Goal: Task Accomplishment & Management: Use online tool/utility

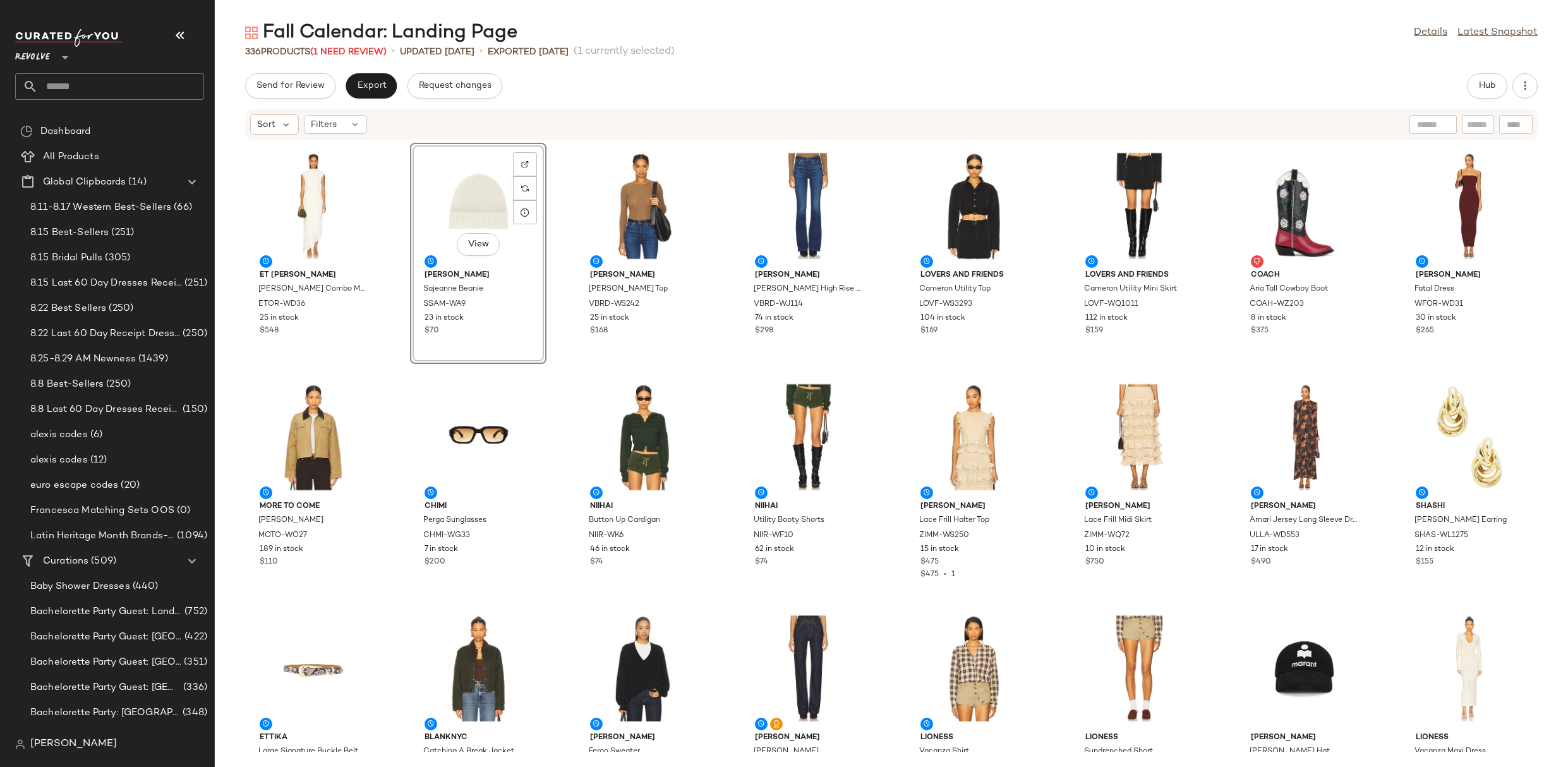
click at [154, 82] on input "text" at bounding box center [121, 86] width 167 height 27
type input "*"
type input "*******"
click at [94, 125] on b "By Vibe" at bounding box center [86, 122] width 32 height 13
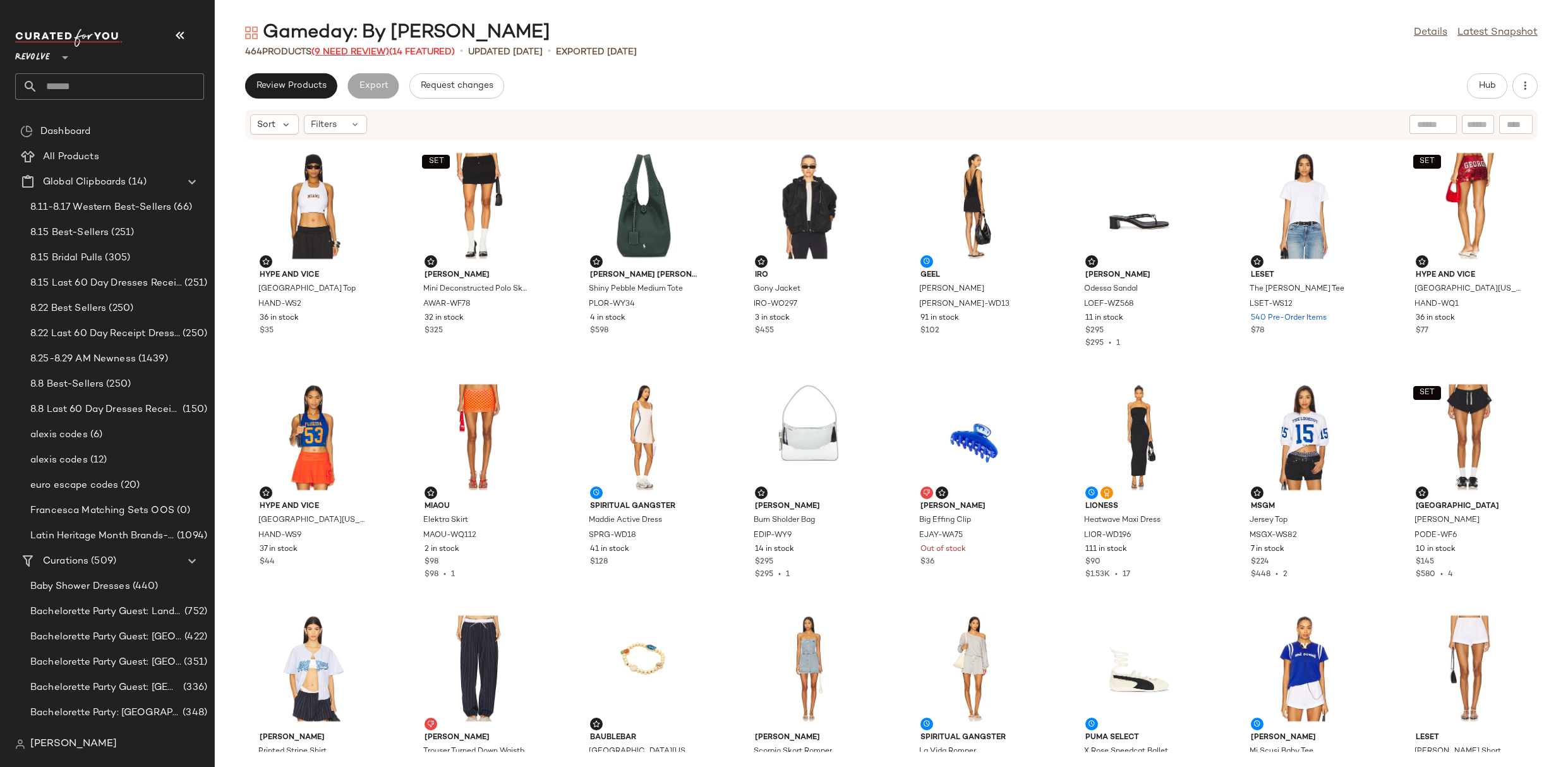
click at [348, 55] on span "(9 Need Review)" at bounding box center [350, 52] width 78 height 10
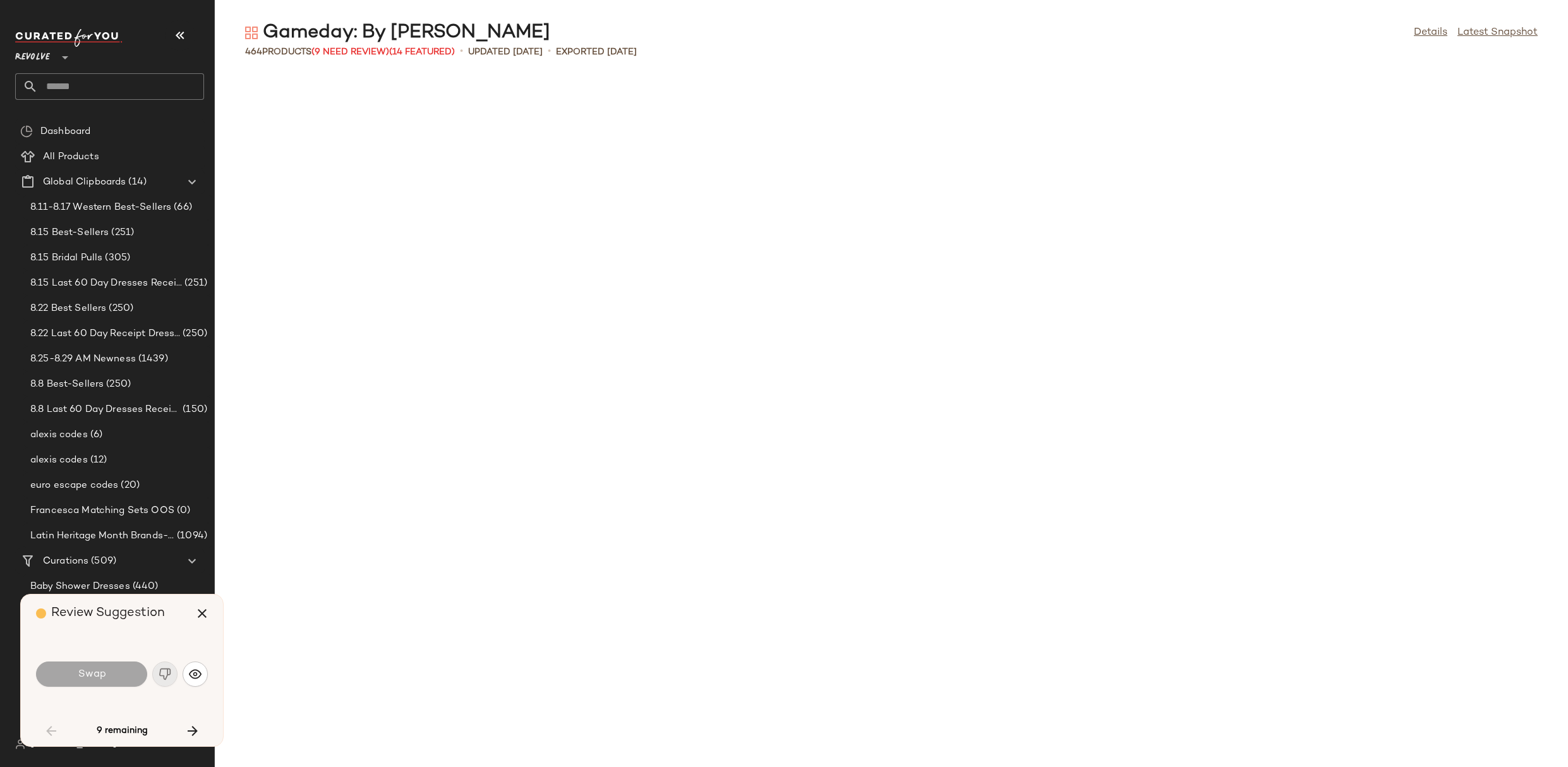
scroll to position [935, 0]
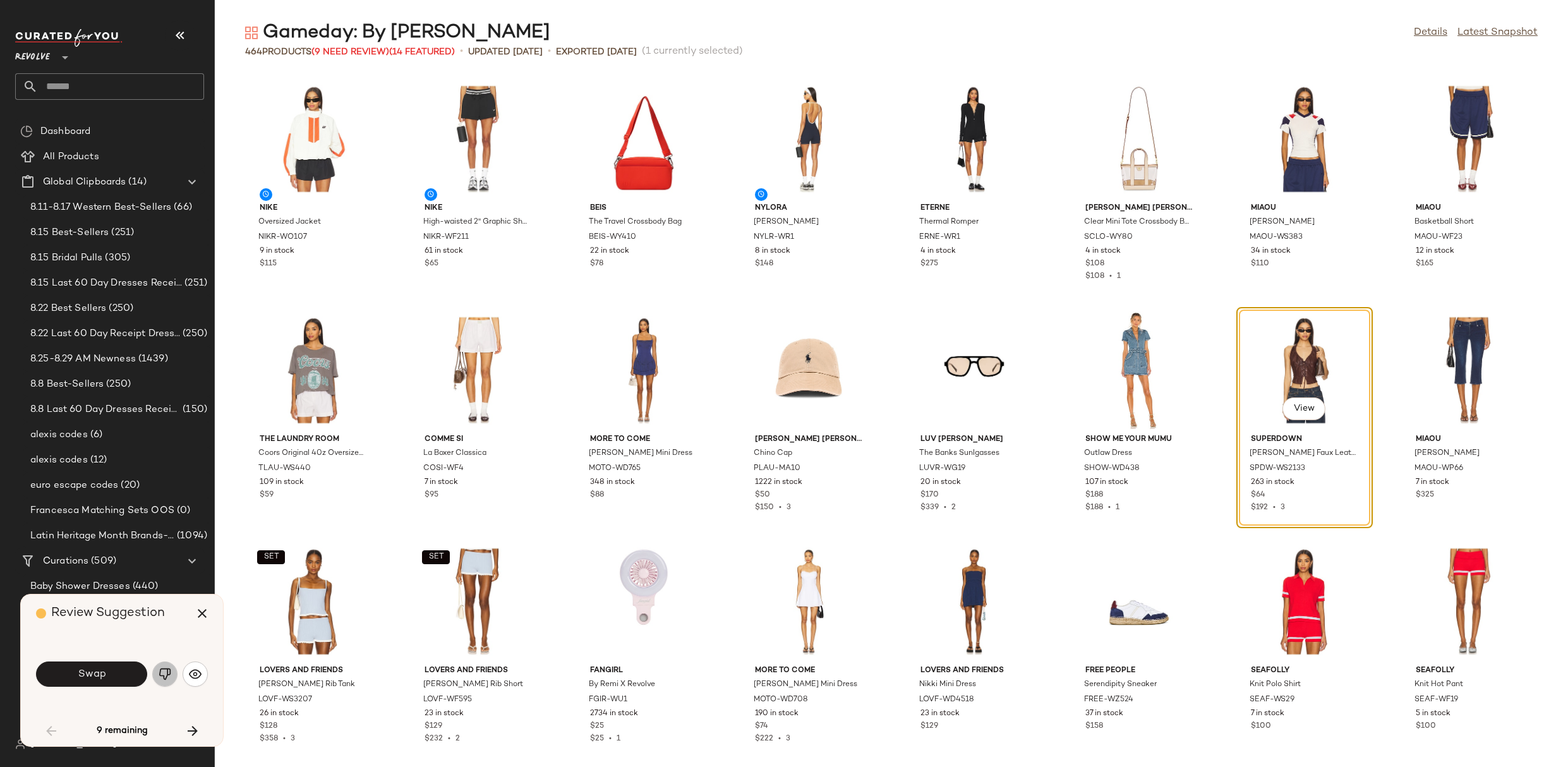
click at [160, 674] on img "button" at bounding box center [165, 674] width 13 height 13
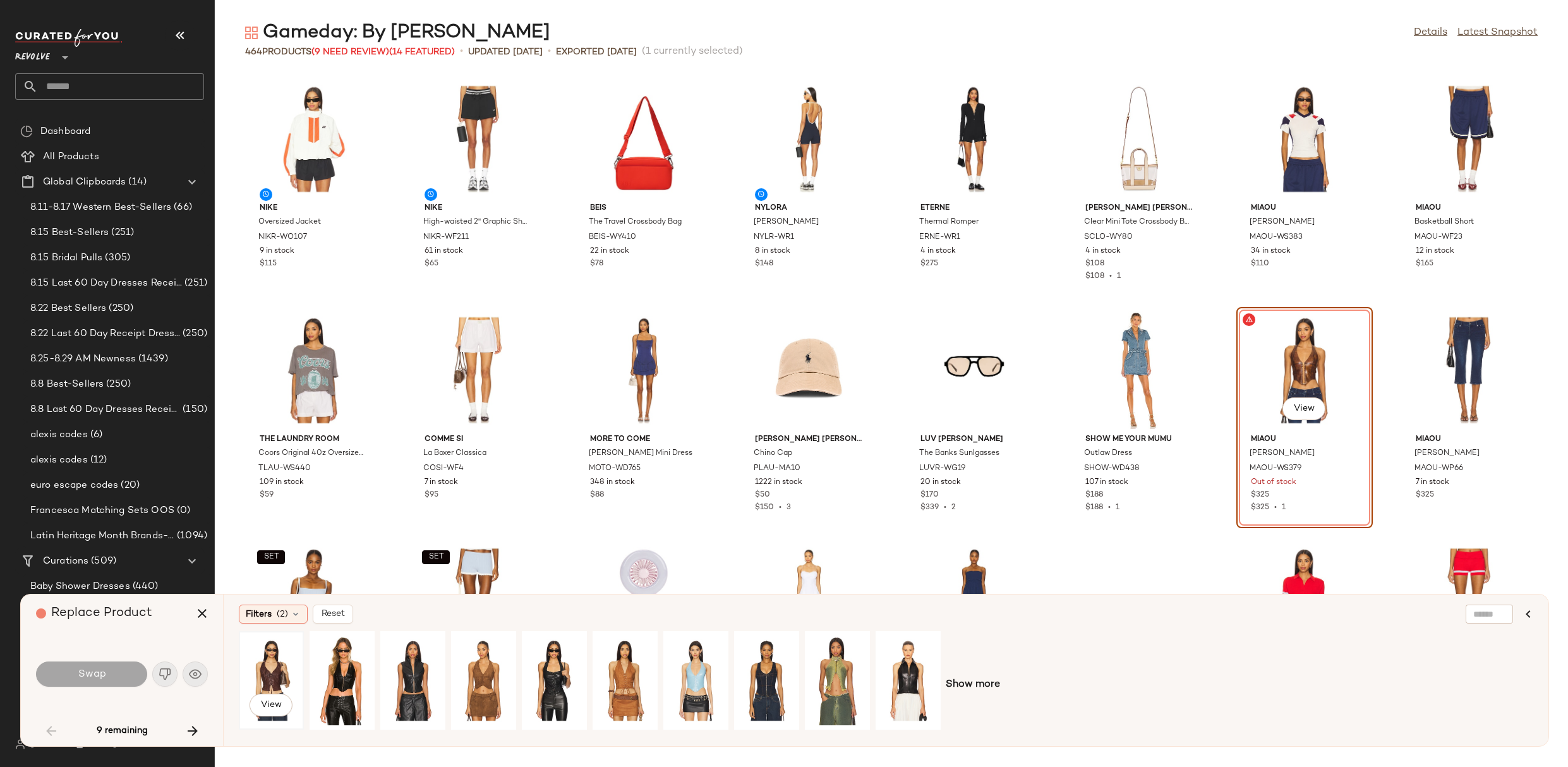
click at [276, 662] on div "View" at bounding box center [271, 680] width 56 height 89
click at [99, 670] on span "Swap" at bounding box center [91, 675] width 29 height 12
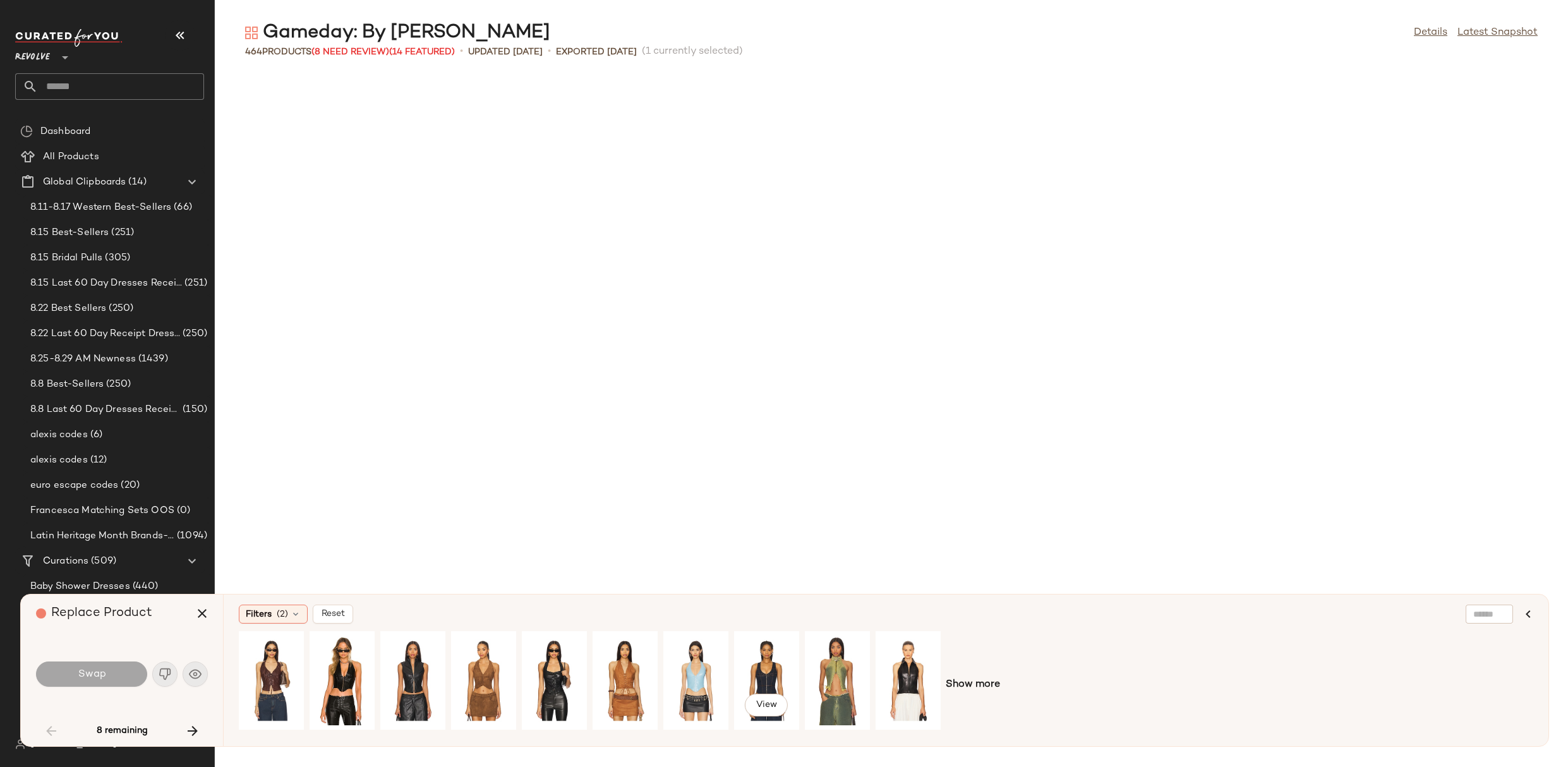
scroll to position [1619, 0]
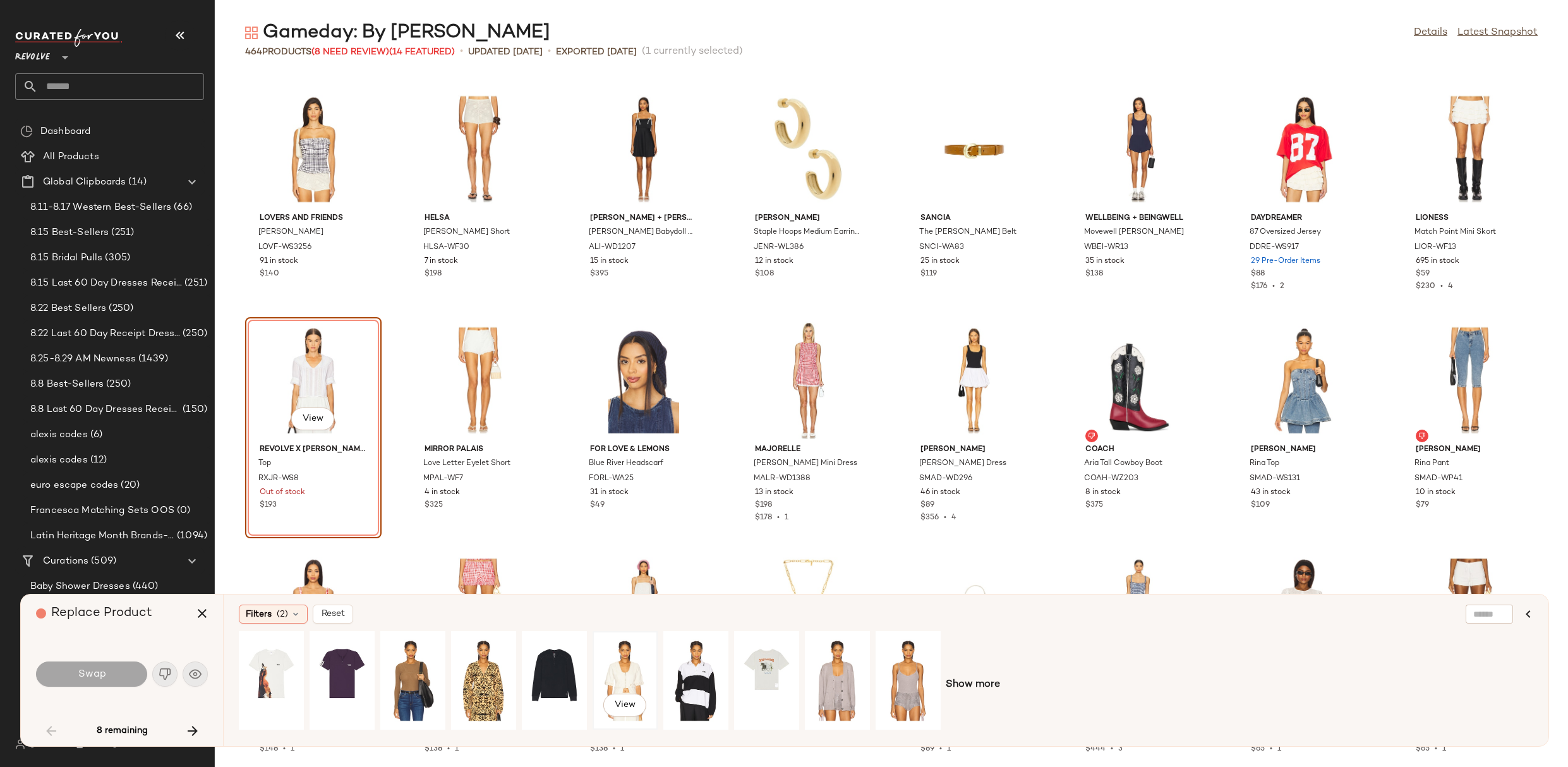
click at [631, 665] on div "View" at bounding box center [624, 680] width 56 height 89
click at [976, 681] on span "Show more" at bounding box center [972, 685] width 55 height 15
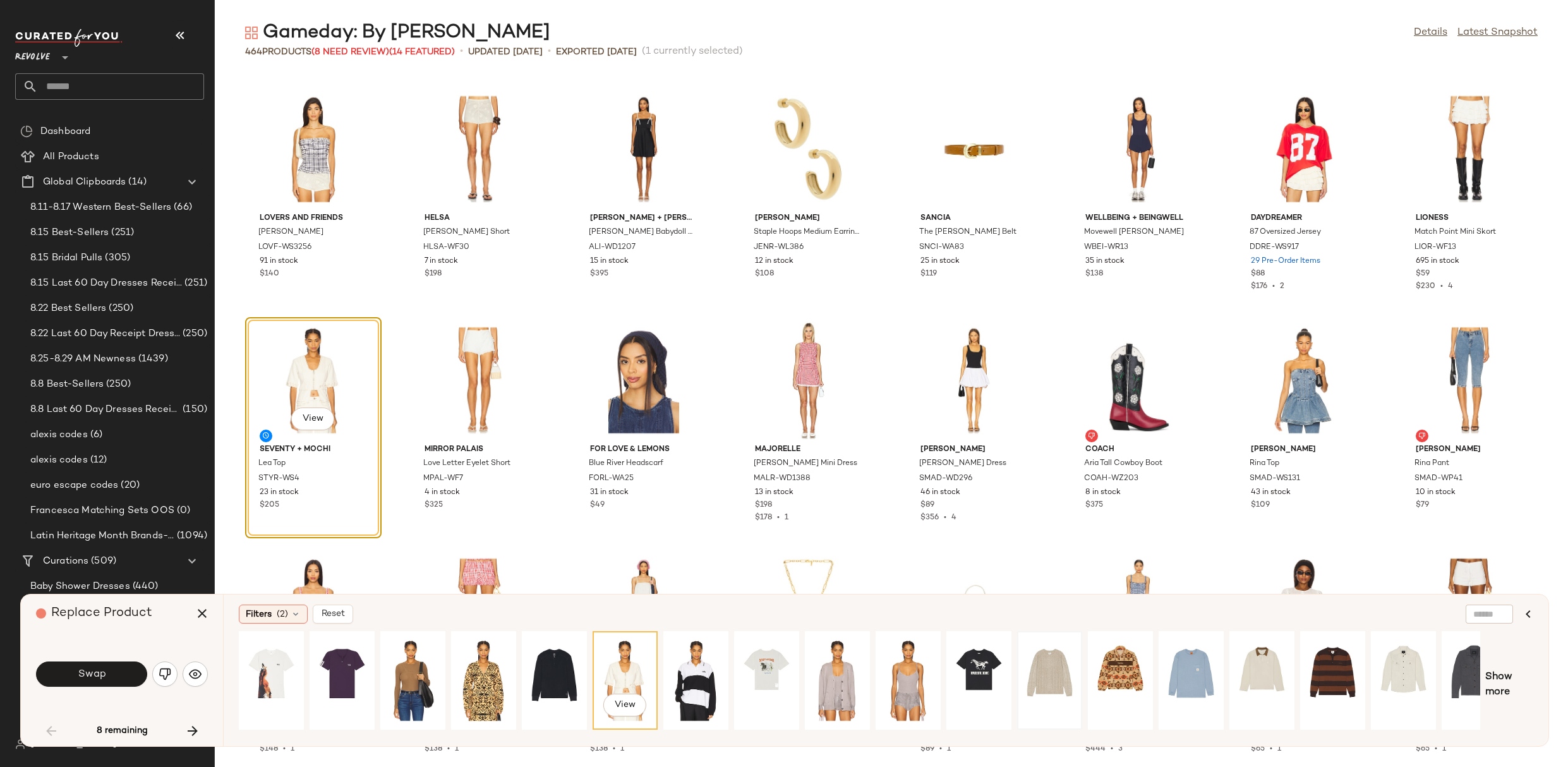
scroll to position [0, 167]
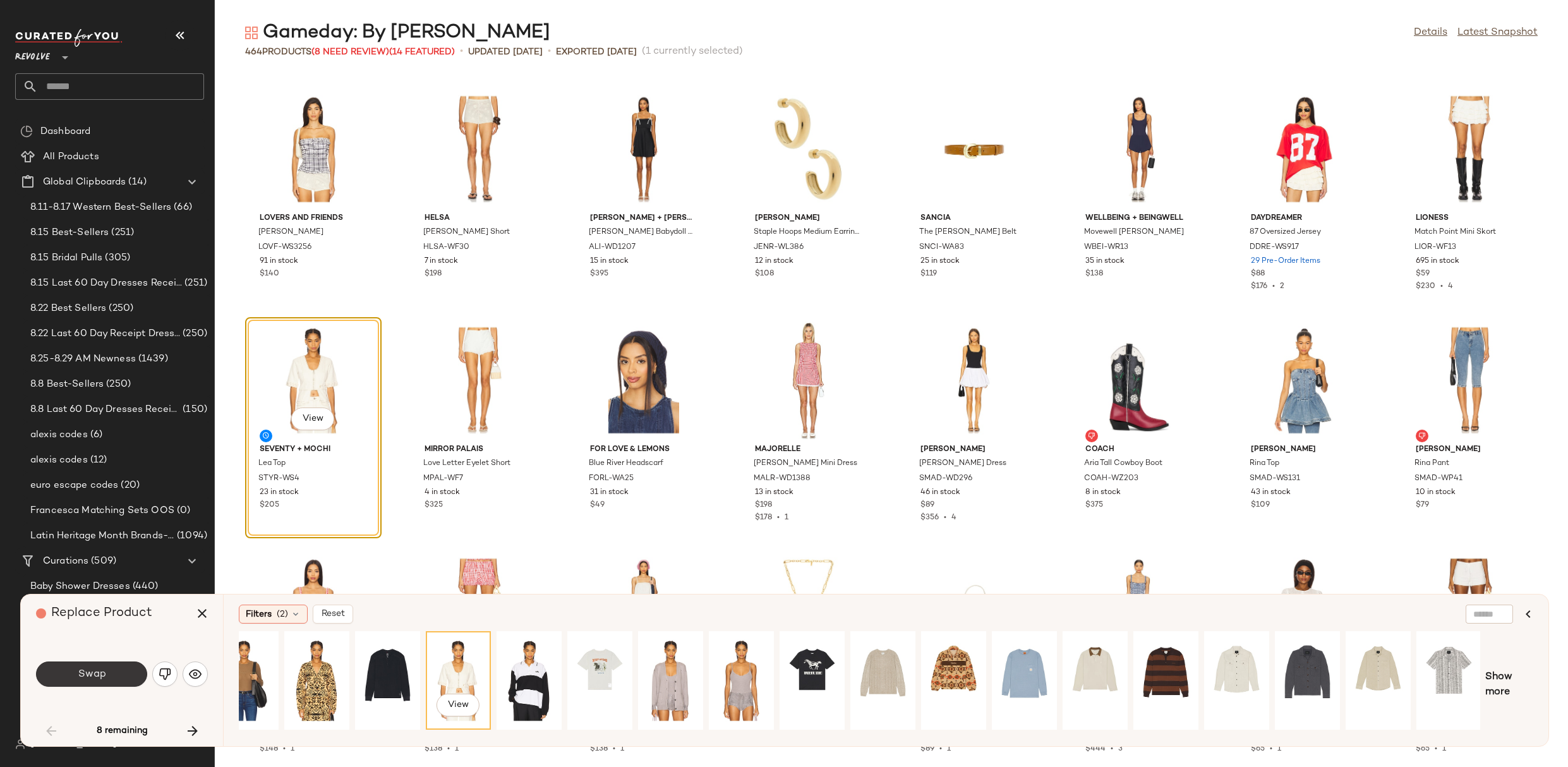
click at [127, 666] on button "Swap" at bounding box center [92, 674] width 111 height 25
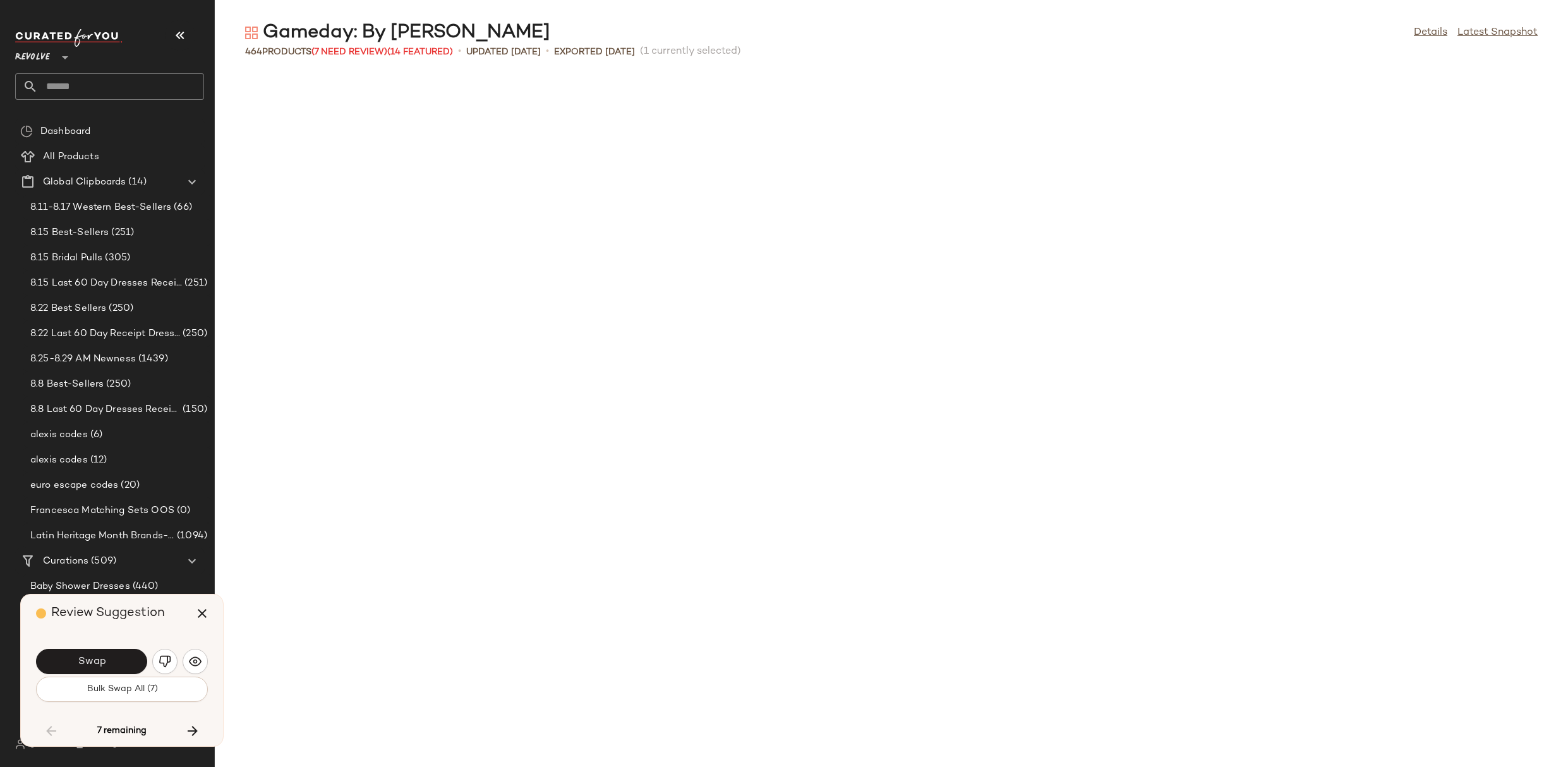
scroll to position [2566, 0]
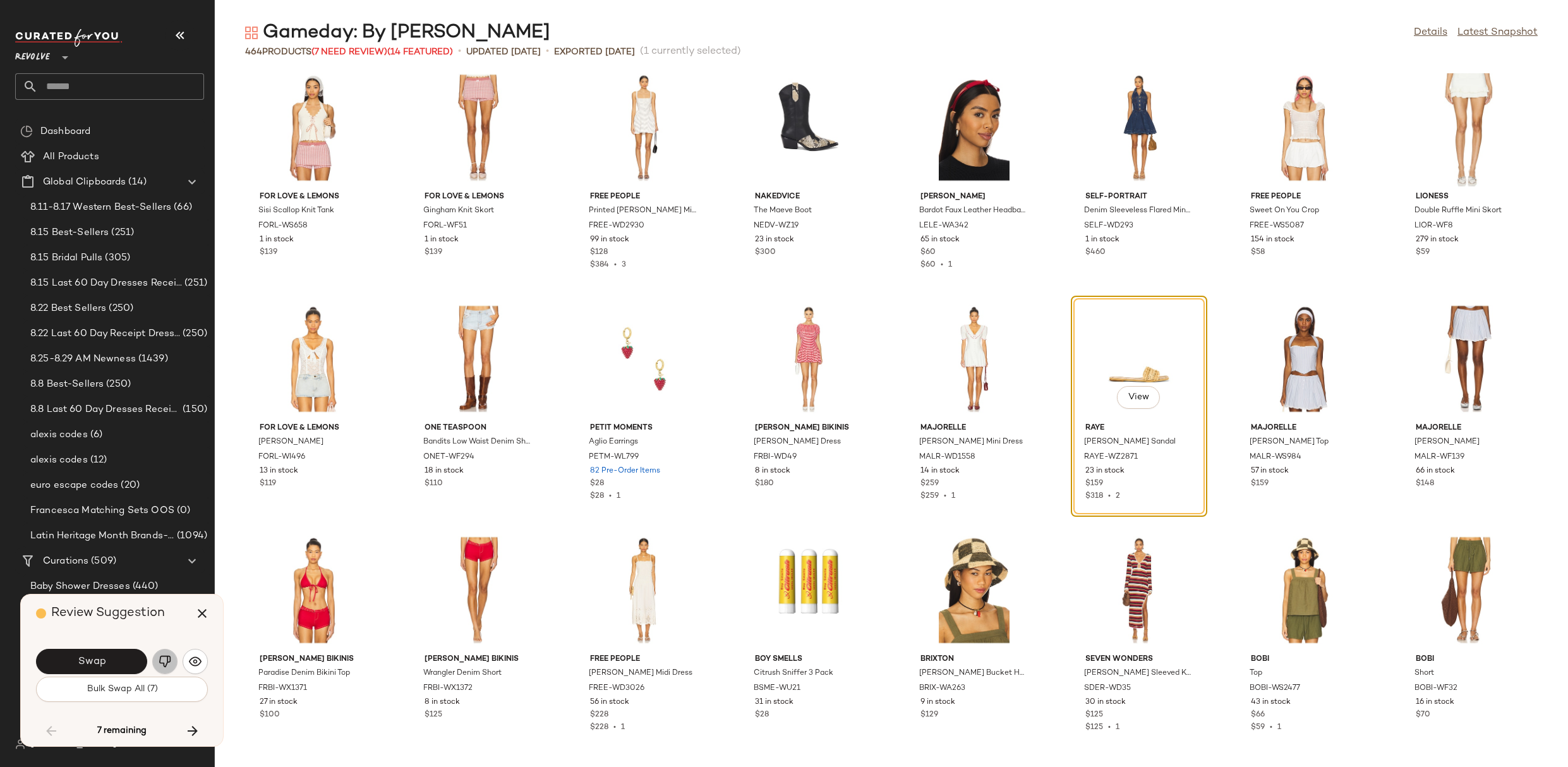
click at [162, 665] on img "button" at bounding box center [165, 661] width 13 height 13
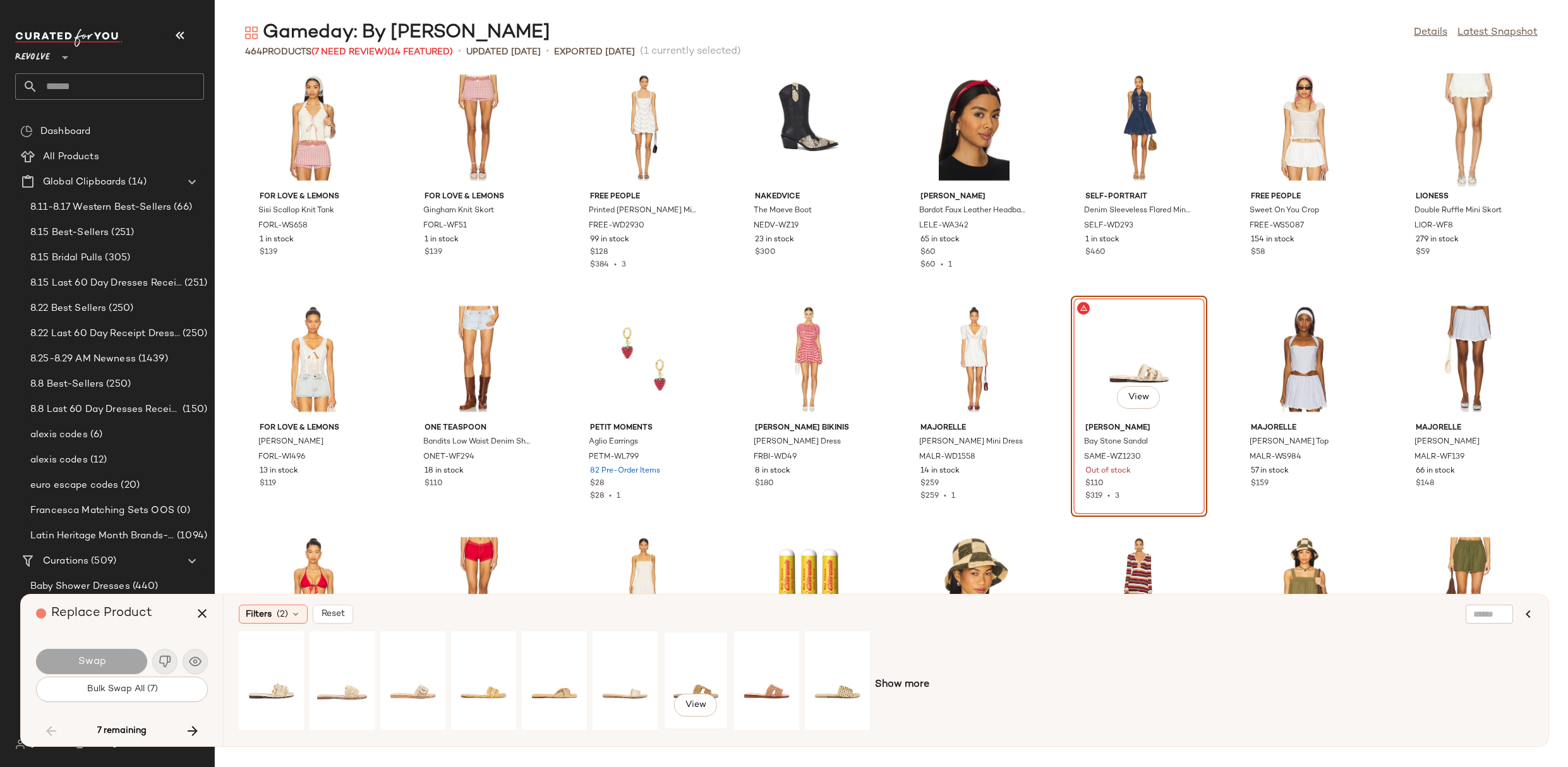
click at [685, 673] on div "View" at bounding box center [696, 680] width 56 height 89
click at [827, 672] on div "View" at bounding box center [837, 680] width 56 height 89
click at [108, 665] on button "Swap" at bounding box center [92, 661] width 111 height 25
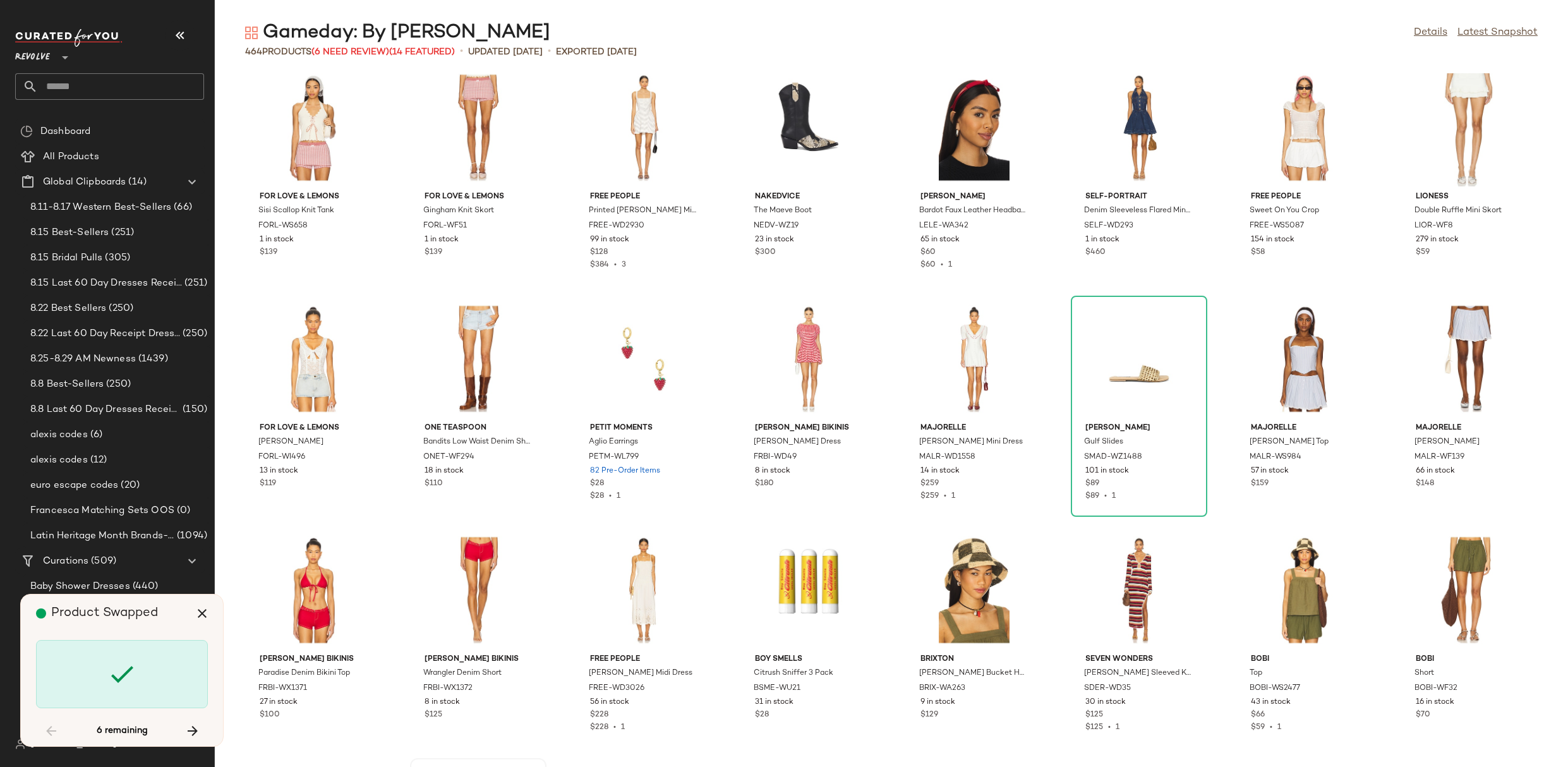
scroll to position [3932, 0]
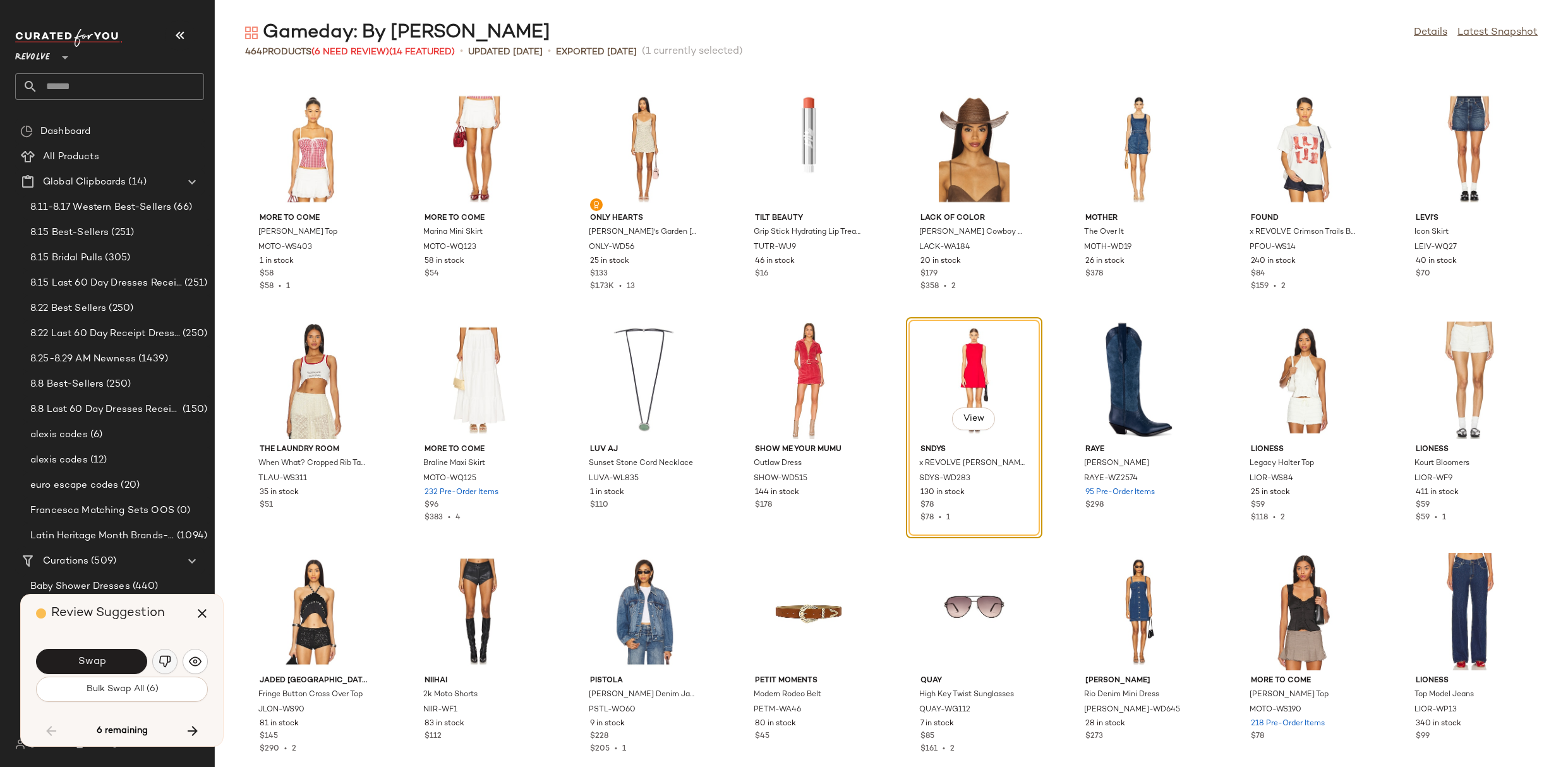
click at [172, 654] on button "button" at bounding box center [165, 661] width 25 height 25
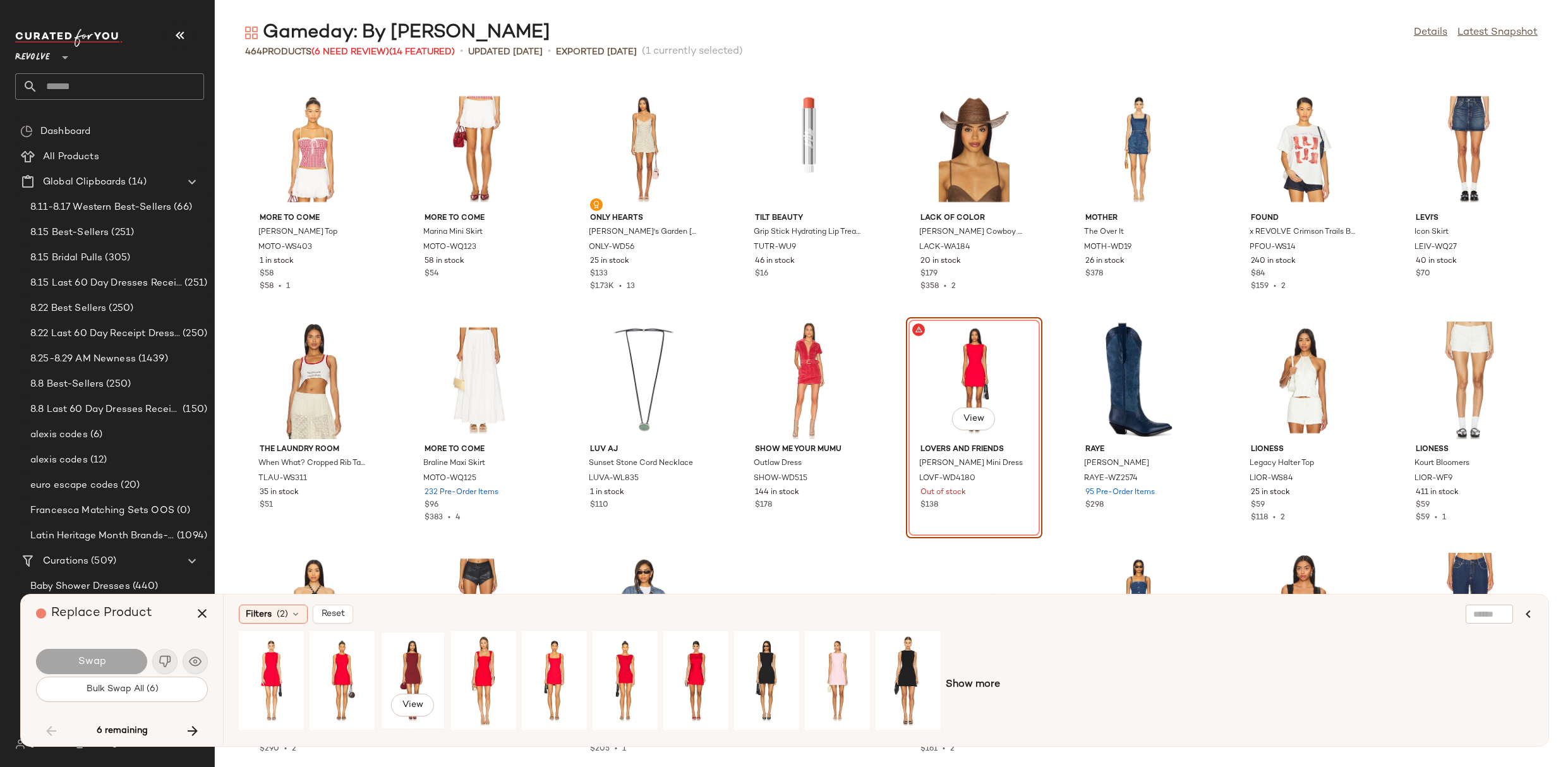
click at [423, 656] on div "View" at bounding box center [413, 680] width 56 height 89
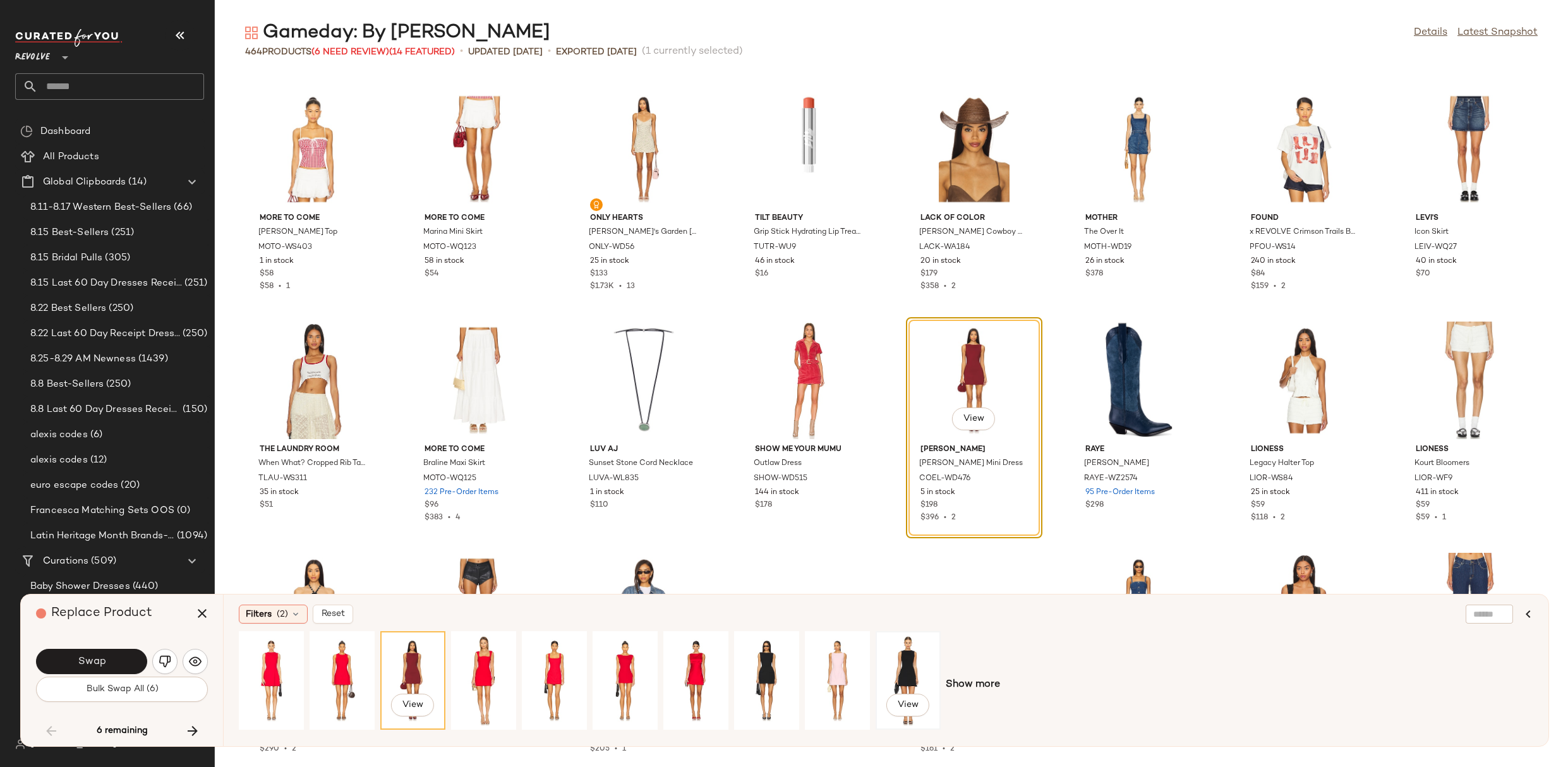
click at [918, 666] on div "View" at bounding box center [908, 680] width 56 height 89
click at [74, 665] on button "Swap" at bounding box center [92, 661] width 111 height 25
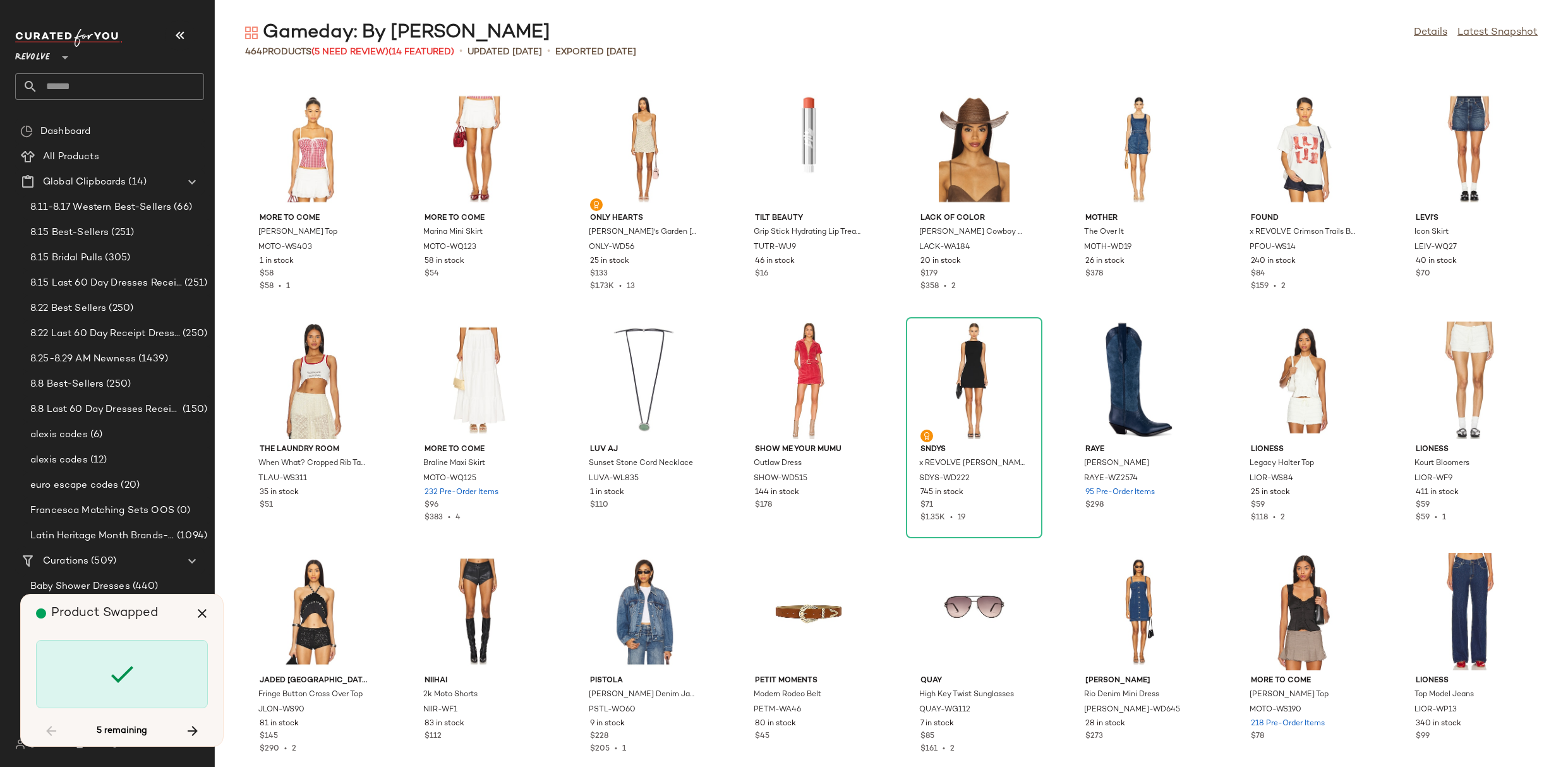
scroll to position [5551, 0]
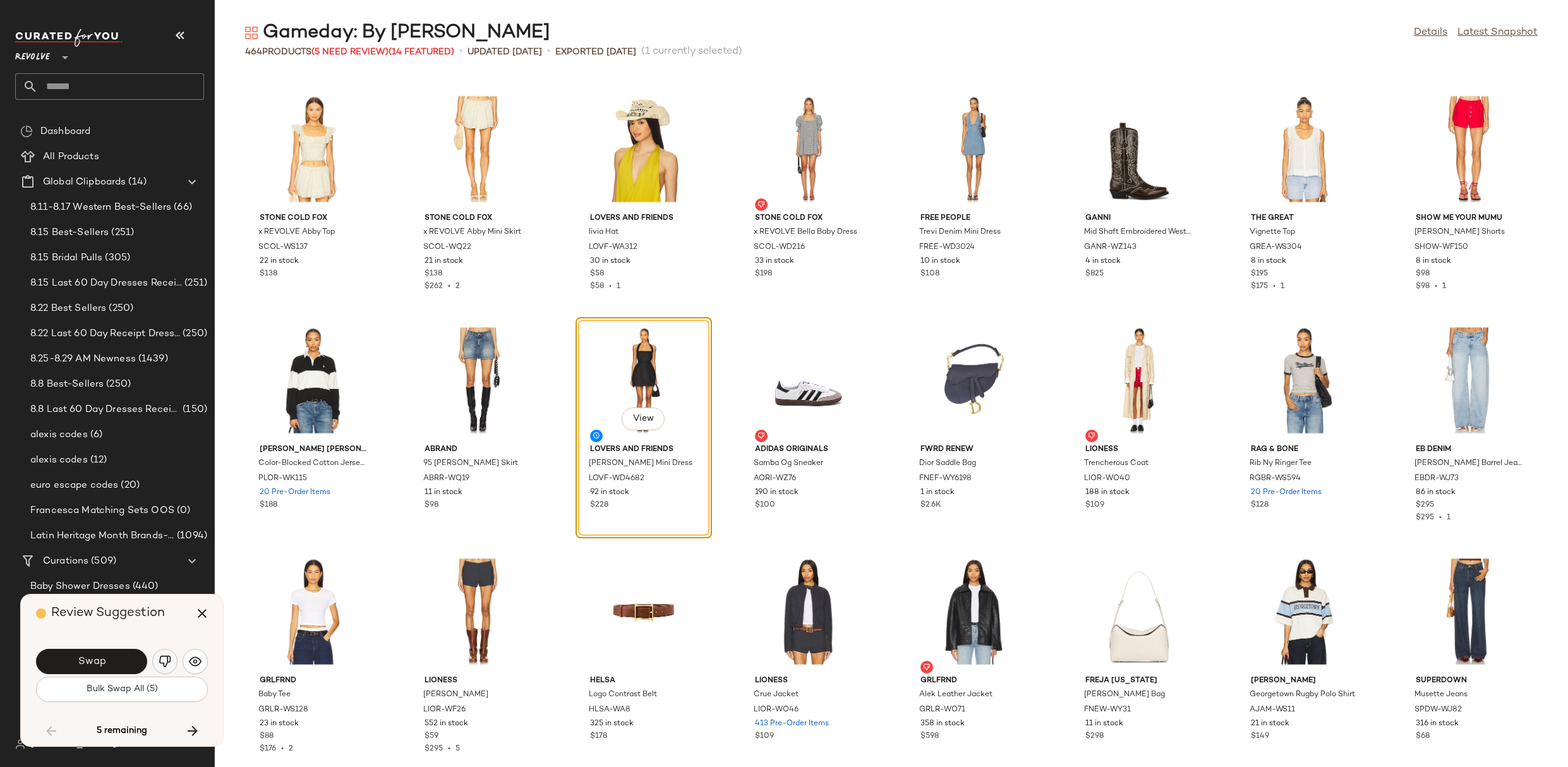
click at [157, 657] on button "button" at bounding box center [165, 661] width 25 height 25
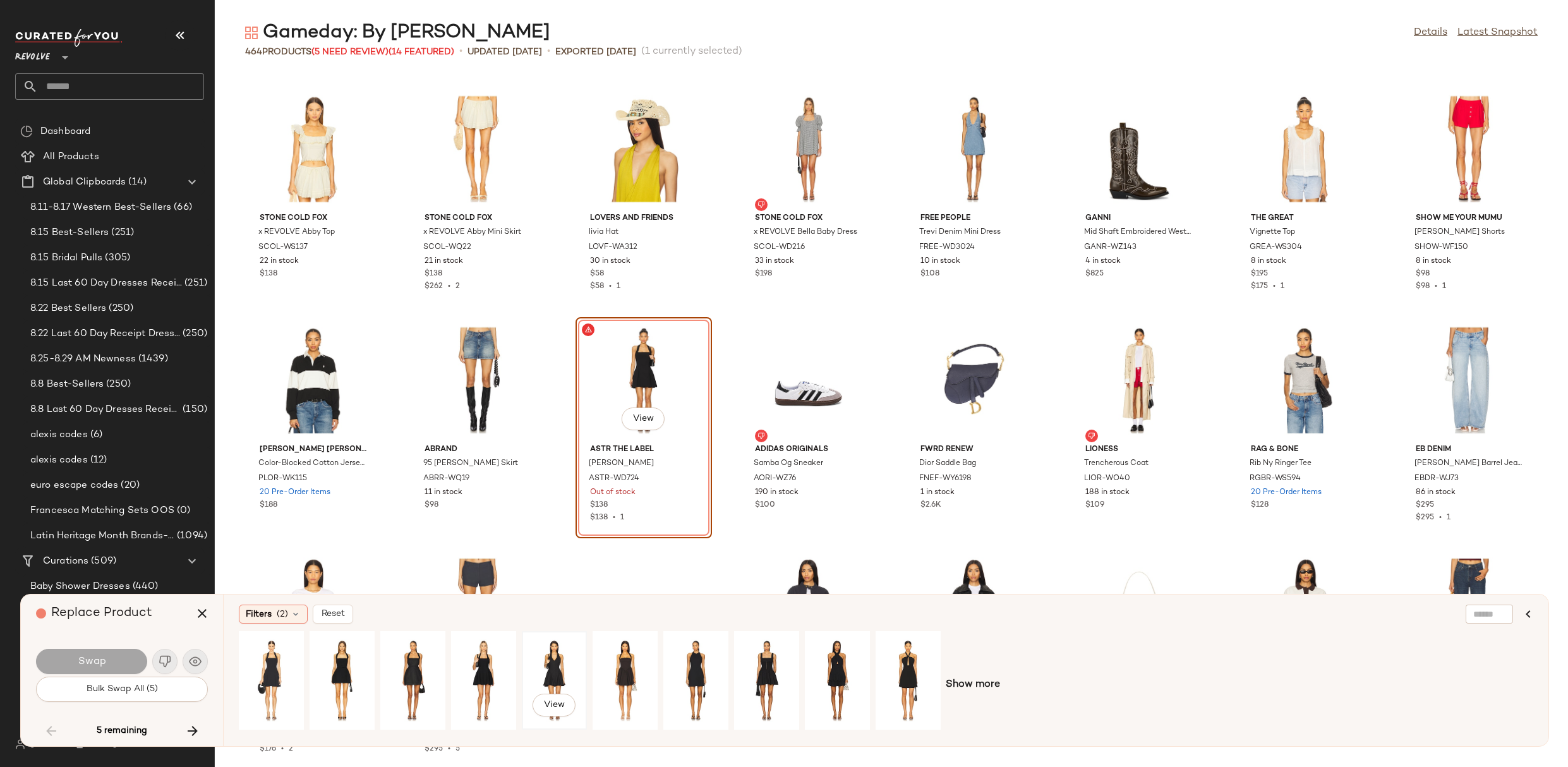
click at [573, 662] on div "View" at bounding box center [554, 680] width 56 height 89
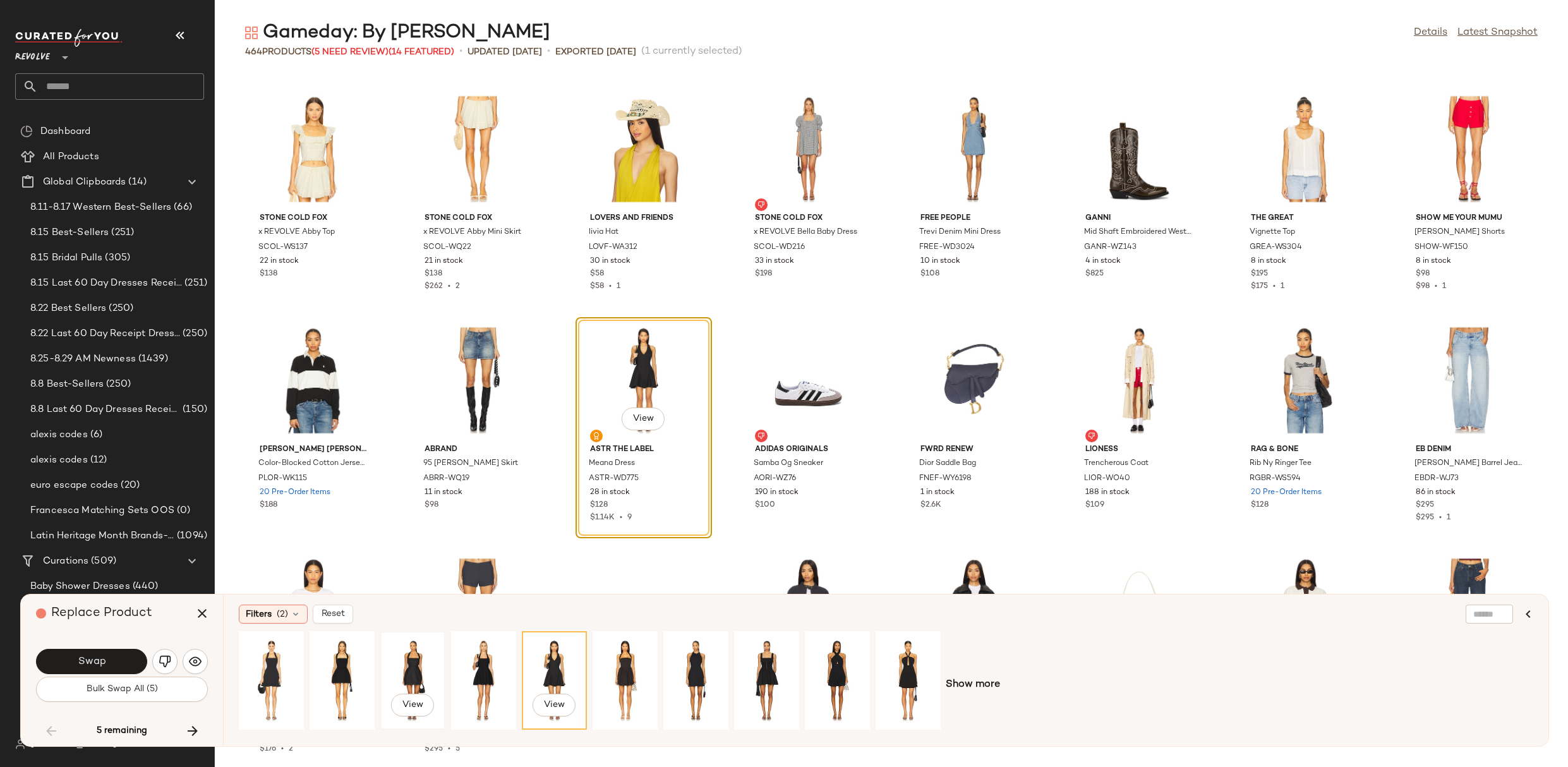
click at [420, 671] on div "View" at bounding box center [413, 680] width 56 height 89
click at [480, 660] on div "View" at bounding box center [483, 680] width 56 height 89
click at [572, 665] on div "View" at bounding box center [554, 680] width 56 height 89
click at [127, 660] on button "Swap" at bounding box center [92, 661] width 111 height 25
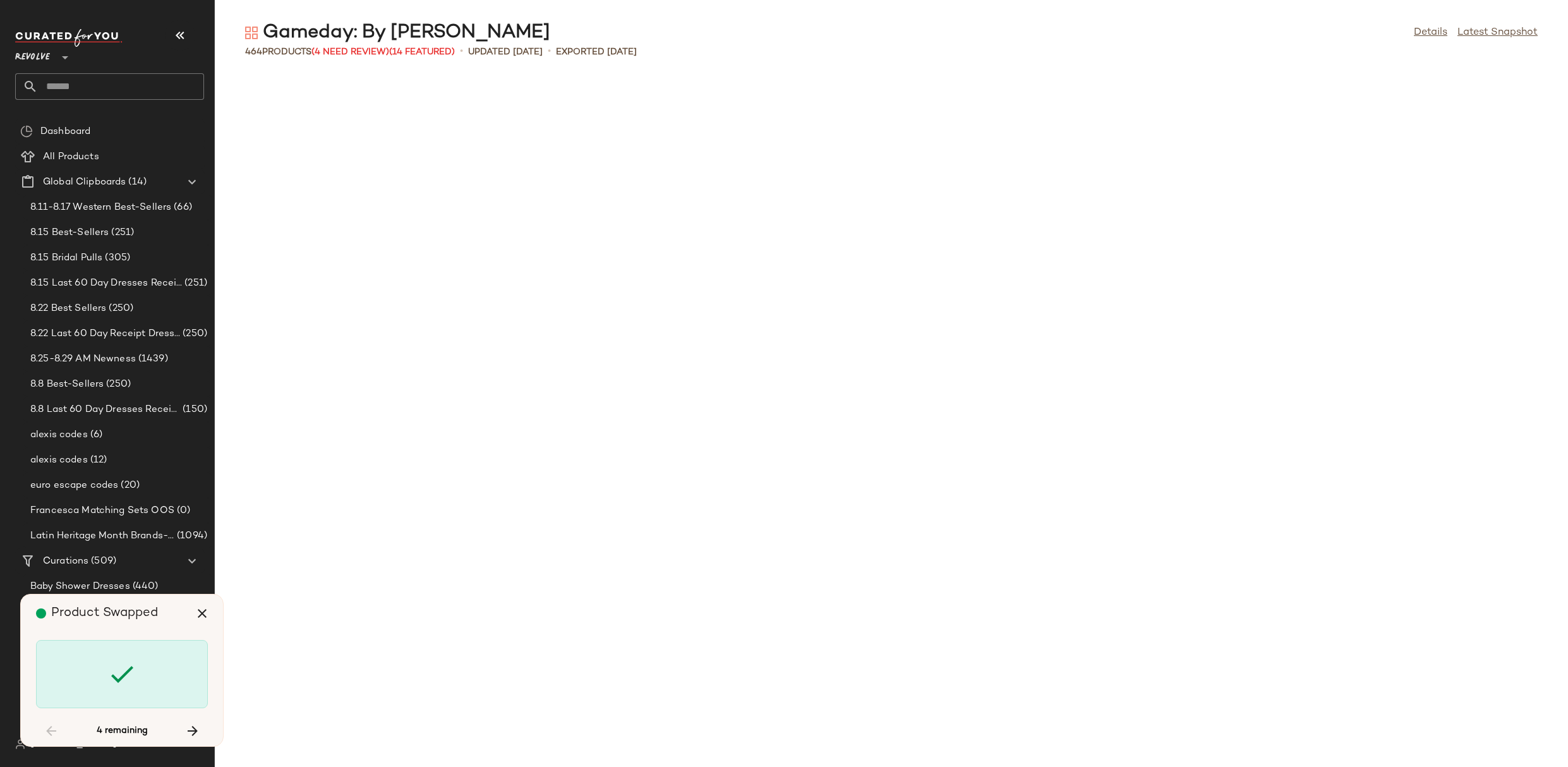
scroll to position [8558, 0]
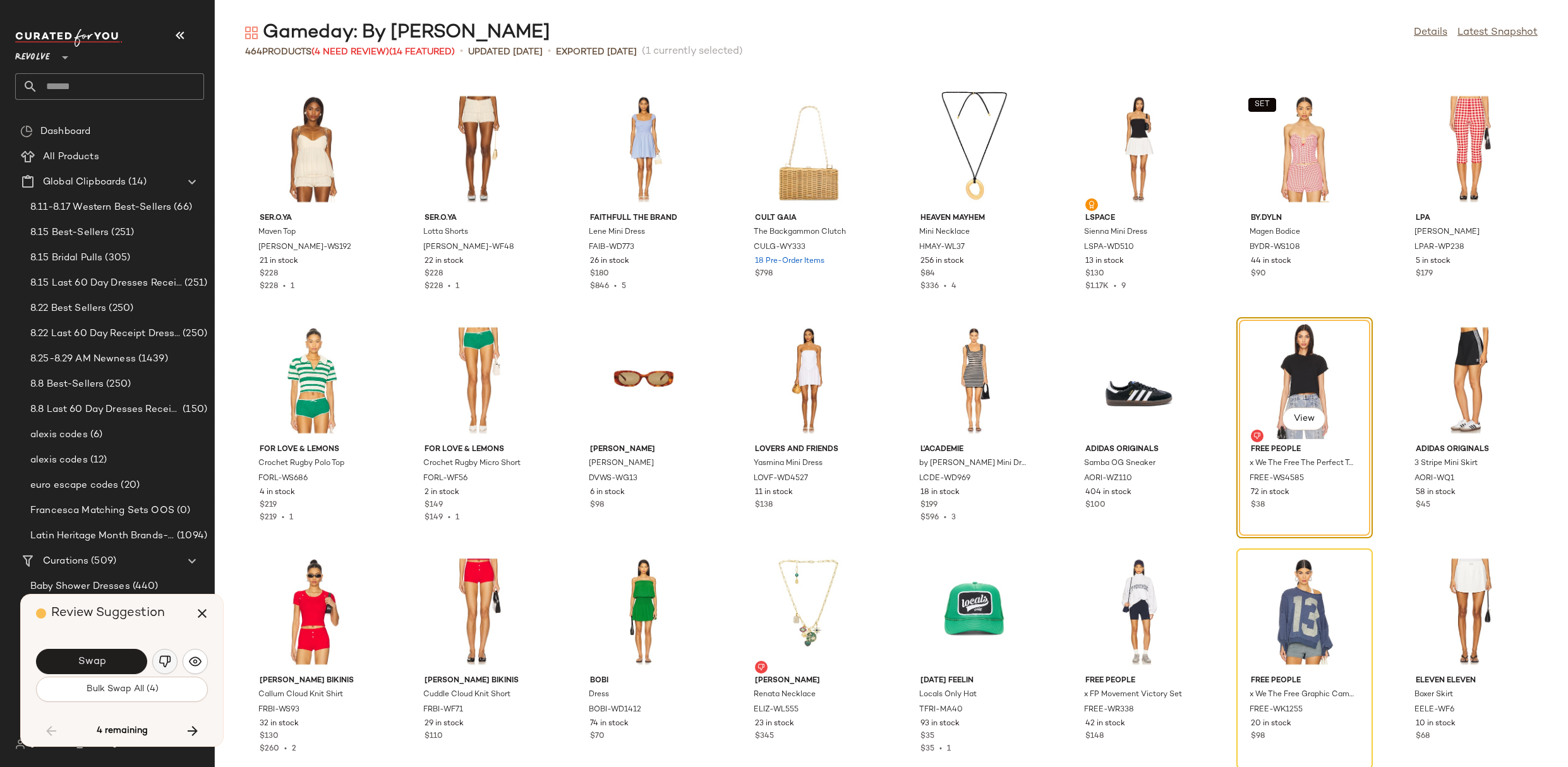
click at [163, 665] on img "button" at bounding box center [165, 661] width 13 height 13
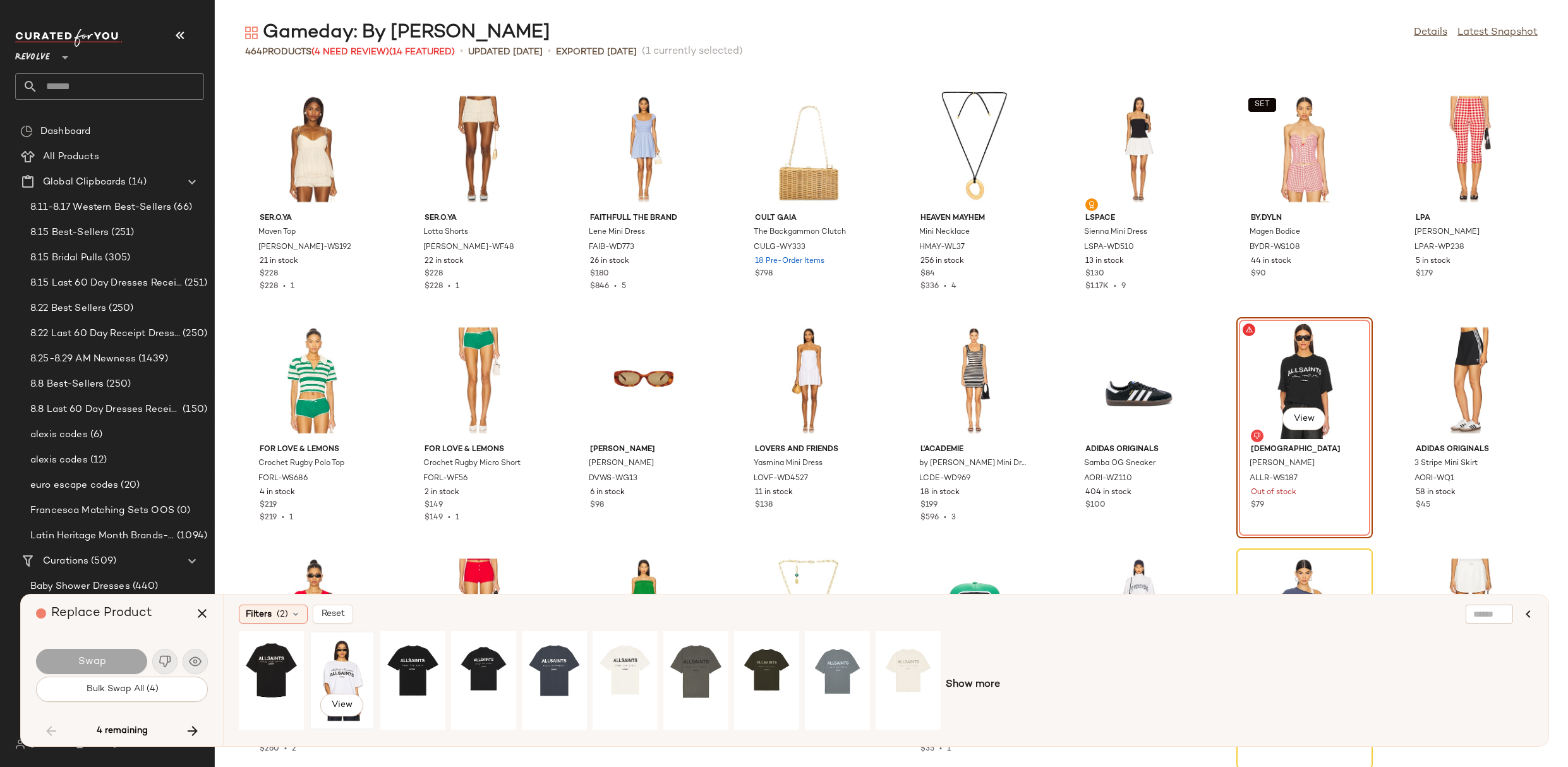
click at [342, 665] on div "View" at bounding box center [342, 680] width 56 height 89
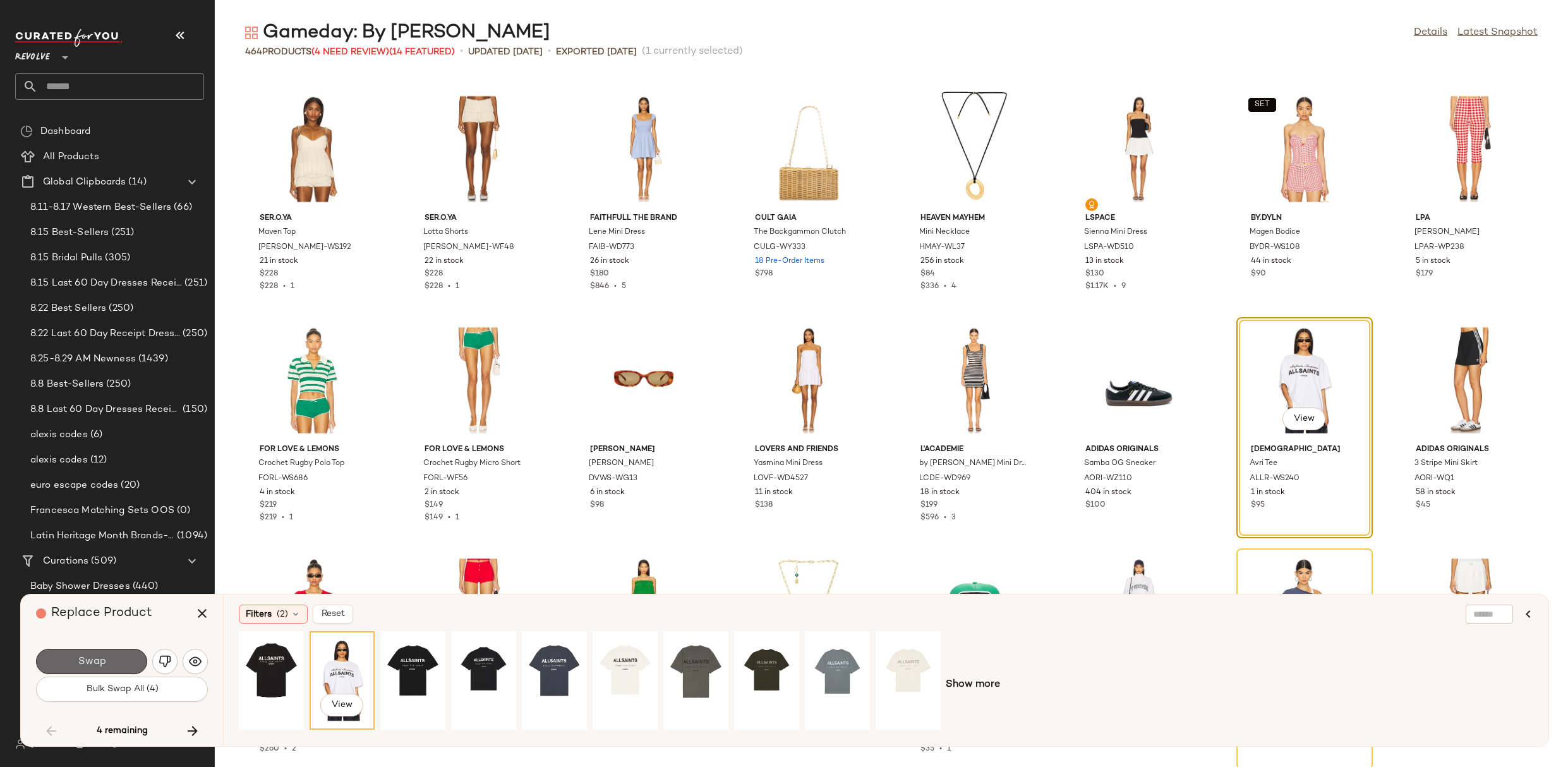
click at [104, 656] on span "Swap" at bounding box center [91, 662] width 29 height 12
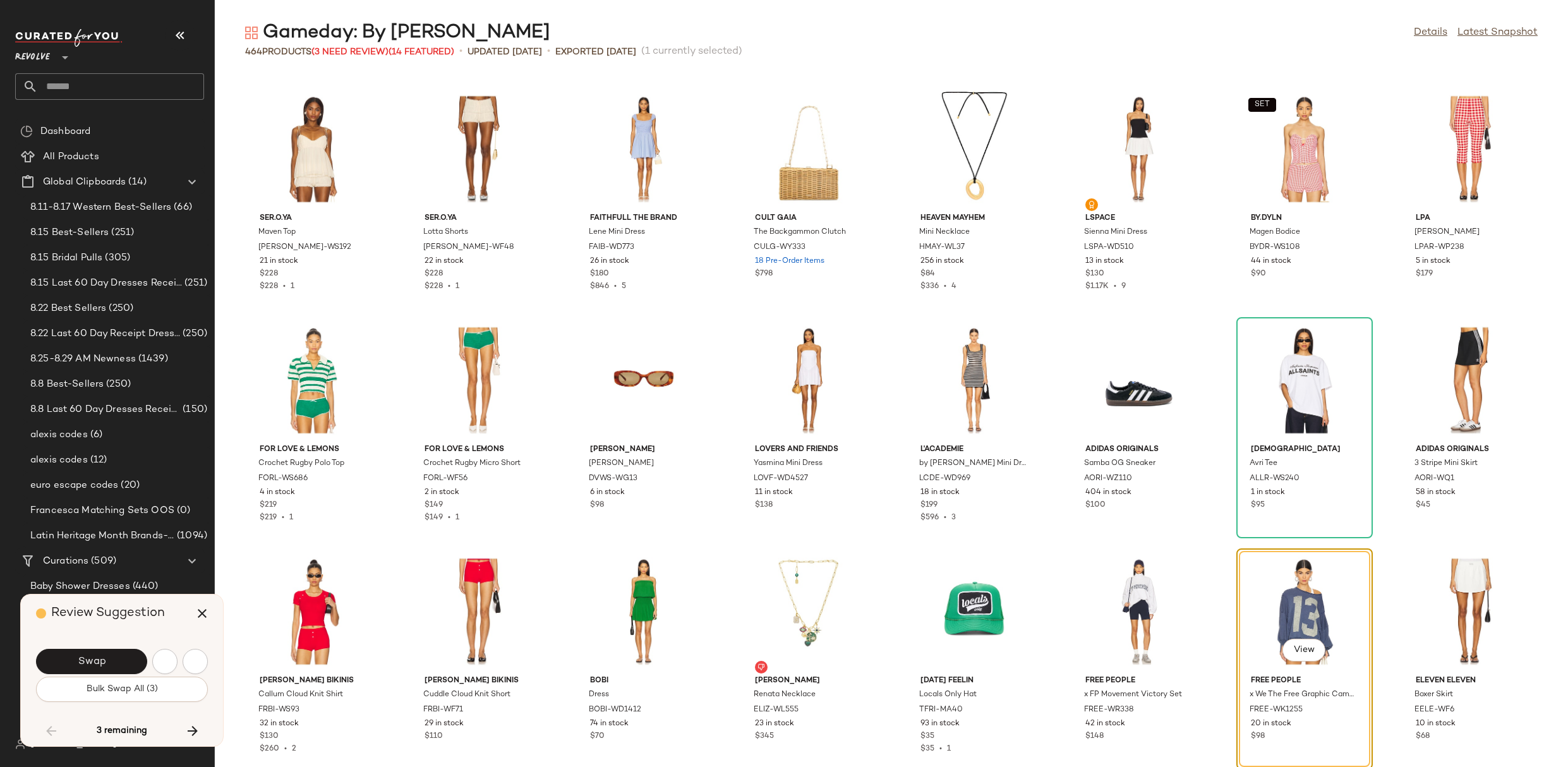
scroll to position [8790, 0]
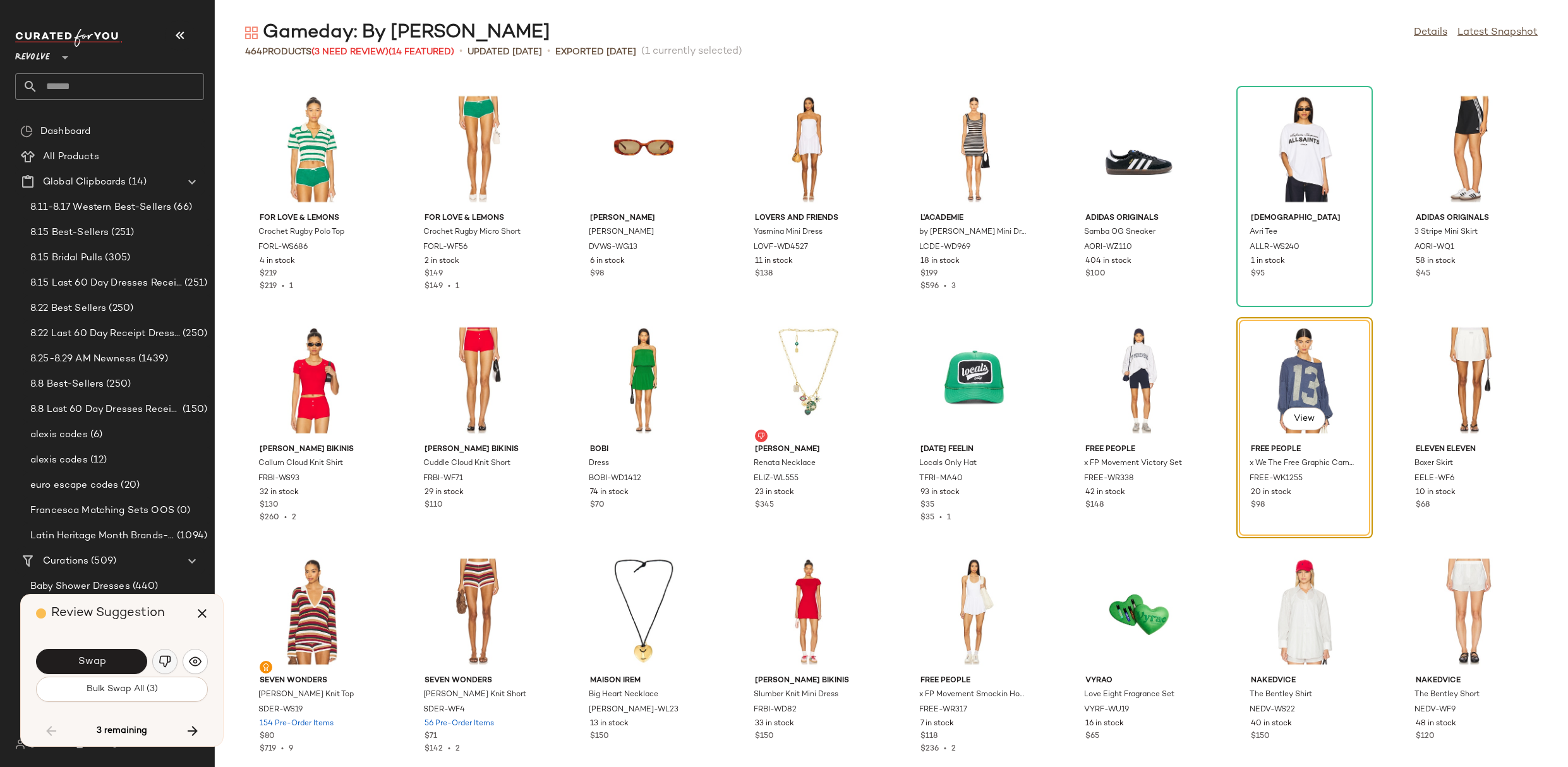
click at [161, 661] on img "button" at bounding box center [165, 661] width 13 height 13
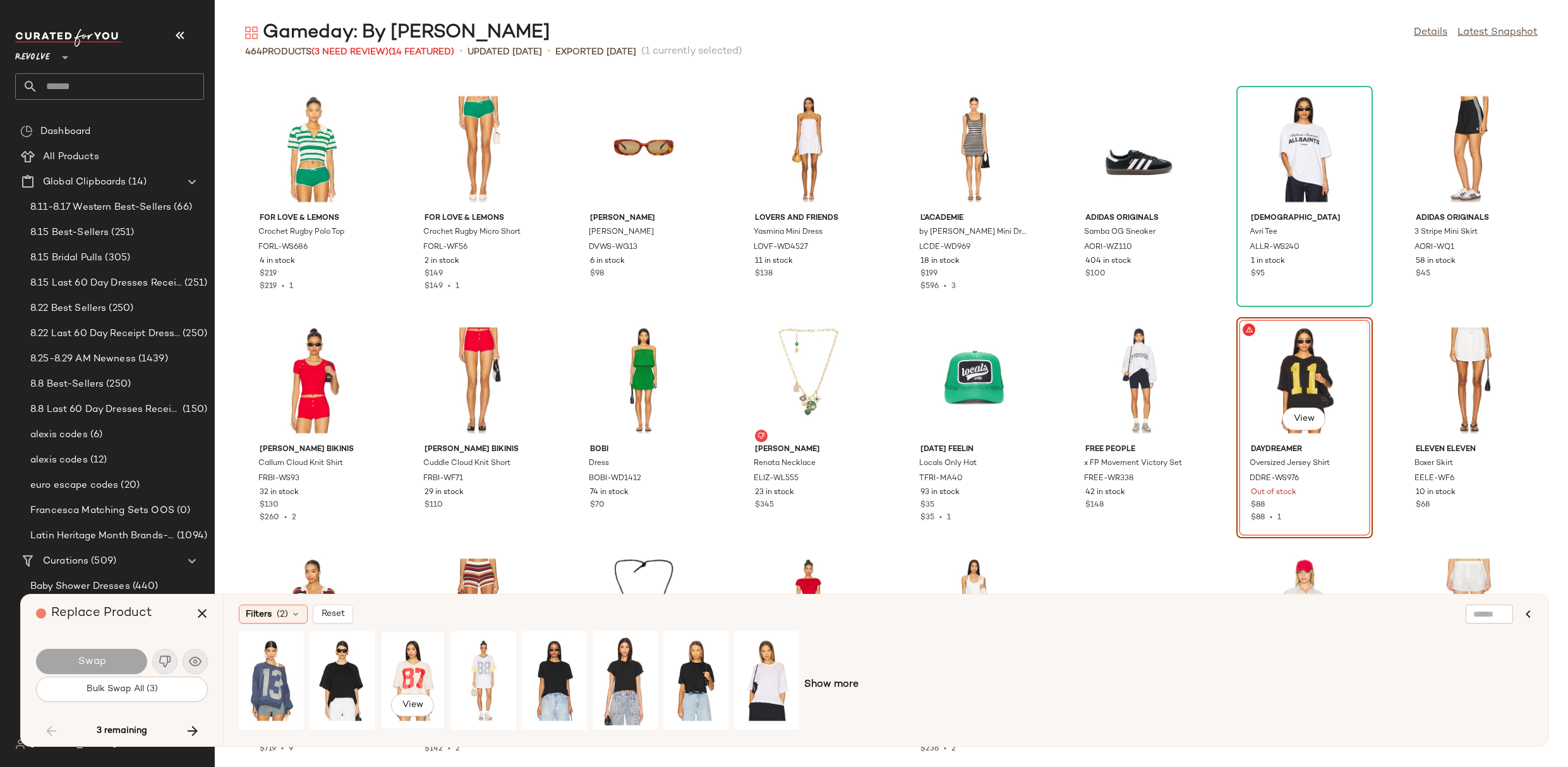
click at [410, 662] on div "View" at bounding box center [413, 680] width 56 height 89
click at [77, 669] on button "Swap" at bounding box center [92, 661] width 111 height 25
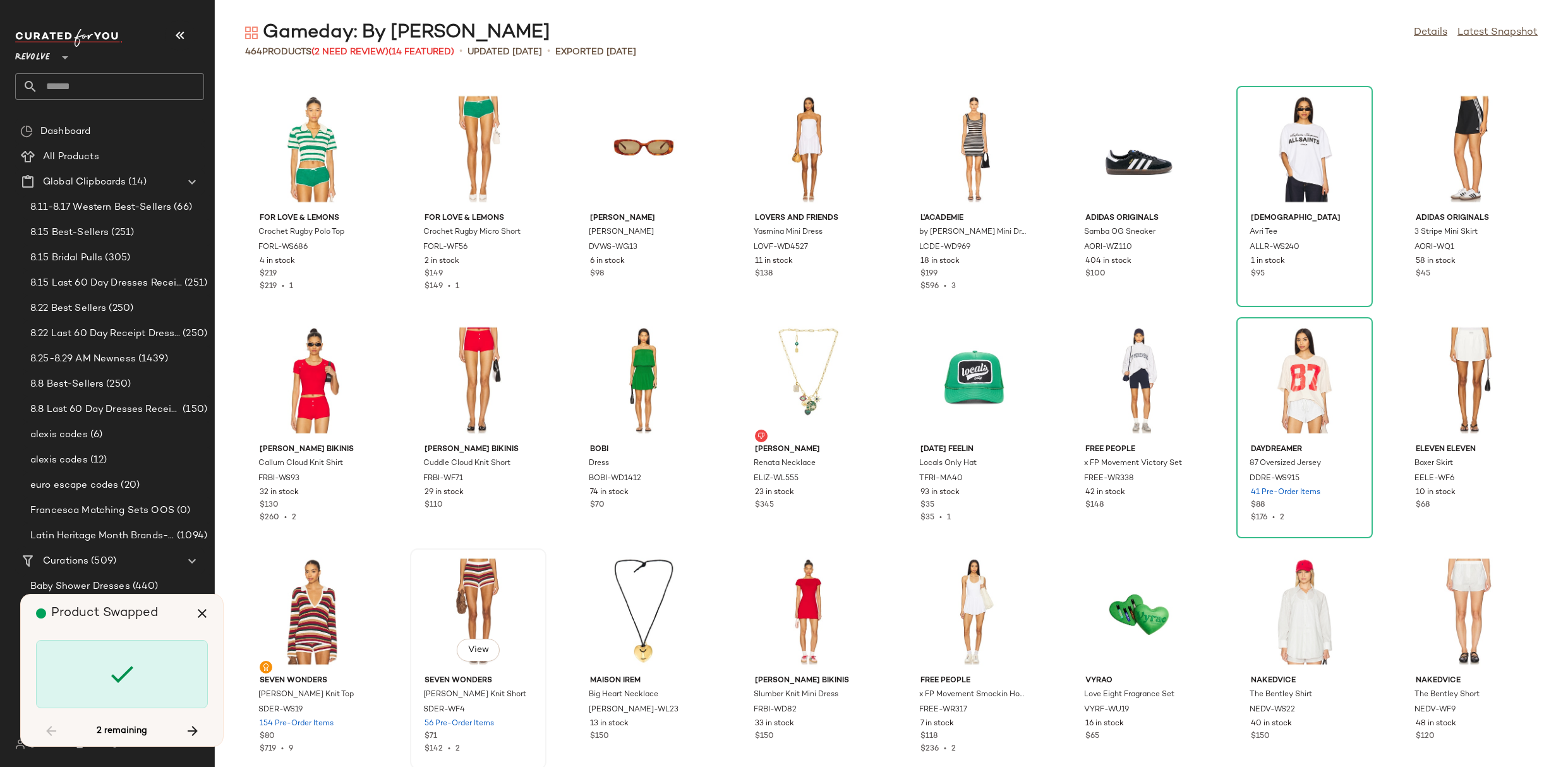
scroll to position [9253, 0]
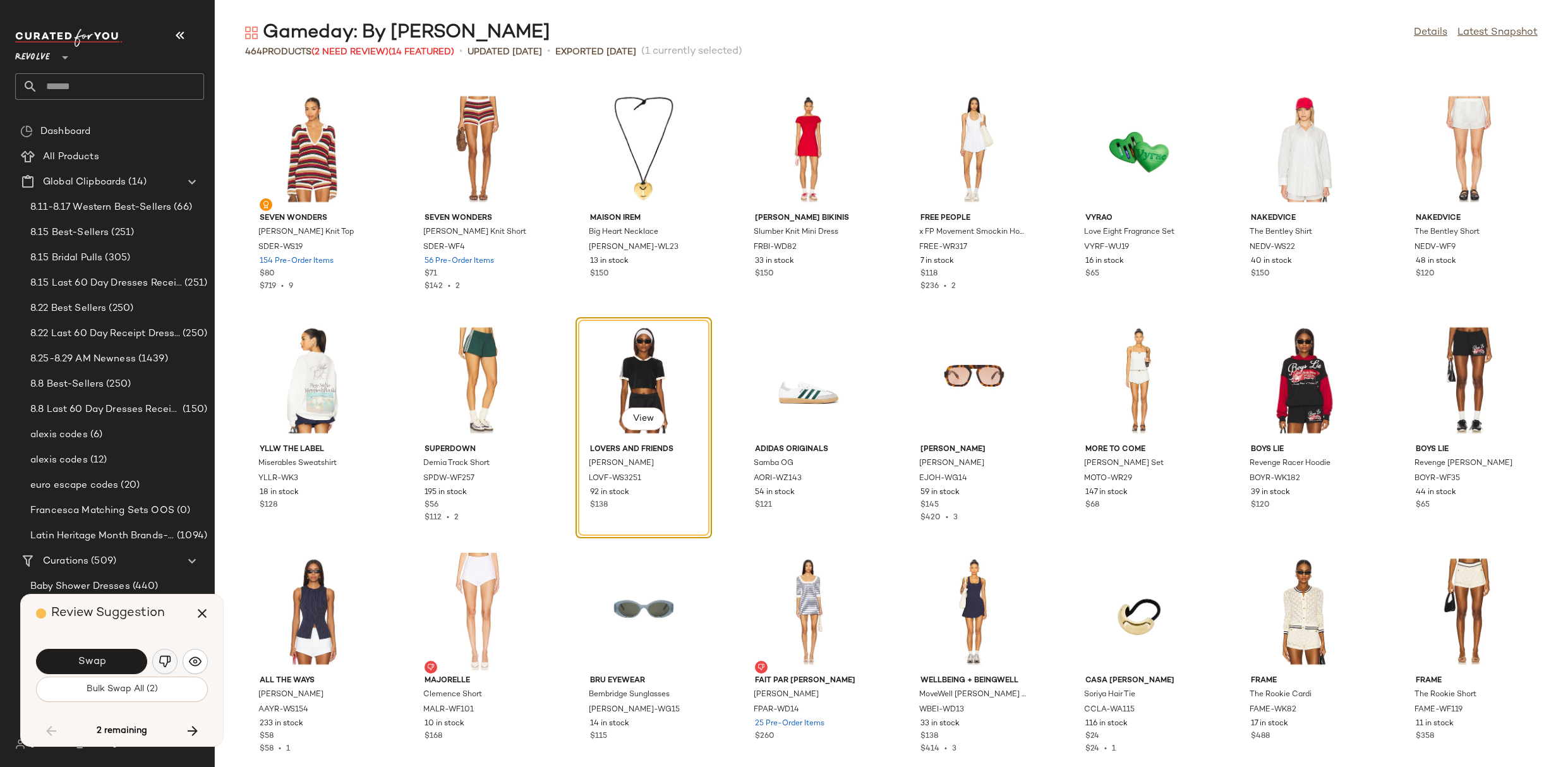
click at [162, 661] on img "button" at bounding box center [165, 661] width 13 height 13
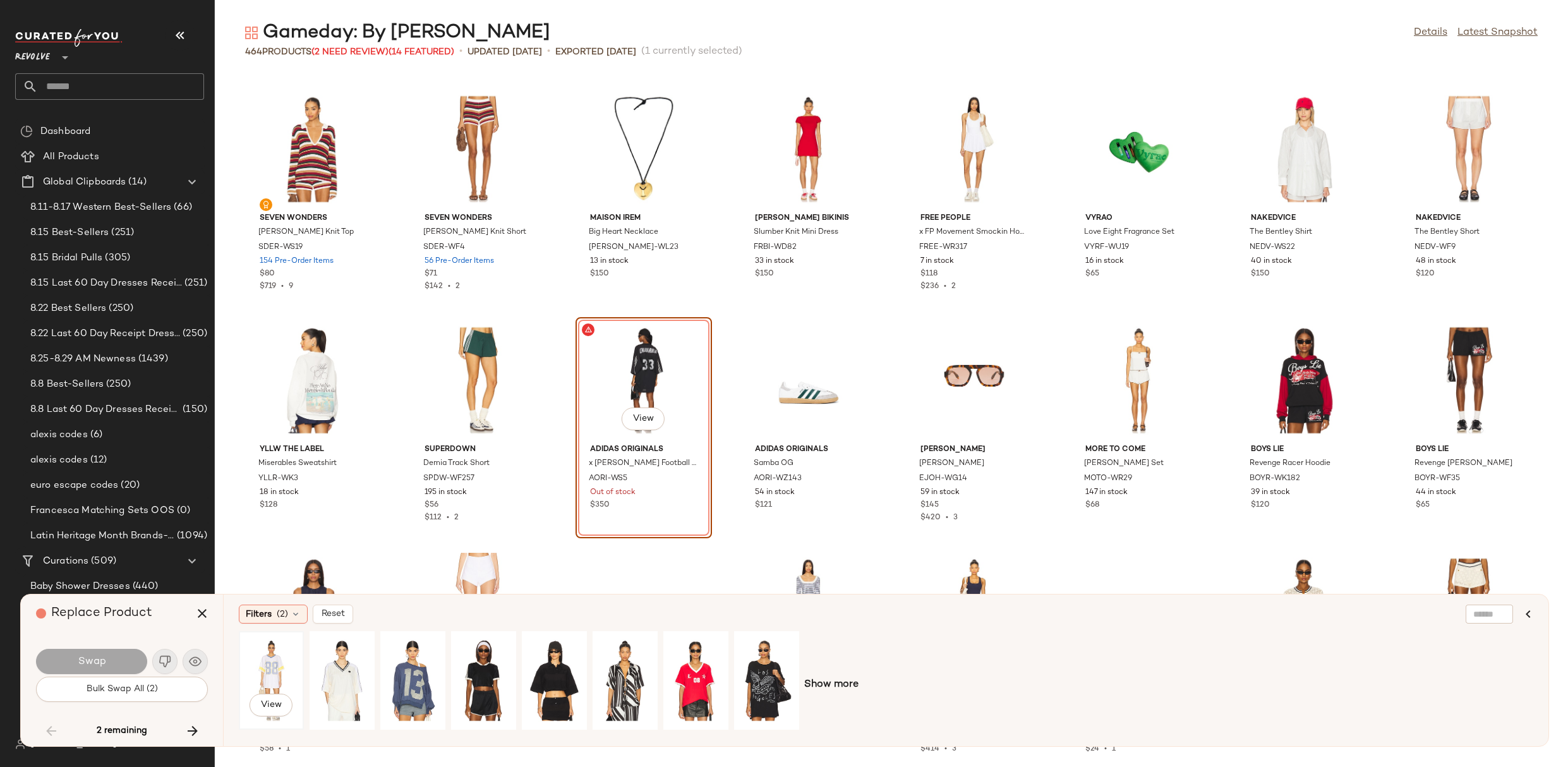
click at [271, 666] on div "View" at bounding box center [271, 680] width 56 height 89
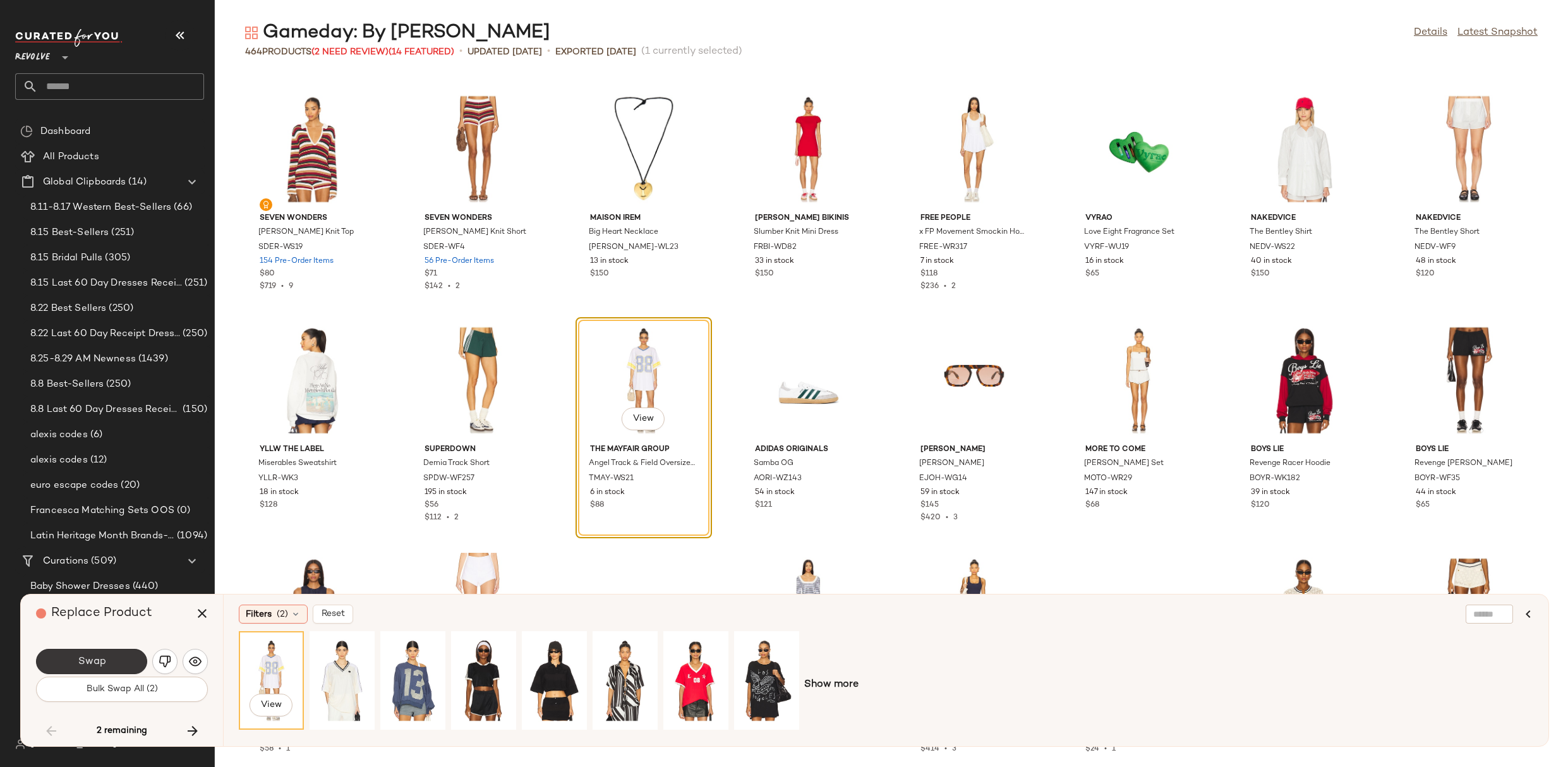
click at [126, 653] on button "Swap" at bounding box center [92, 661] width 111 height 25
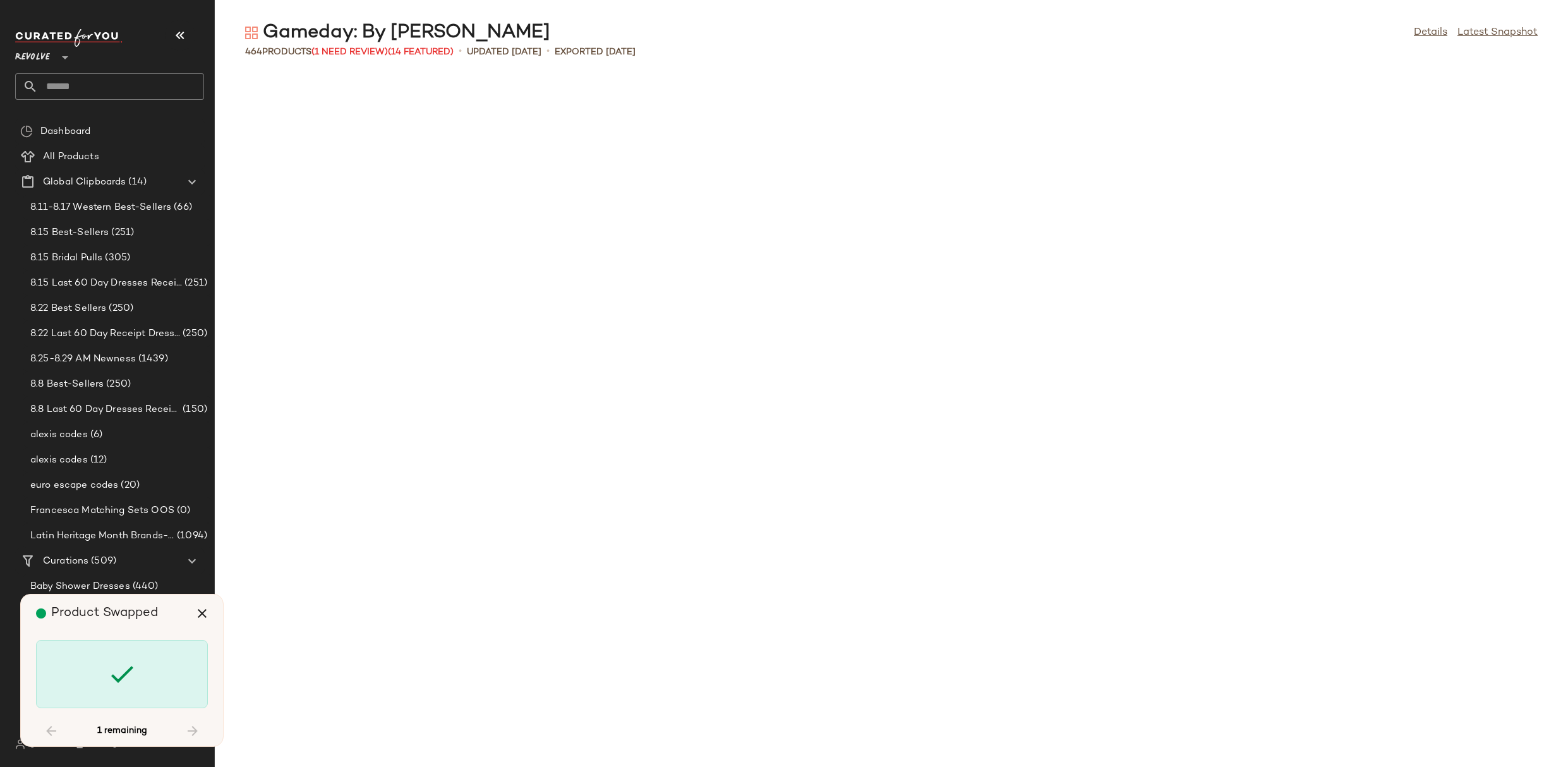
scroll to position [11335, 0]
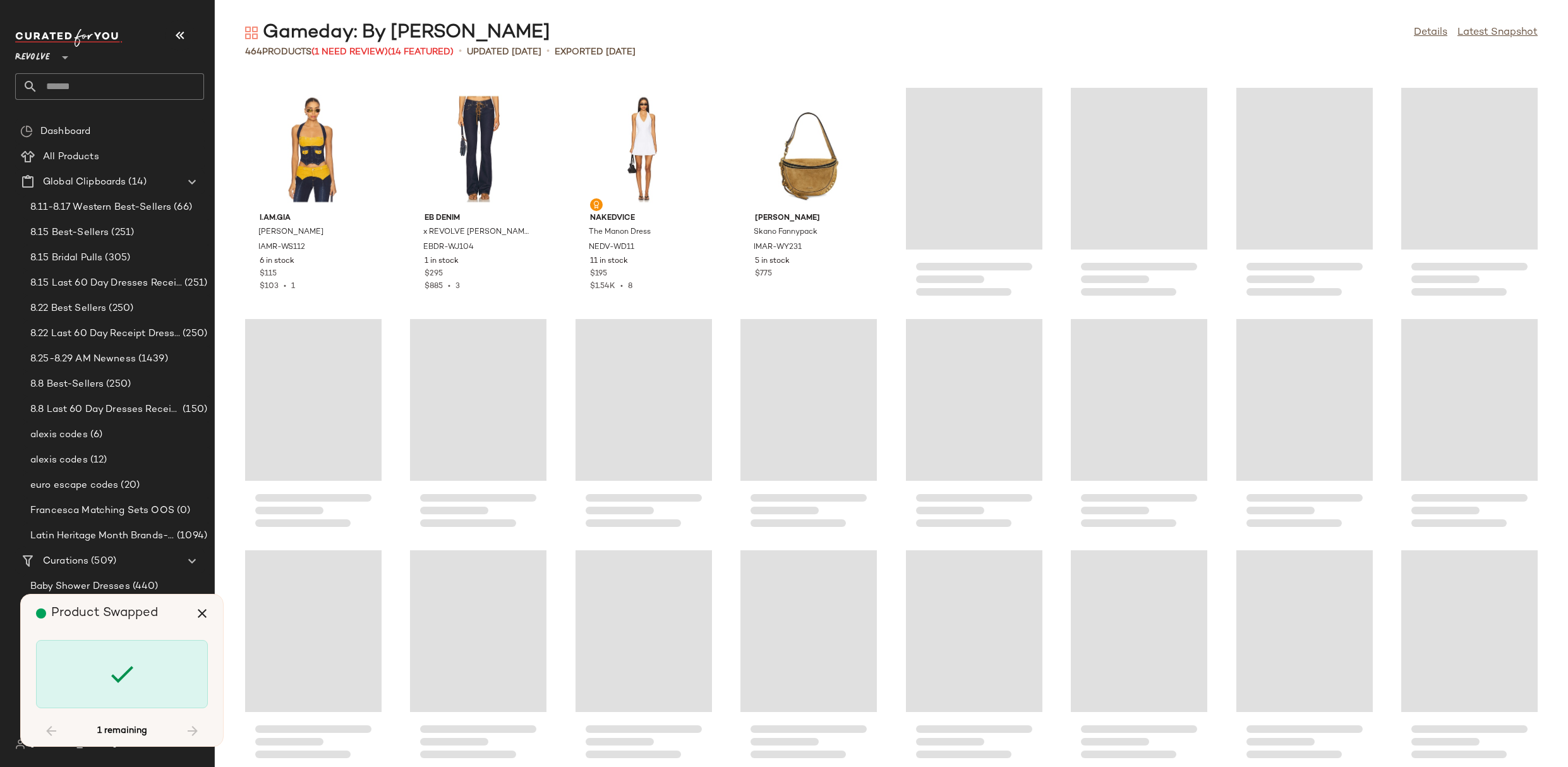
click at [641, 416] on div "Loading..." at bounding box center [644, 400] width 136 height 161
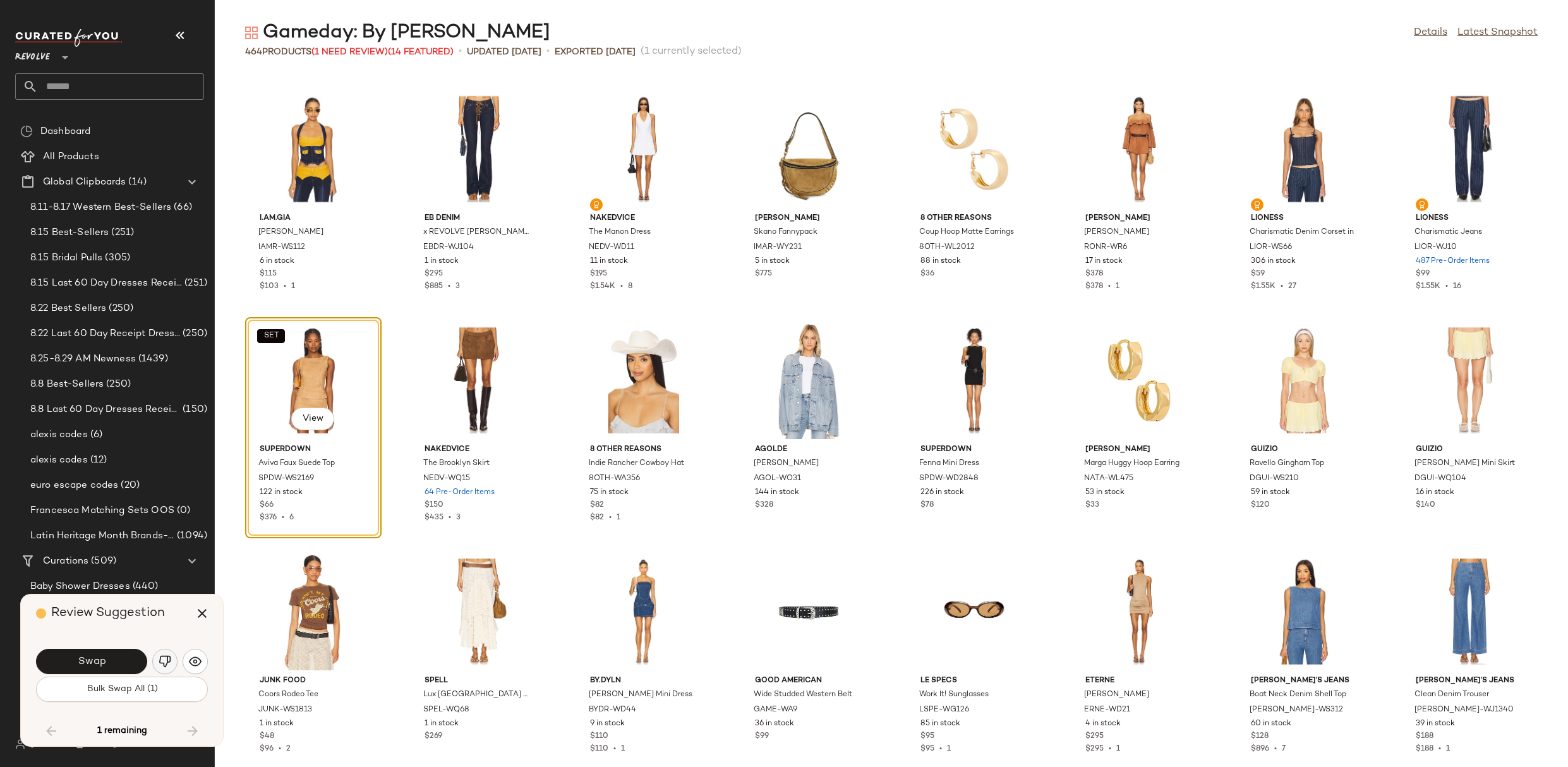
click at [162, 665] on img "button" at bounding box center [165, 661] width 13 height 13
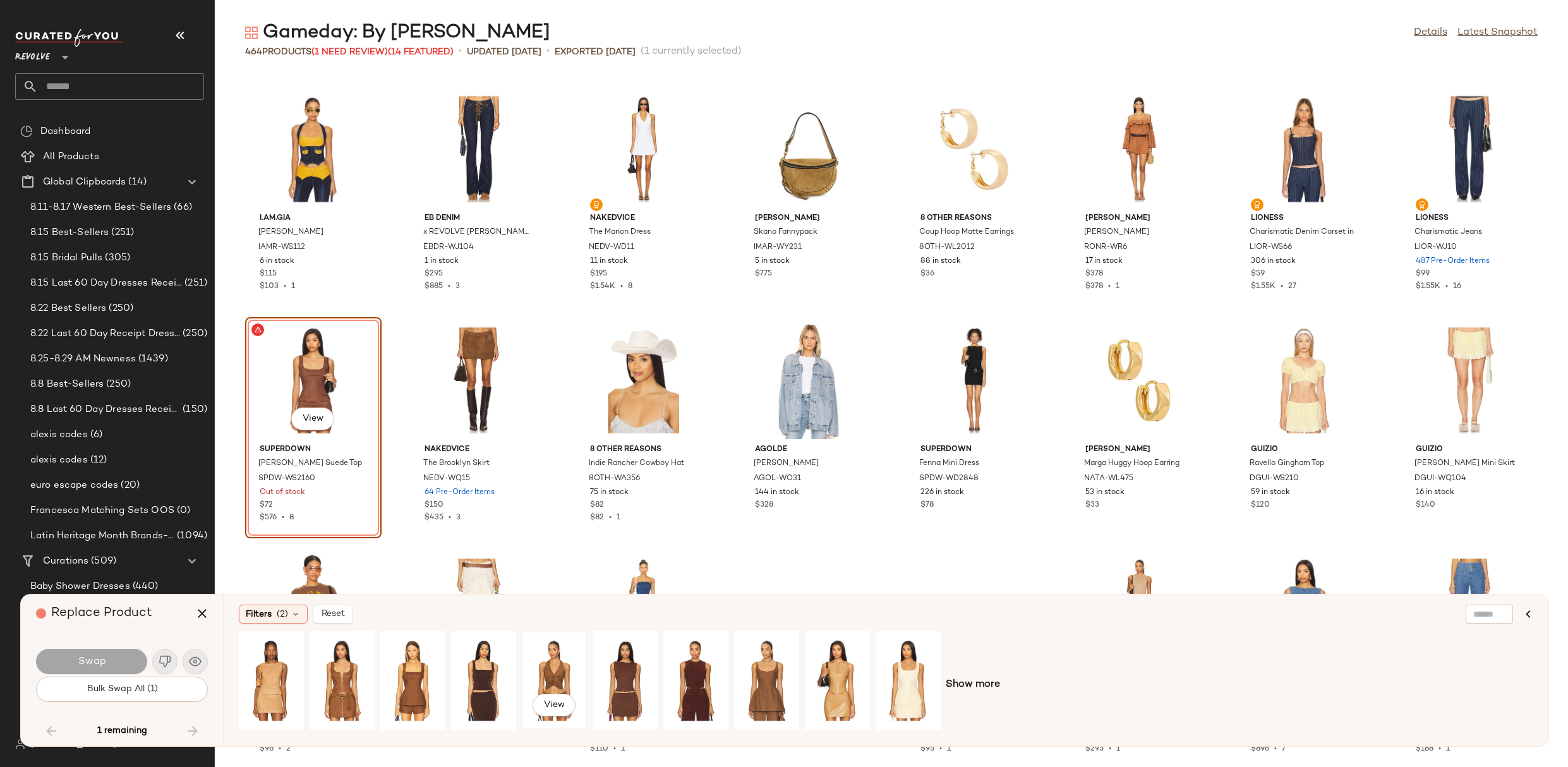
click at [539, 664] on div "View" at bounding box center [554, 680] width 56 height 89
click at [124, 659] on button "Swap" at bounding box center [92, 661] width 111 height 25
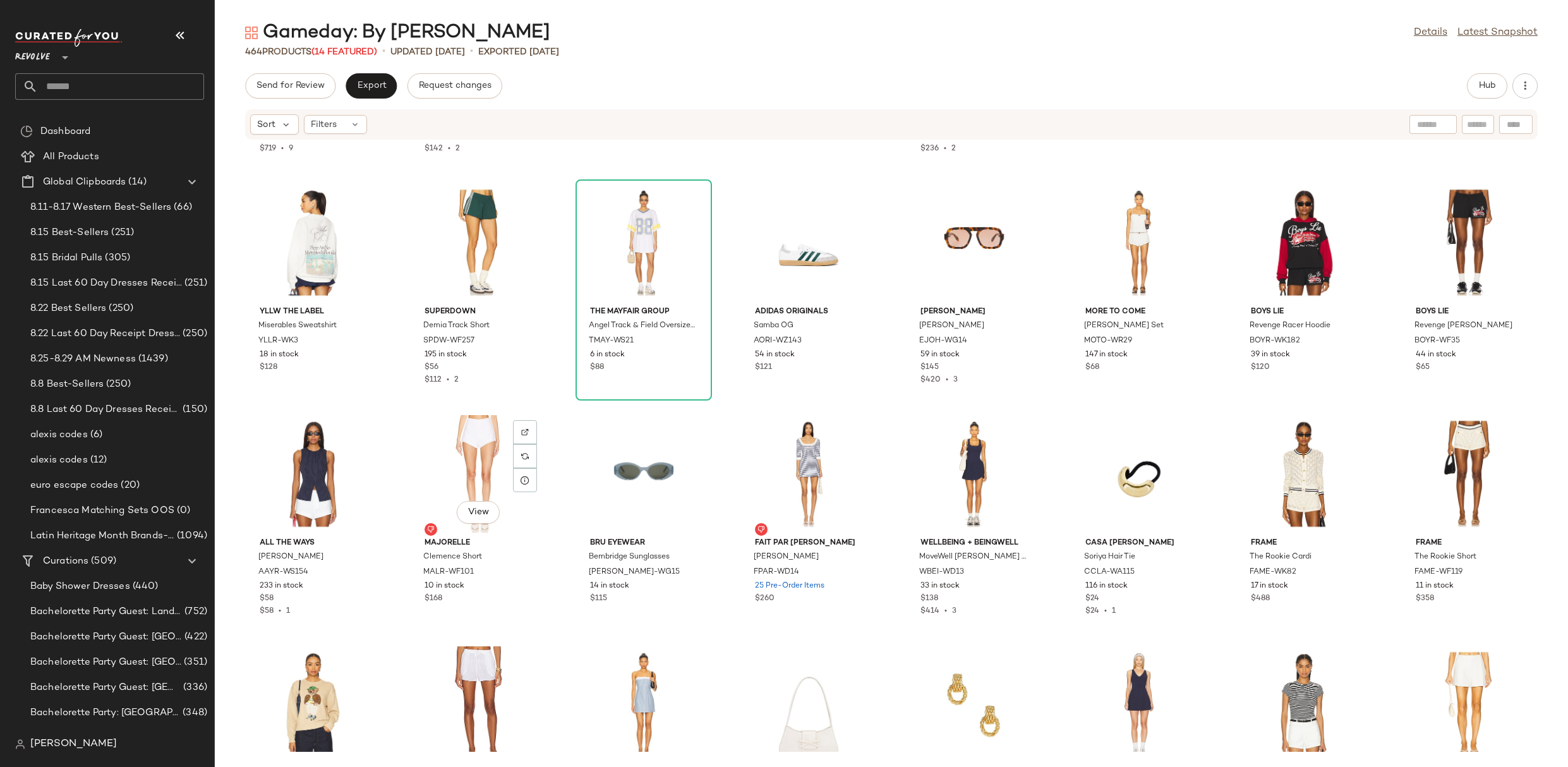
scroll to position [9340, 0]
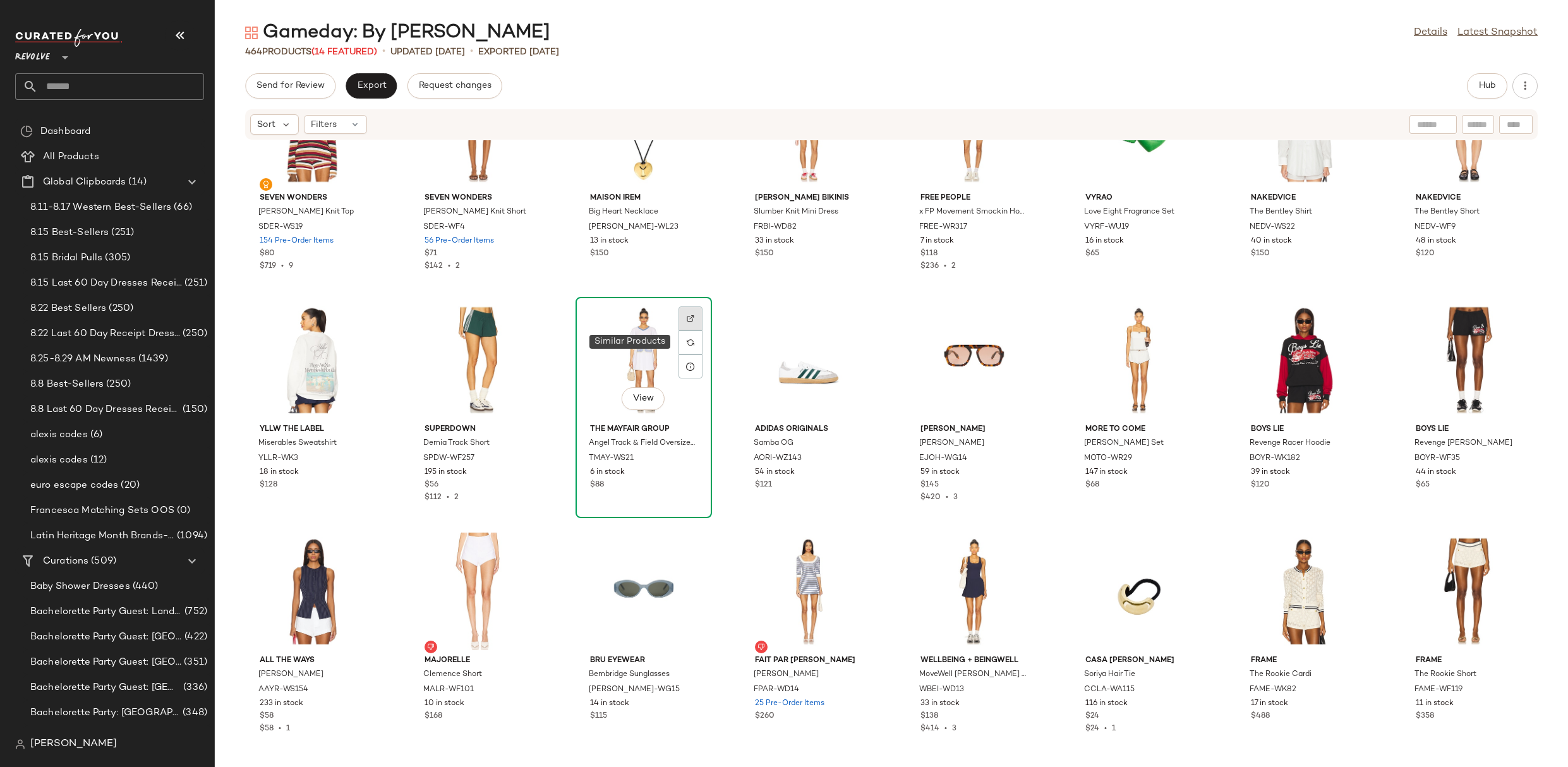
click at [681, 322] on div at bounding box center [690, 318] width 24 height 24
click at [627, 460] on span "TMAY-WS21" at bounding box center [611, 458] width 45 height 11
click at [1470, 96] on div "Hub" at bounding box center [1486, 85] width 41 height 25
click at [1479, 89] on span "Hub" at bounding box center [1487, 86] width 17 height 10
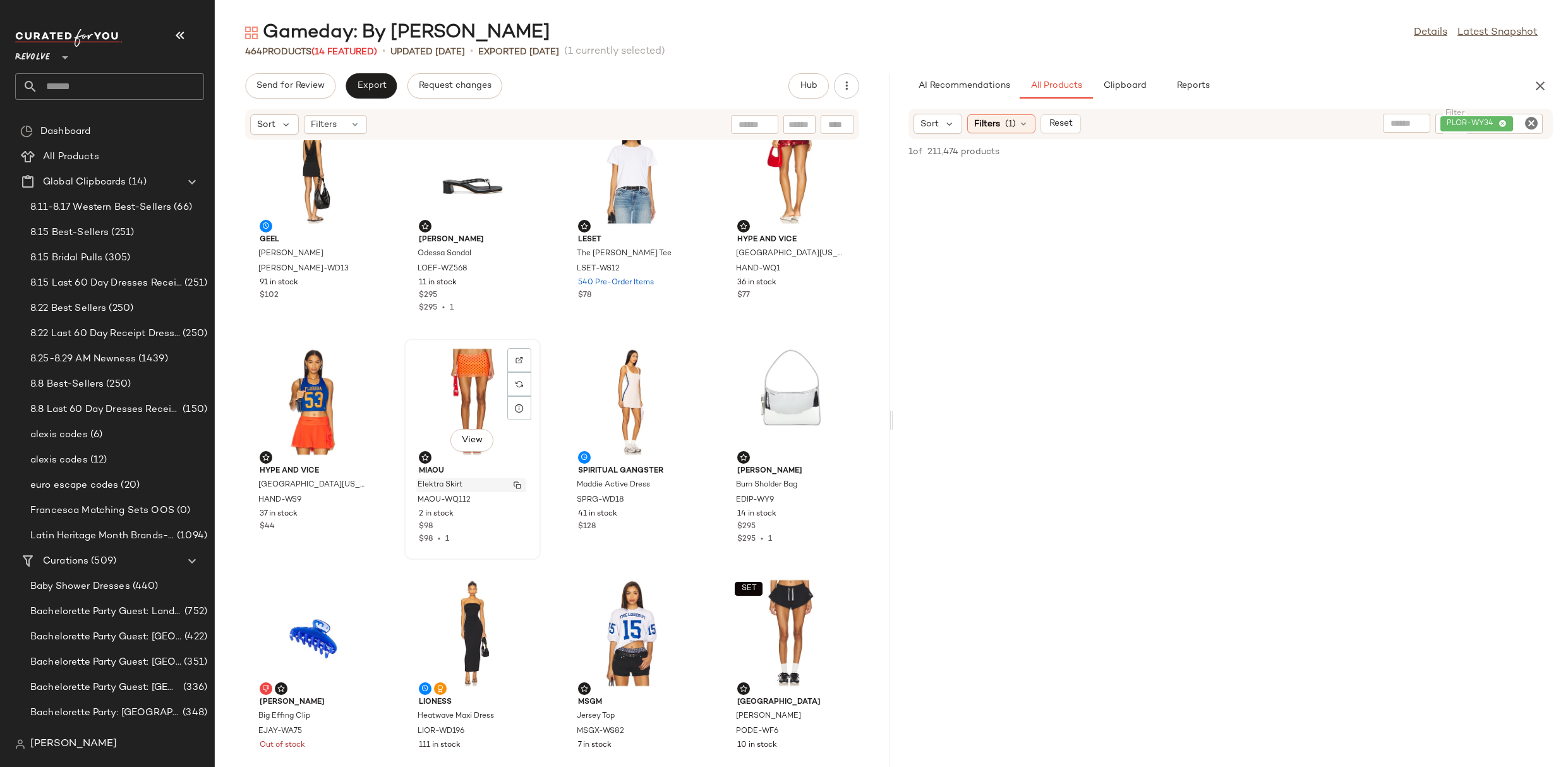
scroll to position [789, 0]
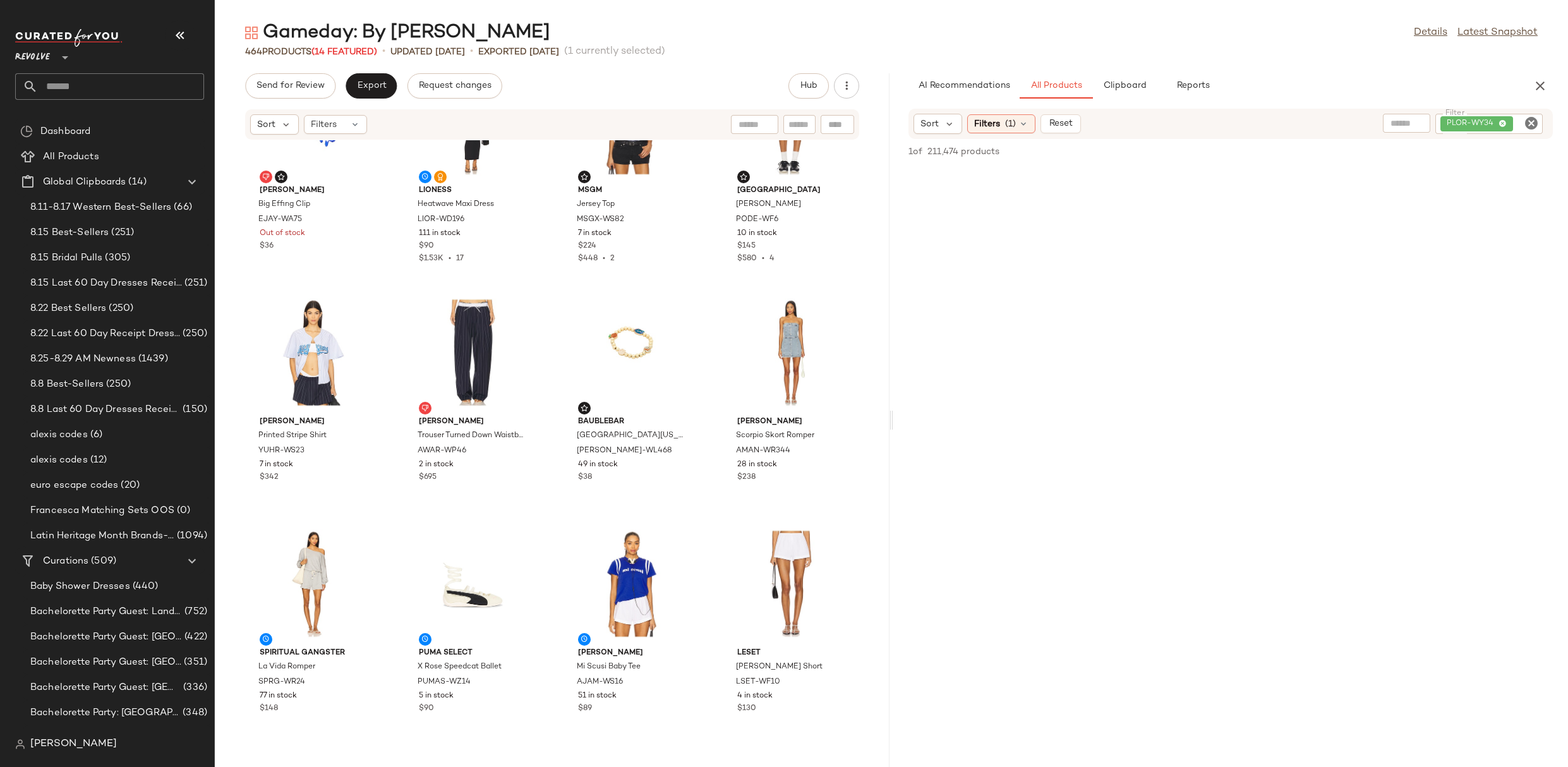
click at [1526, 127] on icon "Clear Filter" at bounding box center [1531, 122] width 15 height 15
click at [1127, 82] on span "Clipboard" at bounding box center [1124, 86] width 43 height 10
click at [1057, 84] on span "All Products" at bounding box center [1056, 86] width 52 height 10
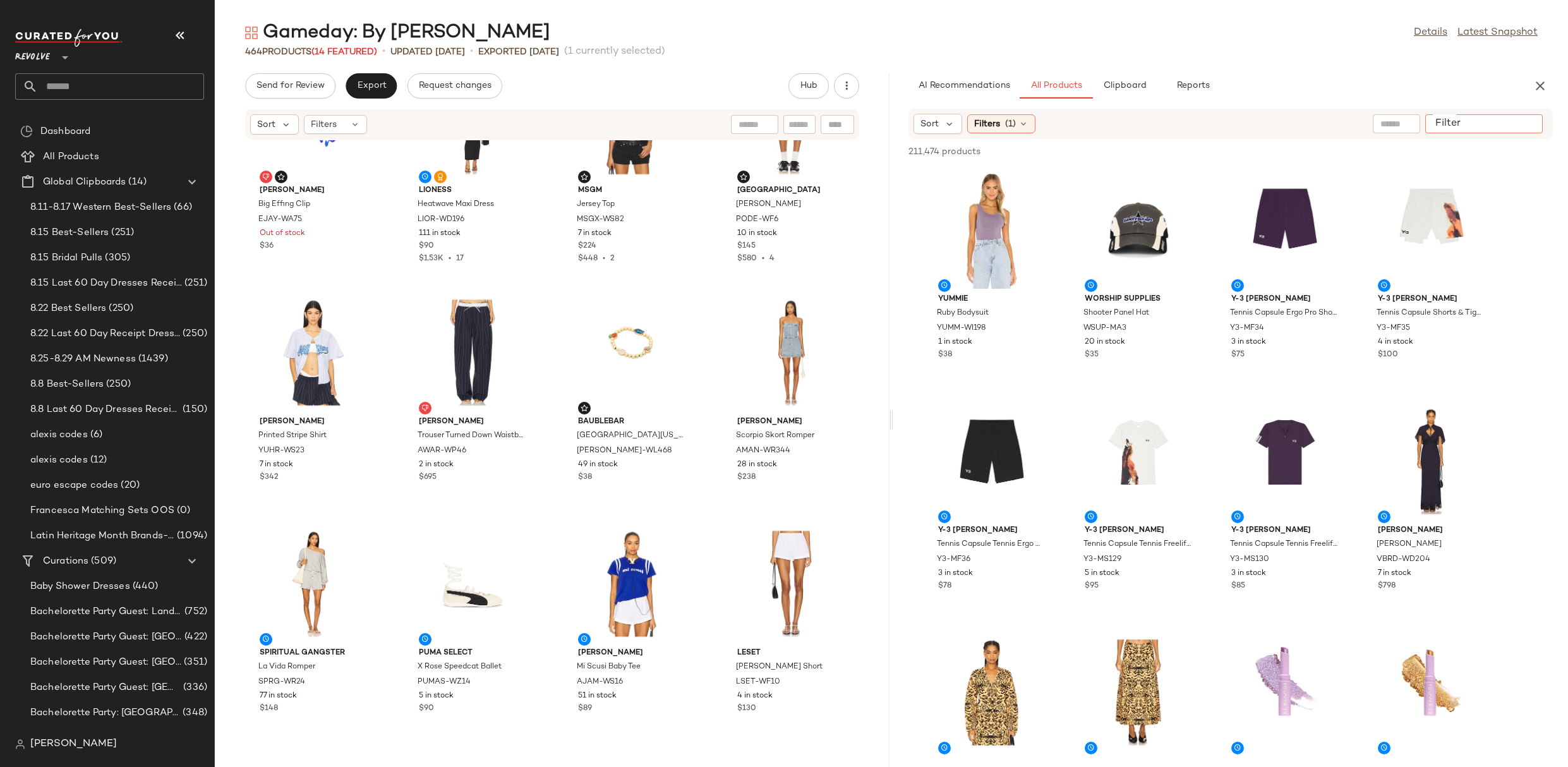
click at [1527, 127] on input "Filter" at bounding box center [1484, 123] width 108 height 13
click at [1395, 121] on input "text" at bounding box center [1426, 123] width 110 height 13
click at [926, 124] on span "Sort" at bounding box center [929, 123] width 18 height 13
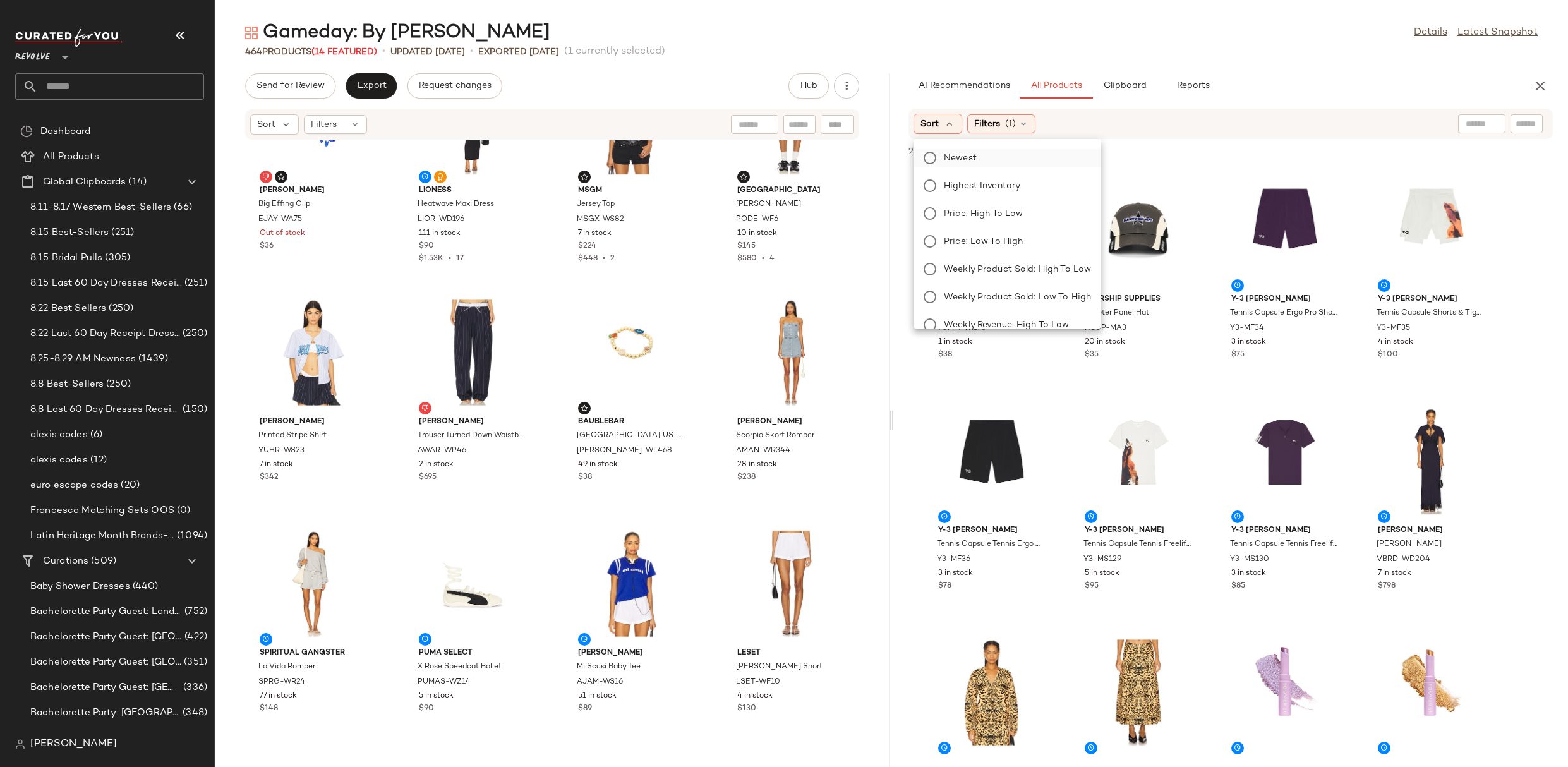
click at [978, 156] on label "Newest" at bounding box center [1015, 158] width 153 height 17
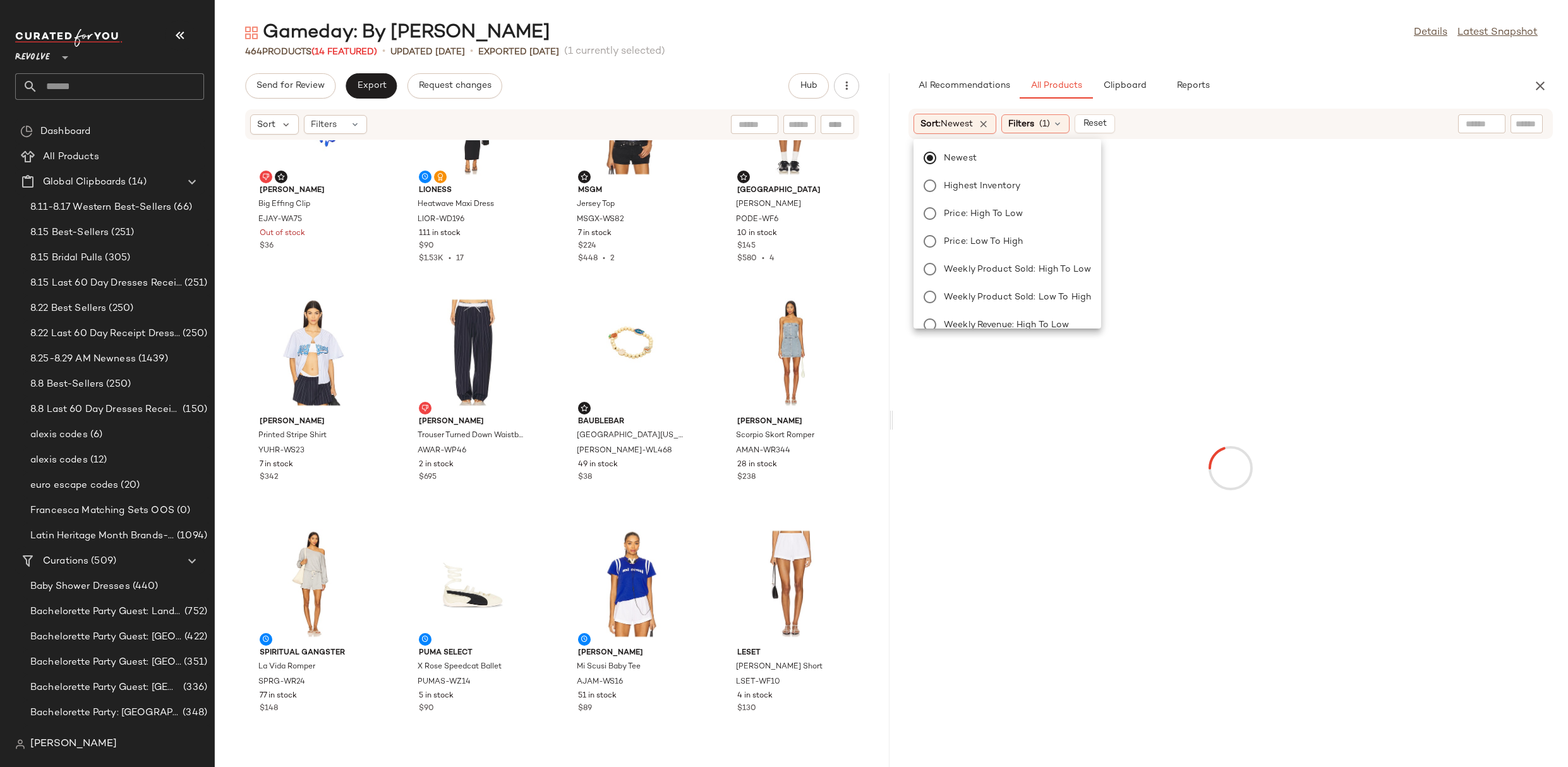
click at [1034, 139] on div "Newest Highest Inventory Price: High to Low Price: Low to High Weekly Product S…" at bounding box center [1005, 233] width 190 height 190
click at [1034, 125] on span "Filters" at bounding box center [1022, 123] width 26 height 13
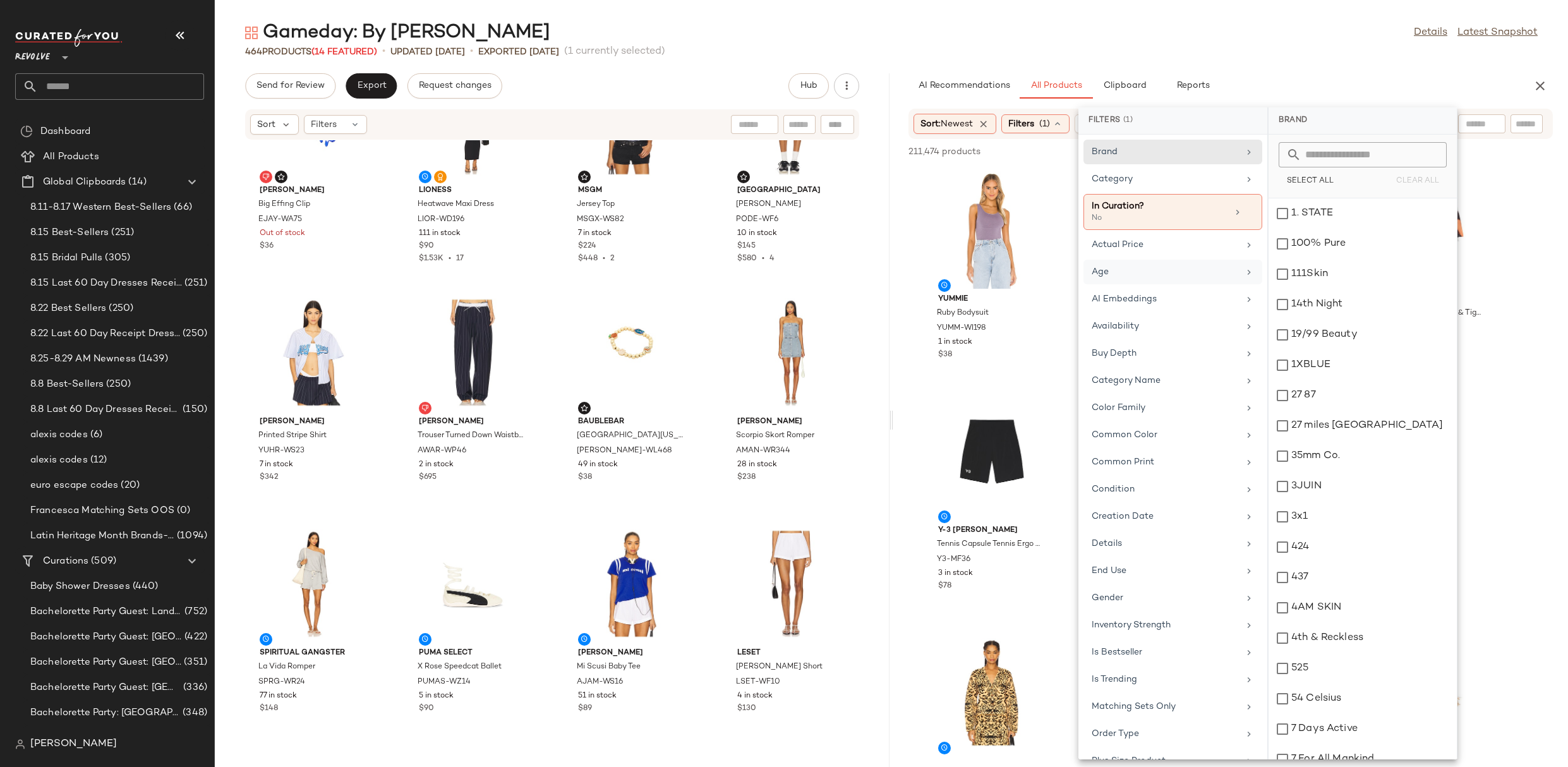
click at [1166, 276] on div "Age" at bounding box center [1166, 272] width 147 height 13
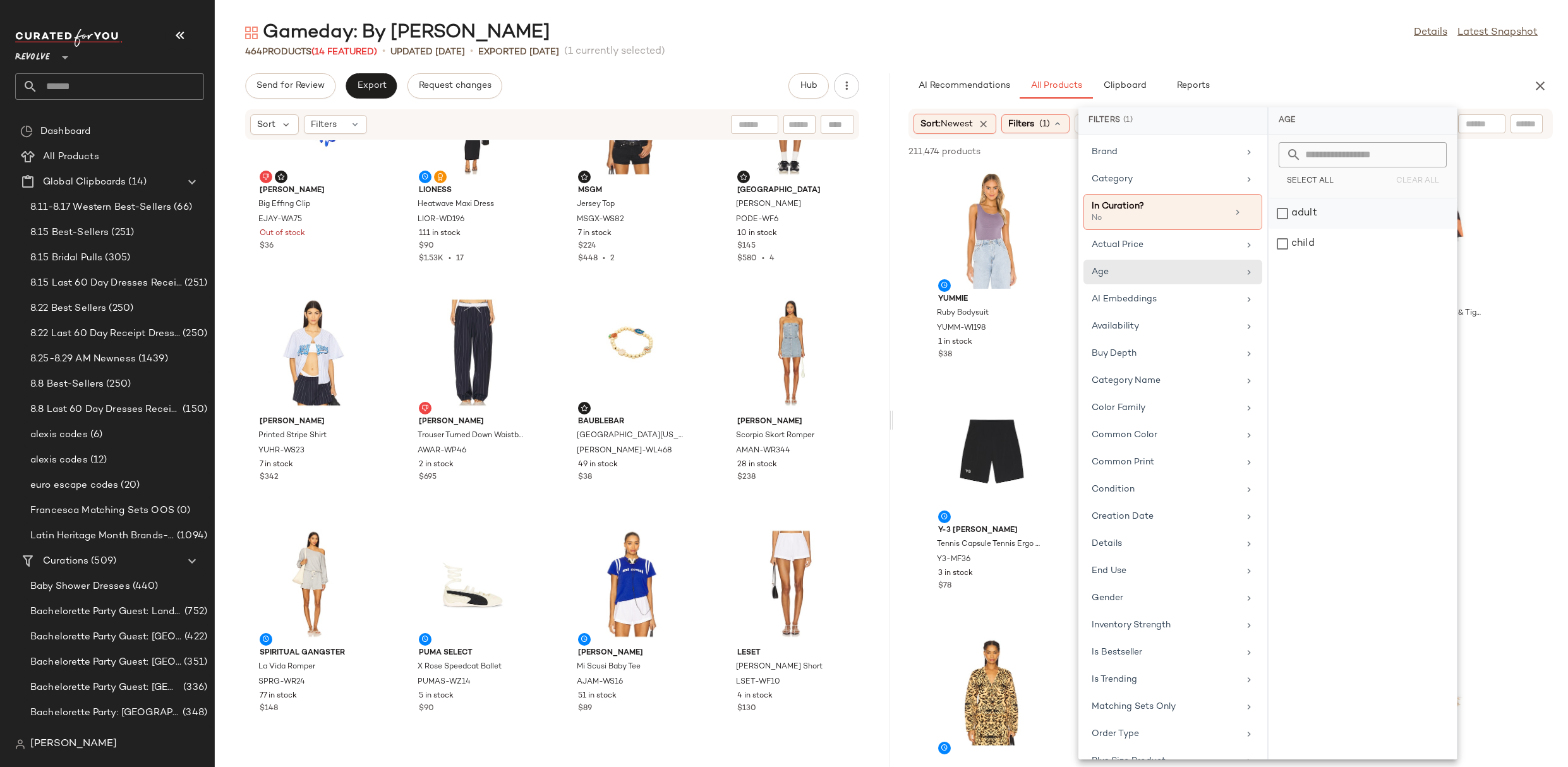
click at [1310, 205] on div "adult" at bounding box center [1362, 213] width 188 height 30
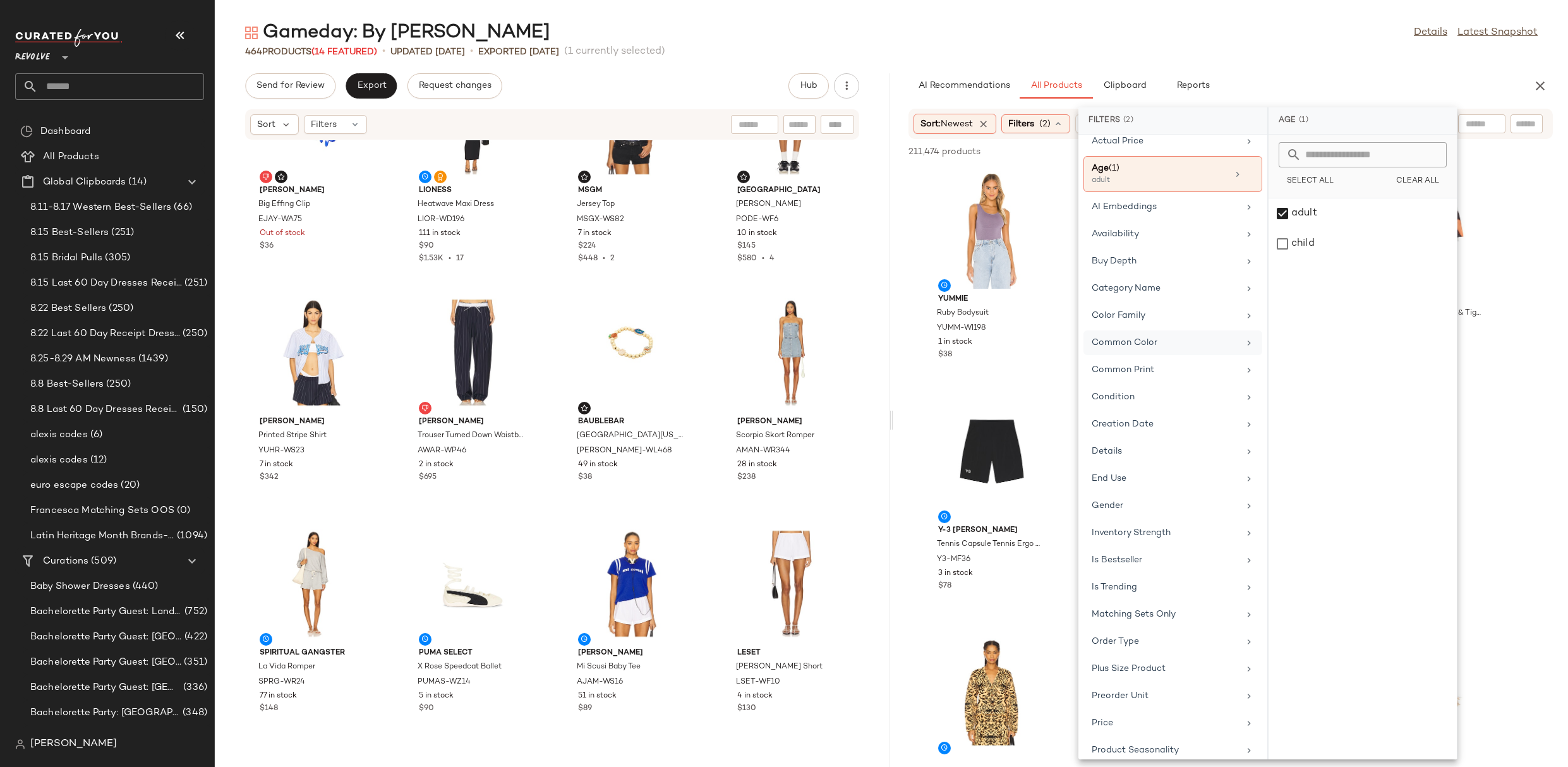
scroll to position [210, 0]
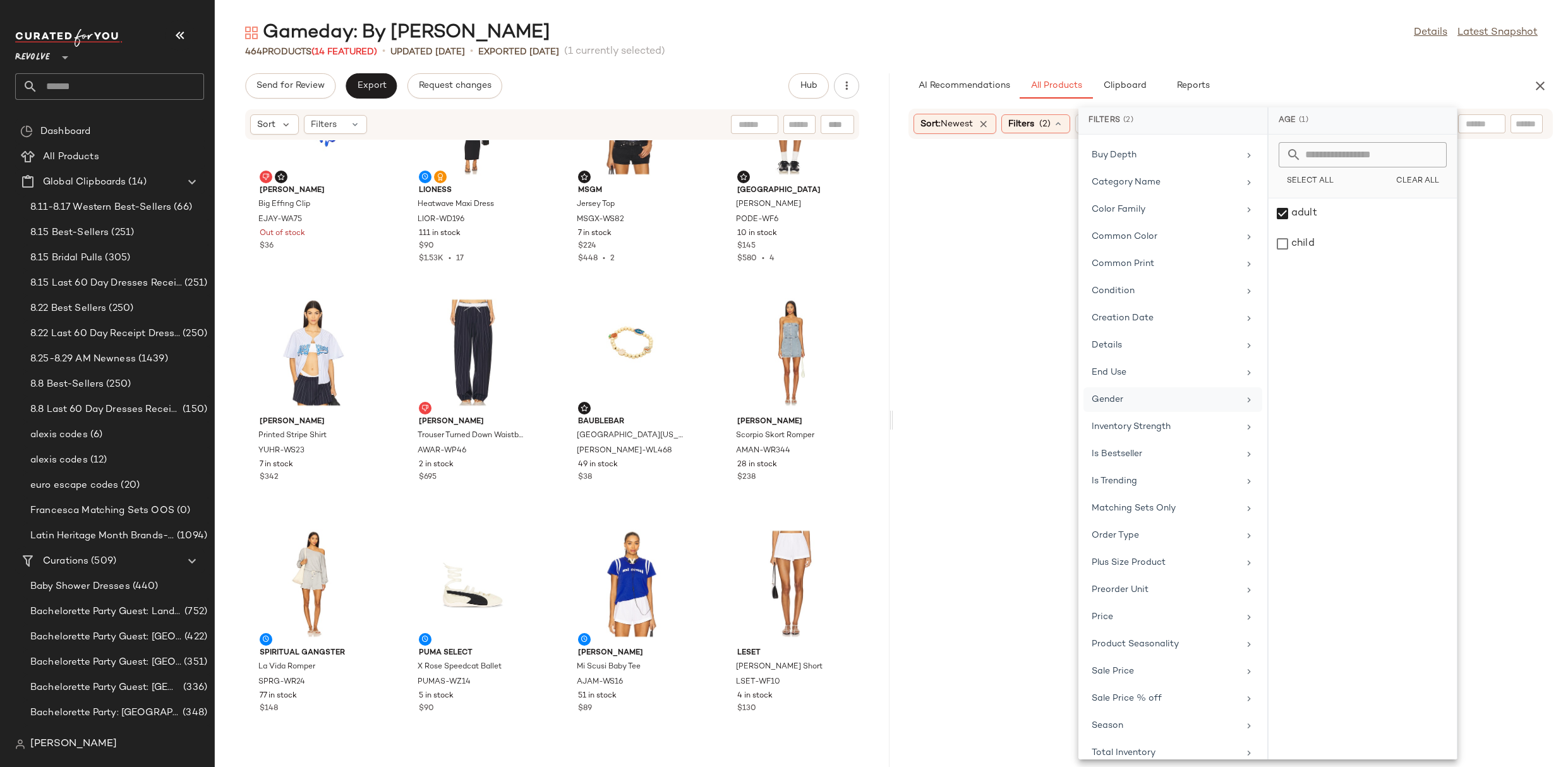
click at [1162, 402] on div "Gender" at bounding box center [1166, 399] width 147 height 13
click at [1295, 217] on div "[DEMOGRAPHIC_DATA]" at bounding box center [1362, 213] width 188 height 30
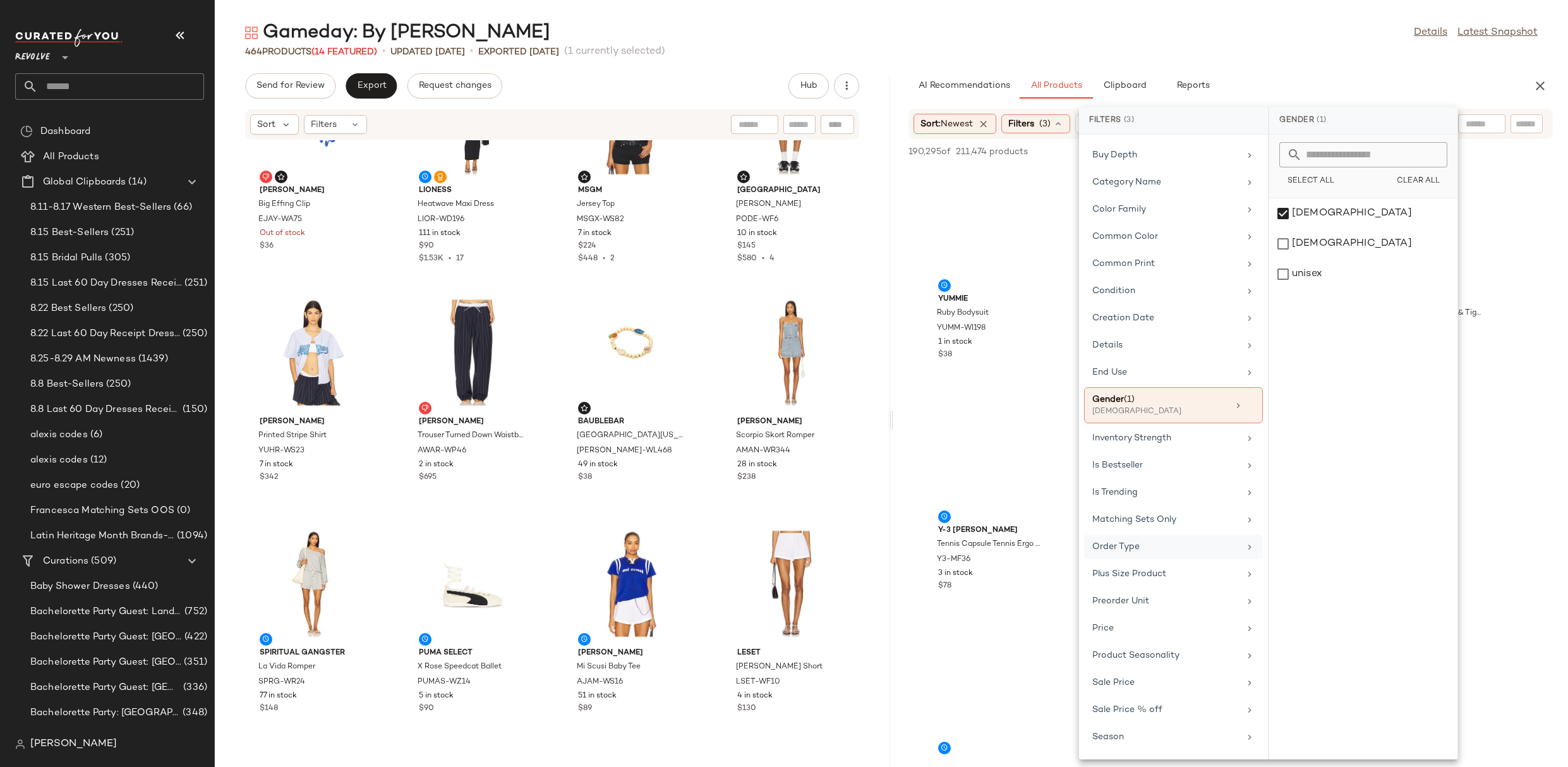
scroll to position [344, 0]
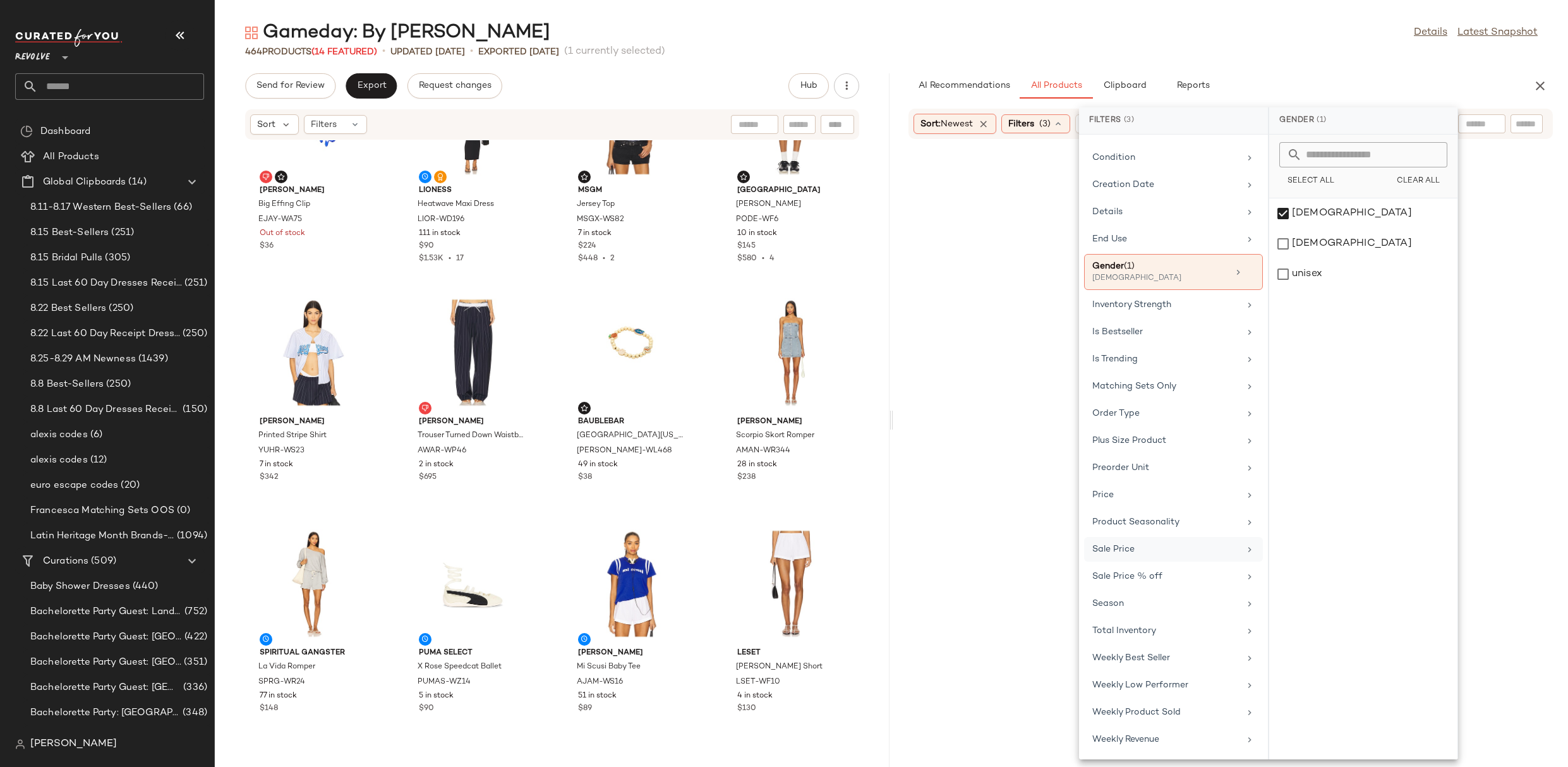
click at [1127, 555] on div "Sale Price" at bounding box center [1166, 549] width 147 height 13
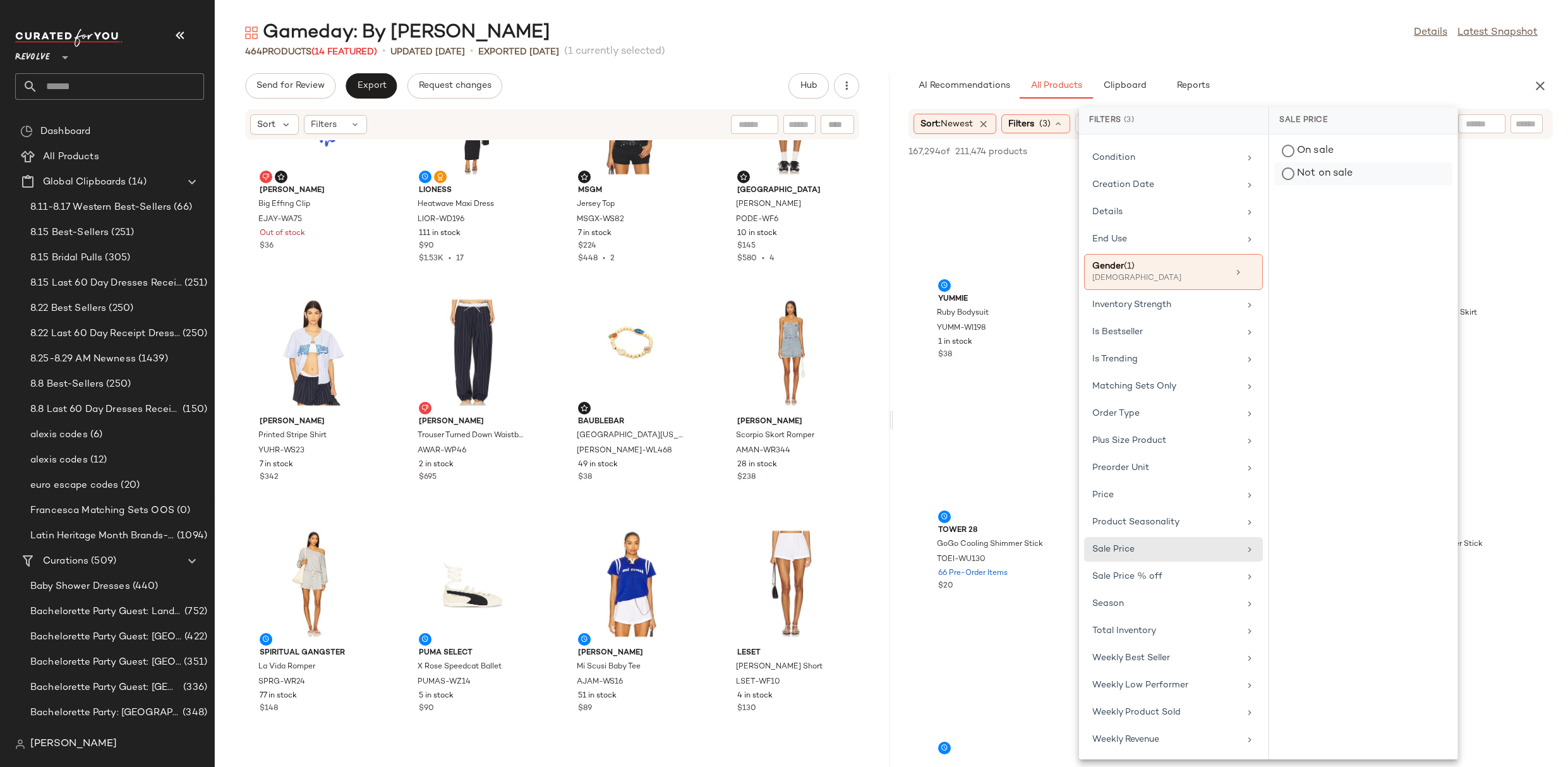
click at [1314, 173] on div "Not on sale" at bounding box center [1362, 174] width 178 height 23
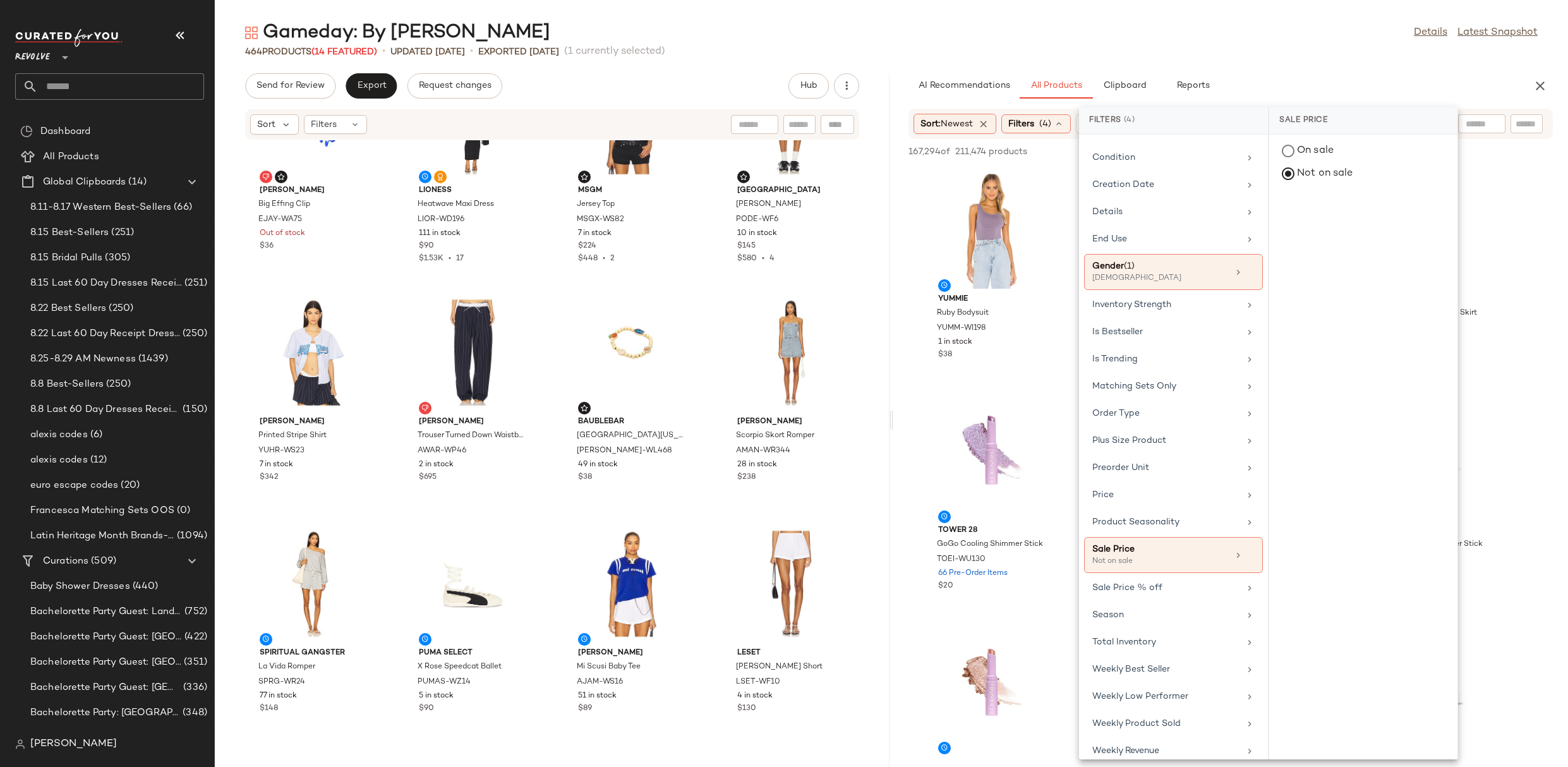
click at [1493, 120] on input "text" at bounding box center [1481, 123] width 32 height 13
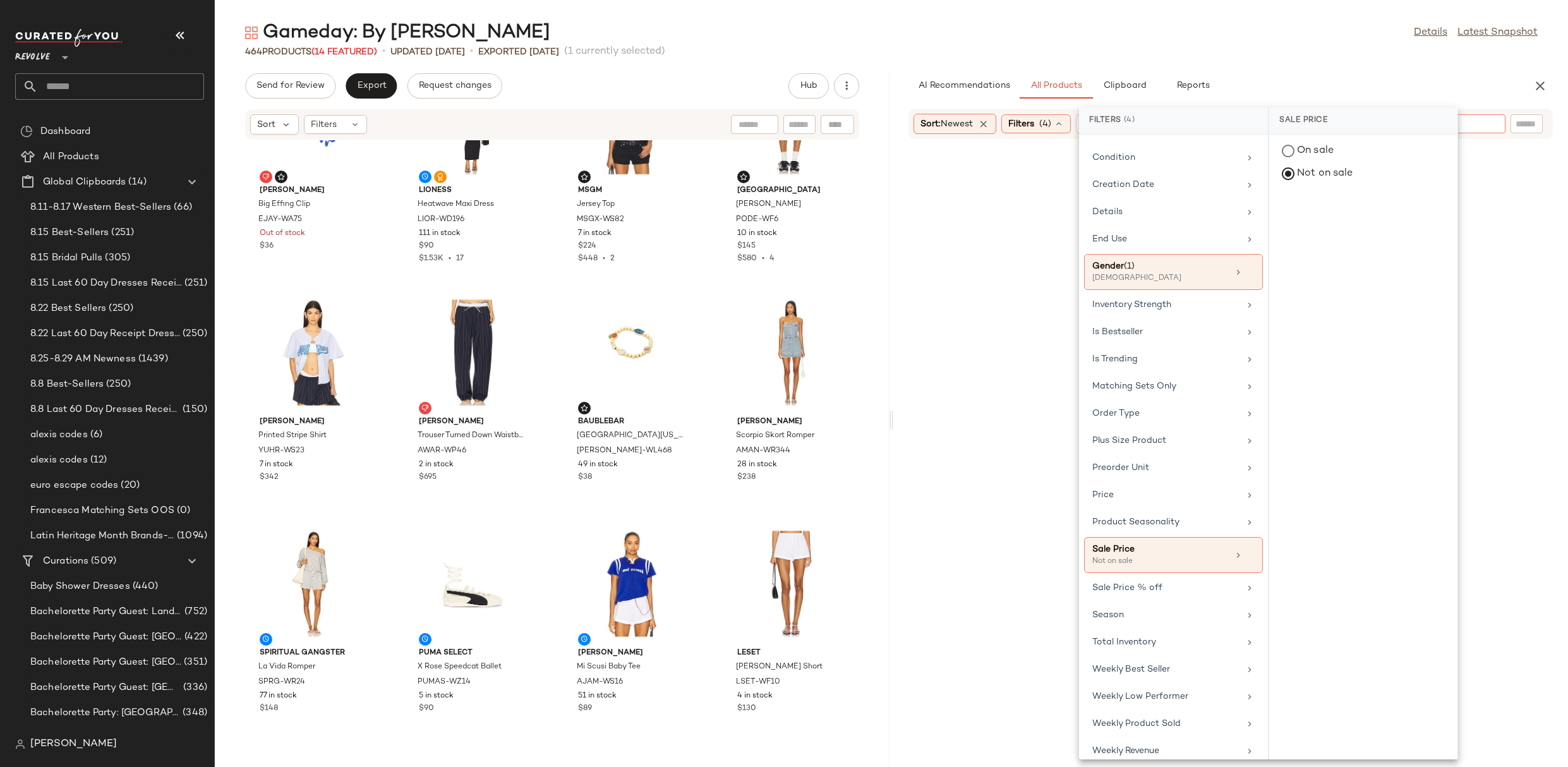
scroll to position [0, 0]
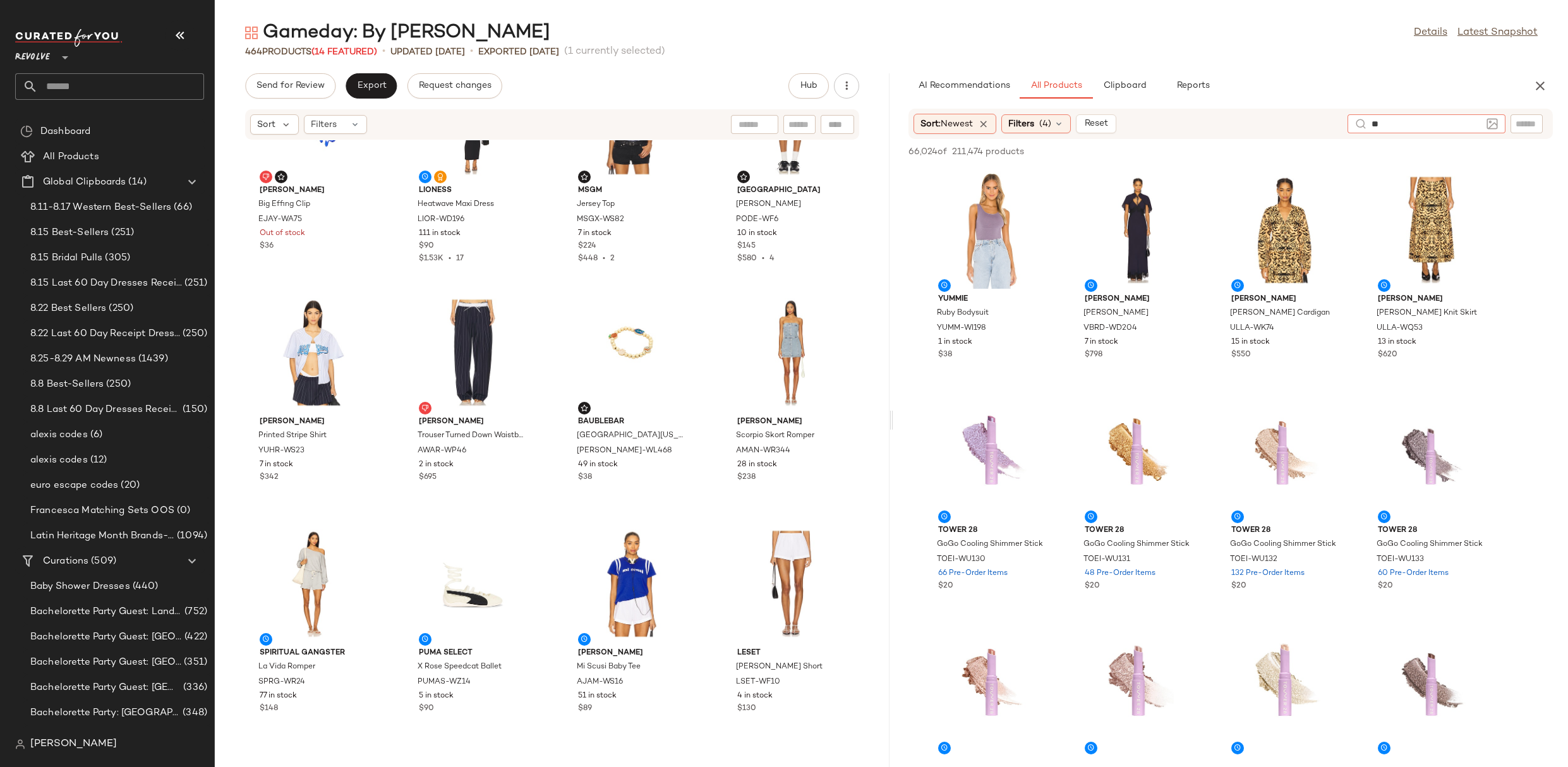
type input "*"
type input "**********"
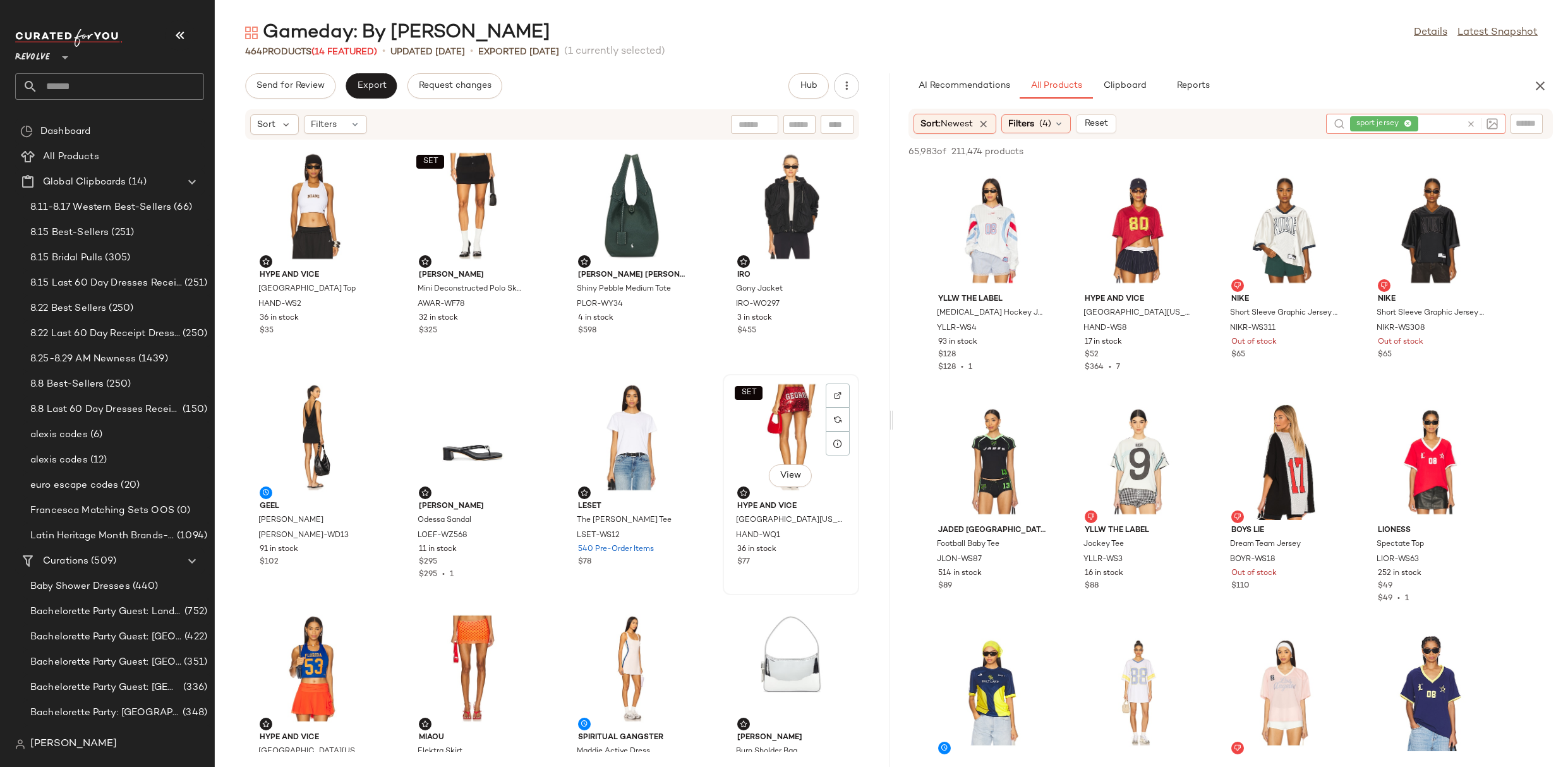
scroll to position [1184, 0]
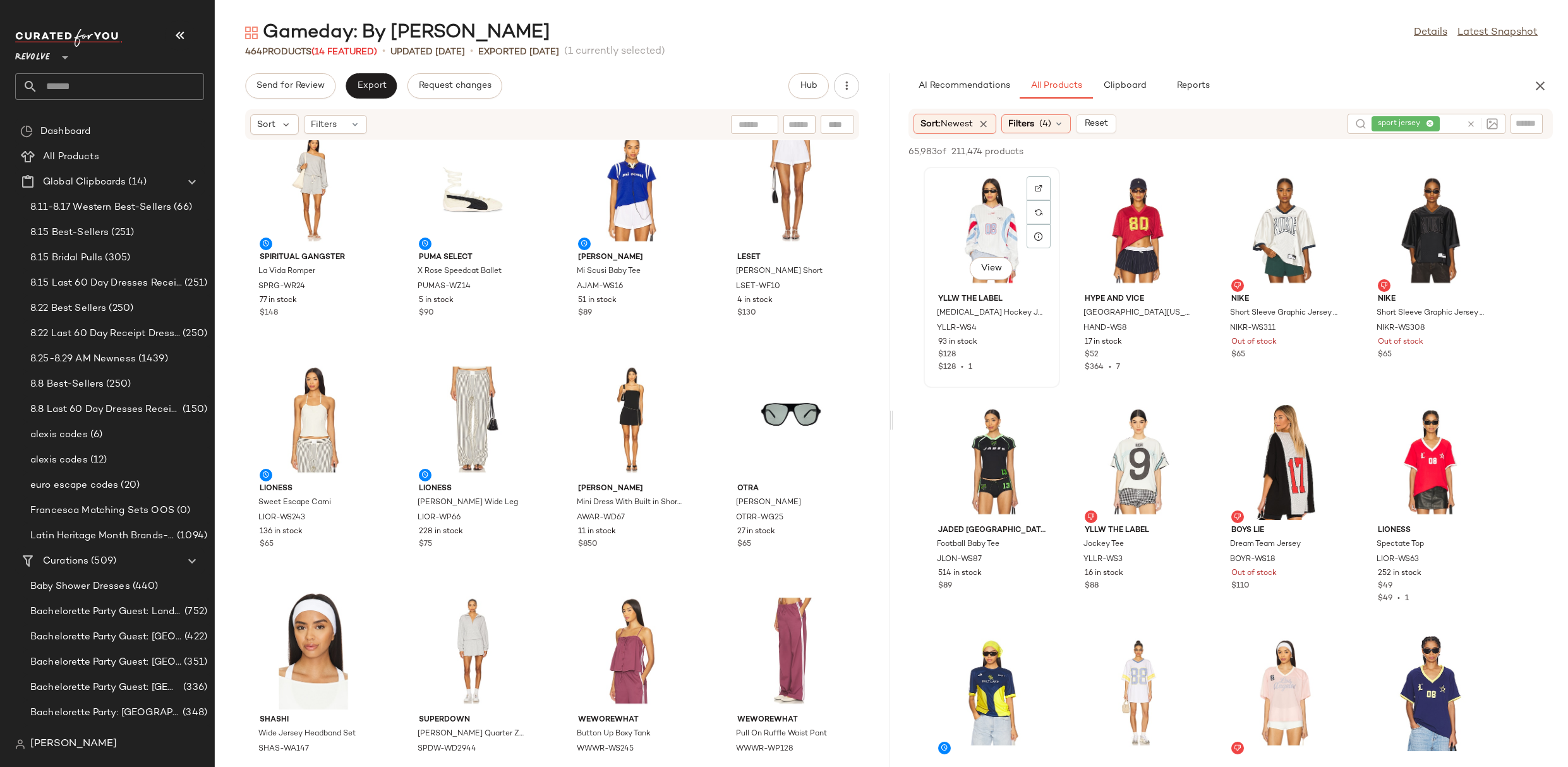
click at [986, 227] on div "View" at bounding box center [991, 229] width 127 height 117
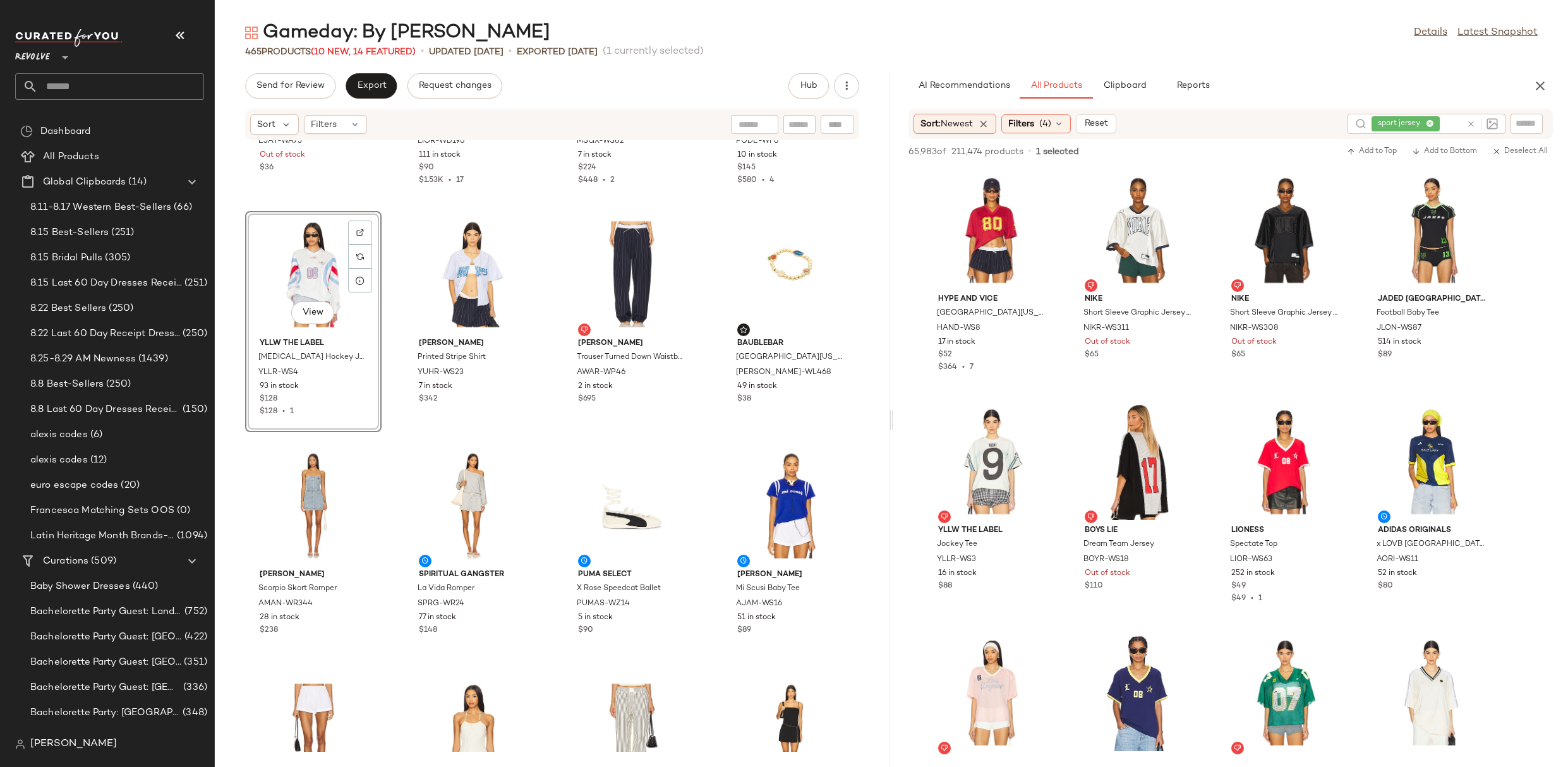
scroll to position [842, 0]
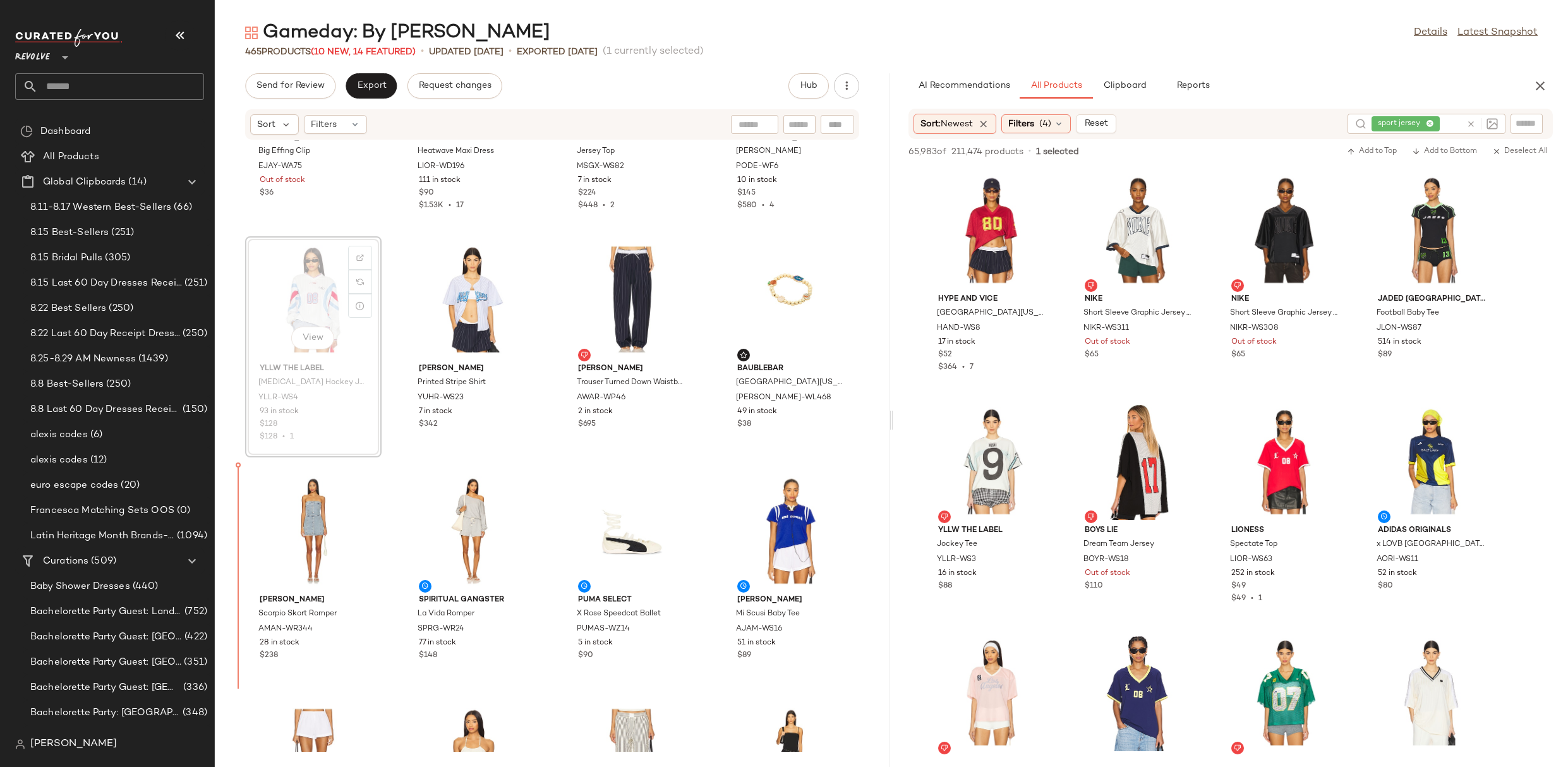
drag, startPoint x: 304, startPoint y: 315, endPoint x: 304, endPoint y: 322, distance: 7.0
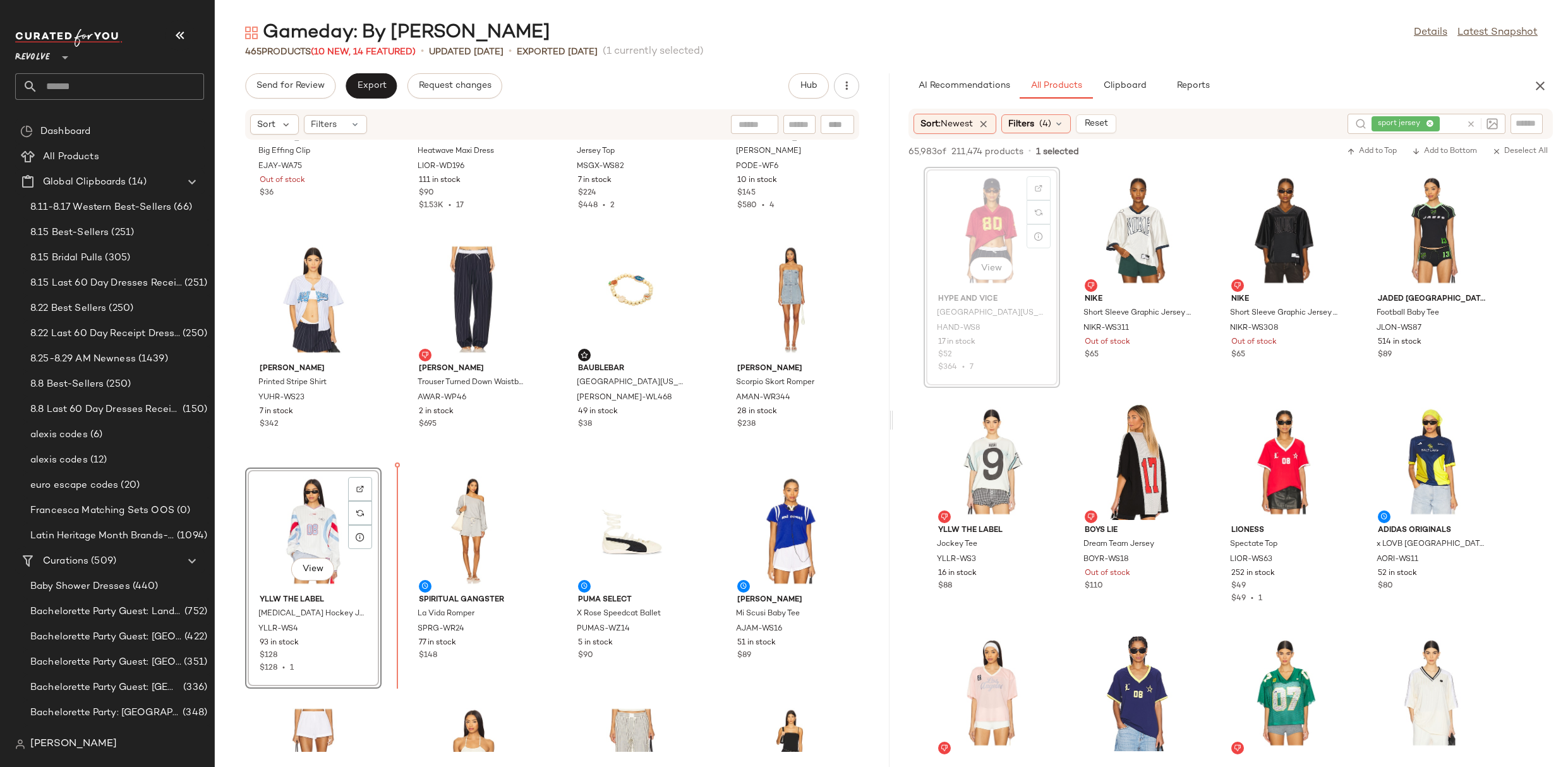
drag, startPoint x: 984, startPoint y: 220, endPoint x: 973, endPoint y: 226, distance: 12.5
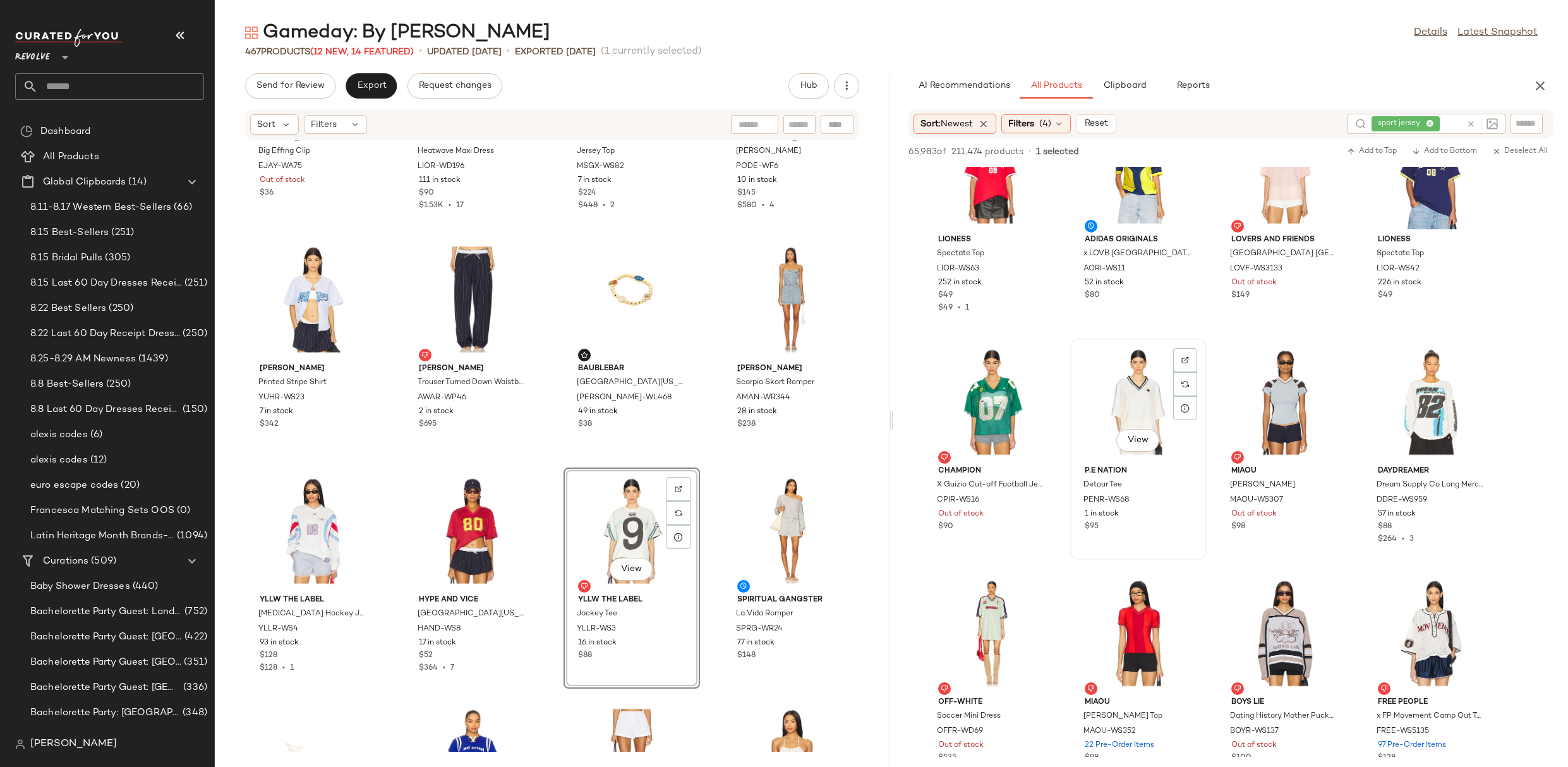
scroll to position [292, 0]
click at [1429, 387] on div "View" at bounding box center [1431, 400] width 127 height 117
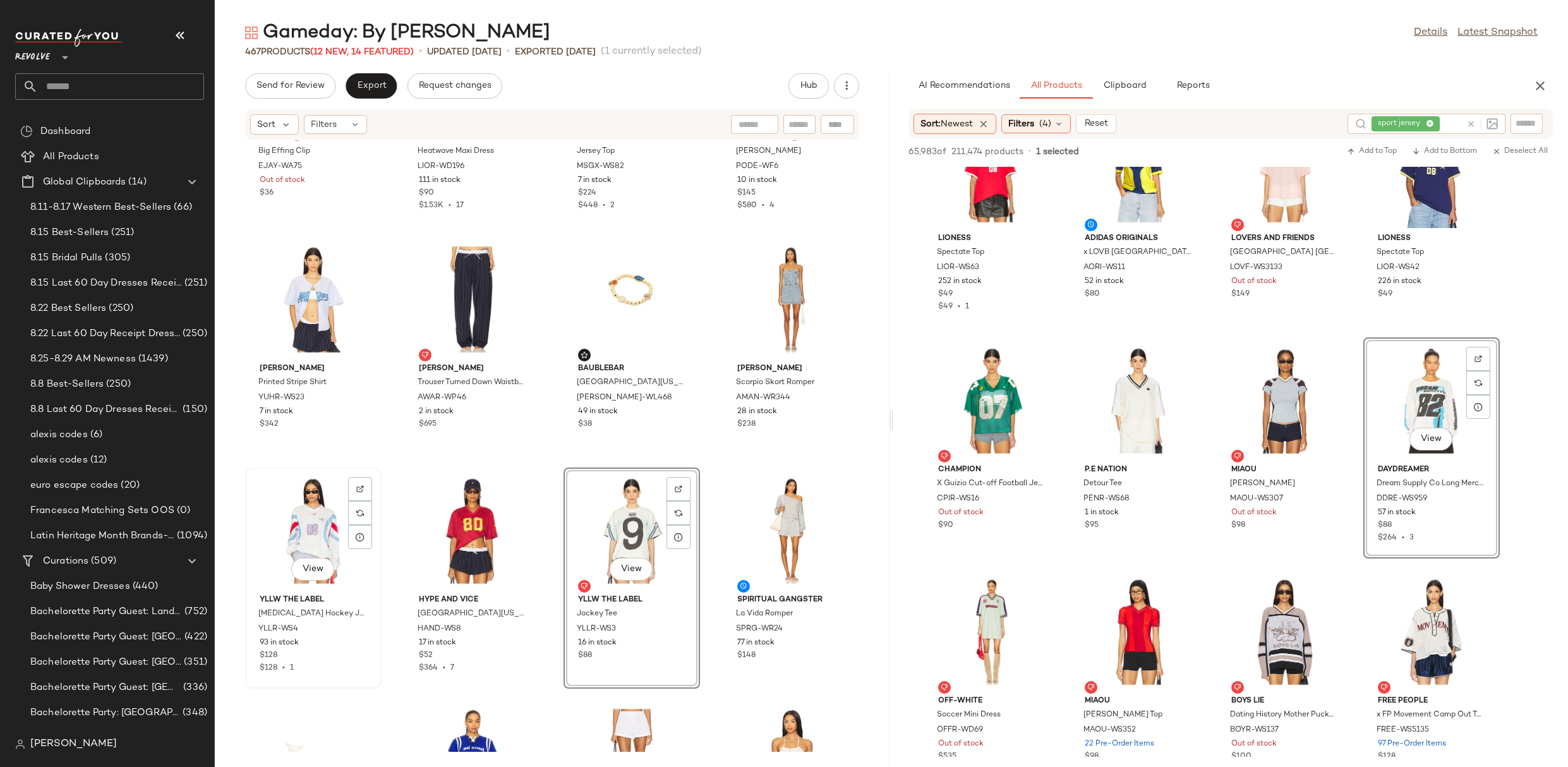
click at [304, 511] on div "View" at bounding box center [313, 530] width 127 height 117
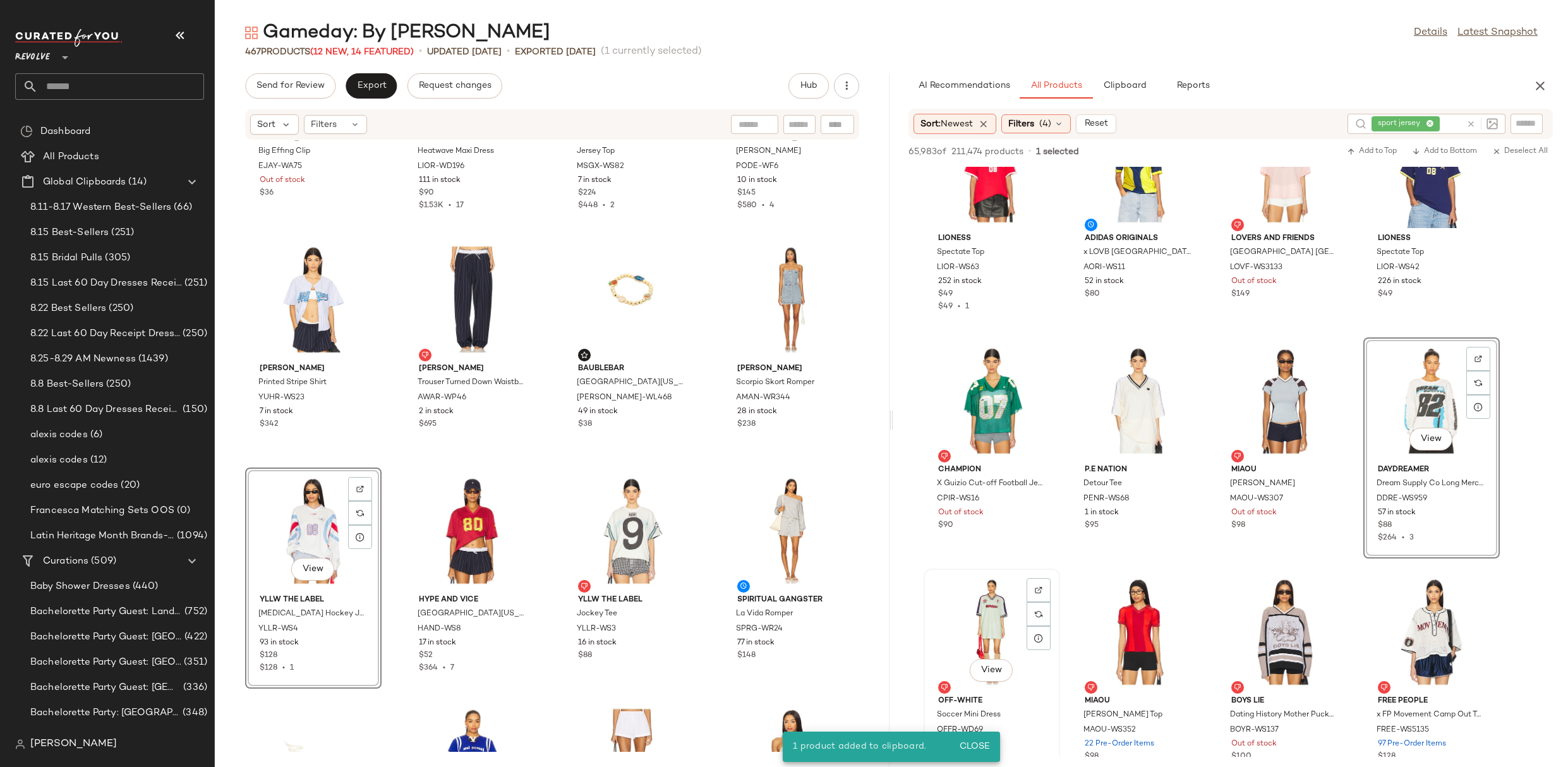
scroll to position [359, 0]
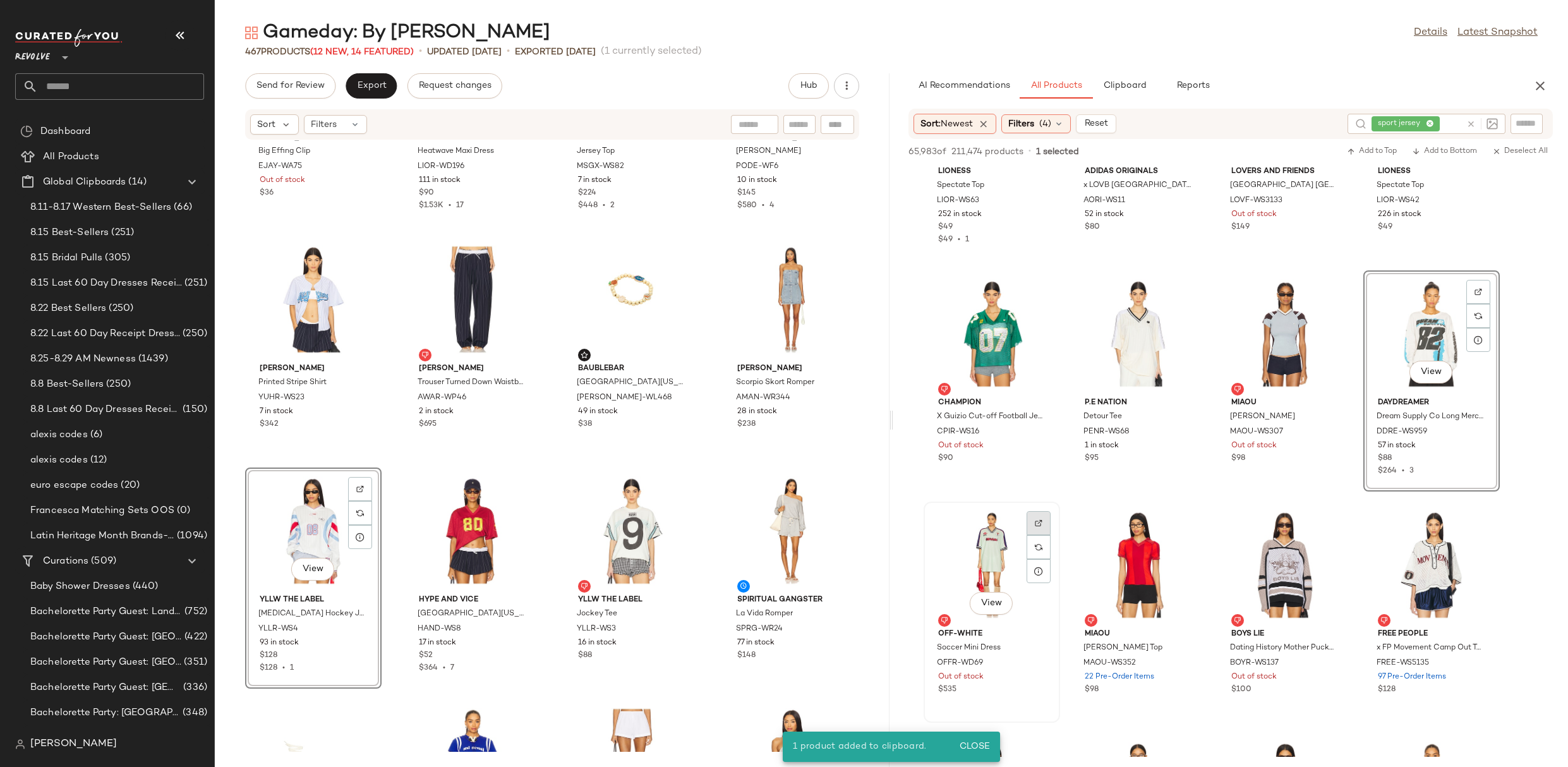
click at [1035, 520] on img at bounding box center [1038, 523] width 8 height 8
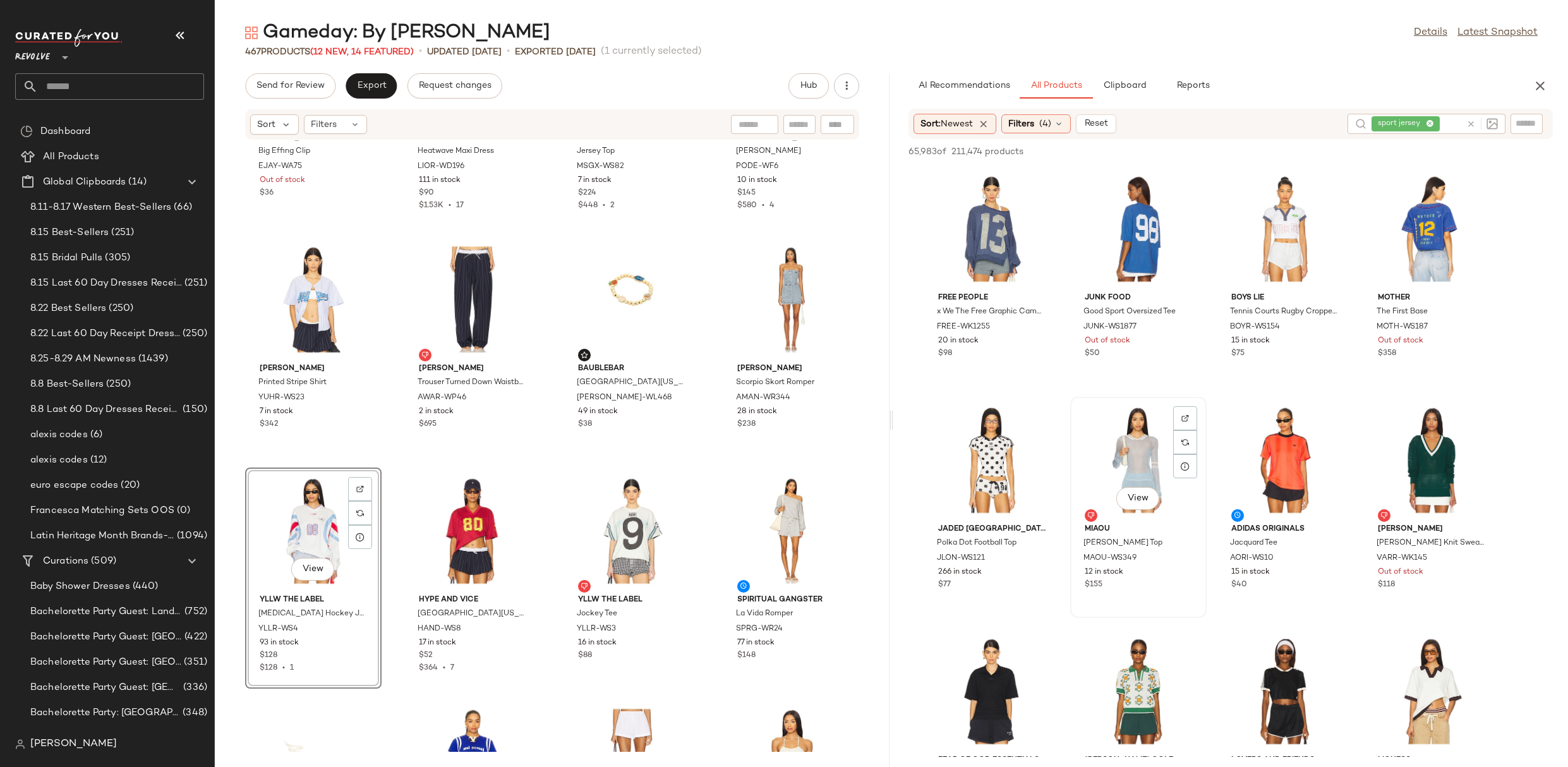
scroll to position [2310, 0]
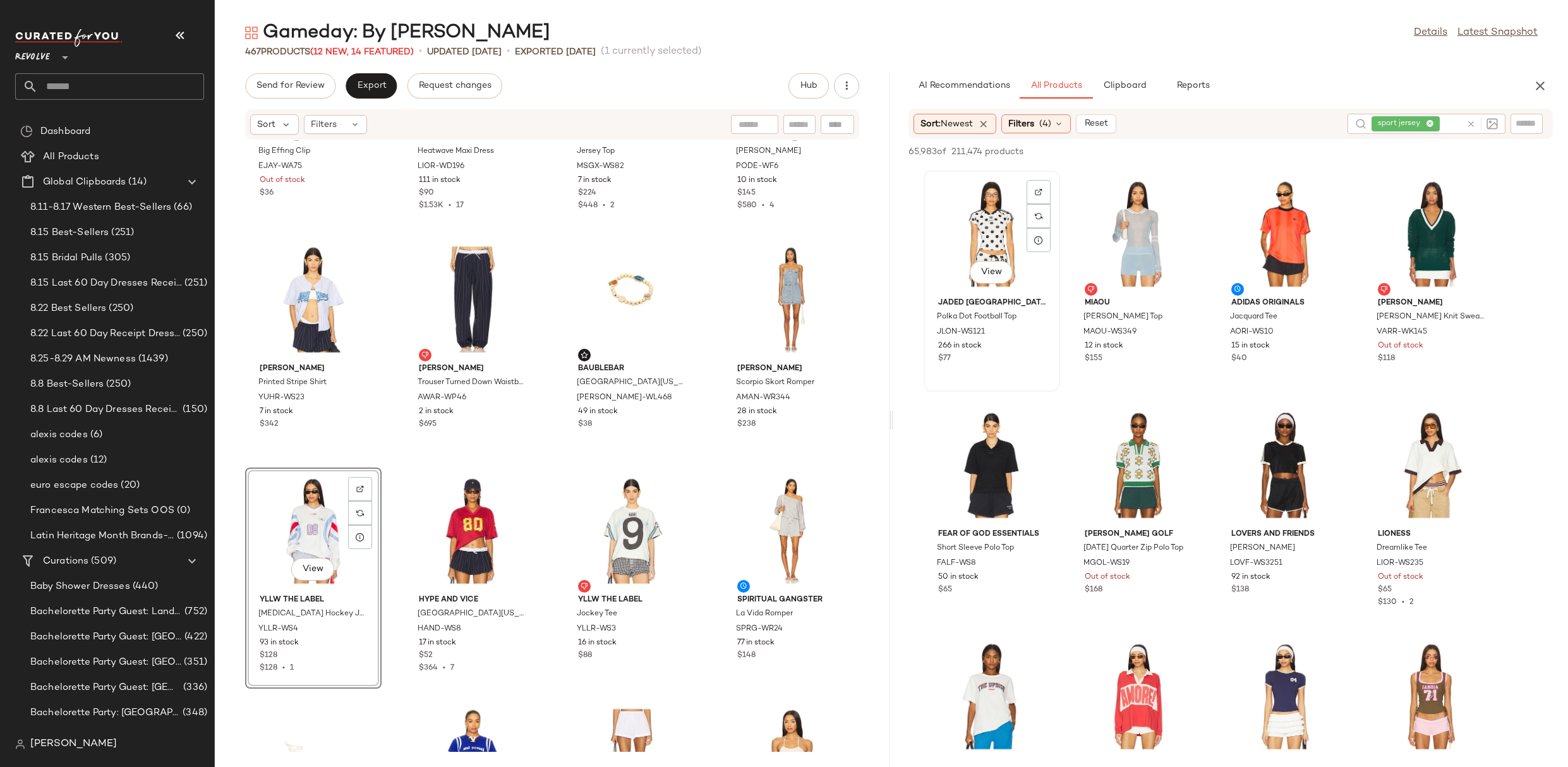
click at [978, 223] on div "View" at bounding box center [991, 233] width 127 height 117
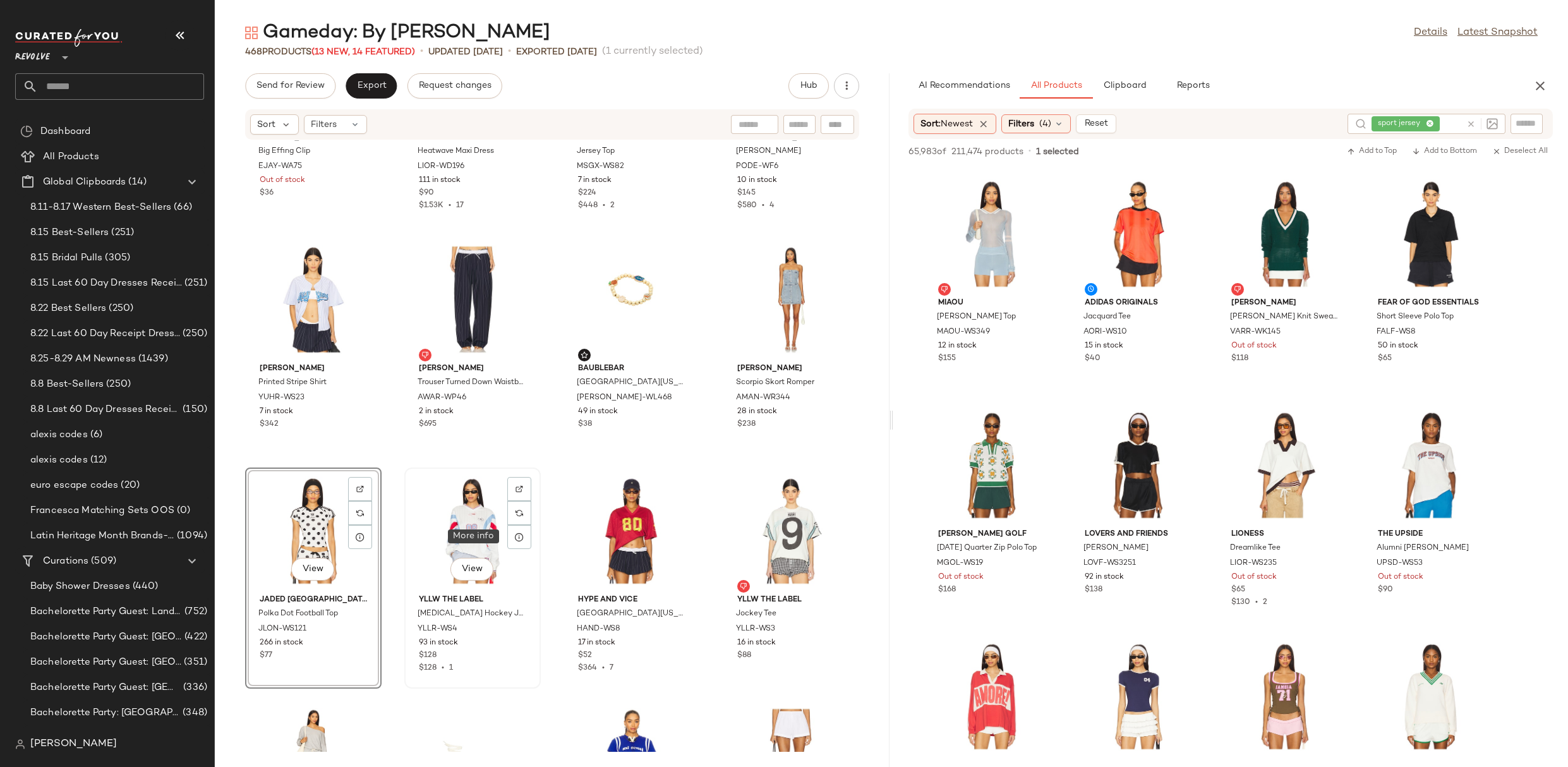
click at [489, 518] on div "View" at bounding box center [472, 530] width 127 height 117
click at [474, 514] on div "View" at bounding box center [472, 530] width 127 height 117
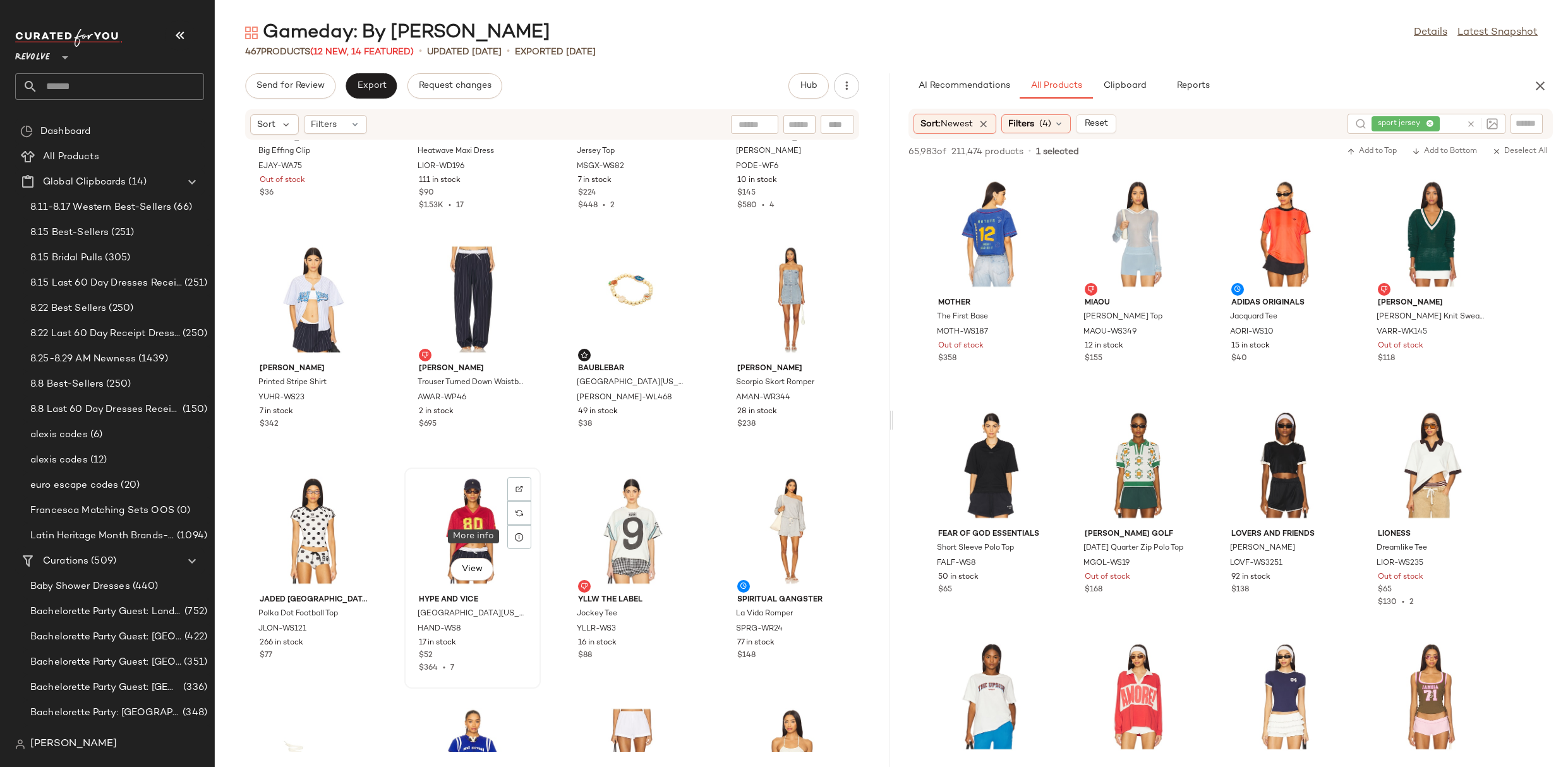
click at [482, 518] on div "View" at bounding box center [472, 530] width 127 height 117
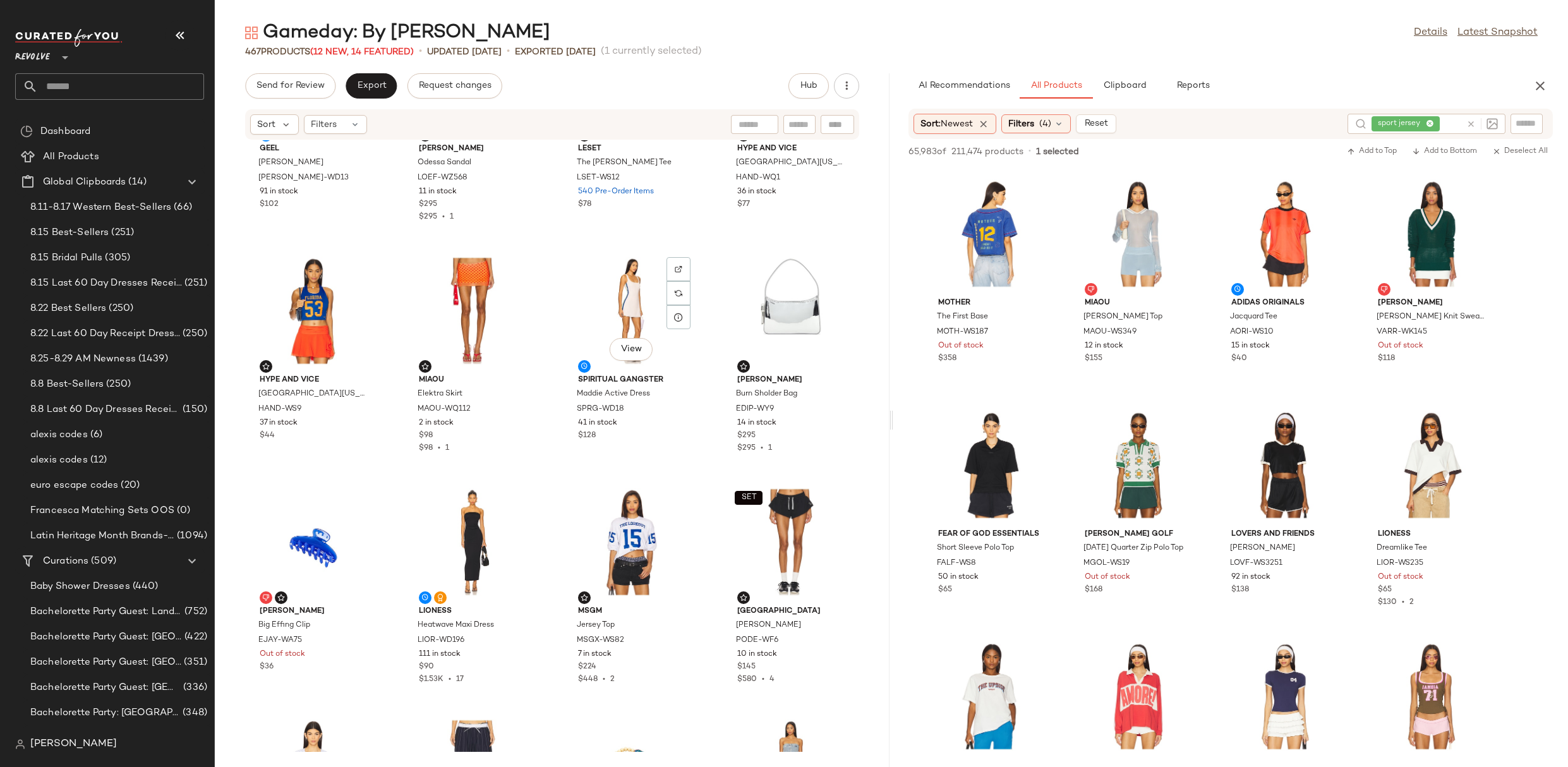
scroll to position [796, 0]
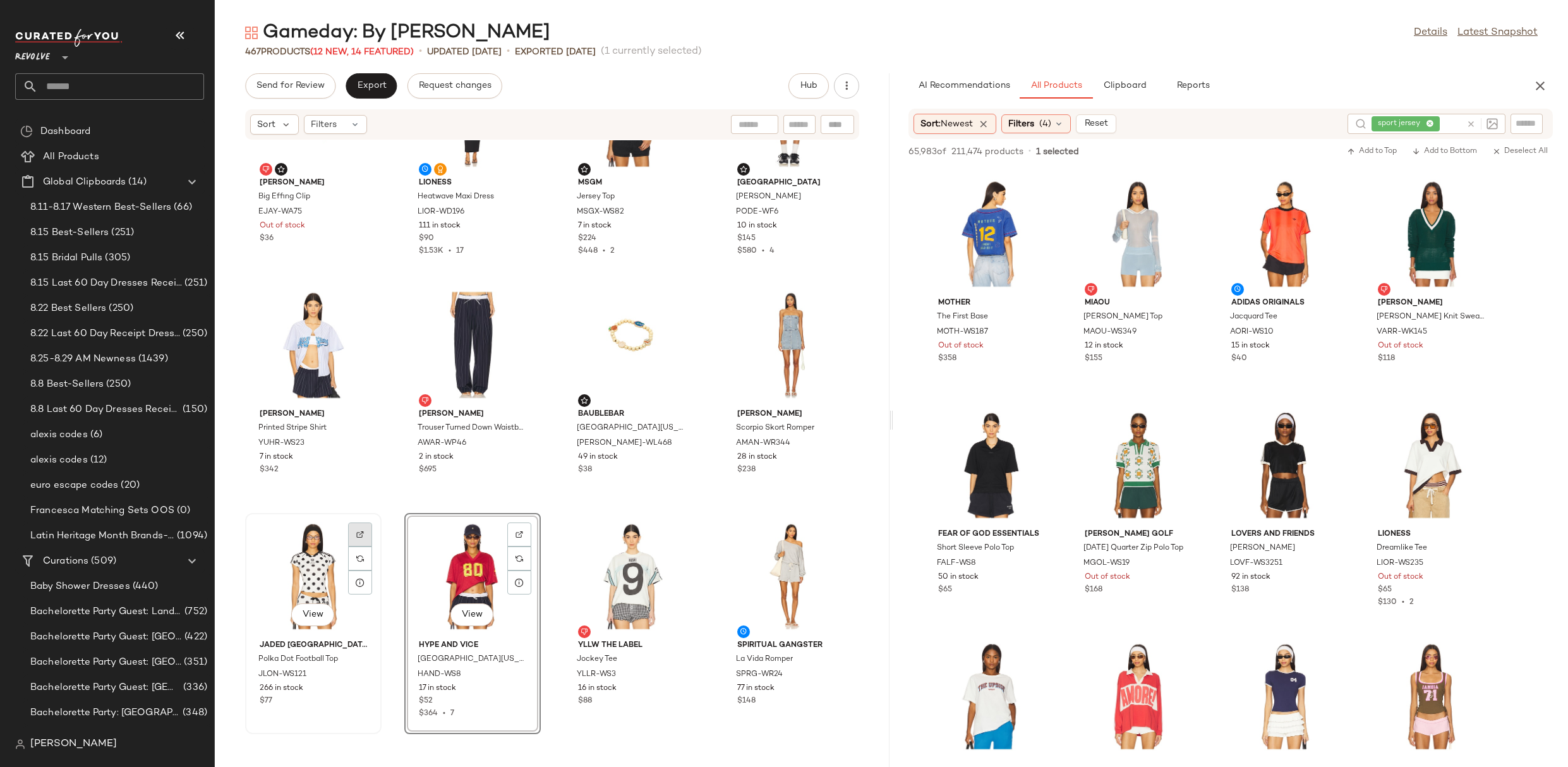
click at [359, 534] on img at bounding box center [360, 534] width 8 height 8
click at [355, 674] on img "button" at bounding box center [358, 675] width 8 height 8
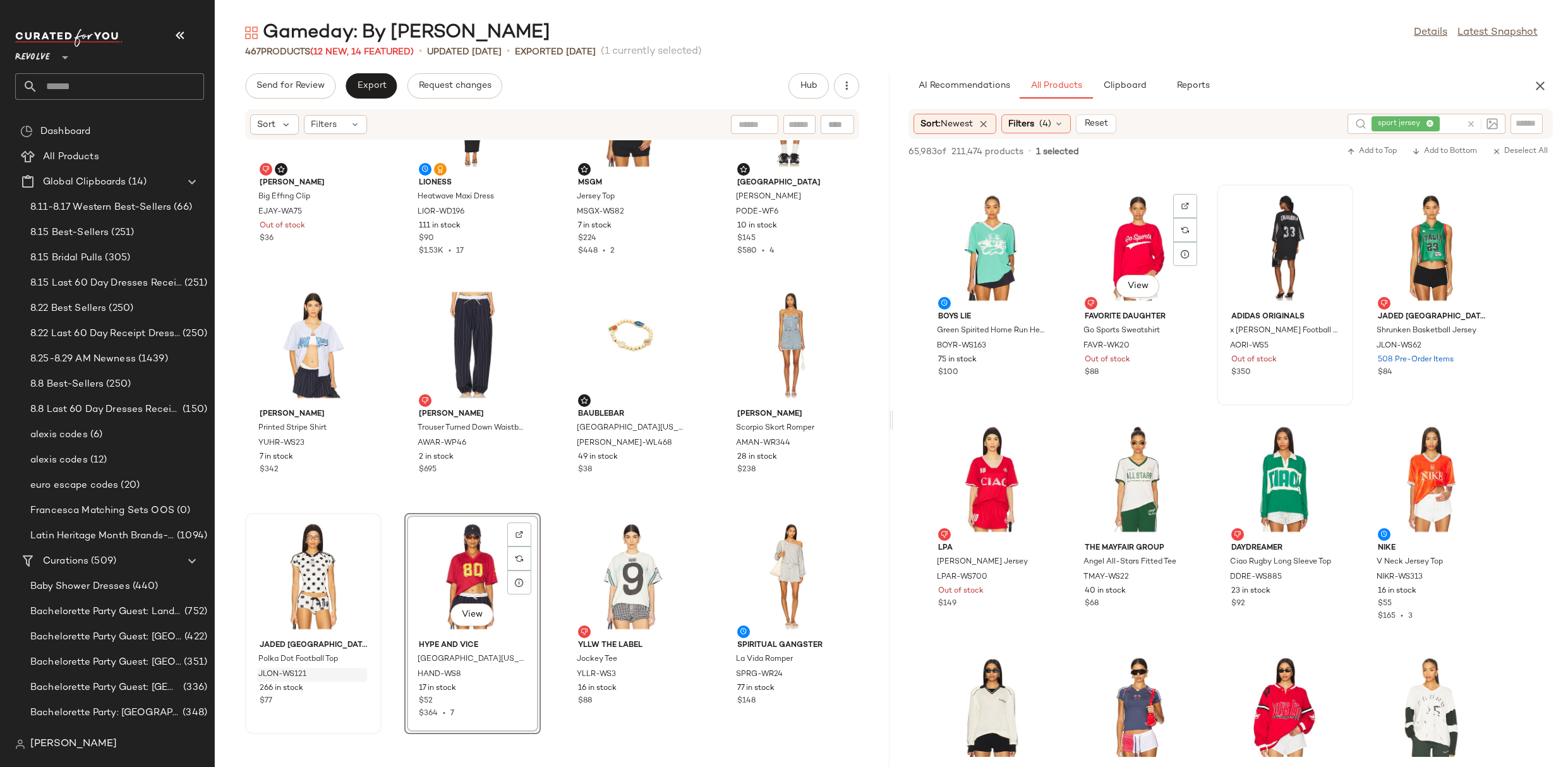
scroll to position [1130, 0]
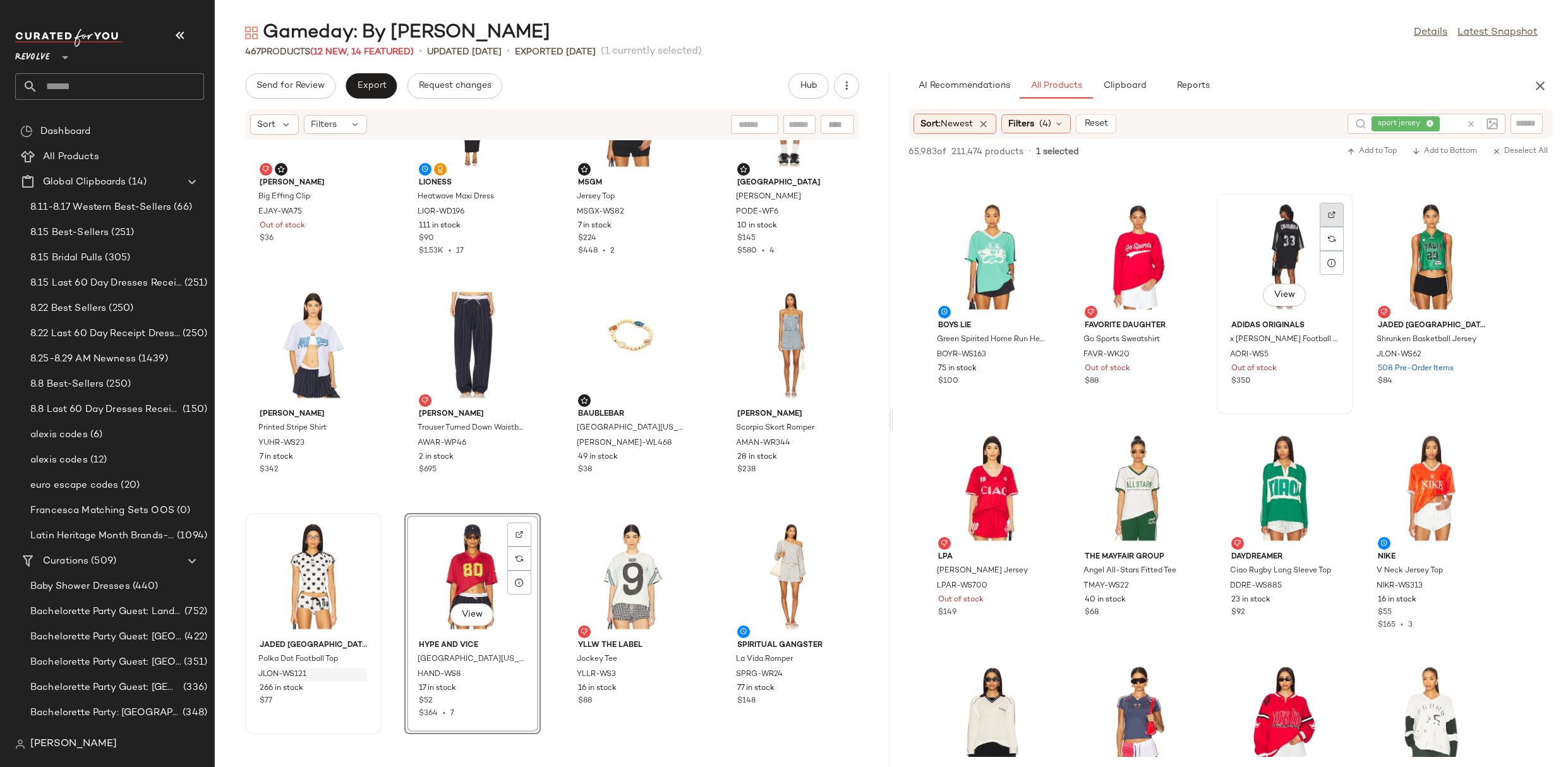
click at [1326, 214] on div at bounding box center [1332, 215] width 24 height 24
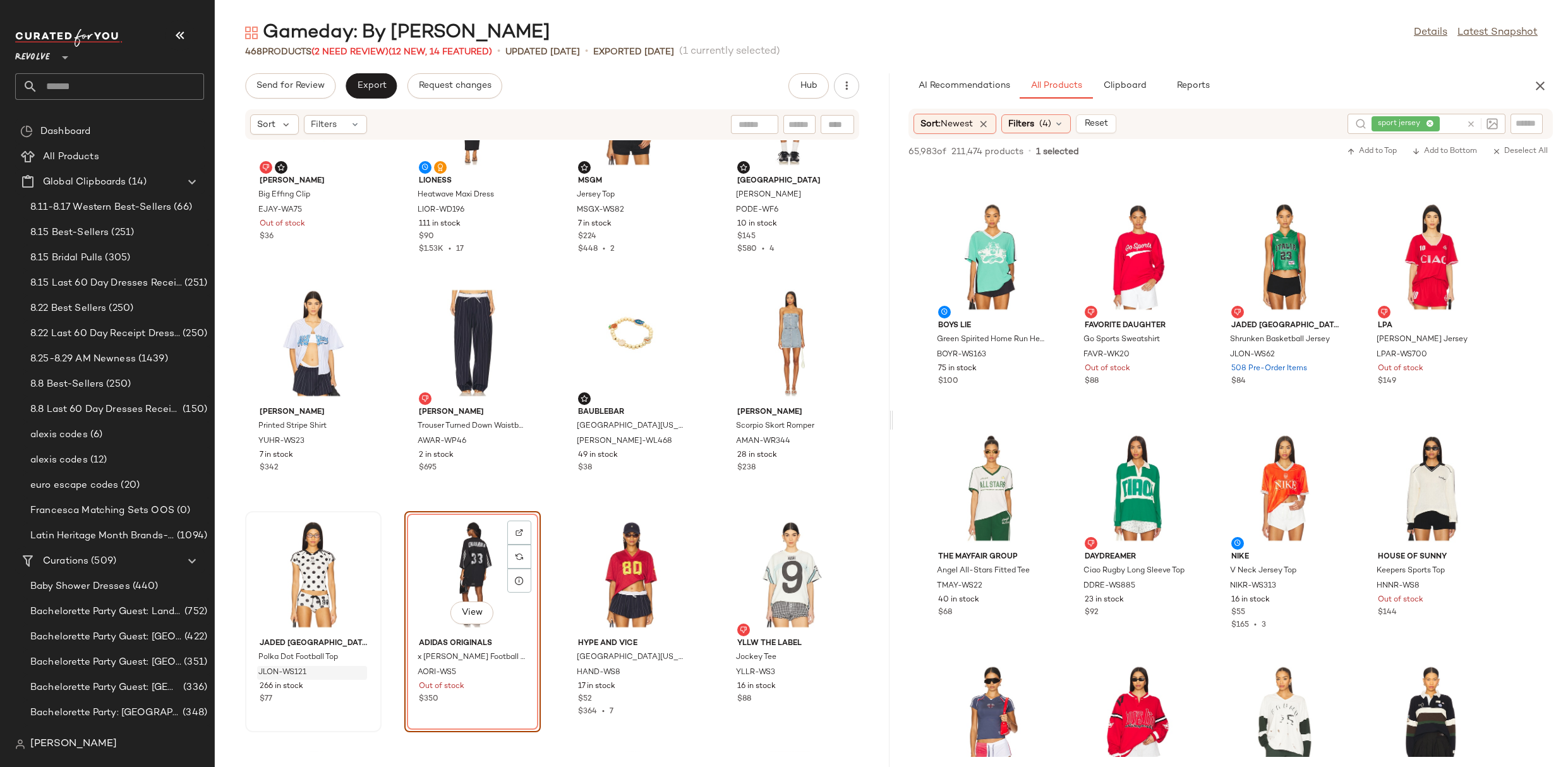
click at [1471, 122] on icon at bounding box center [1471, 124] width 10 height 10
click at [1520, 124] on input "Filter" at bounding box center [1484, 123] width 108 height 13
paste input "*********"
type input "*********"
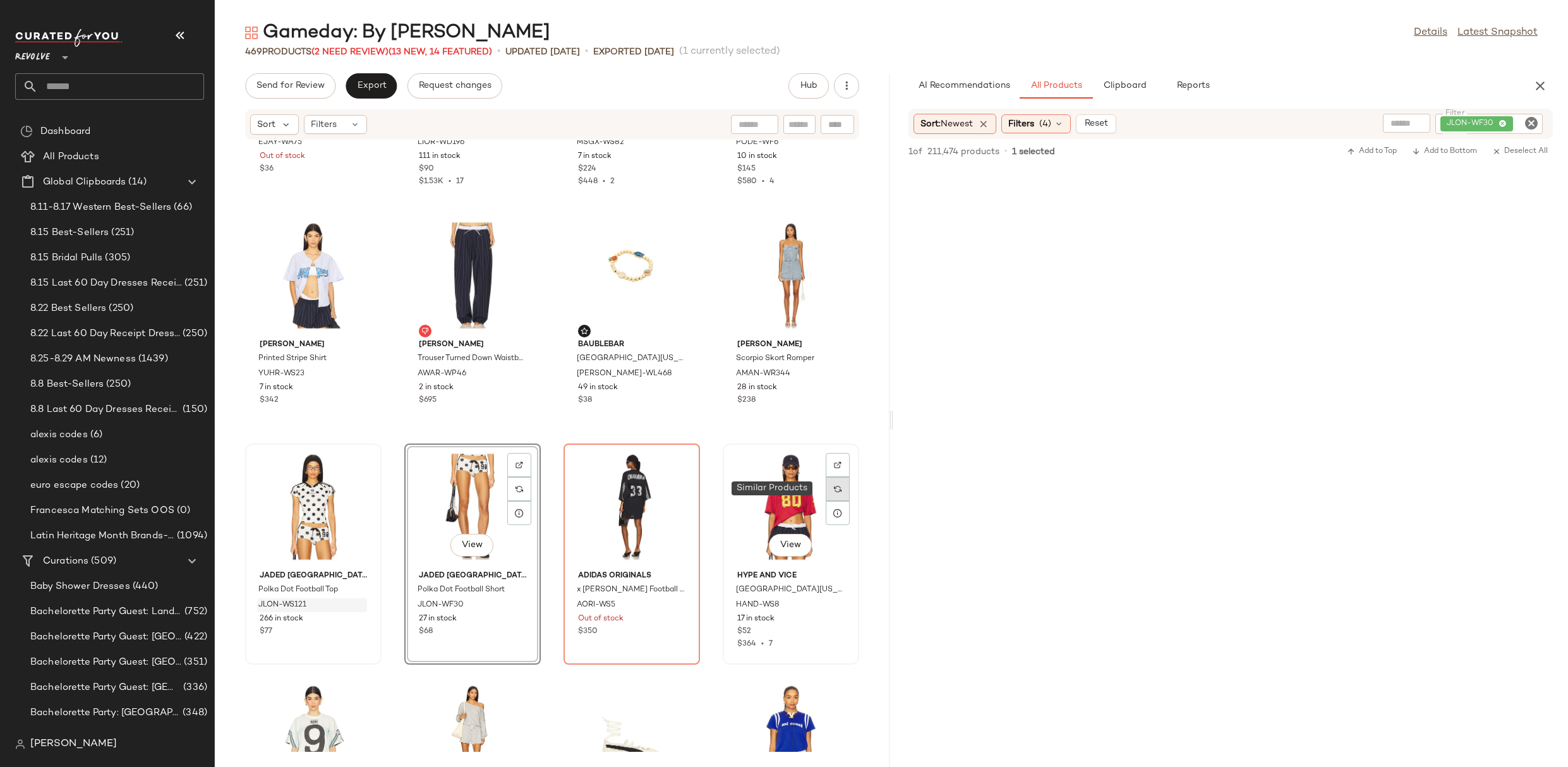
scroll to position [869, 0]
click at [834, 464] on img at bounding box center [838, 462] width 8 height 8
click at [1528, 116] on icon "Clear Filter" at bounding box center [1531, 122] width 15 height 15
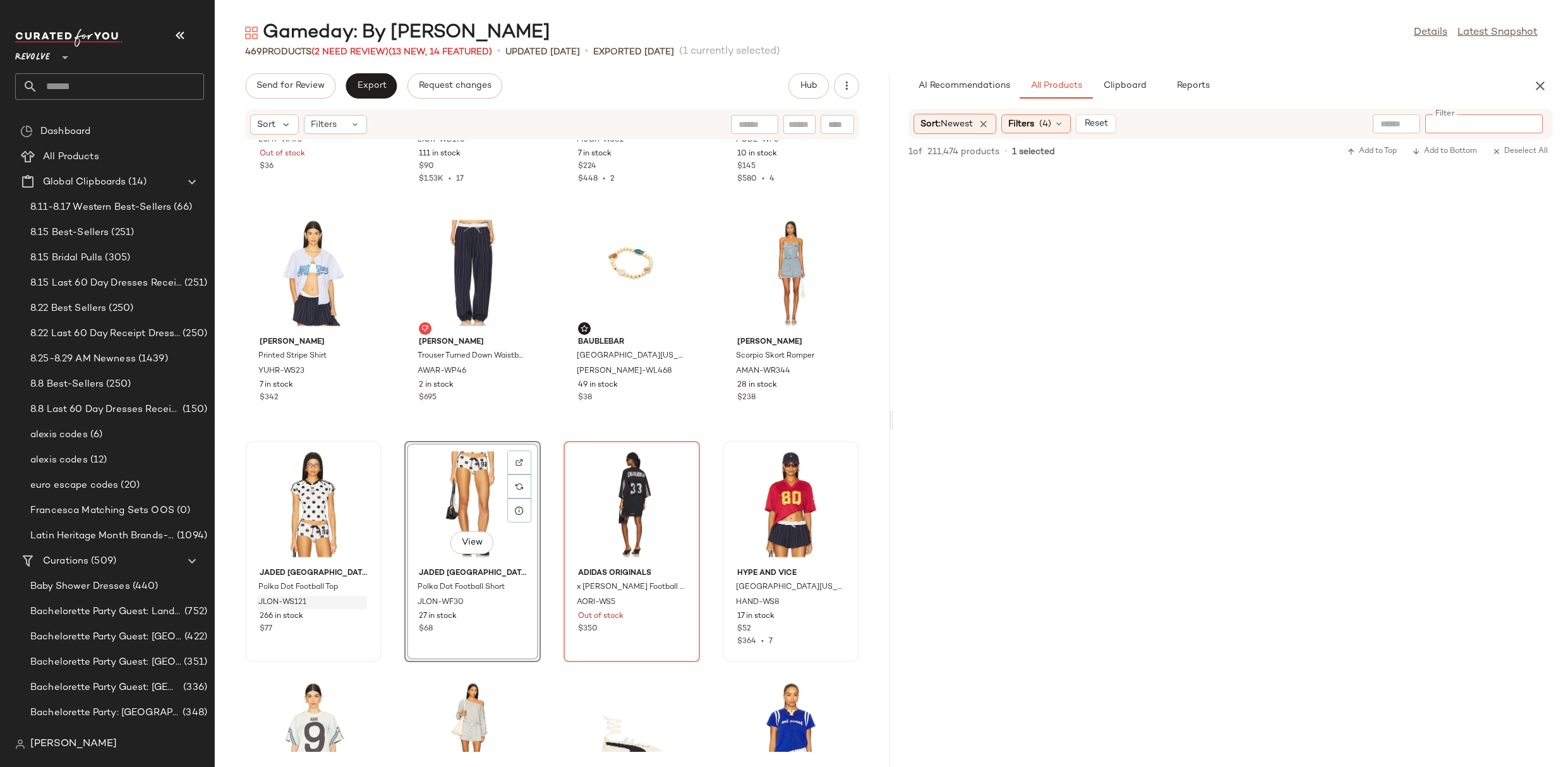
paste input "*********"
type input "*********"
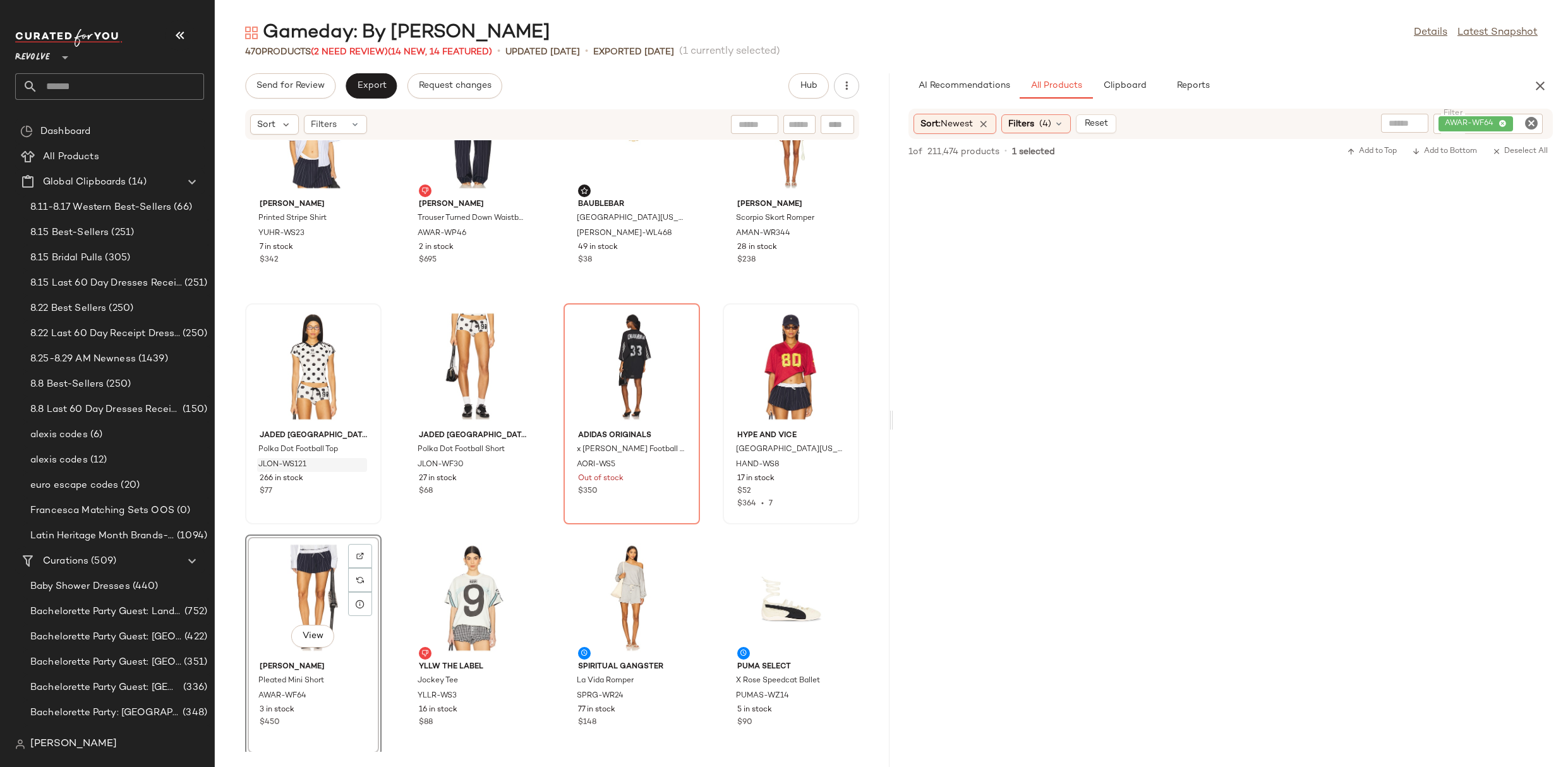
click at [313, 564] on div "View" at bounding box center [313, 597] width 127 height 117
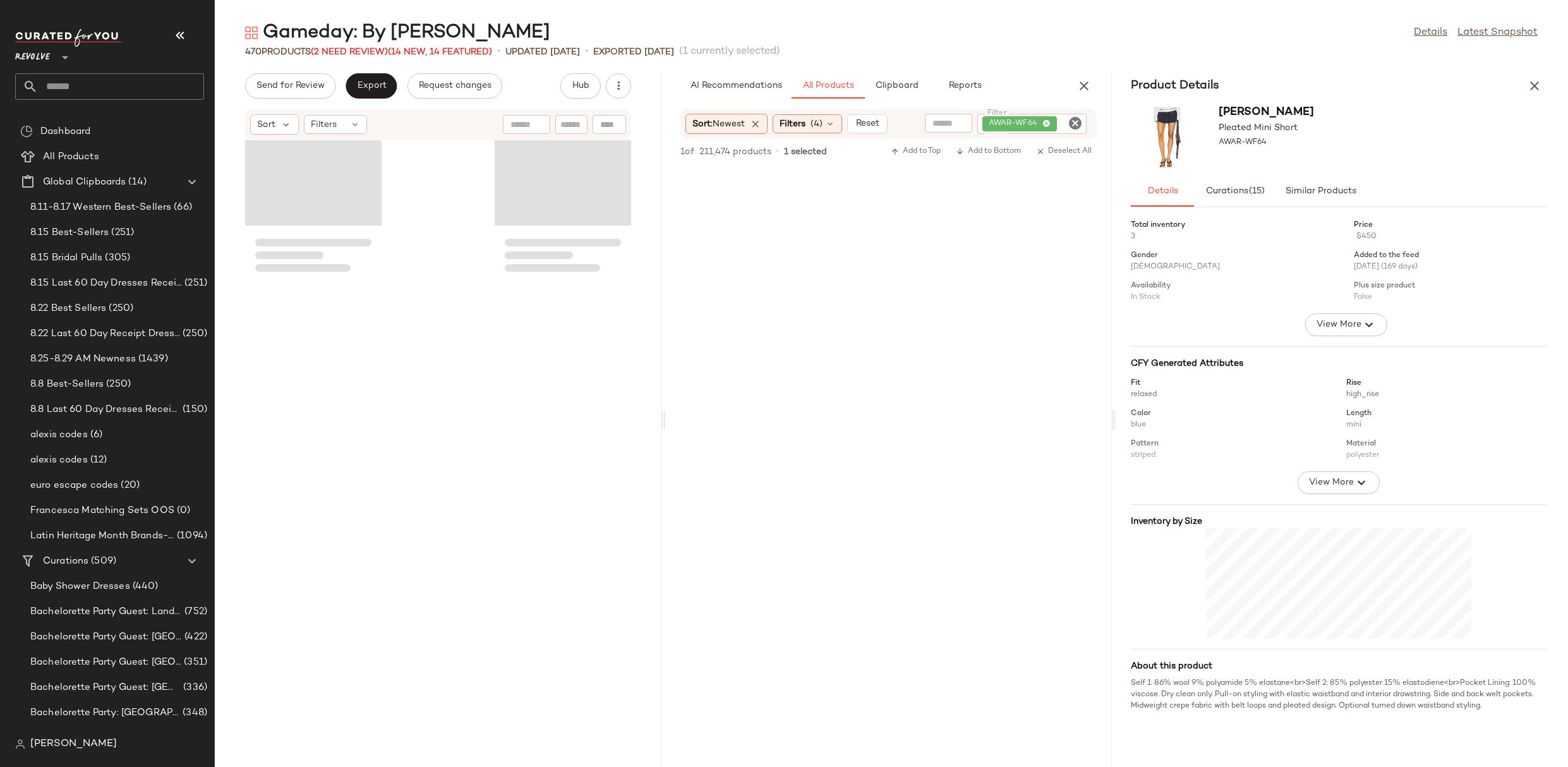
scroll to position [2545, 0]
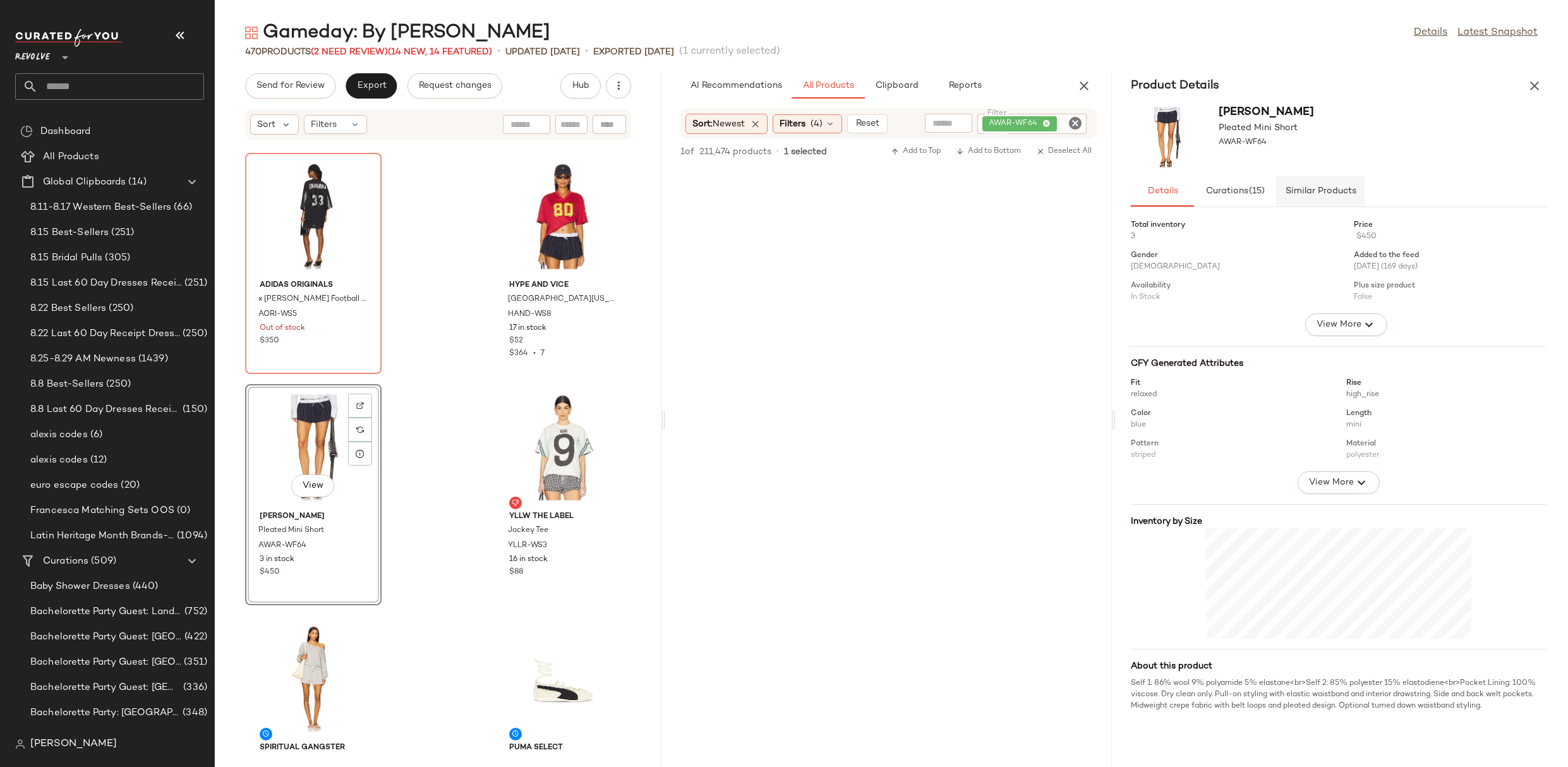
click at [1320, 183] on button "Similar Products" at bounding box center [1320, 191] width 88 height 30
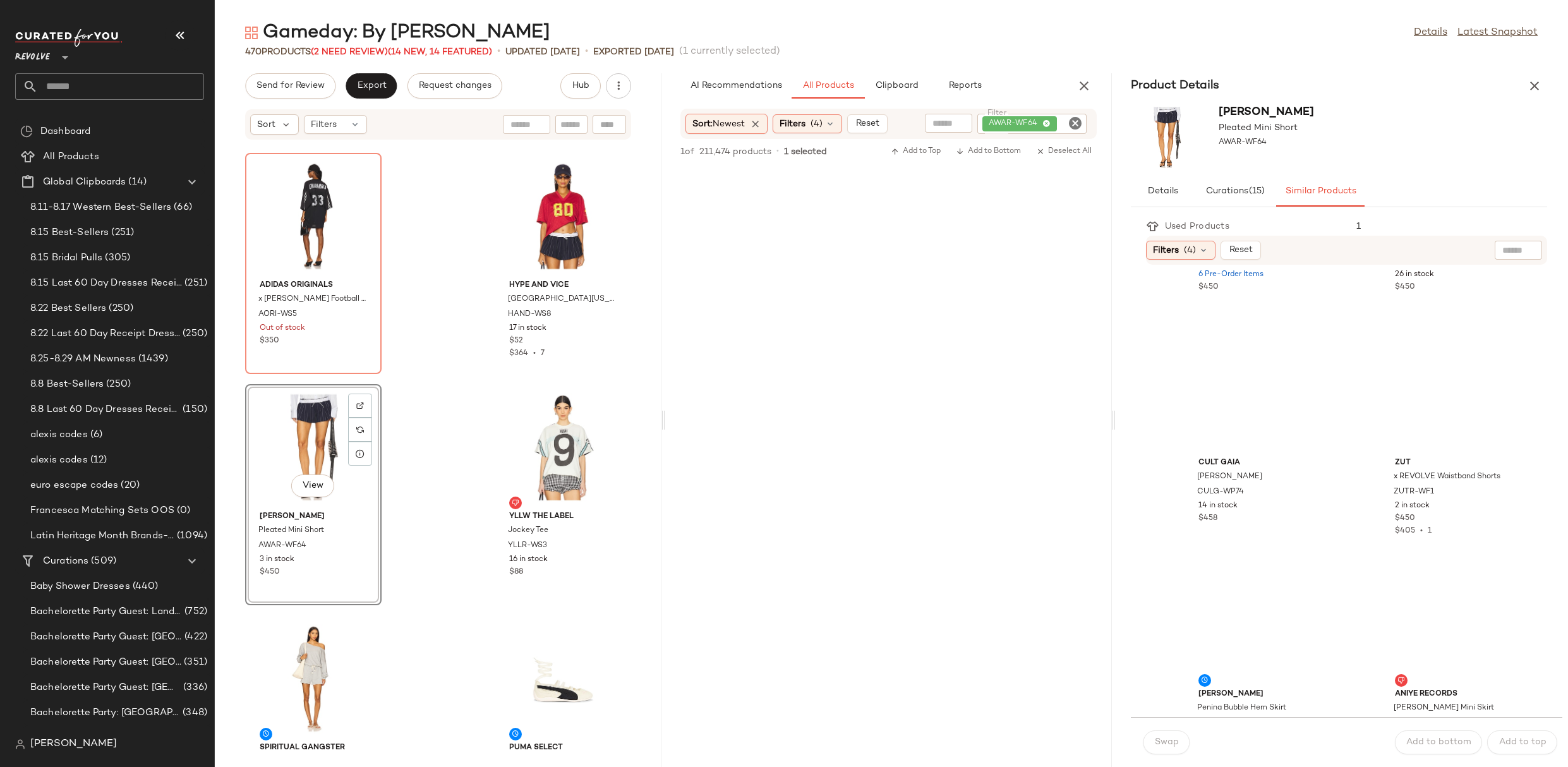
scroll to position [2324, 0]
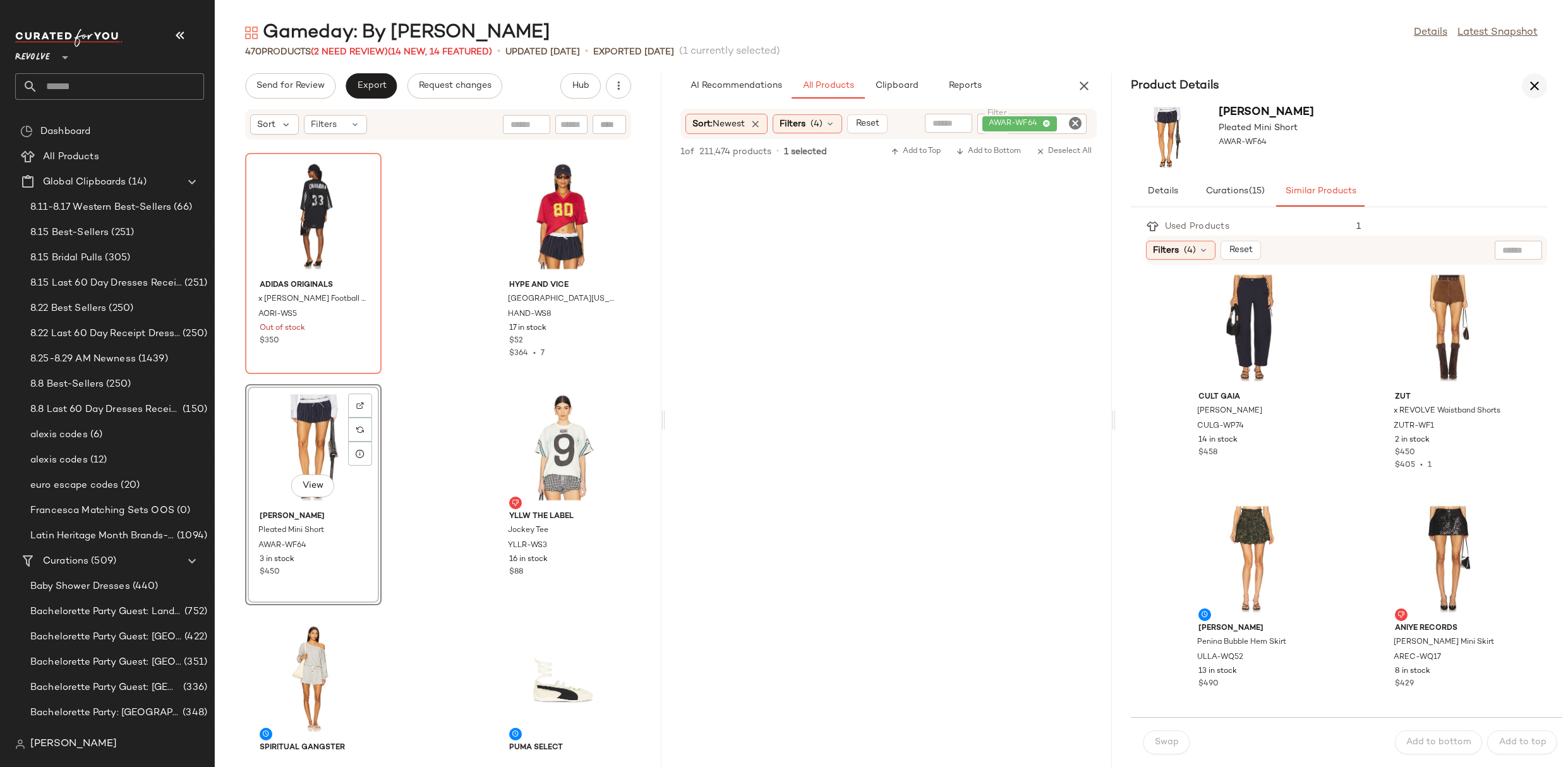
click at [1532, 78] on icon "button" at bounding box center [1534, 85] width 15 height 15
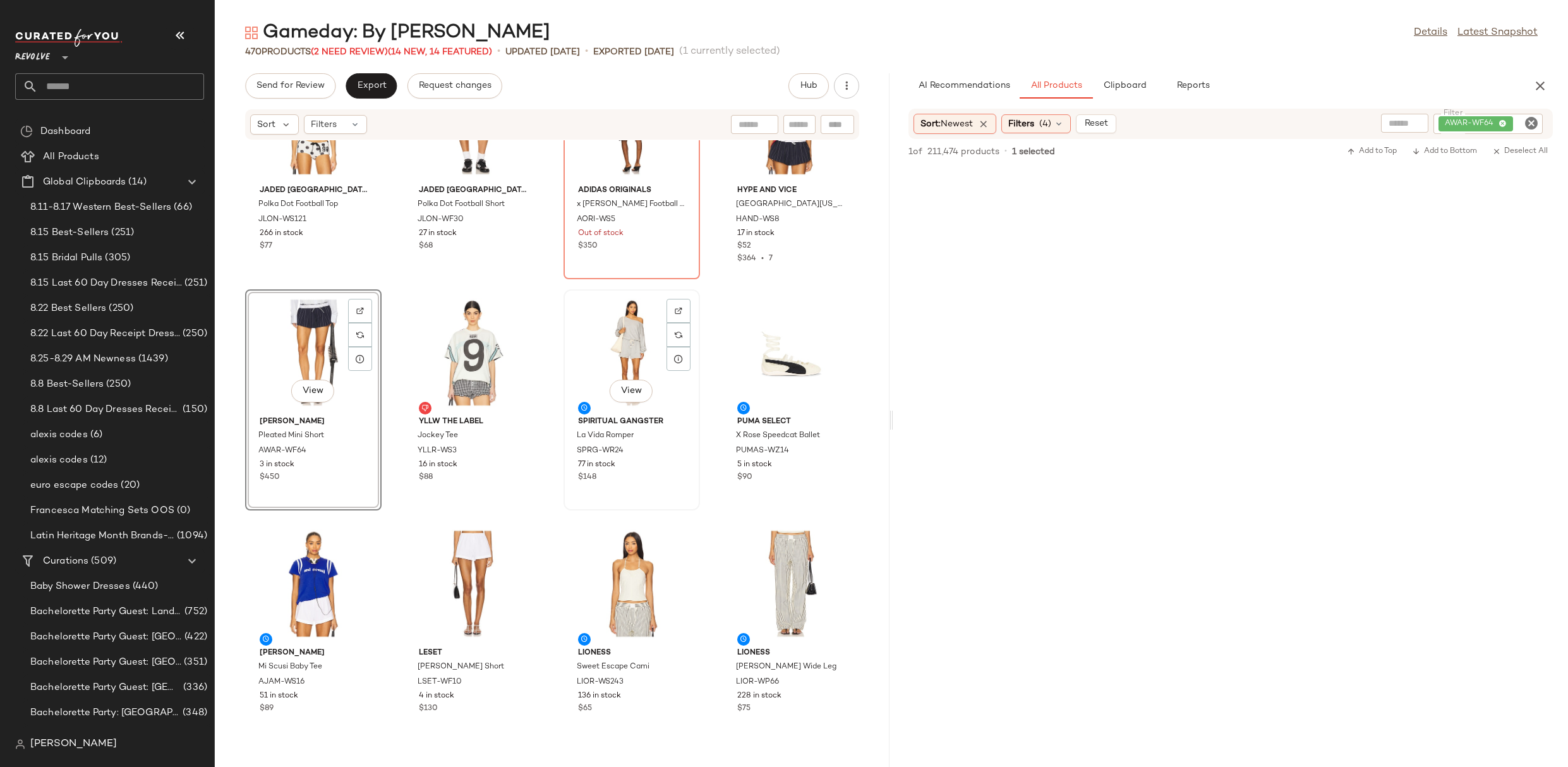
scroll to position [1258, 0]
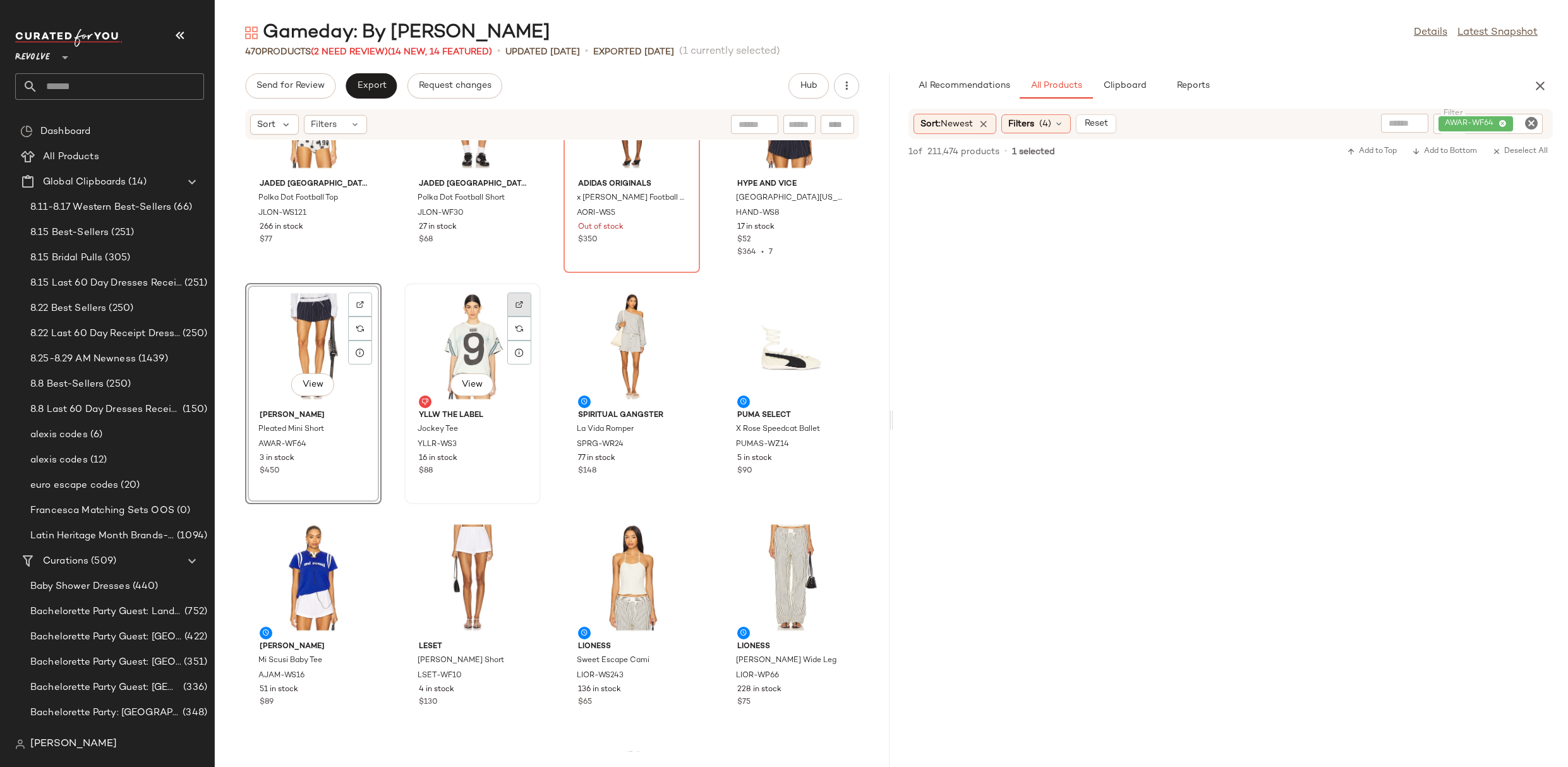
click at [518, 310] on div at bounding box center [519, 305] width 24 height 24
click at [1526, 127] on icon "Clear Filter" at bounding box center [1531, 122] width 15 height 15
paste input "**********"
type input "**********"
drag, startPoint x: 970, startPoint y: 247, endPoint x: 546, endPoint y: 384, distance: 445.6
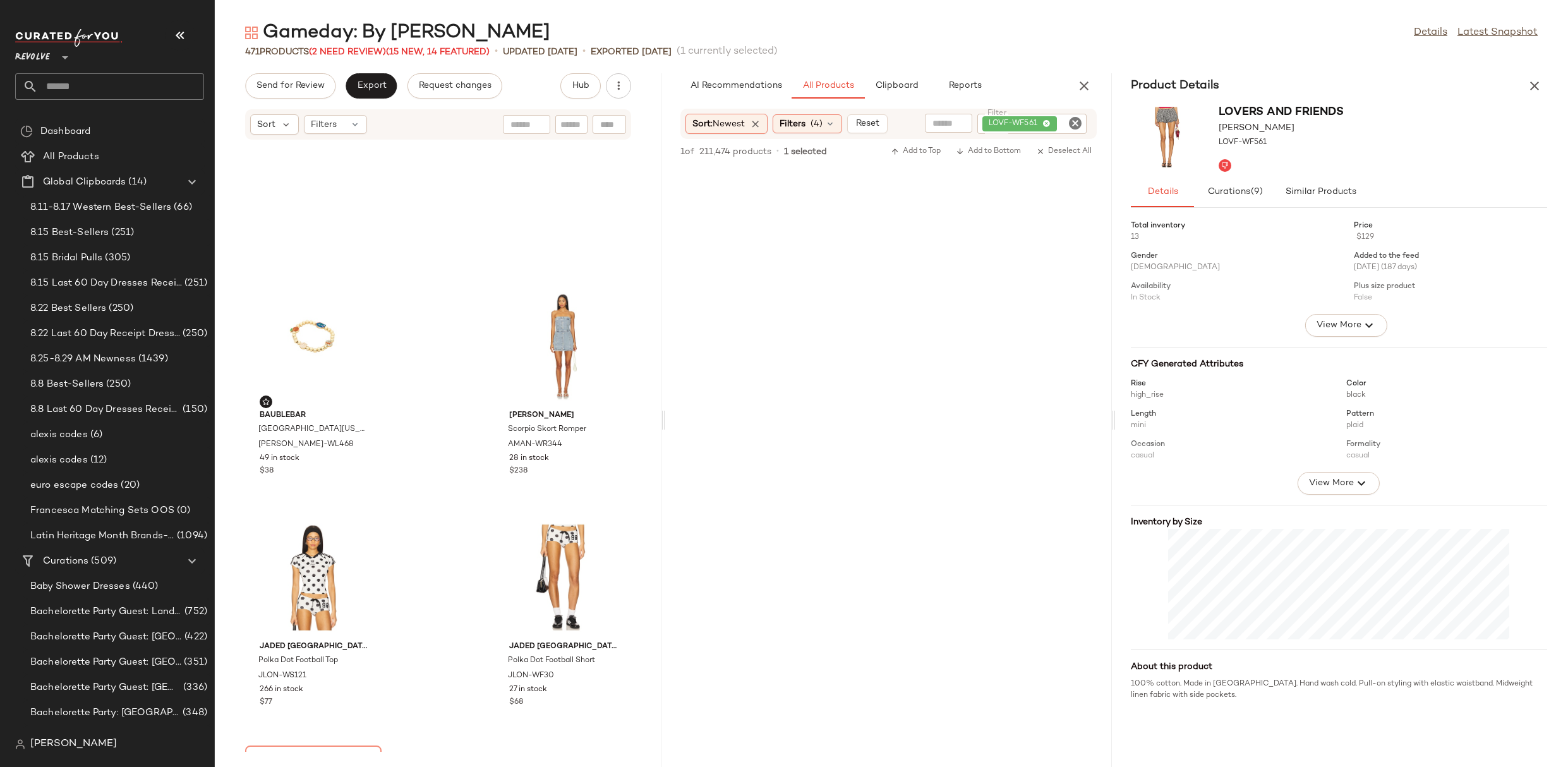
scroll to position [2081, 0]
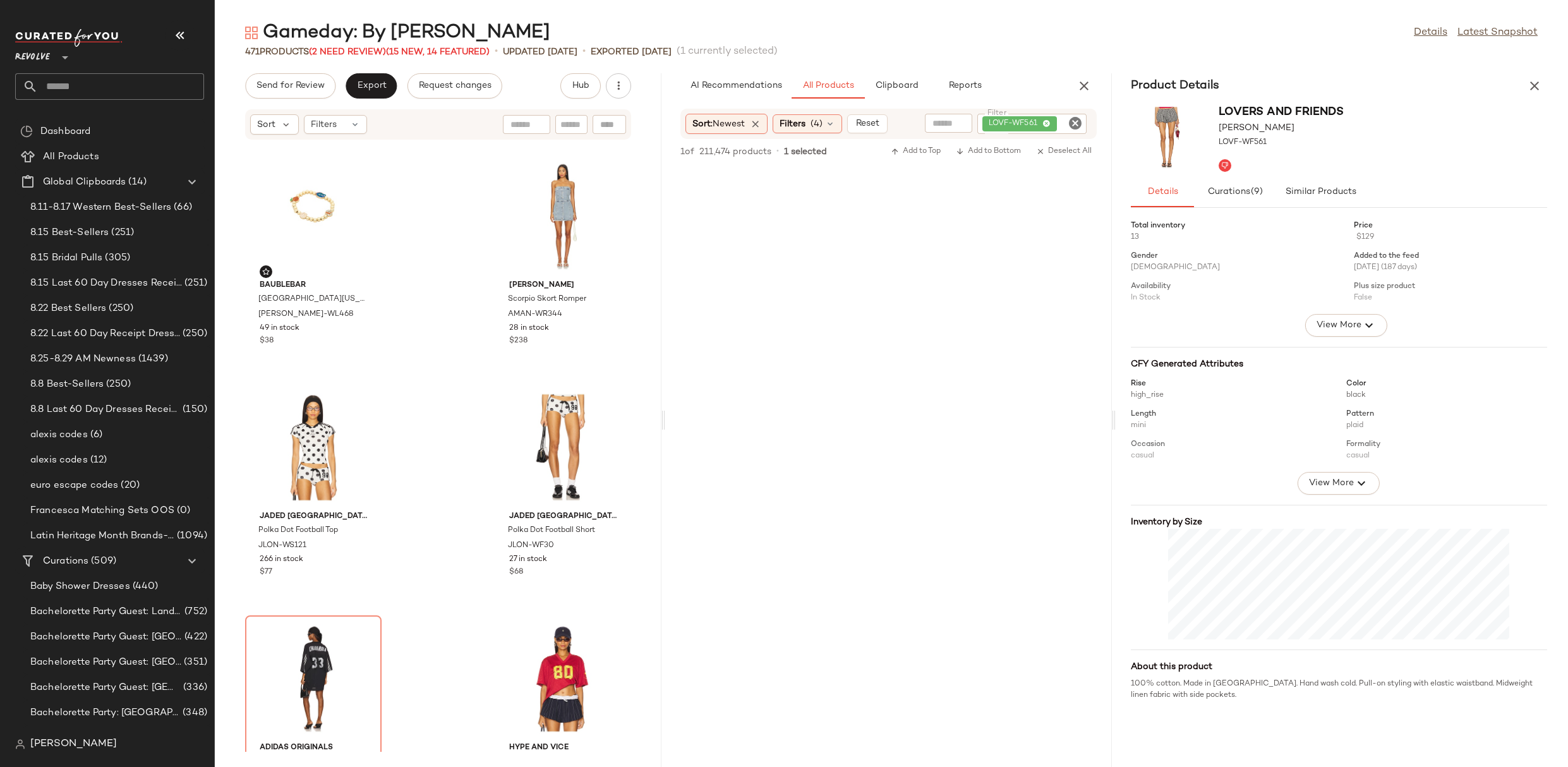
click at [1341, 174] on div "Lovers and Friends Valerie Short LOVF-WF561" at bounding box center [1338, 138] width 447 height 78
click at [1341, 192] on span "Similar Products" at bounding box center [1320, 193] width 71 height 10
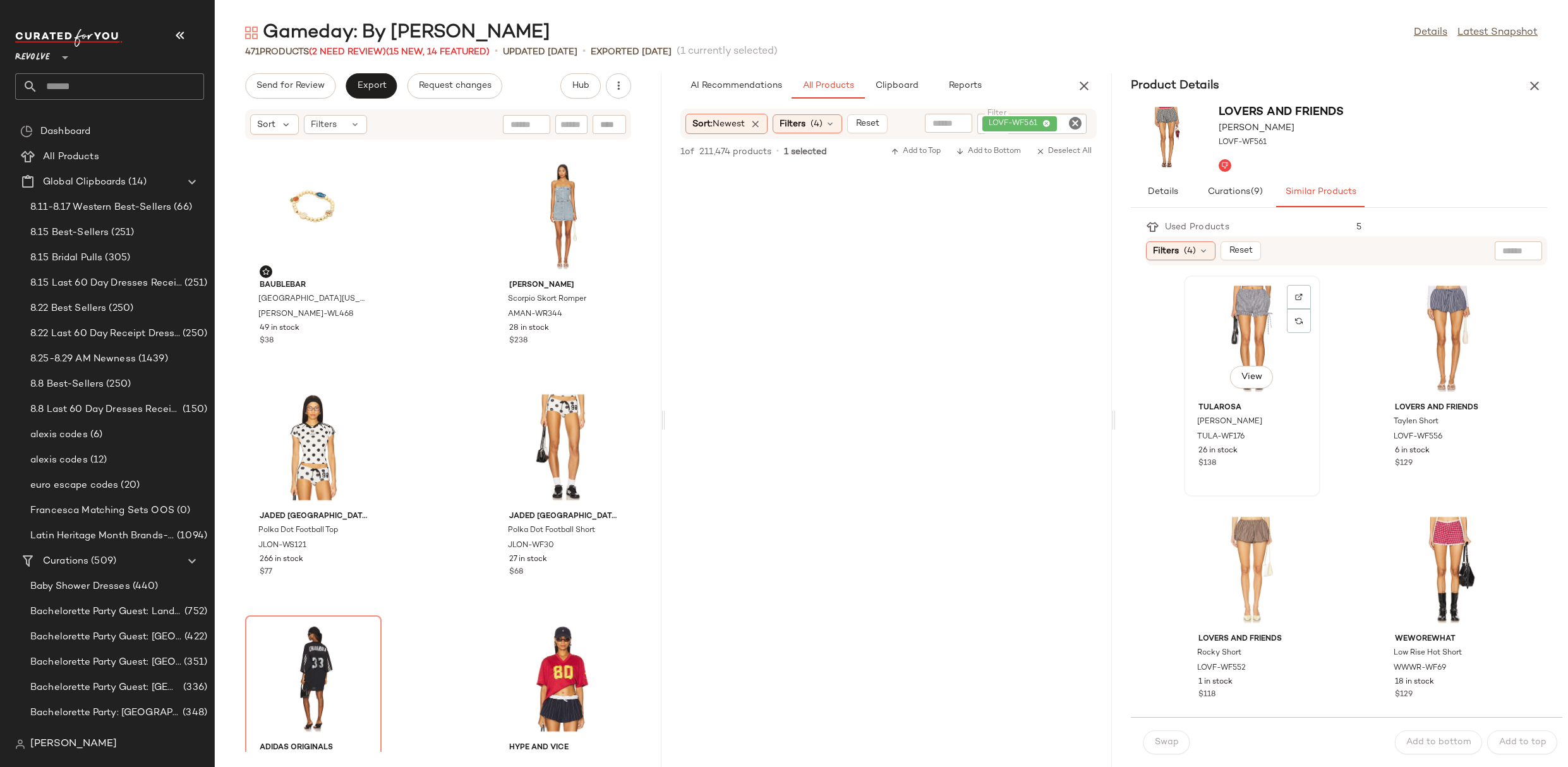
click at [1262, 333] on div "View" at bounding box center [1251, 338] width 127 height 117
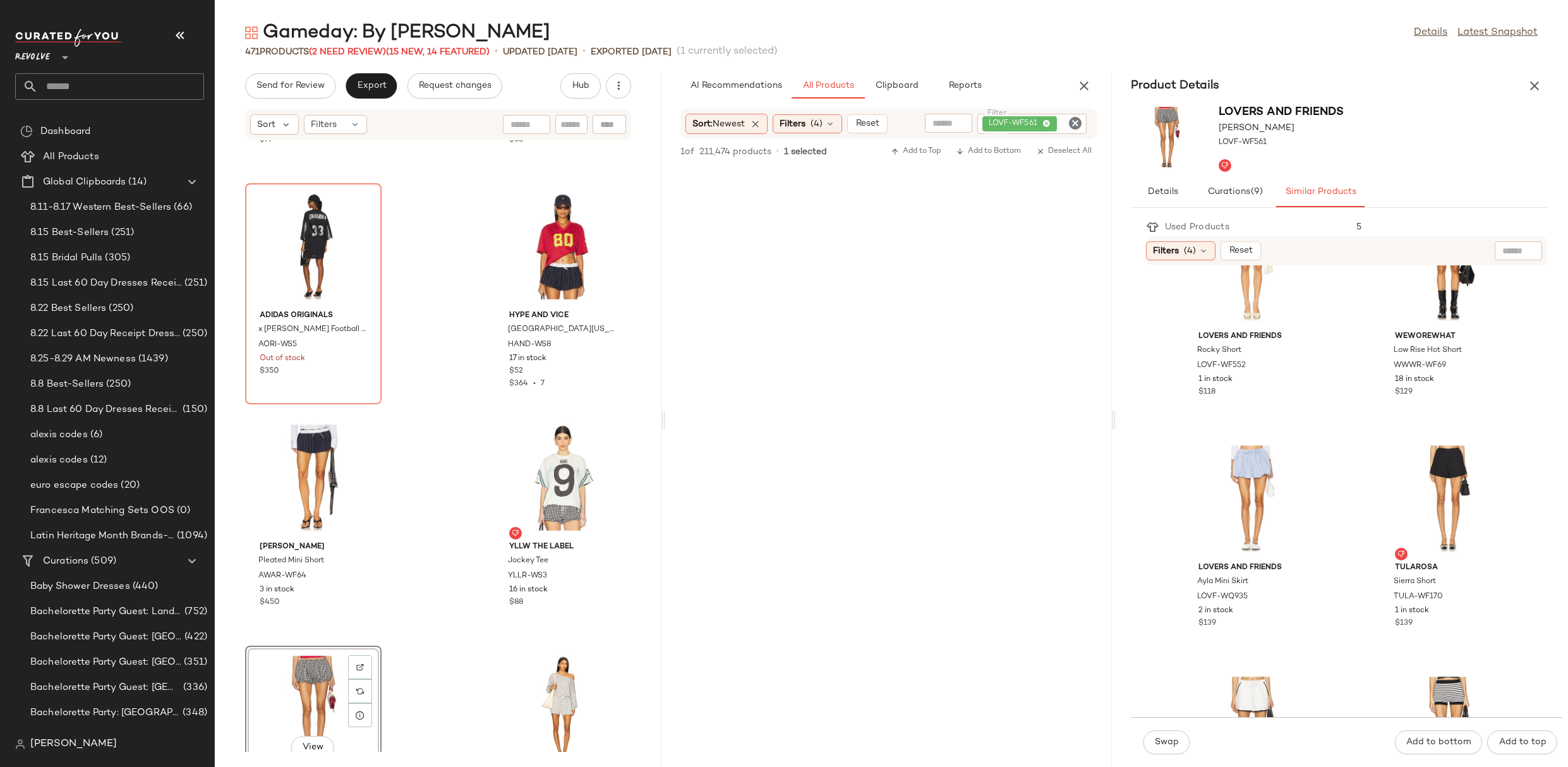
scroll to position [0, 0]
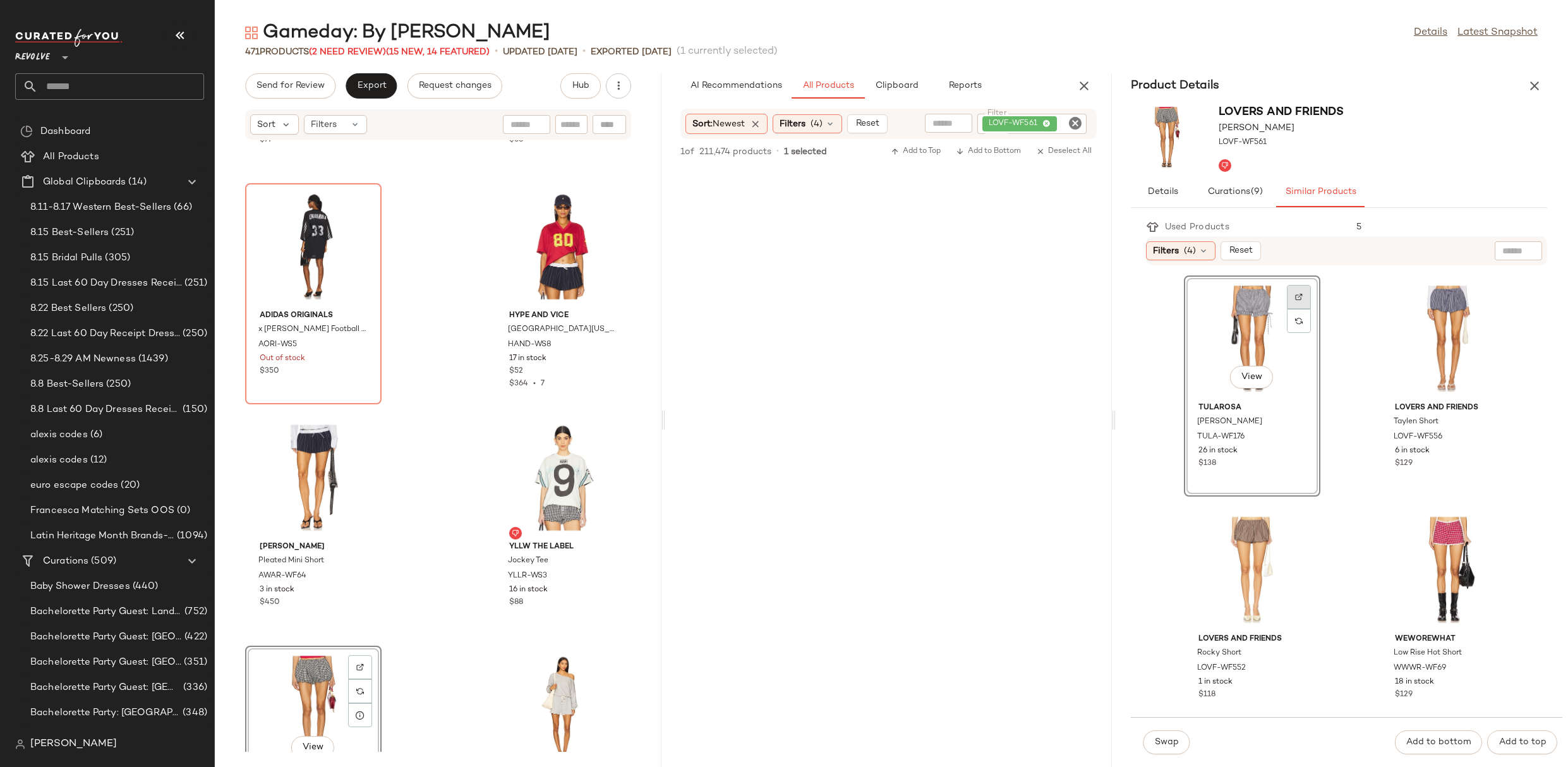
click at [1306, 297] on div at bounding box center [1299, 298] width 24 height 24
click at [1160, 739] on span "Swap" at bounding box center [1166, 743] width 24 height 10
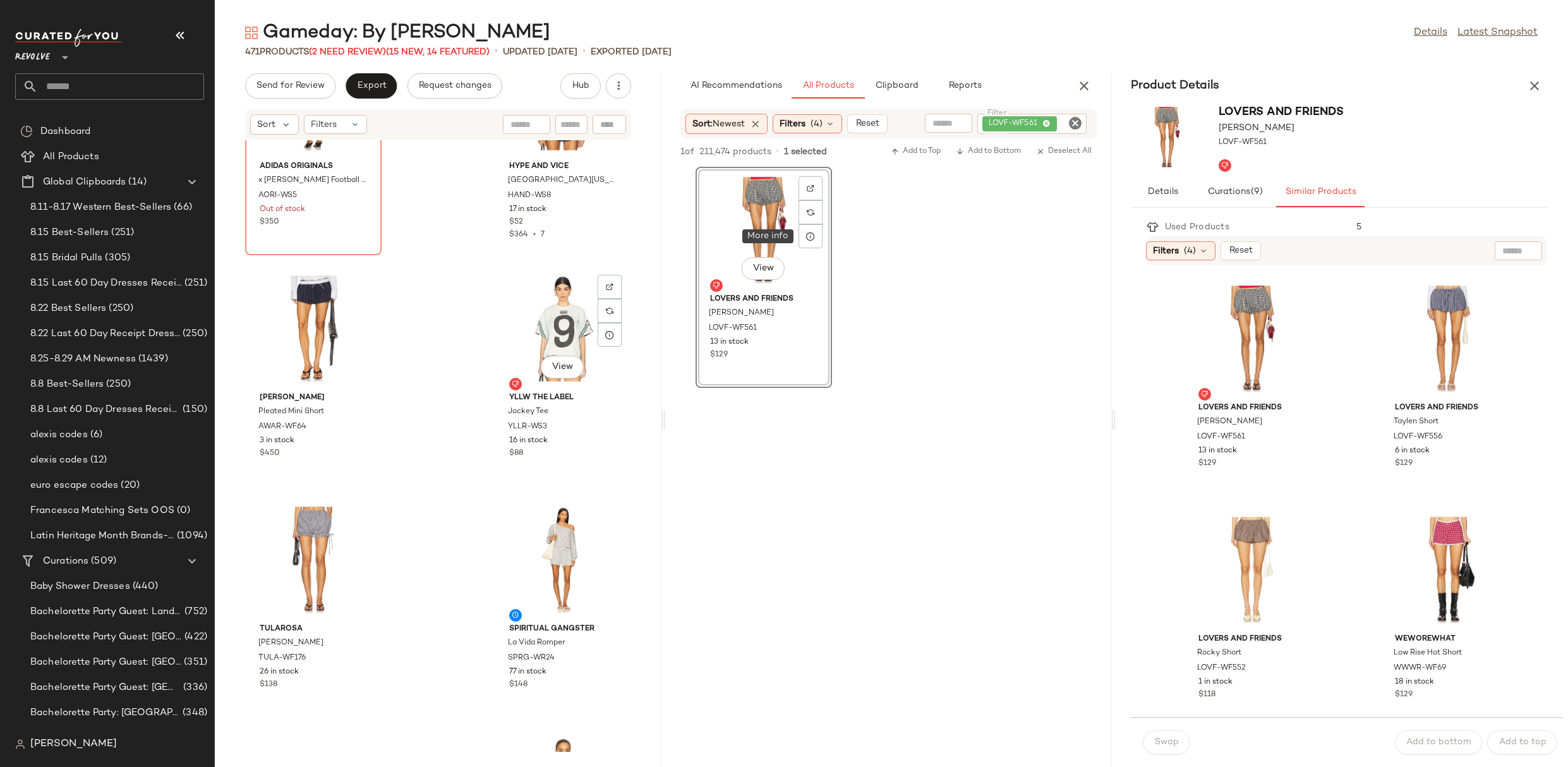
scroll to position [2673, 0]
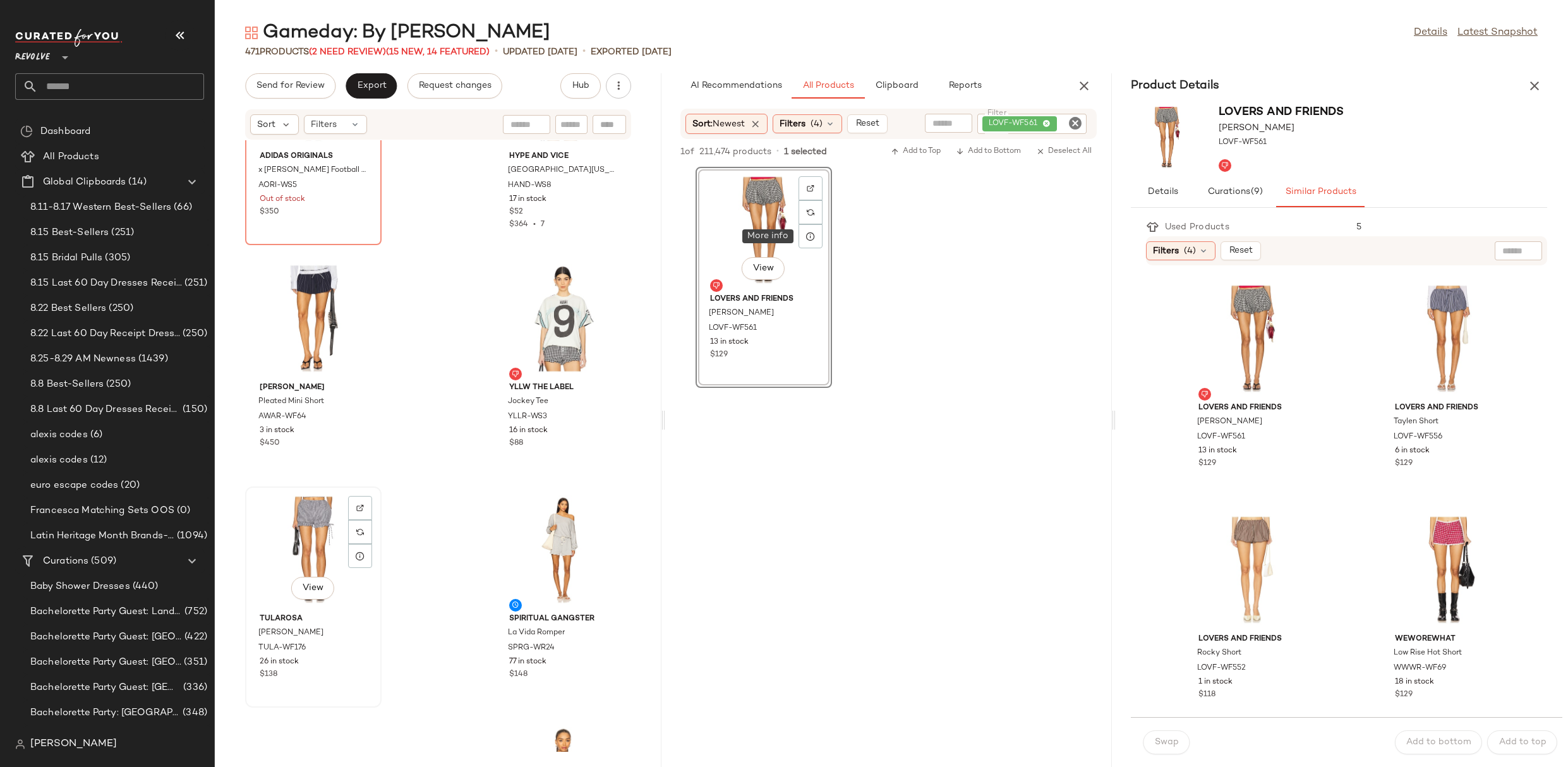
click at [294, 521] on div "View" at bounding box center [313, 549] width 127 height 117
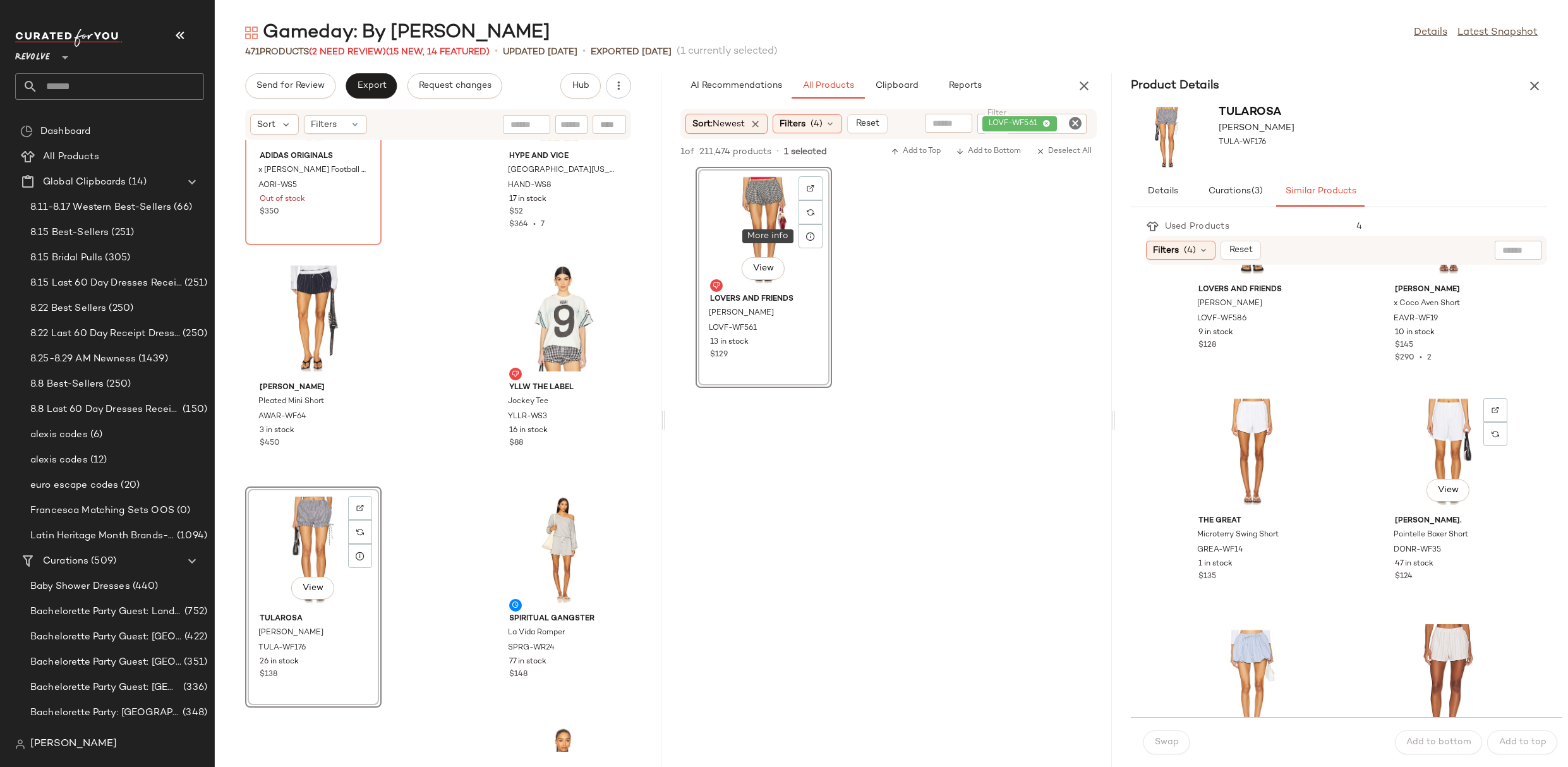
scroll to position [2092, 0]
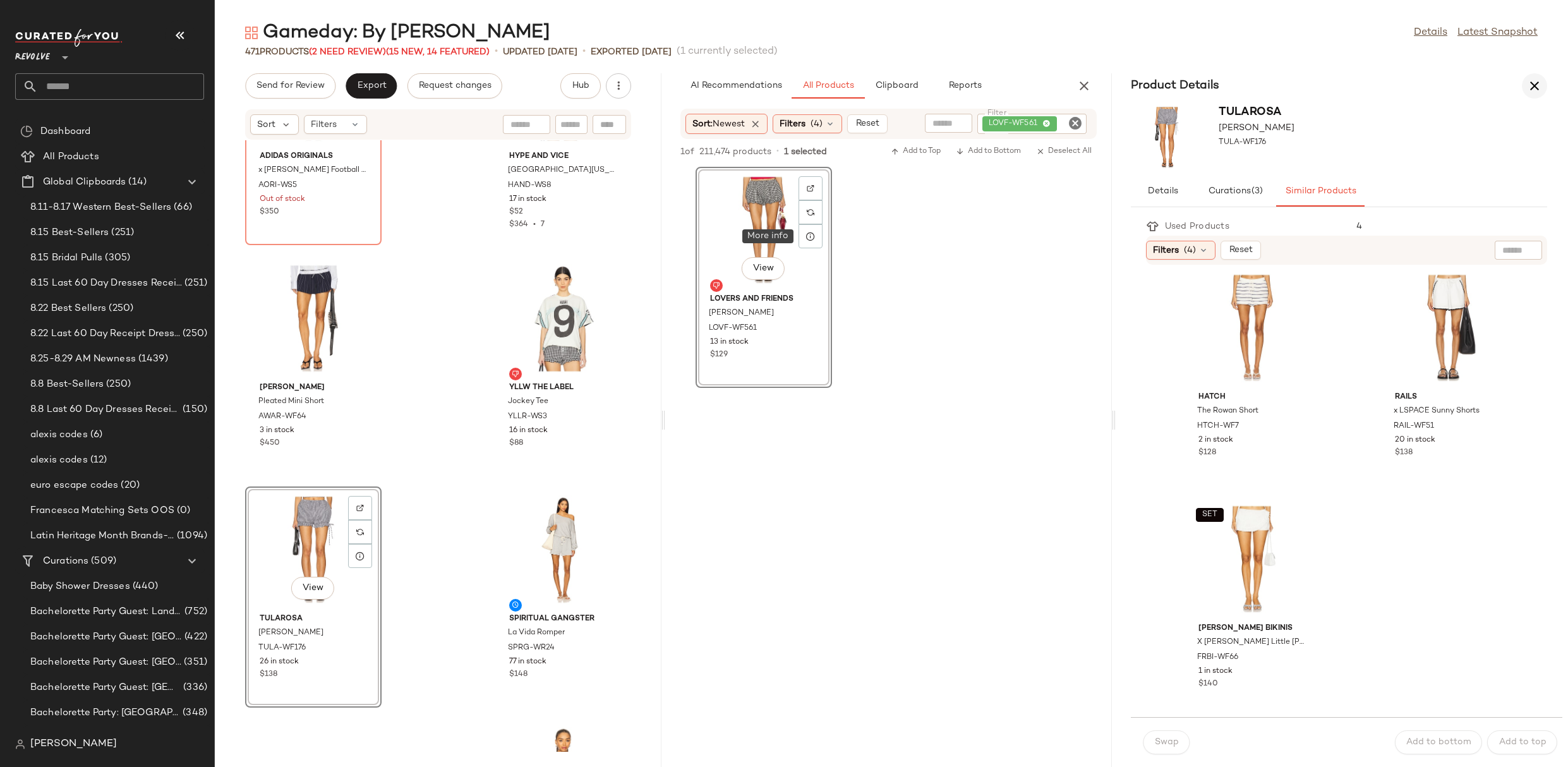
click at [1532, 75] on button "button" at bounding box center [1534, 85] width 25 height 25
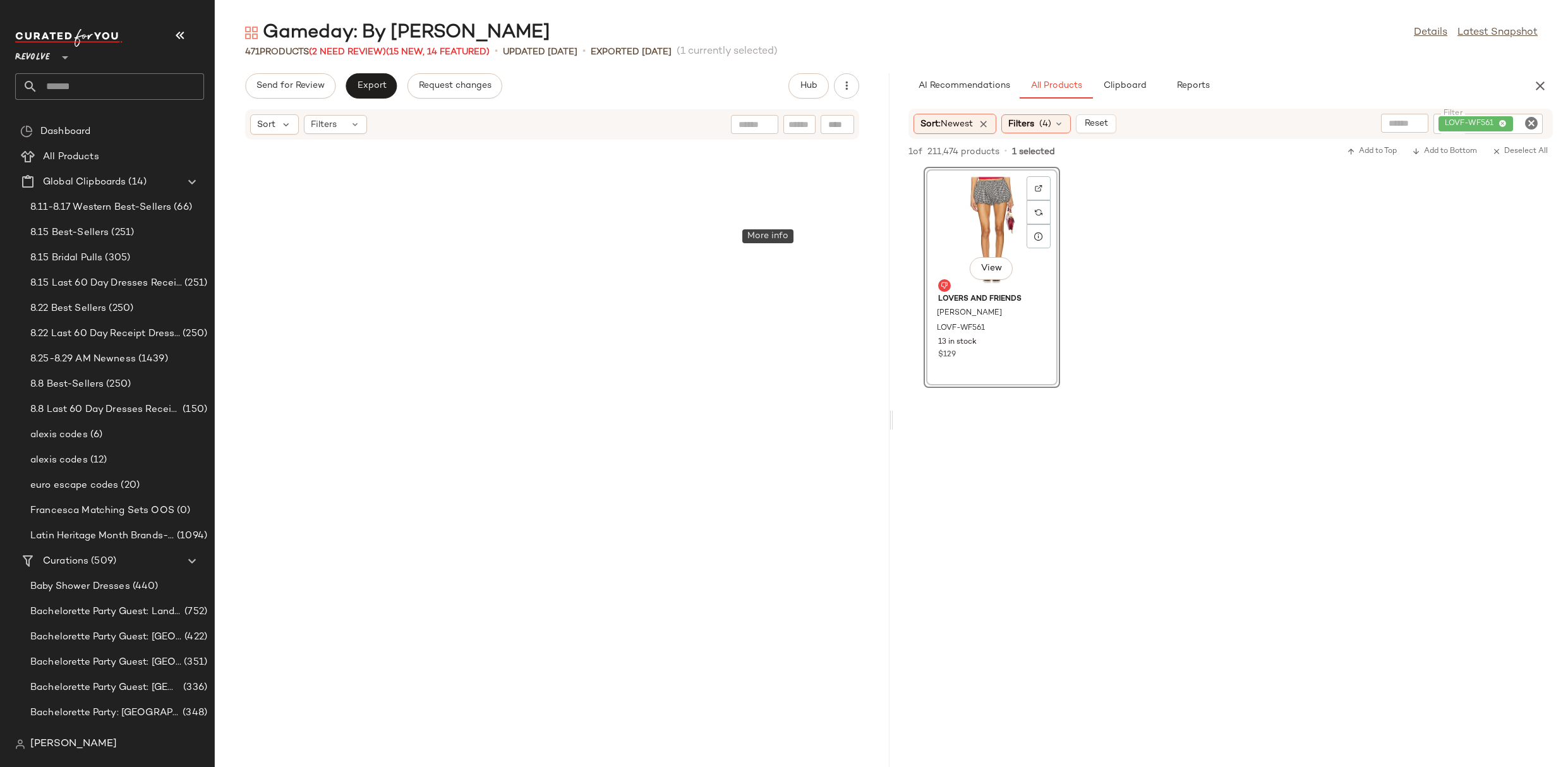
scroll to position [1157, 0]
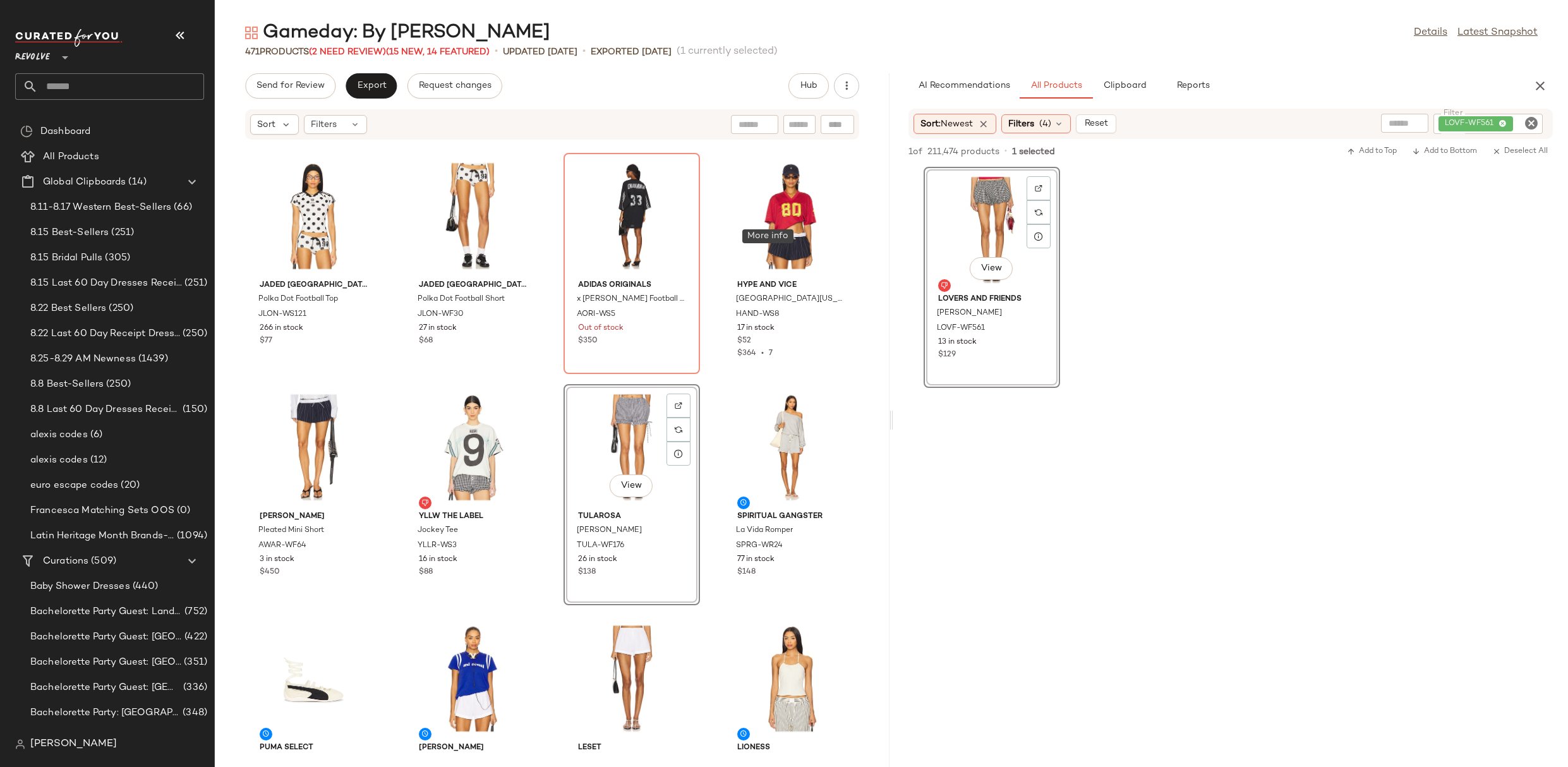
click at [1531, 122] on icon "Clear Filter" at bounding box center [1531, 122] width 15 height 15
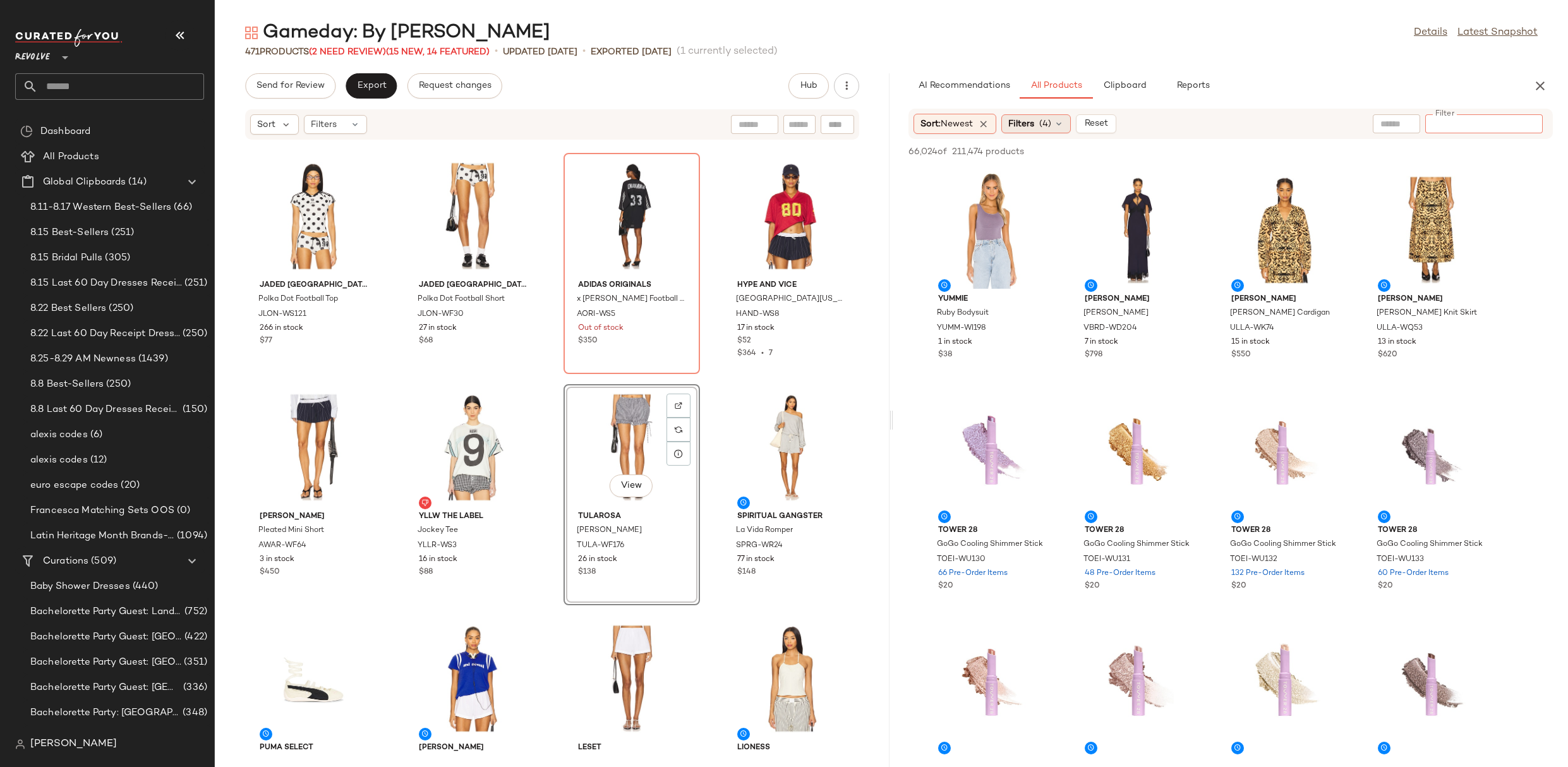
click at [1034, 127] on span "Filters" at bounding box center [1022, 123] width 26 height 13
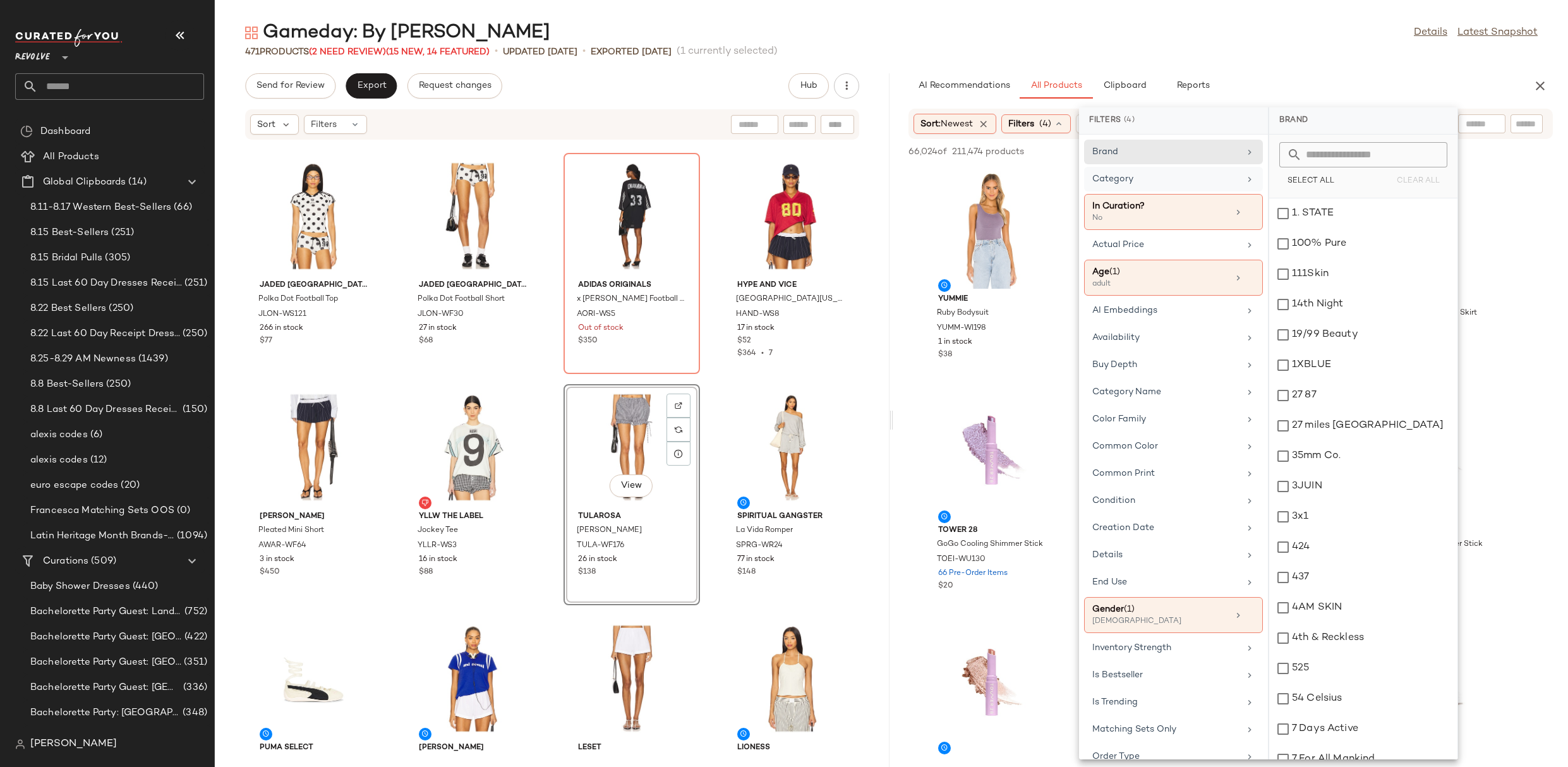
click at [1245, 181] on icon at bounding box center [1250, 180] width 10 height 10
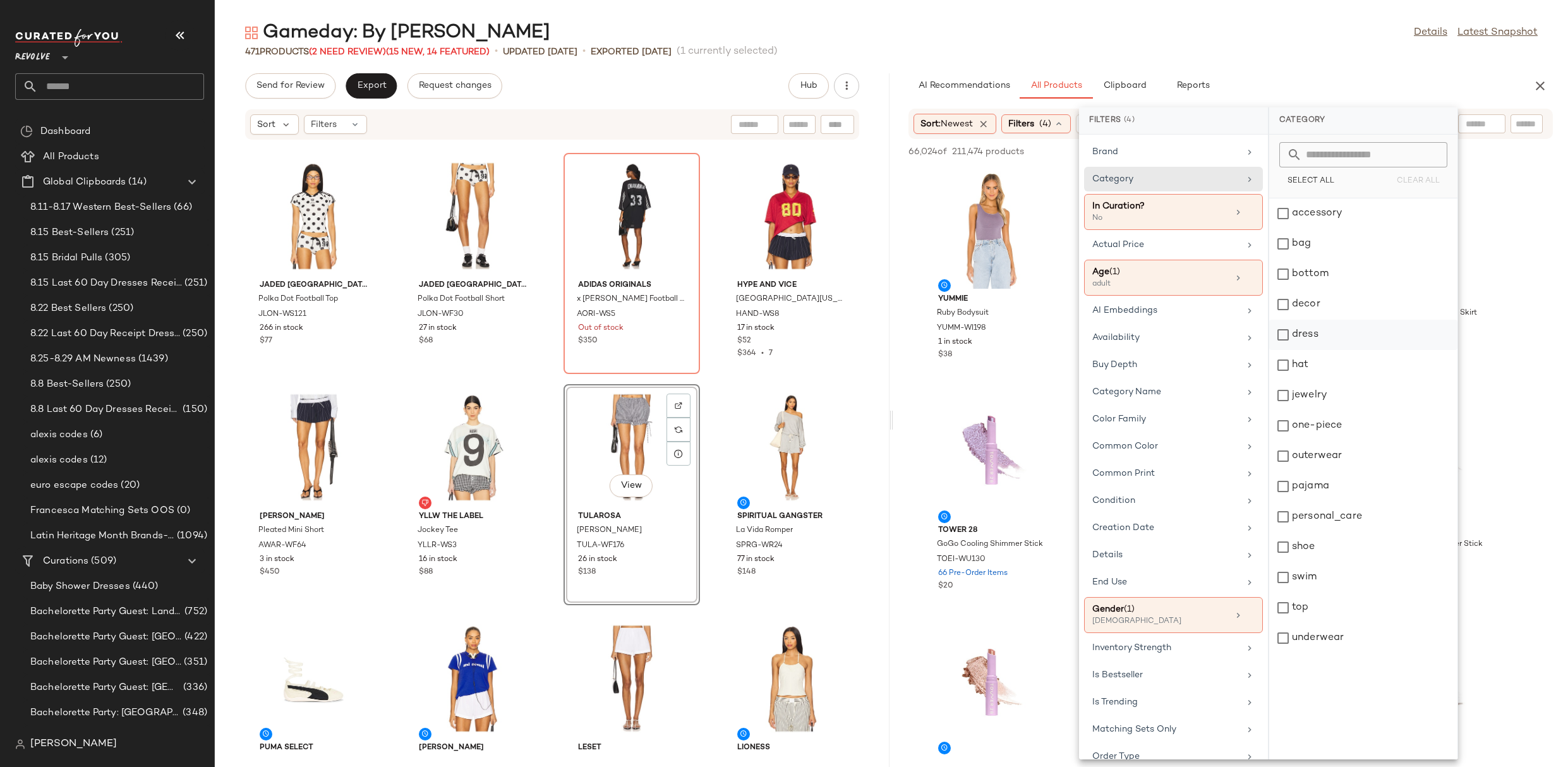
click at [1306, 333] on div "dress" at bounding box center [1362, 335] width 188 height 30
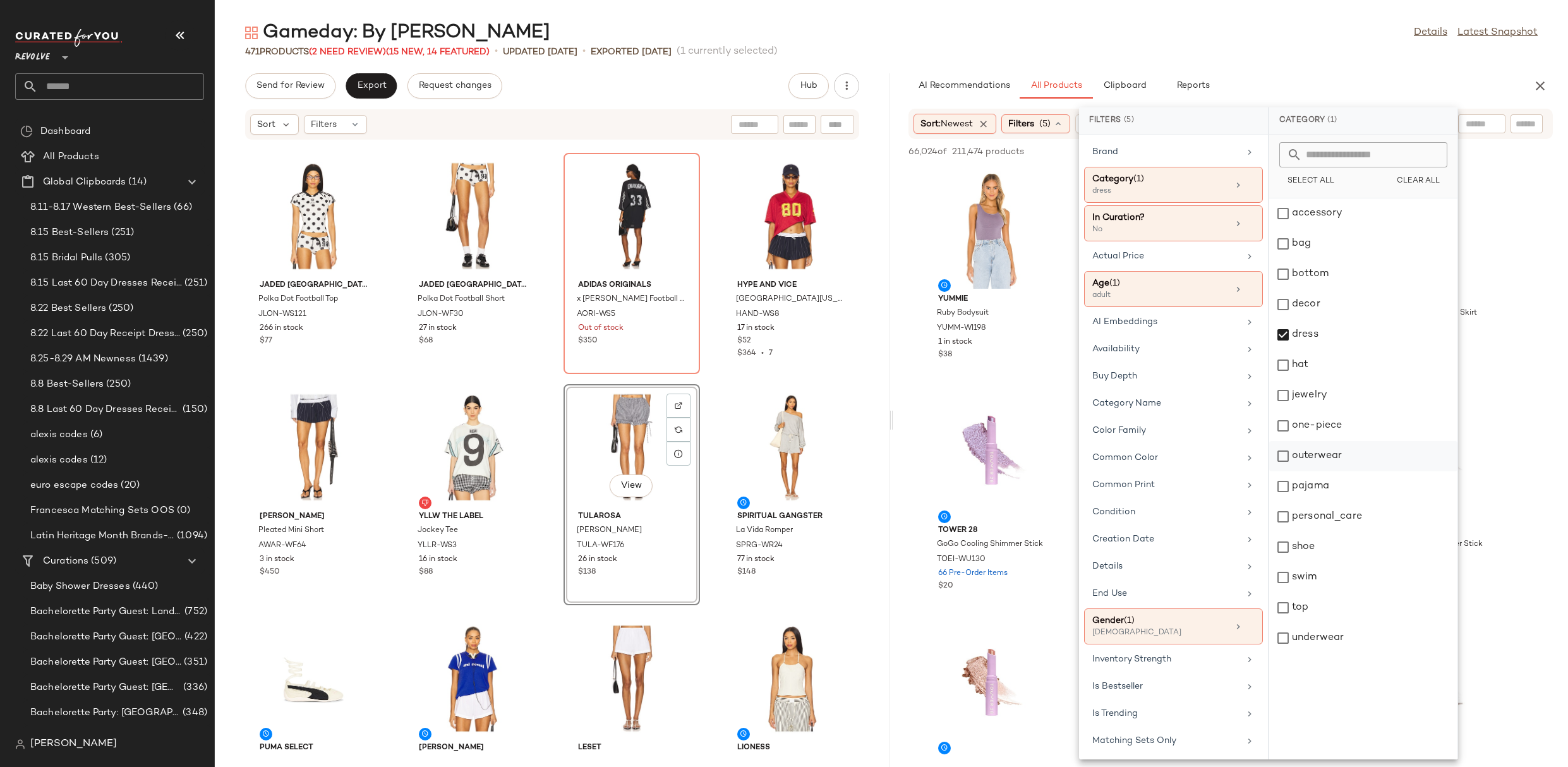
click at [1310, 450] on div "outerwear" at bounding box center [1362, 456] width 188 height 30
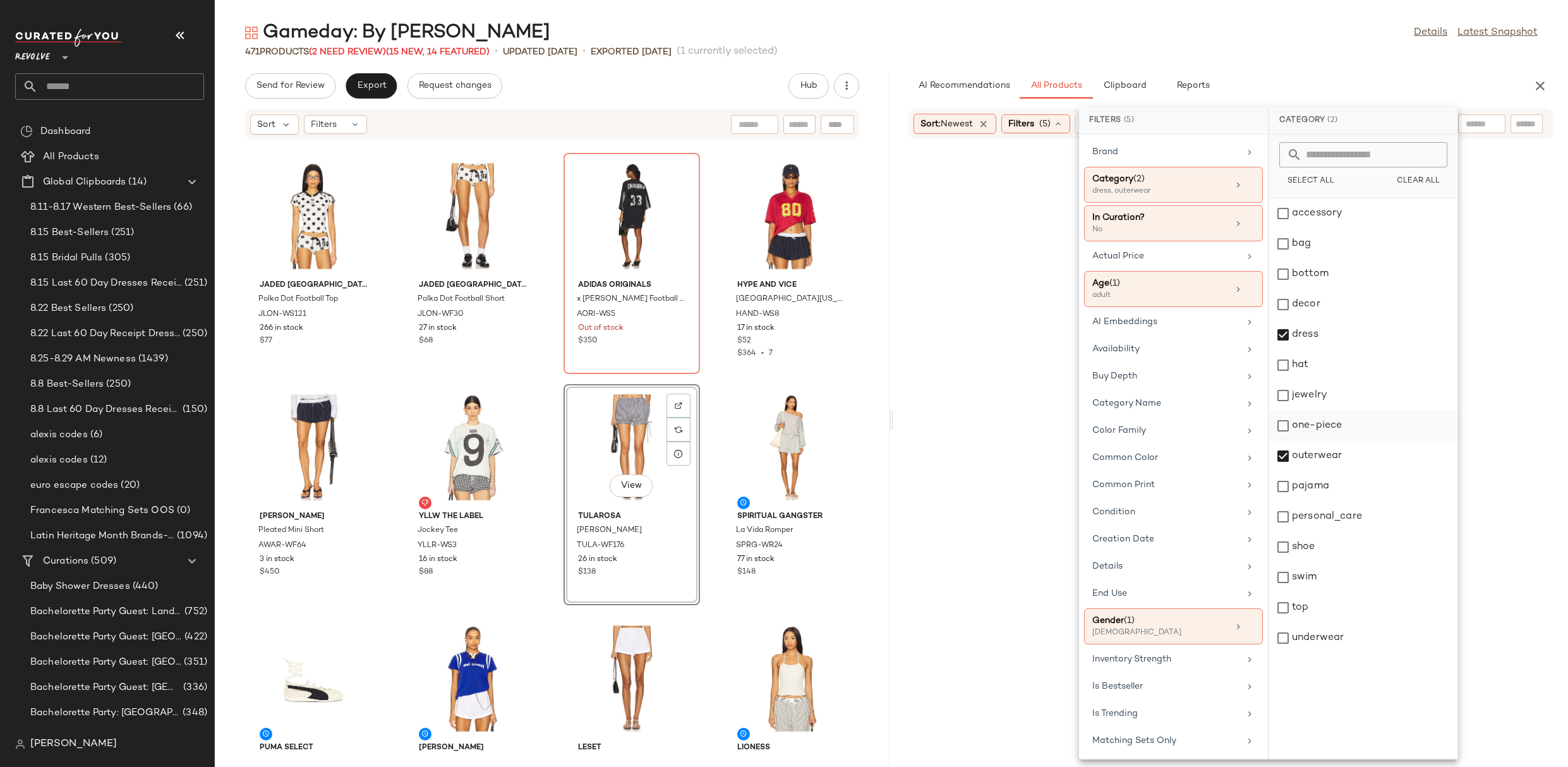
click at [1312, 424] on div "one-piece" at bounding box center [1362, 425] width 188 height 30
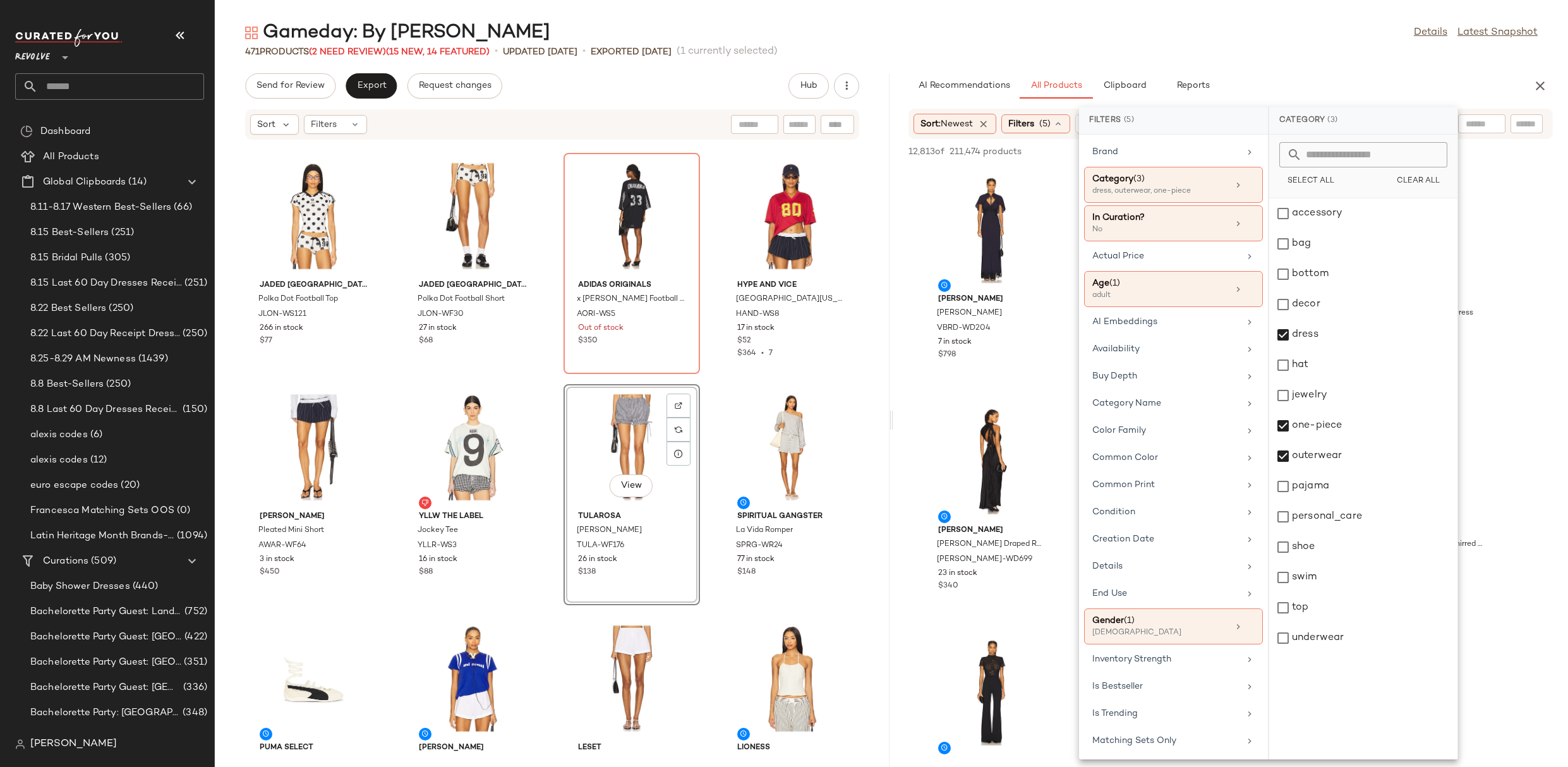
click at [1301, 58] on div "Gameday: By Vibe Details Latest Snapshot 471 Products (2 Need Review) (15 New, …" at bounding box center [892, 393] width 1353 height 747
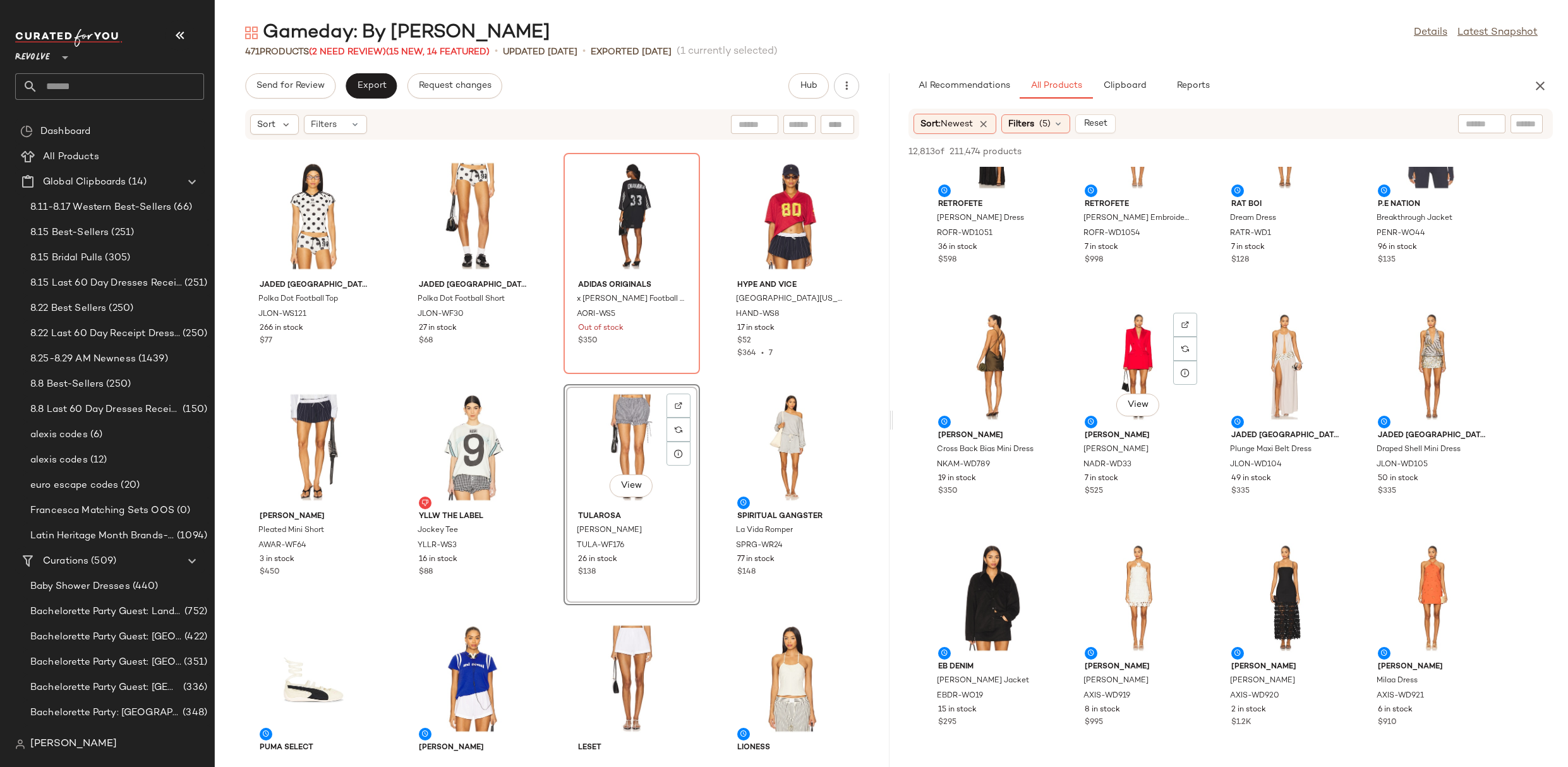
scroll to position [4953, 0]
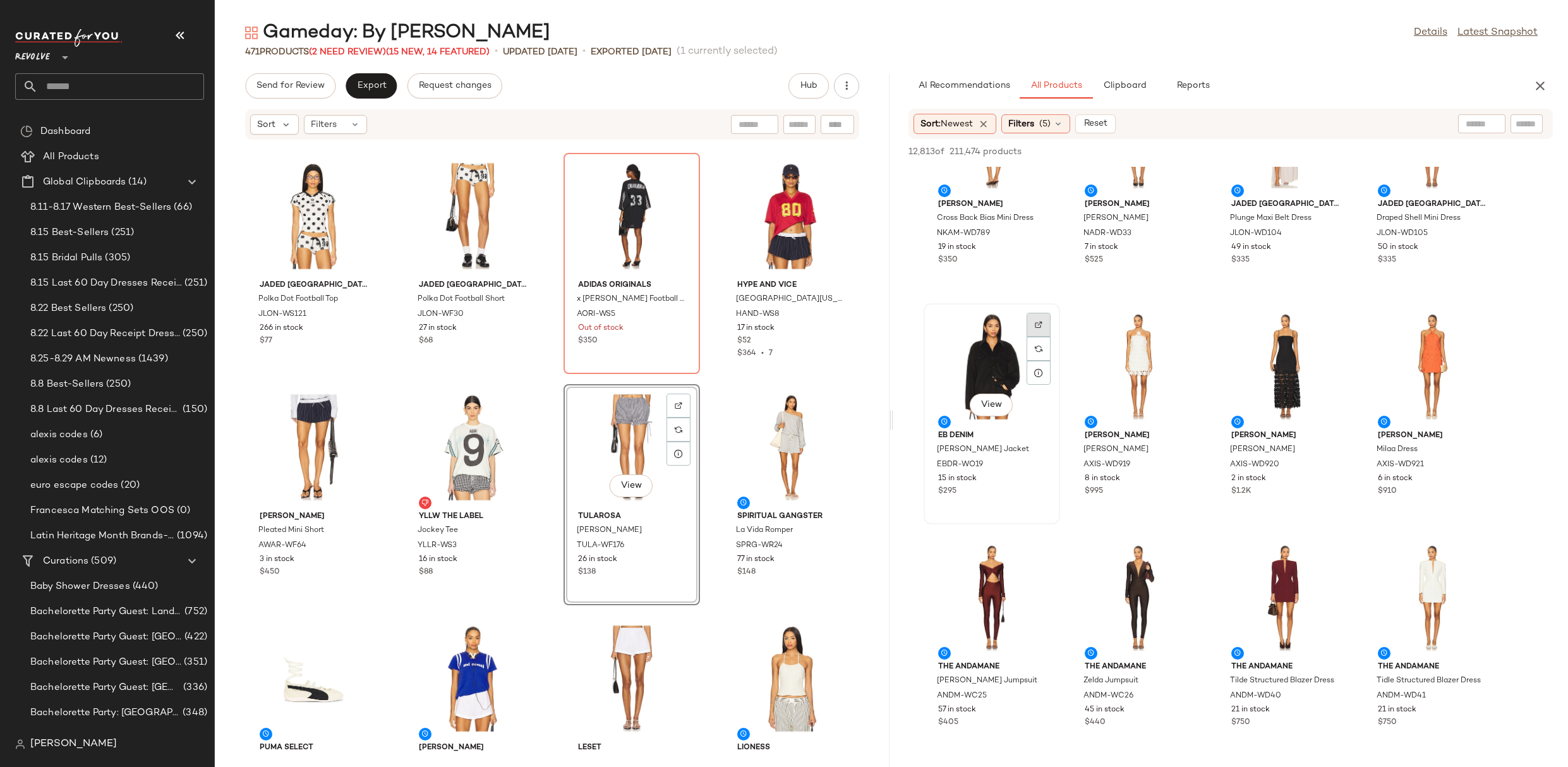
click at [1032, 329] on div at bounding box center [1039, 325] width 24 height 24
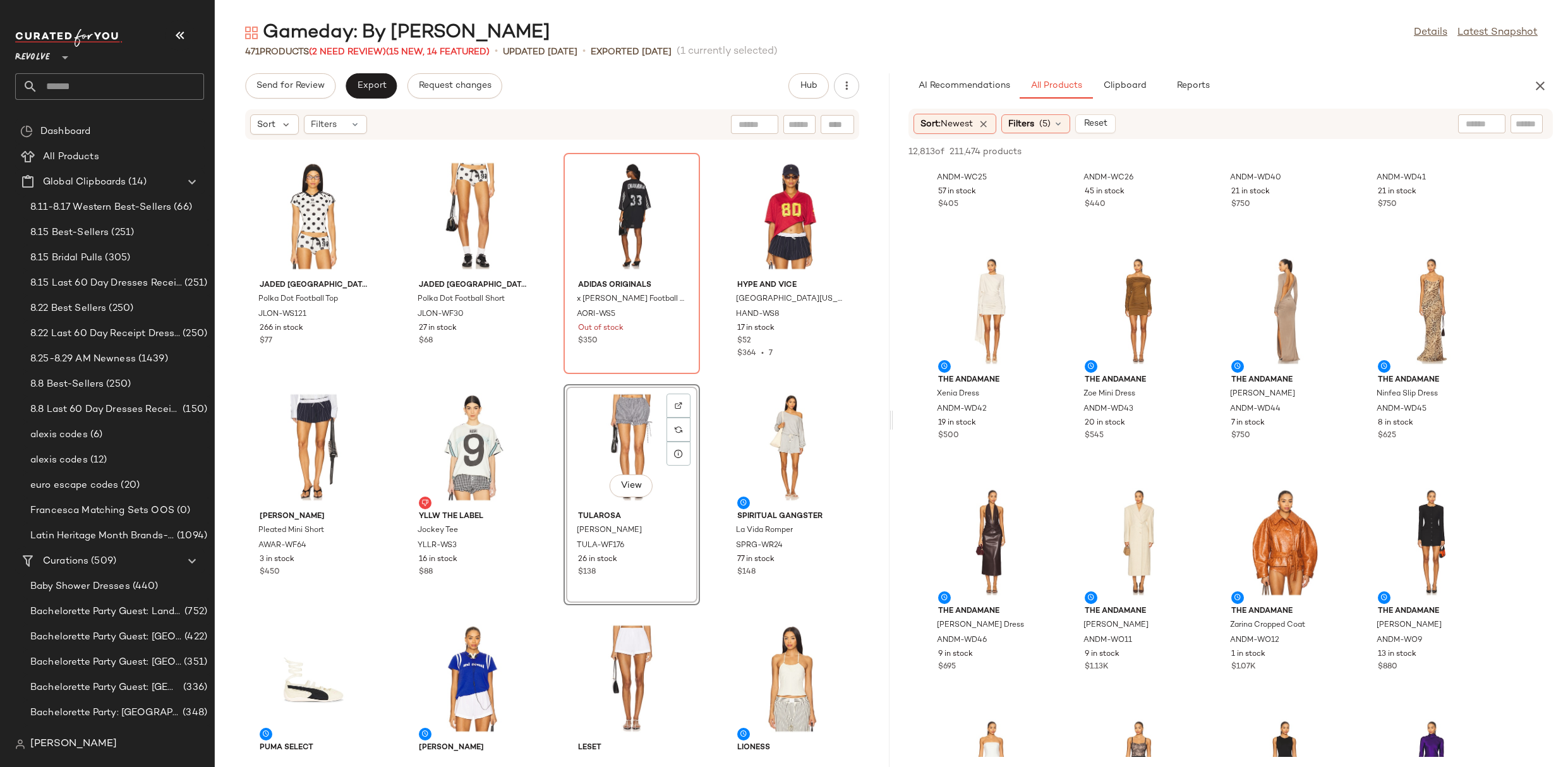
scroll to position [5573, 0]
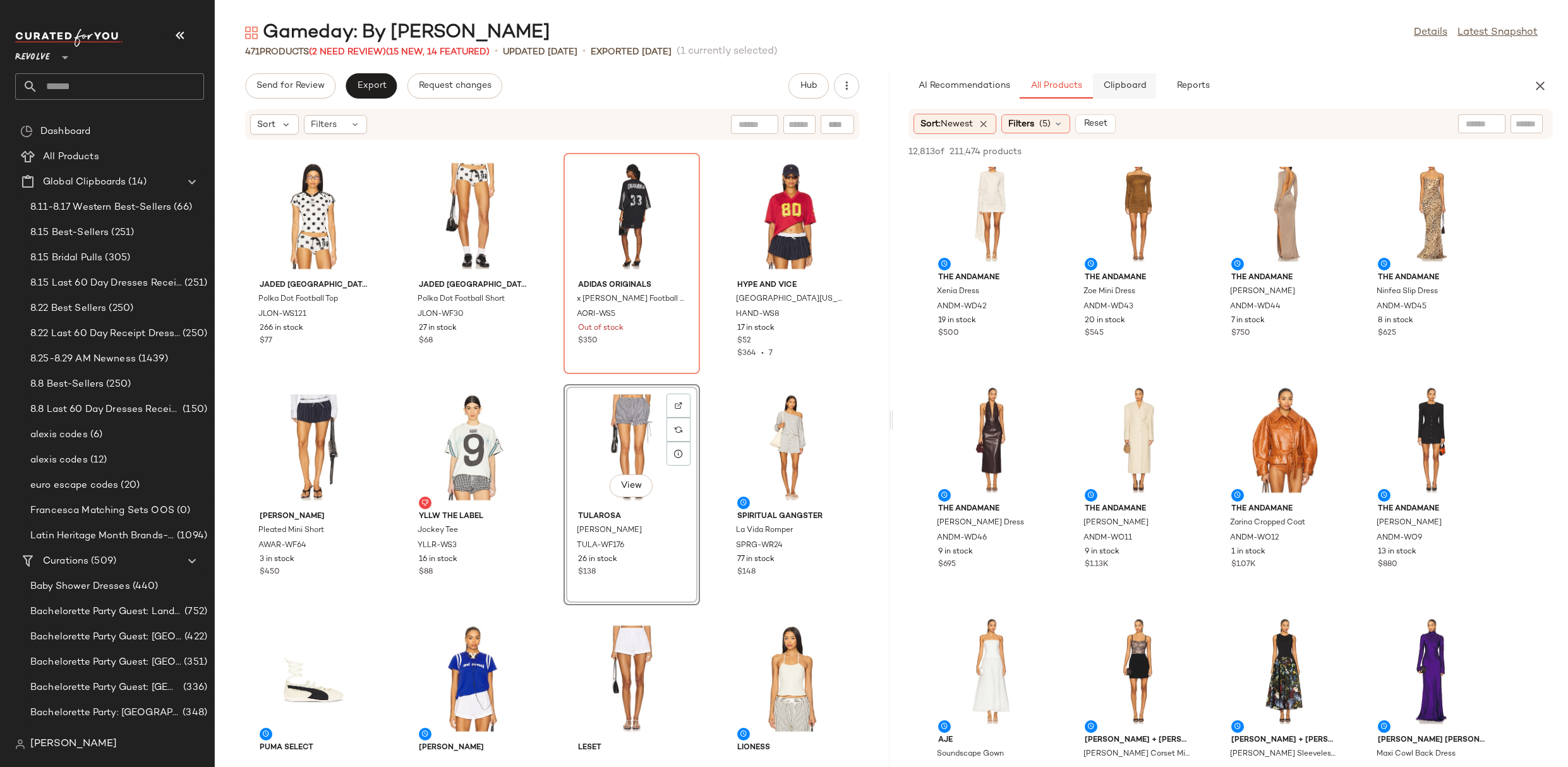
click at [1132, 73] on button "Clipboard" at bounding box center [1124, 85] width 63 height 25
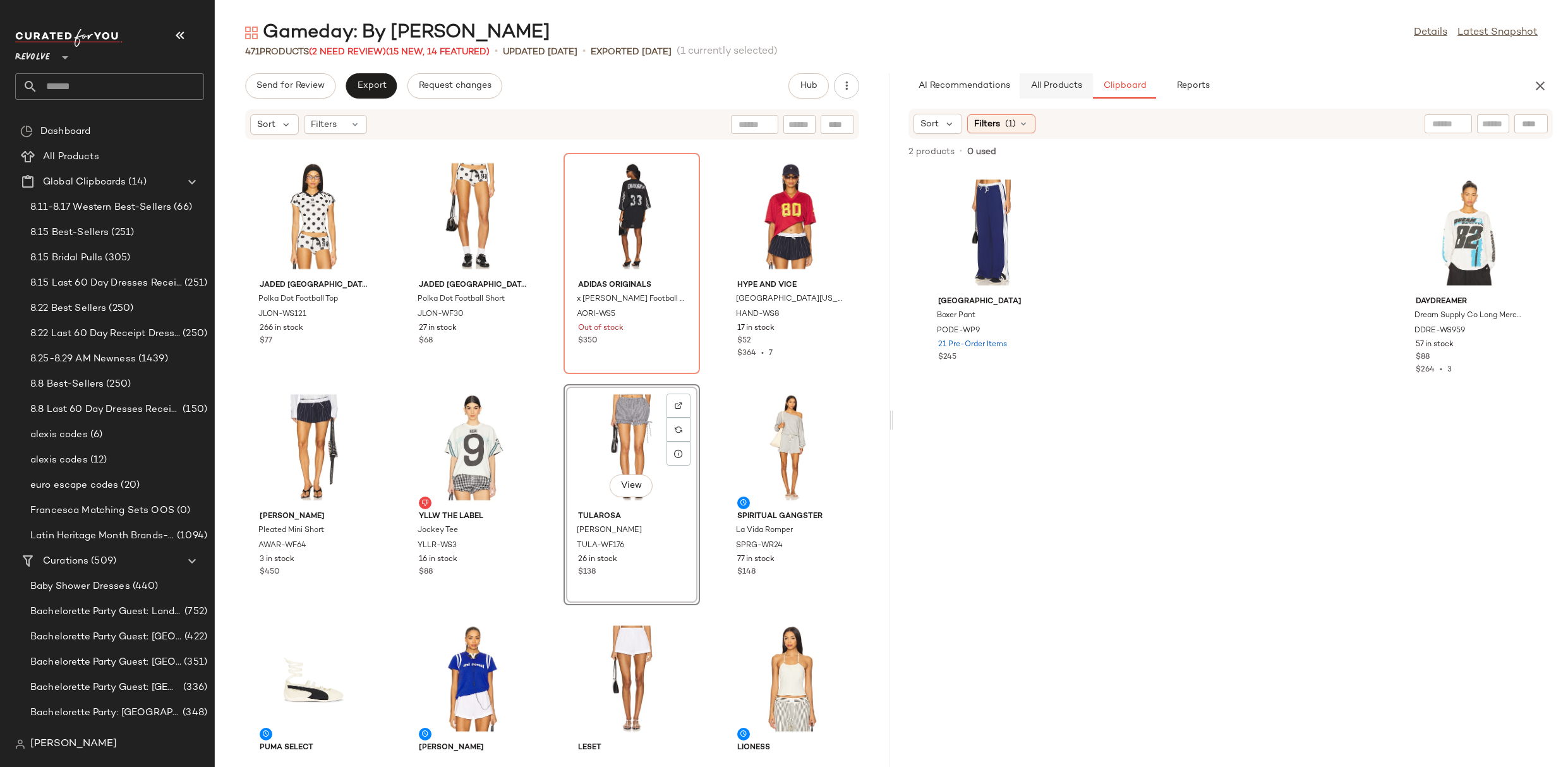
click at [1055, 81] on span "All Products" at bounding box center [1056, 86] width 52 height 10
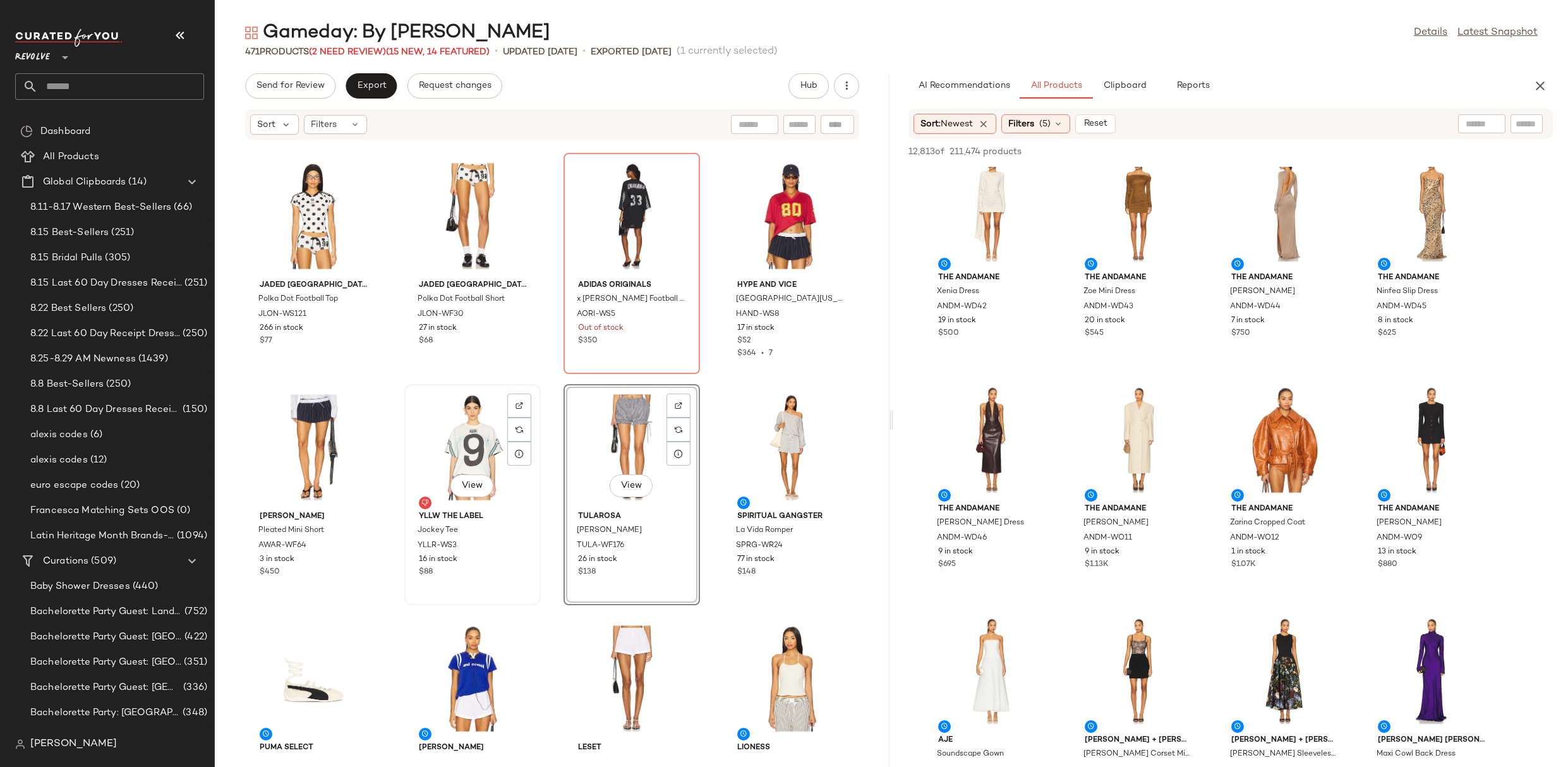
click at [444, 441] on div "View" at bounding box center [472, 447] width 127 height 117
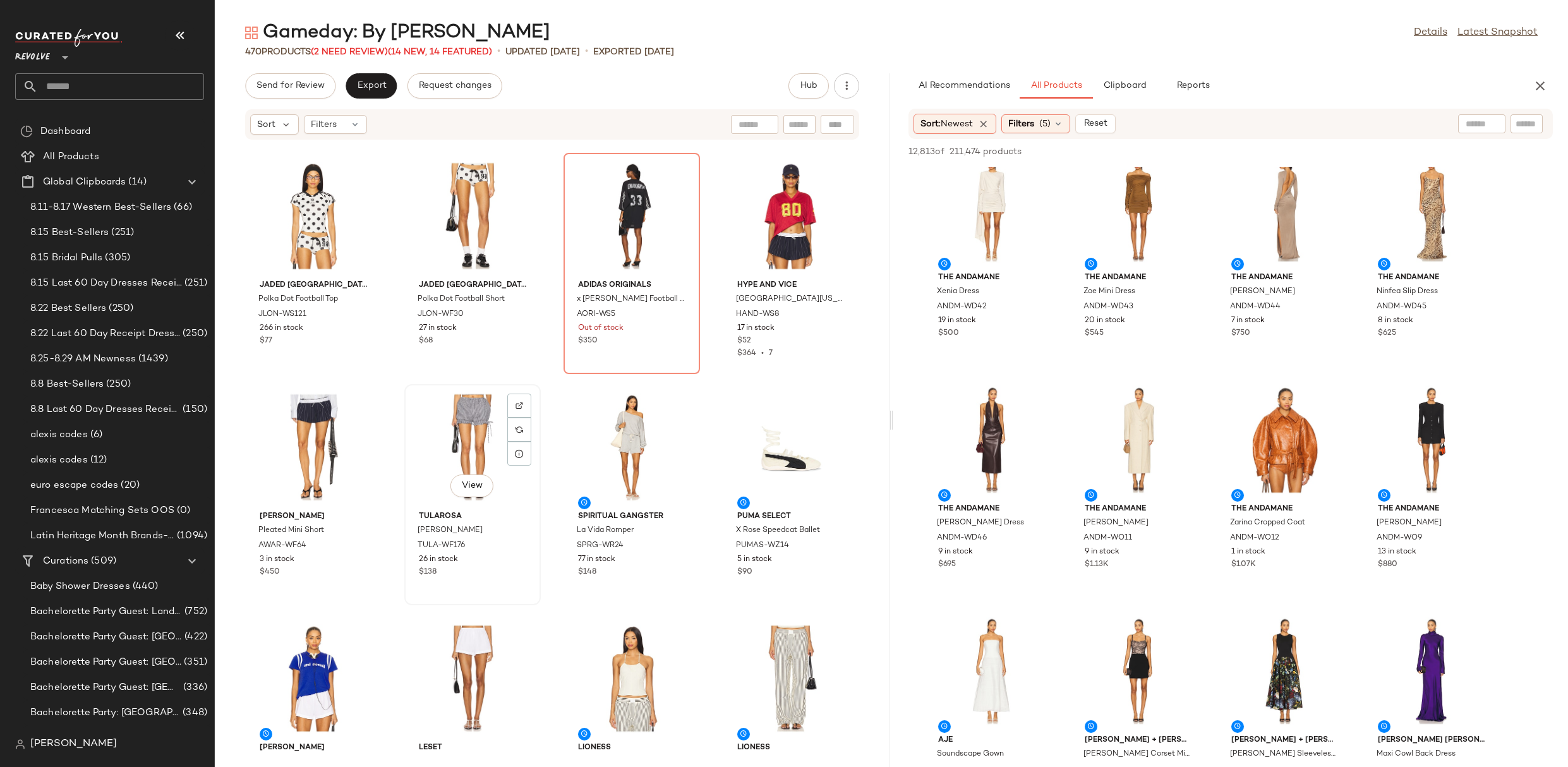
click at [468, 449] on div "View" at bounding box center [472, 447] width 127 height 117
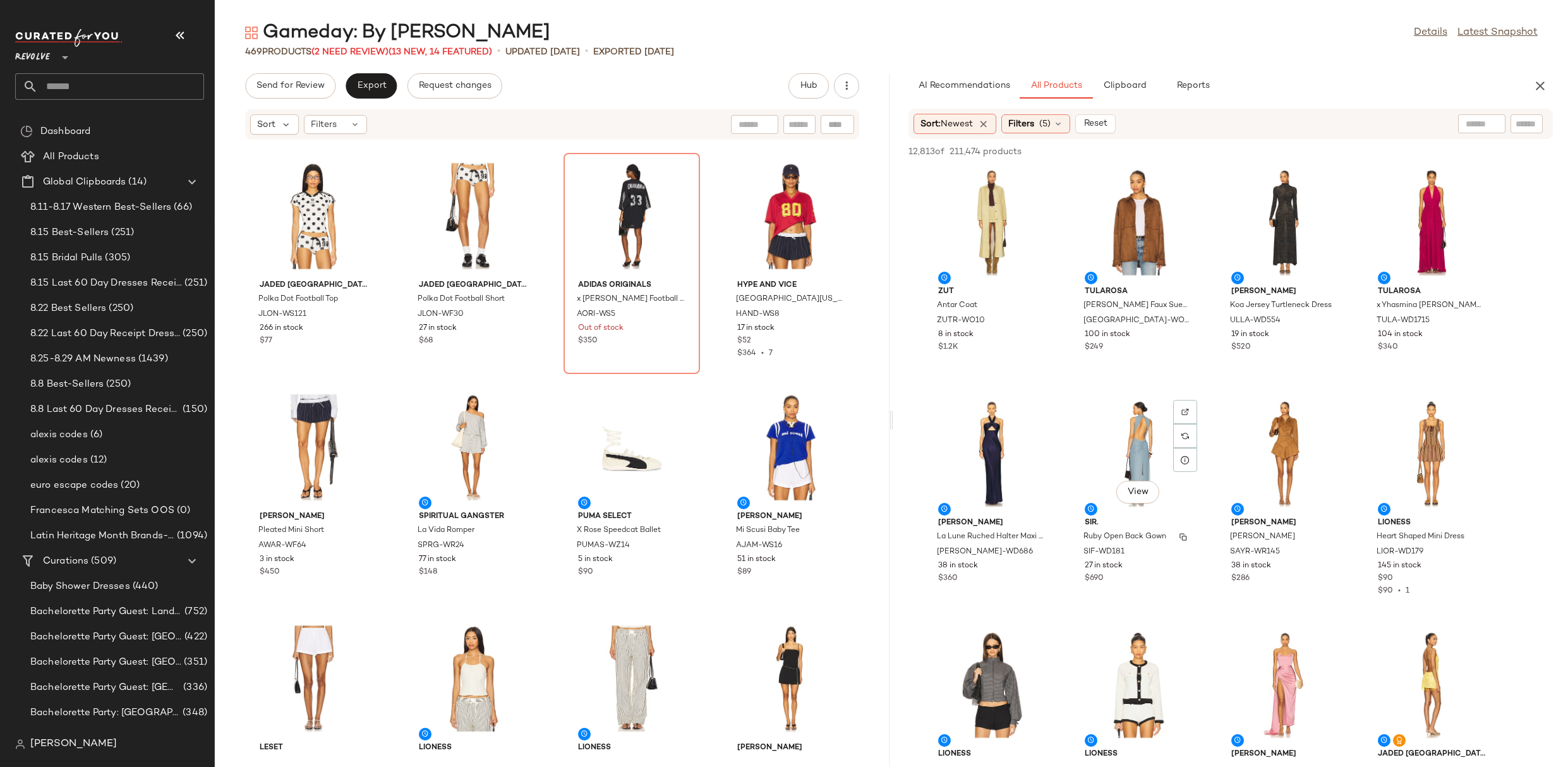
scroll to position [6520, 0]
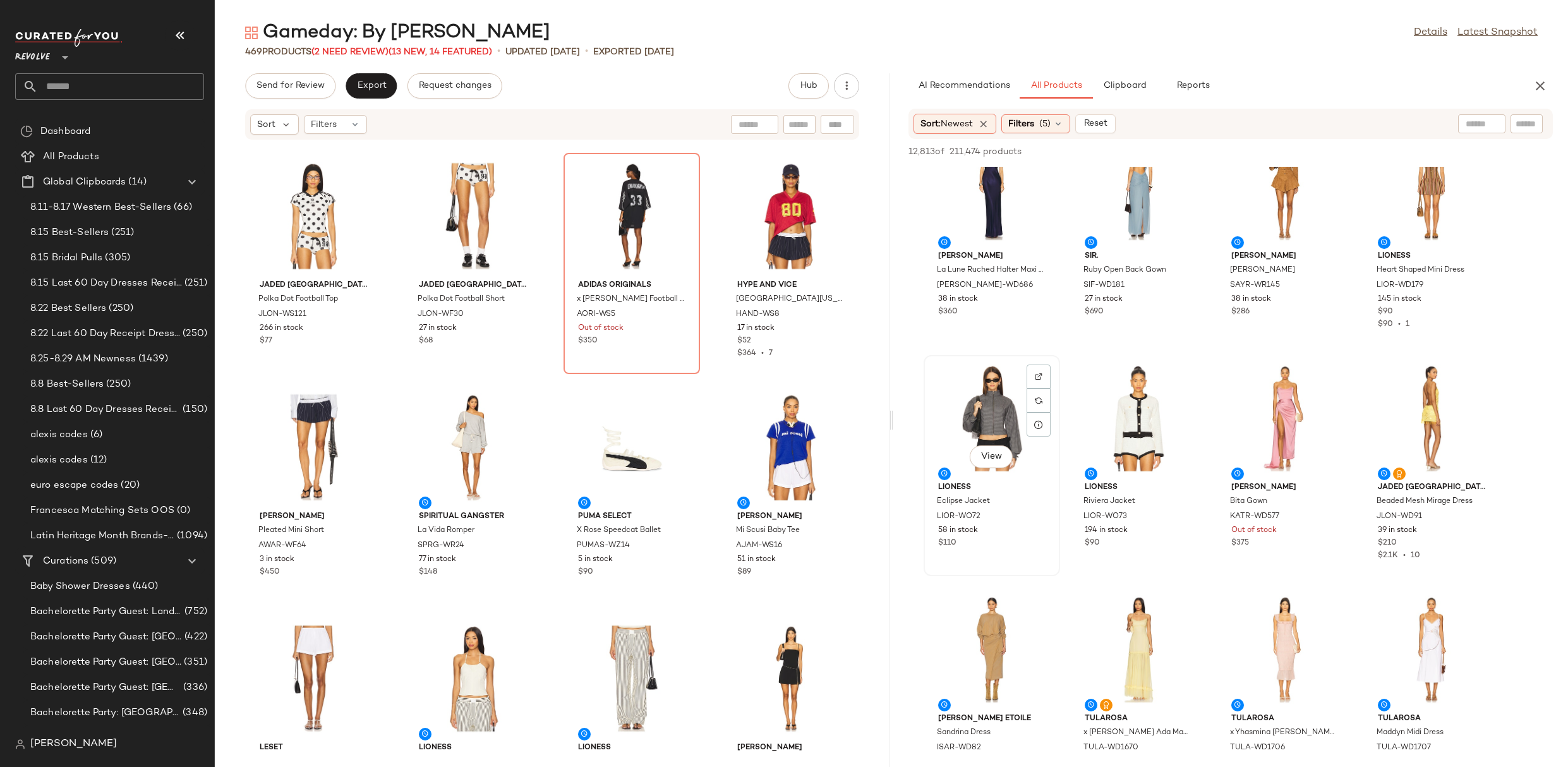
click at [997, 399] on div "View" at bounding box center [991, 417] width 127 height 117
click at [1046, 374] on div at bounding box center [1039, 377] width 24 height 24
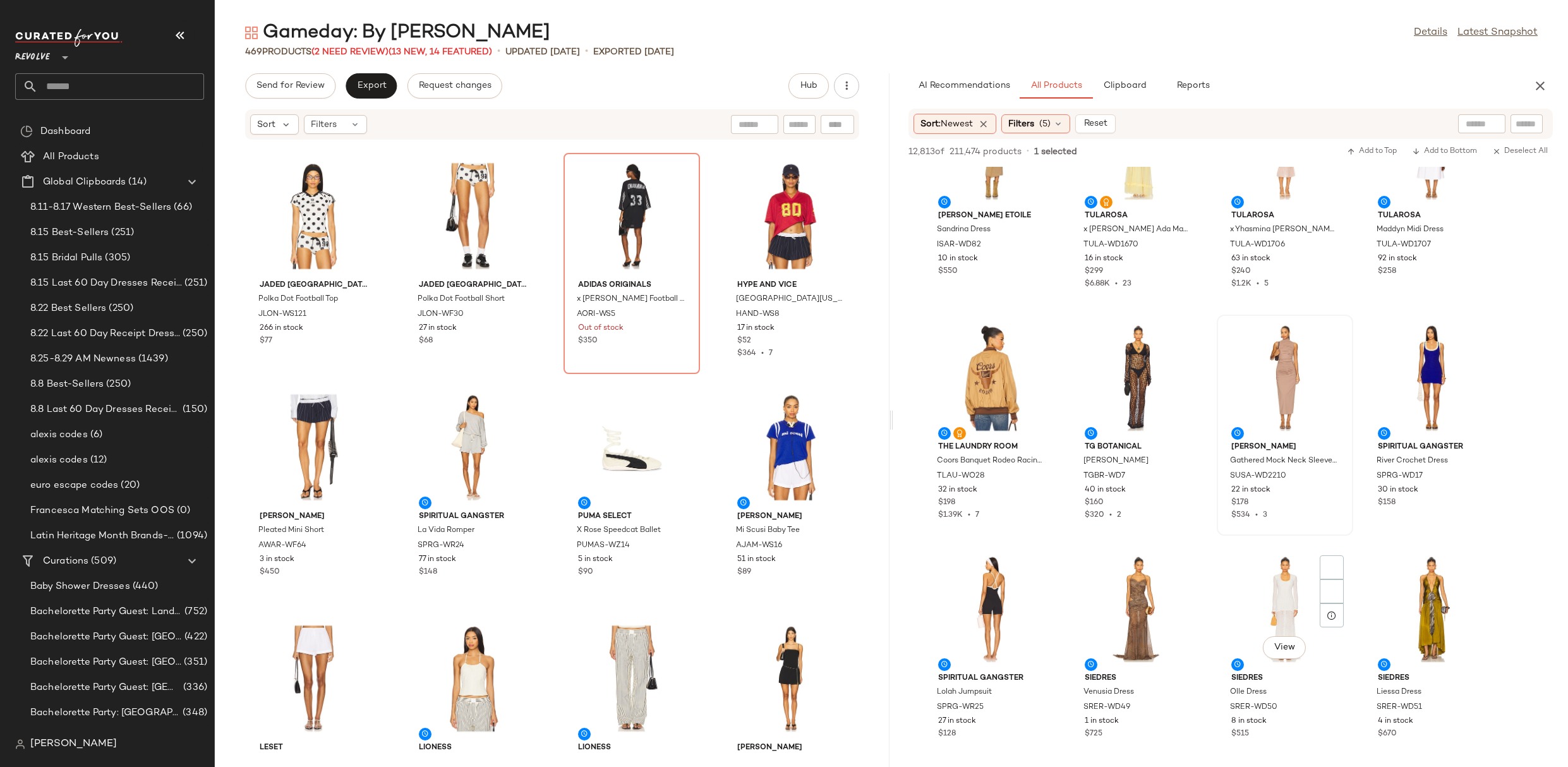
scroll to position [7086, 0]
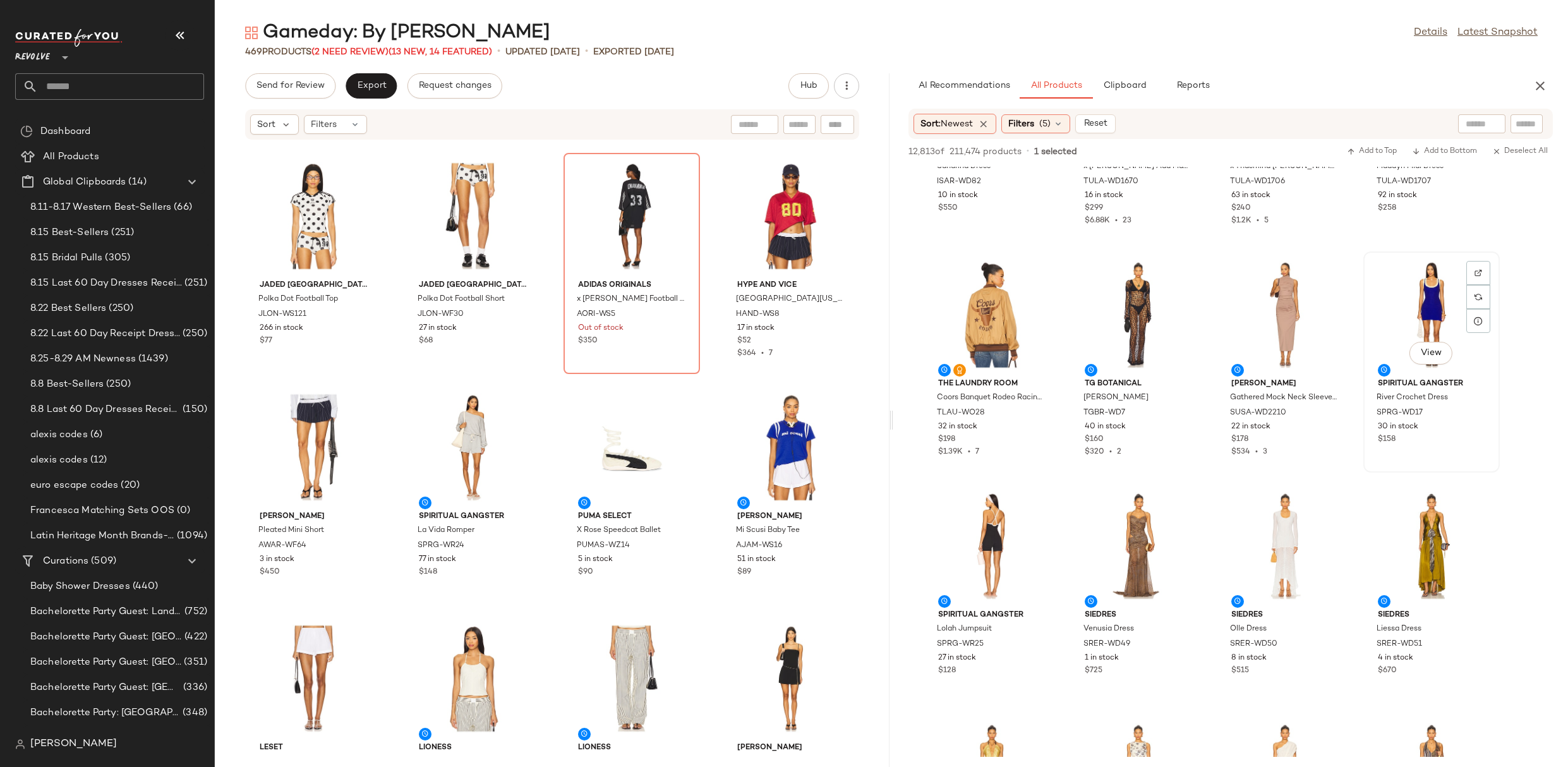
click at [1397, 305] on div "View" at bounding box center [1431, 314] width 127 height 117
drag, startPoint x: 996, startPoint y: 515, endPoint x: 942, endPoint y: 516, distance: 54.0
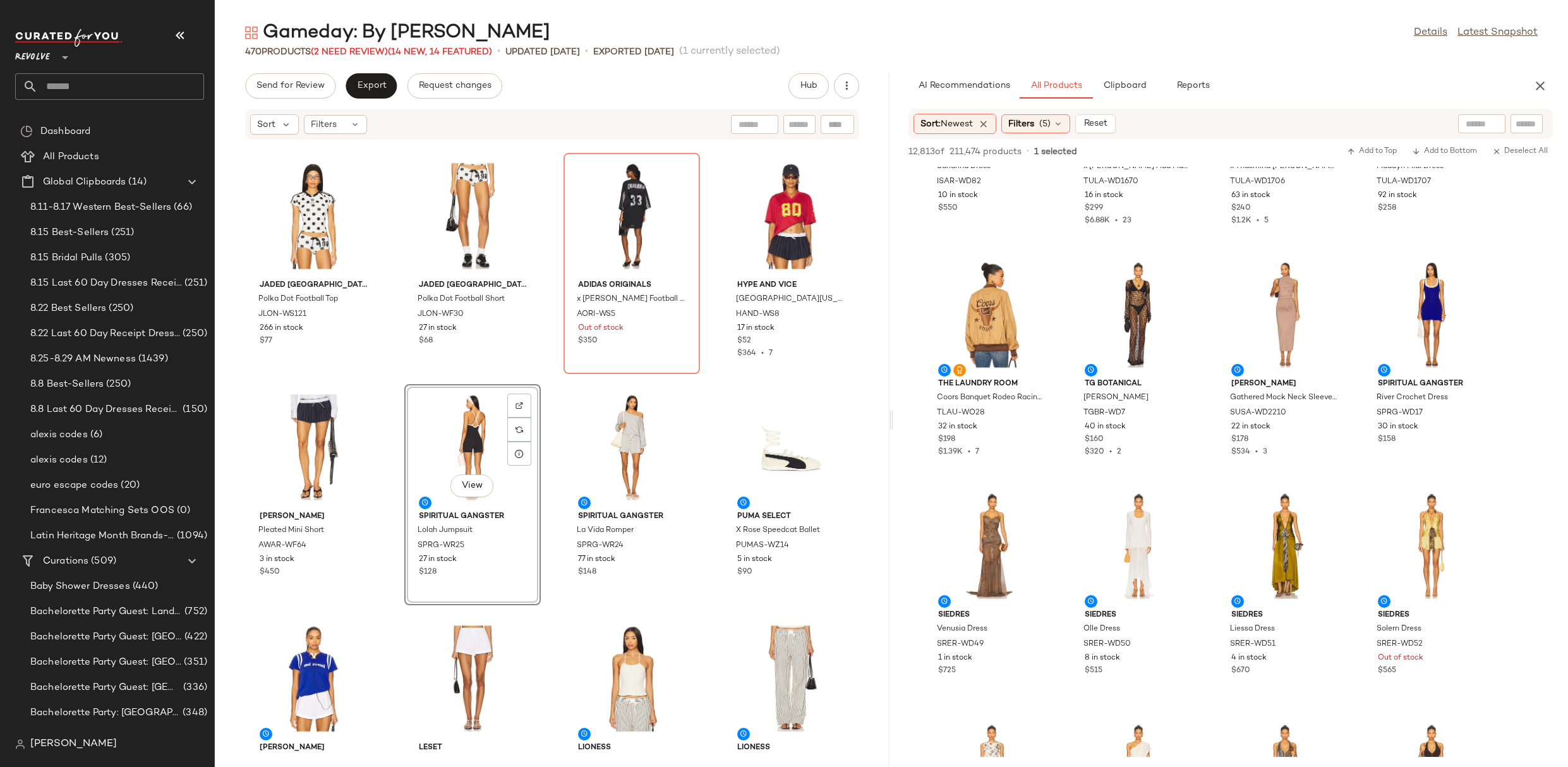
scroll to position [1020, 0]
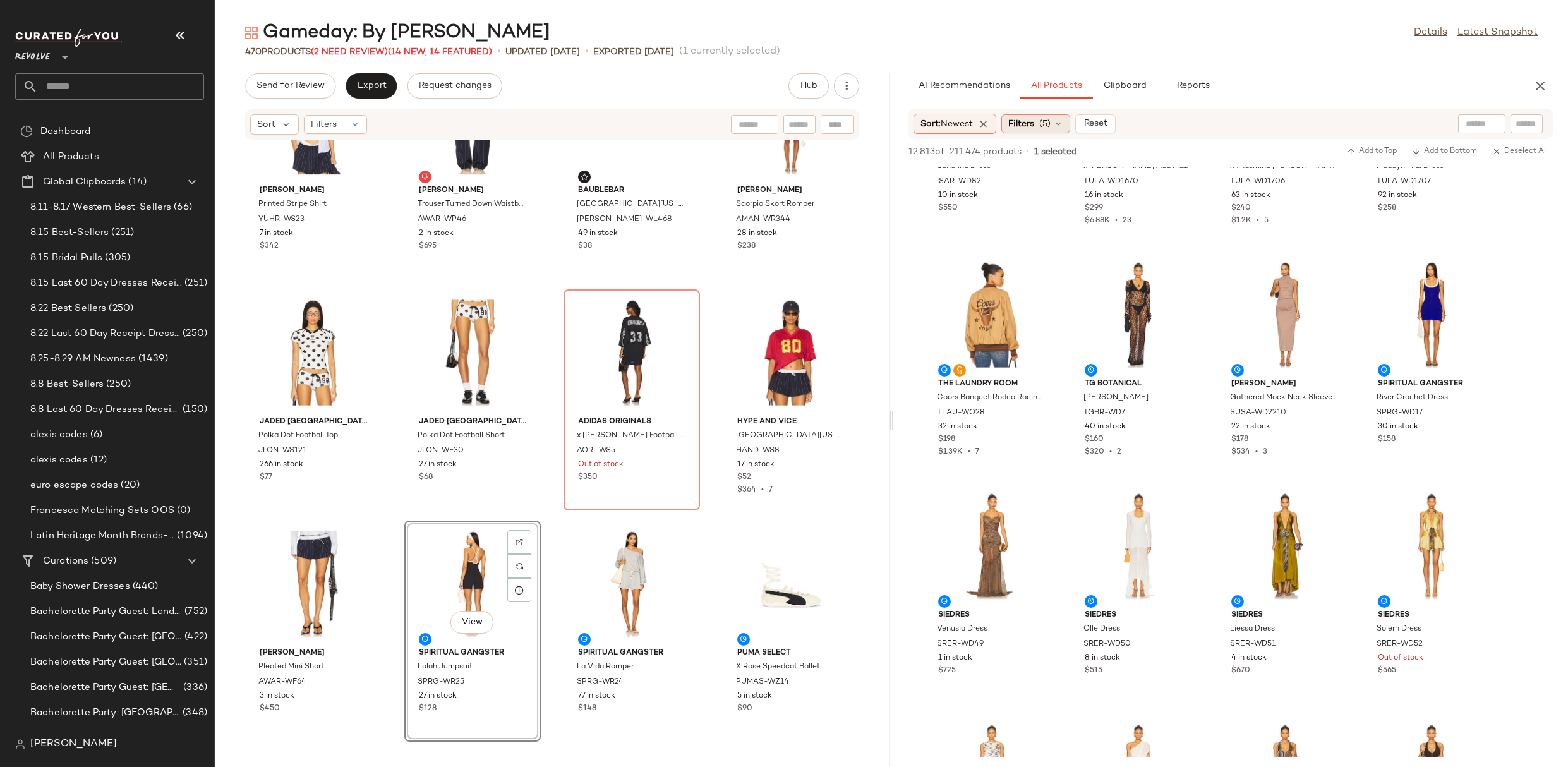
click at [1057, 121] on icon at bounding box center [1058, 124] width 10 height 10
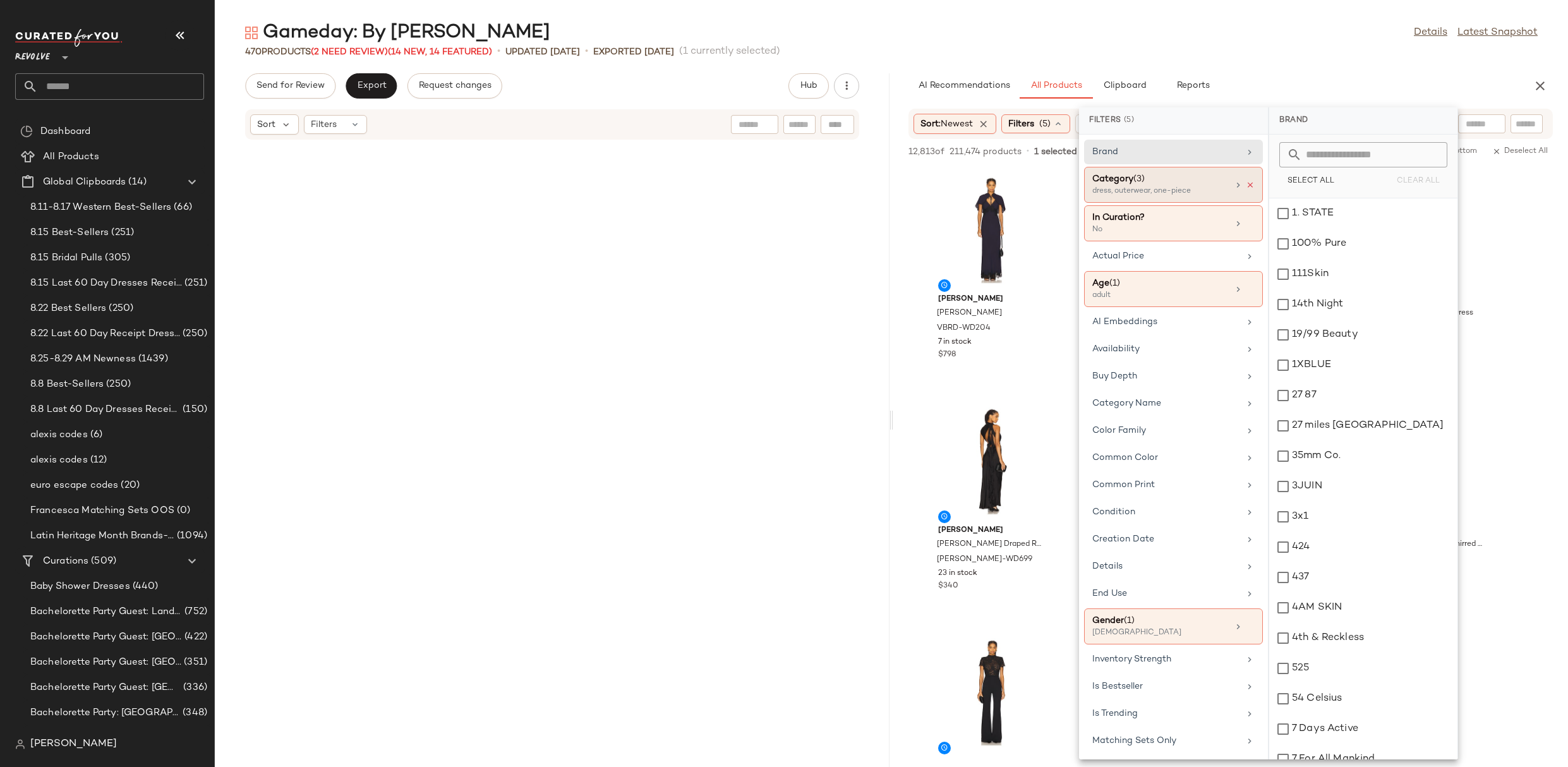
click at [1248, 181] on icon at bounding box center [1250, 185] width 9 height 9
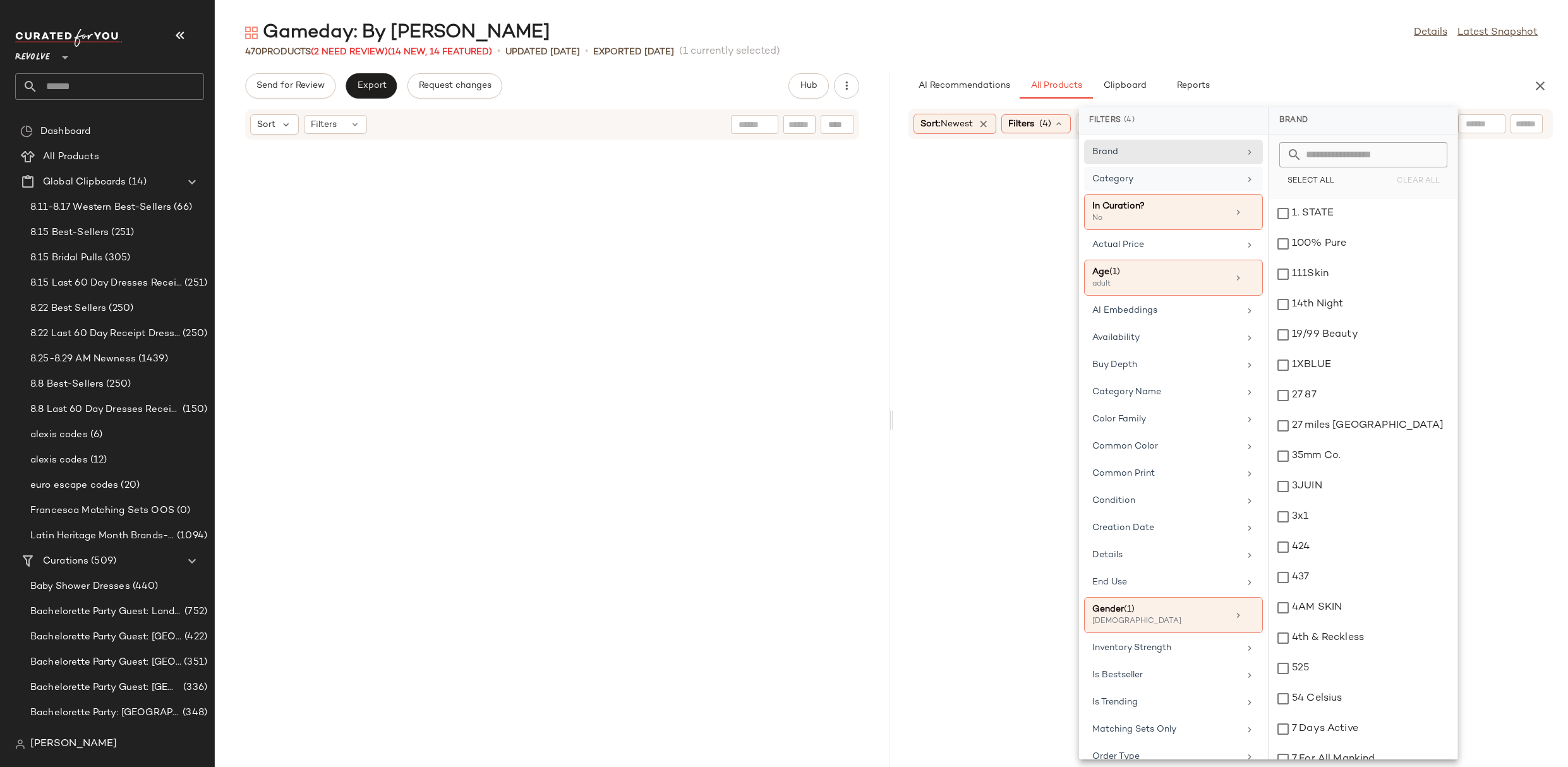
scroll to position [1020, 0]
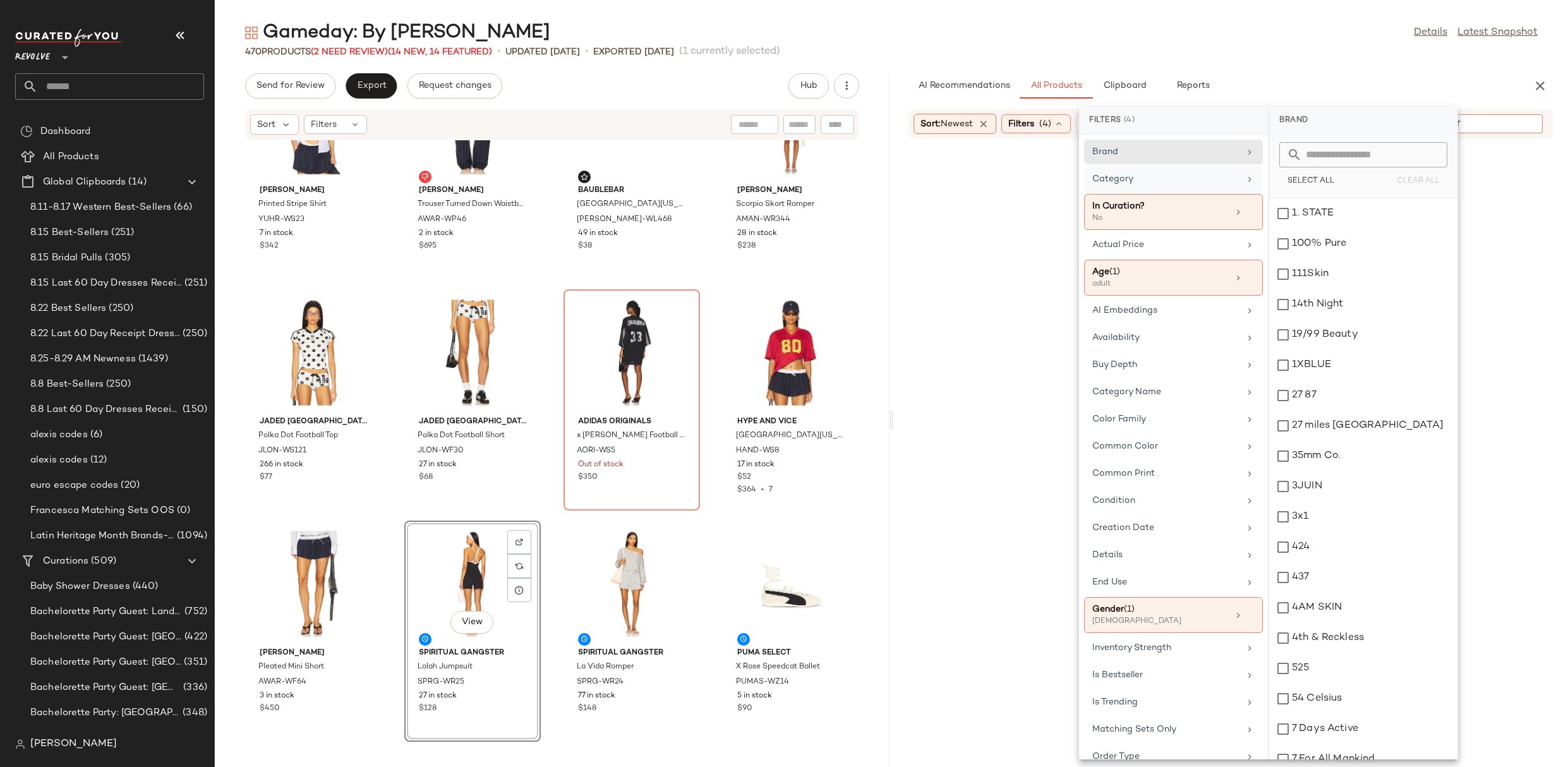
click at [1525, 123] on input "Filter" at bounding box center [1484, 123] width 108 height 13
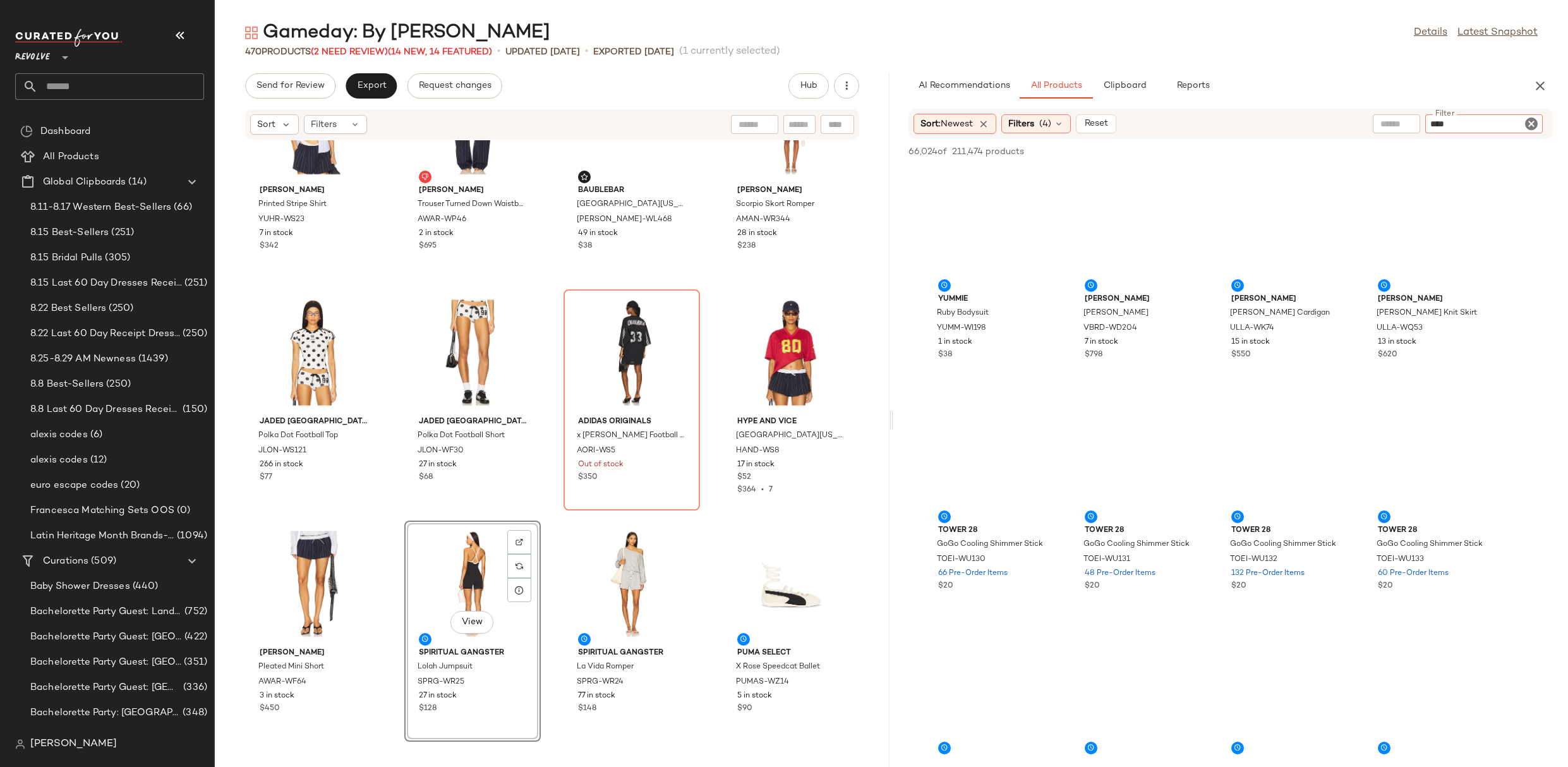
type input "*****"
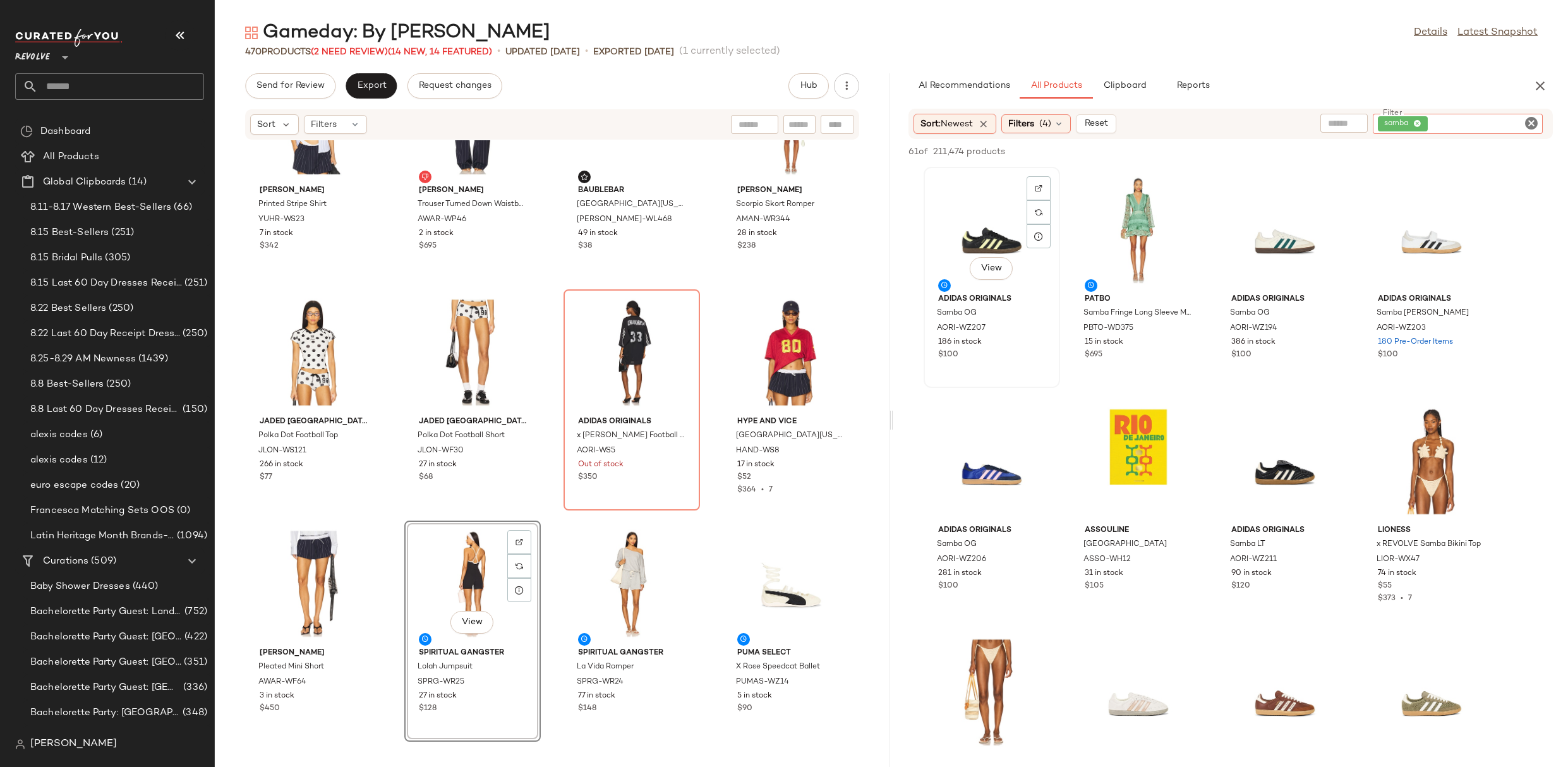
click at [990, 225] on div "View" at bounding box center [991, 229] width 127 height 117
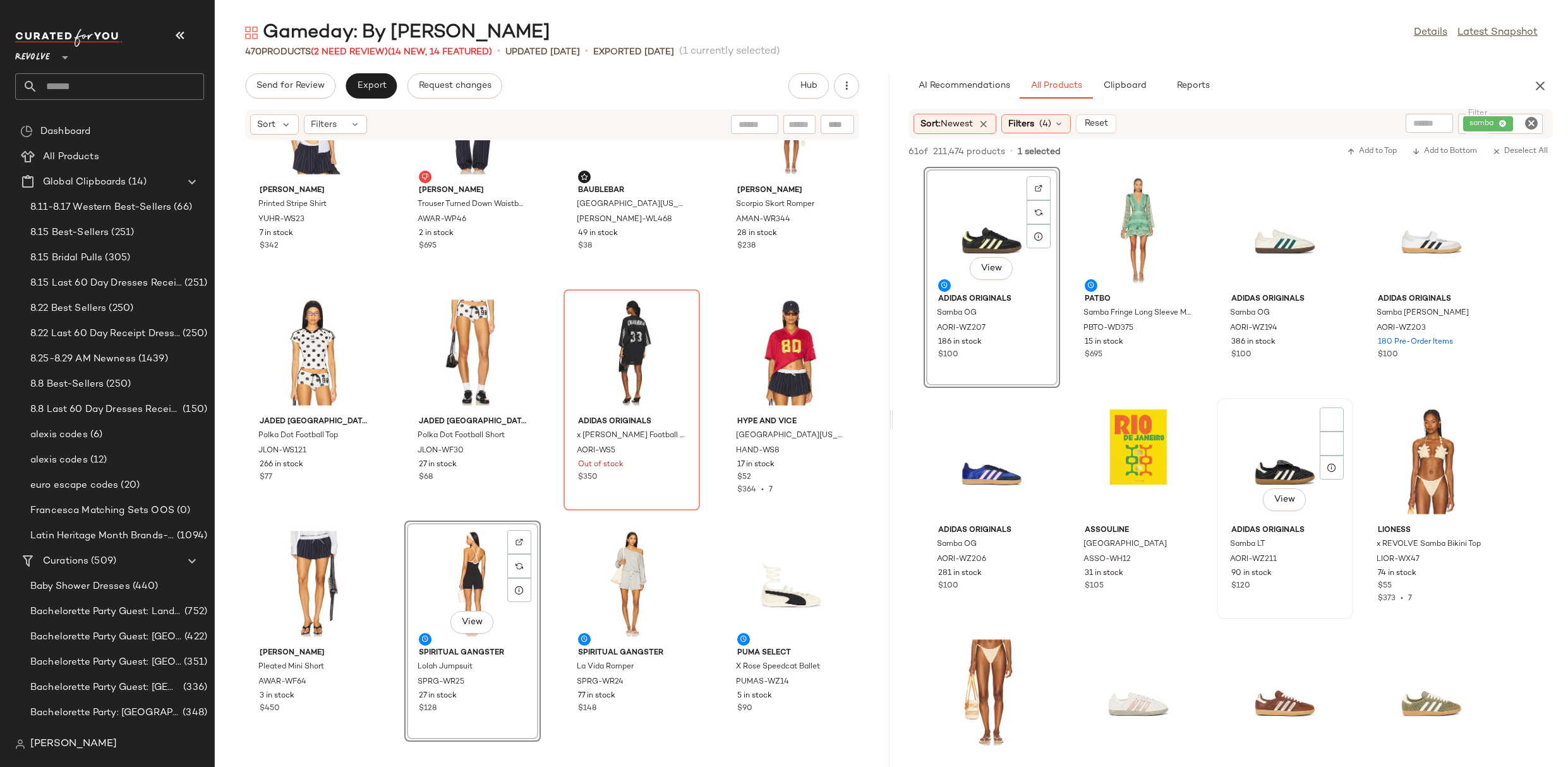
click at [1261, 457] on div "View" at bounding box center [1284, 461] width 127 height 117
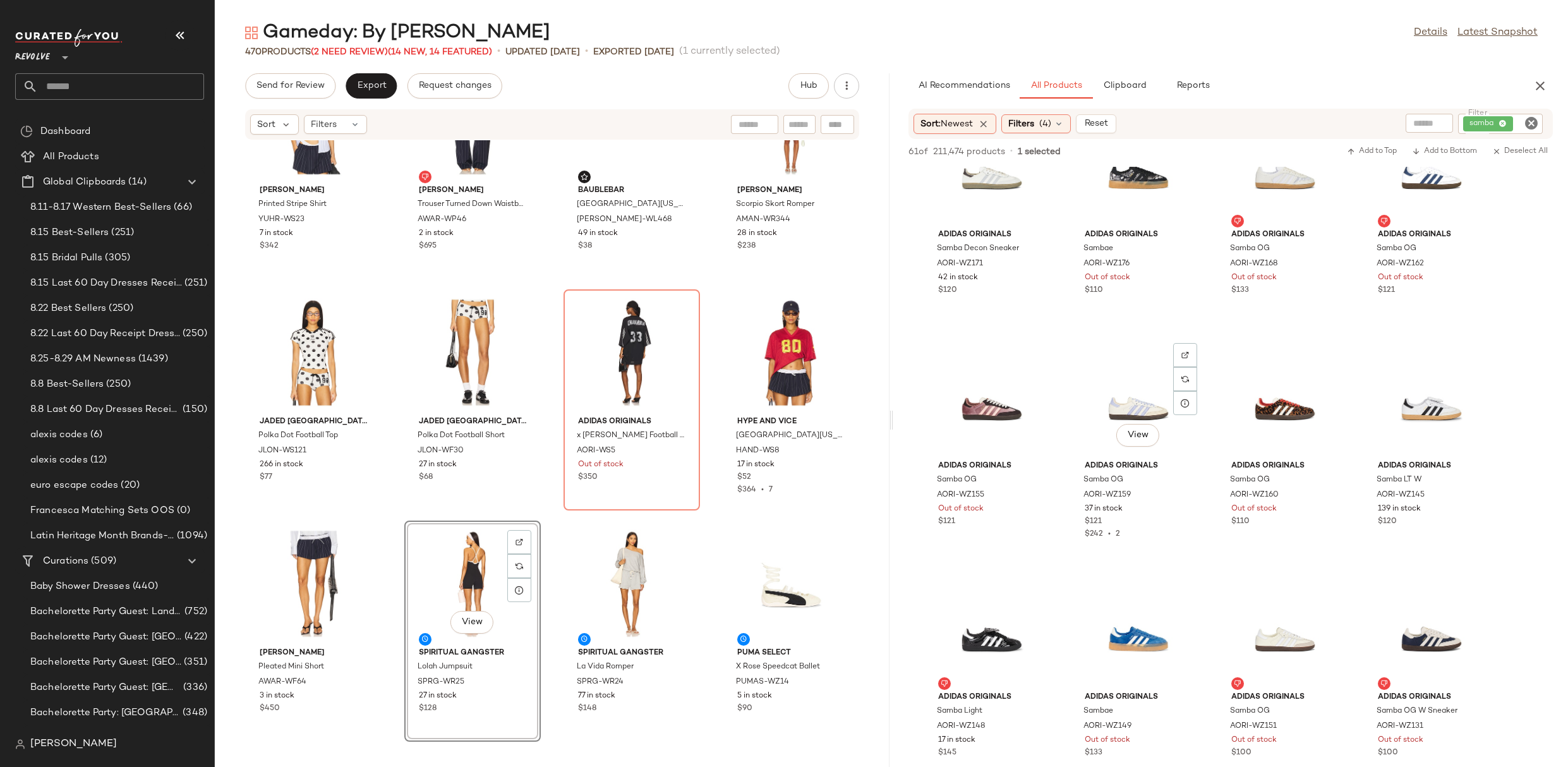
scroll to position [1065, 0]
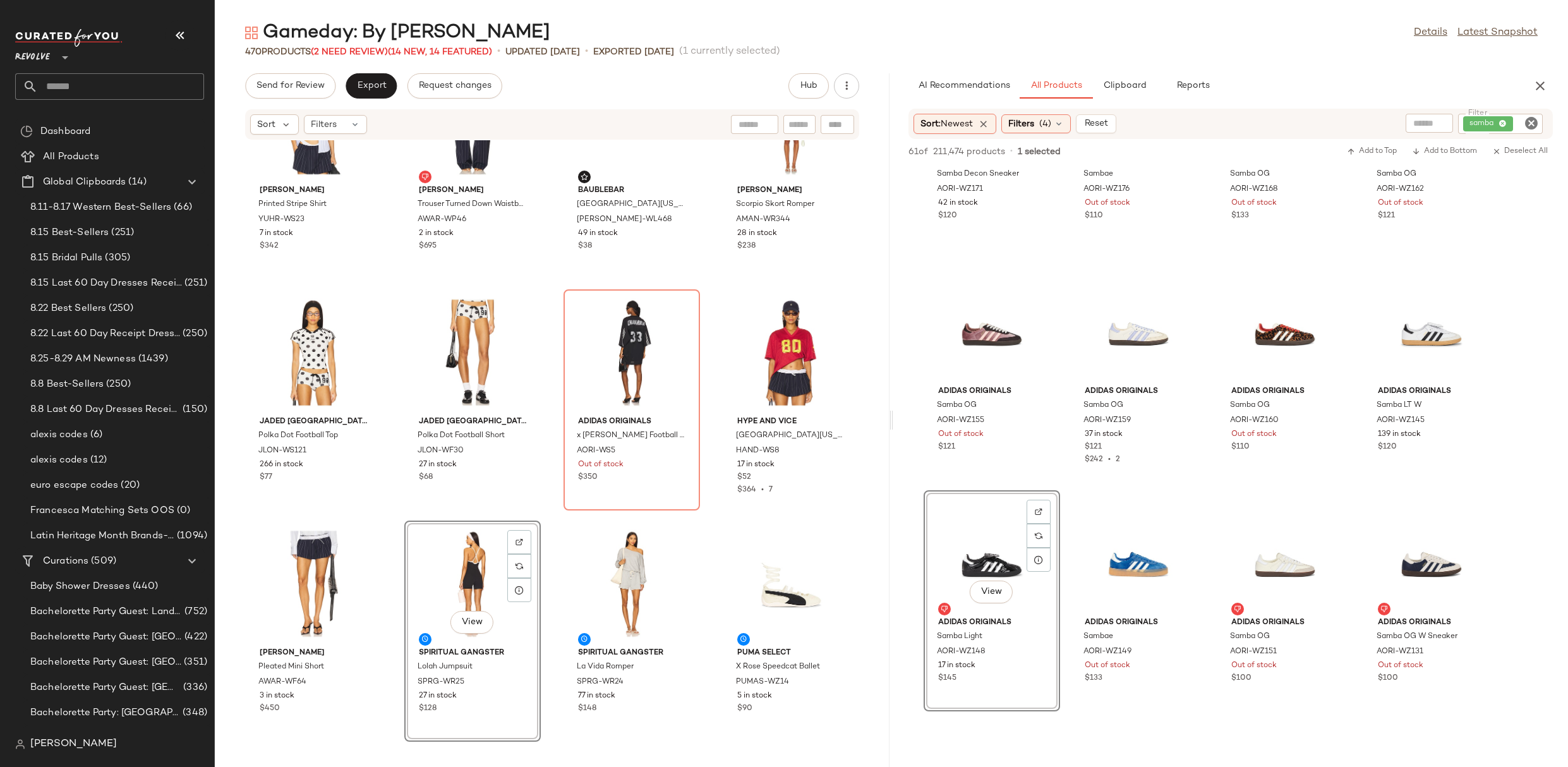
drag, startPoint x: 976, startPoint y: 553, endPoint x: 964, endPoint y: 551, distance: 12.2
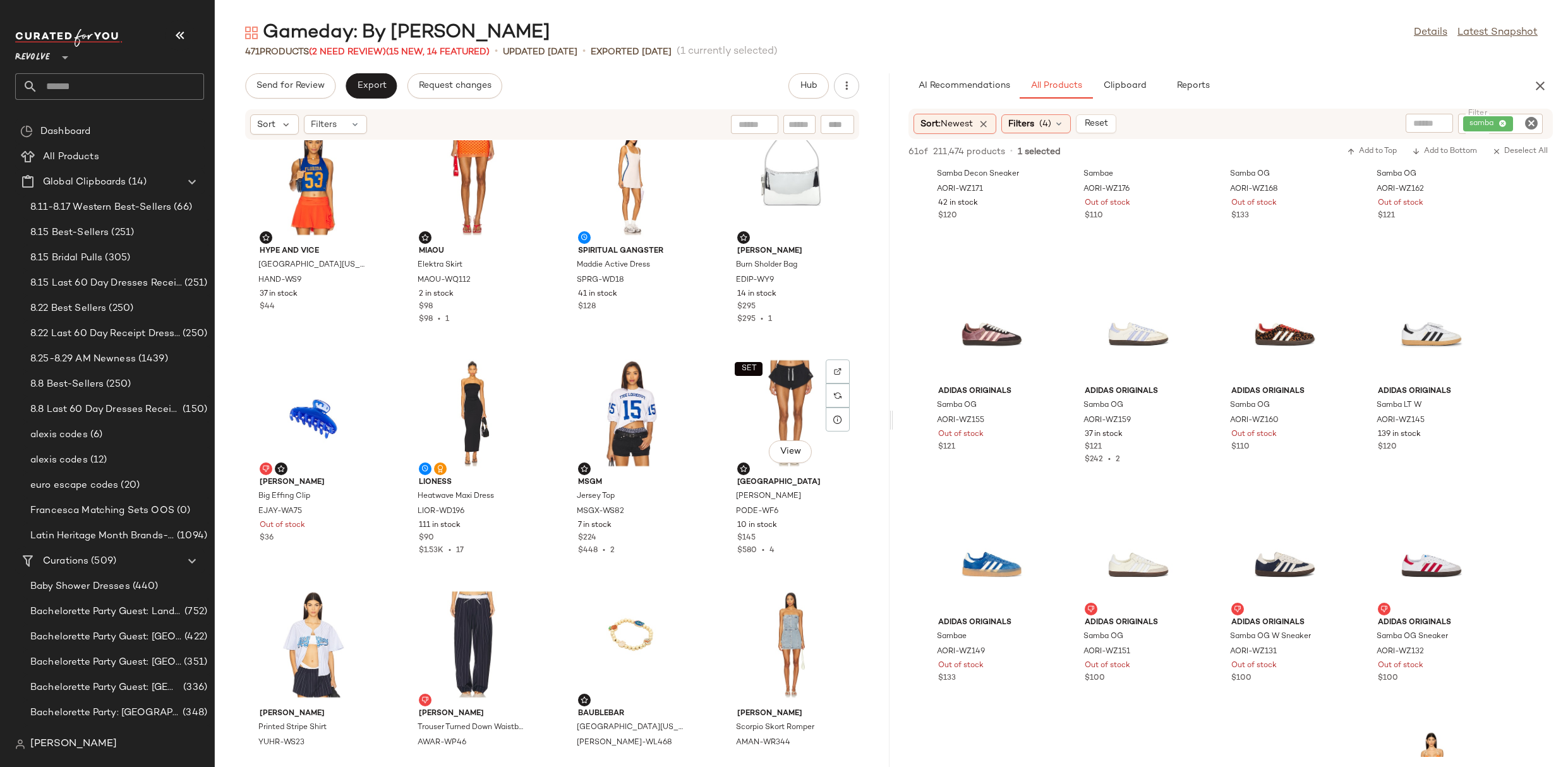
scroll to position [960, 0]
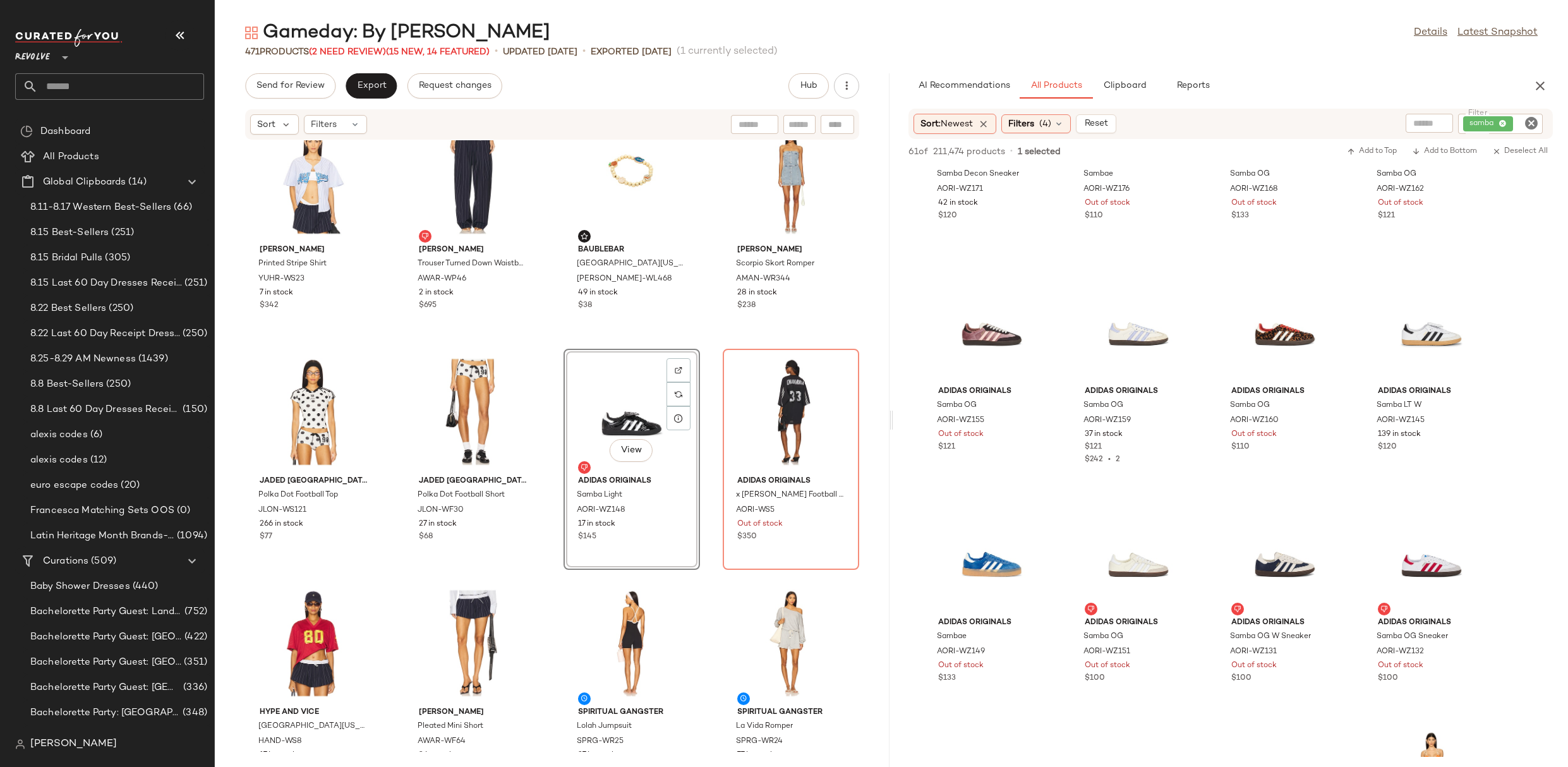
click at [1530, 121] on icon "Clear Filter" at bounding box center [1531, 122] width 15 height 15
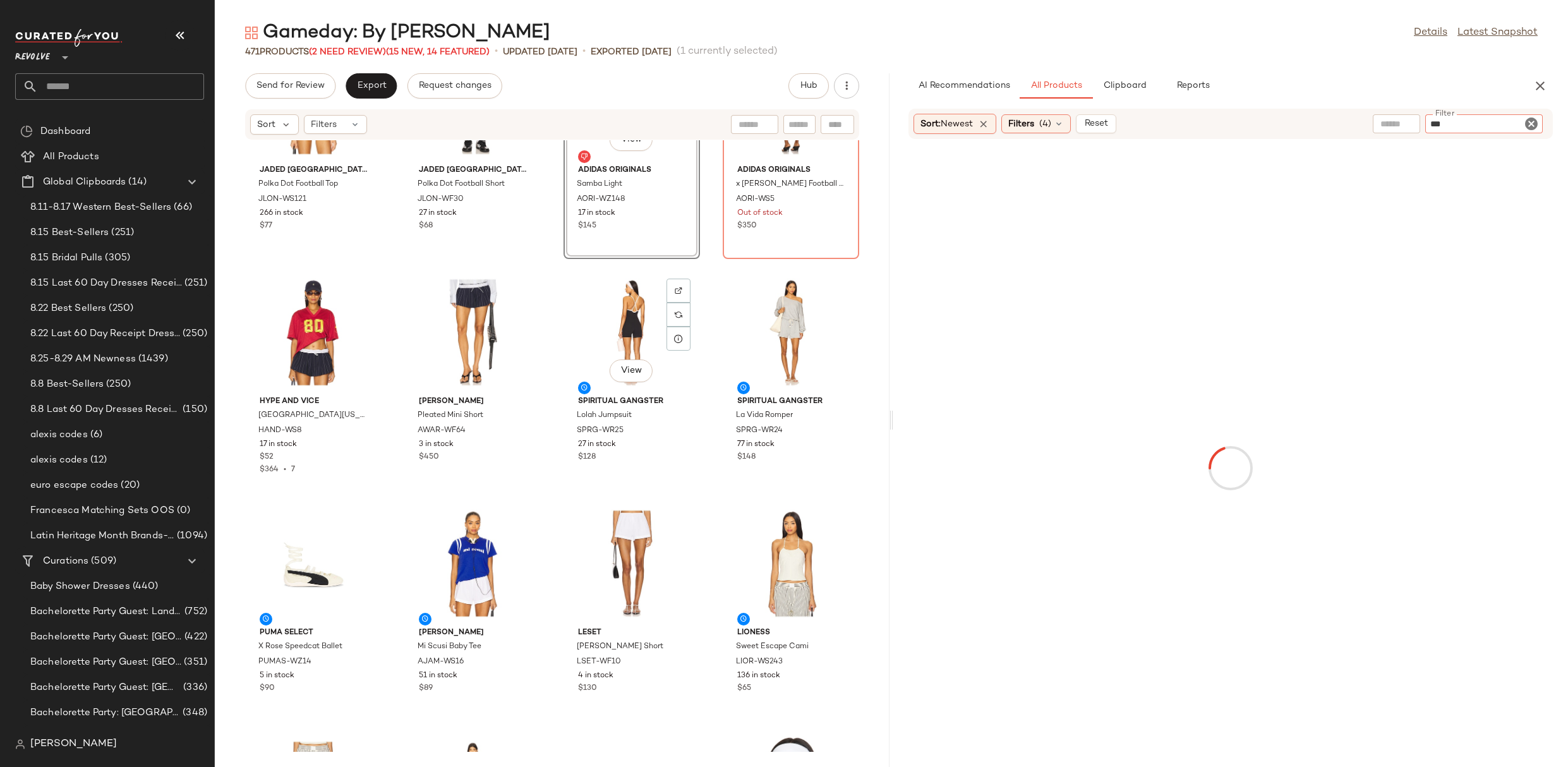
scroll to position [1279, 0]
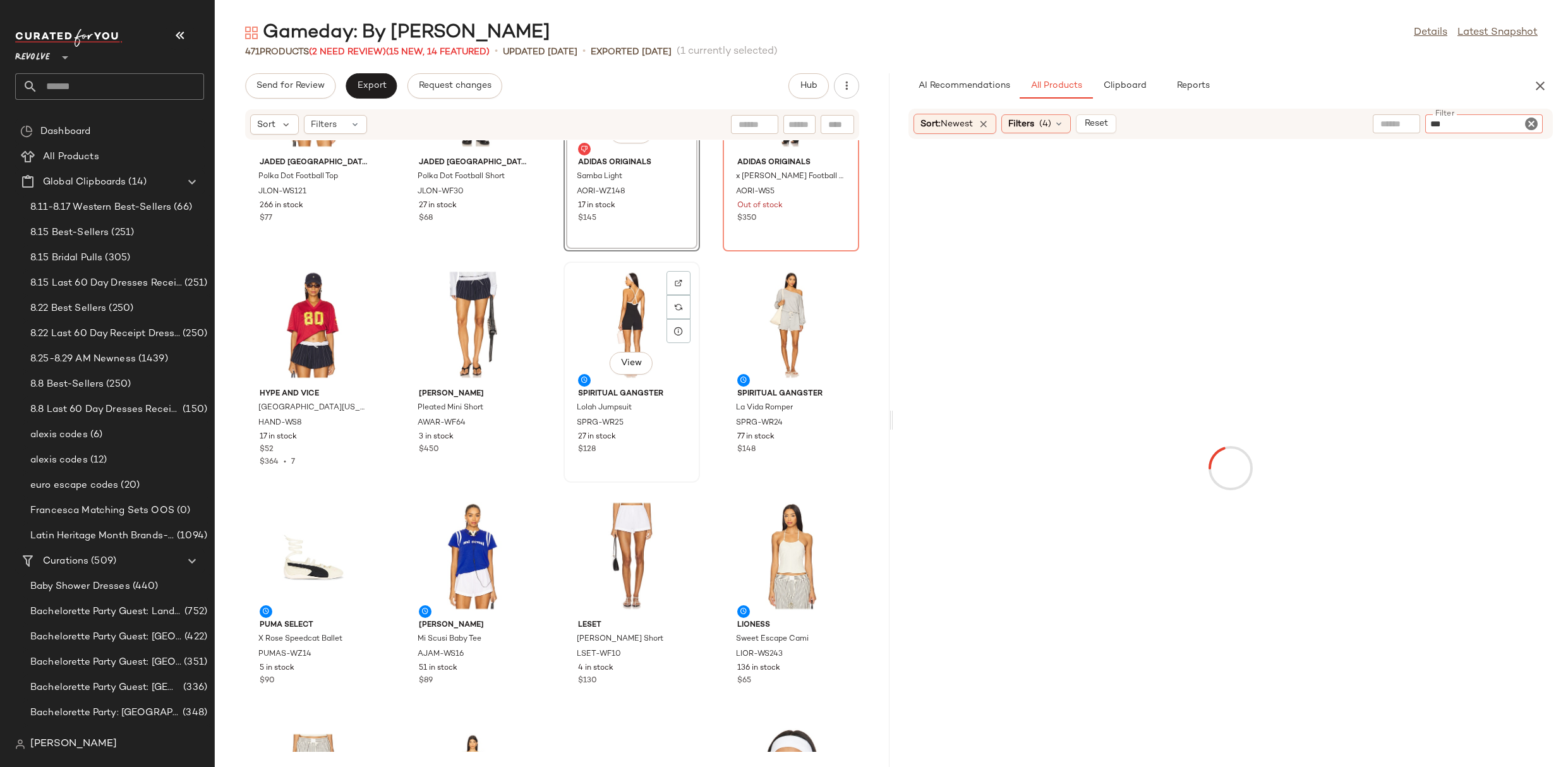
type input "****"
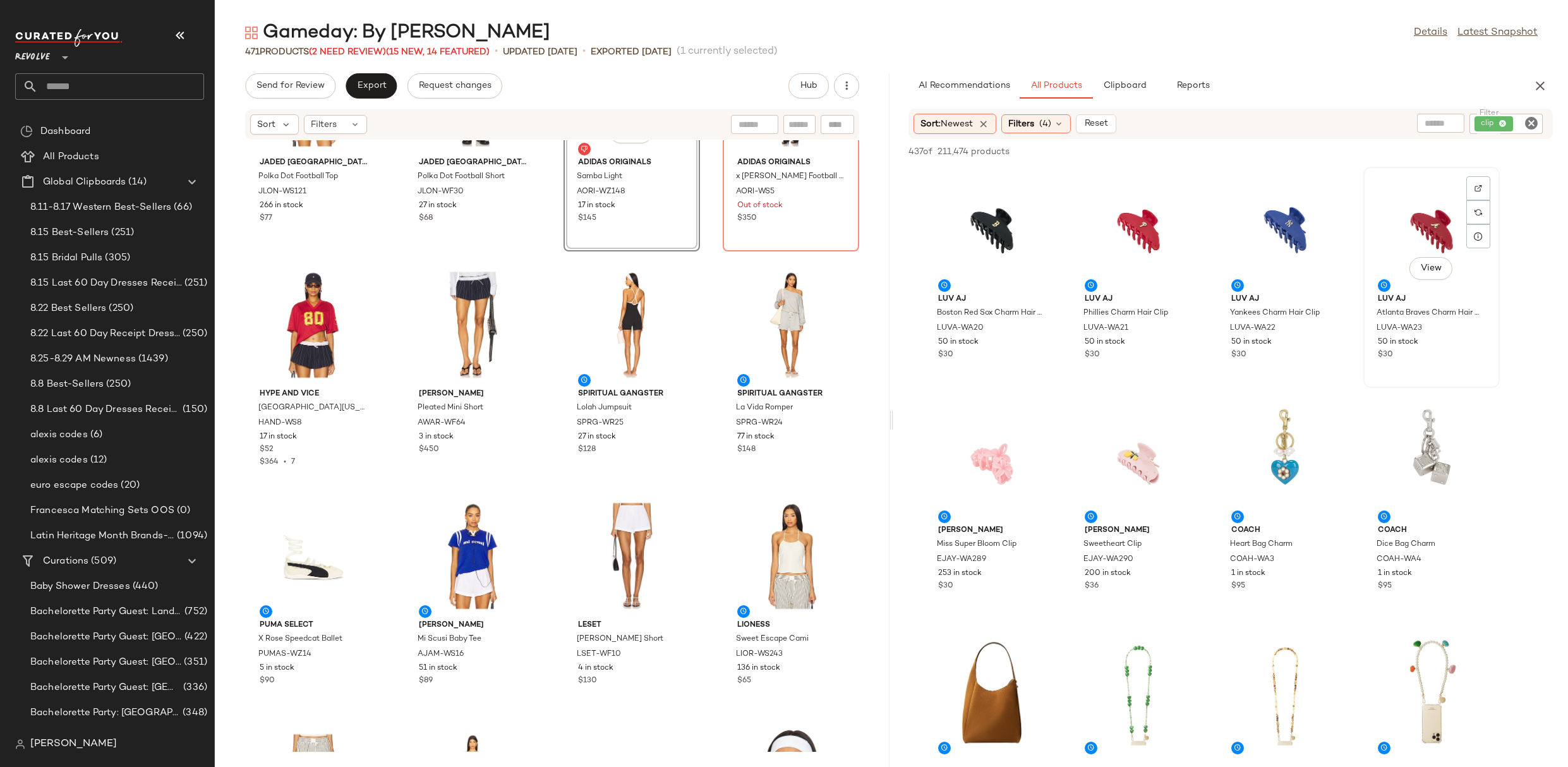
click at [1436, 236] on div "View" at bounding box center [1431, 229] width 127 height 117
click at [1115, 239] on div "View" at bounding box center [1138, 229] width 127 height 117
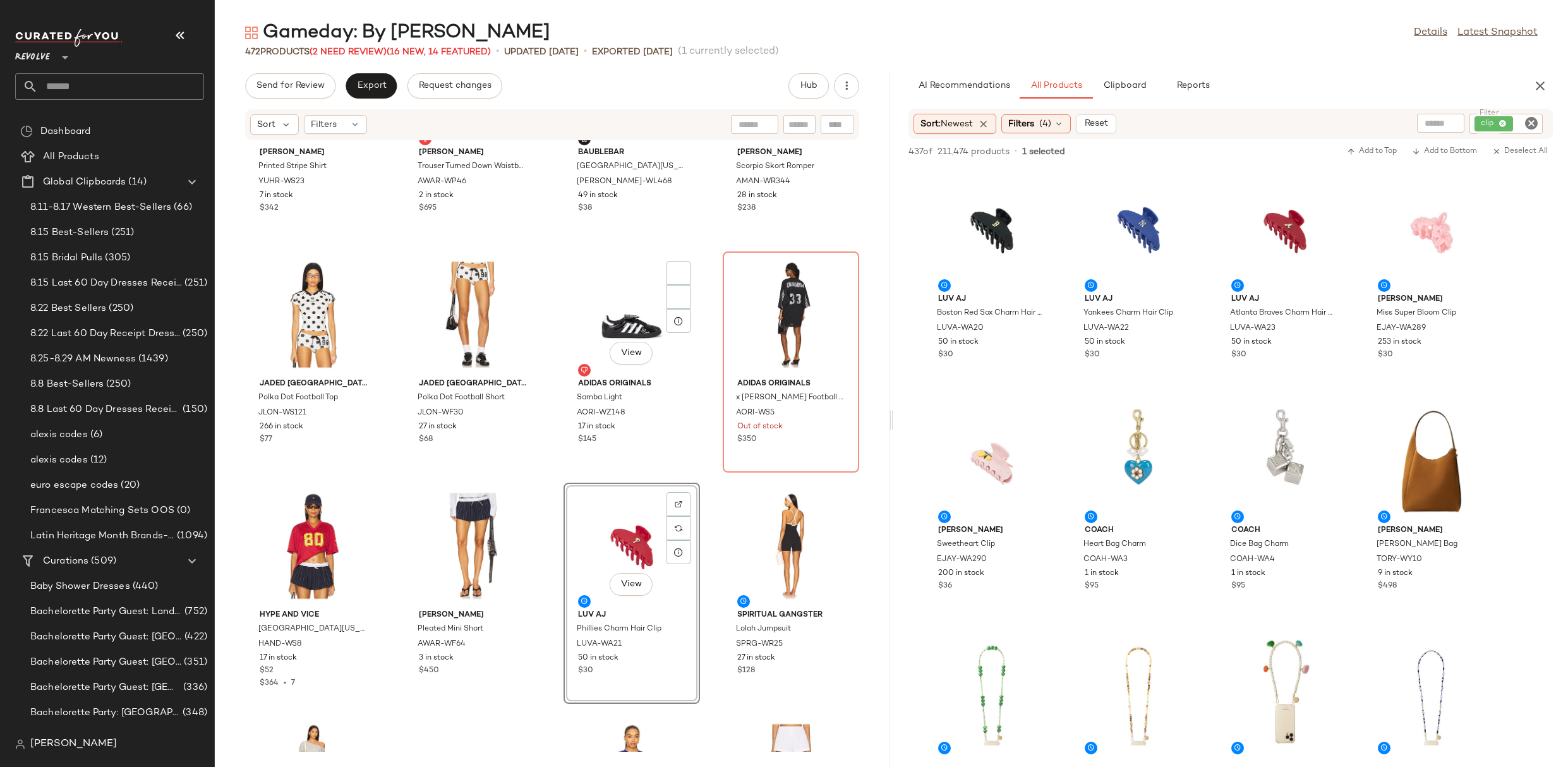
scroll to position [954, 0]
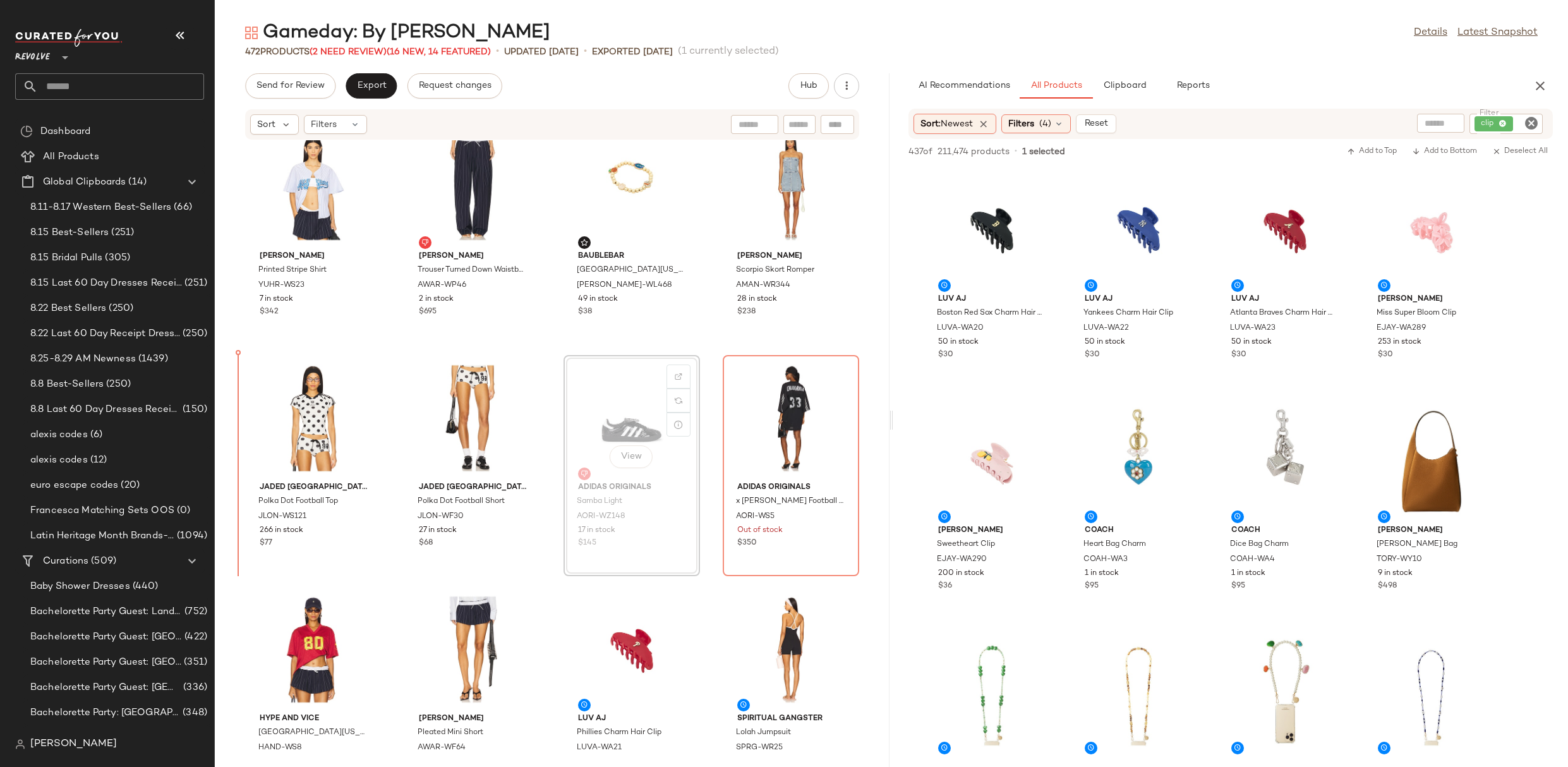
drag, startPoint x: 616, startPoint y: 428, endPoint x: 587, endPoint y: 428, distance: 29.0
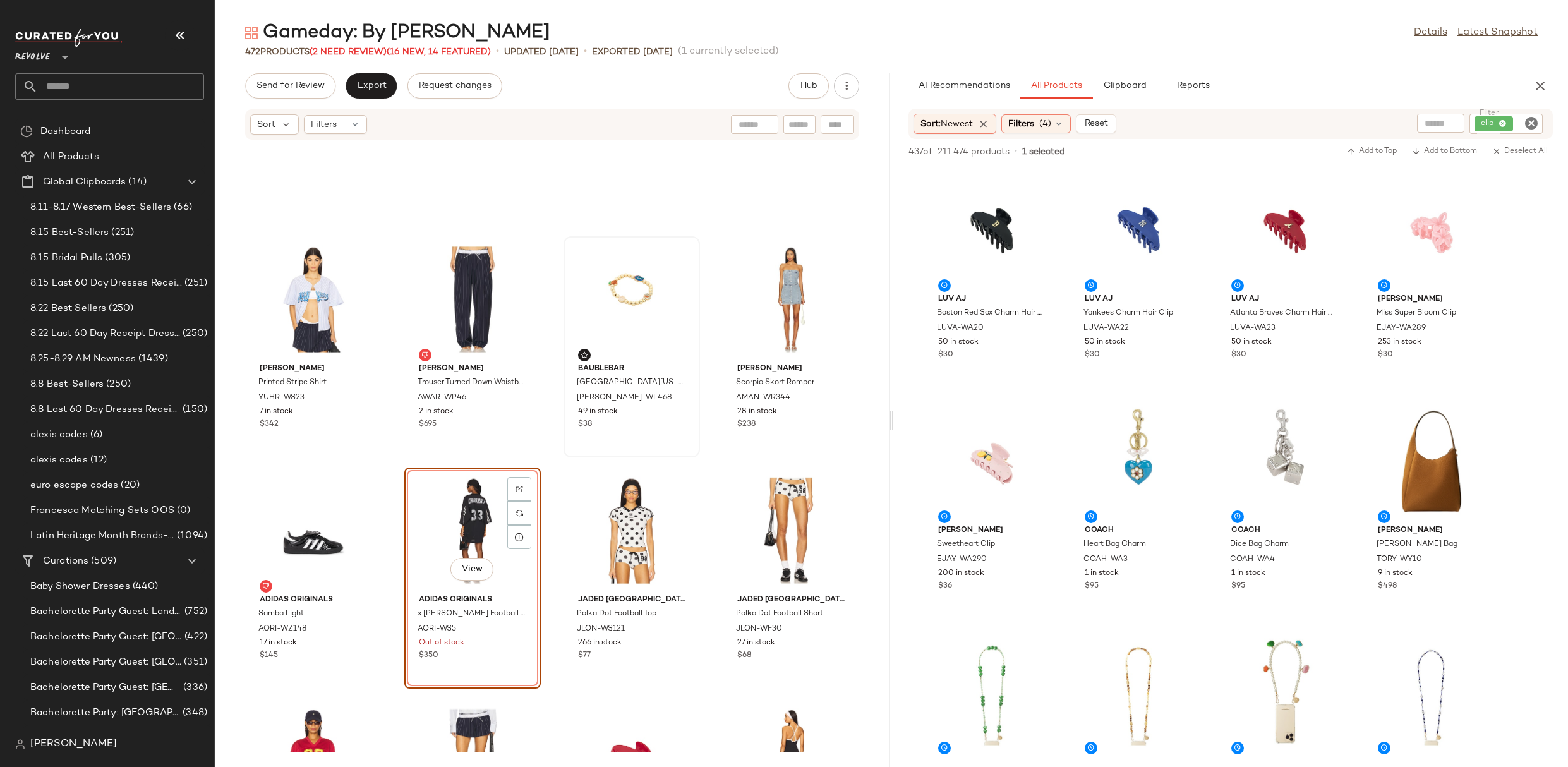
scroll to position [816, 0]
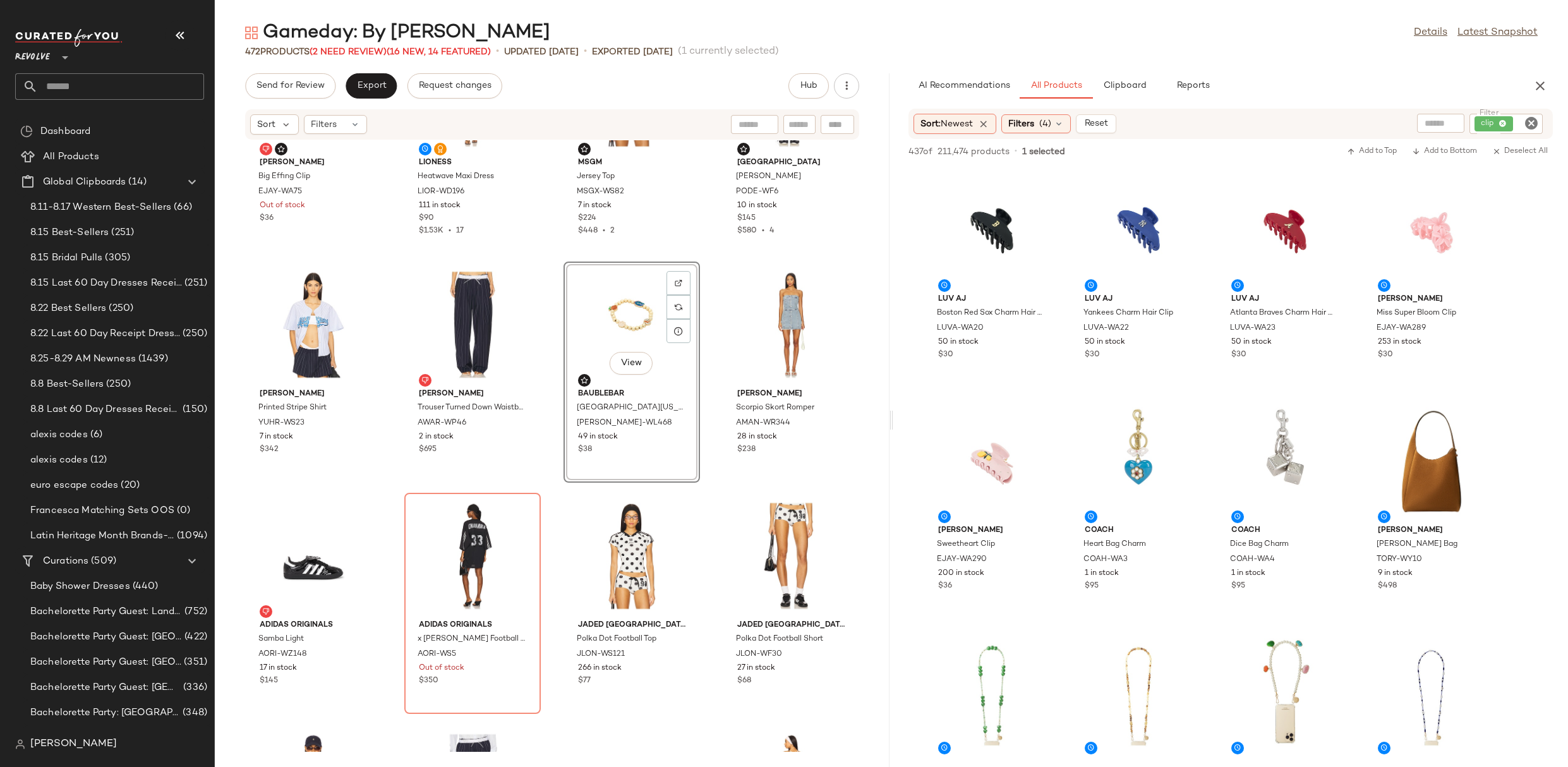
drag, startPoint x: 604, startPoint y: 330, endPoint x: 611, endPoint y: 330, distance: 7.0
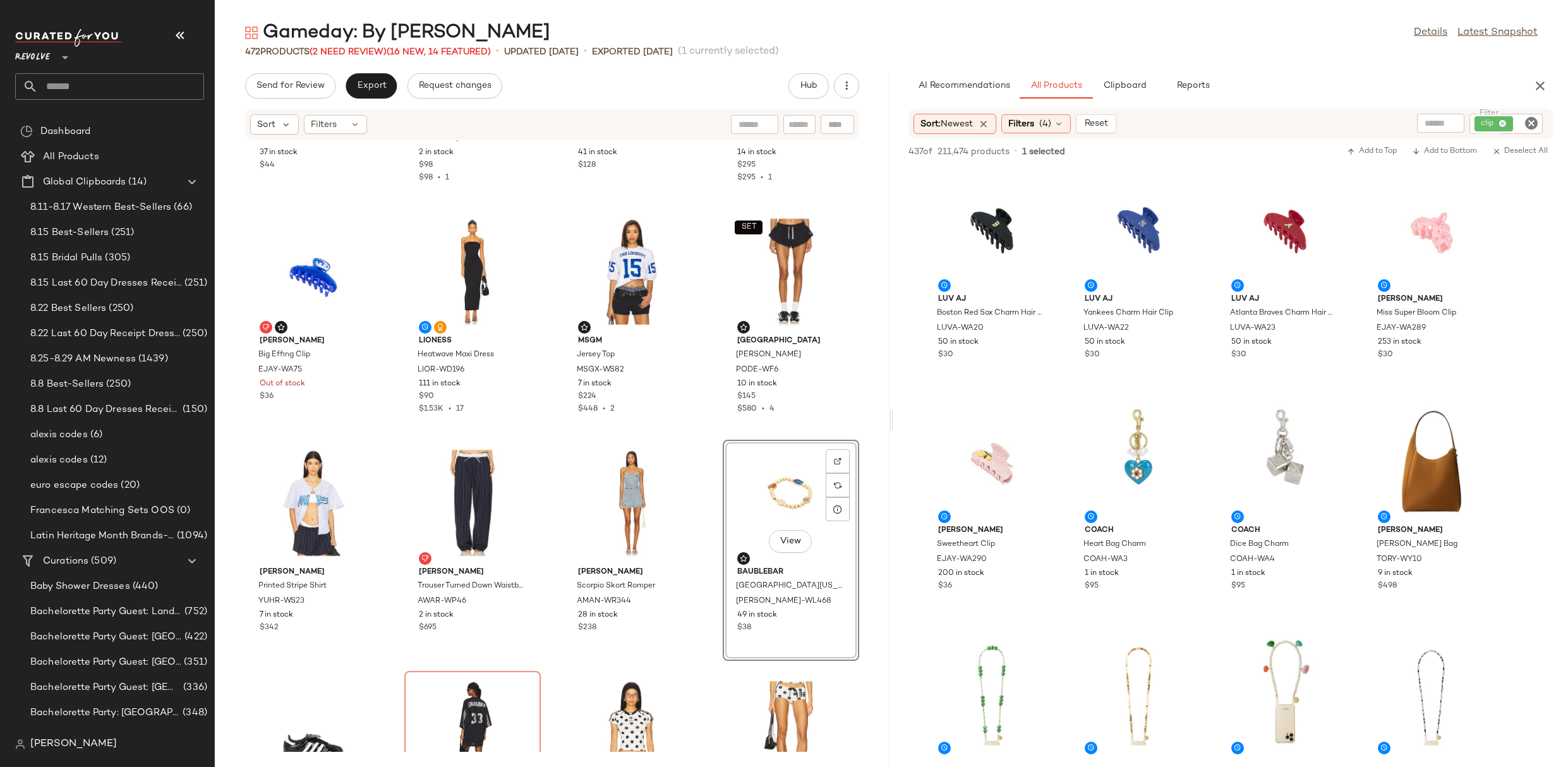
scroll to position [555, 0]
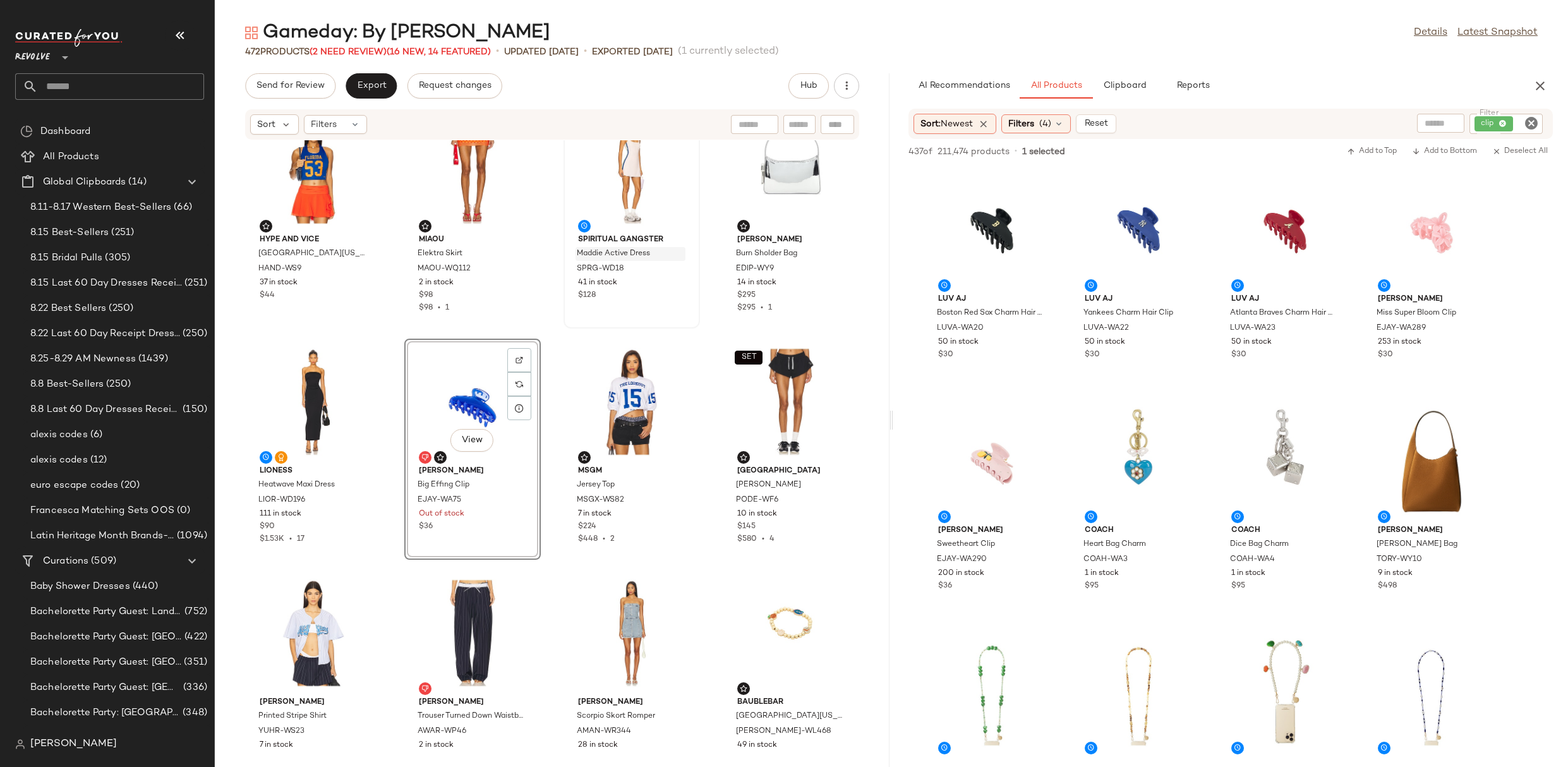
scroll to position [442, 0]
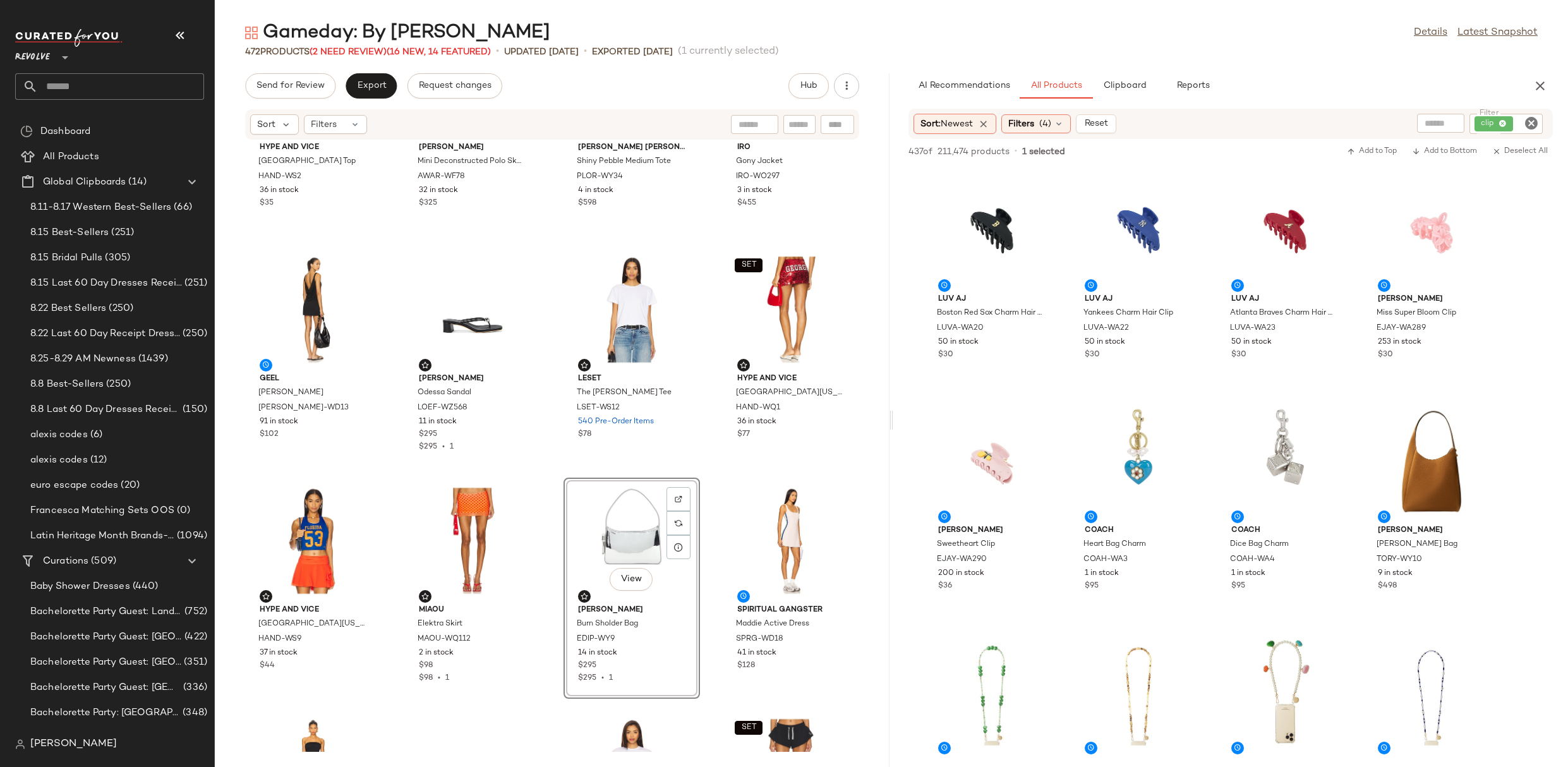
scroll to position [91, 0]
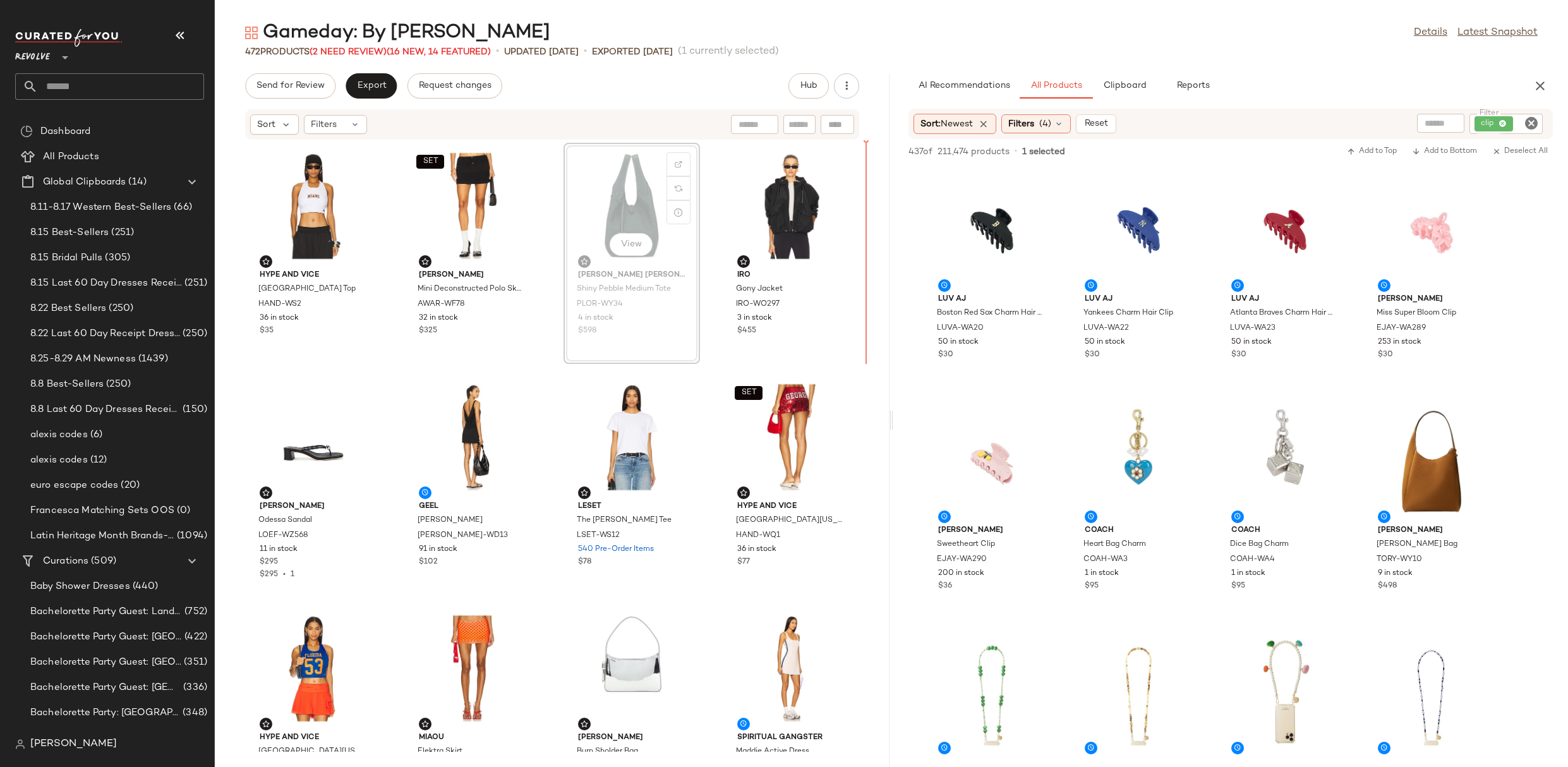
drag, startPoint x: 643, startPoint y: 193, endPoint x: 650, endPoint y: 193, distance: 7.0
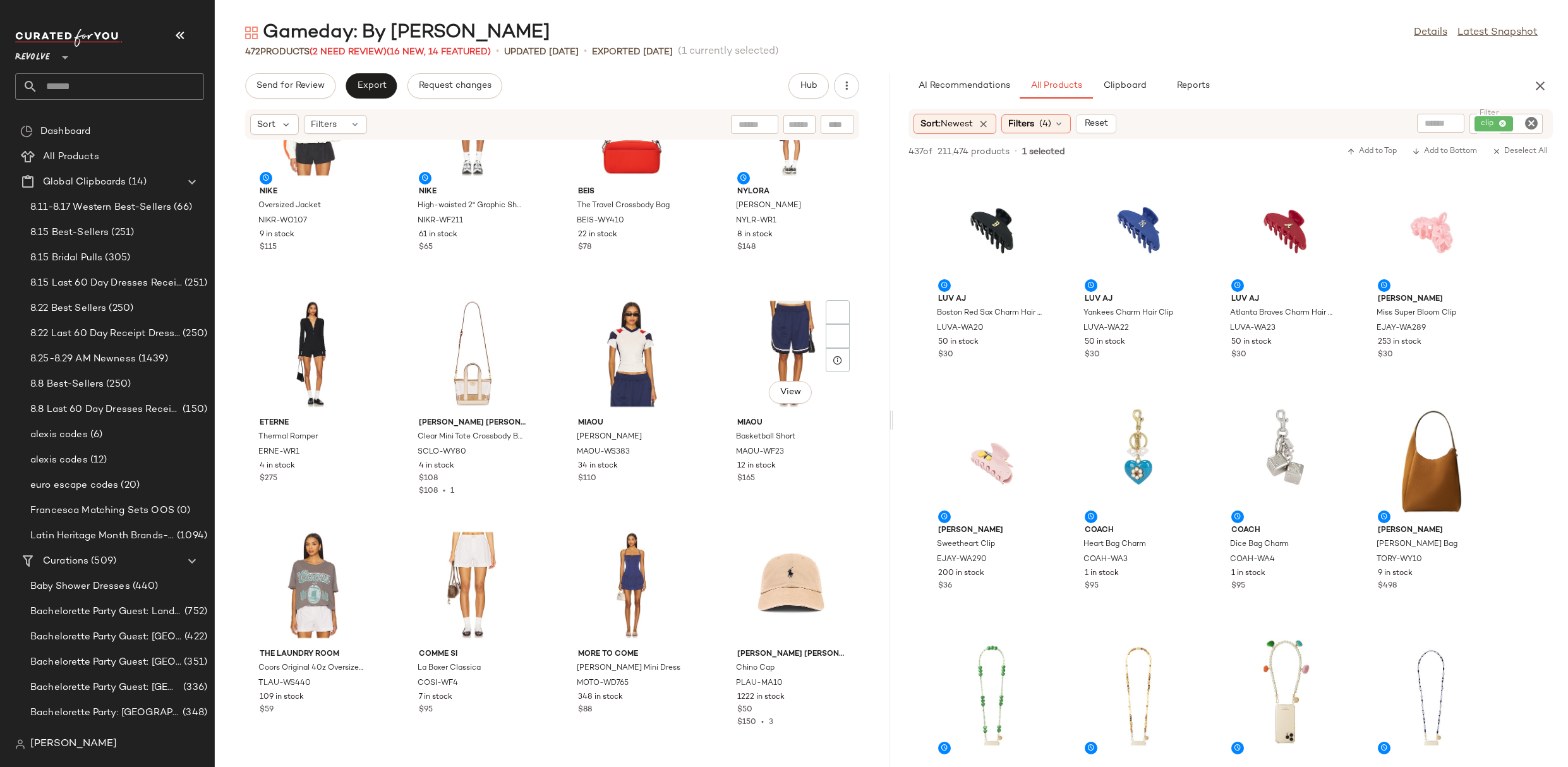
scroll to position [2440, 0]
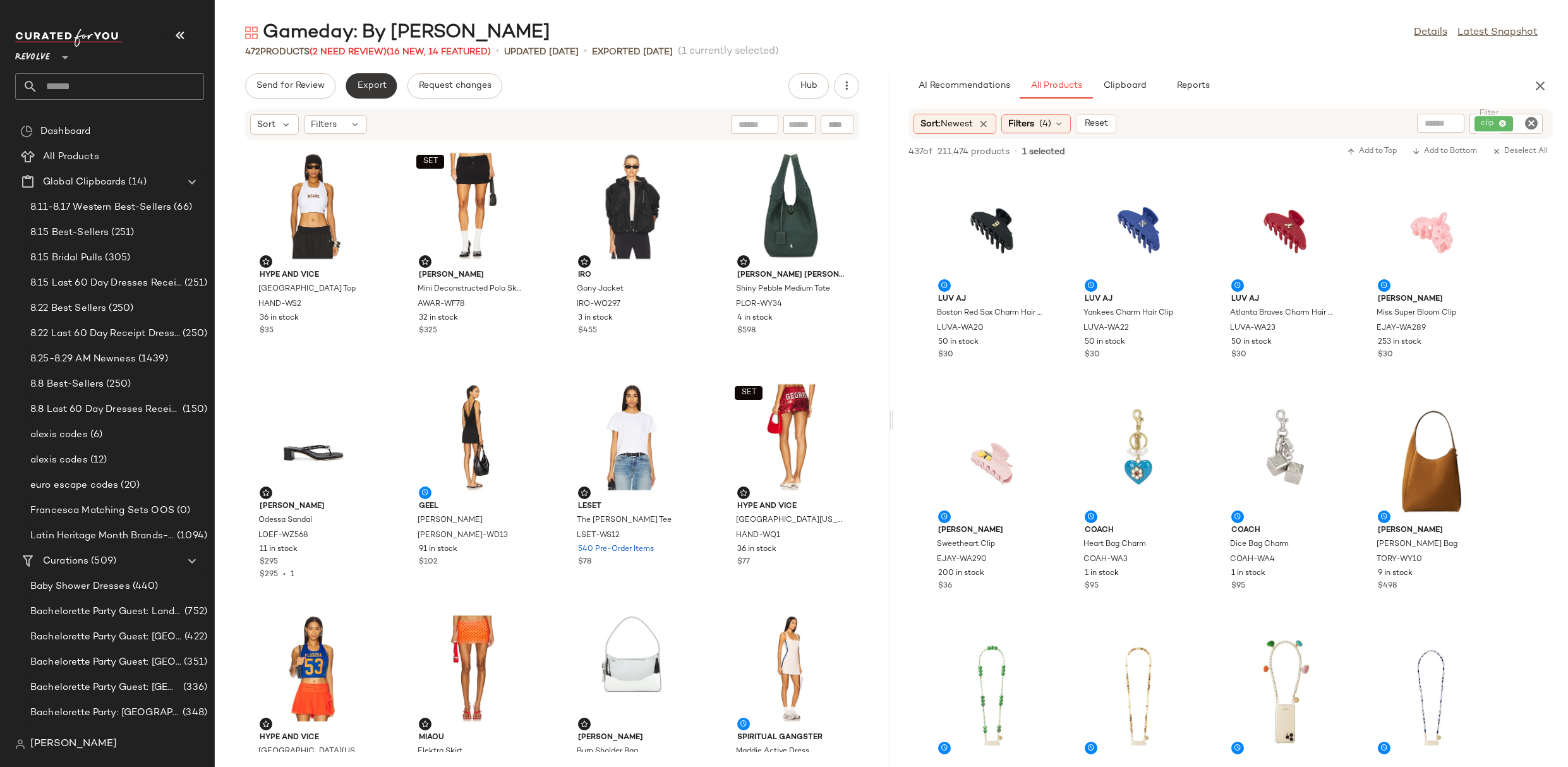
click at [369, 88] on span "Export" at bounding box center [371, 86] width 29 height 10
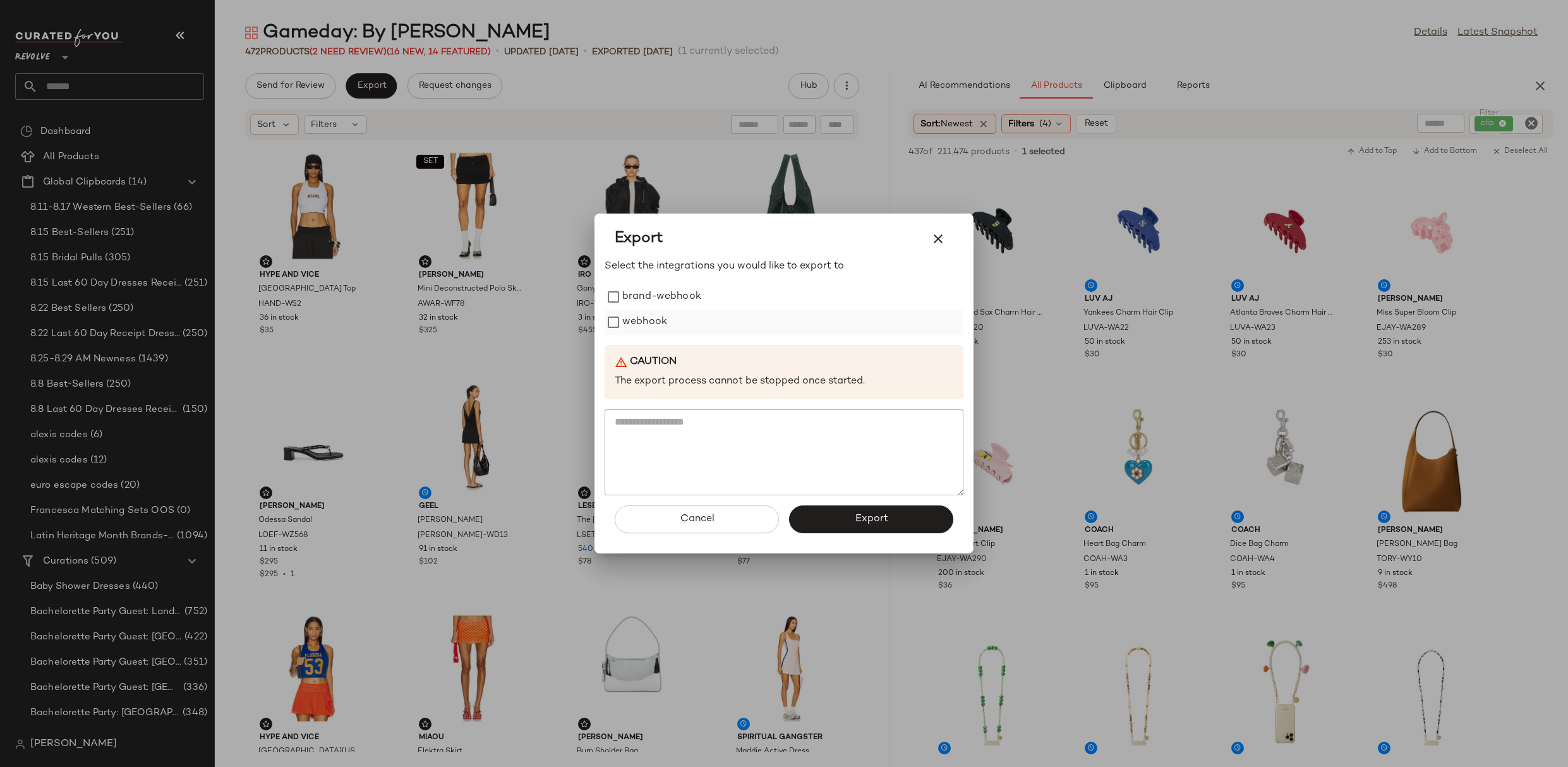
click at [624, 324] on label "webhook" at bounding box center [644, 322] width 45 height 25
click at [825, 525] on button "Export" at bounding box center [871, 520] width 164 height 28
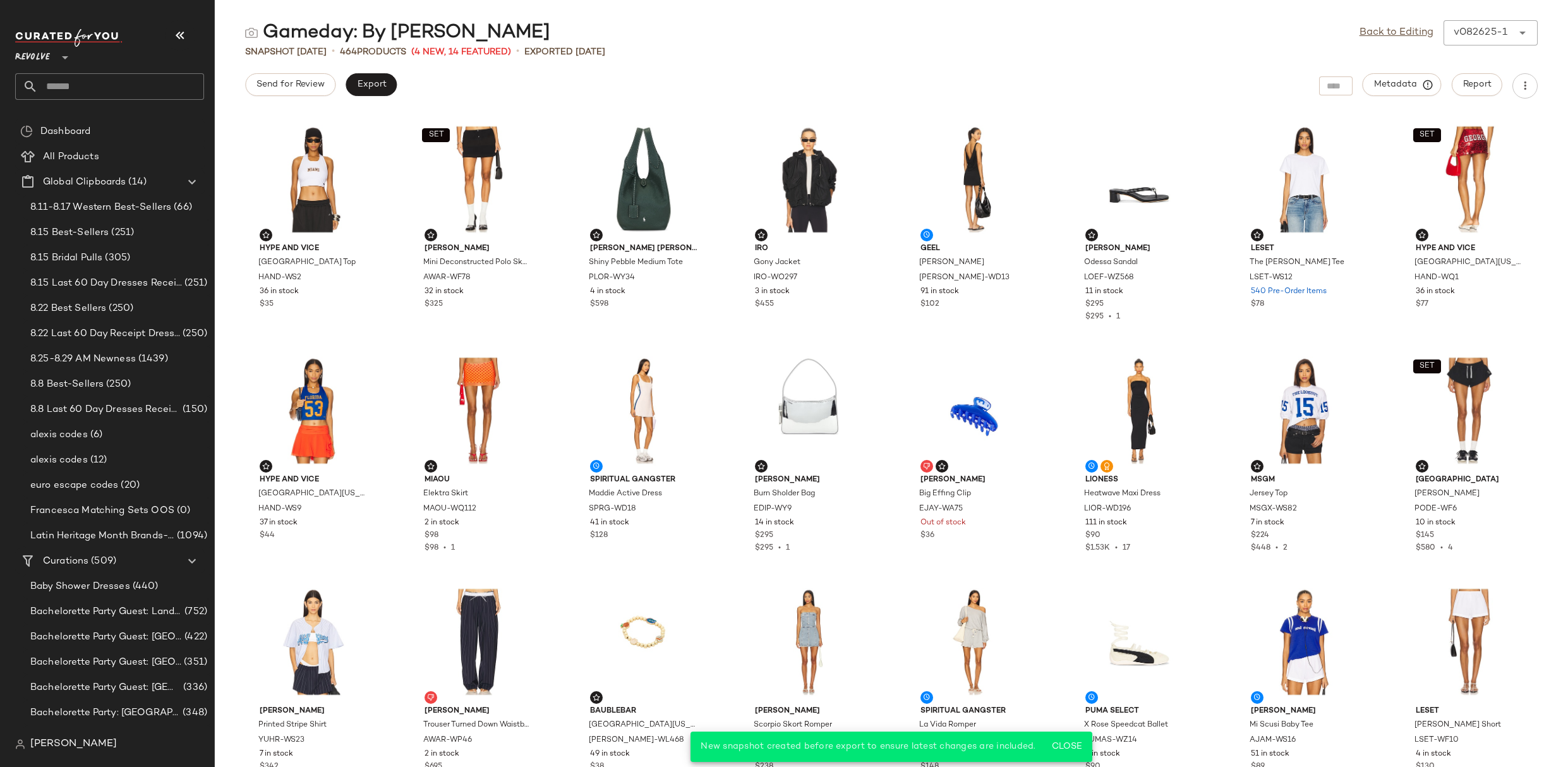
click at [145, 85] on input "text" at bounding box center [121, 86] width 167 height 27
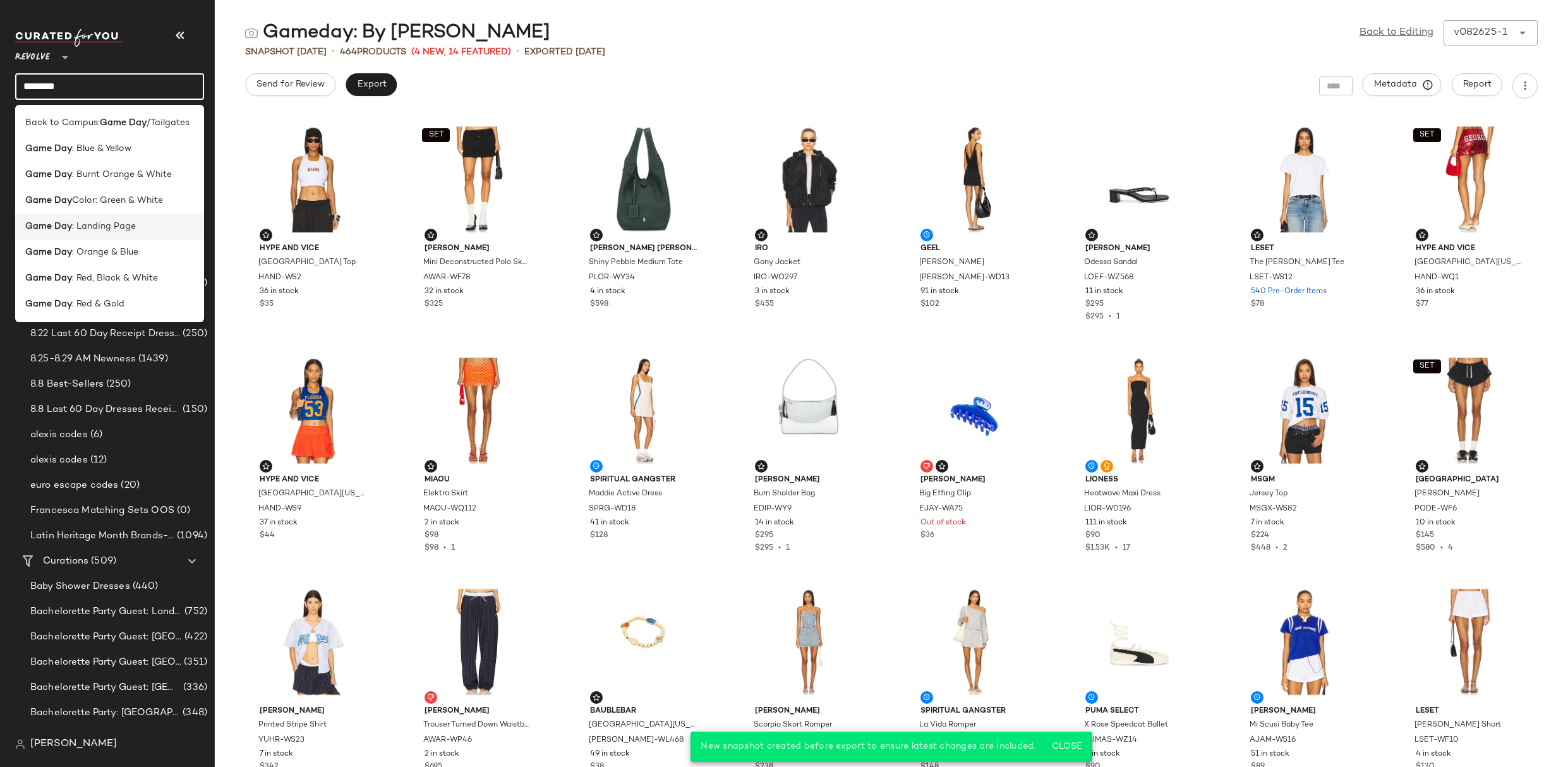
type input "********"
click at [122, 236] on div "Game Day : Landing Page" at bounding box center [109, 226] width 189 height 26
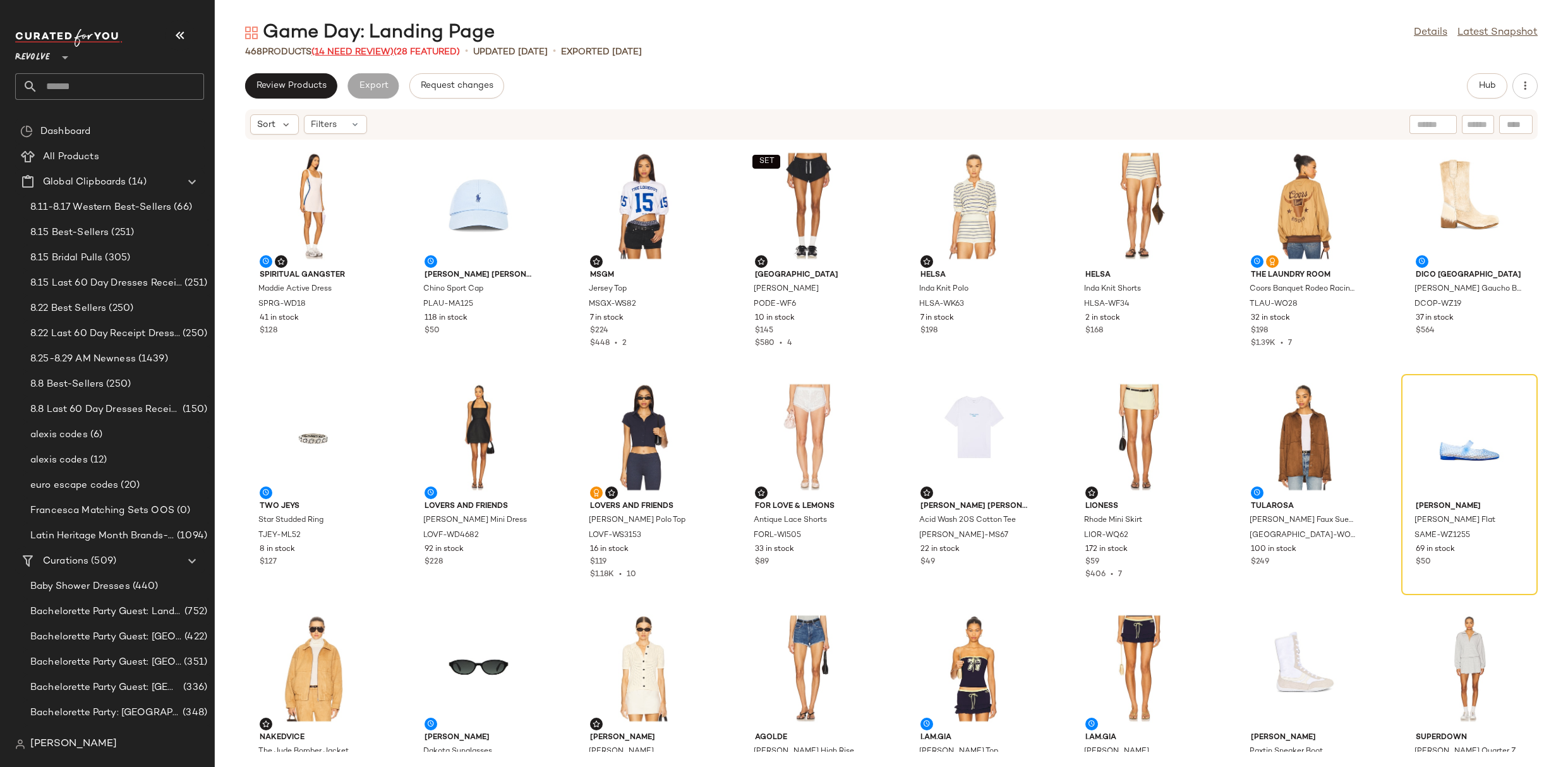
click at [359, 48] on span "(14 Need Review)" at bounding box center [352, 52] width 82 height 10
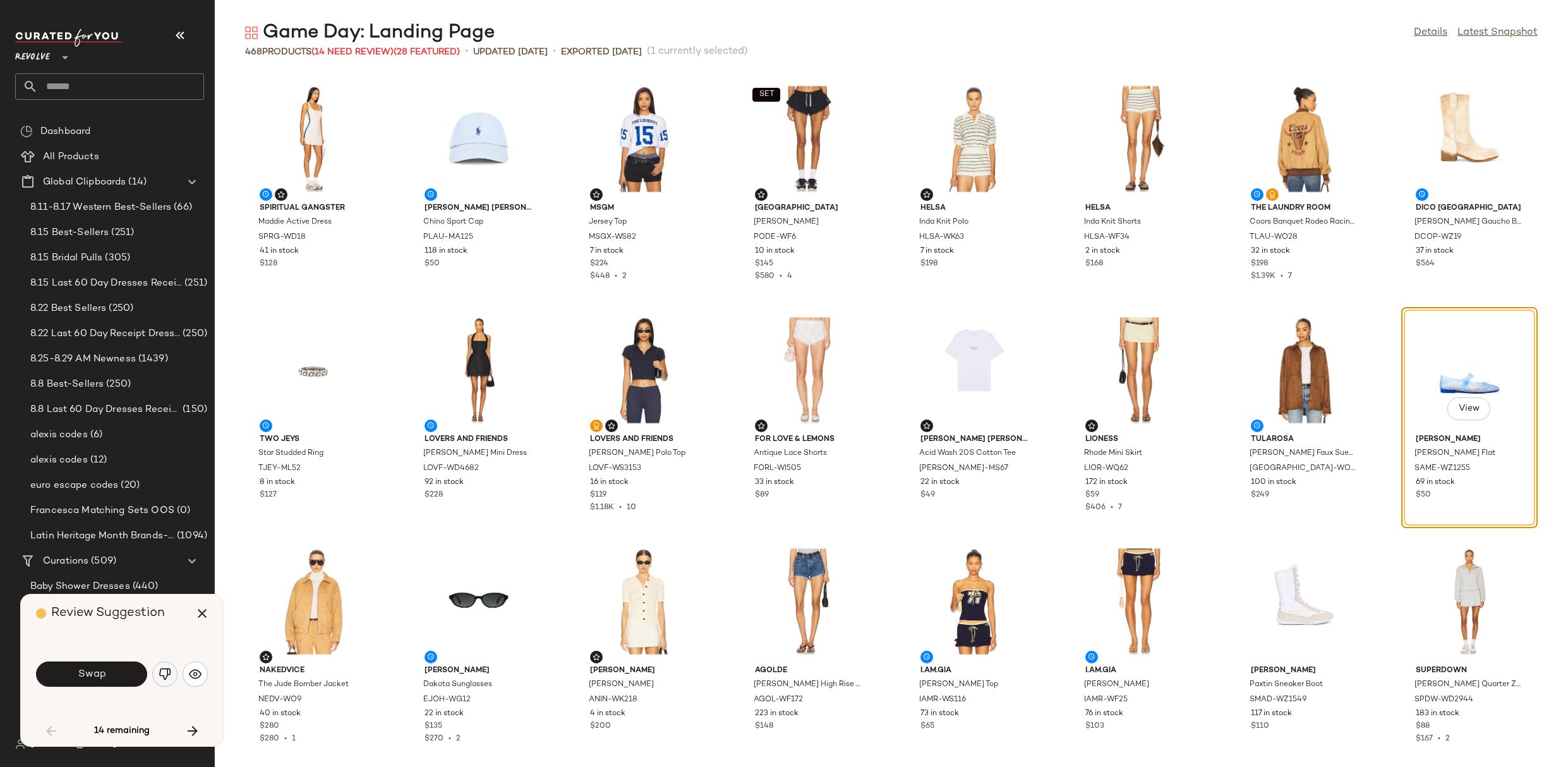
click at [163, 678] on img "button" at bounding box center [165, 674] width 13 height 13
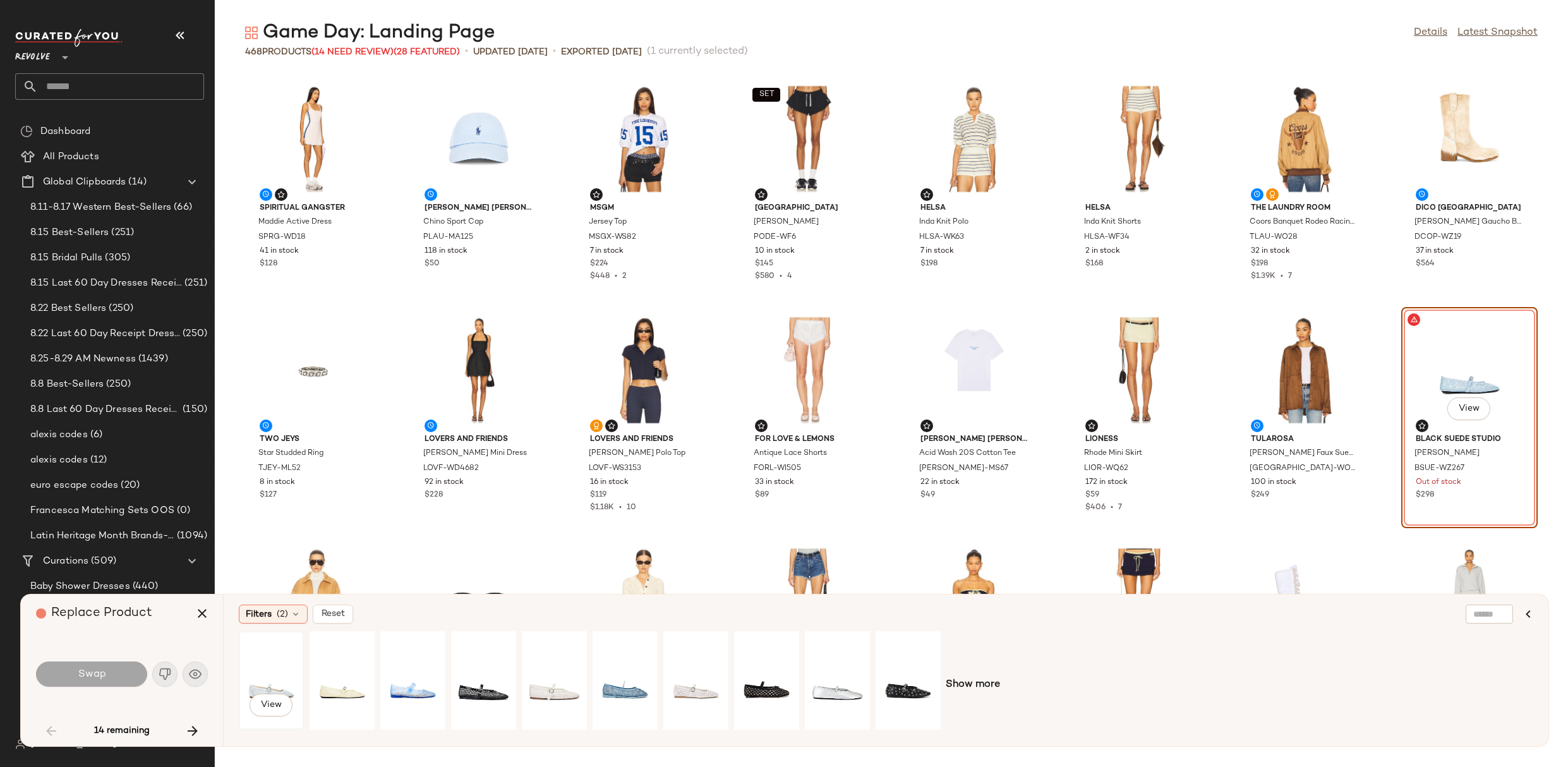
click at [274, 674] on div "View" at bounding box center [271, 680] width 56 height 89
click at [400, 679] on div "View" at bounding box center [413, 680] width 56 height 89
click at [539, 674] on div "View" at bounding box center [554, 680] width 56 height 89
click at [481, 678] on div "View" at bounding box center [483, 680] width 56 height 89
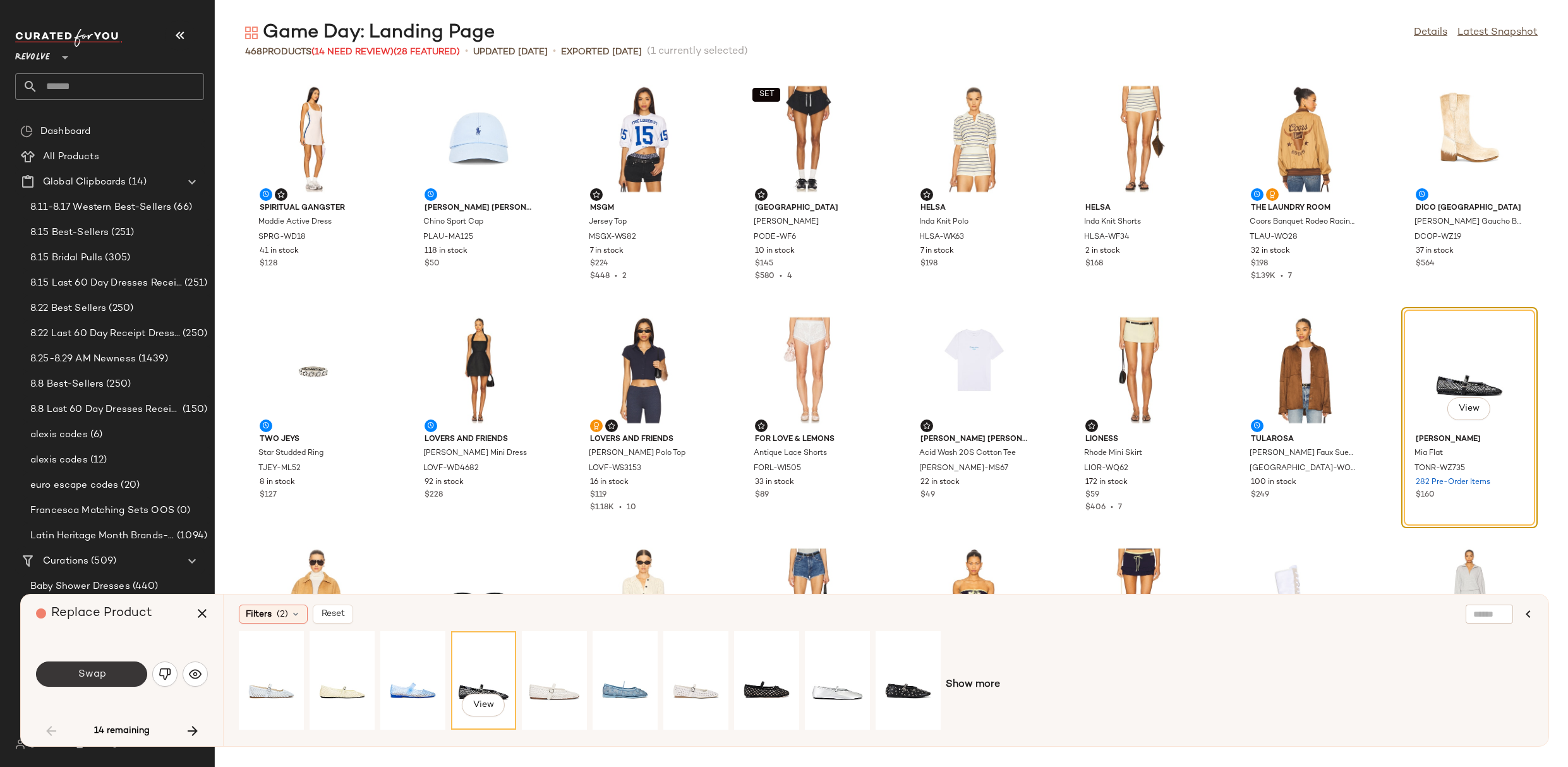
click at [115, 669] on button "Swap" at bounding box center [92, 674] width 111 height 25
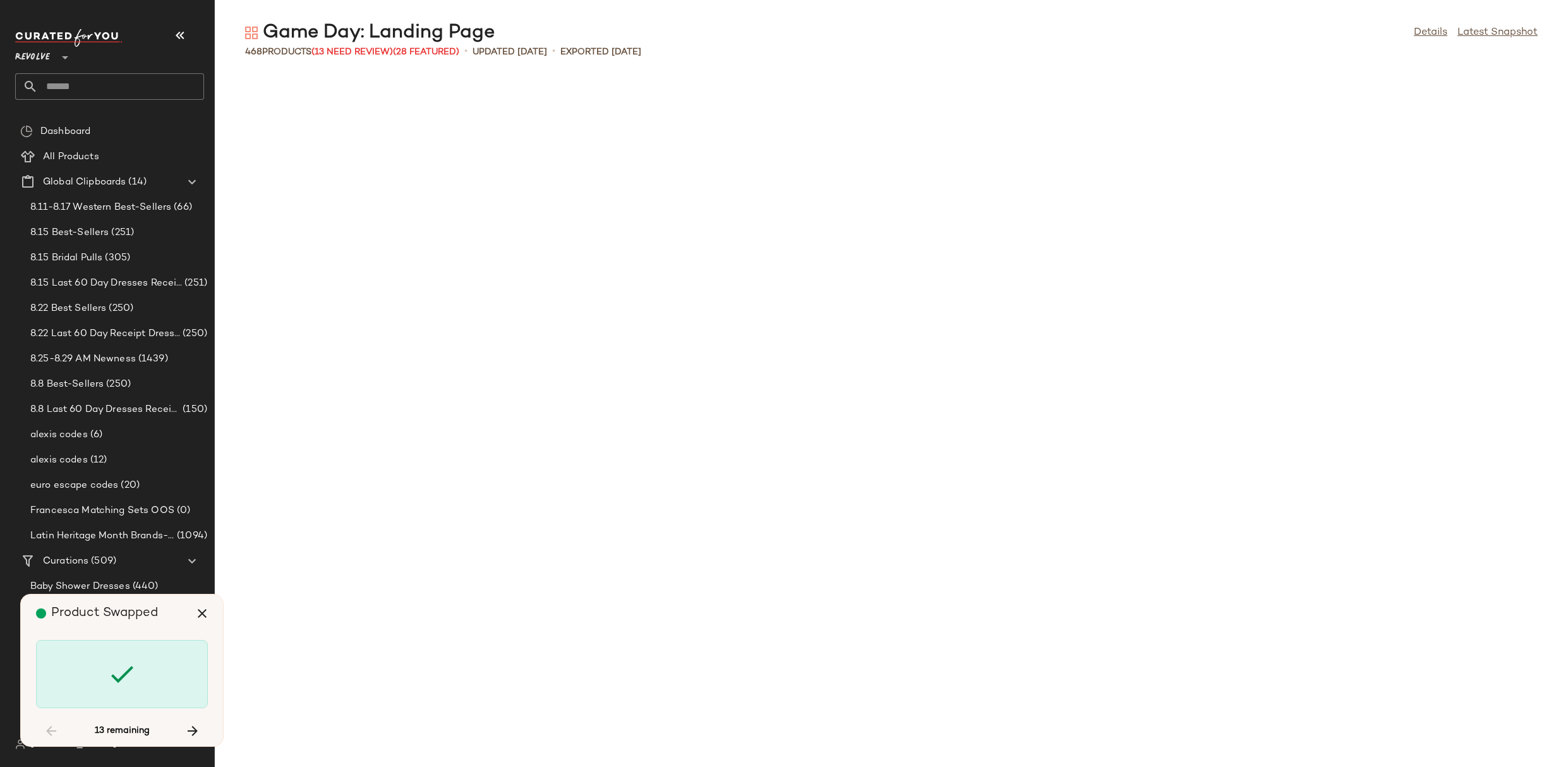
scroll to position [2545, 0]
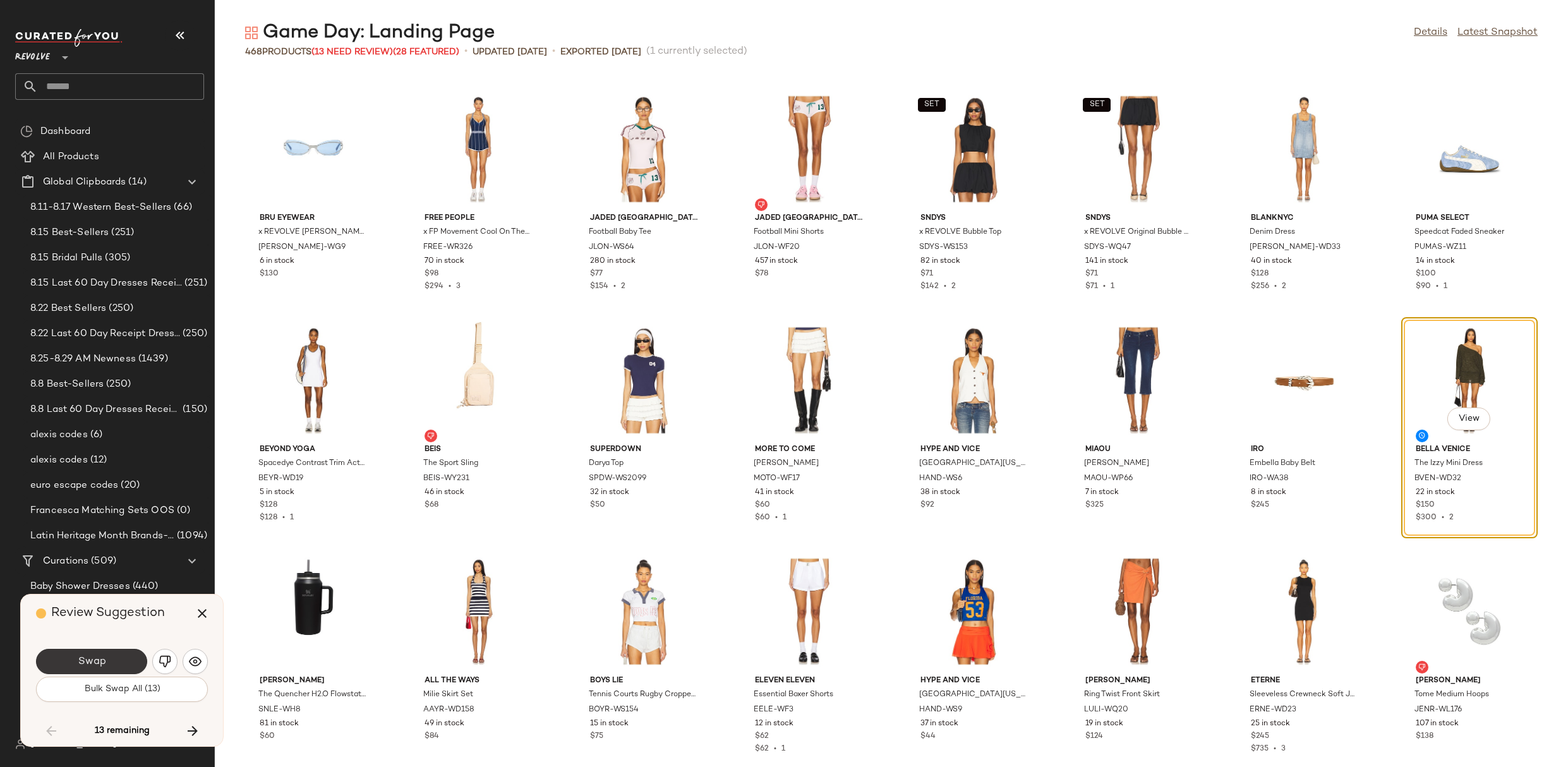
click at [62, 652] on button "Swap" at bounding box center [92, 661] width 111 height 25
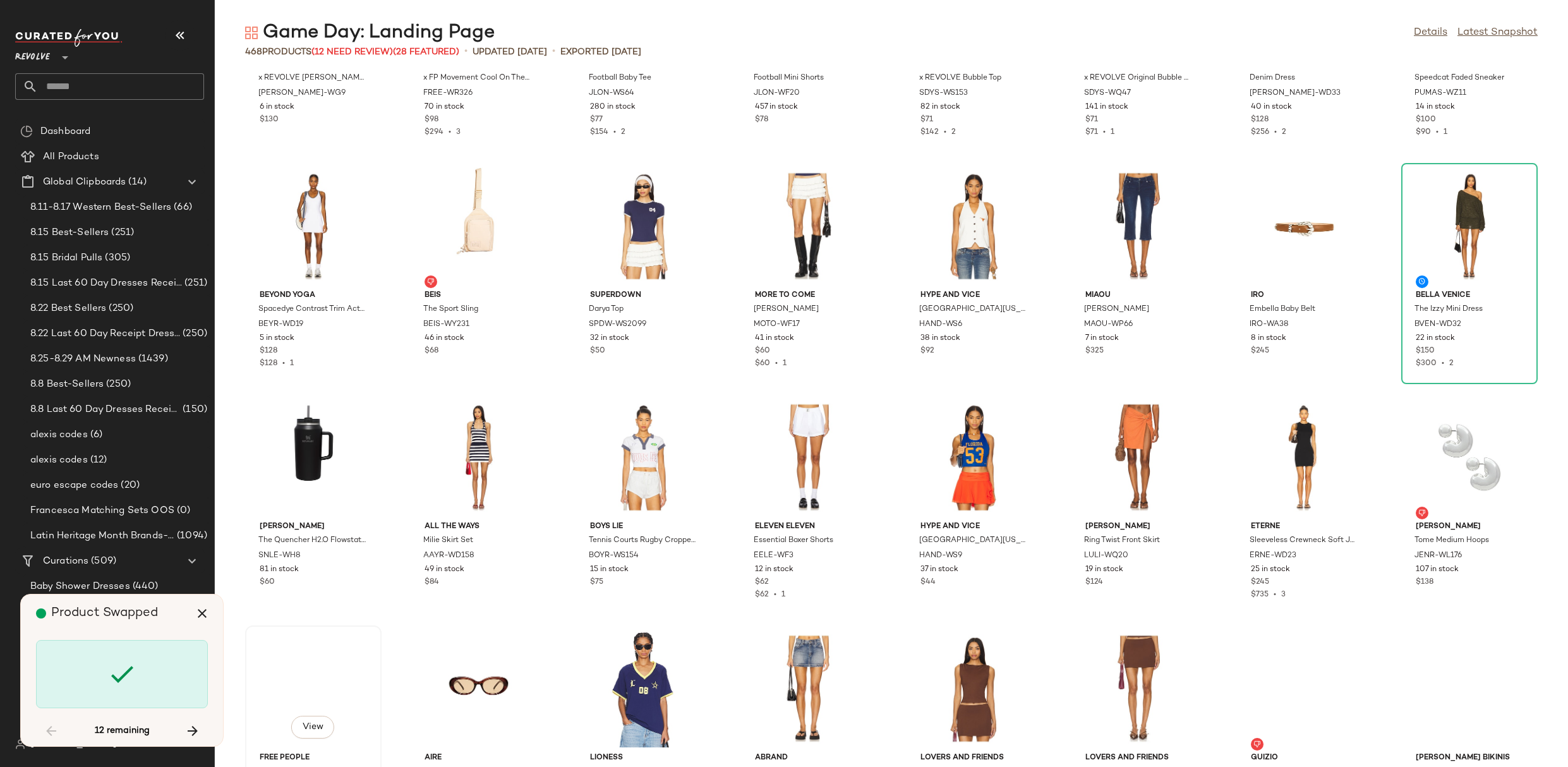
scroll to position [2758, 0]
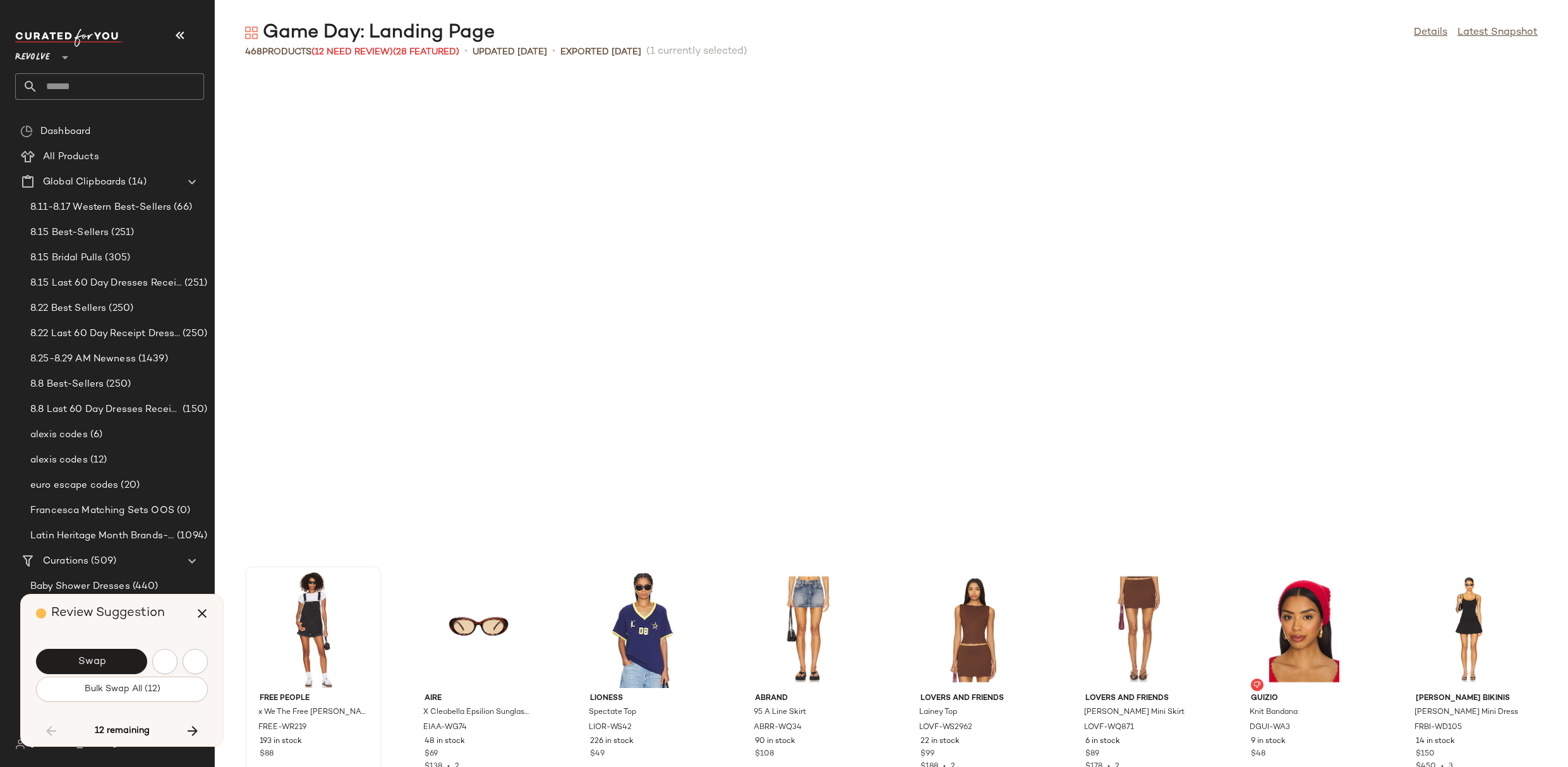
scroll to position [3278, 0]
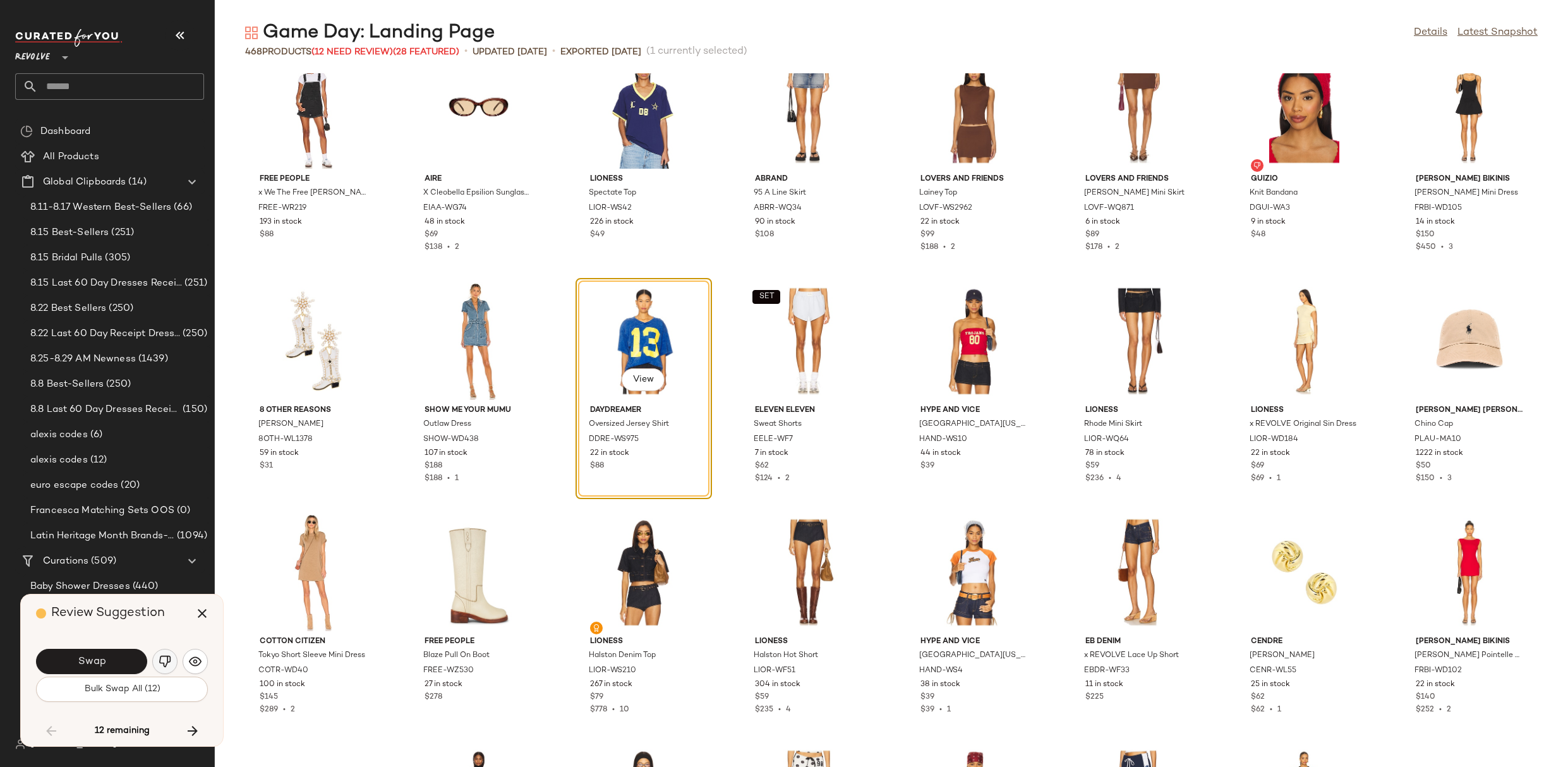
click at [167, 664] on img "button" at bounding box center [165, 661] width 13 height 13
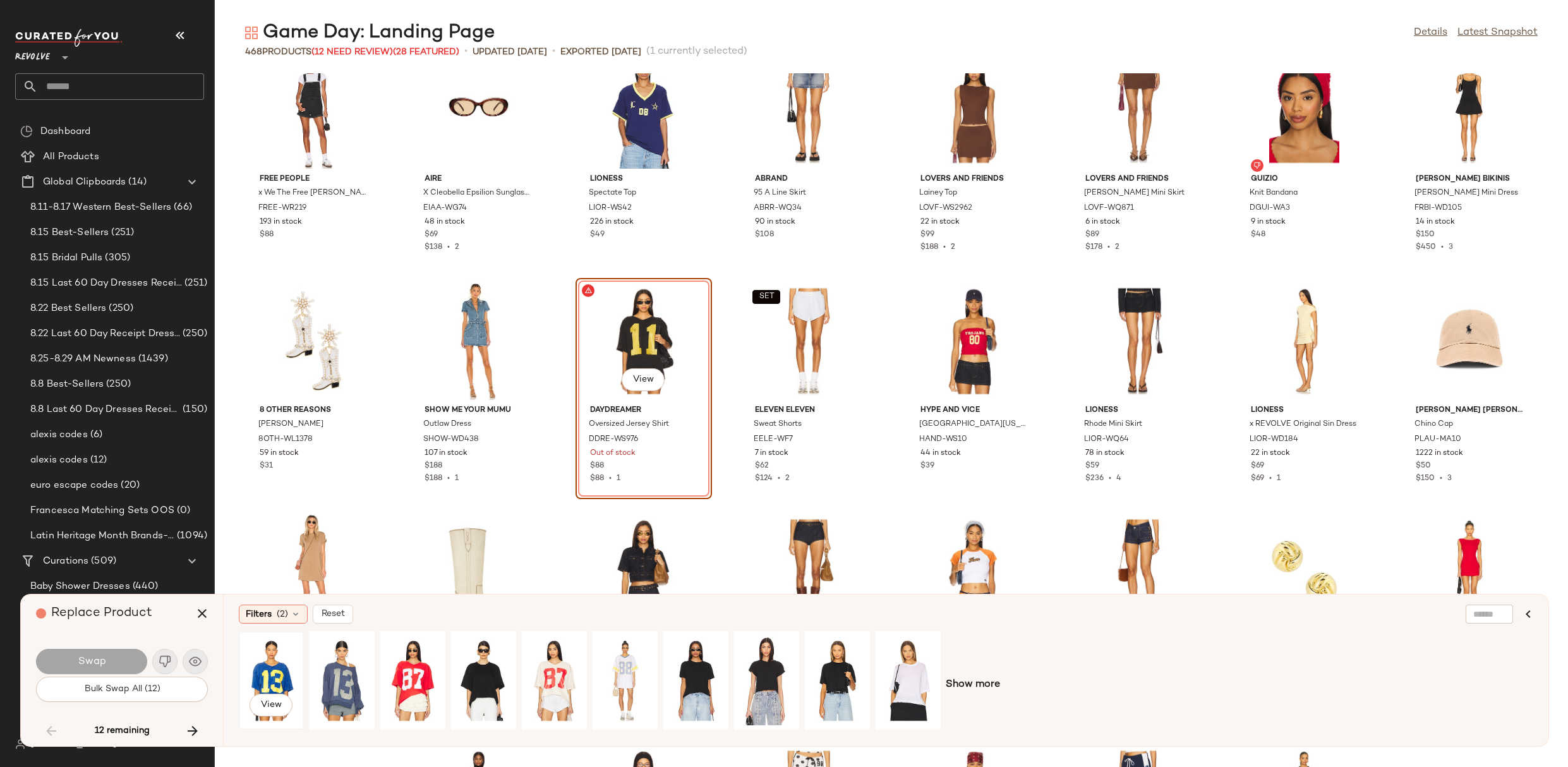
click at [269, 655] on div "View" at bounding box center [271, 680] width 56 height 89
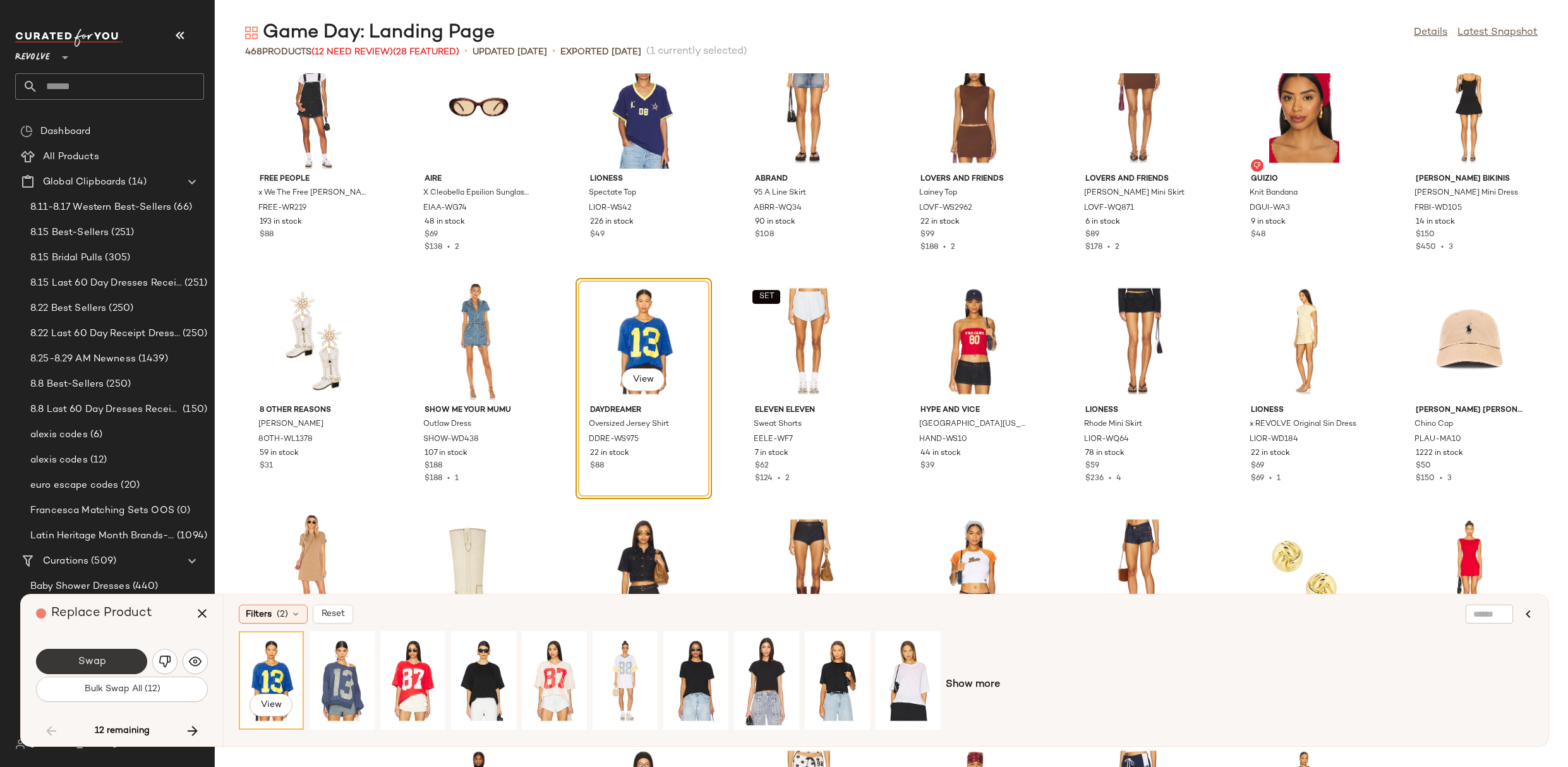
click at [113, 659] on button "Swap" at bounding box center [92, 661] width 111 height 25
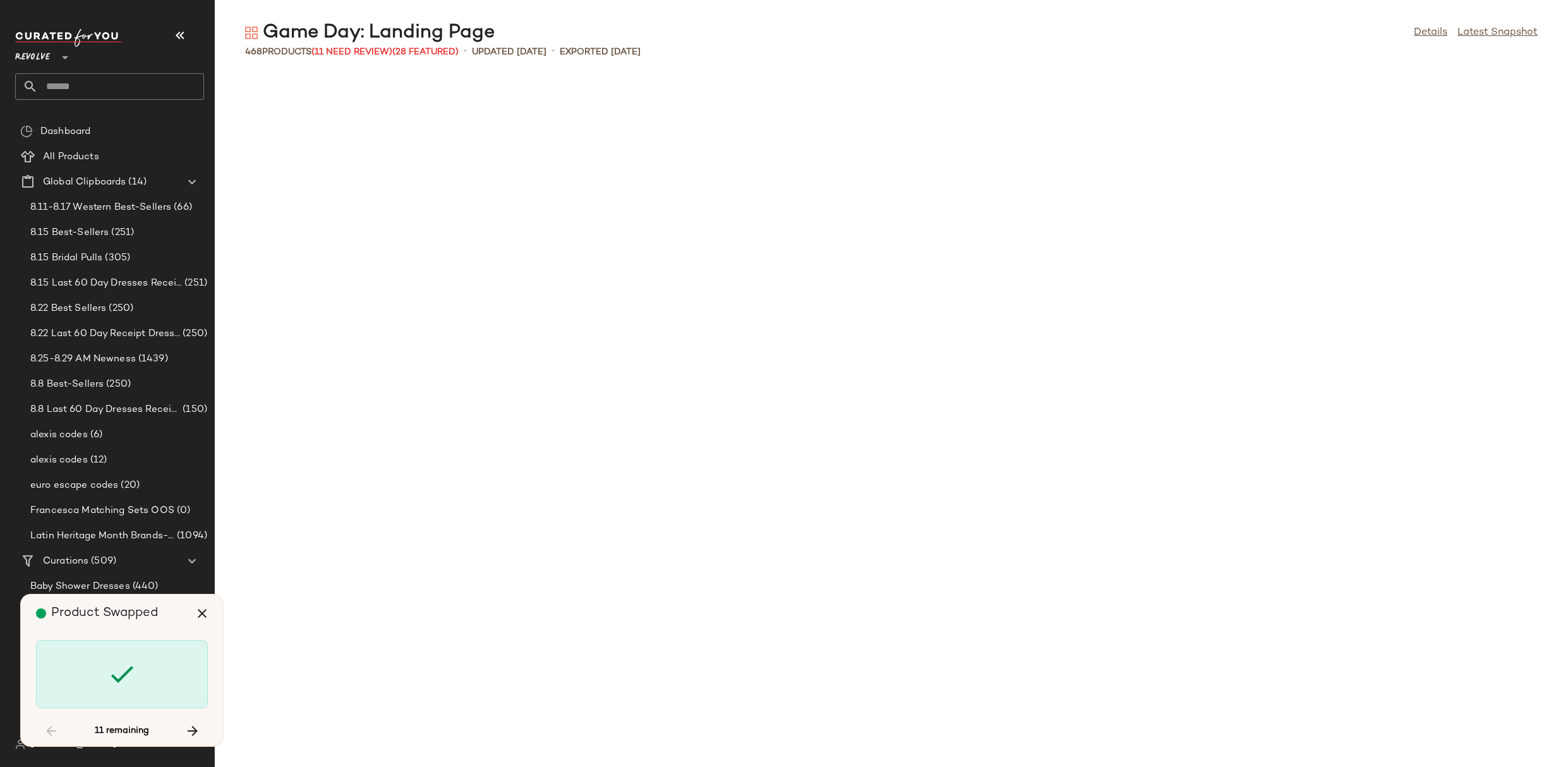
scroll to position [5320, 0]
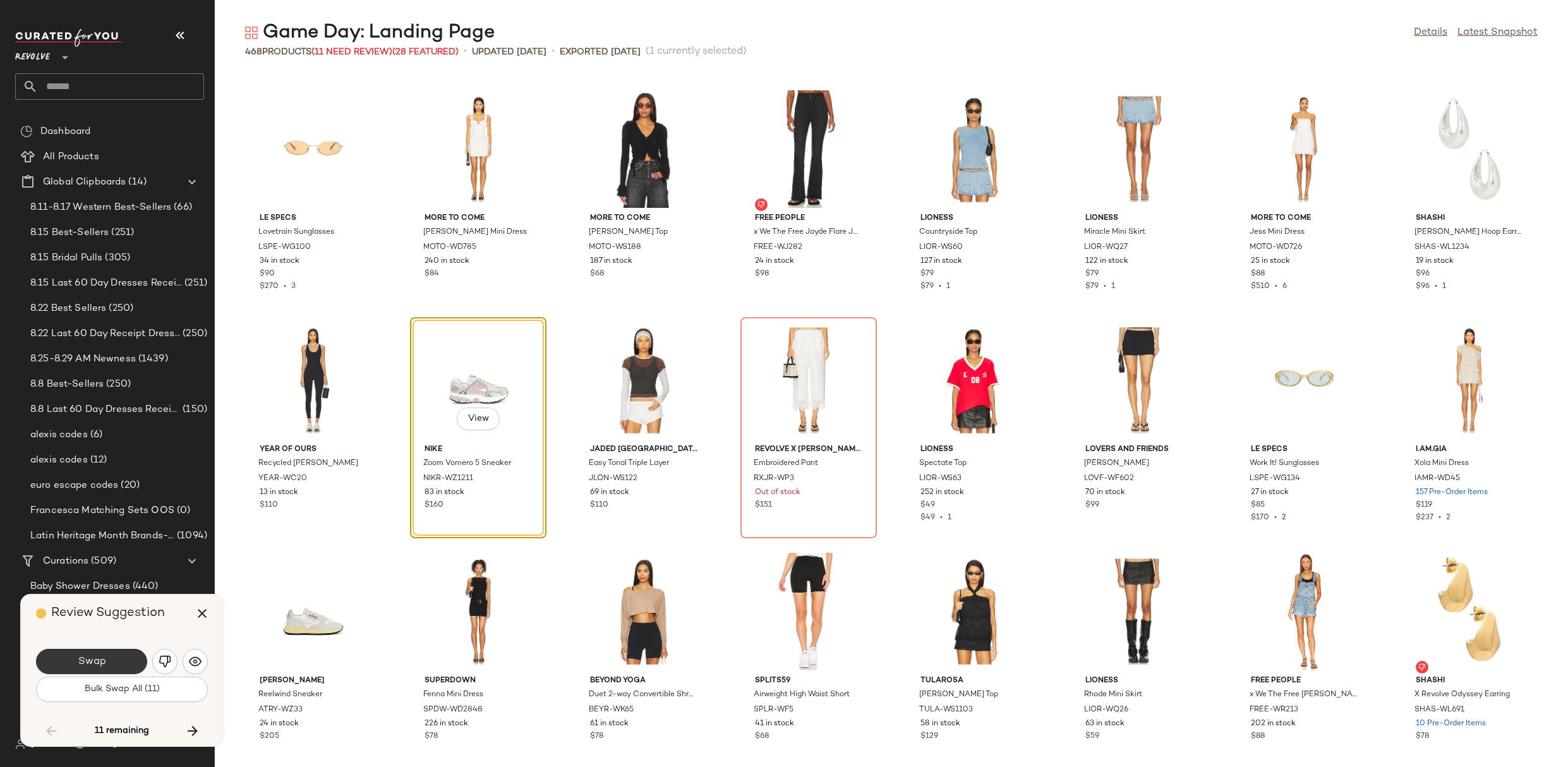
click at [118, 663] on button "Swap" at bounding box center [92, 661] width 111 height 25
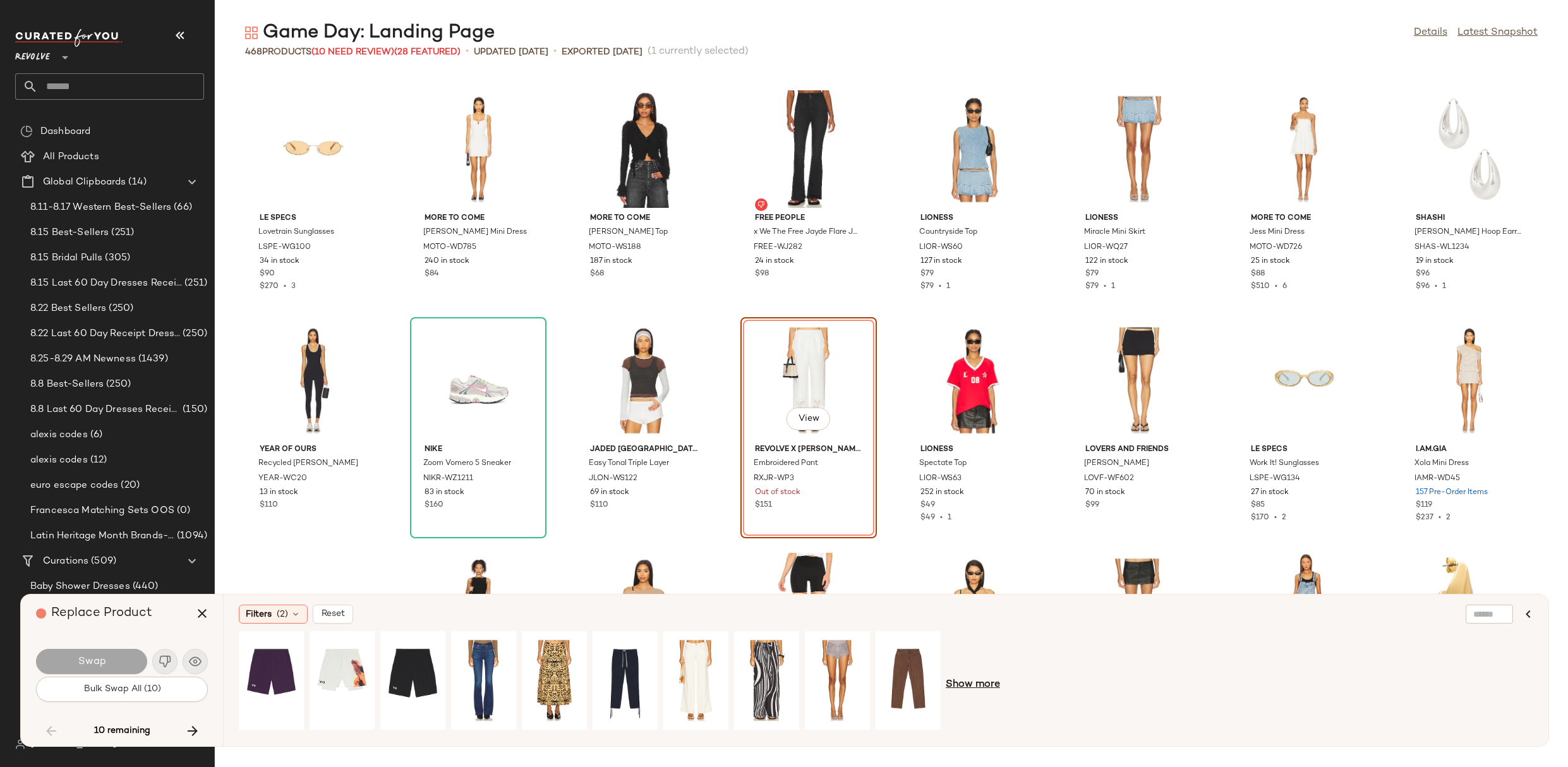
click at [973, 685] on span "Show more" at bounding box center [972, 685] width 55 height 15
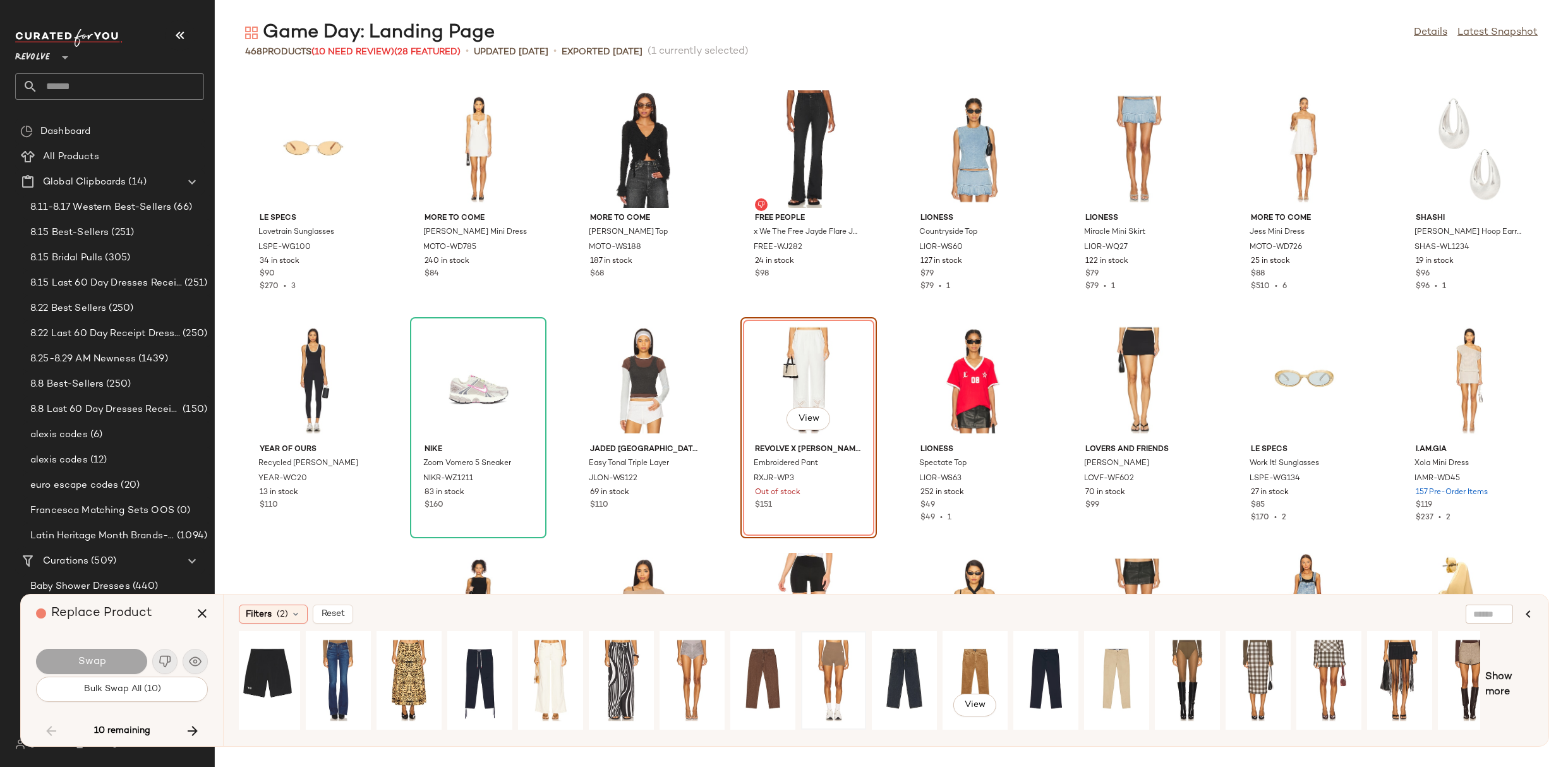
scroll to position [0, 167]
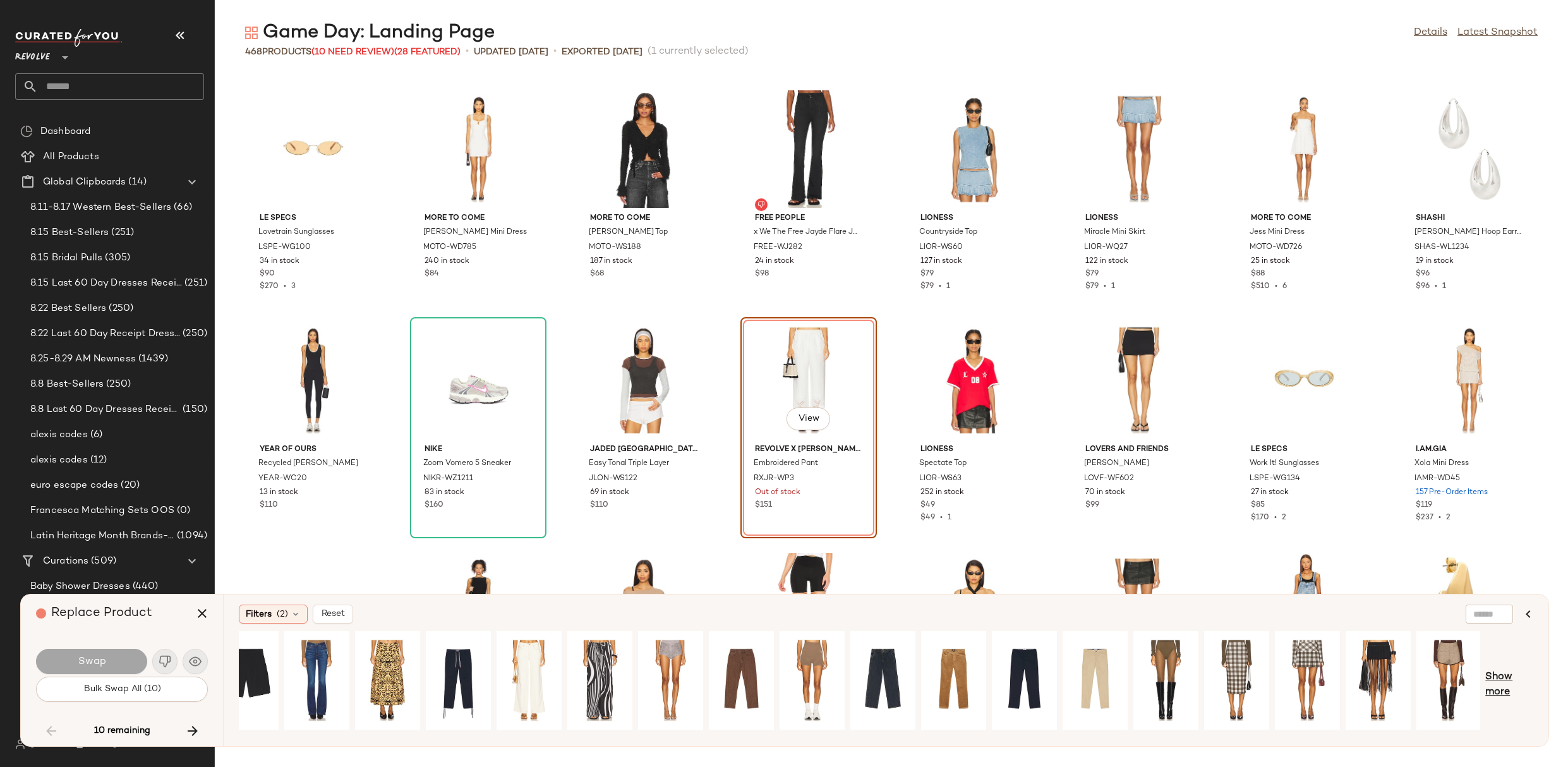
click at [1499, 678] on span "Show more" at bounding box center [1509, 685] width 48 height 30
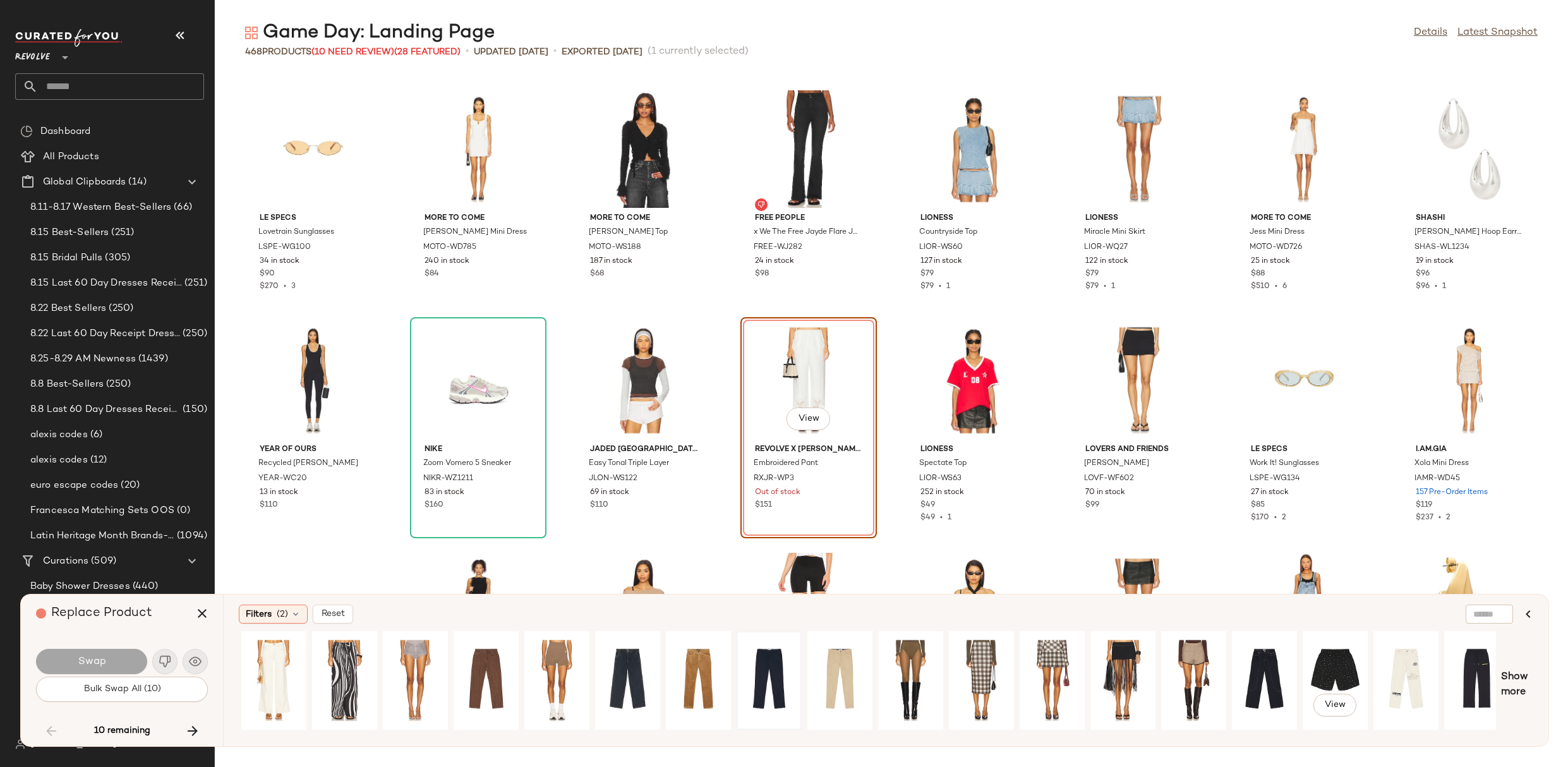
scroll to position [0, 859]
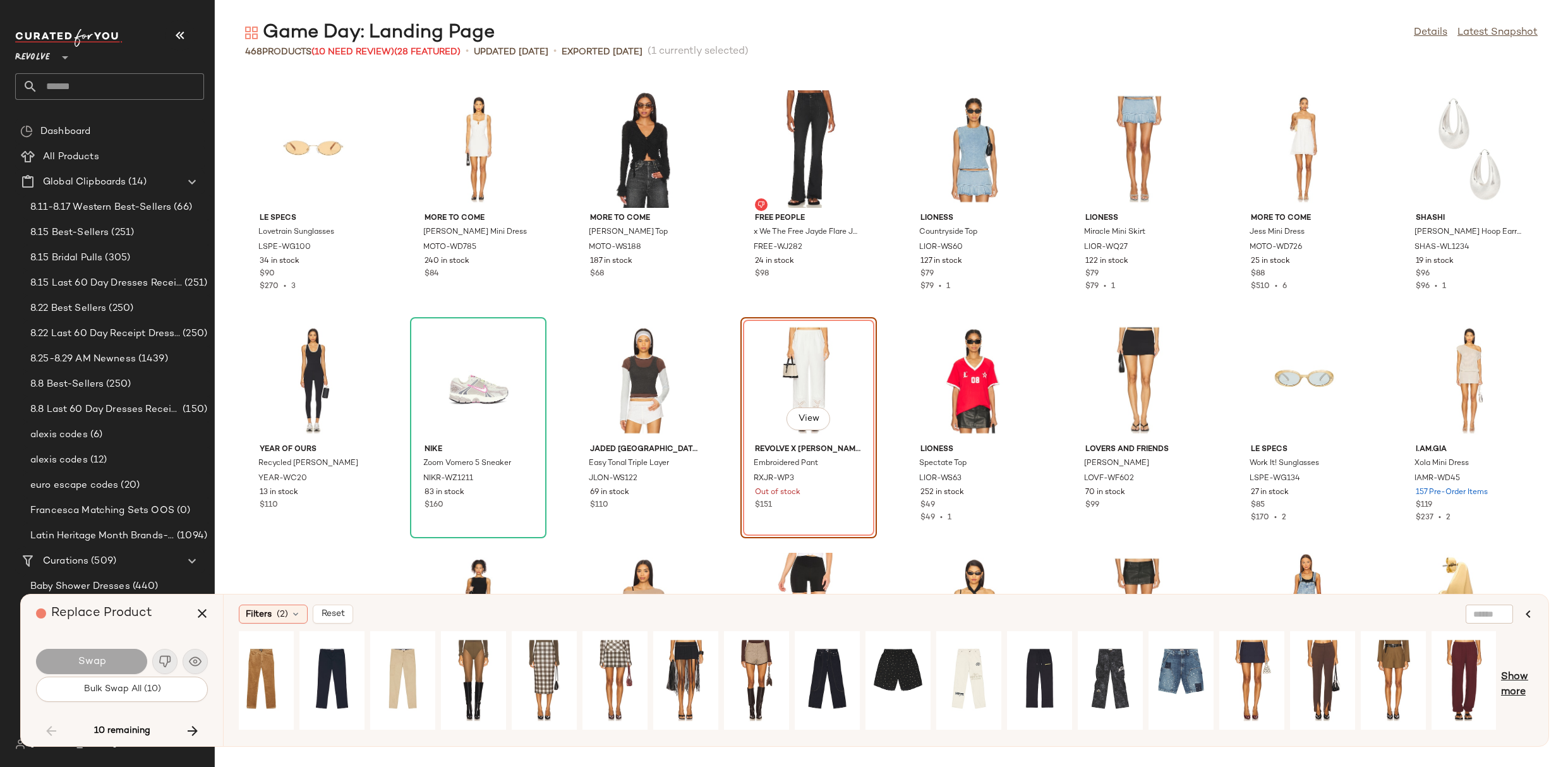
click at [1525, 678] on span "Show more" at bounding box center [1517, 685] width 32 height 30
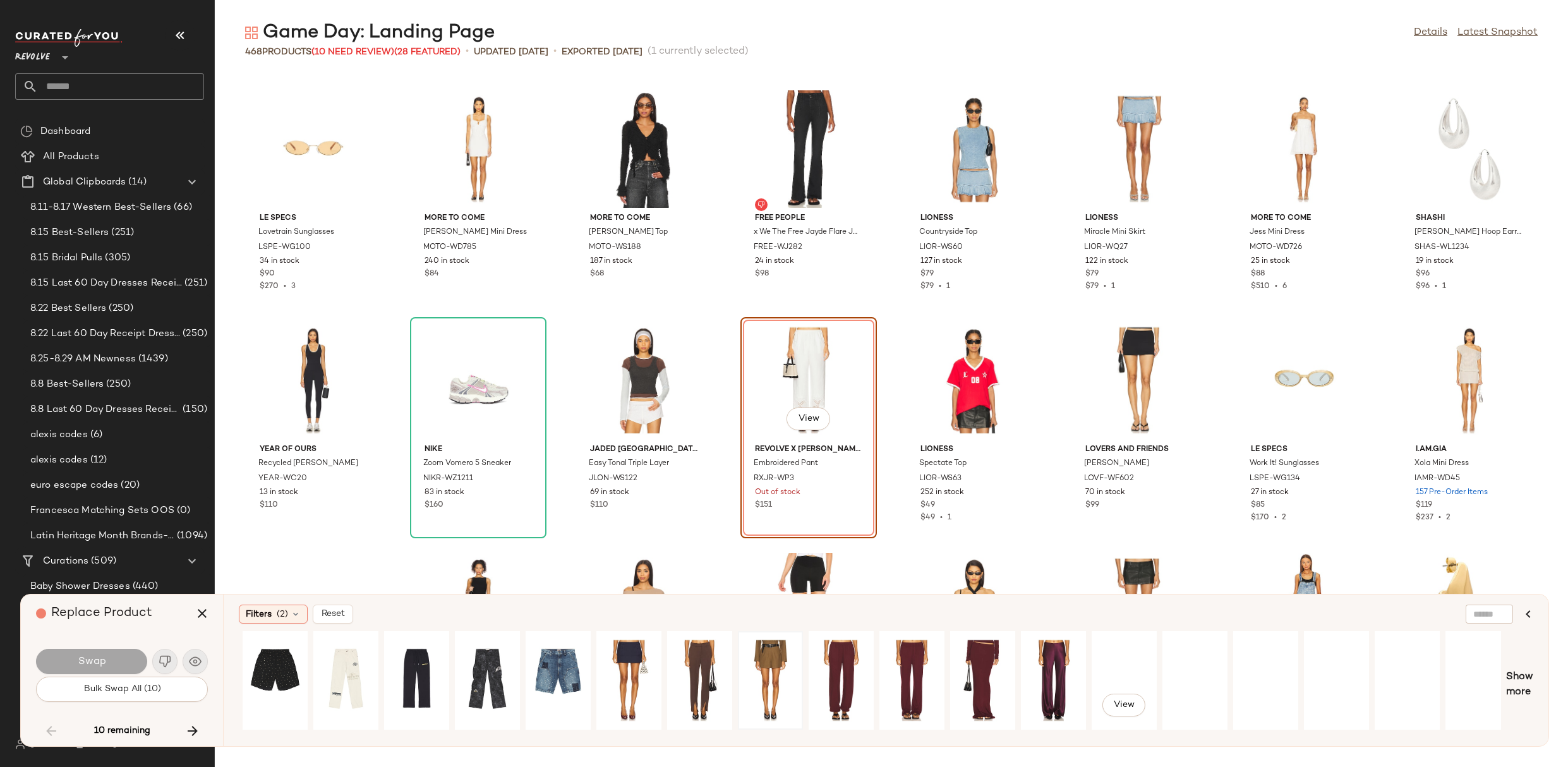
scroll to position [0, 1561]
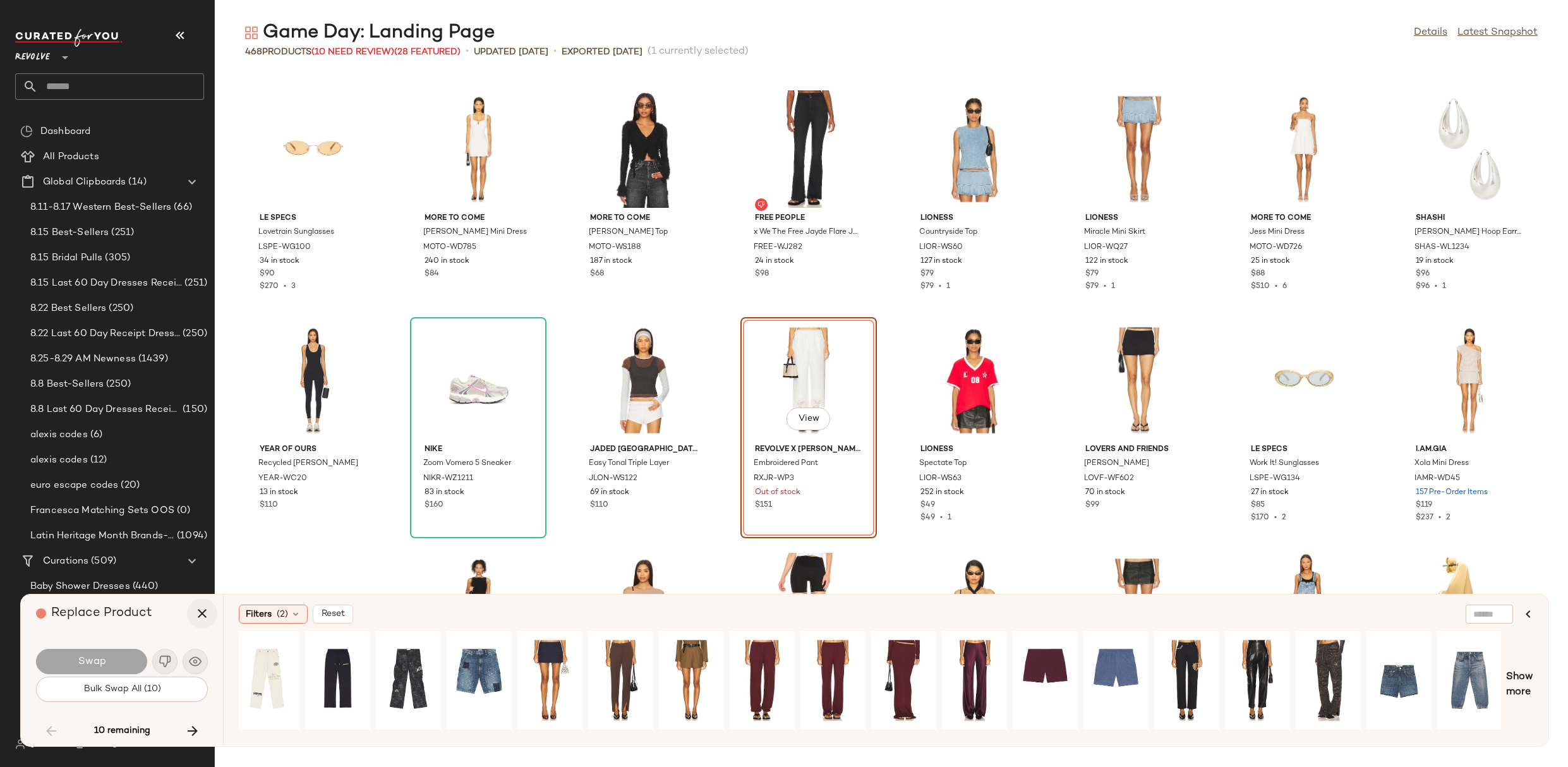
click at [201, 611] on icon "button" at bounding box center [201, 613] width 15 height 15
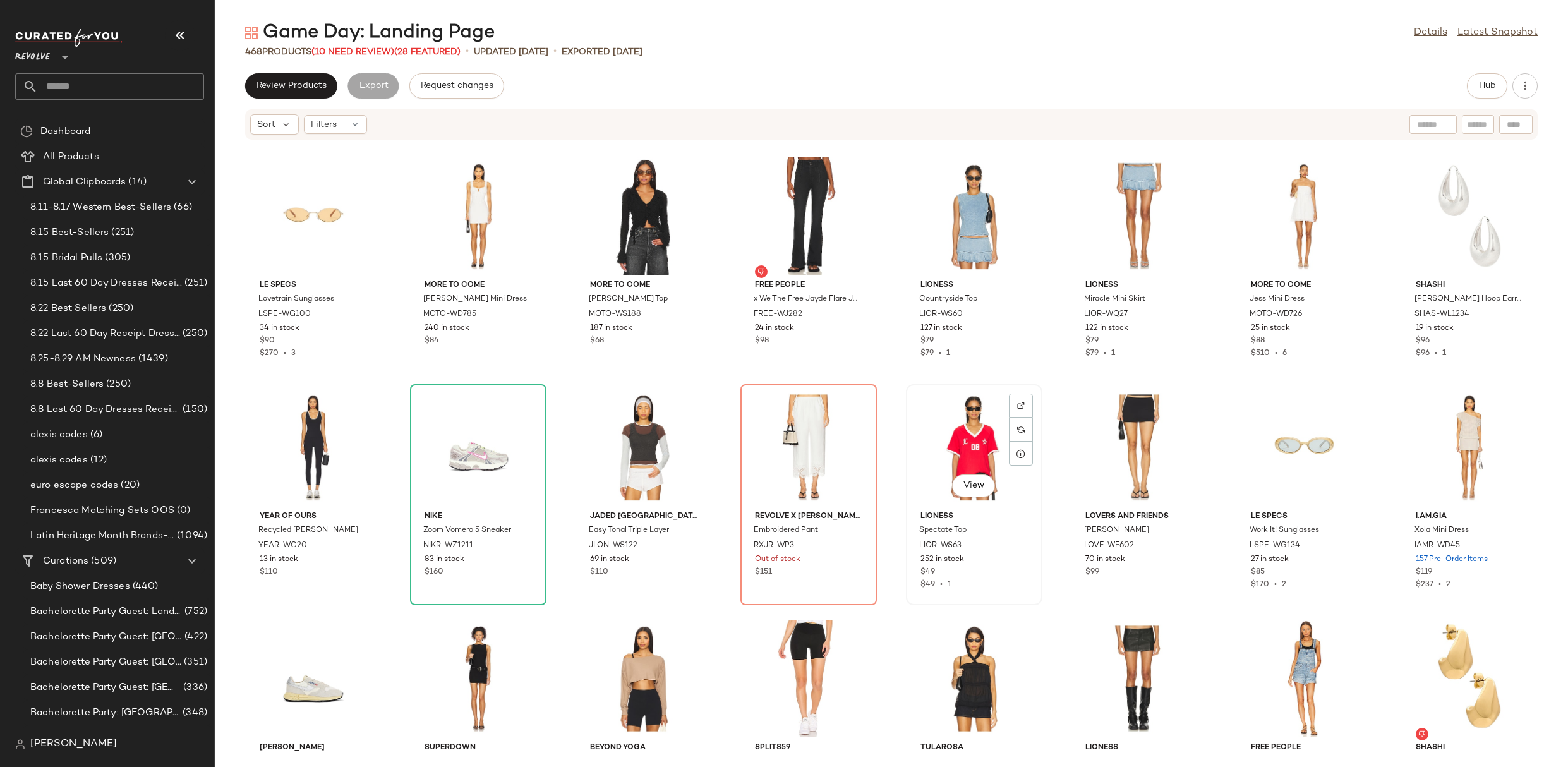
click at [914, 452] on div "View" at bounding box center [974, 447] width 127 height 117
click at [783, 461] on div "View" at bounding box center [808, 447] width 127 height 117
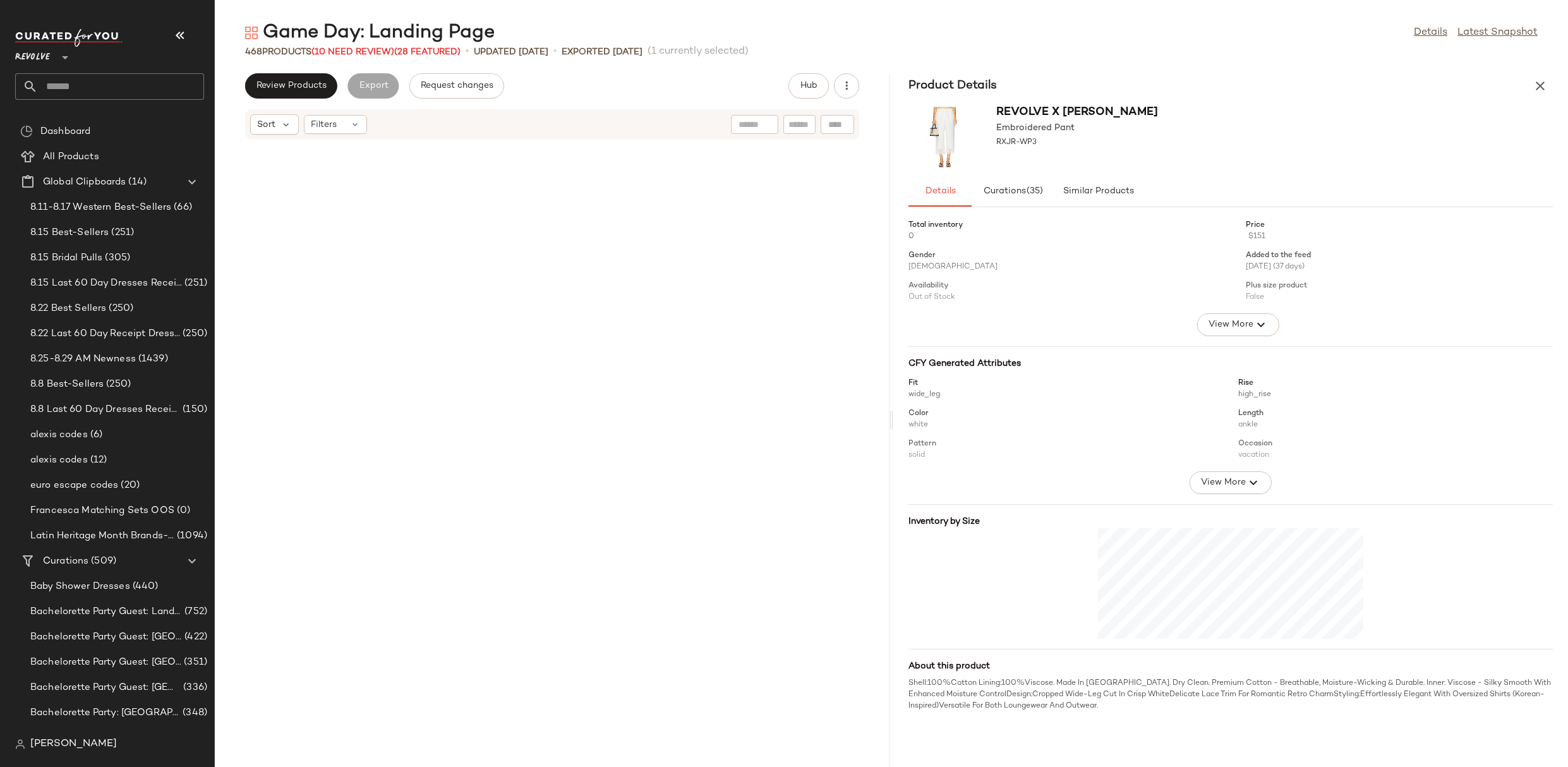
scroll to position [10872, 0]
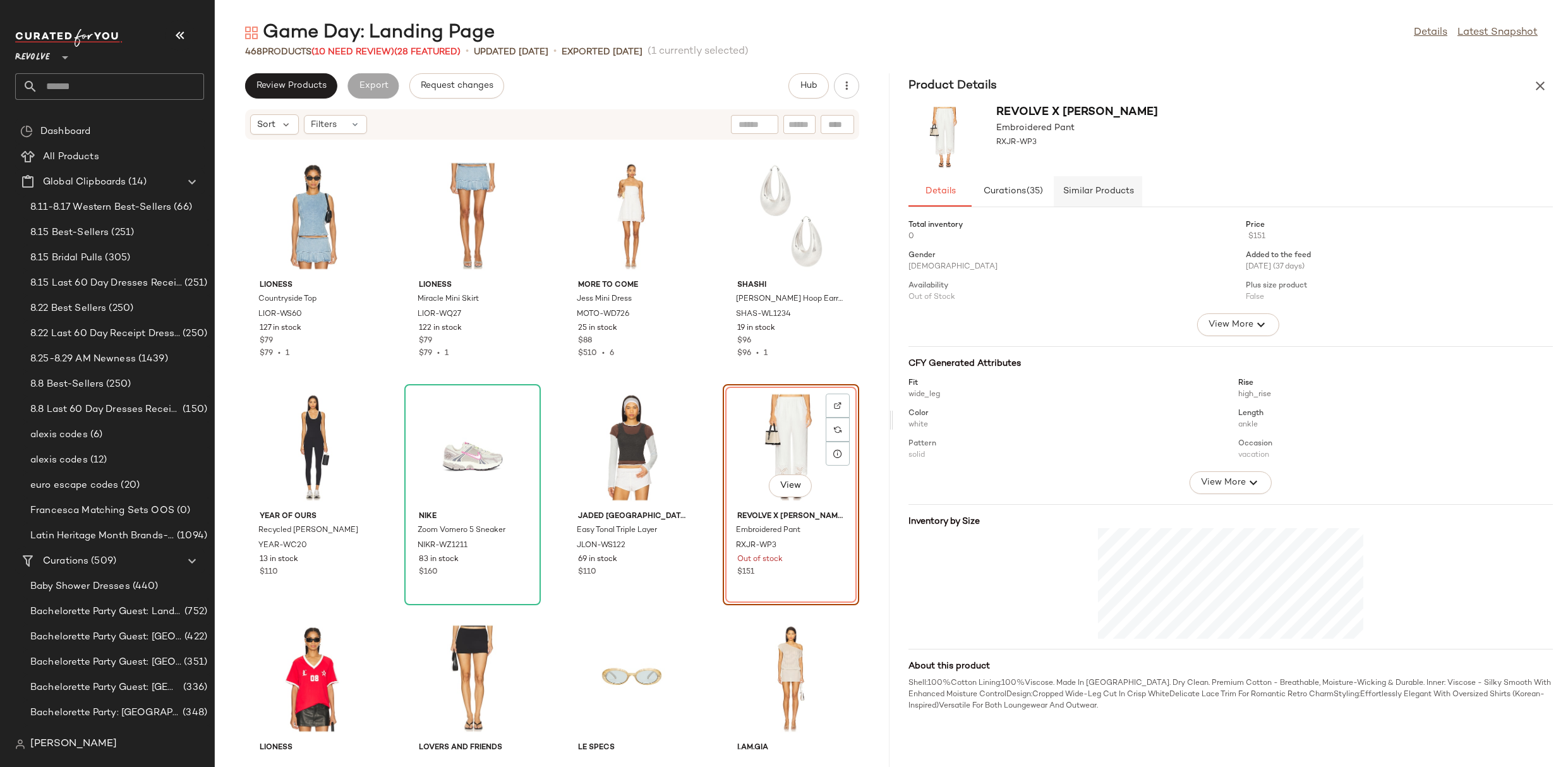
click at [1064, 200] on button "Similar Products" at bounding box center [1098, 191] width 88 height 30
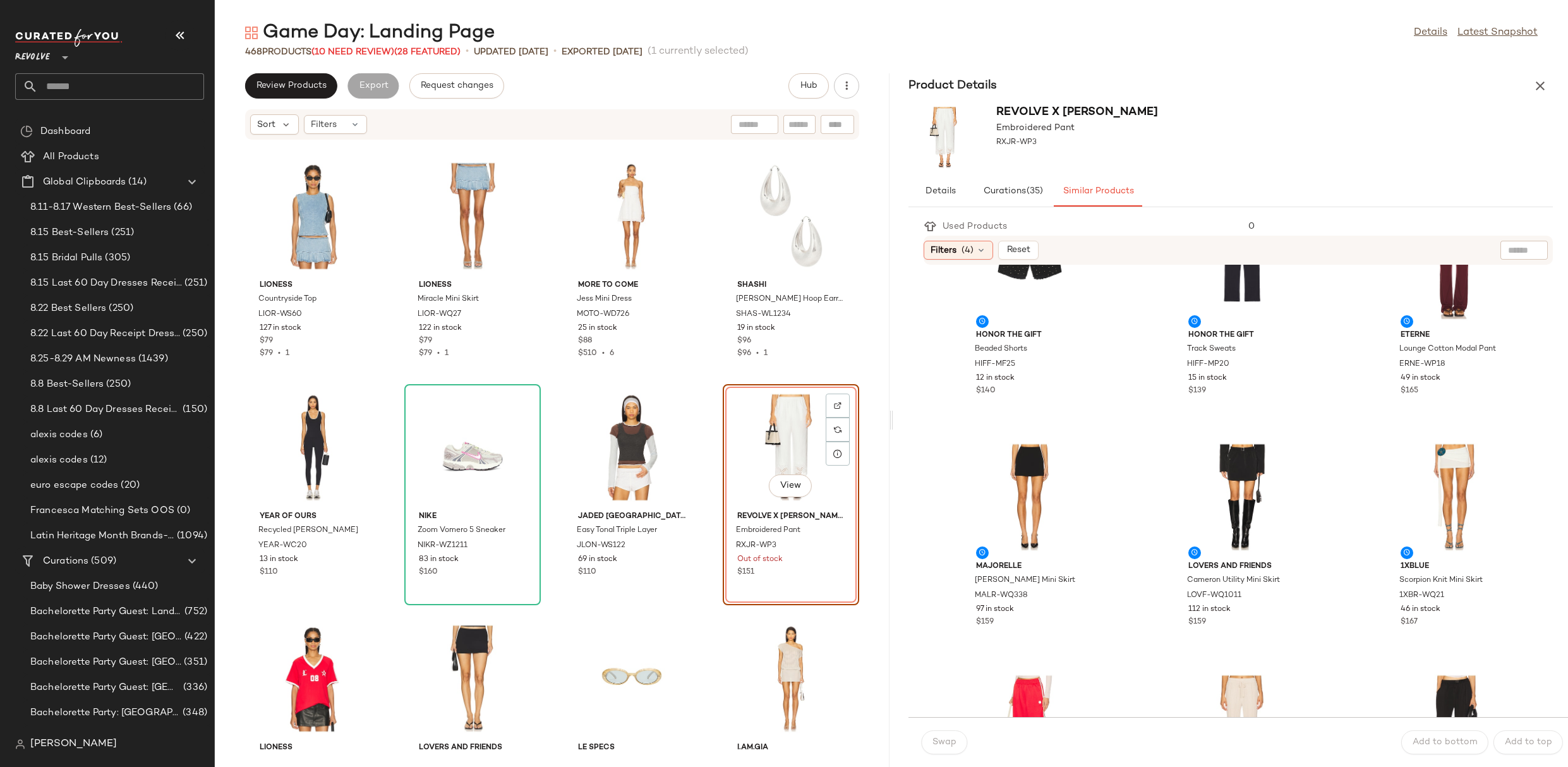
scroll to position [103, 0]
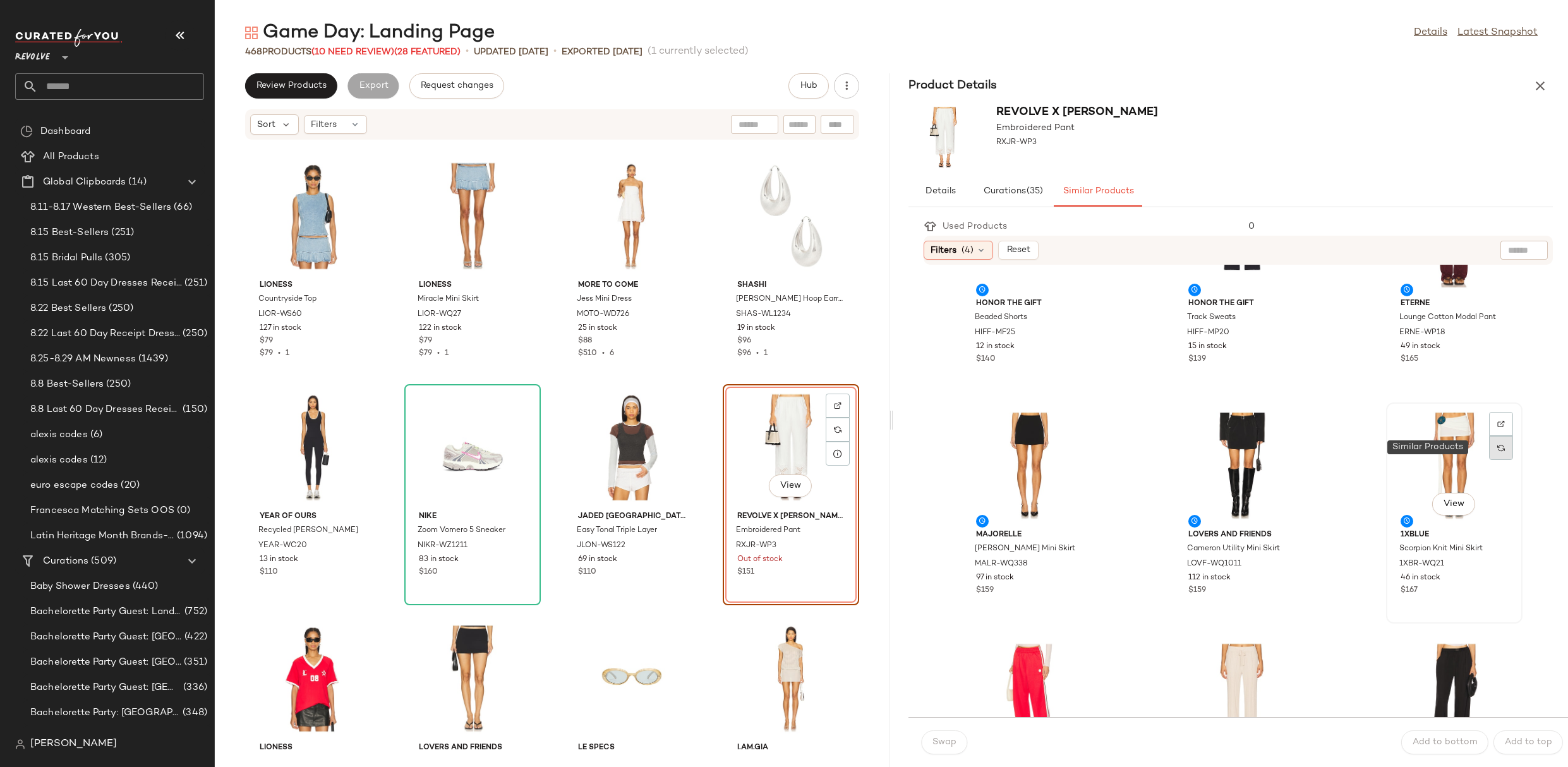
click at [1489, 452] on div at bounding box center [1501, 449] width 24 height 24
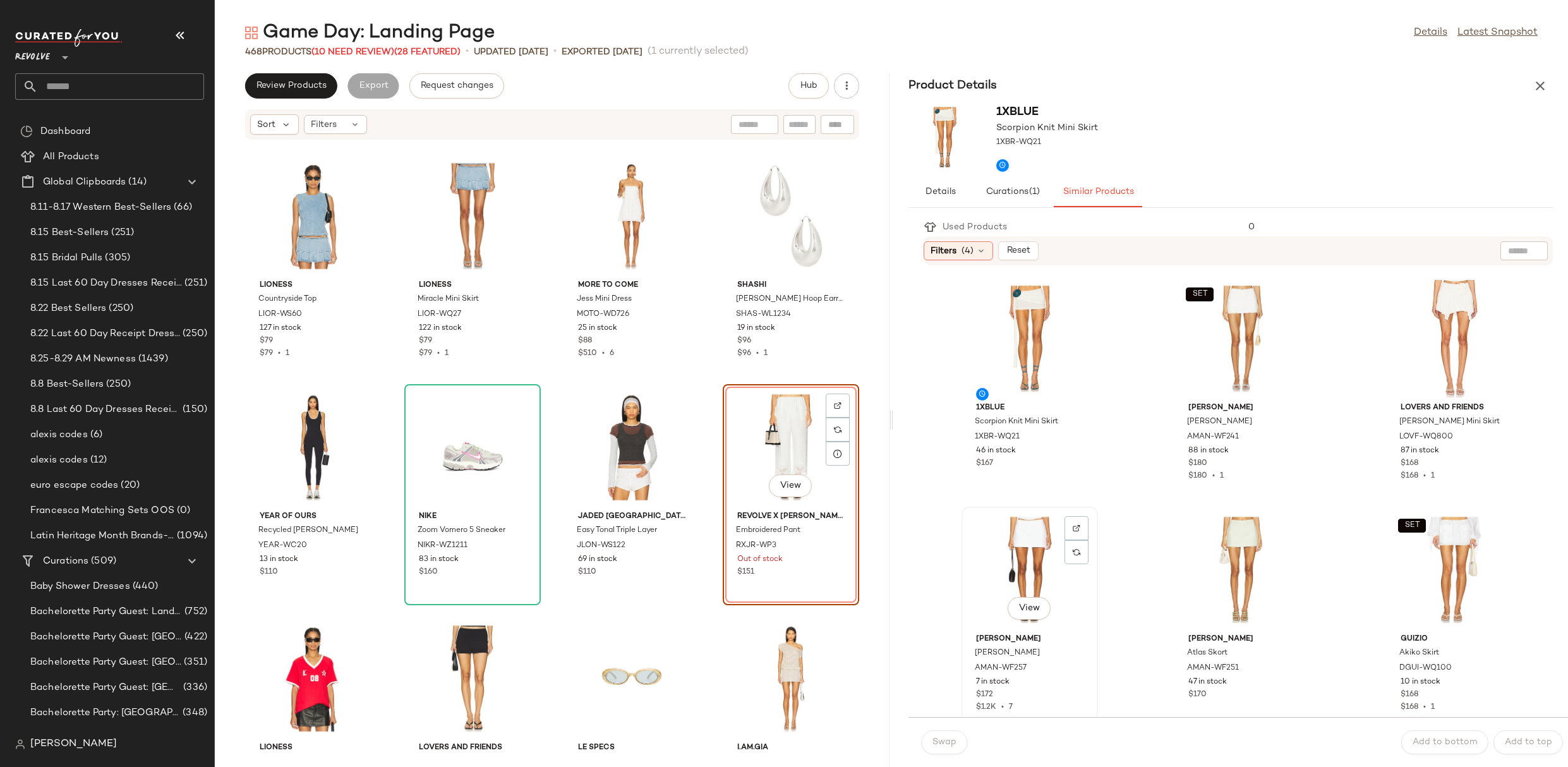
click at [1036, 544] on div "View" at bounding box center [1029, 569] width 127 height 117
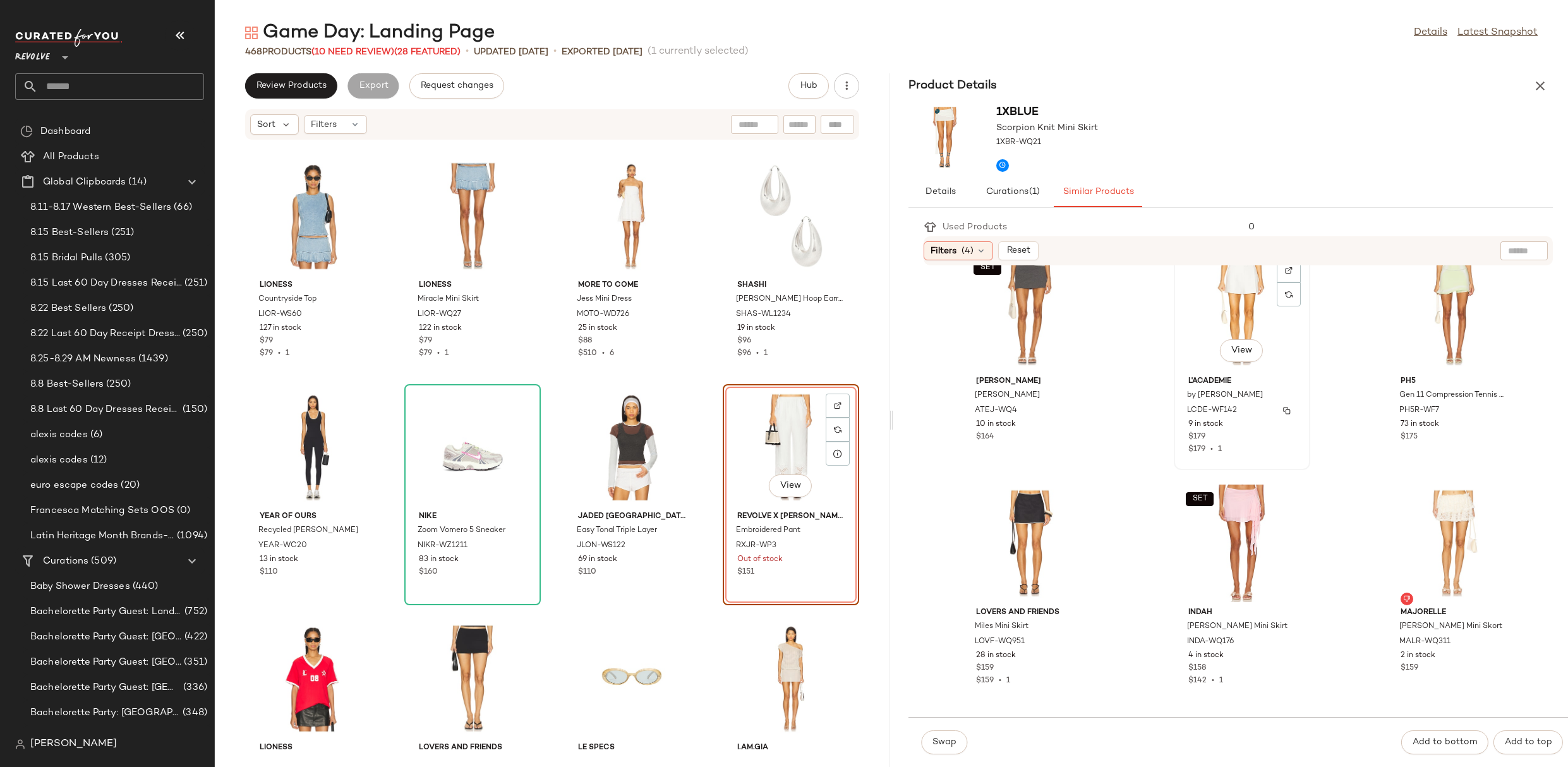
scroll to position [1176, 0]
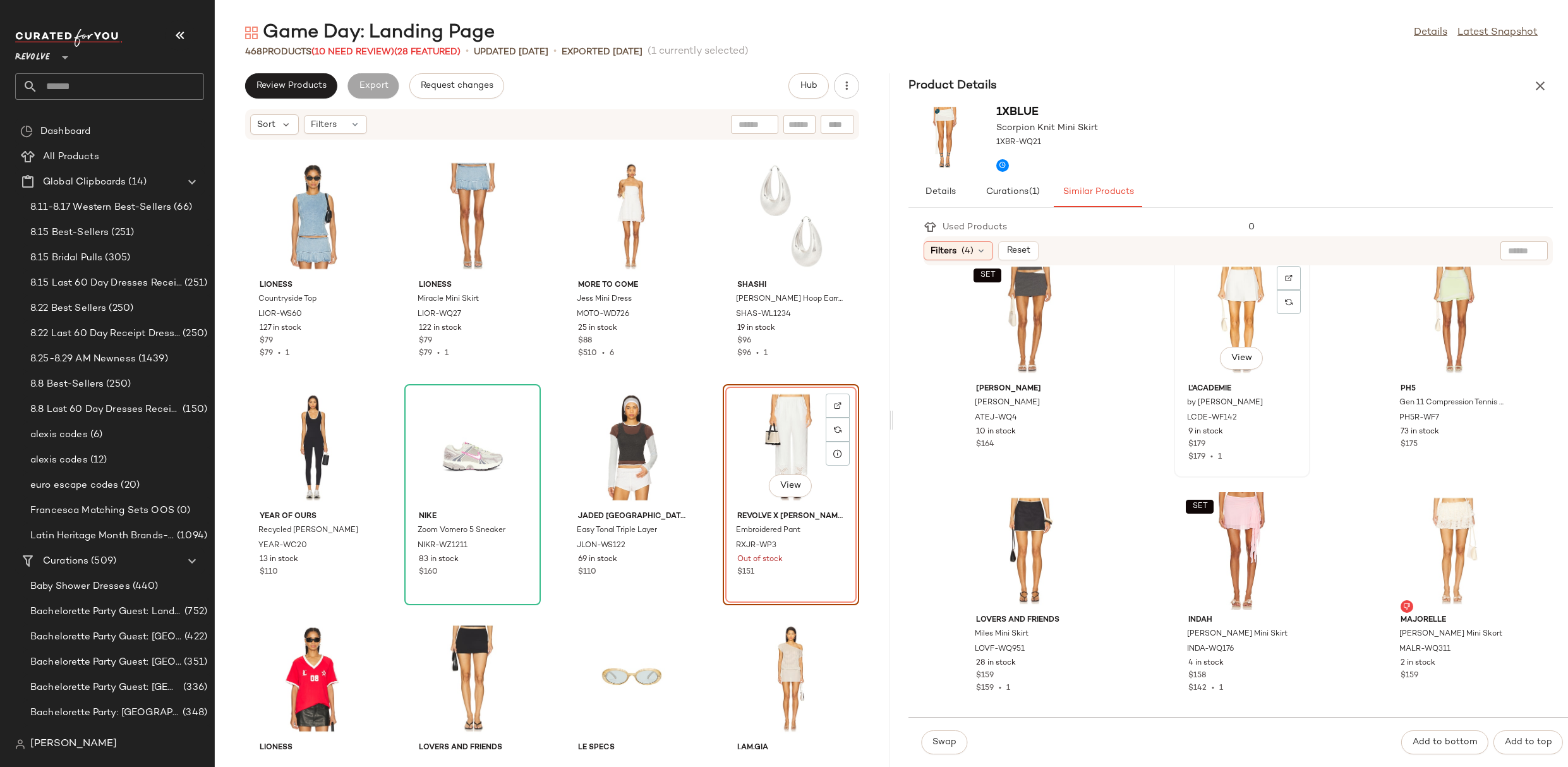
click at [1238, 321] on div "View" at bounding box center [1242, 319] width 127 height 117
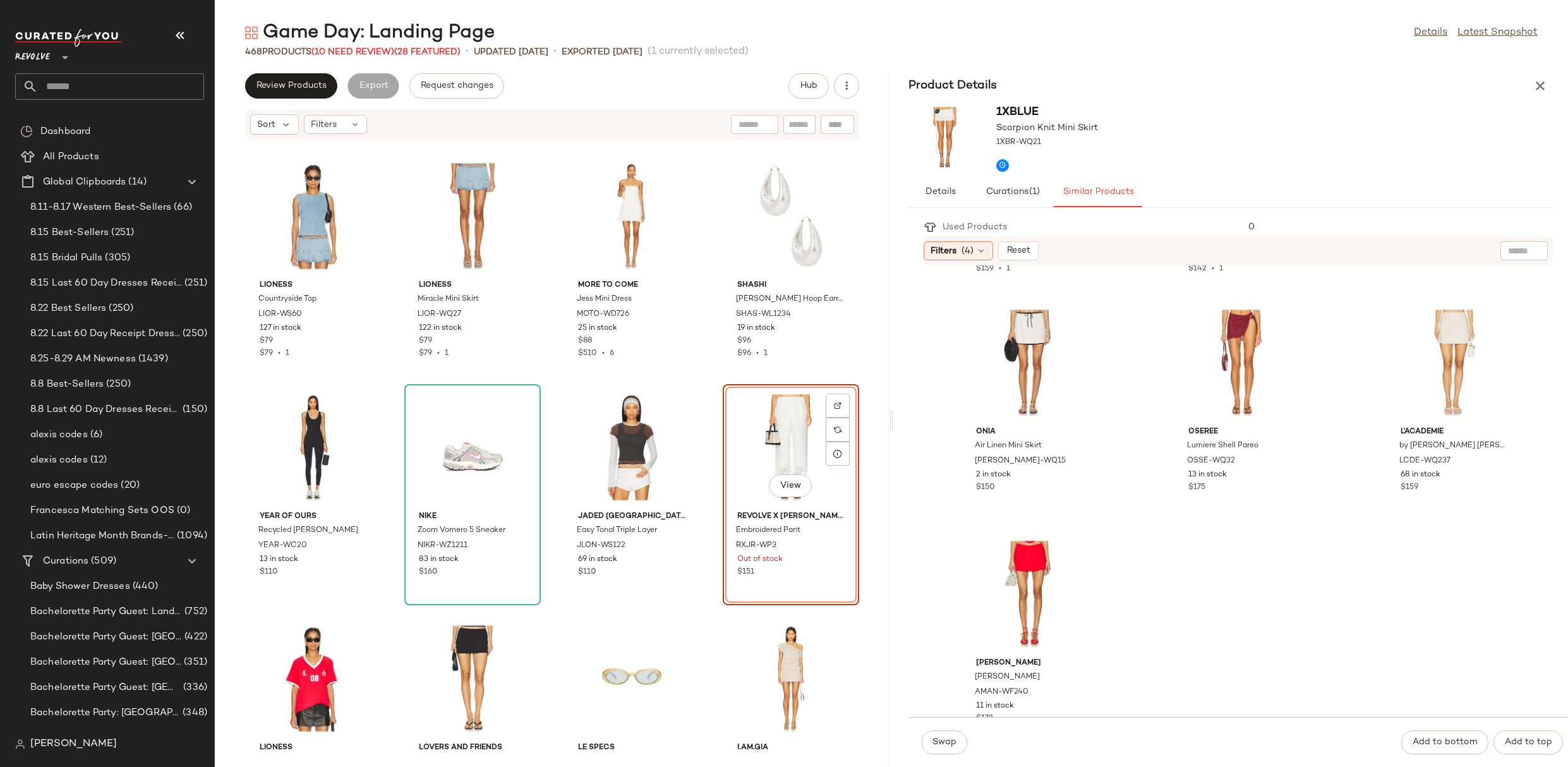
scroll to position [1626, 0]
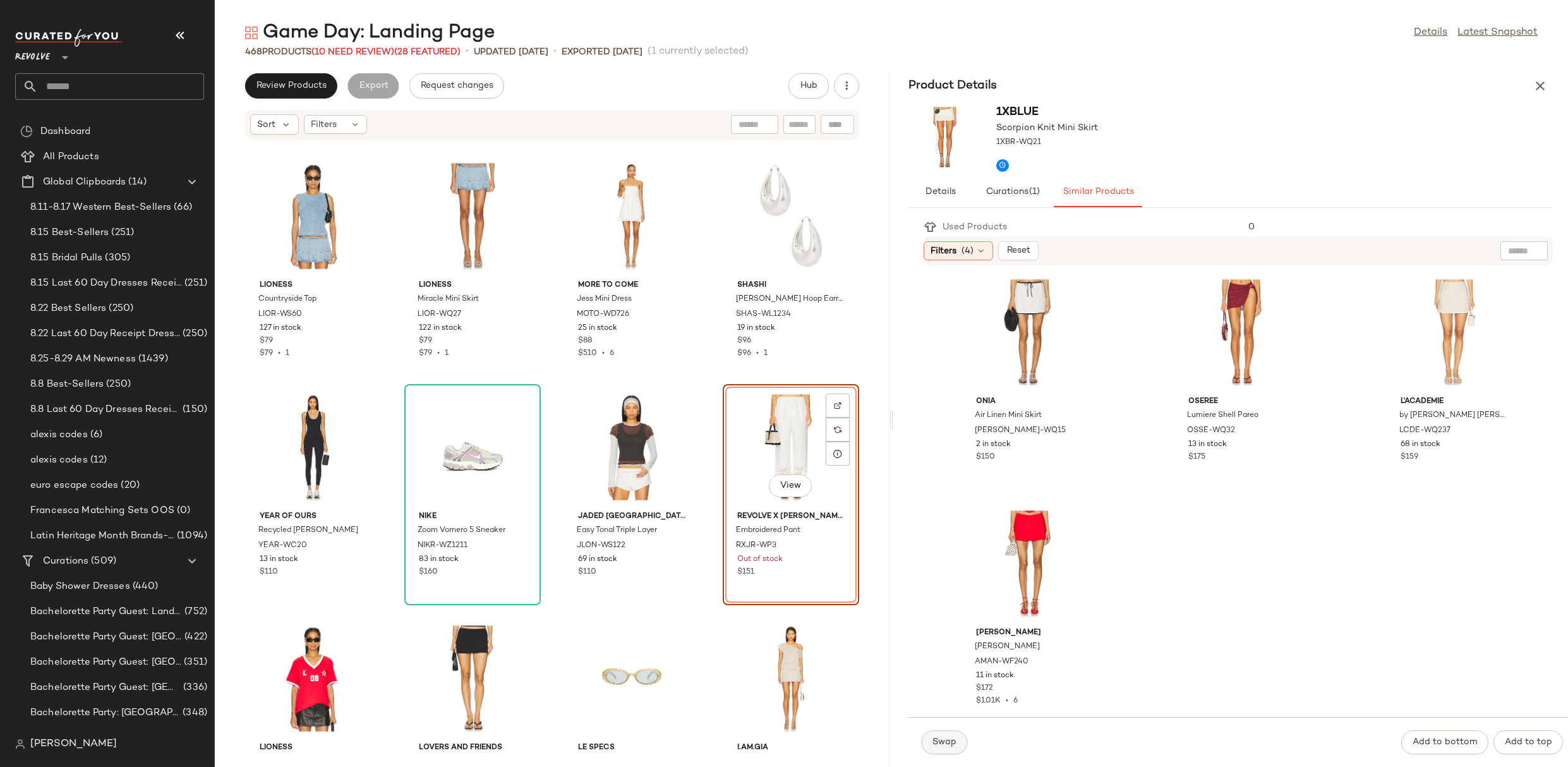
click at [951, 739] on span "Swap" at bounding box center [944, 743] width 24 height 10
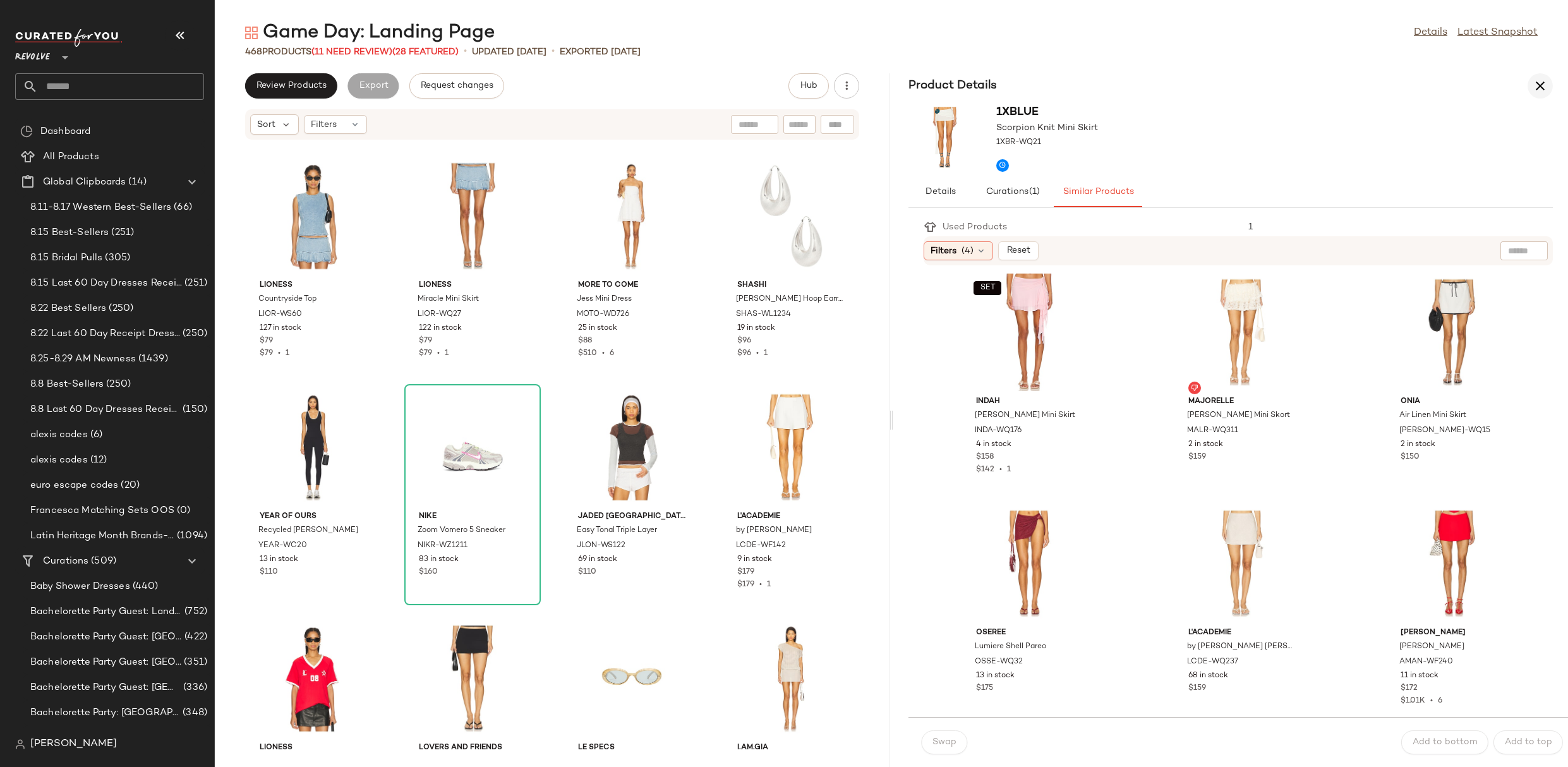
click at [1541, 85] on icon "button" at bounding box center [1539, 85] width 15 height 15
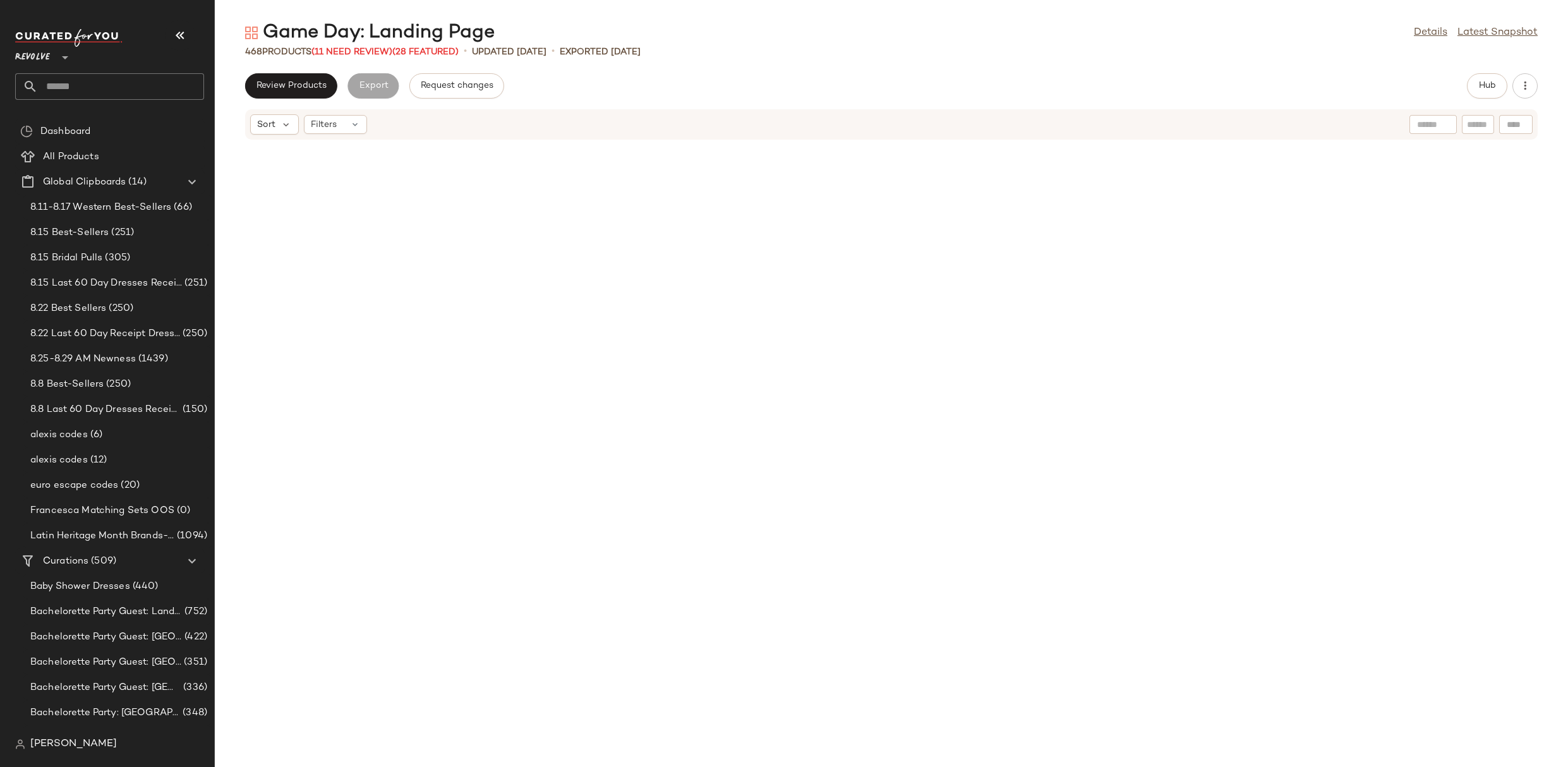
scroll to position [5089, 0]
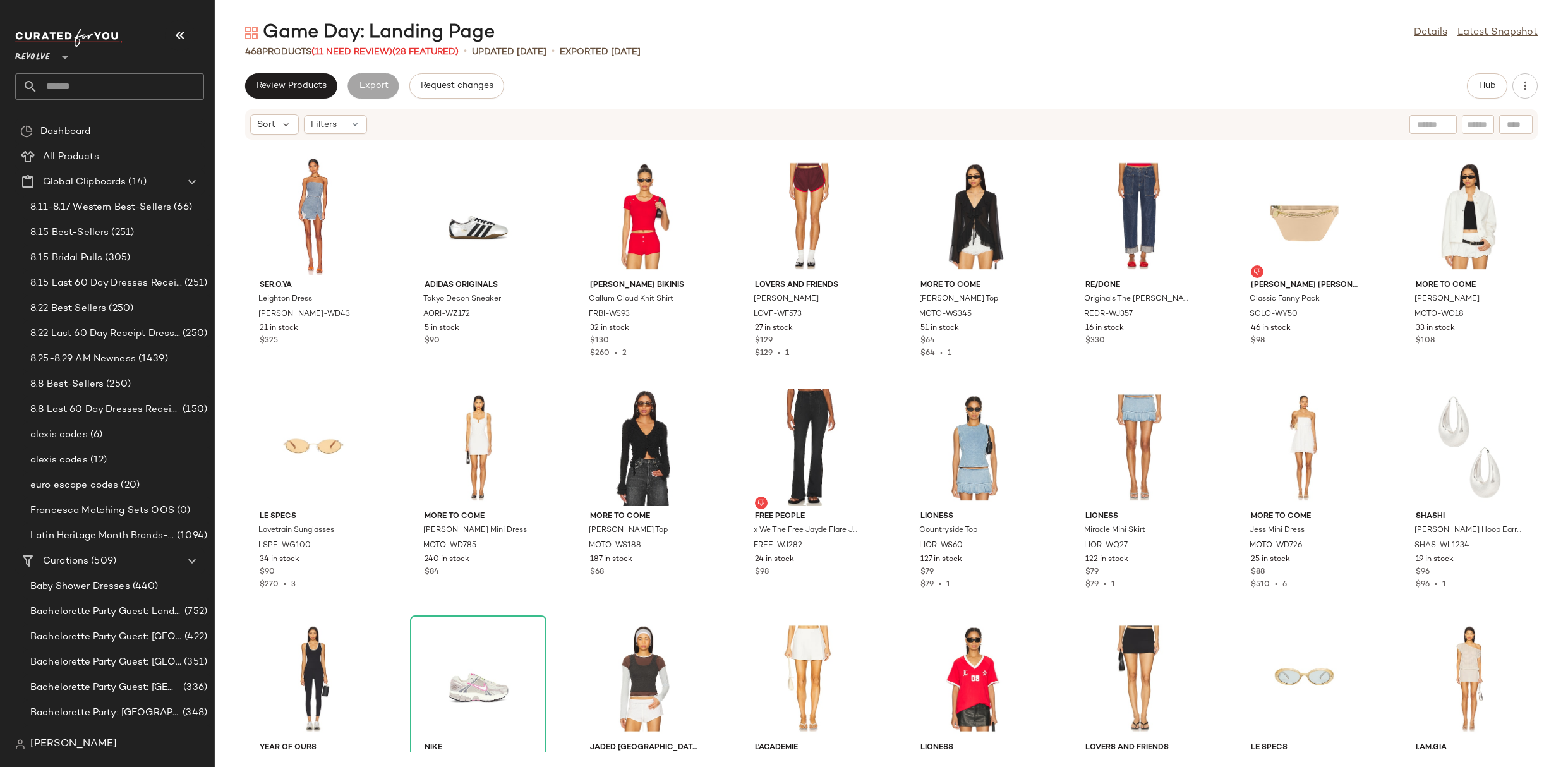
click at [341, 46] on div "468 Products (11 Need Review) (28 Featured)" at bounding box center [352, 51] width 213 height 13
click at [371, 48] on span "(11 Need Review)" at bounding box center [351, 52] width 81 height 10
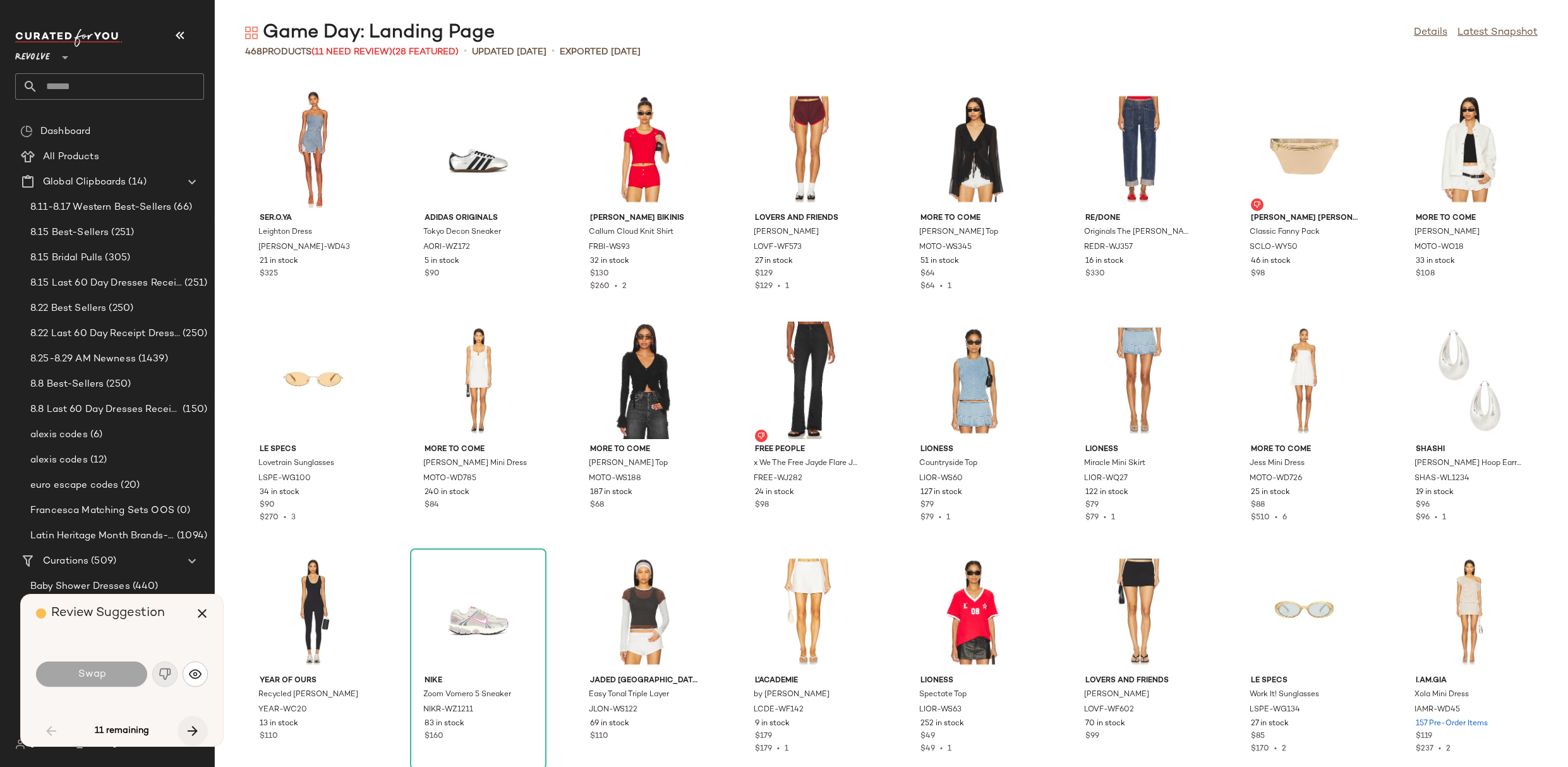
click at [193, 730] on icon "button" at bounding box center [192, 731] width 15 height 15
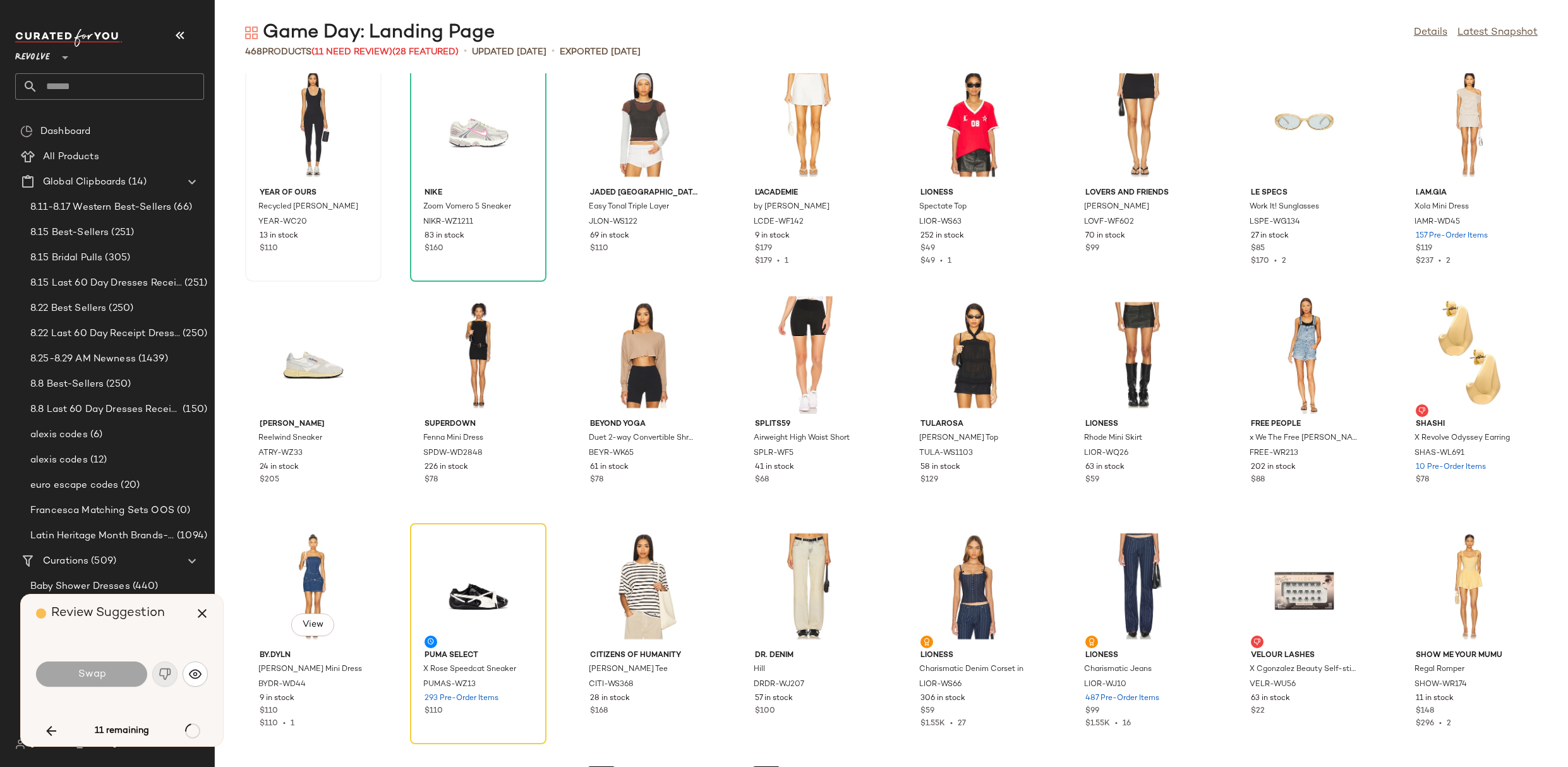
scroll to position [5602, 0]
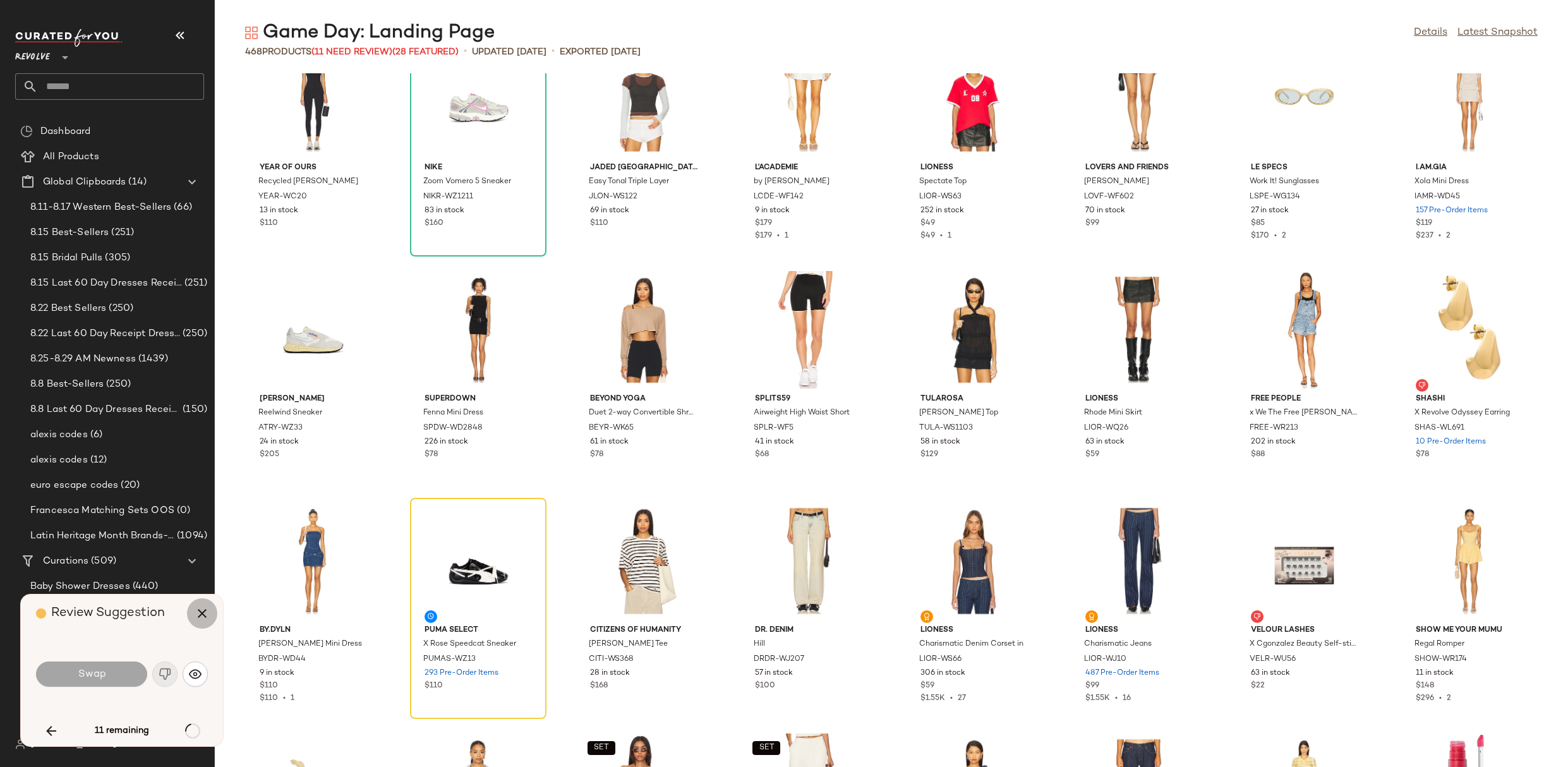
click at [206, 610] on icon "button" at bounding box center [201, 613] width 15 height 15
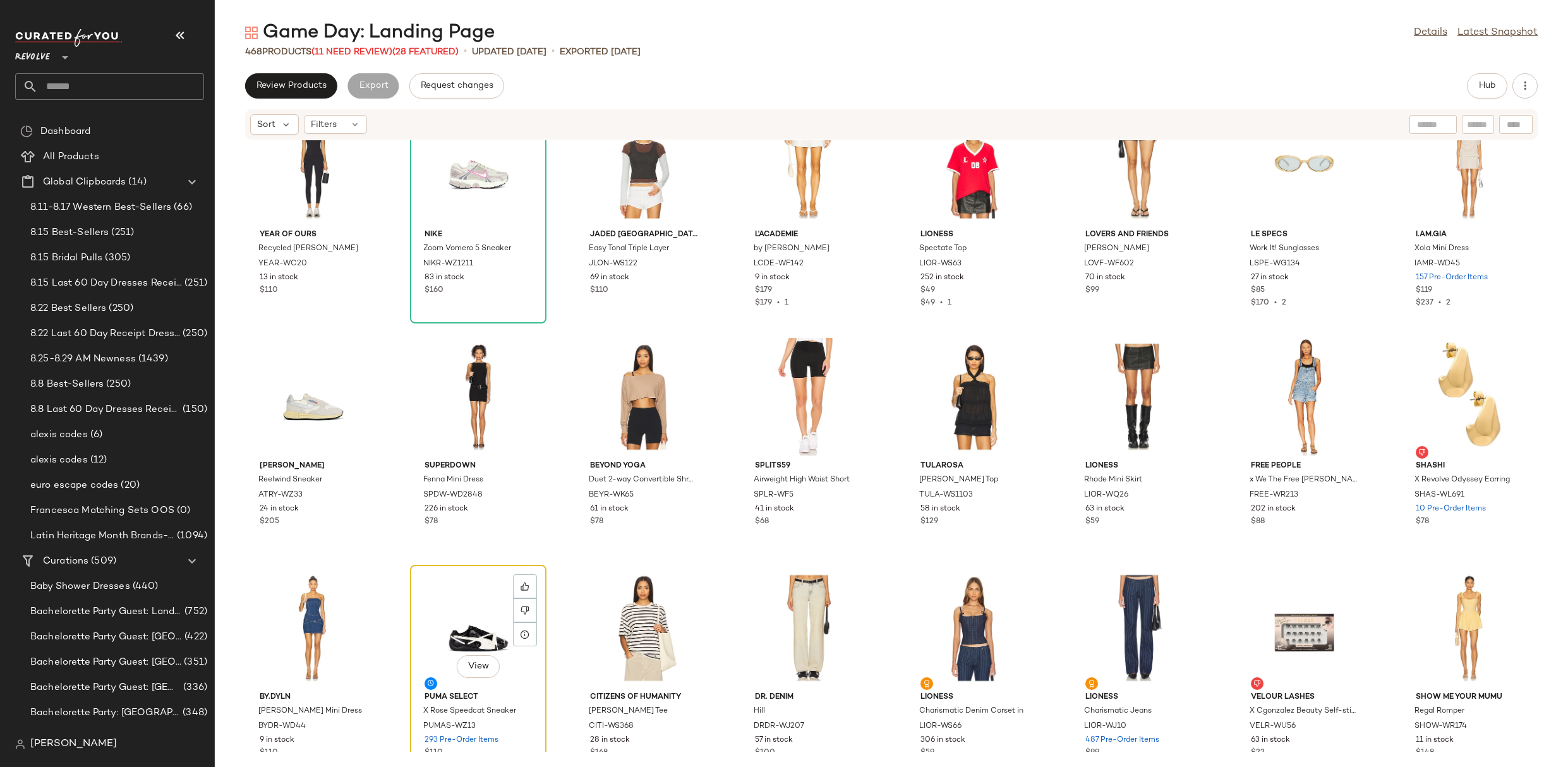
click at [489, 606] on div "View" at bounding box center [478, 627] width 127 height 117
click at [525, 585] on icon at bounding box center [525, 587] width 8 height 8
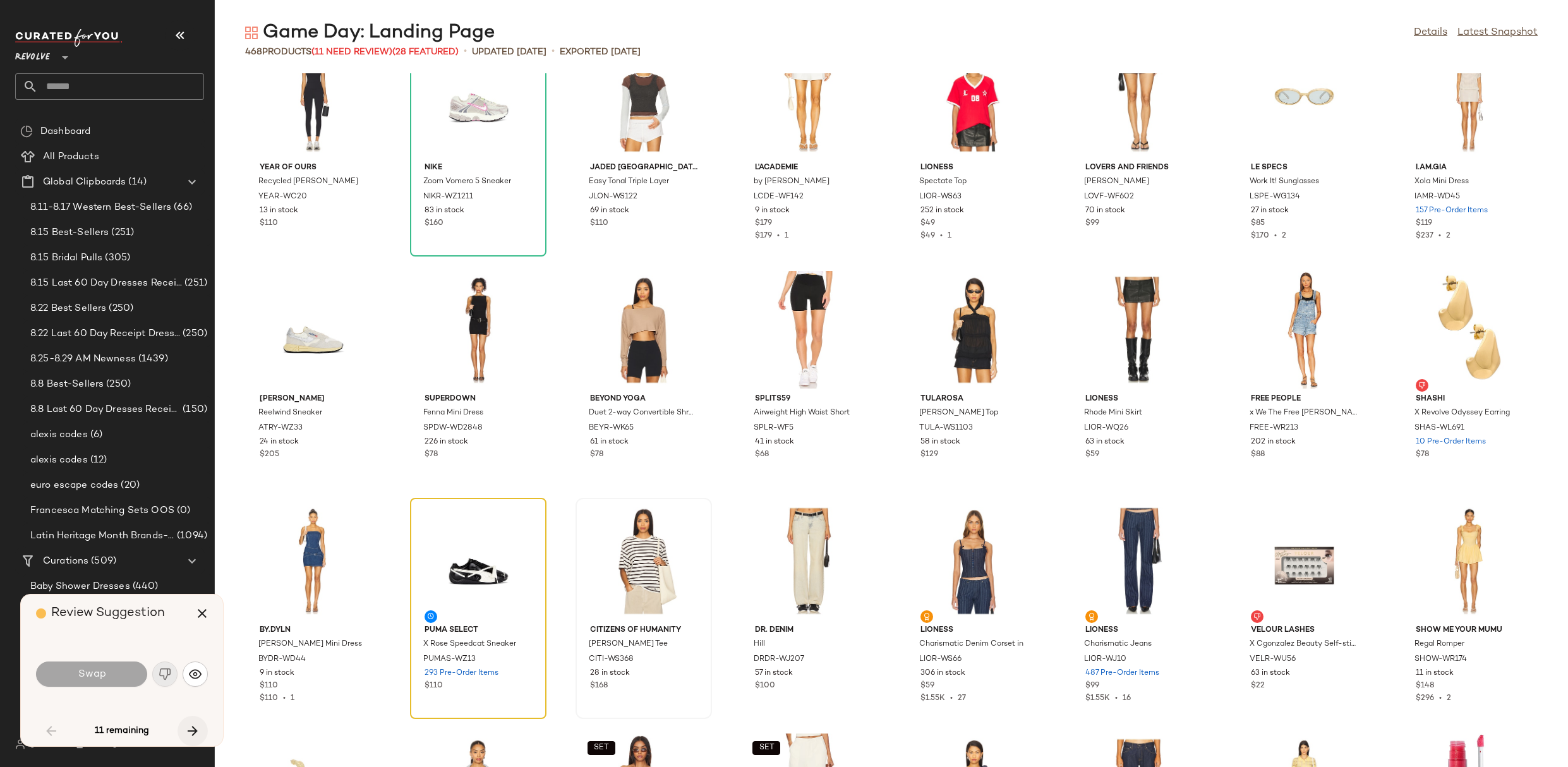
click at [199, 737] on icon "button" at bounding box center [192, 731] width 15 height 15
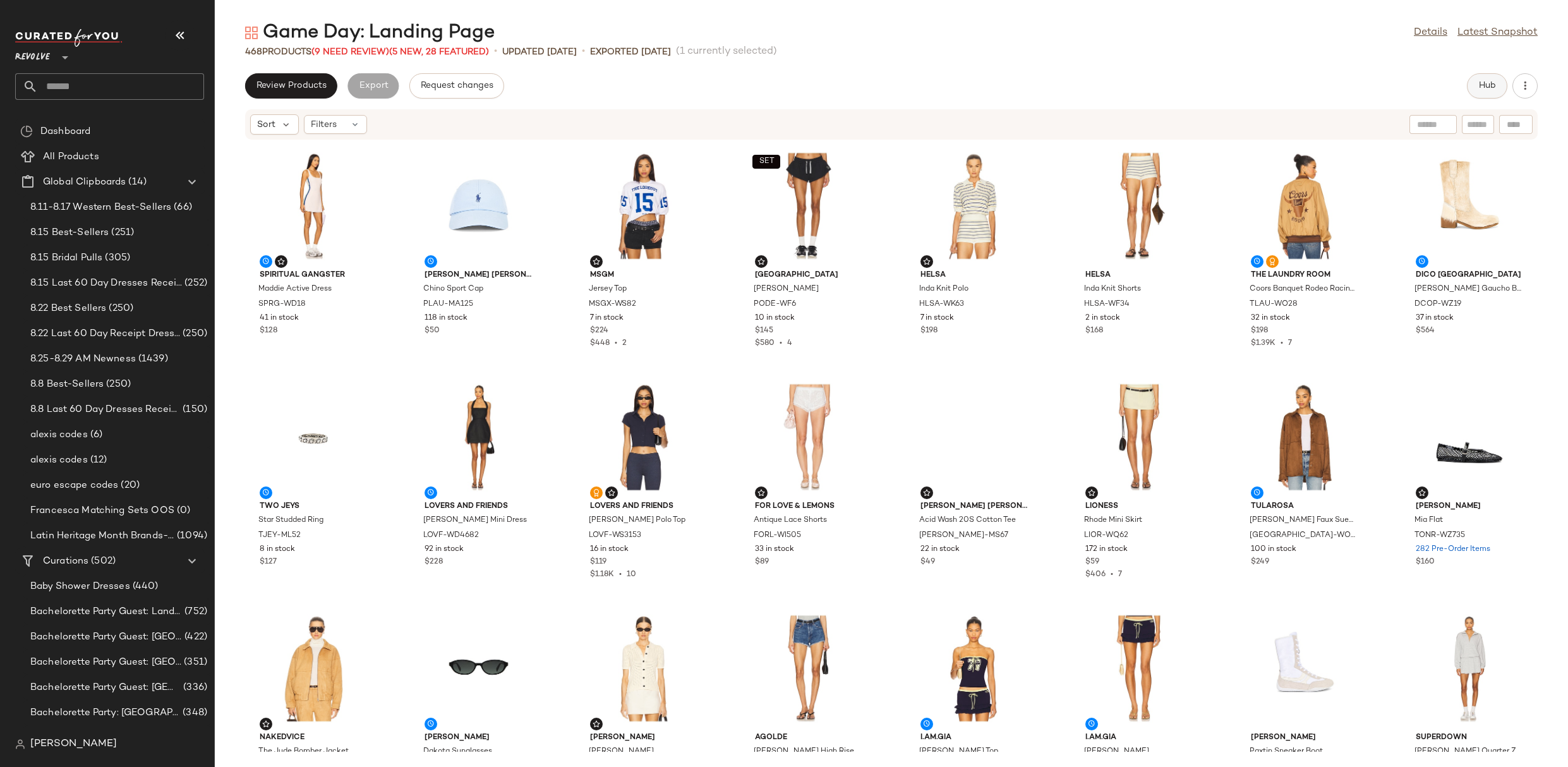
click at [1482, 82] on span "Hub" at bounding box center [1487, 86] width 17 height 10
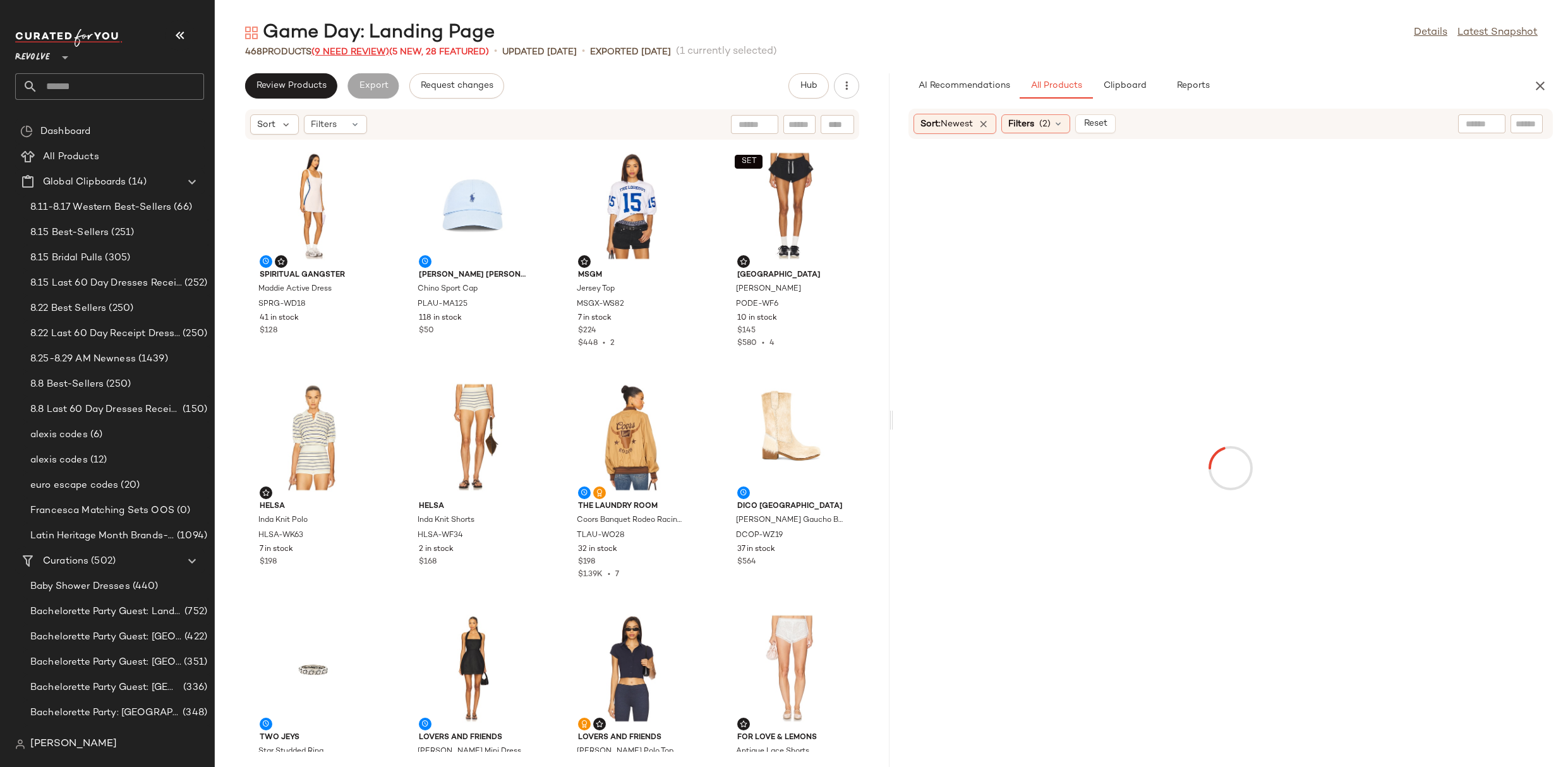
click at [380, 51] on span "(9 Need Review)" at bounding box center [350, 52] width 78 height 10
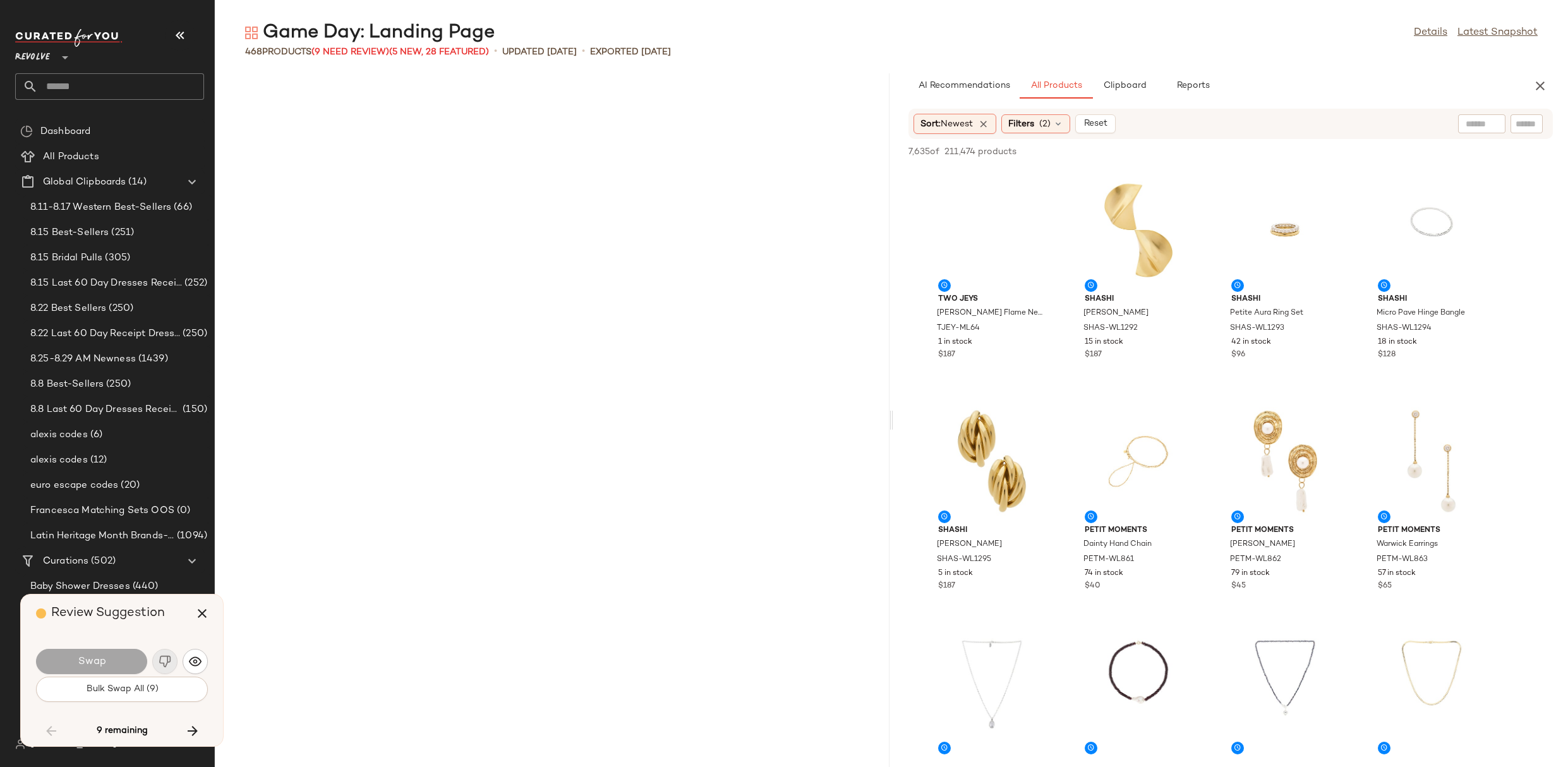
scroll to position [11797, 0]
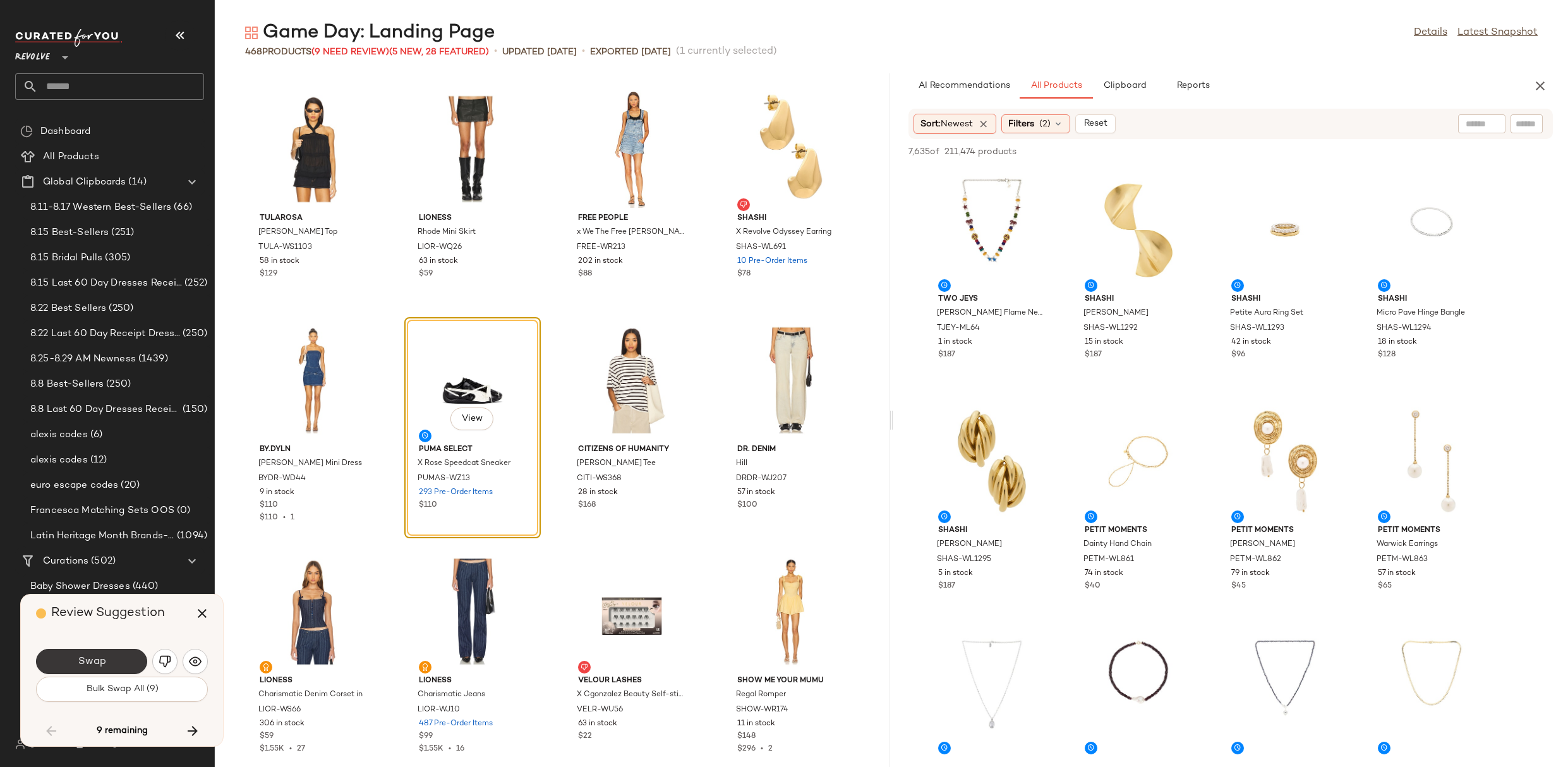
click at [98, 668] on button "Swap" at bounding box center [92, 661] width 111 height 25
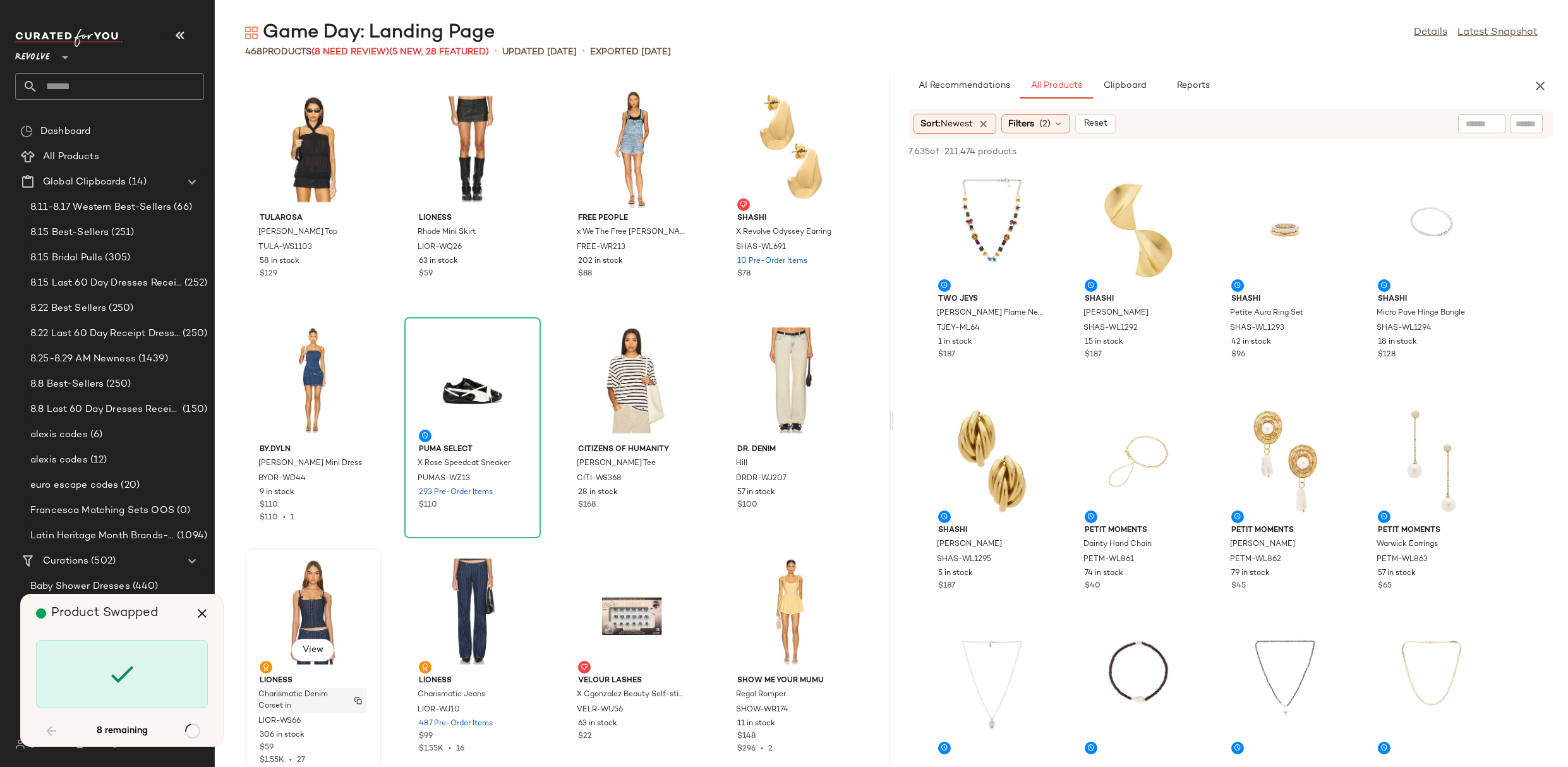
scroll to position [13416, 0]
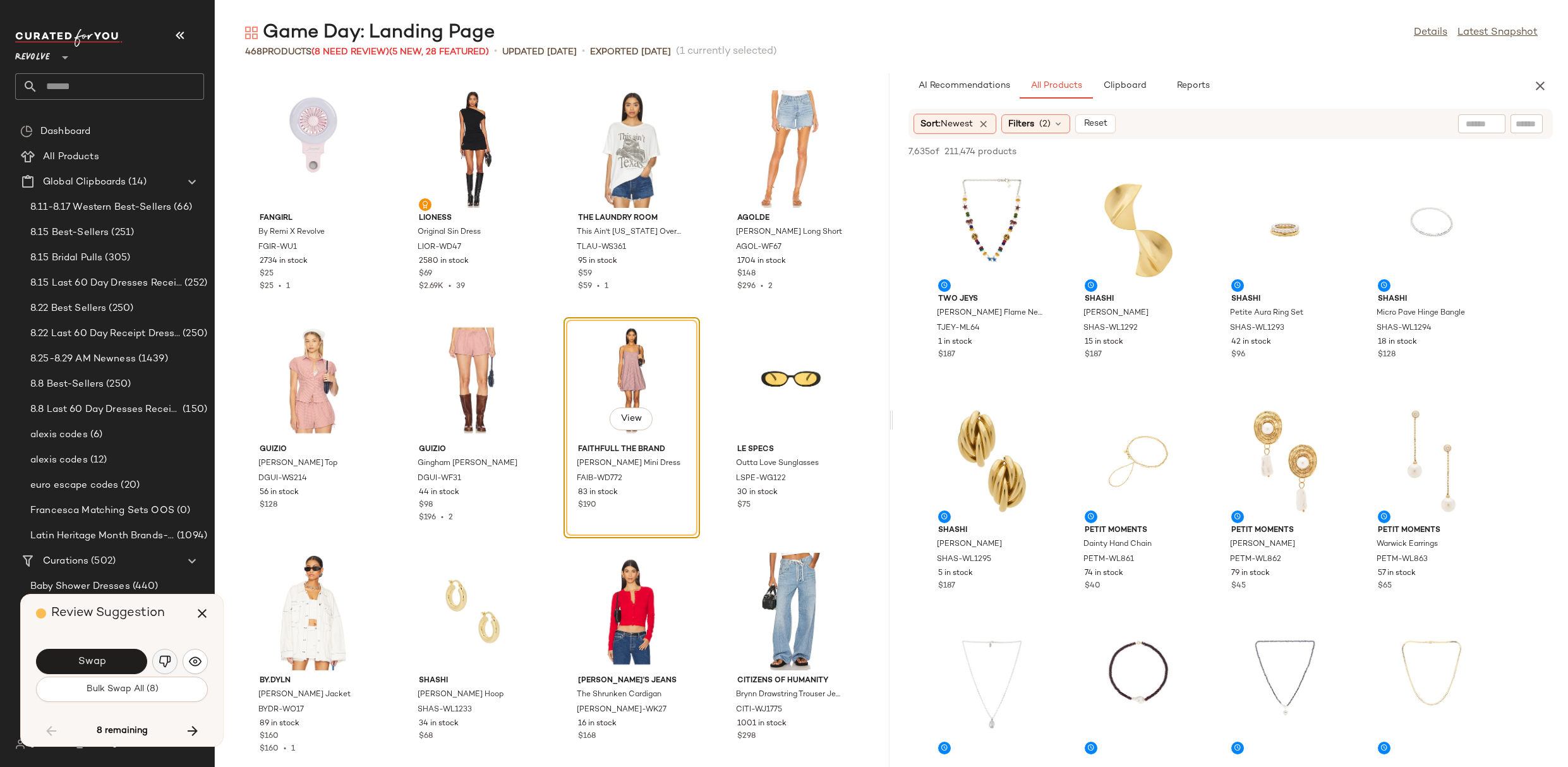
click at [169, 666] on img "button" at bounding box center [165, 661] width 13 height 13
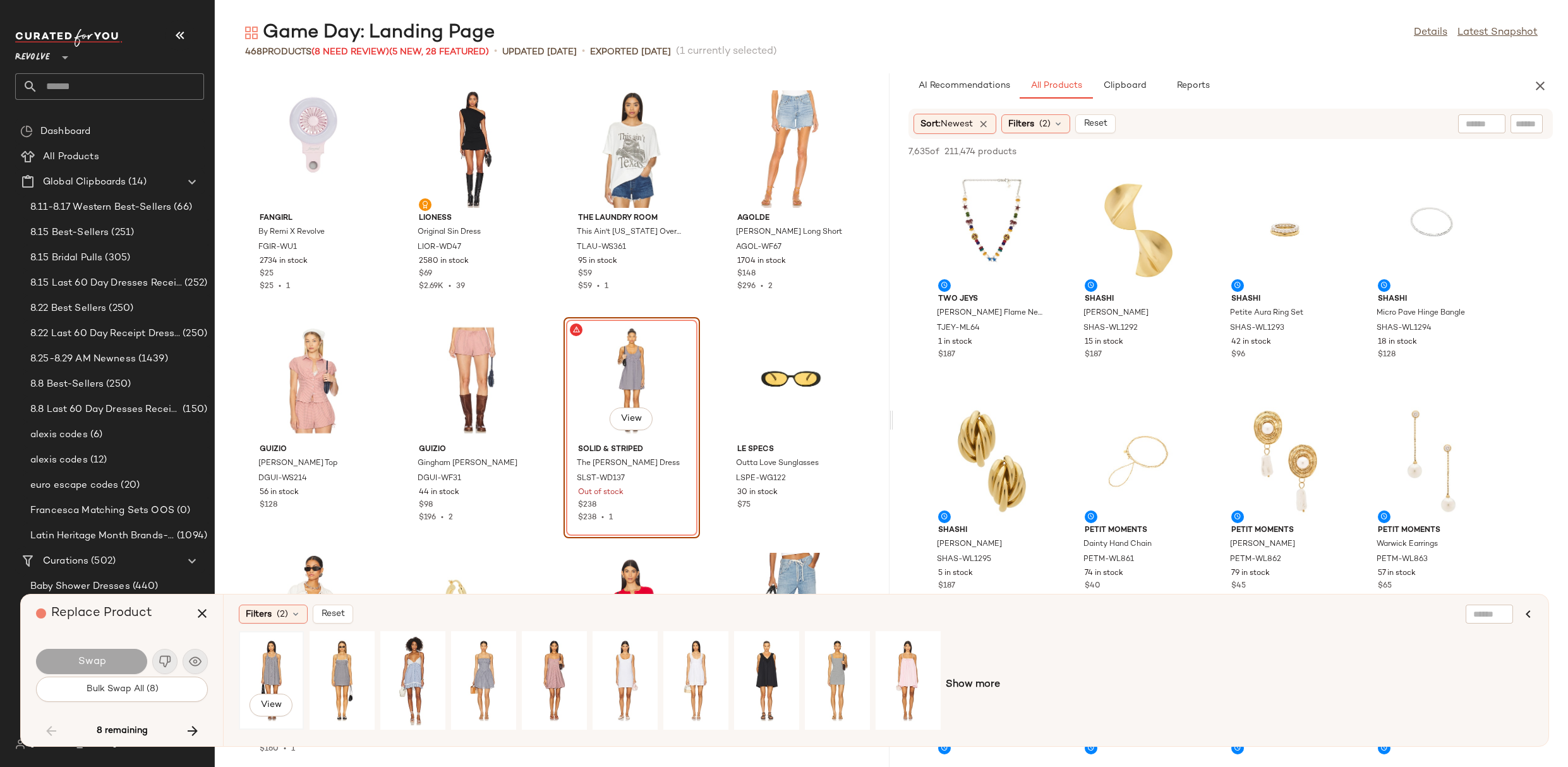
click at [270, 665] on div "View" at bounding box center [271, 680] width 56 height 89
click at [101, 652] on button "Swap" at bounding box center [92, 661] width 111 height 25
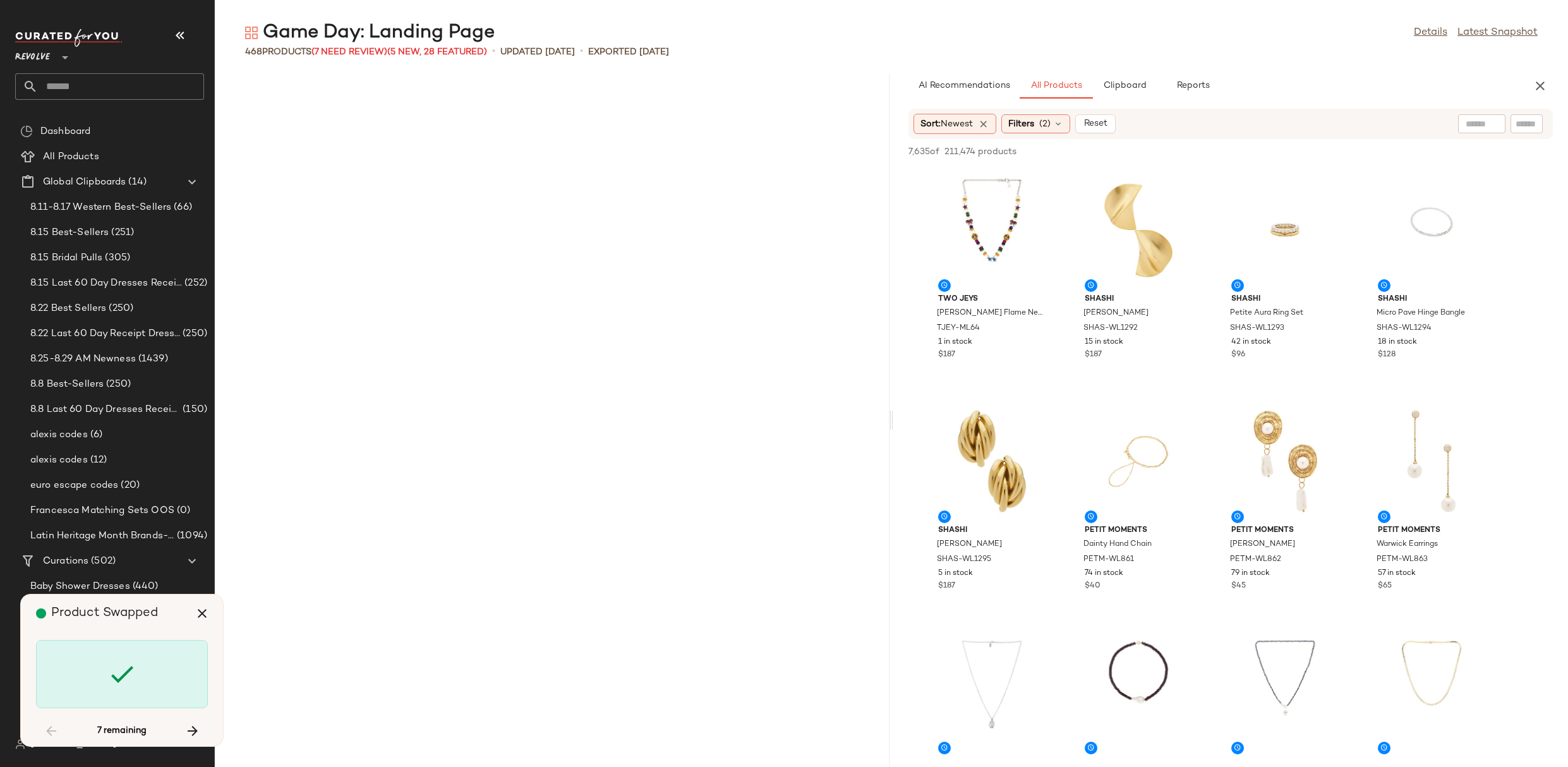
scroll to position [15730, 0]
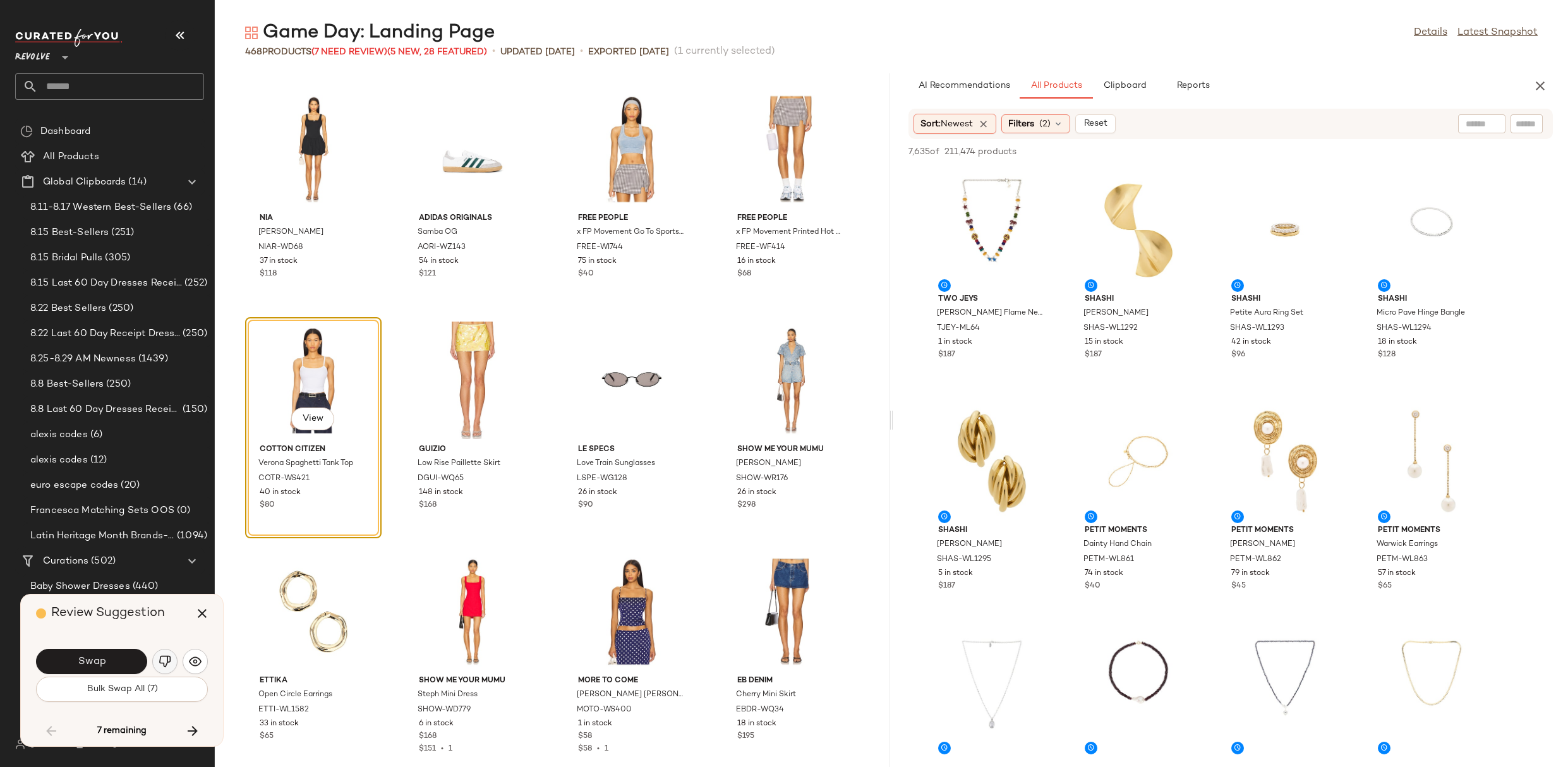
click at [162, 658] on img "button" at bounding box center [165, 661] width 13 height 13
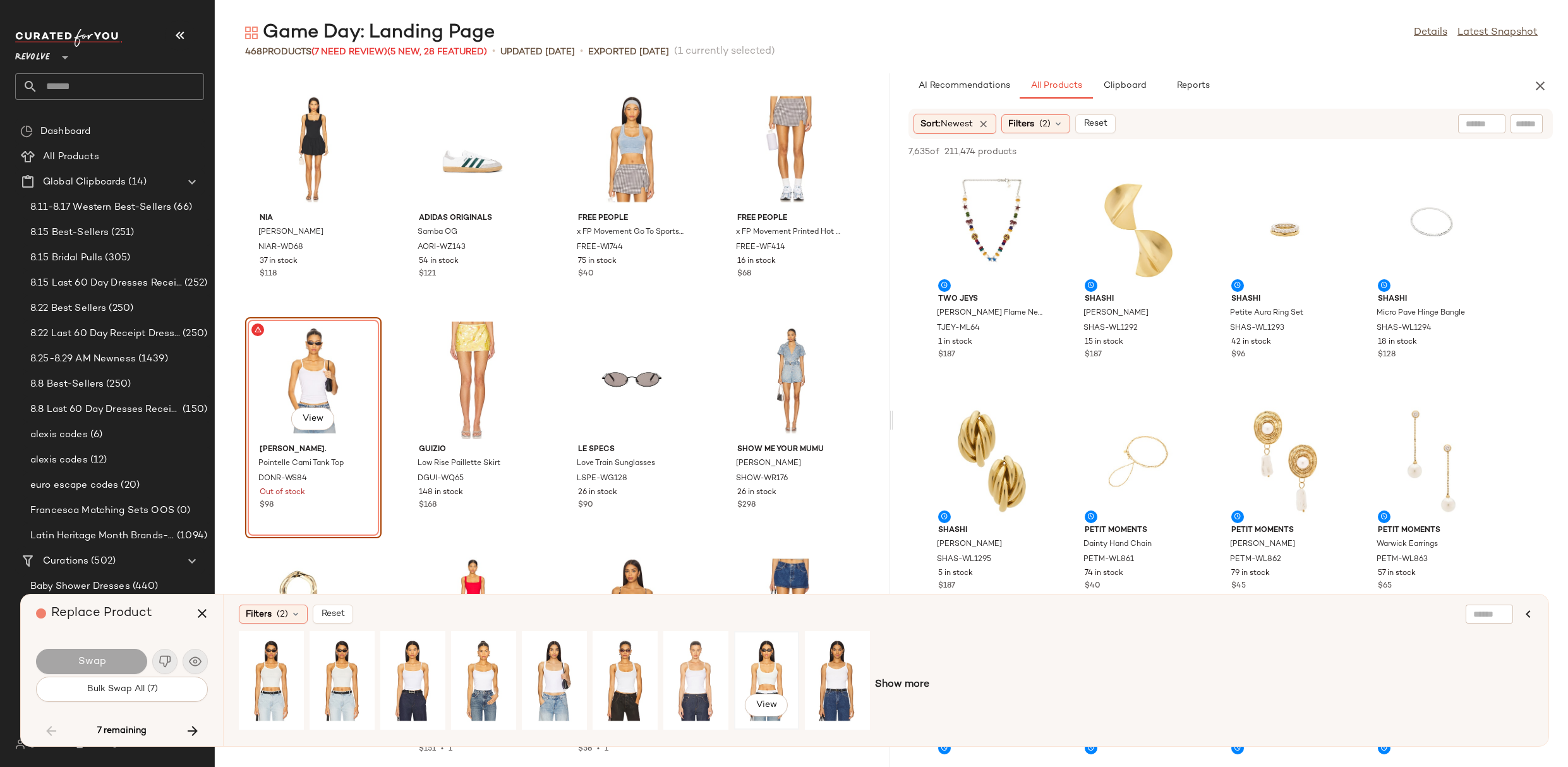
click at [775, 655] on div "View" at bounding box center [767, 680] width 56 height 89
click at [106, 649] on button "Swap" at bounding box center [92, 661] width 111 height 25
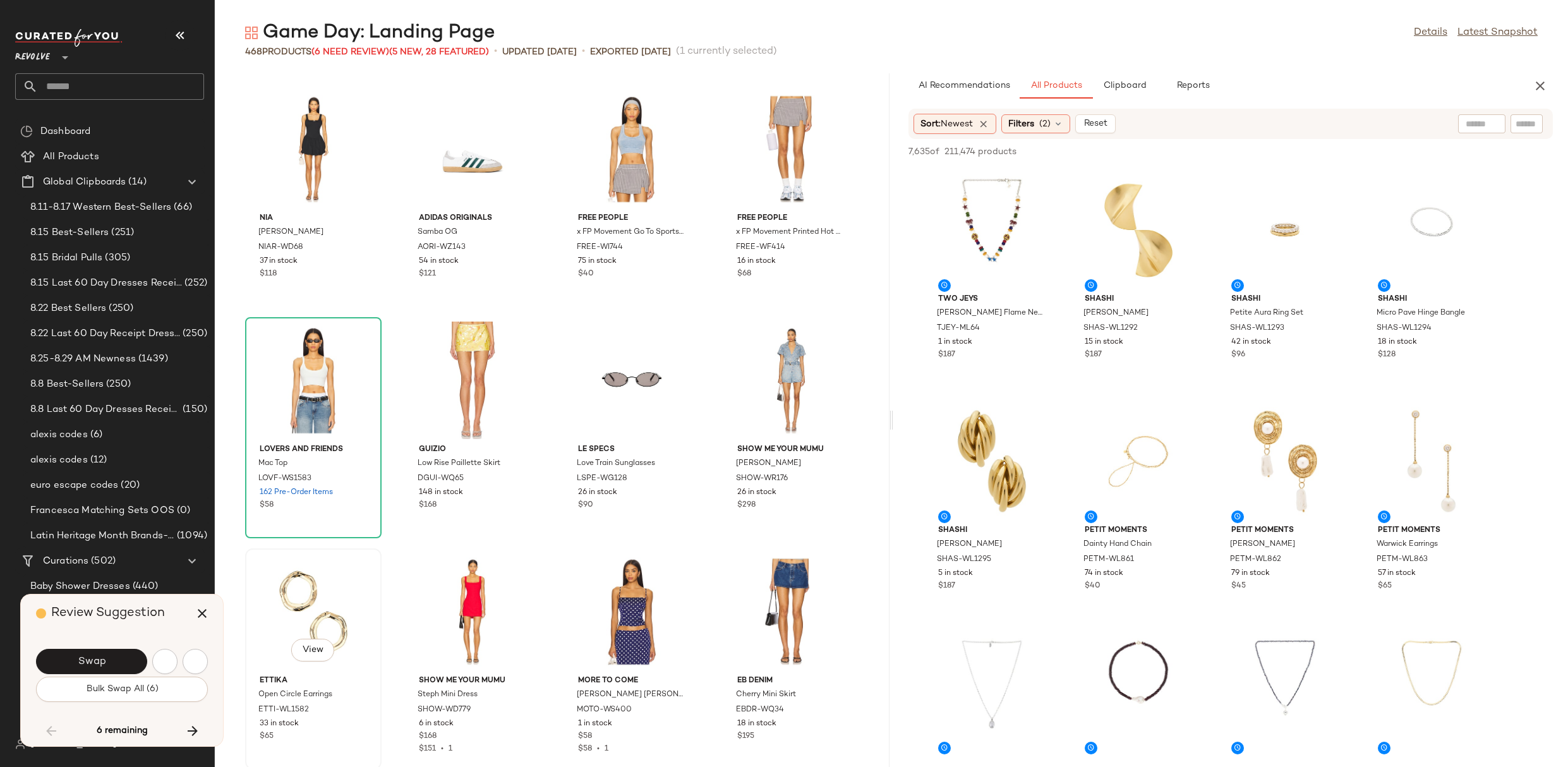
scroll to position [16424, 0]
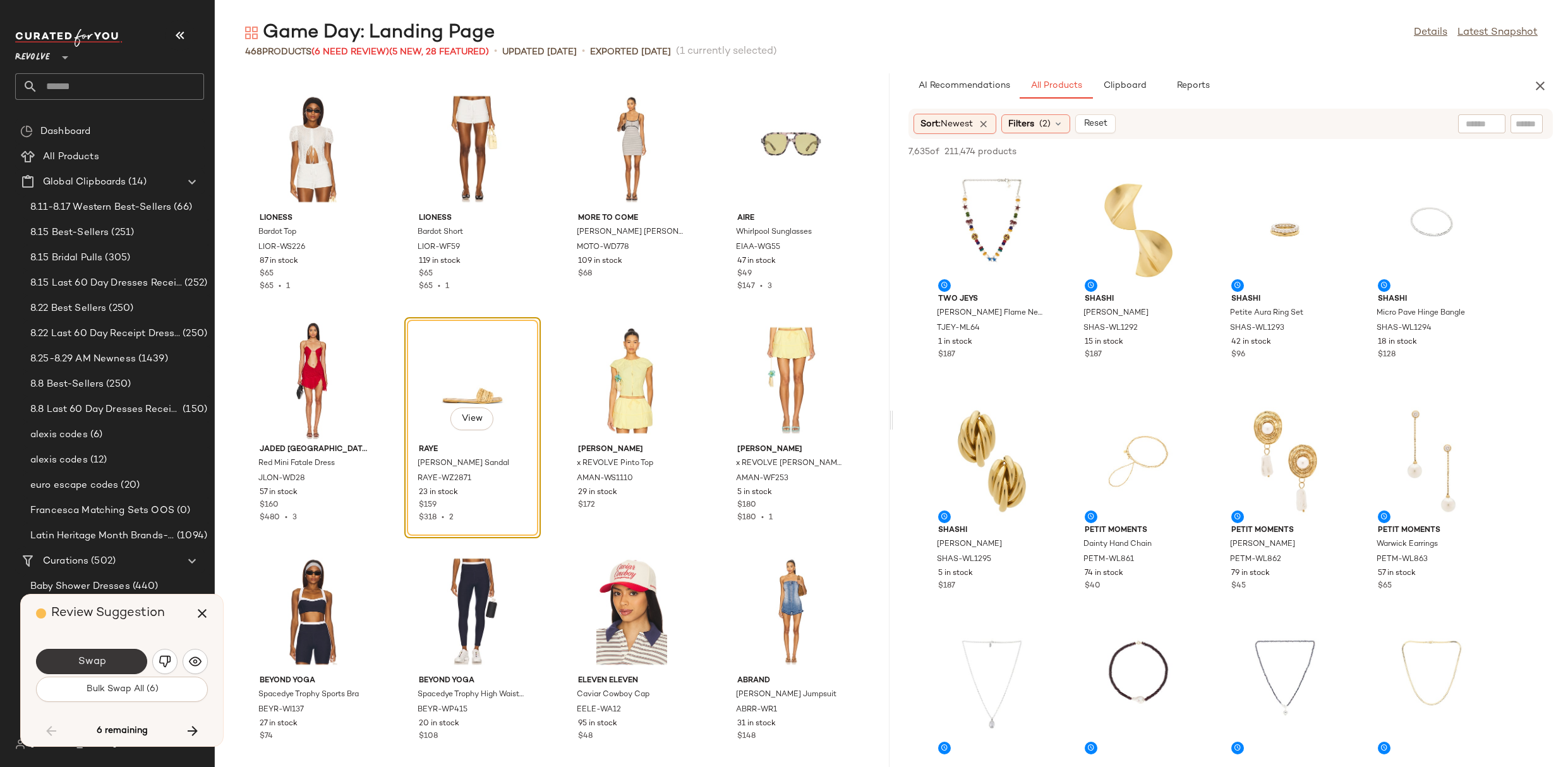
click at [119, 660] on button "Swap" at bounding box center [92, 661] width 111 height 25
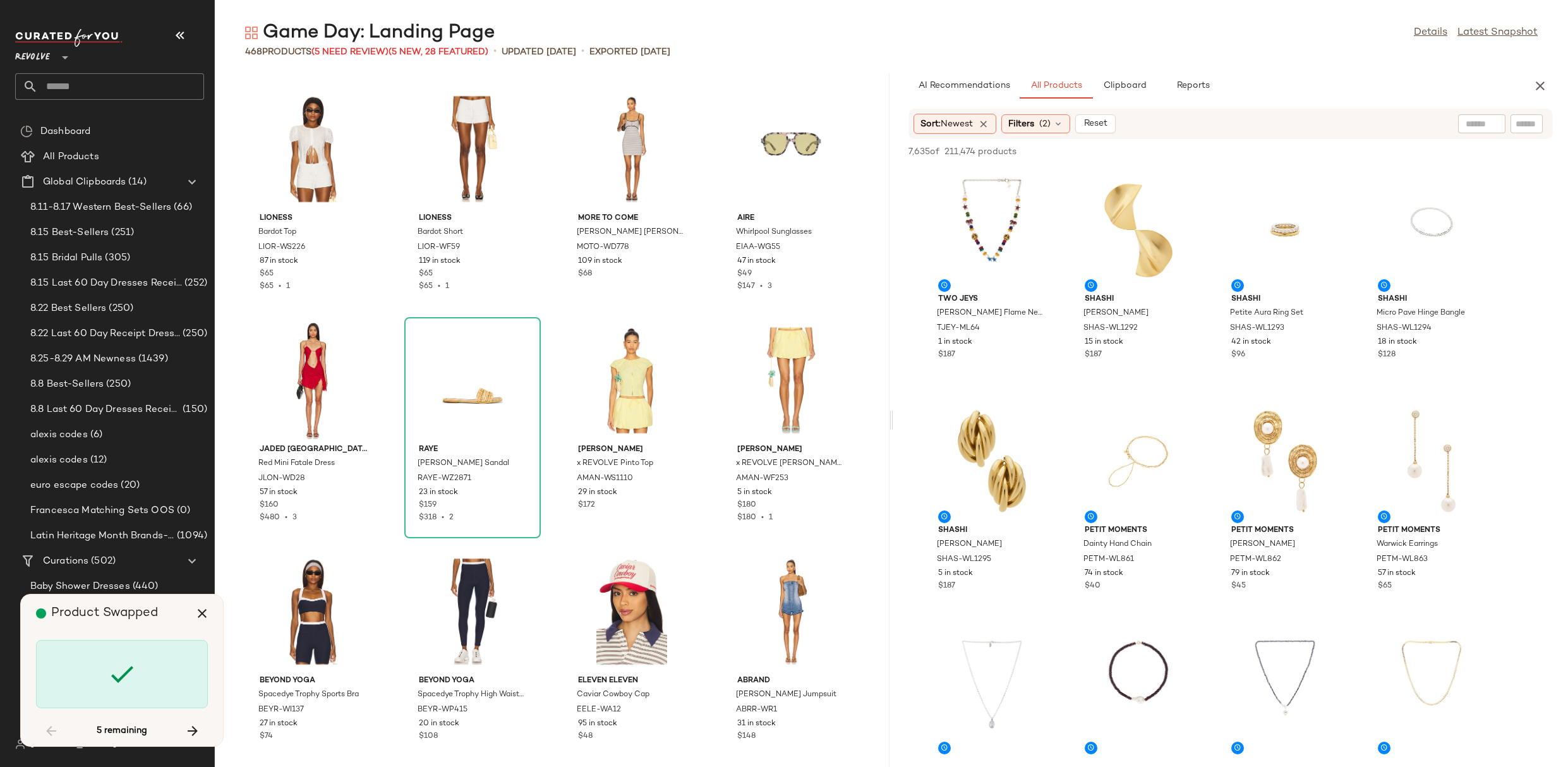
scroll to position [20125, 0]
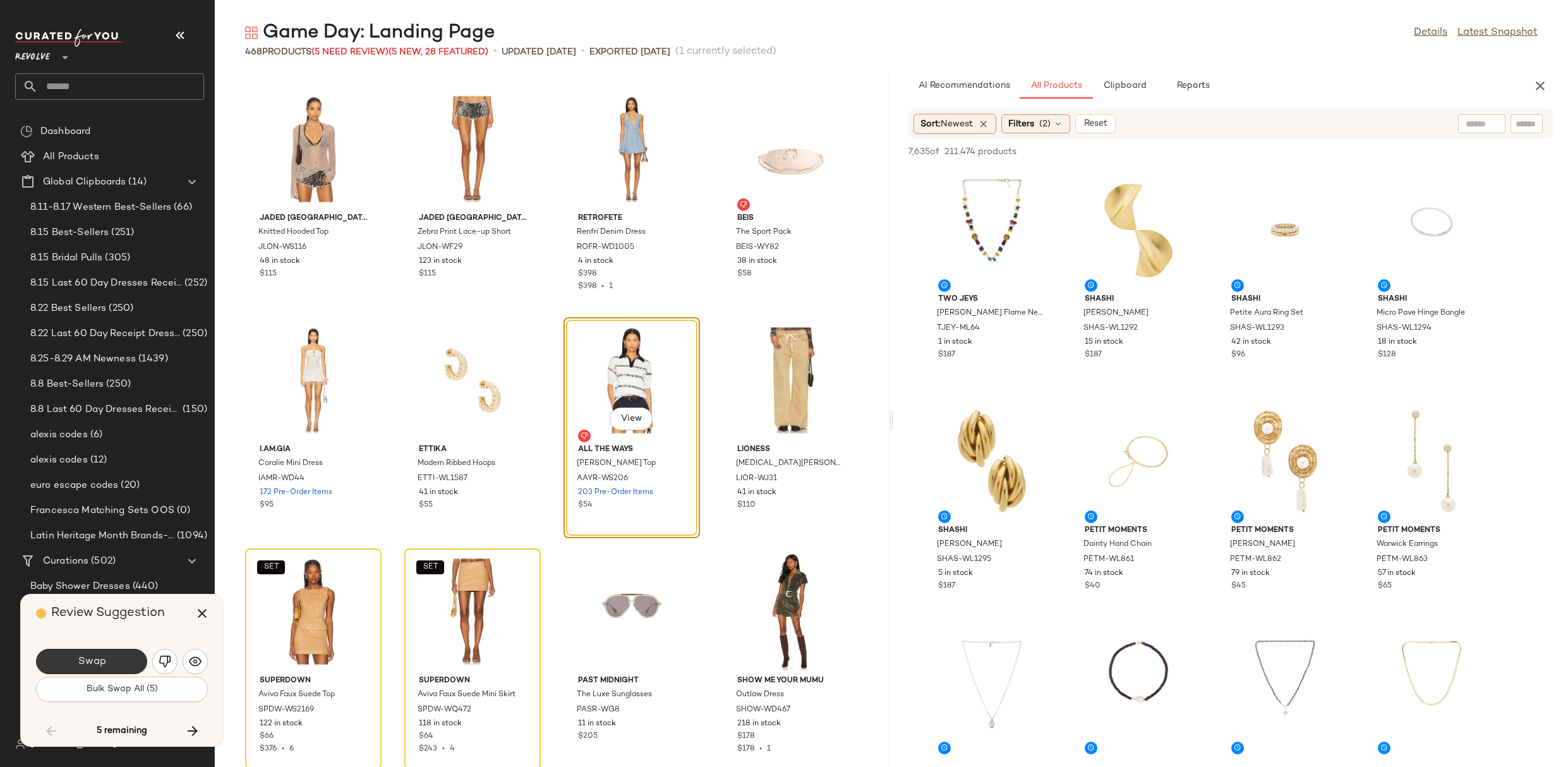
click at [122, 665] on button "Swap" at bounding box center [92, 661] width 111 height 25
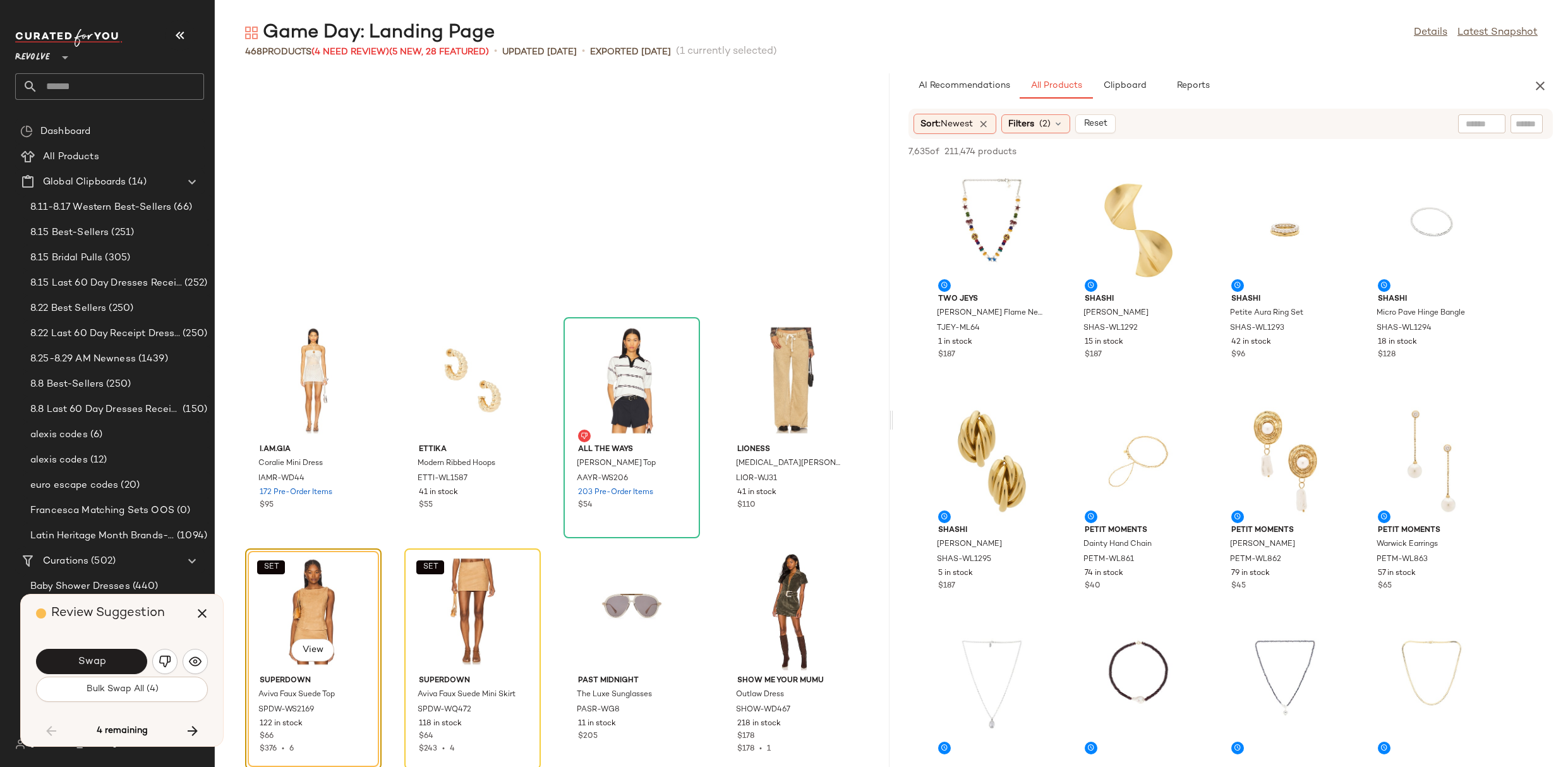
scroll to position [20356, 0]
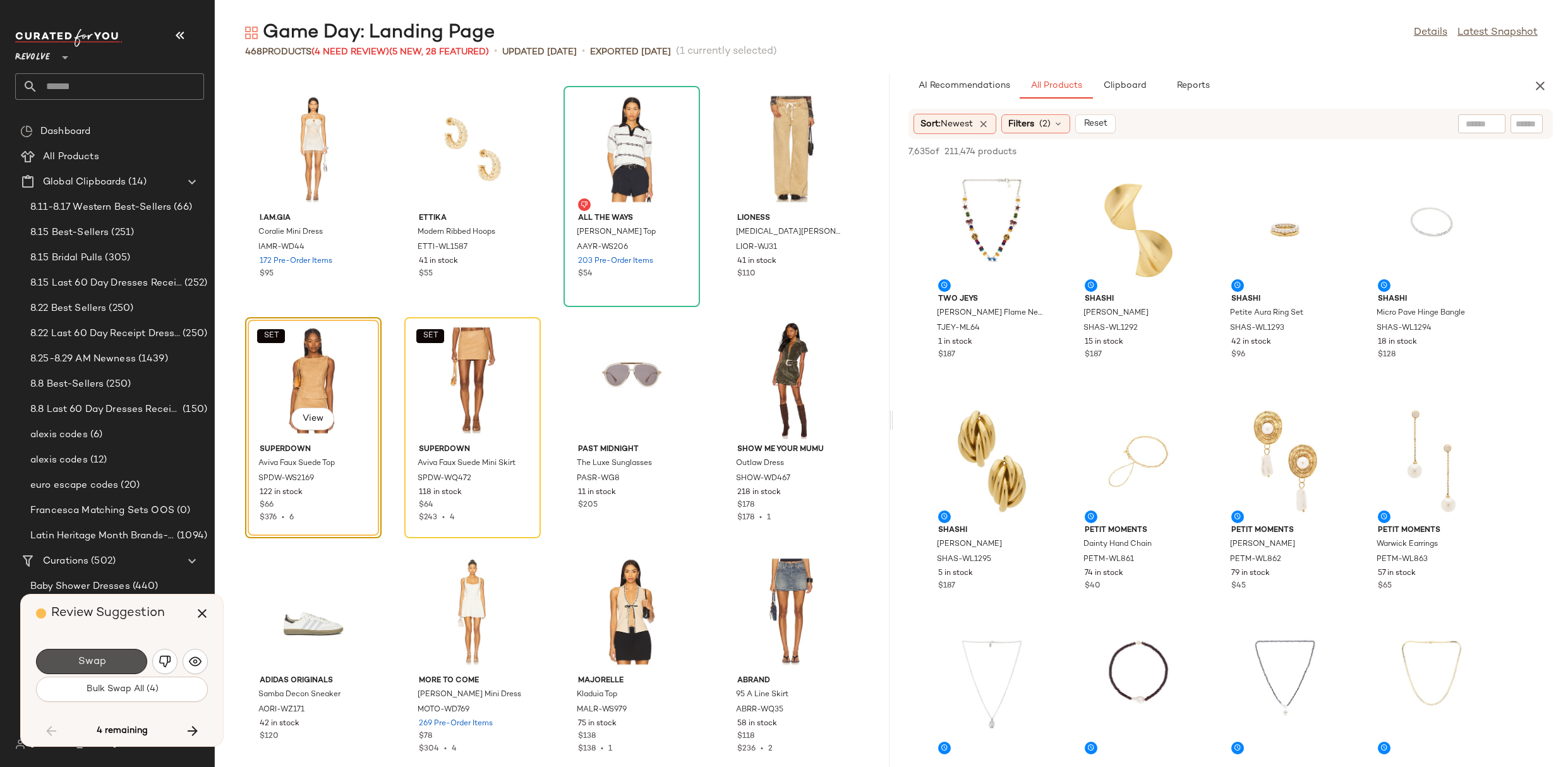
click at [122, 665] on button "Swap" at bounding box center [92, 661] width 111 height 25
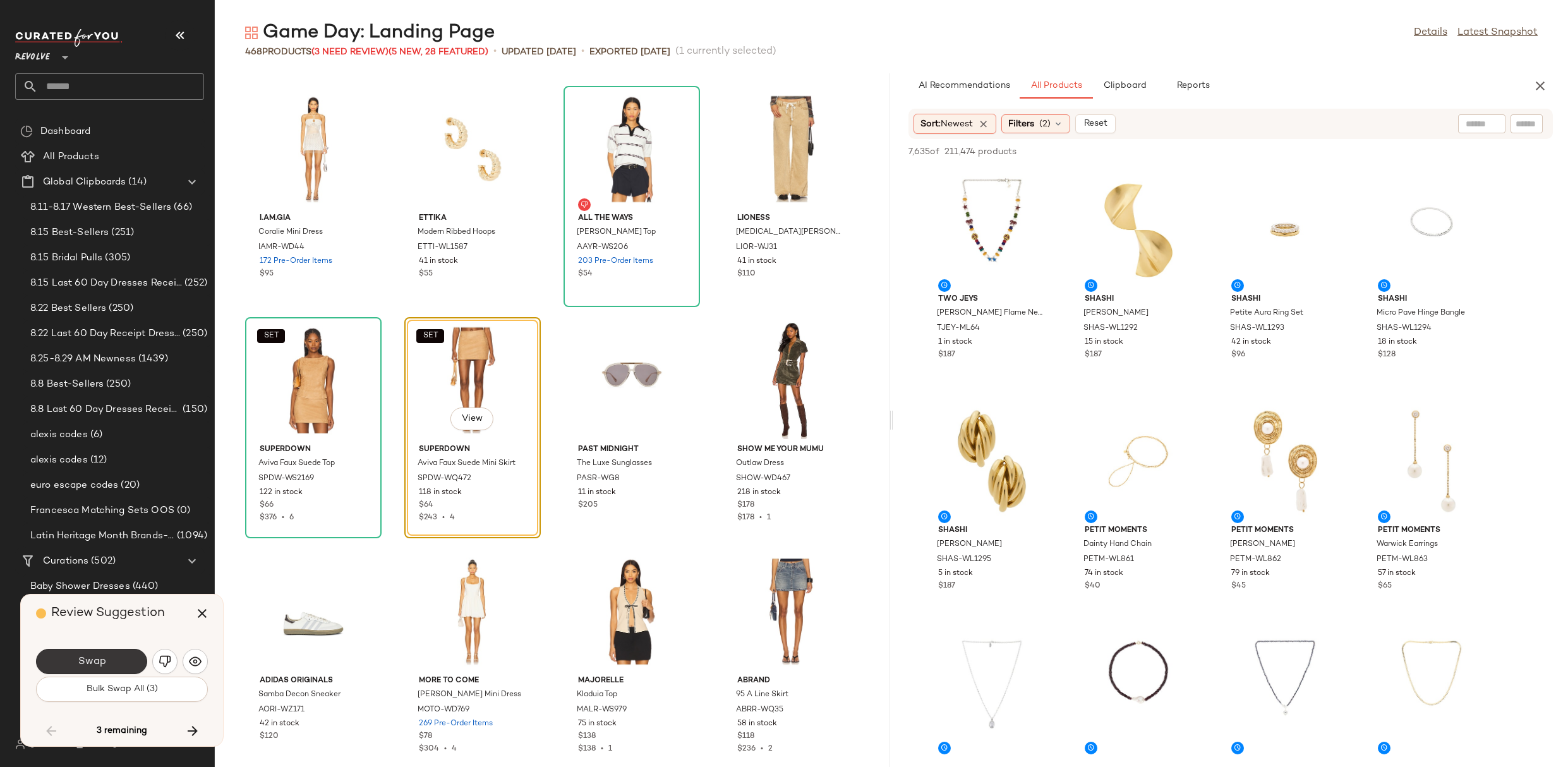
click at [123, 663] on button "Swap" at bounding box center [92, 661] width 111 height 25
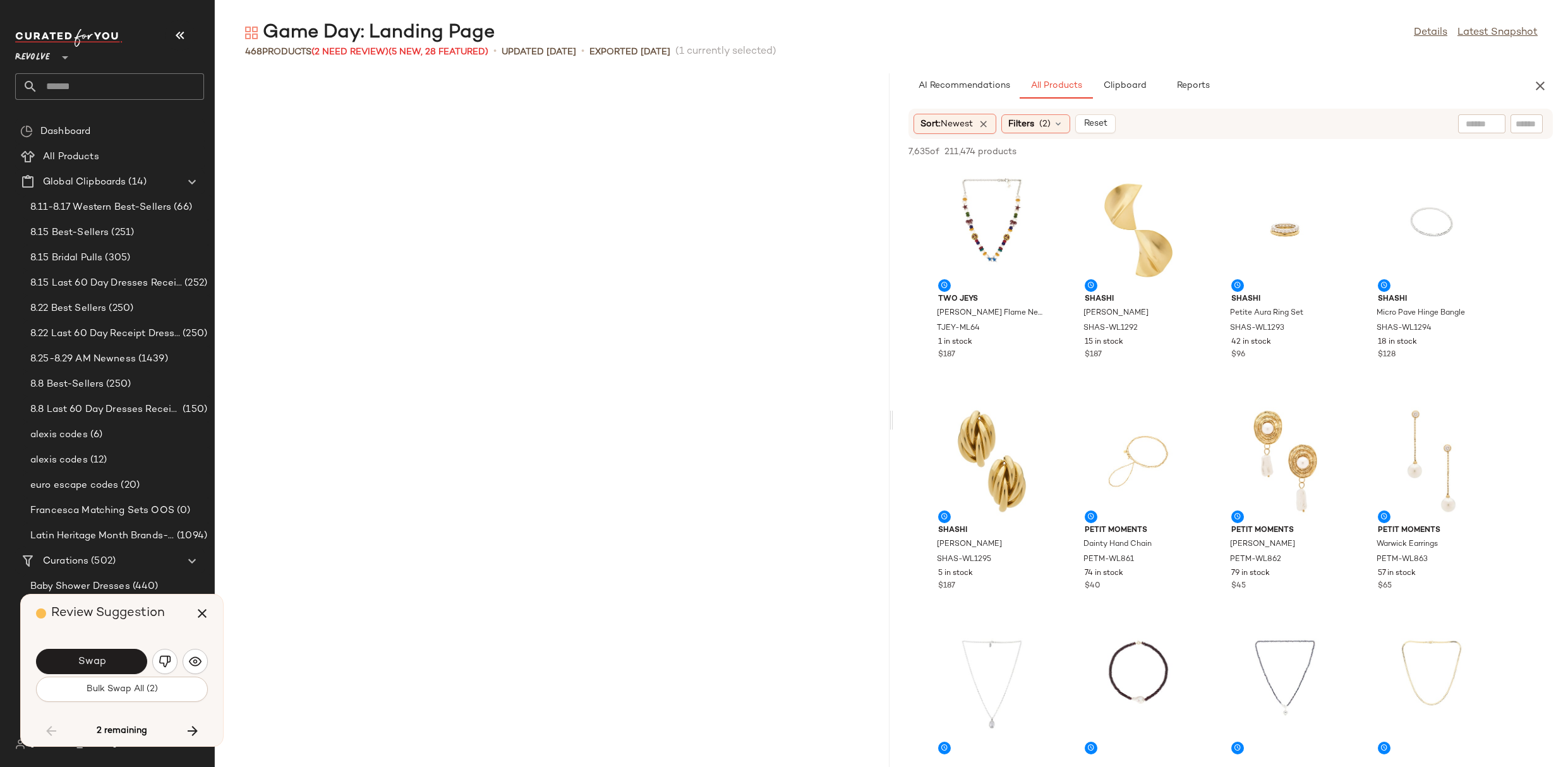
scroll to position [21050, 0]
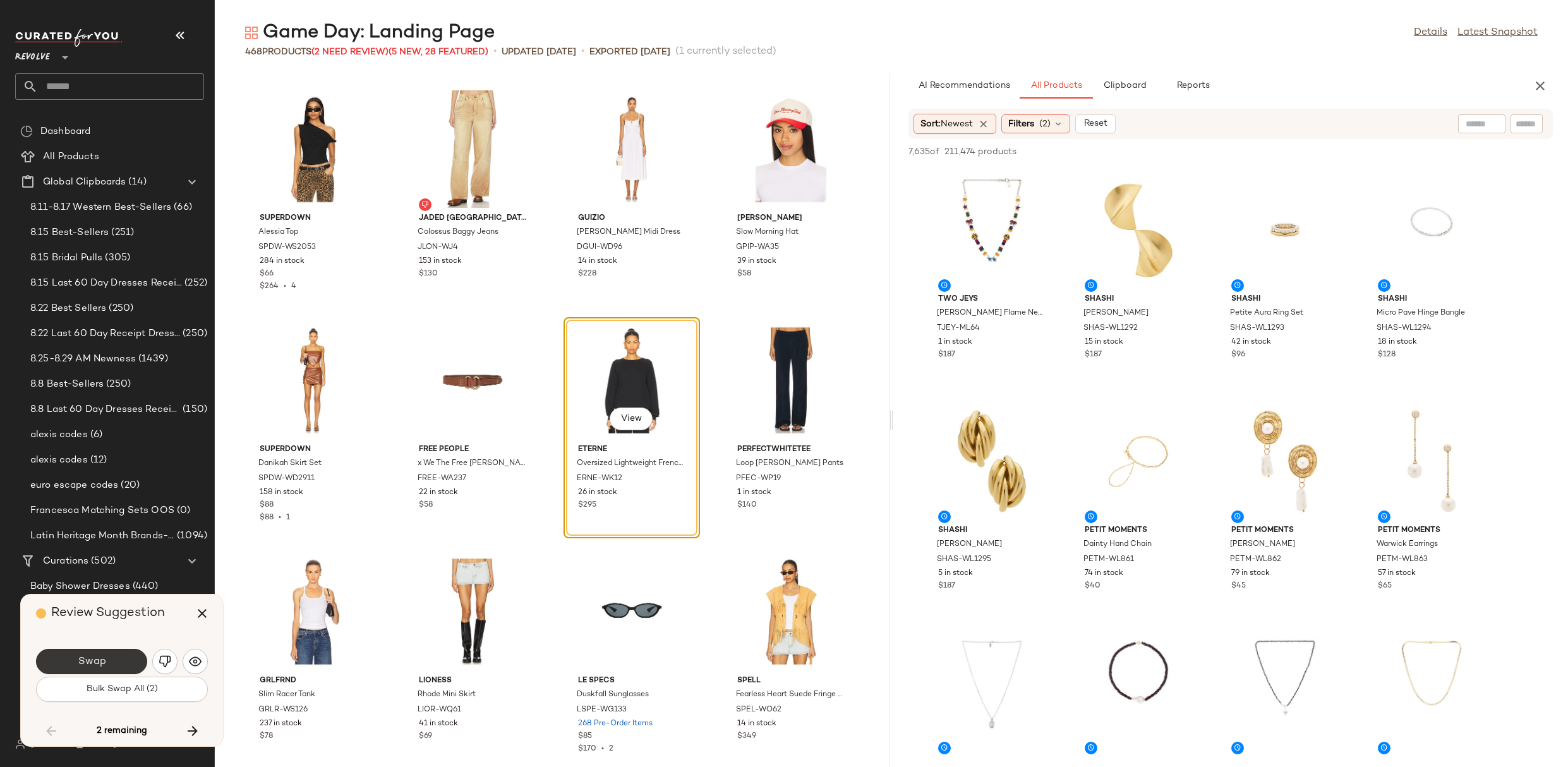
click at [83, 659] on span "Swap" at bounding box center [91, 662] width 29 height 12
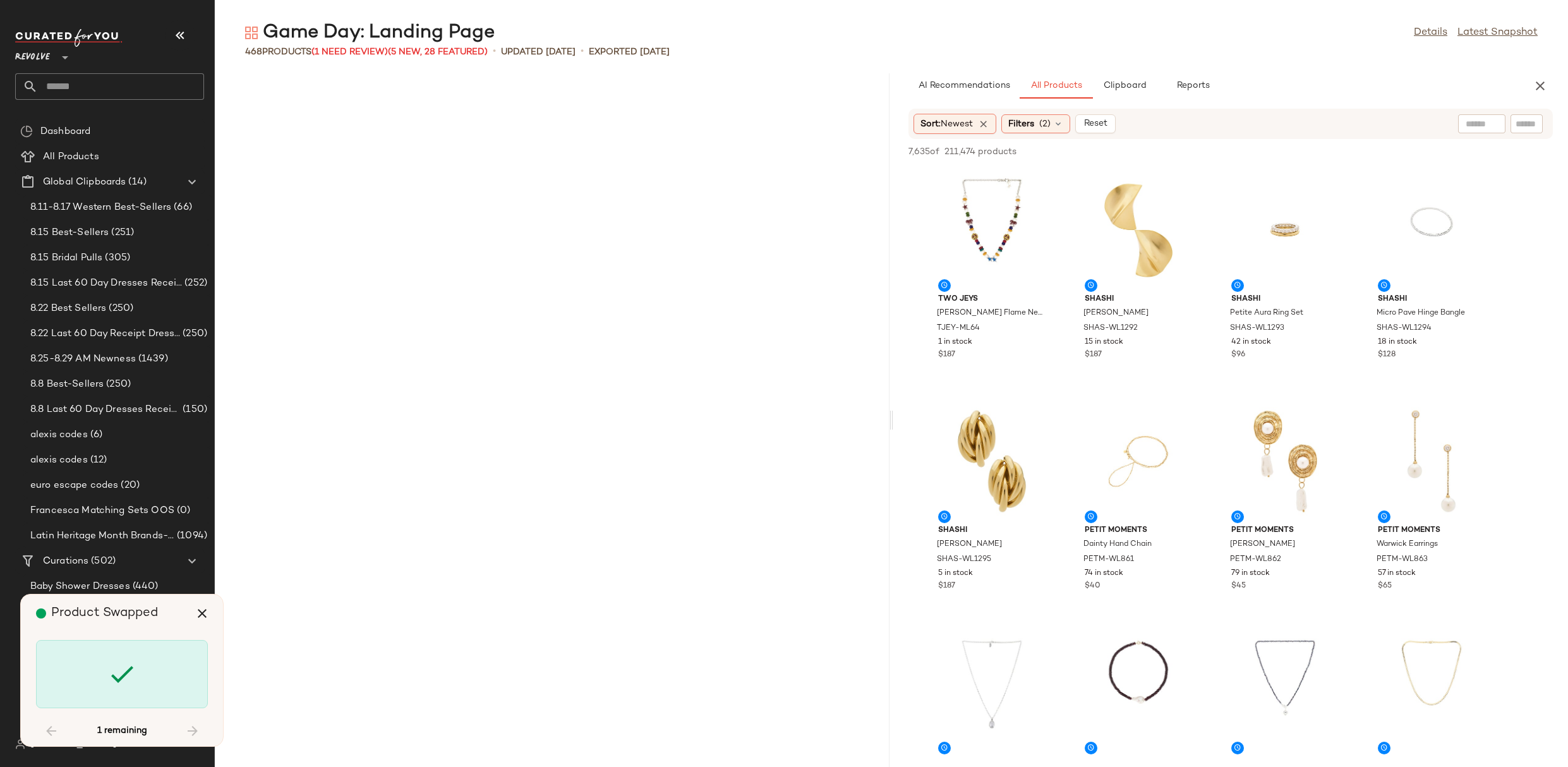
scroll to position [24288, 0]
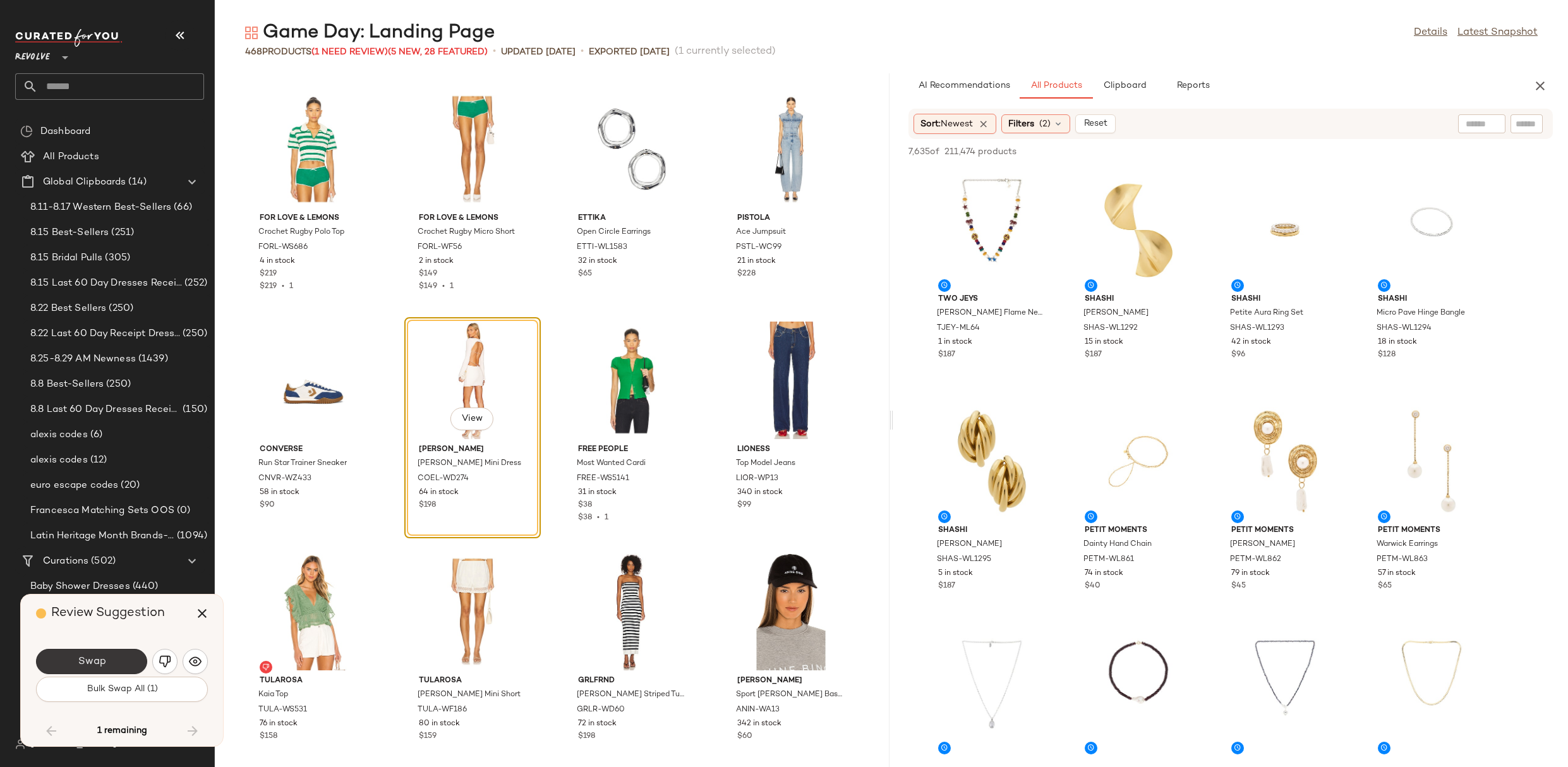
click at [134, 669] on button "Swap" at bounding box center [92, 661] width 111 height 25
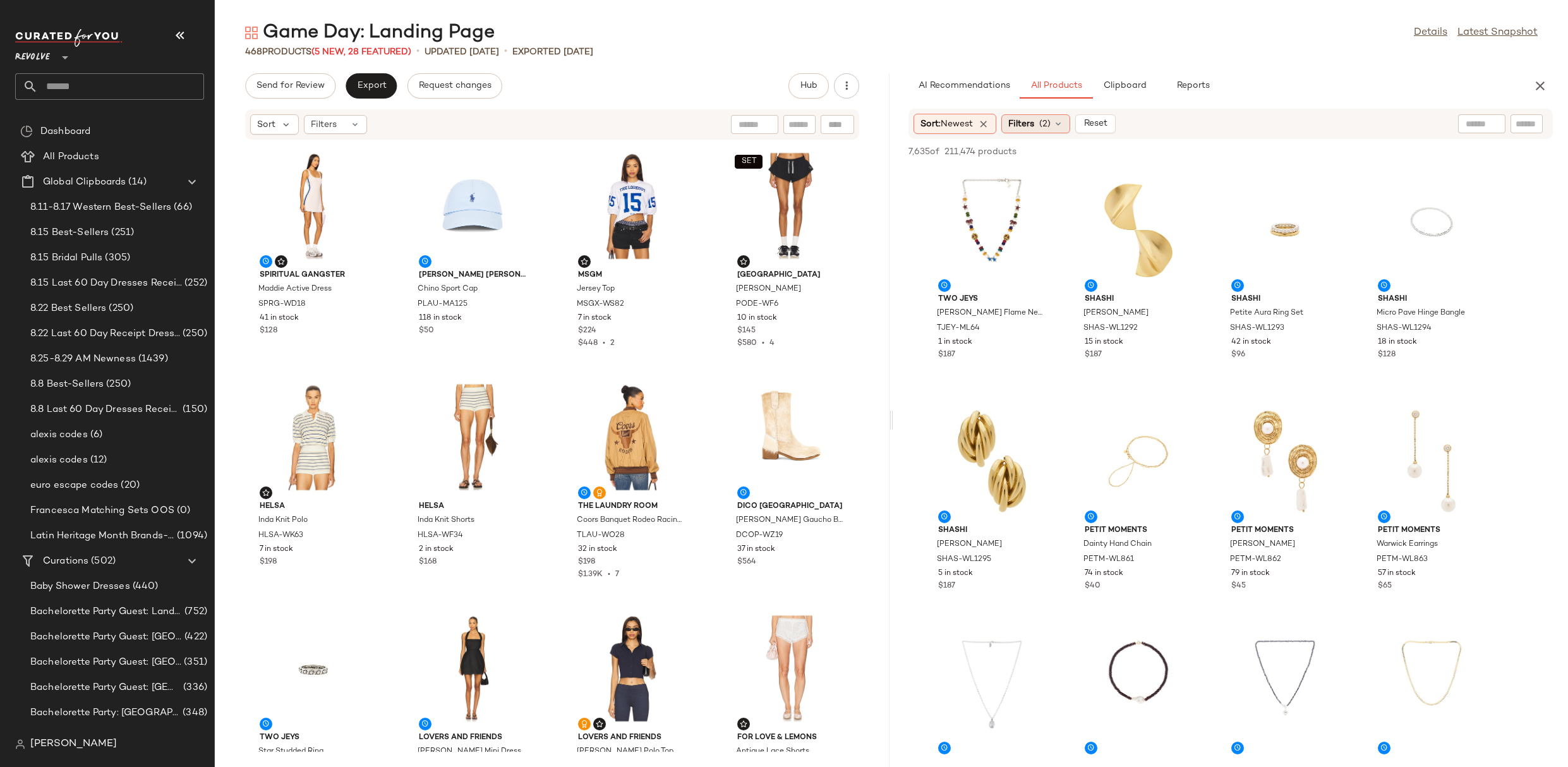
click at [1054, 123] on div "Filters (2)" at bounding box center [1036, 124] width 69 height 19
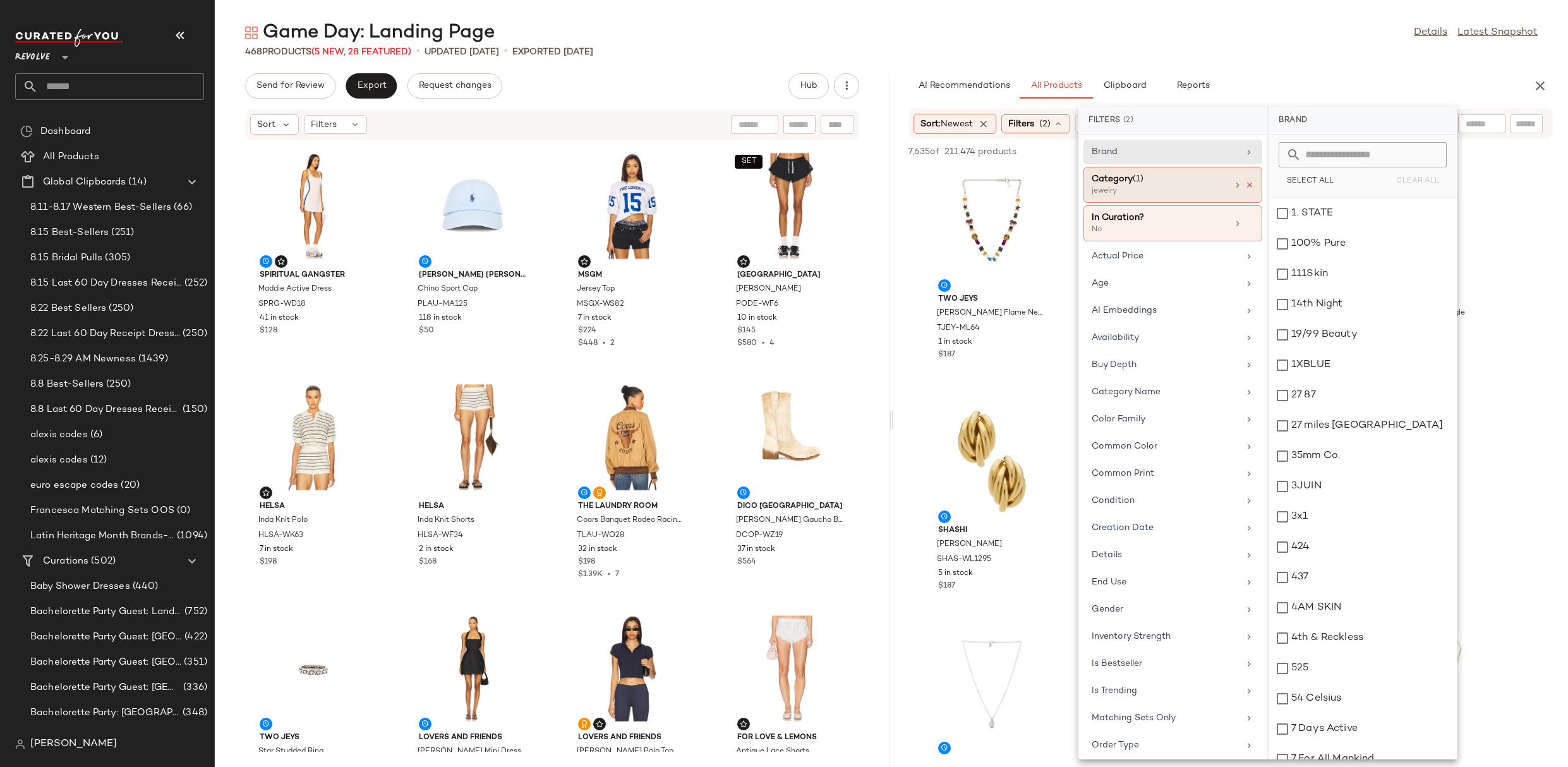
click at [1248, 180] on icon at bounding box center [1250, 185] width 9 height 9
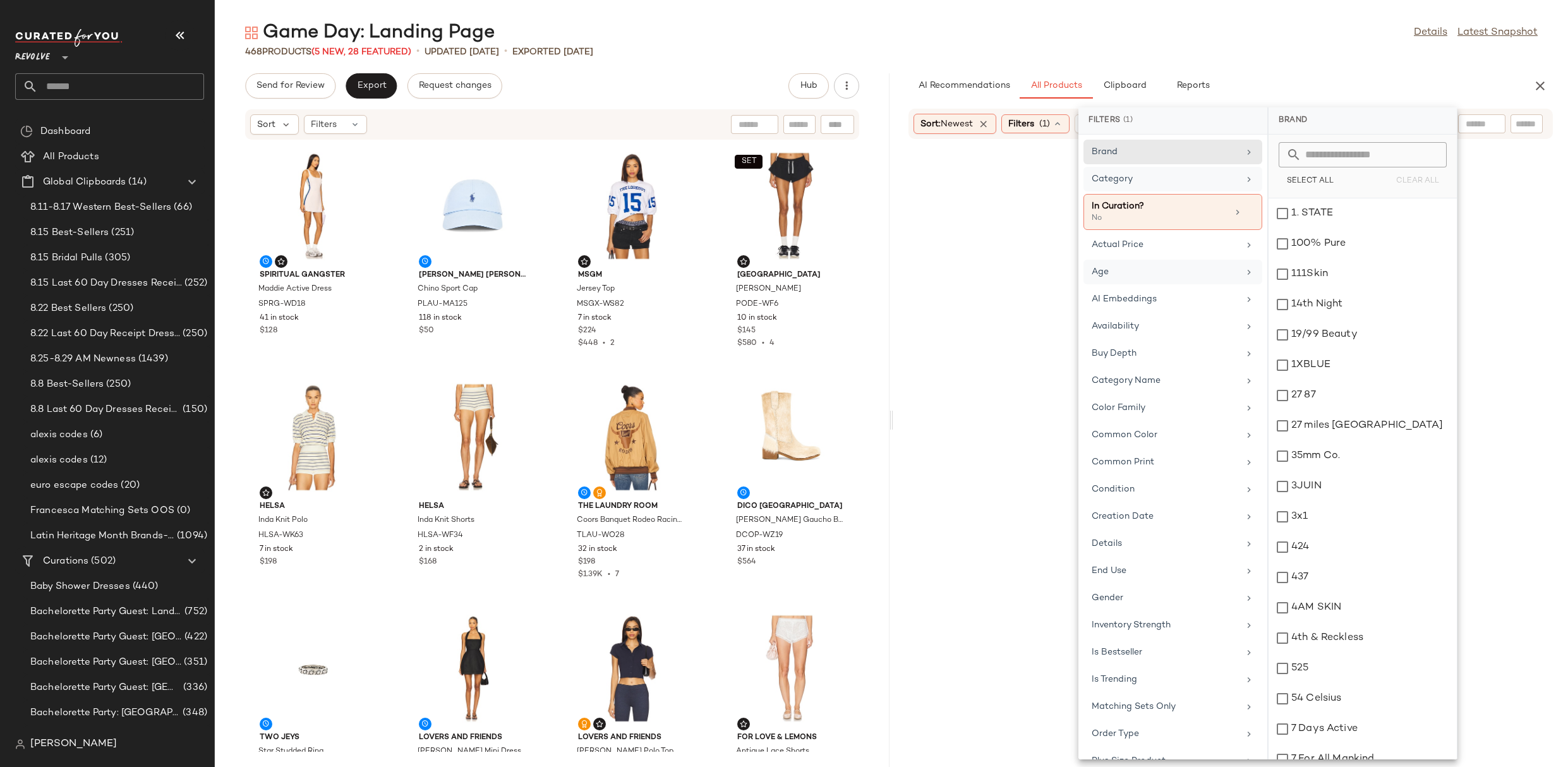
click at [1184, 271] on div "Age" at bounding box center [1166, 272] width 147 height 13
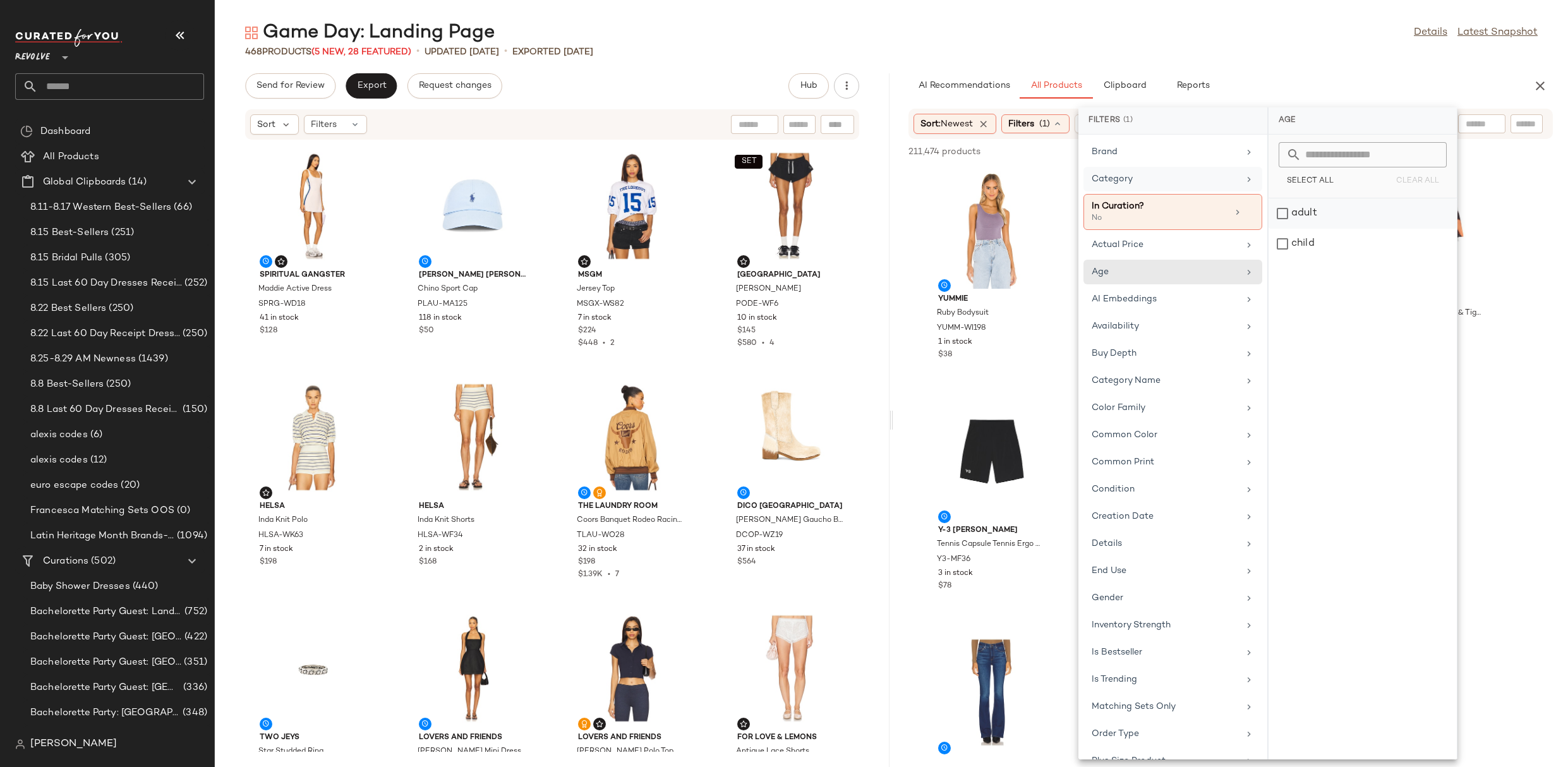
click at [1303, 213] on div "adult" at bounding box center [1362, 213] width 188 height 30
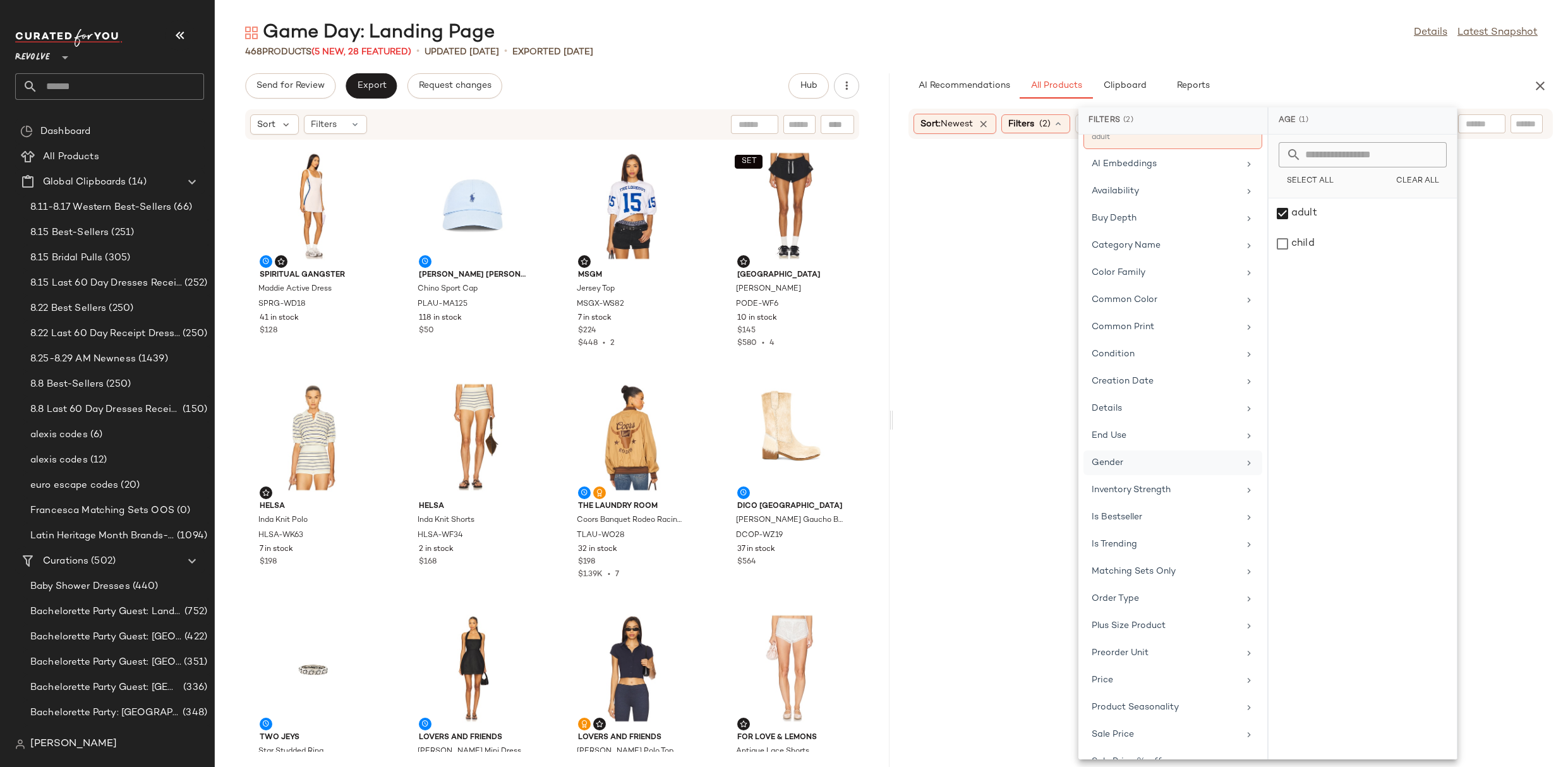
click at [1161, 450] on div "Gender" at bounding box center [1173, 462] width 179 height 24
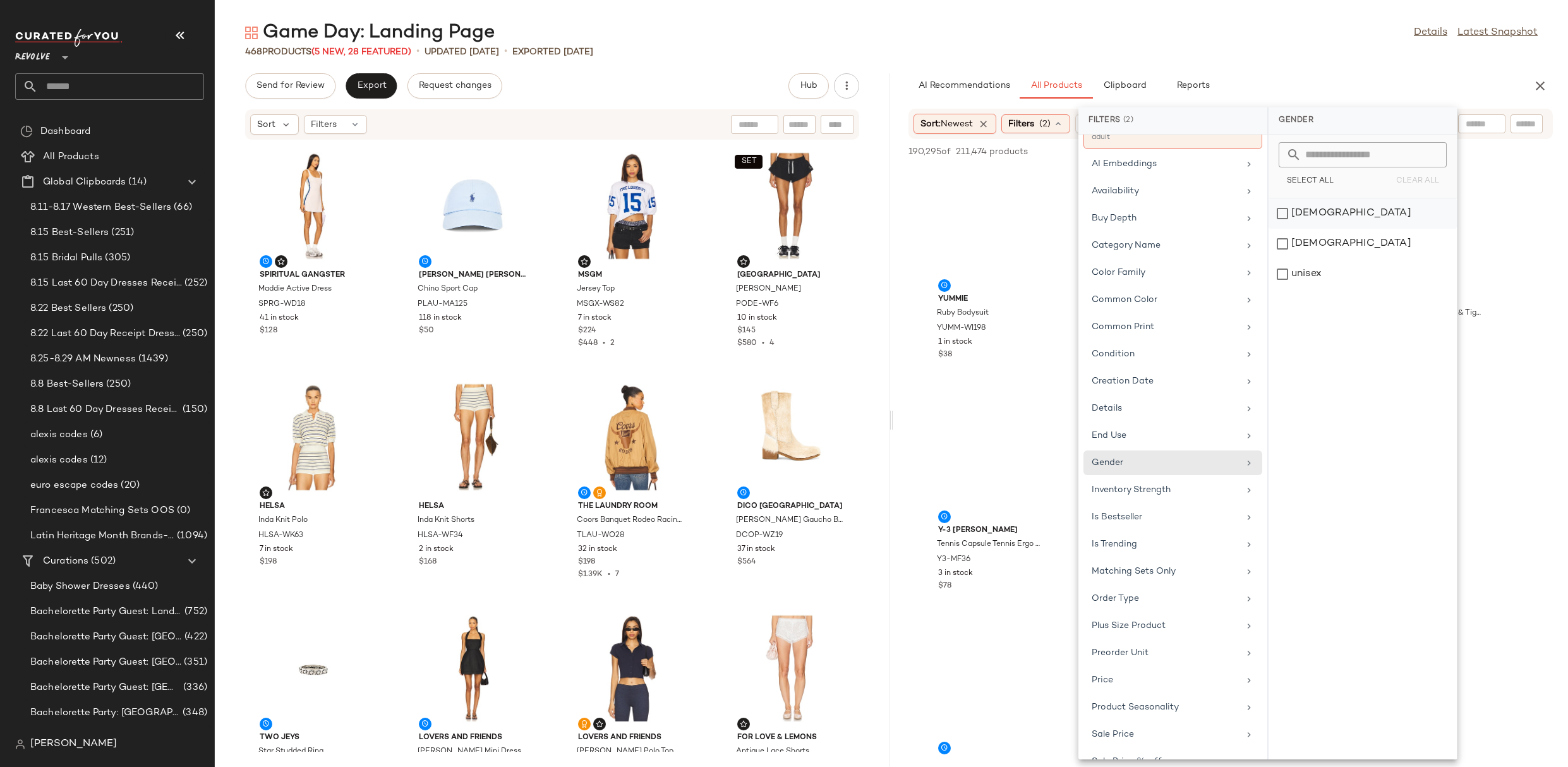
click at [1299, 220] on div "[DEMOGRAPHIC_DATA]" at bounding box center [1362, 213] width 188 height 30
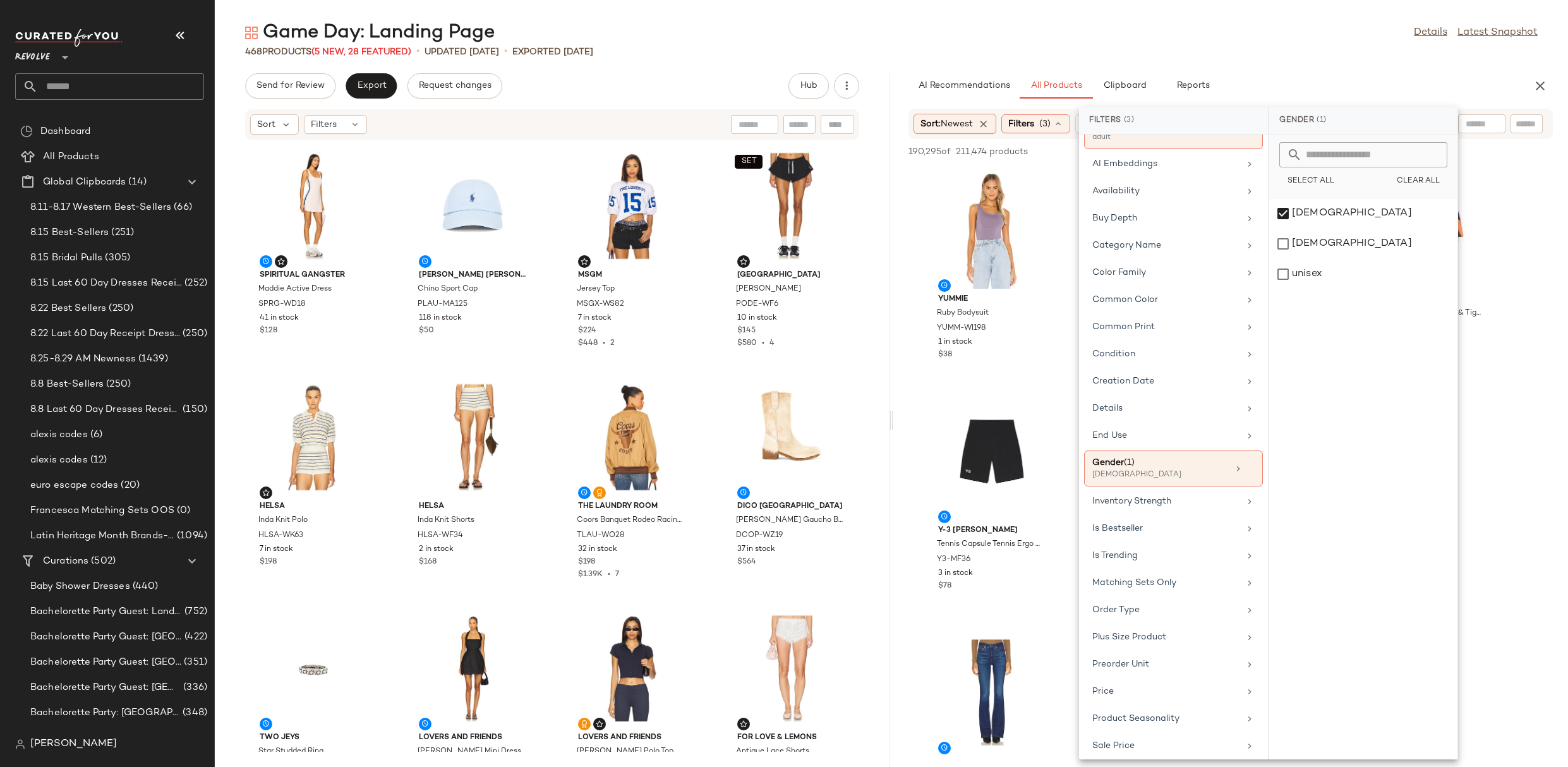
click at [1341, 49] on div "468 Products (5 New, 28 Featured) • updated [DATE] • Exported [DATE]" at bounding box center [892, 51] width 1353 height 13
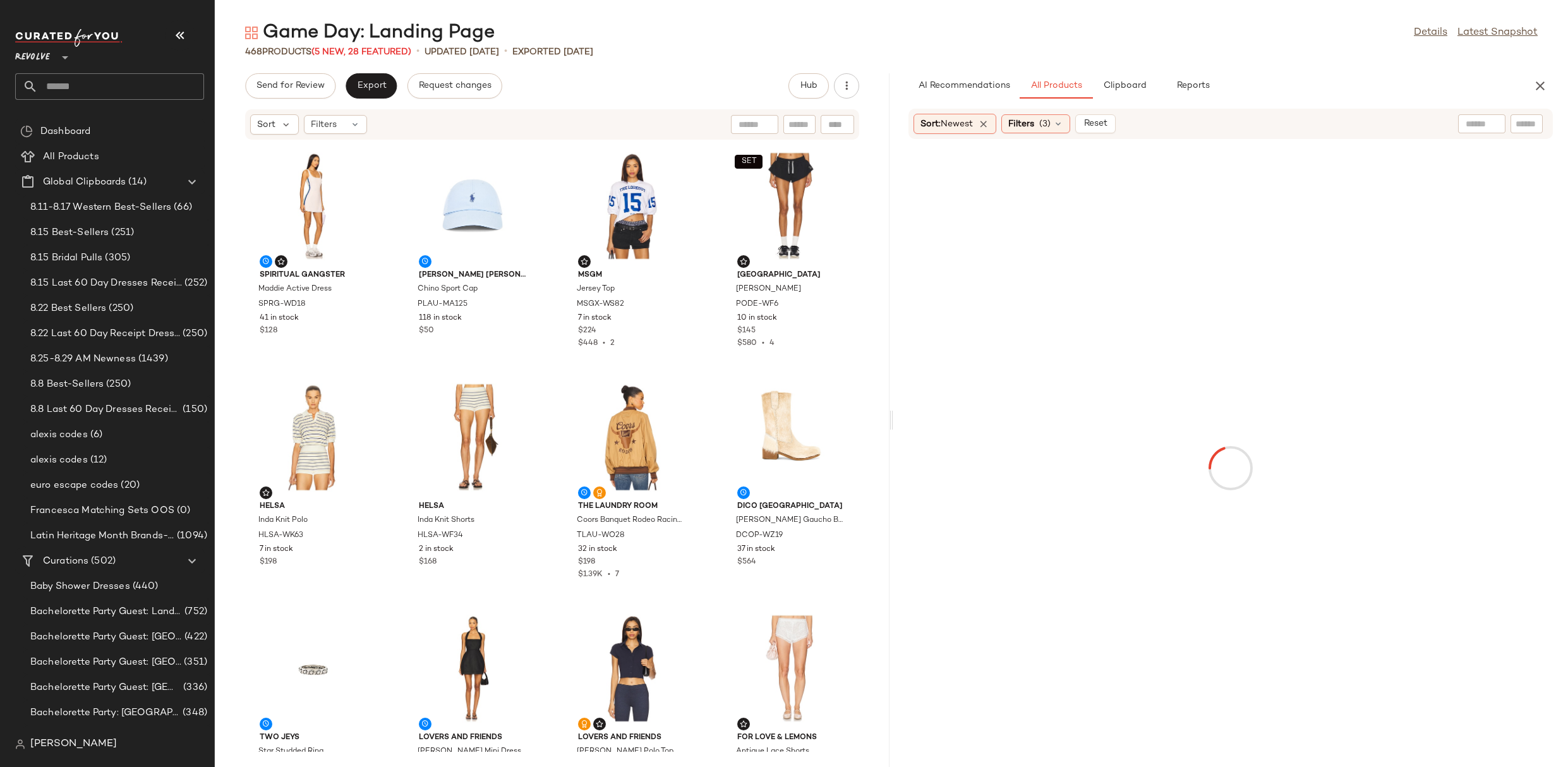
click at [1483, 122] on div at bounding box center [1481, 124] width 48 height 19
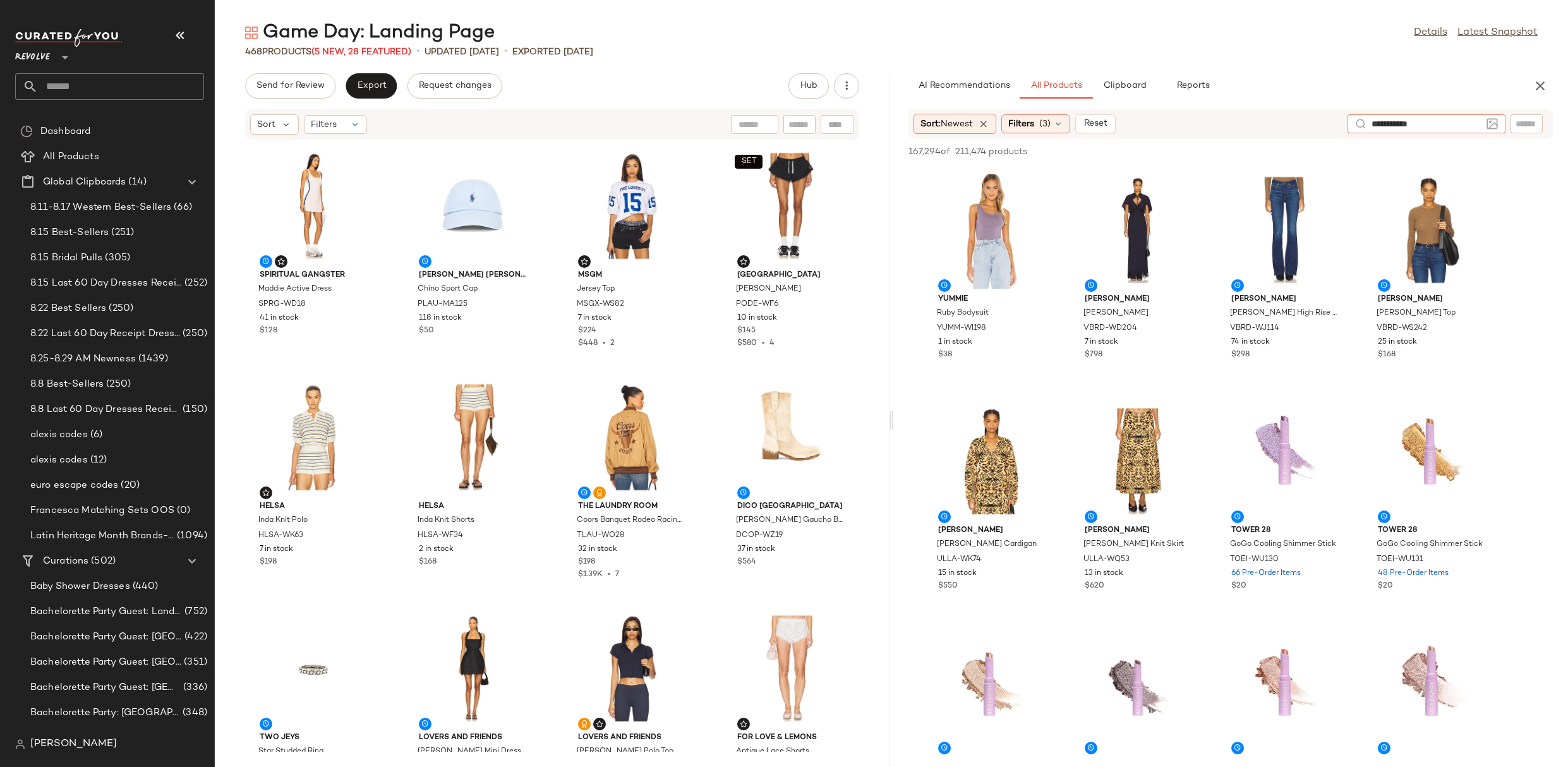
type input "**********"
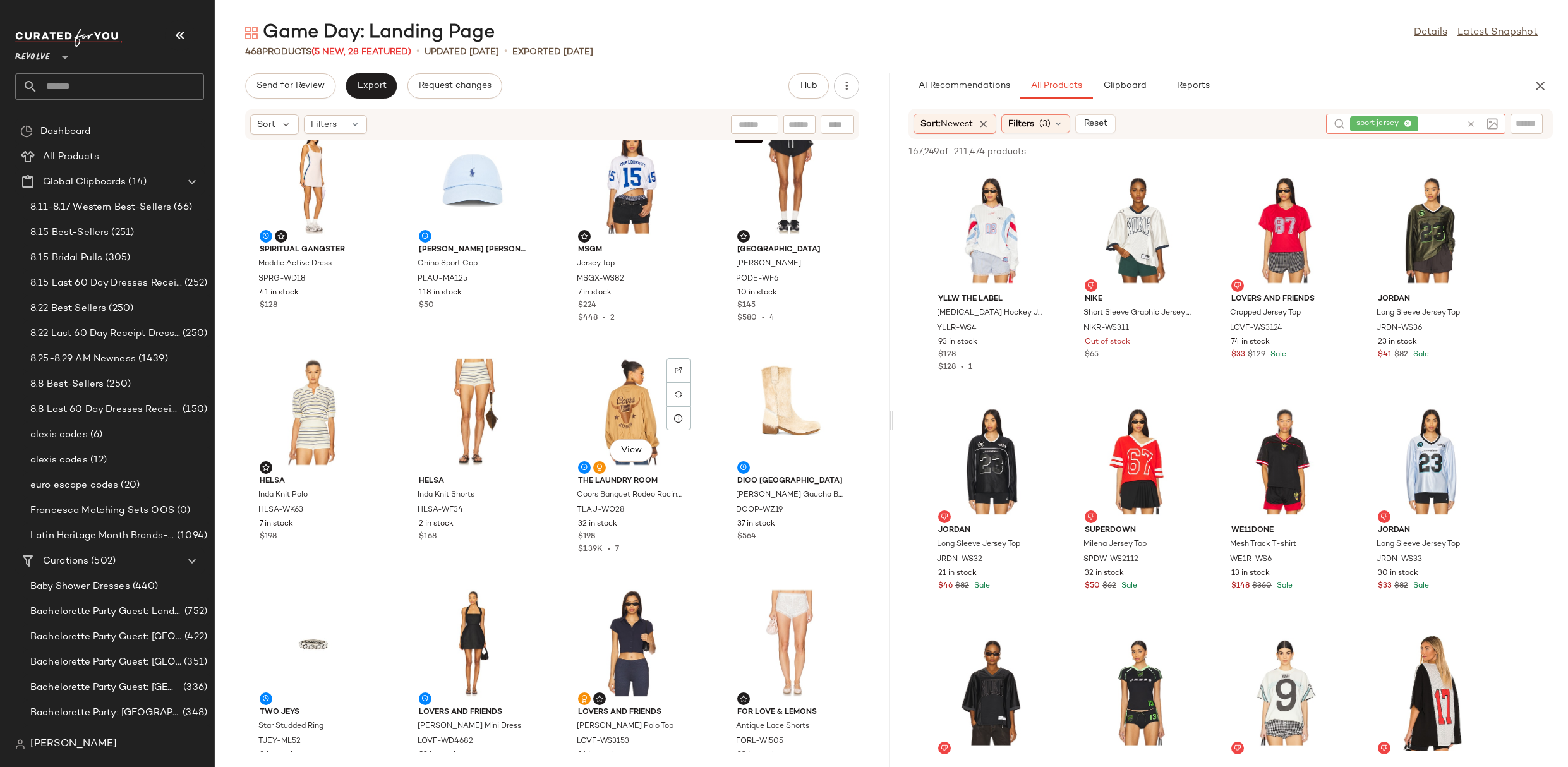
scroll to position [0, 0]
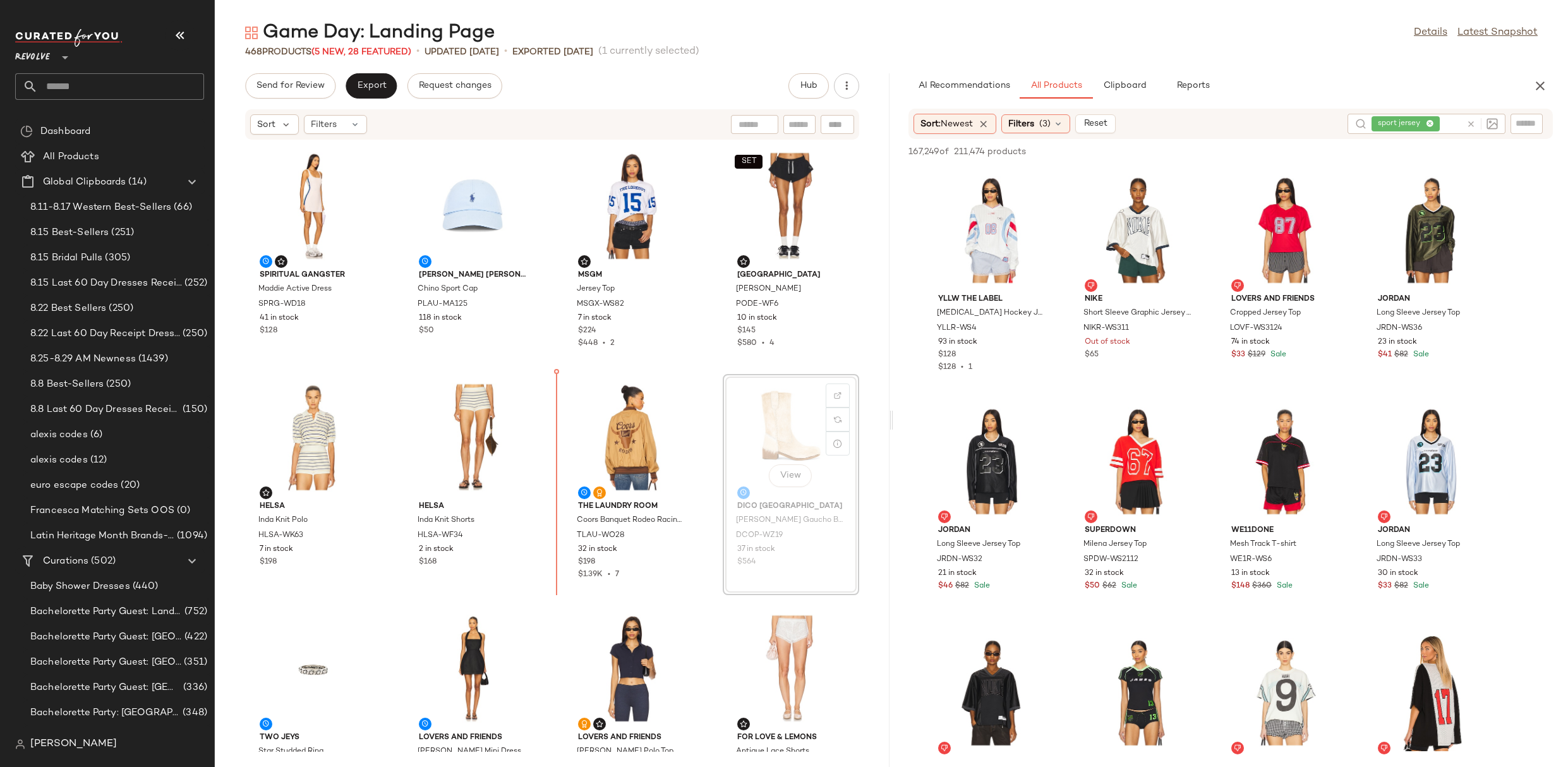
drag, startPoint x: 761, startPoint y: 410, endPoint x: 749, endPoint y: 410, distance: 12.0
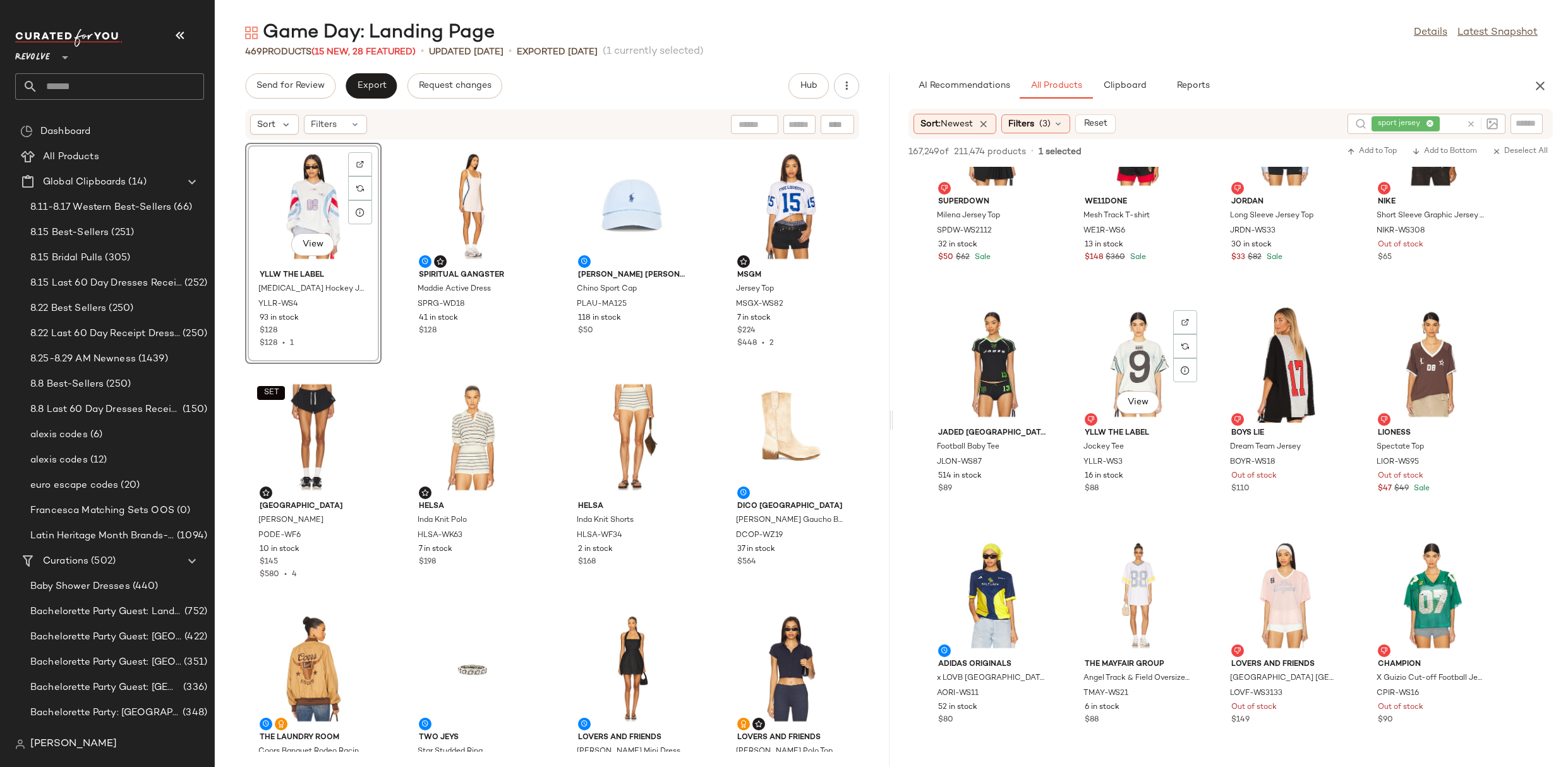
scroll to position [548, 0]
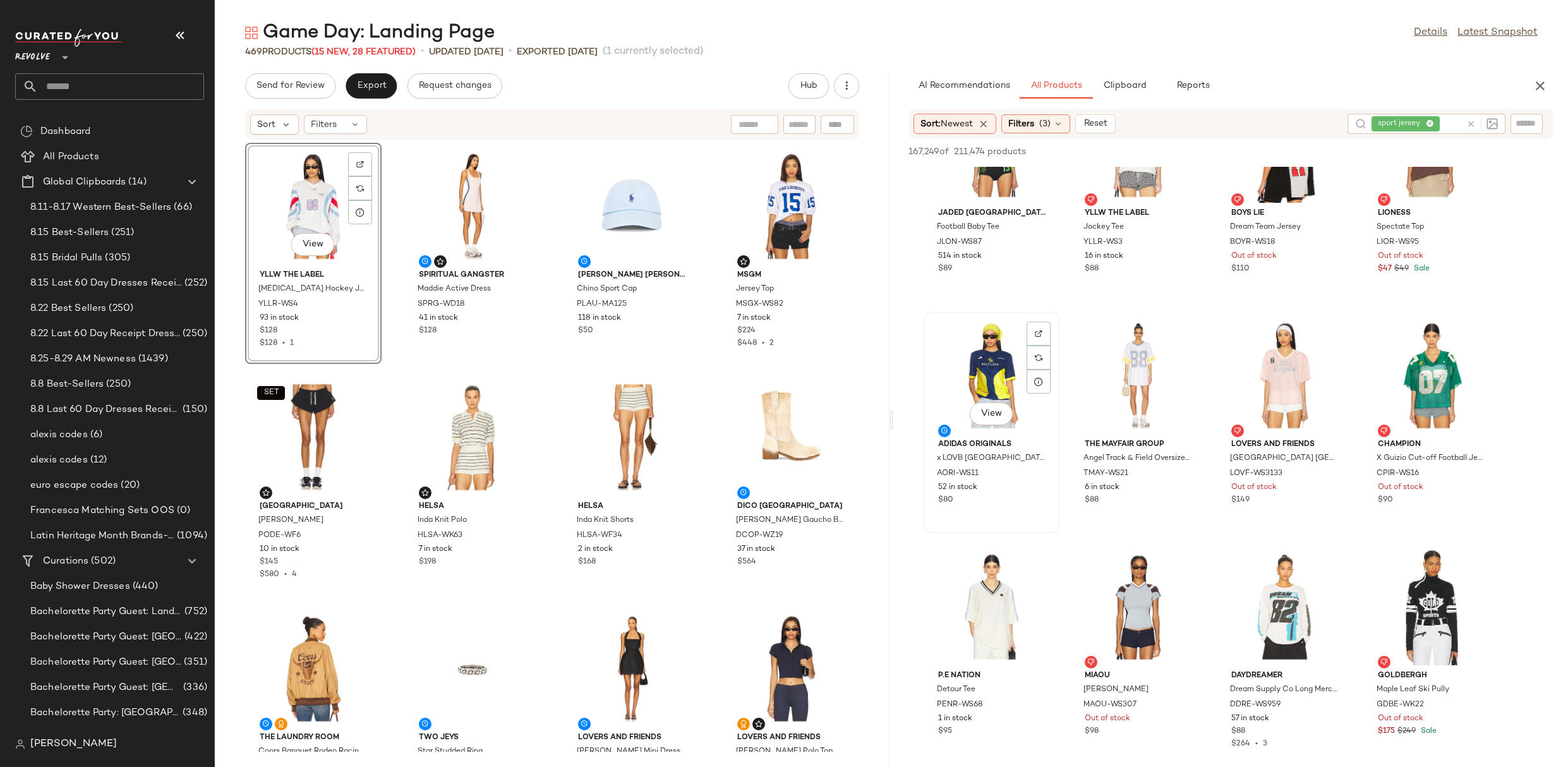
click at [967, 363] on div "View" at bounding box center [991, 375] width 127 height 117
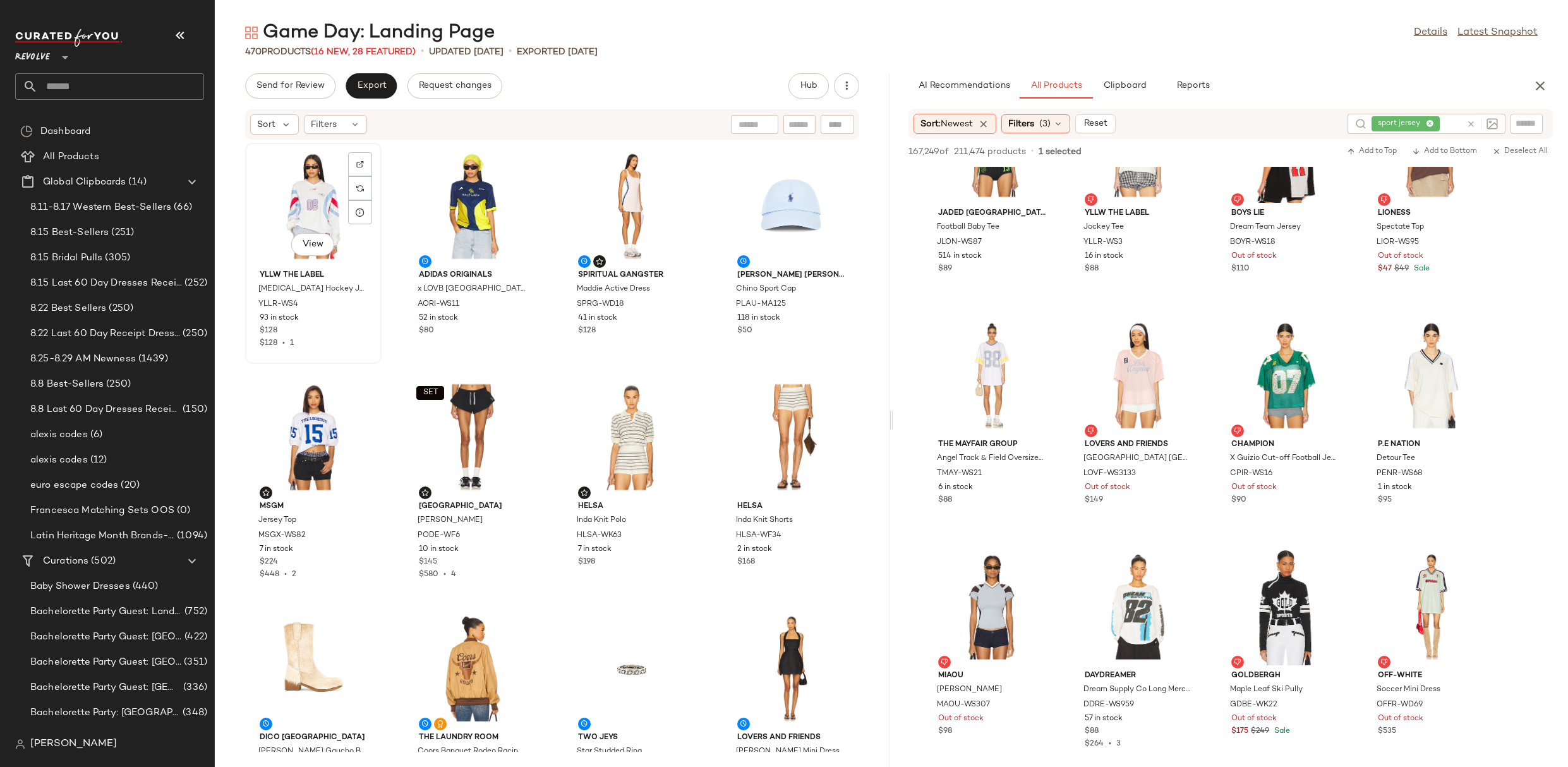
click at [296, 220] on div "View" at bounding box center [313, 206] width 127 height 117
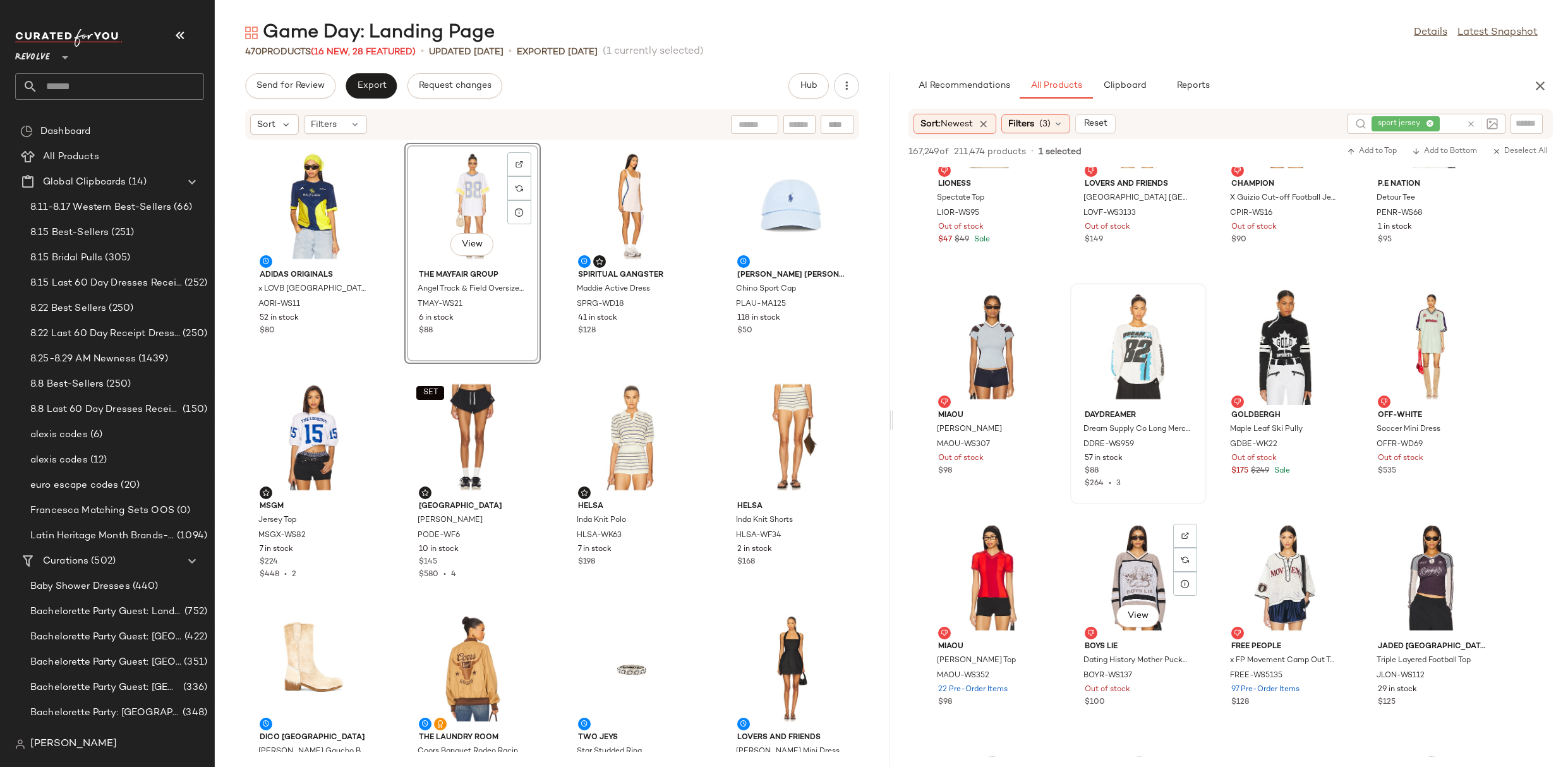
scroll to position [794, 0]
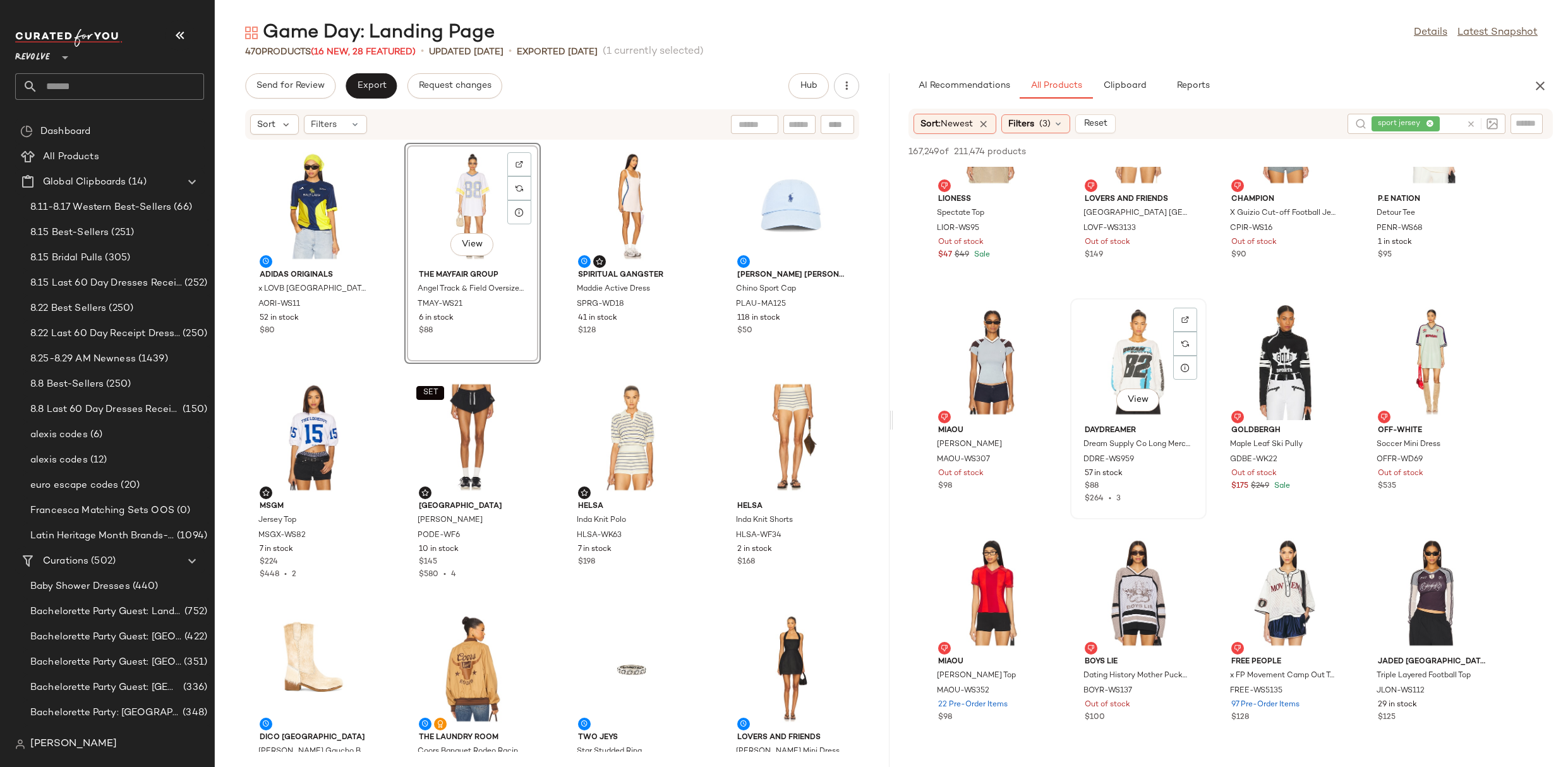
click at [1158, 373] on div "View" at bounding box center [1138, 361] width 127 height 117
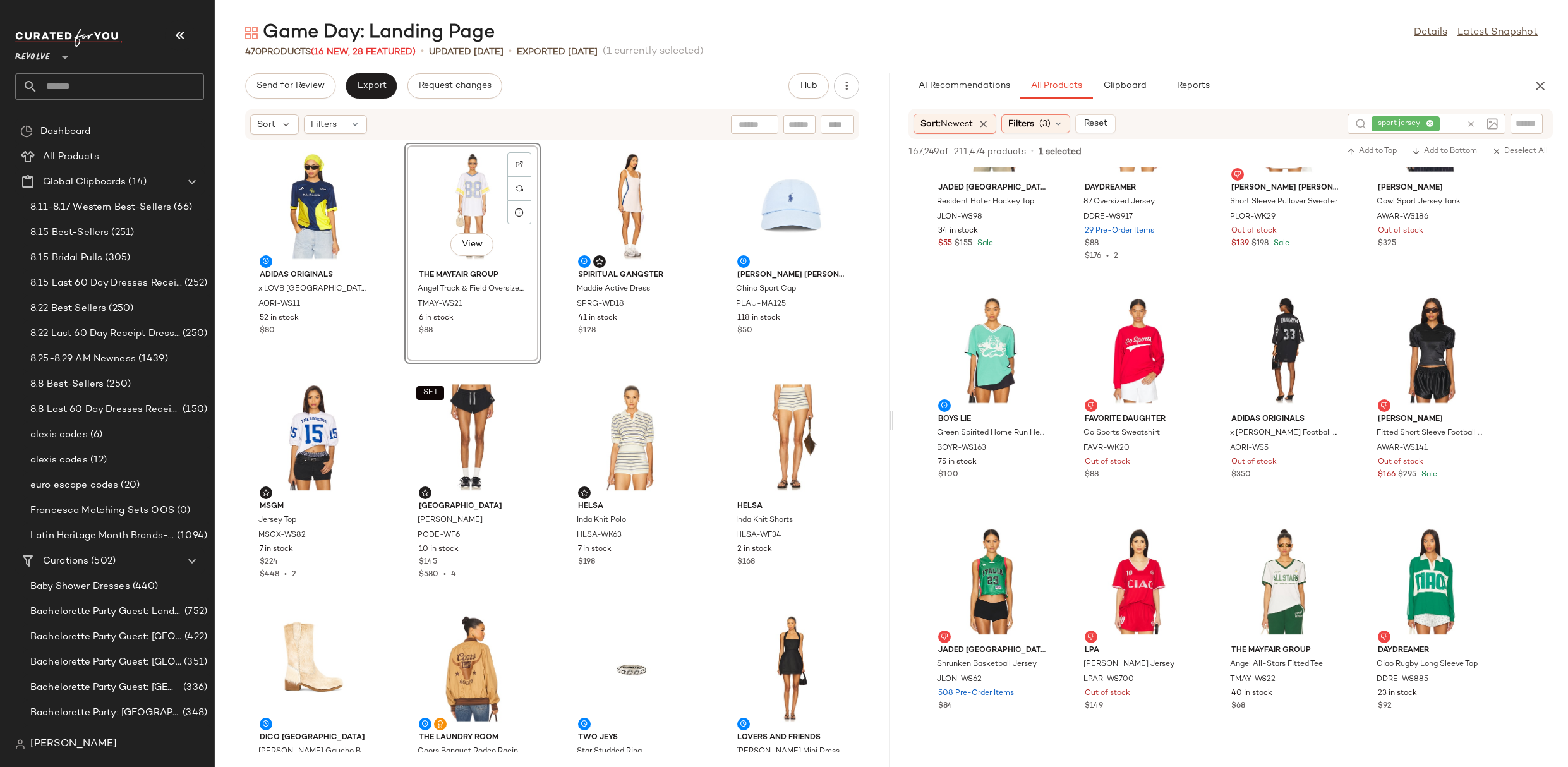
scroll to position [1503, 0]
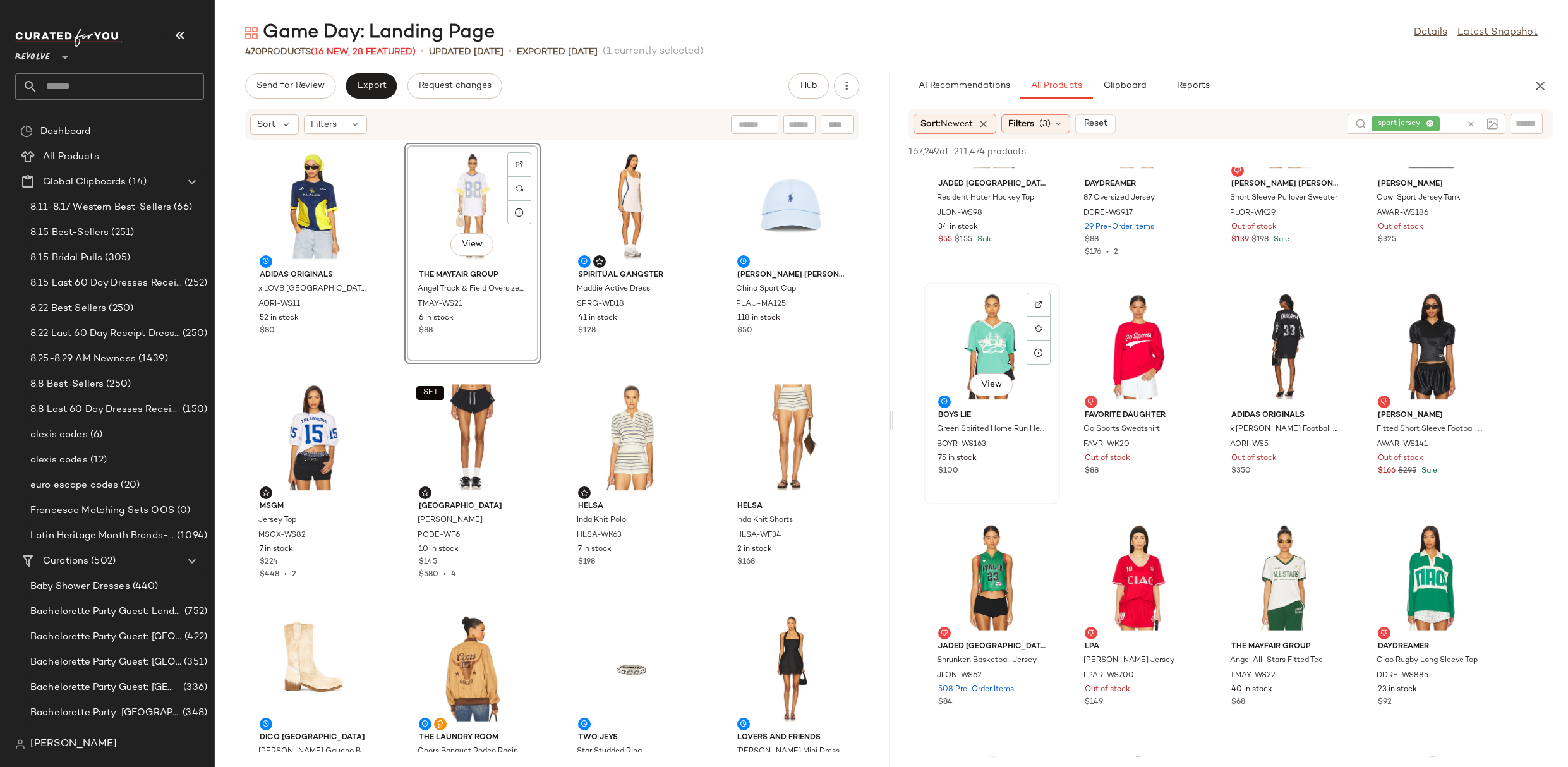
click at [1005, 323] on div "View" at bounding box center [991, 345] width 127 height 117
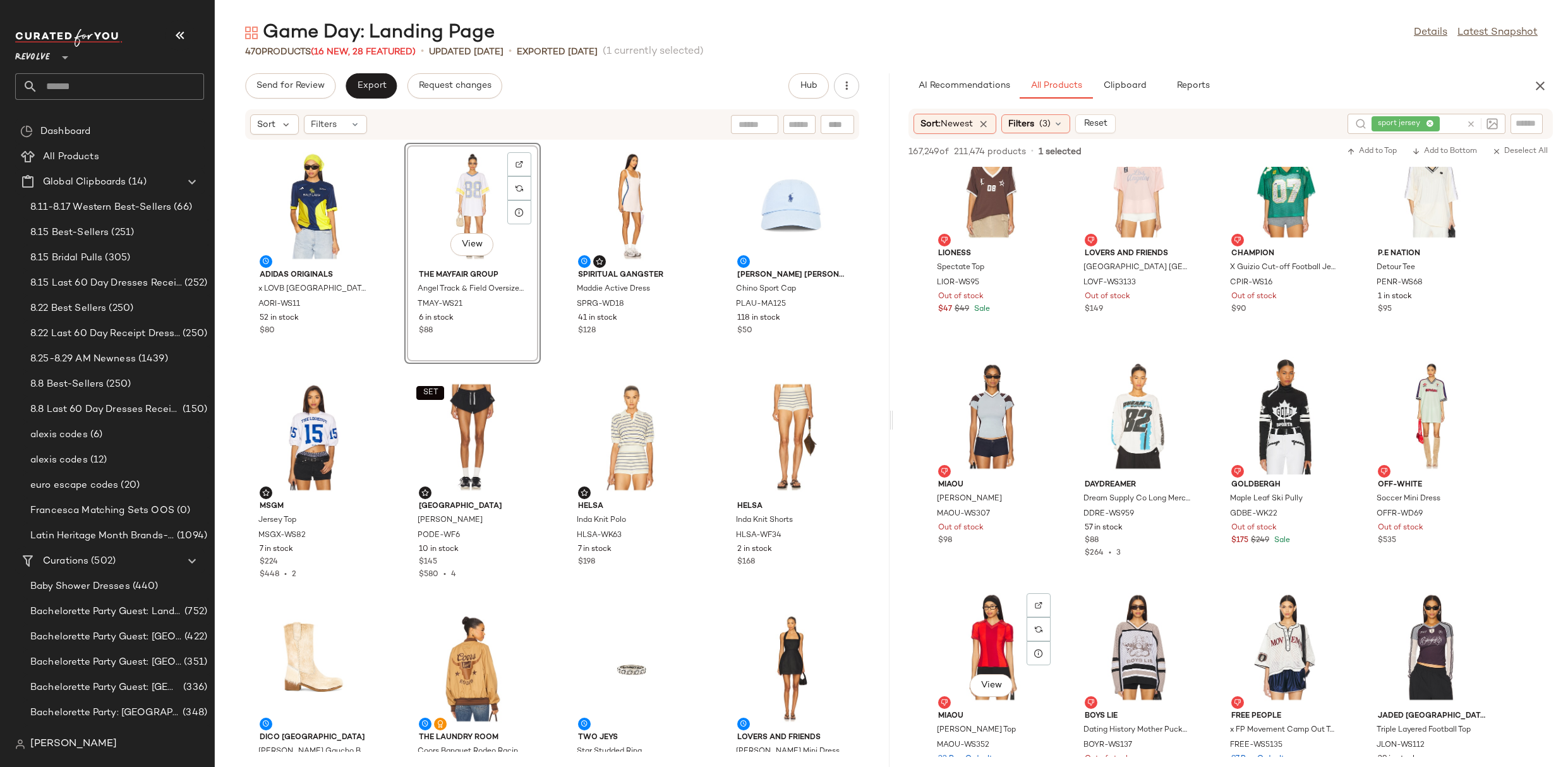
scroll to position [1016, 0]
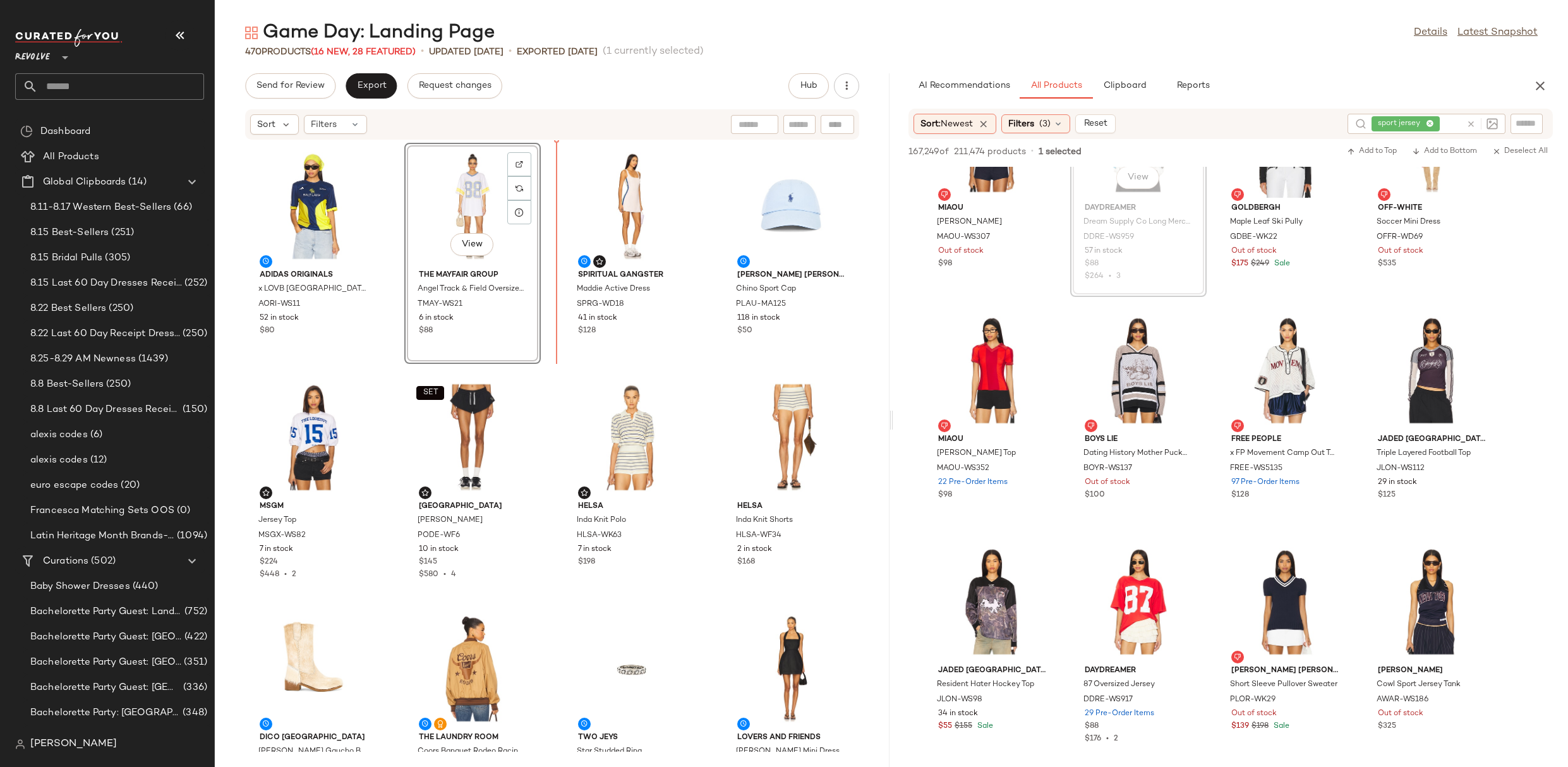
drag, startPoint x: 1127, startPoint y: 193, endPoint x: 1117, endPoint y: 193, distance: 10.0
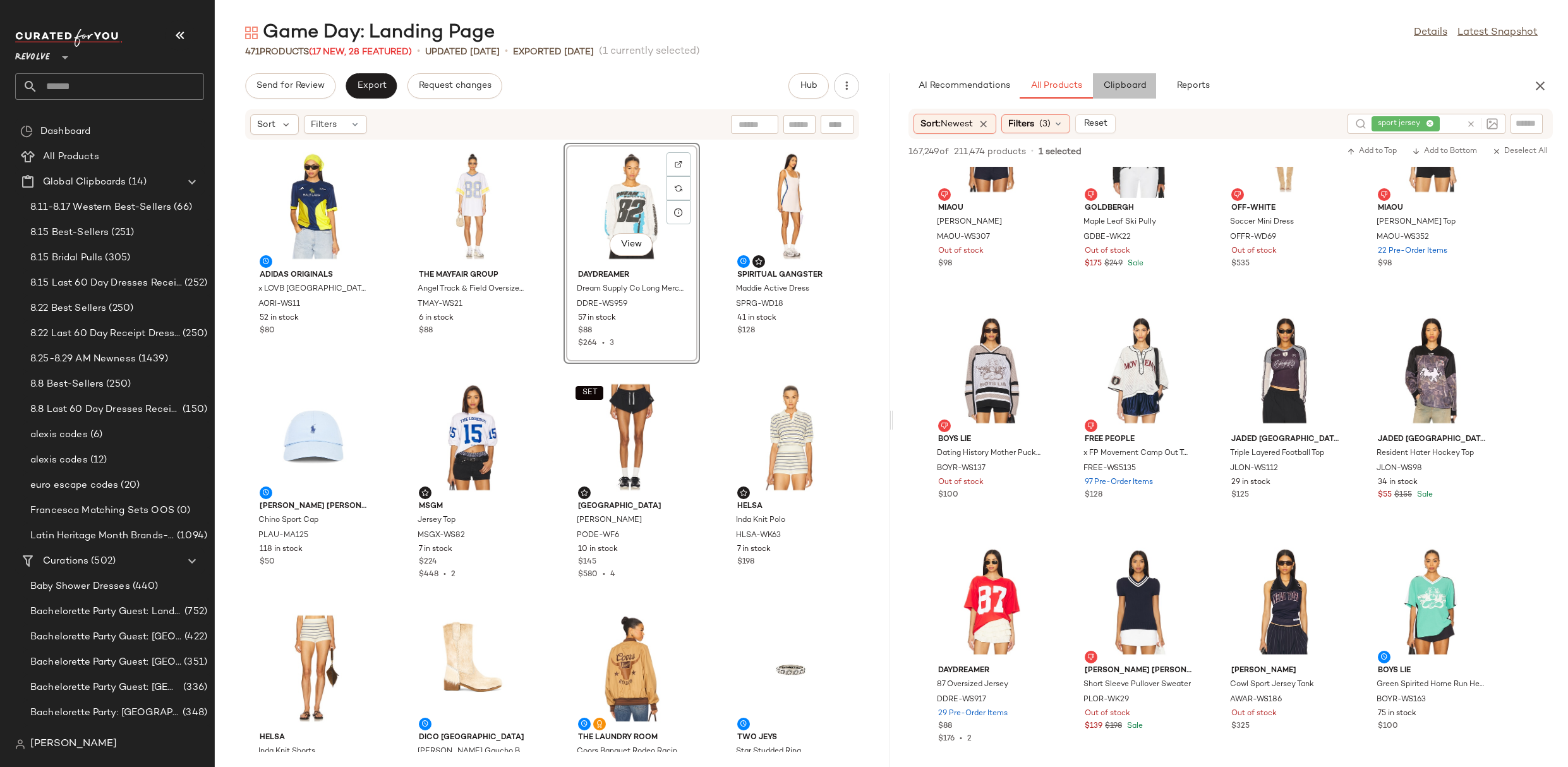
click at [1127, 89] on span "Clipboard" at bounding box center [1124, 86] width 43 height 10
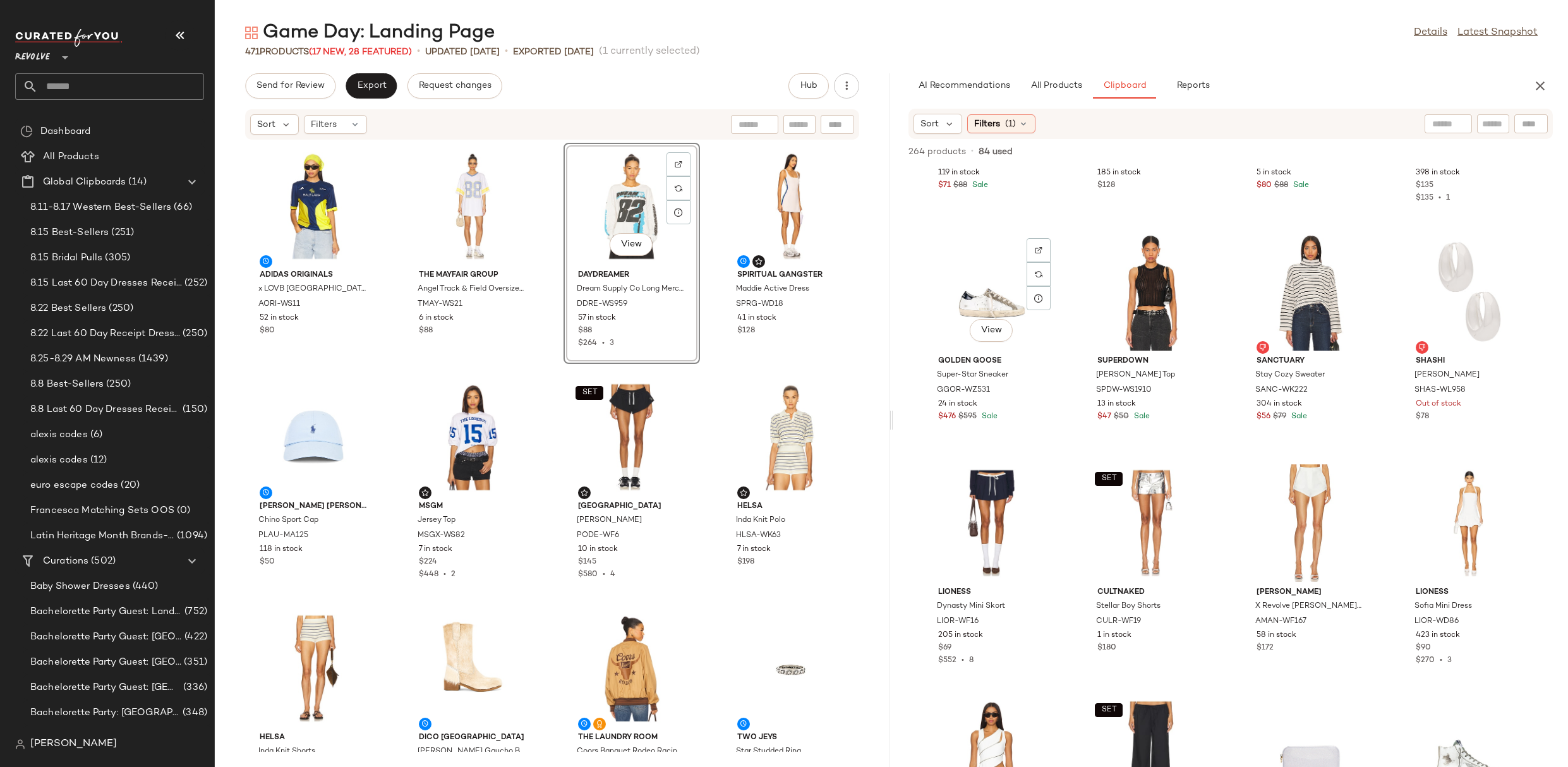
scroll to position [1039, 0]
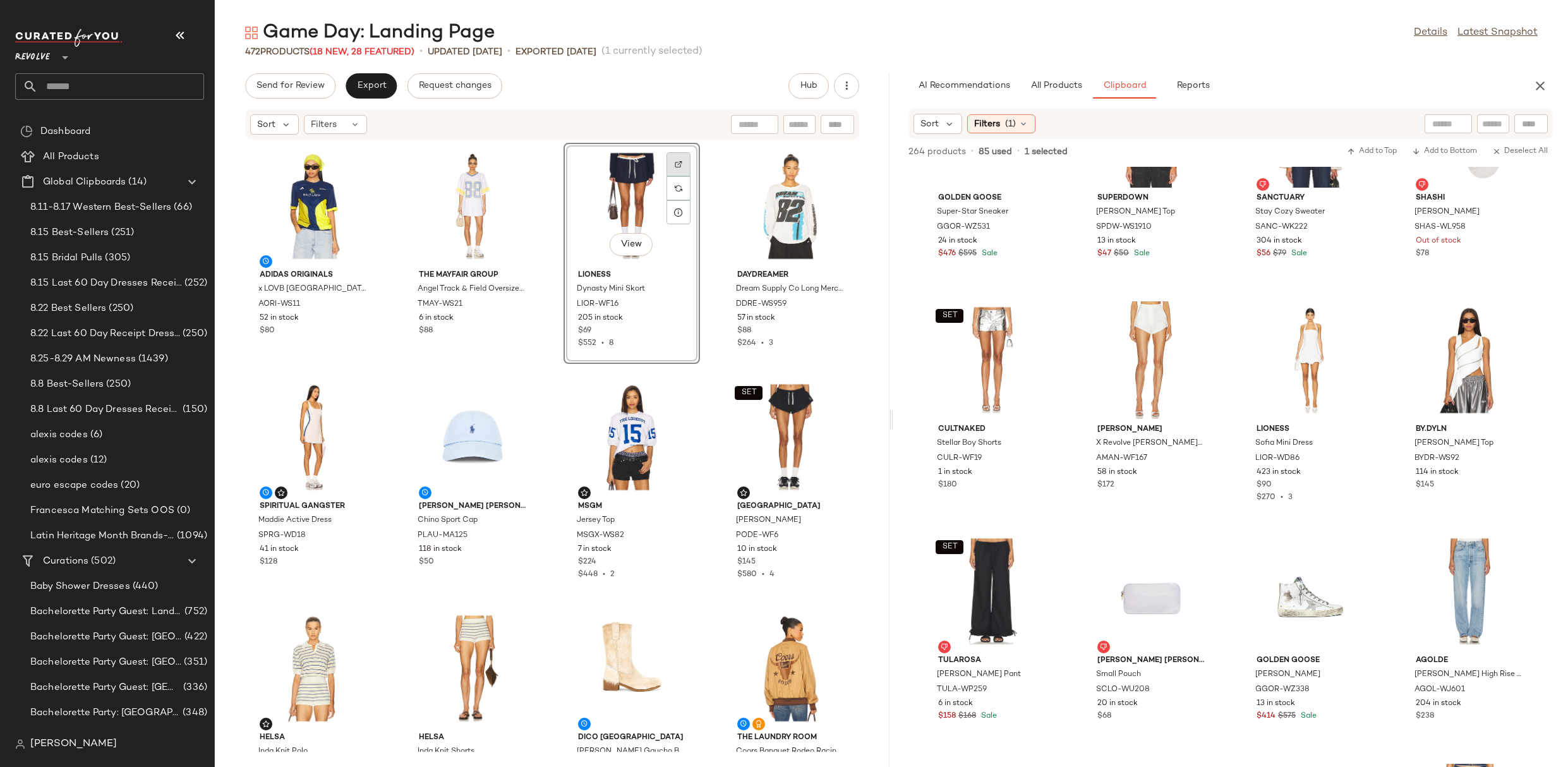
click at [677, 163] on div at bounding box center [678, 165] width 24 height 24
click at [1046, 82] on span "All Products" at bounding box center [1056, 86] width 52 height 10
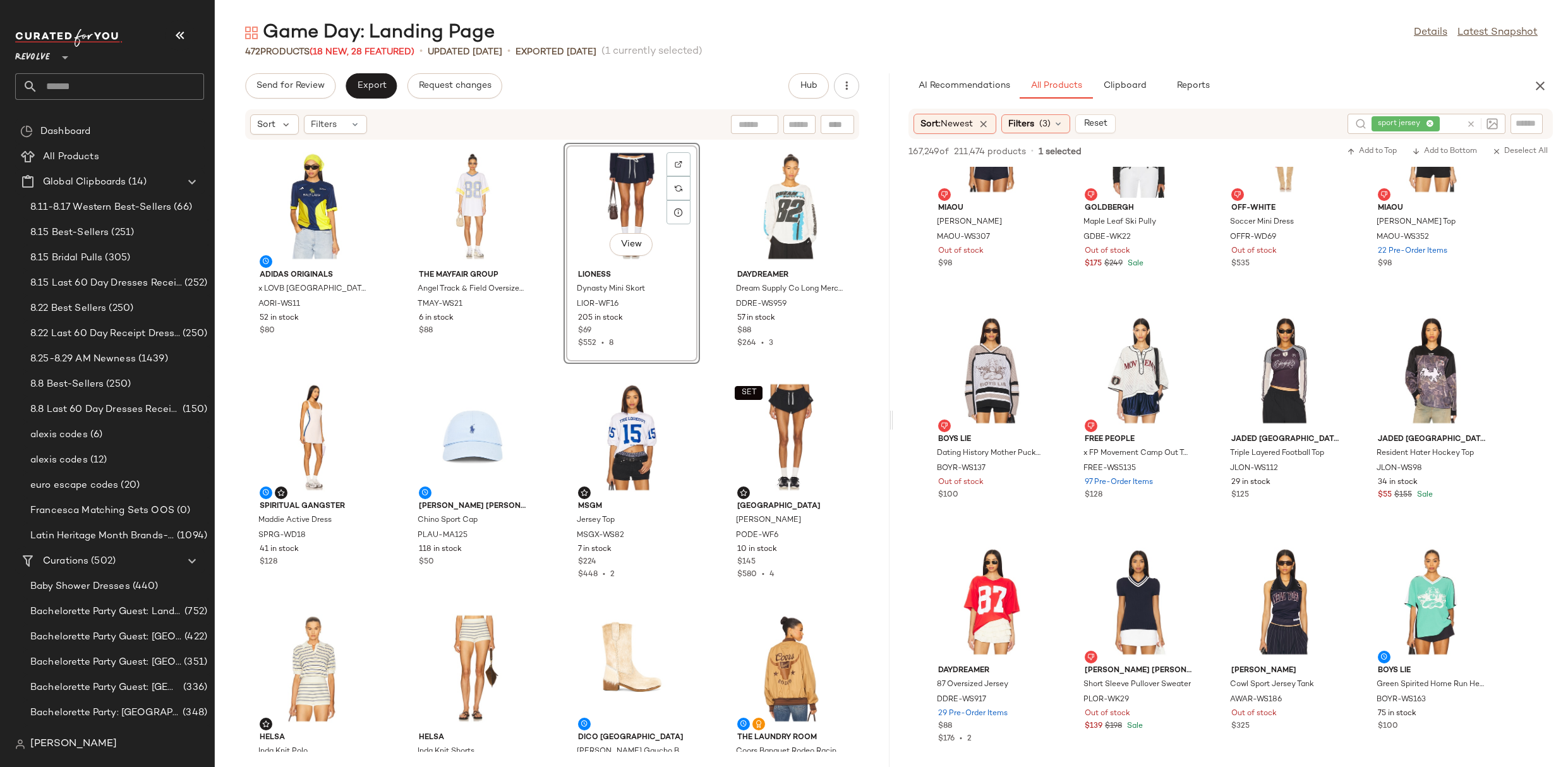
click at [1470, 125] on icon at bounding box center [1471, 124] width 10 height 10
click at [1531, 125] on input "text" at bounding box center [1526, 123] width 22 height 13
paste input "********"
type input "********"
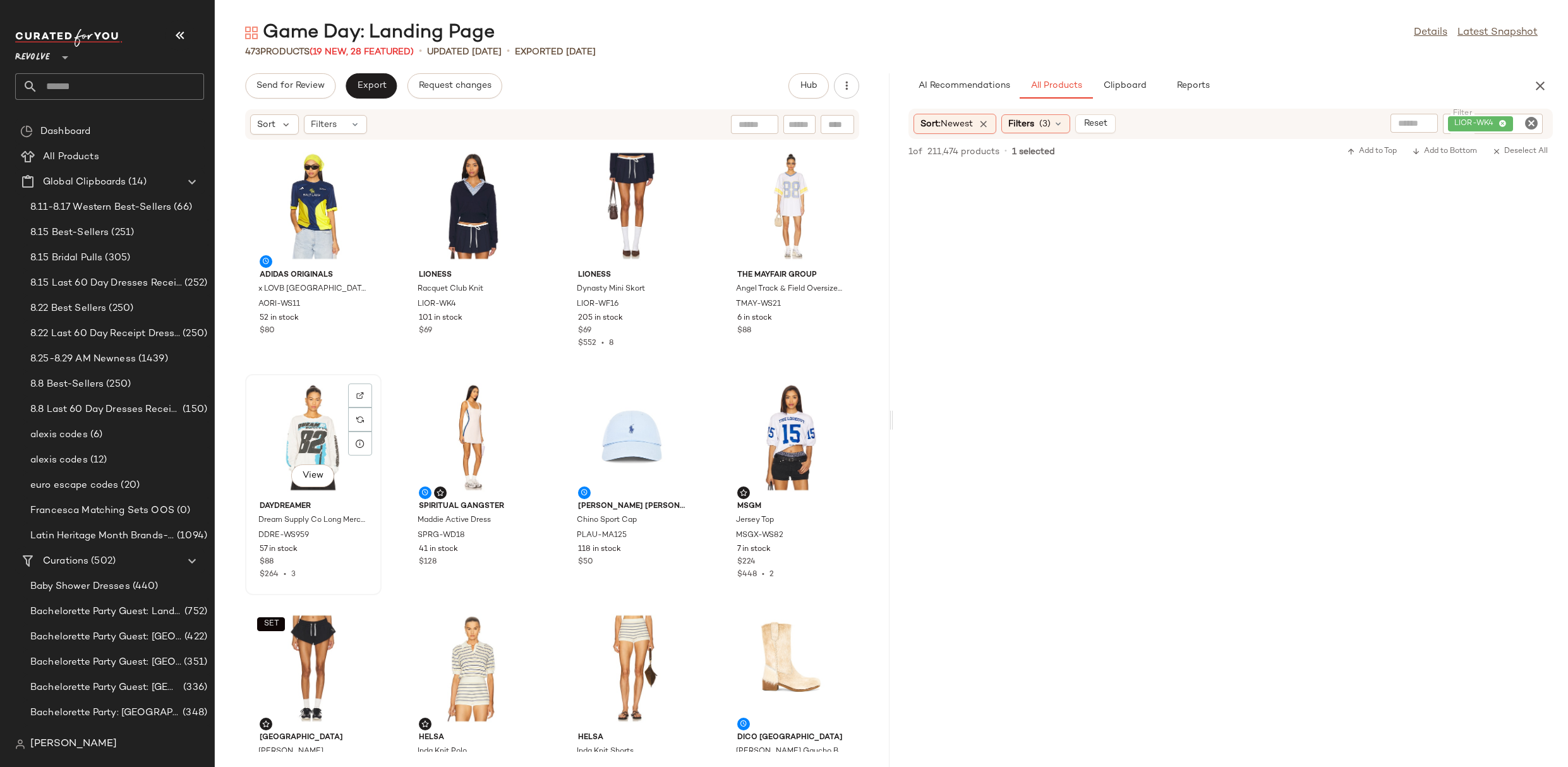
click at [336, 429] on div "View" at bounding box center [313, 436] width 127 height 117
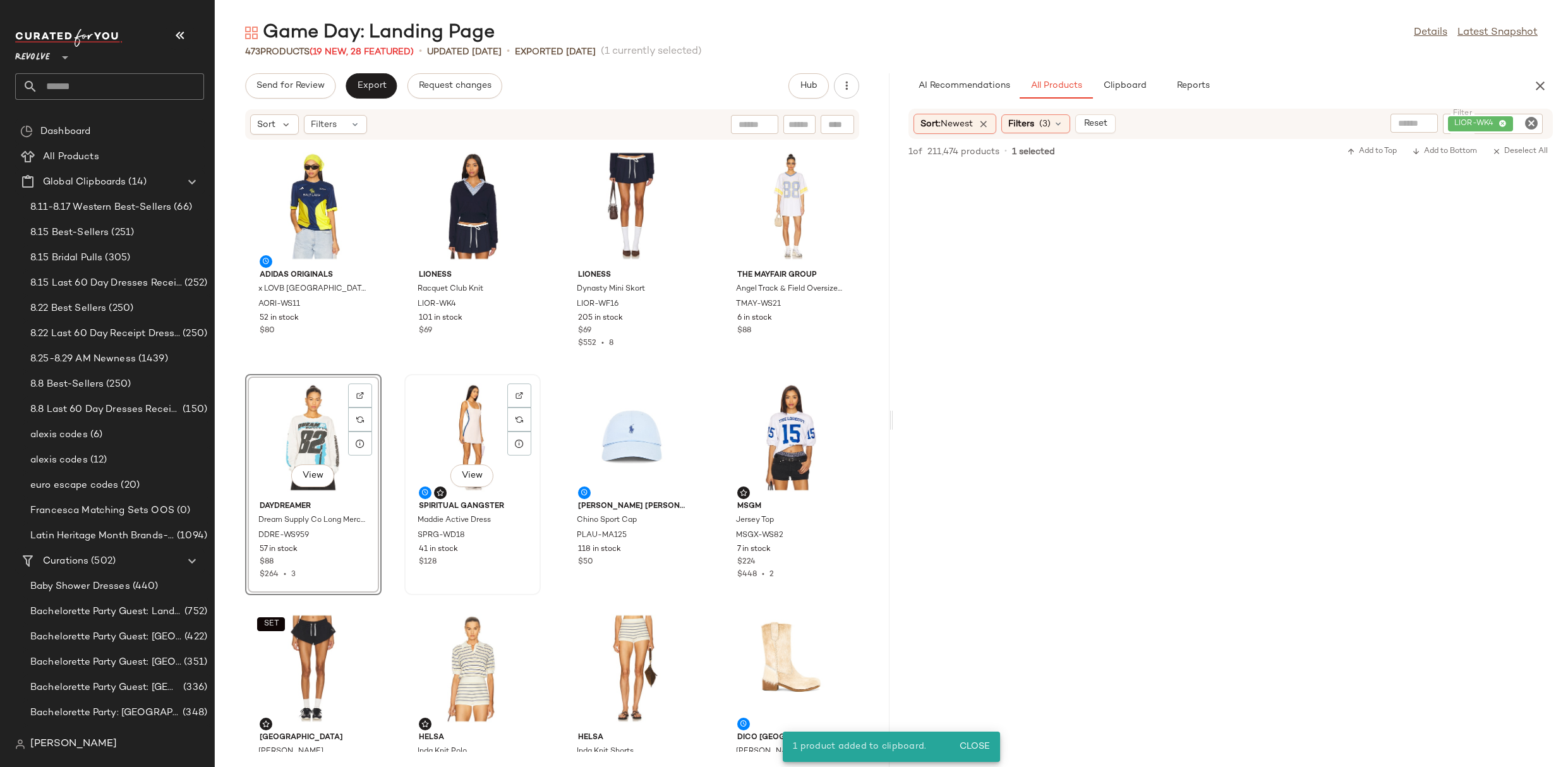
click at [469, 424] on div "View" at bounding box center [472, 436] width 127 height 117
click at [301, 422] on div "View" at bounding box center [313, 436] width 127 height 117
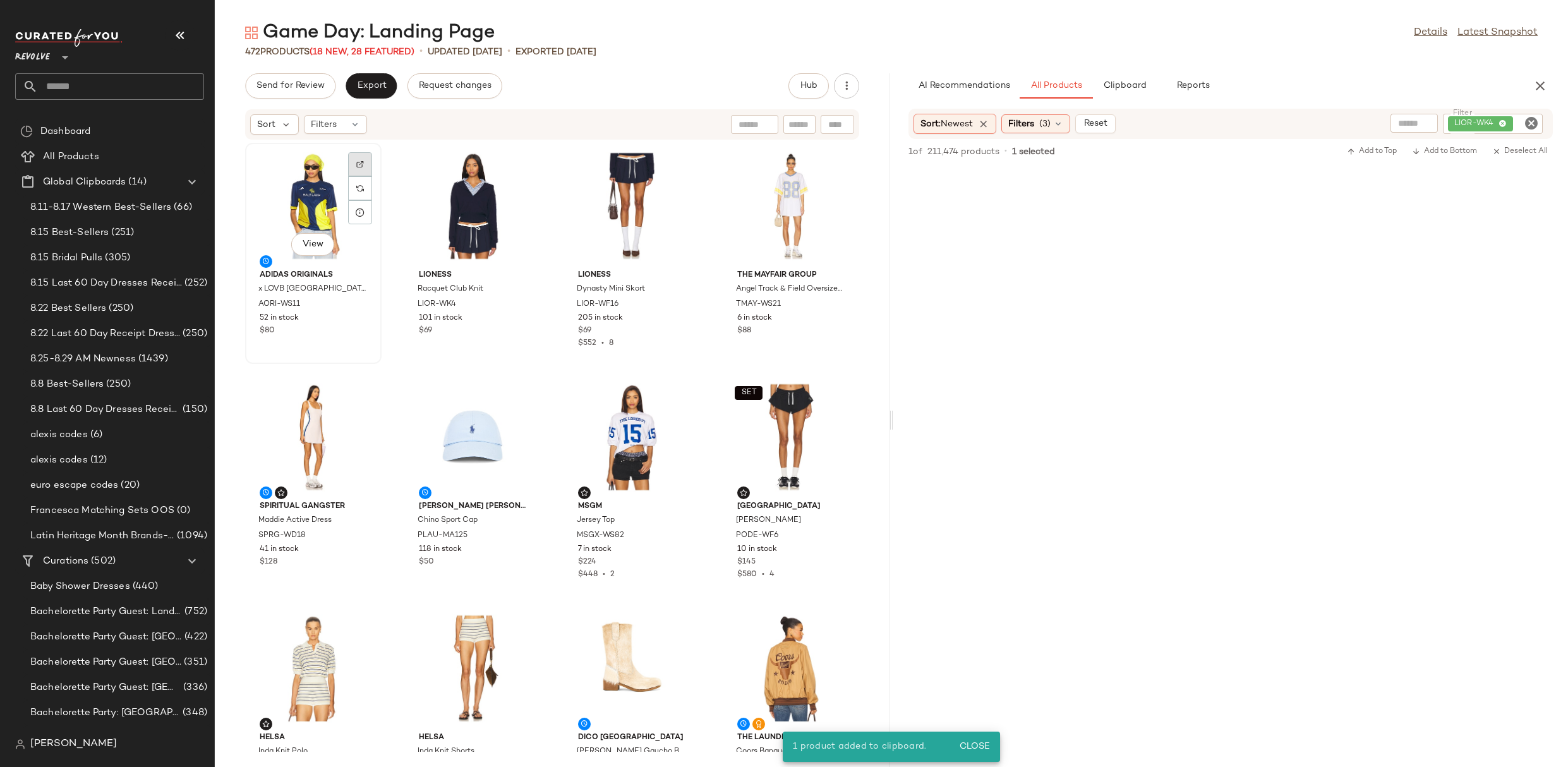
click at [360, 154] on div at bounding box center [360, 165] width 24 height 24
click at [1531, 119] on icon "Clear Filter" at bounding box center [1531, 122] width 15 height 15
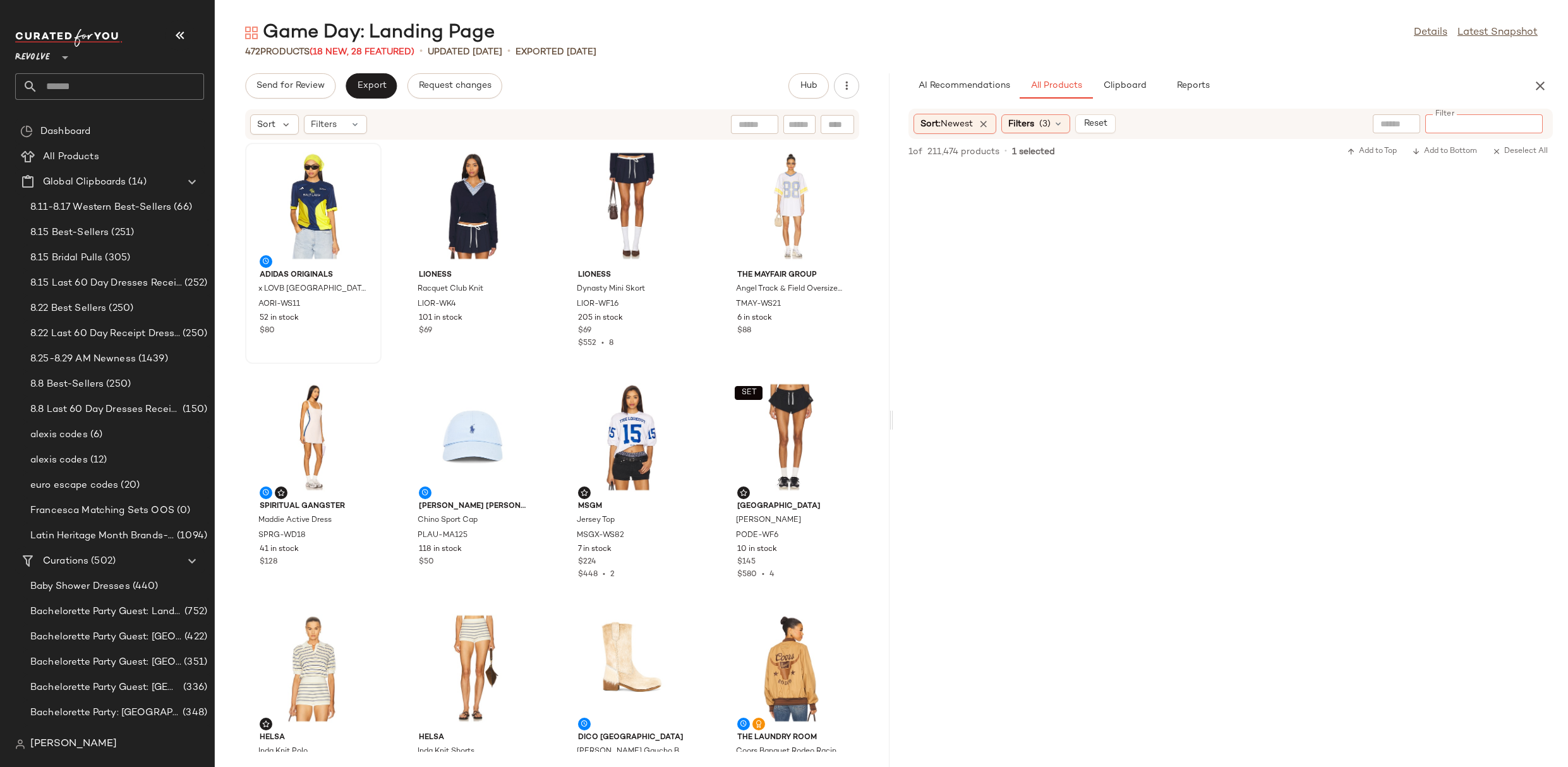
paste input "*********"
type input "*********"
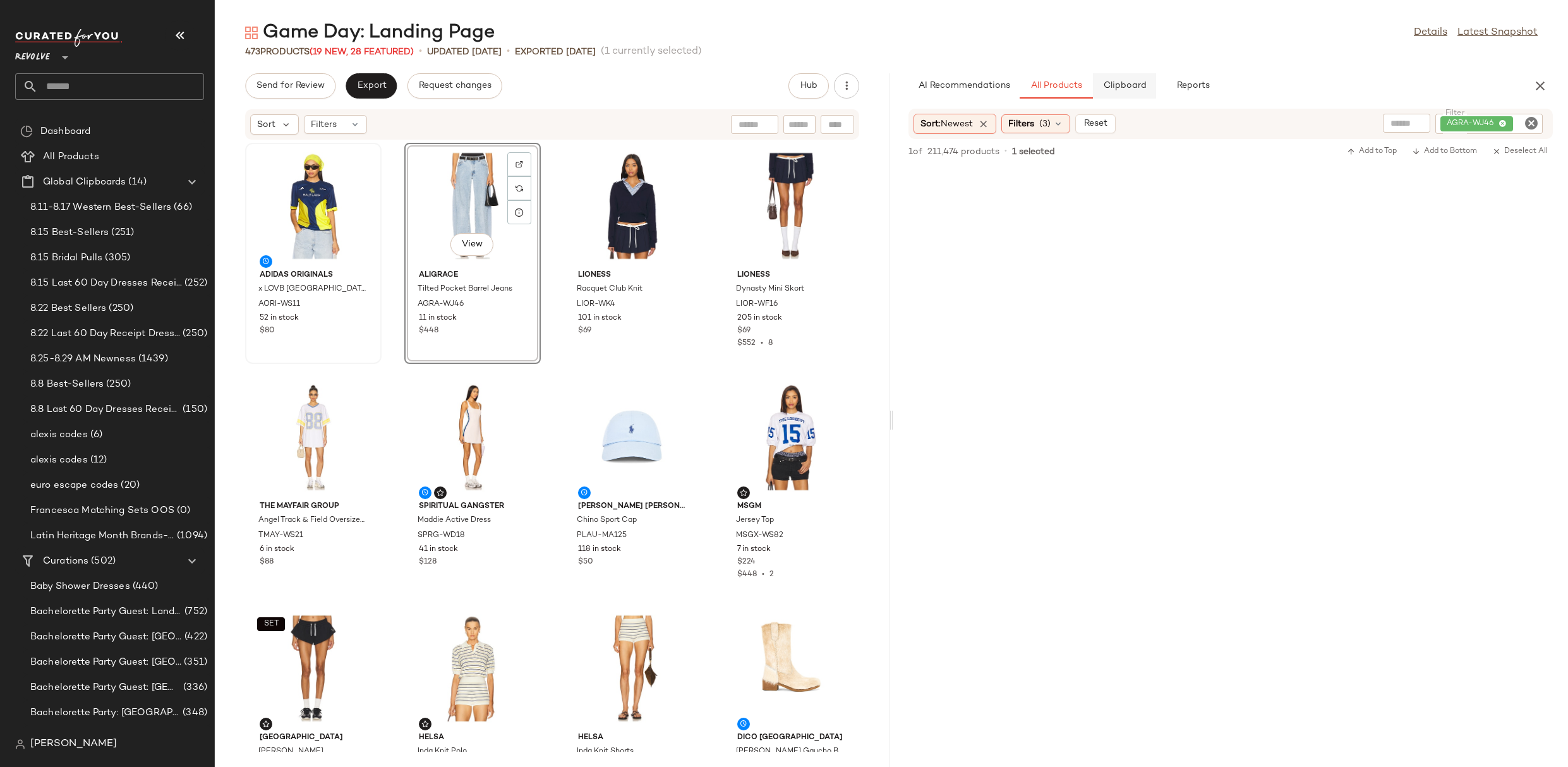
click at [1117, 89] on span "Clipboard" at bounding box center [1124, 86] width 43 height 10
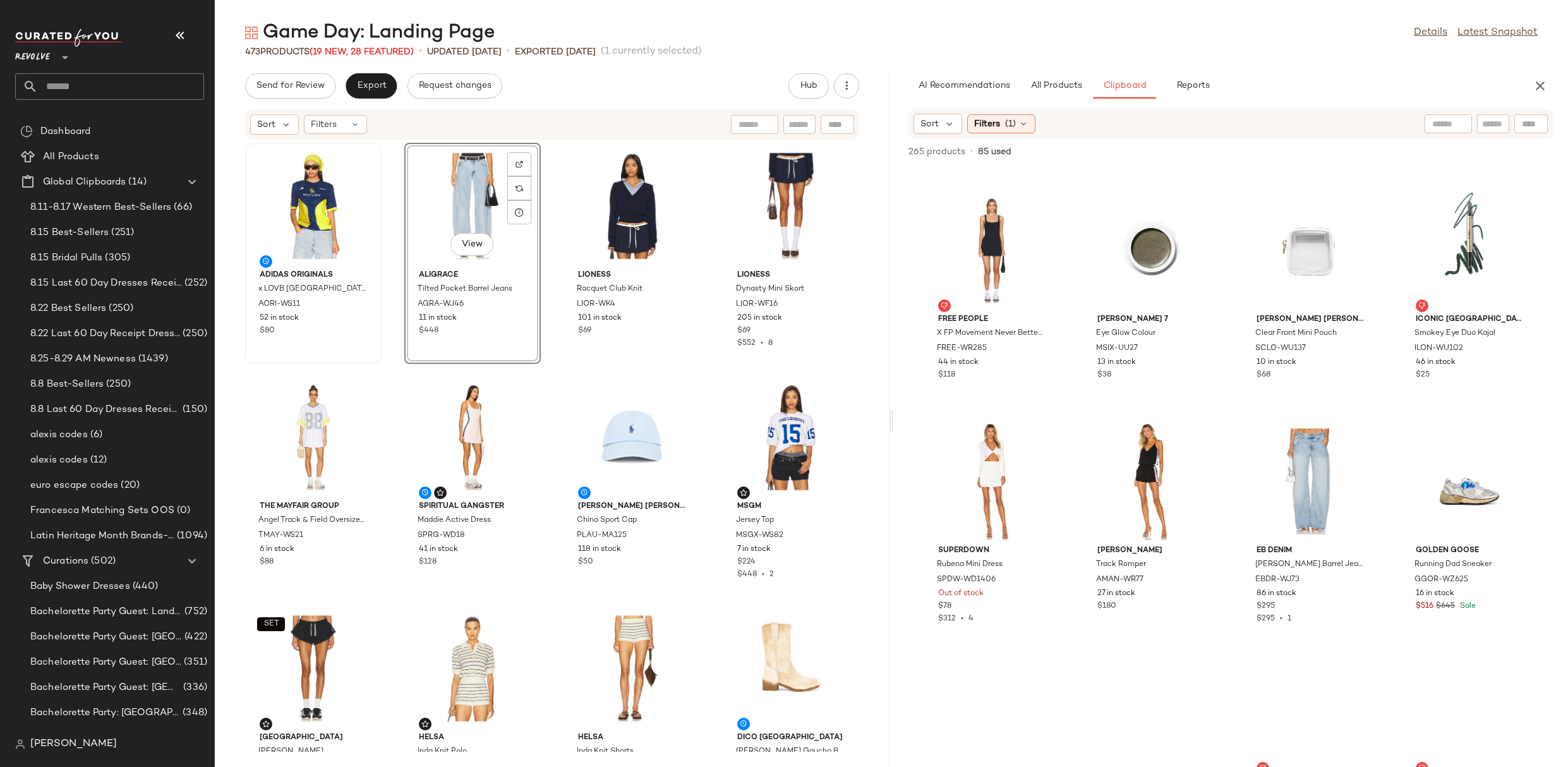
scroll to position [2409, 0]
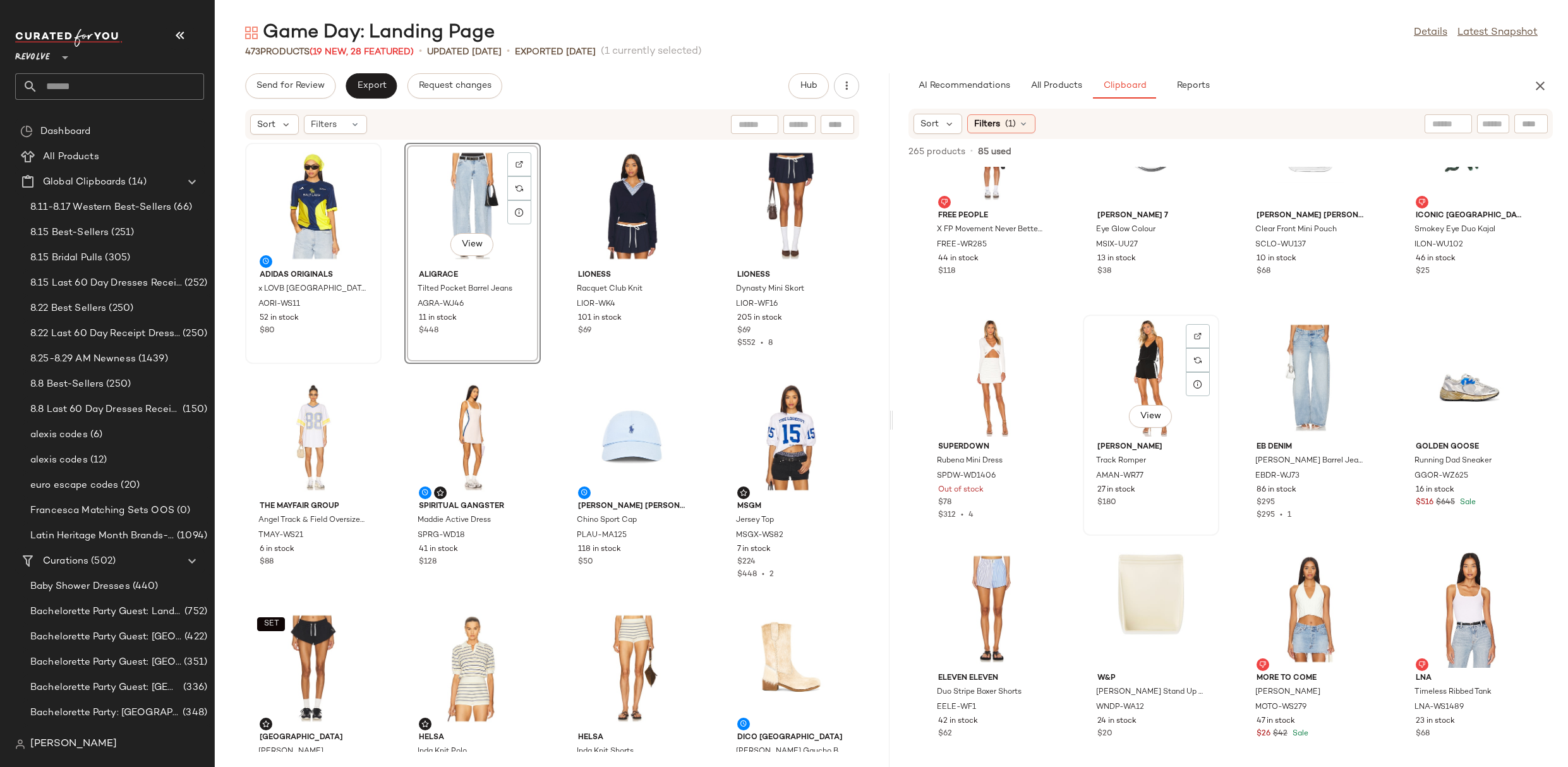
click at [1139, 364] on div "View" at bounding box center [1151, 377] width 127 height 117
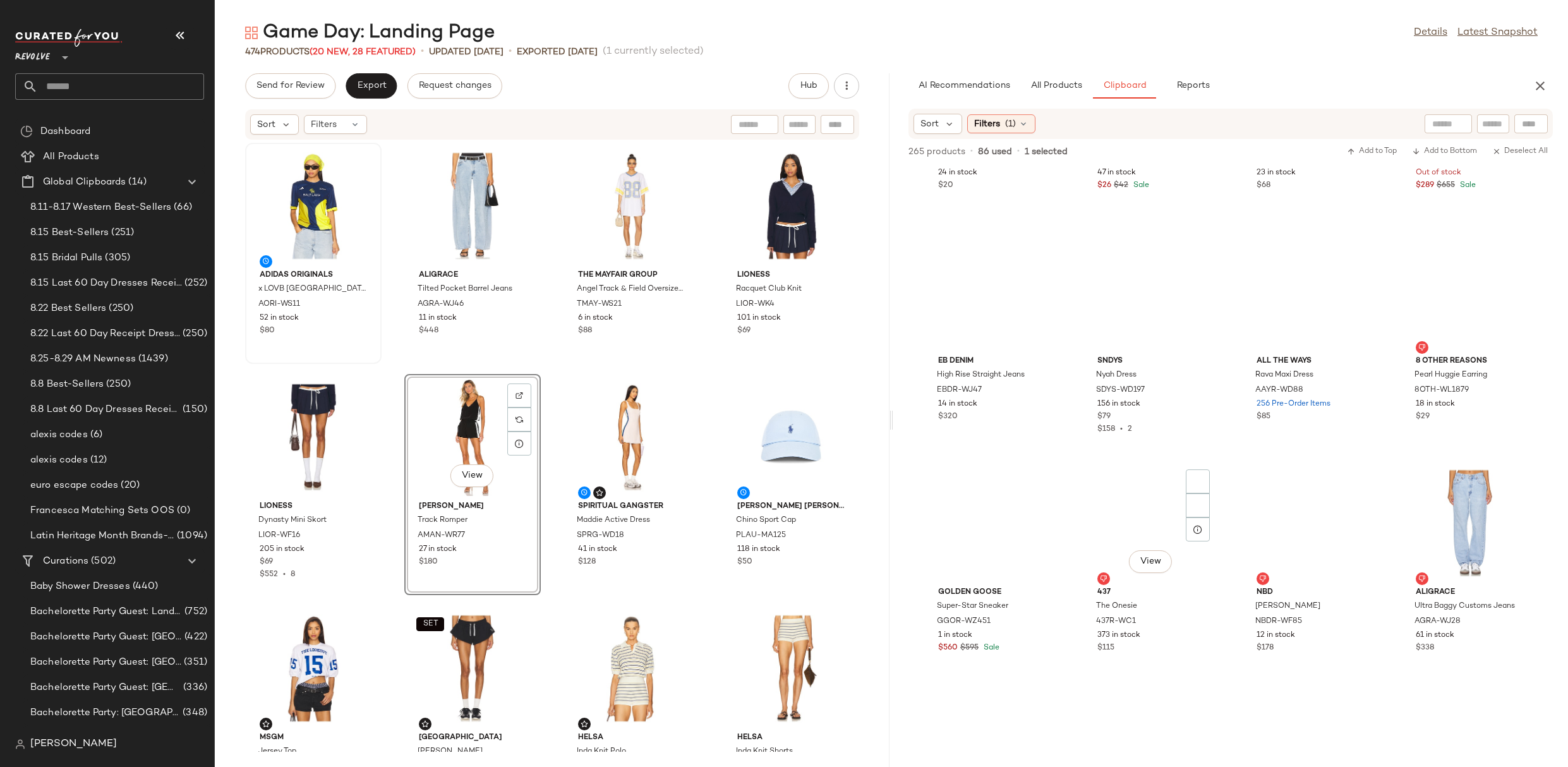
scroll to position [3061, 0]
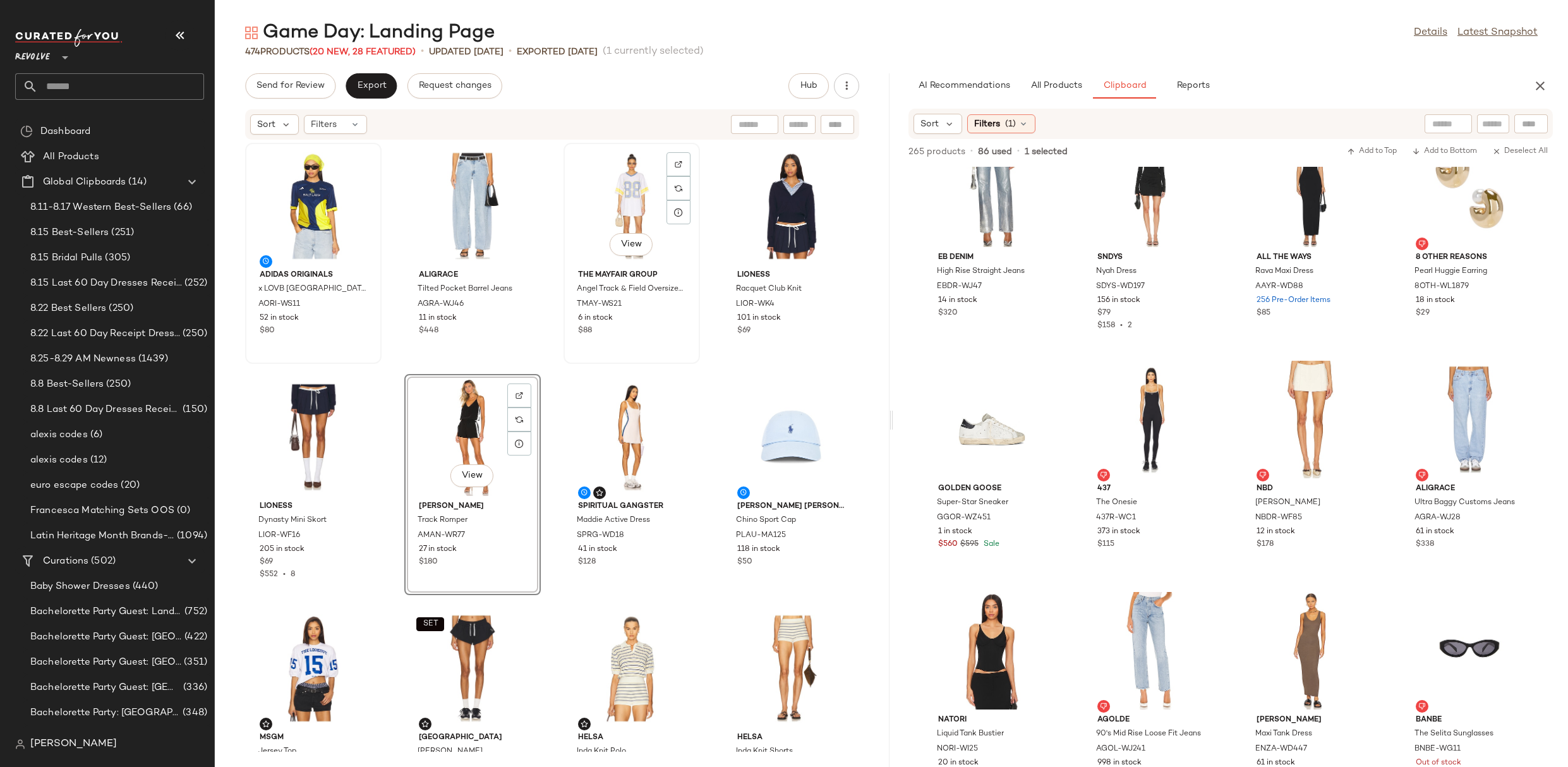
click at [618, 199] on div "View" at bounding box center [631, 206] width 127 height 117
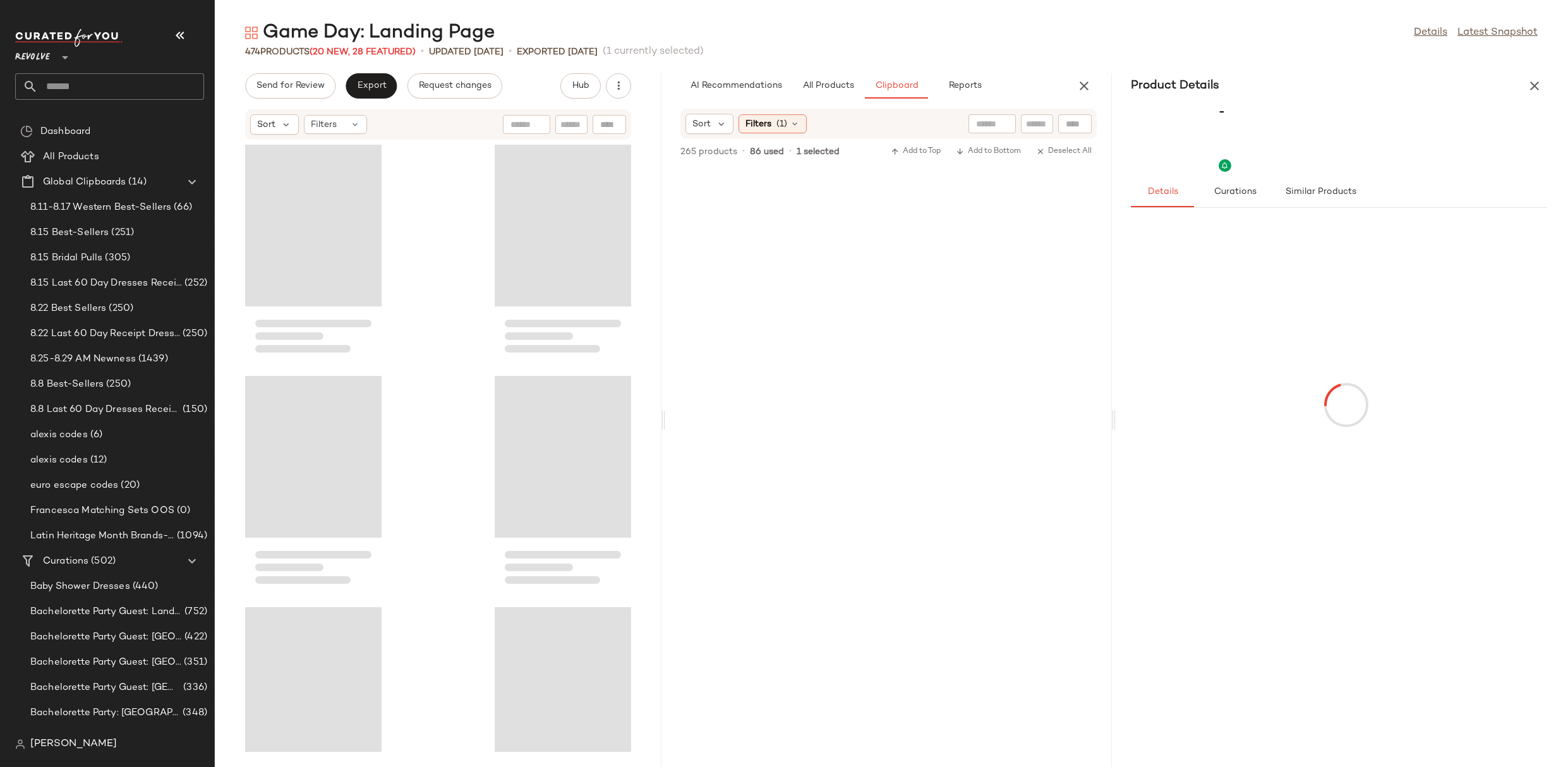
scroll to position [3293, 0]
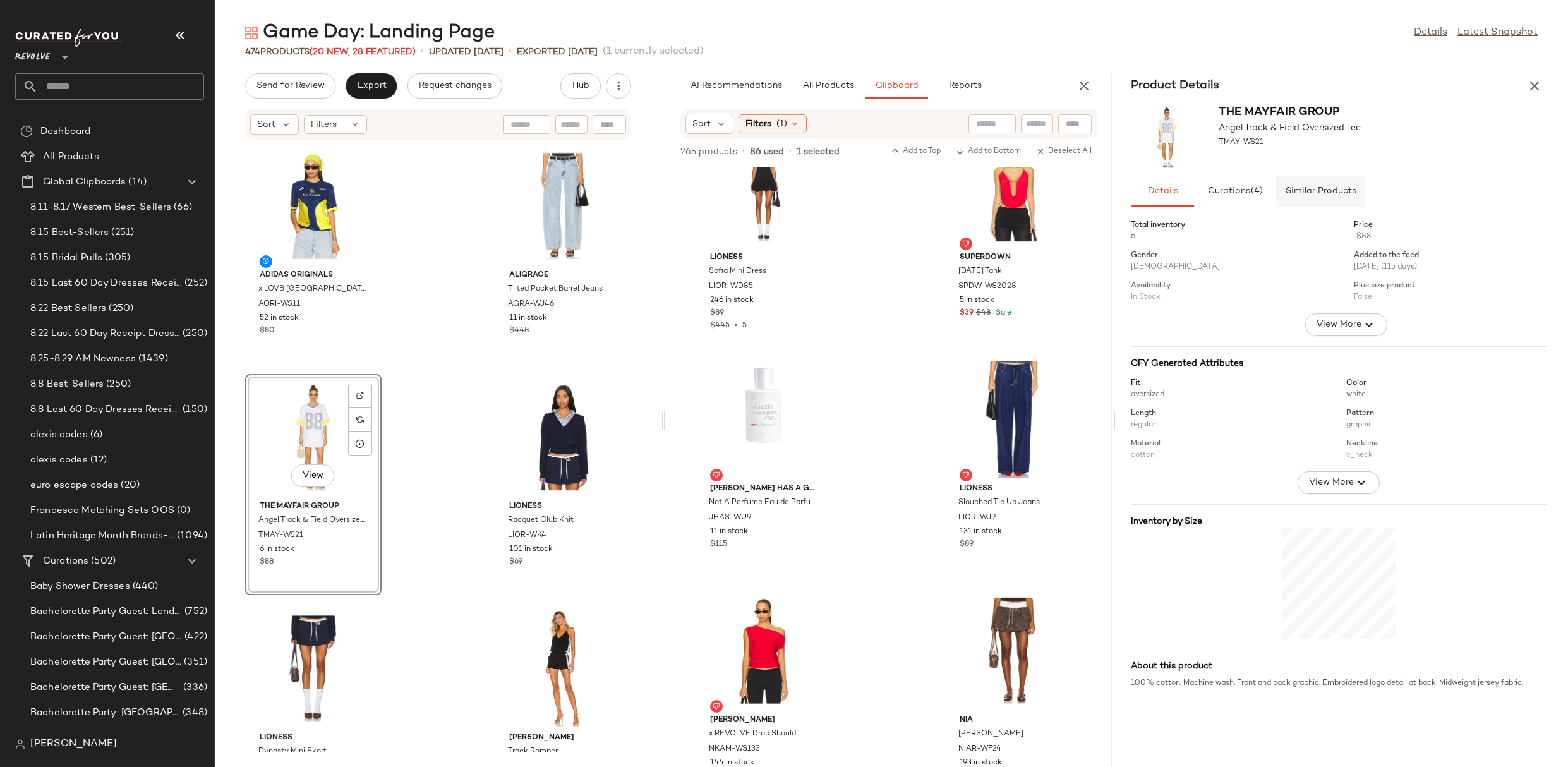
click at [1327, 187] on span "Similar Products" at bounding box center [1320, 192] width 71 height 10
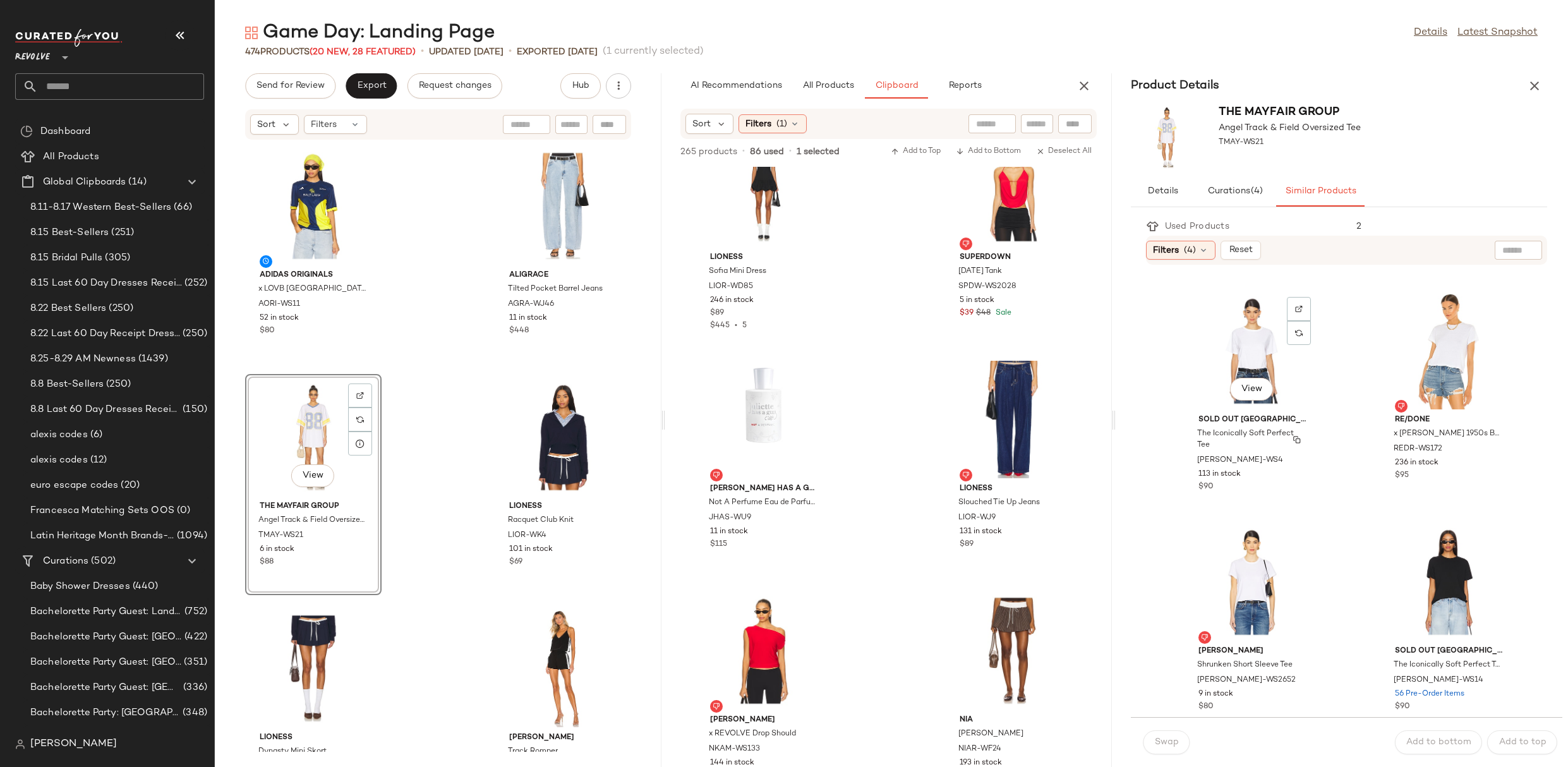
scroll to position [2324, 0]
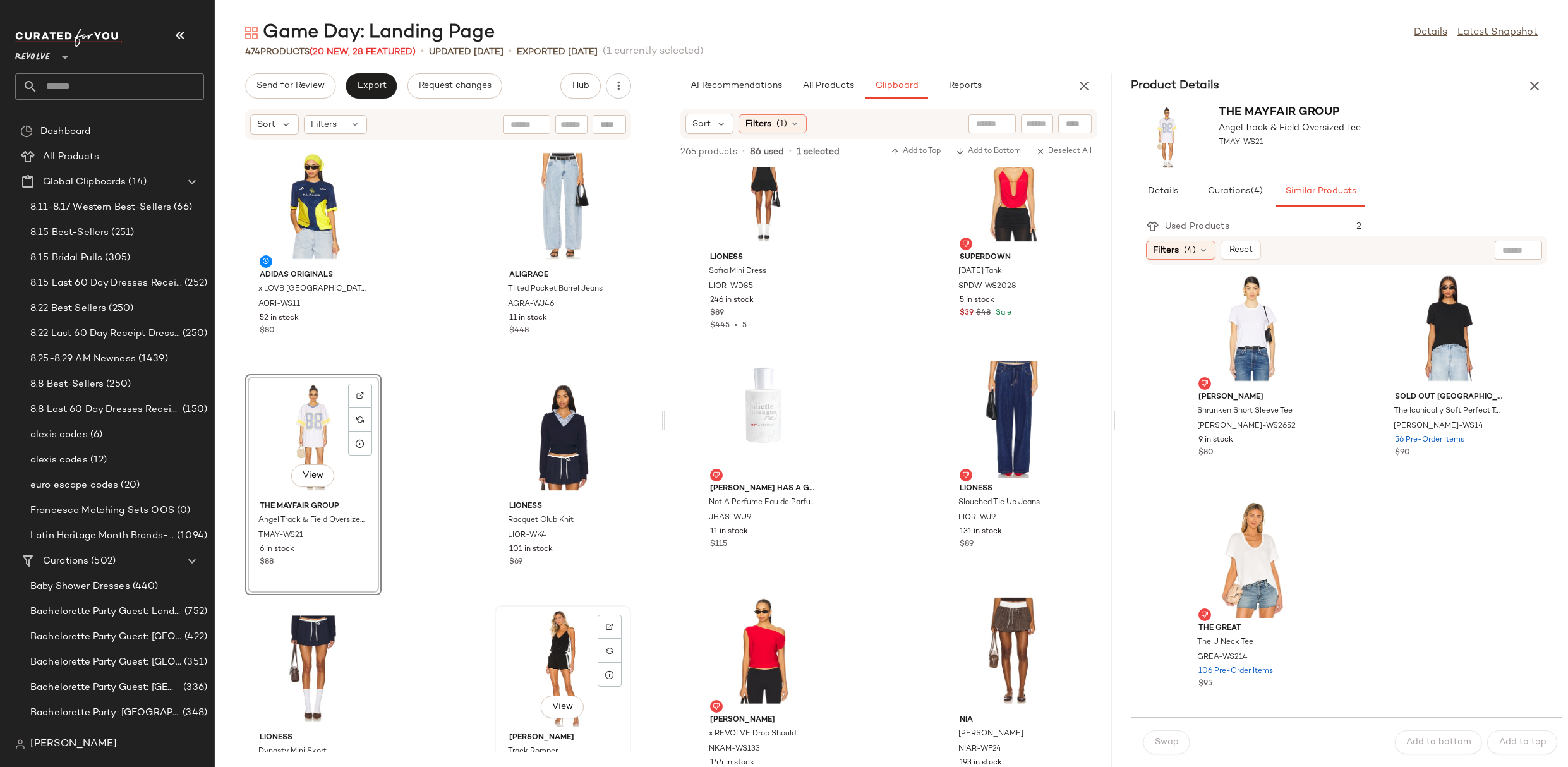
click at [545, 653] on div "View" at bounding box center [562, 668] width 127 height 117
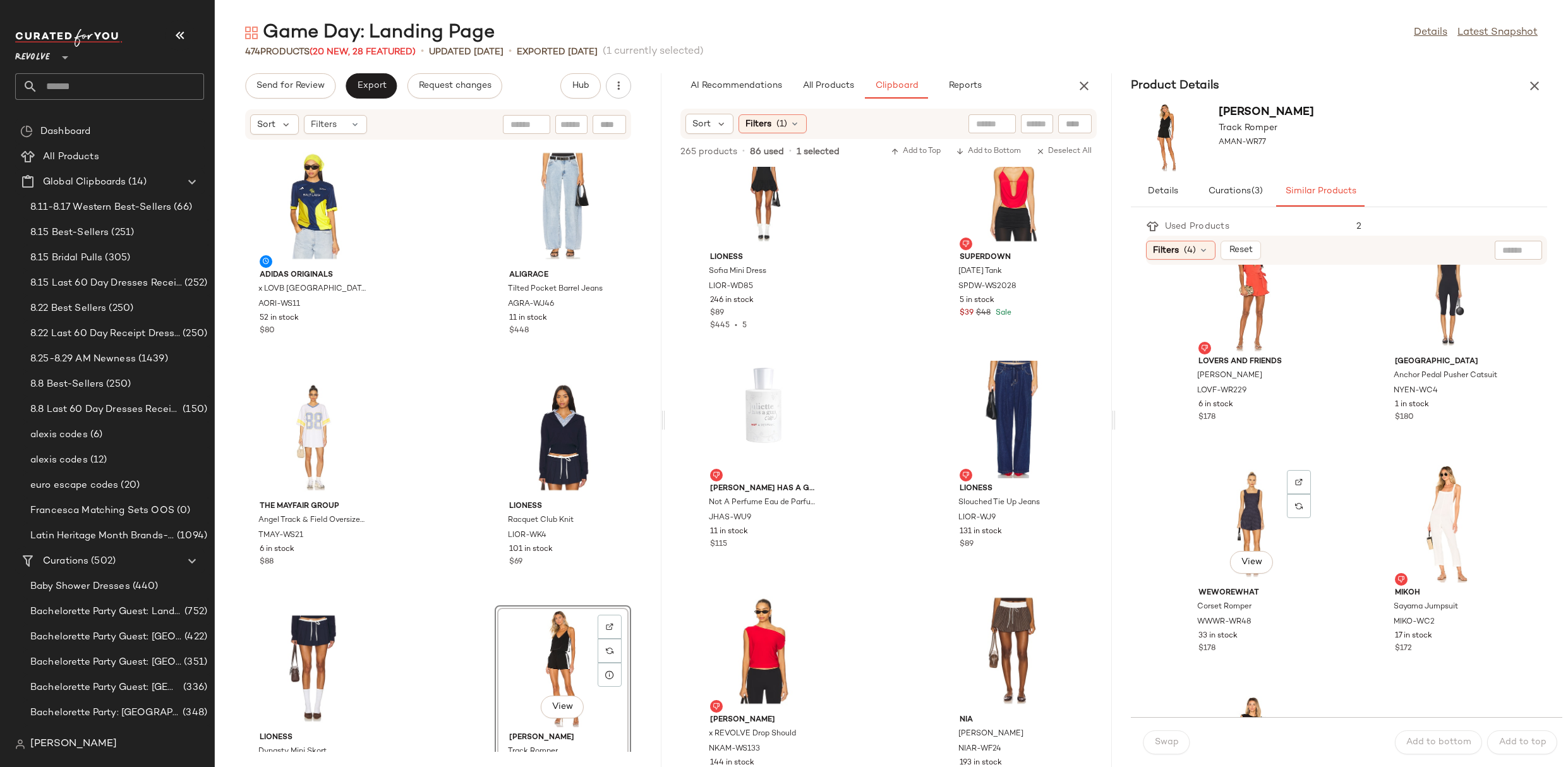
scroll to position [2116, 0]
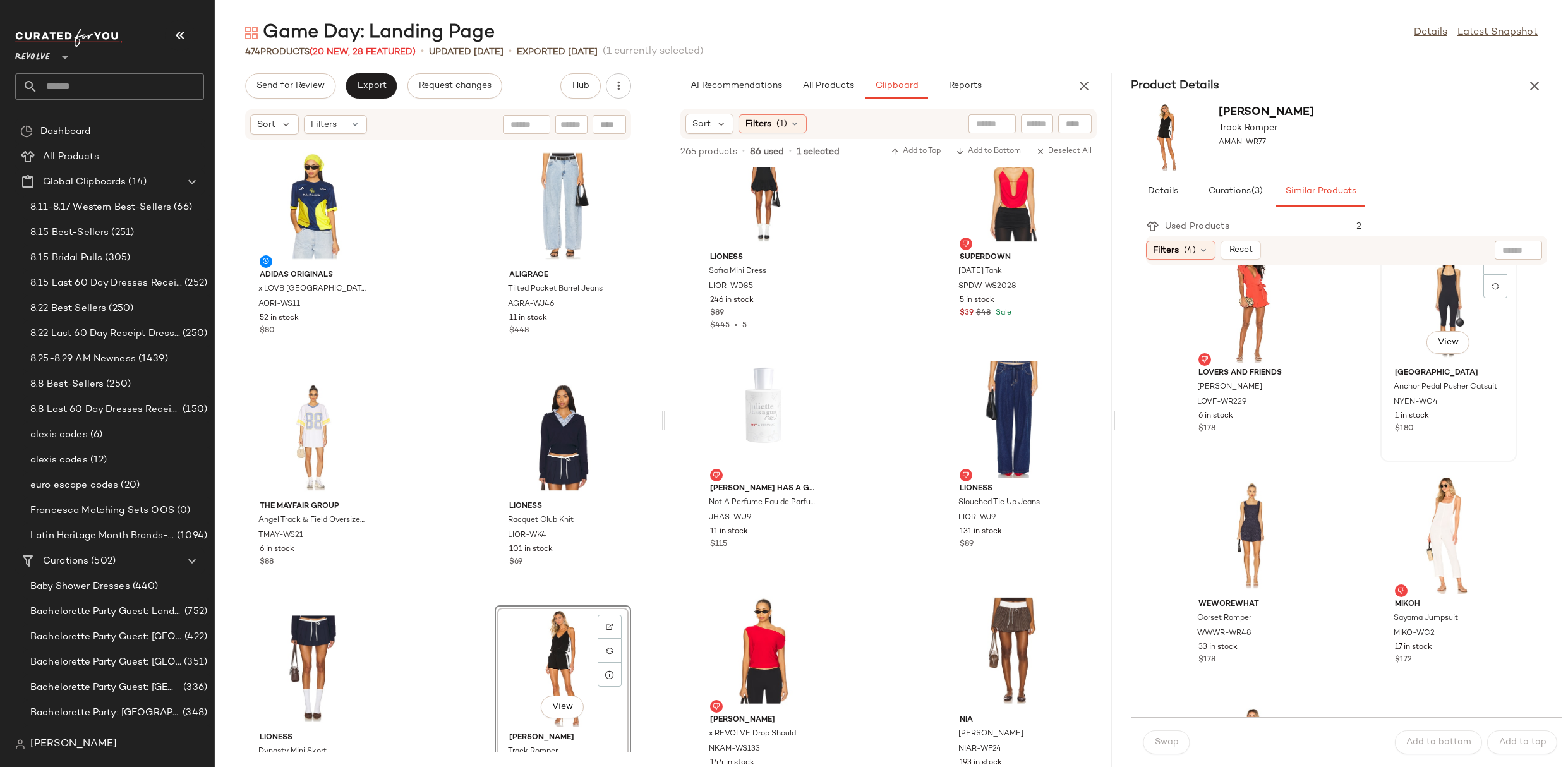
click at [1436, 289] on div "View" at bounding box center [1448, 304] width 127 height 117
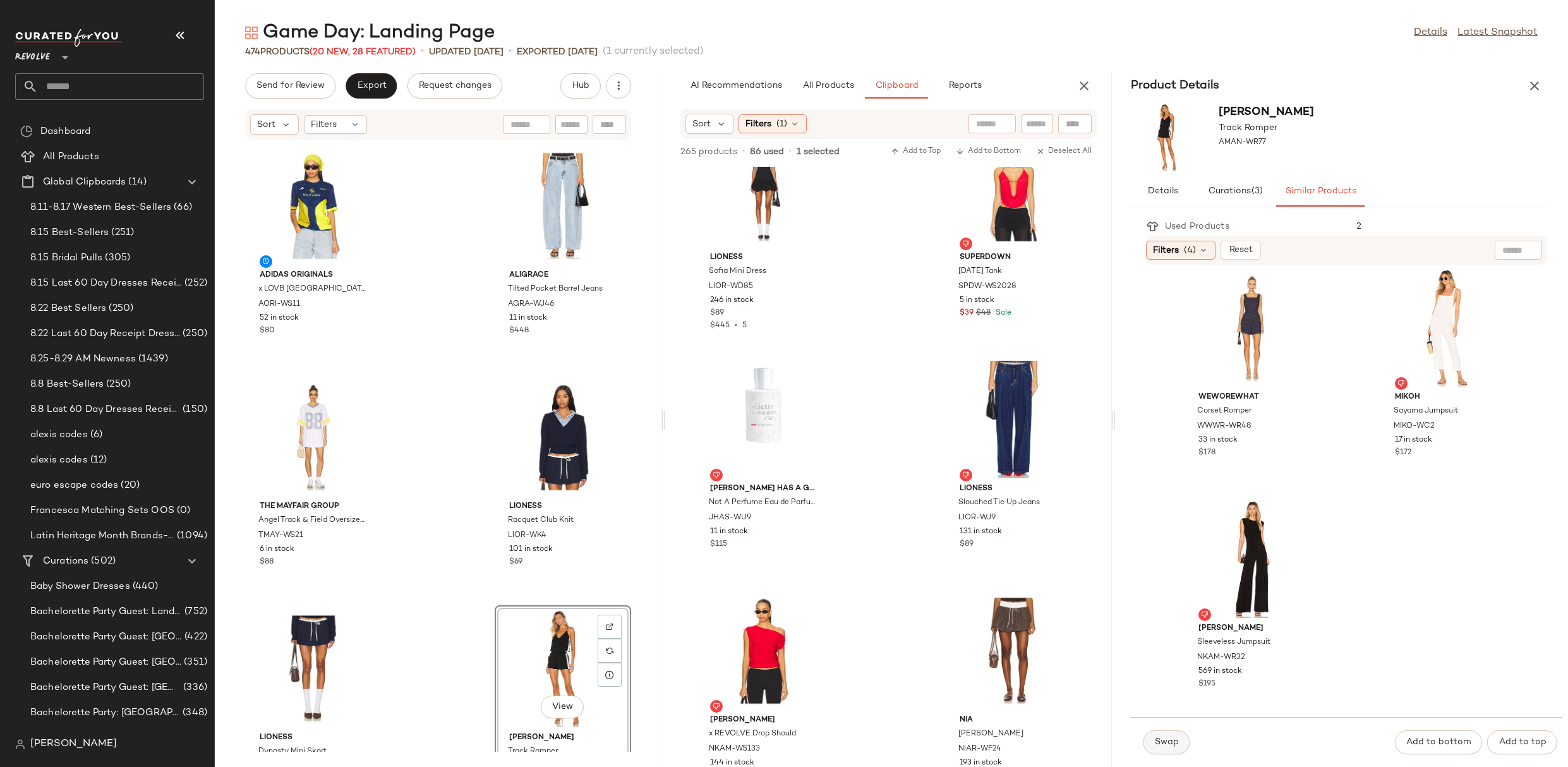
click at [1173, 743] on span "Swap" at bounding box center [1166, 743] width 24 height 10
click at [1537, 89] on icon "button" at bounding box center [1534, 85] width 15 height 15
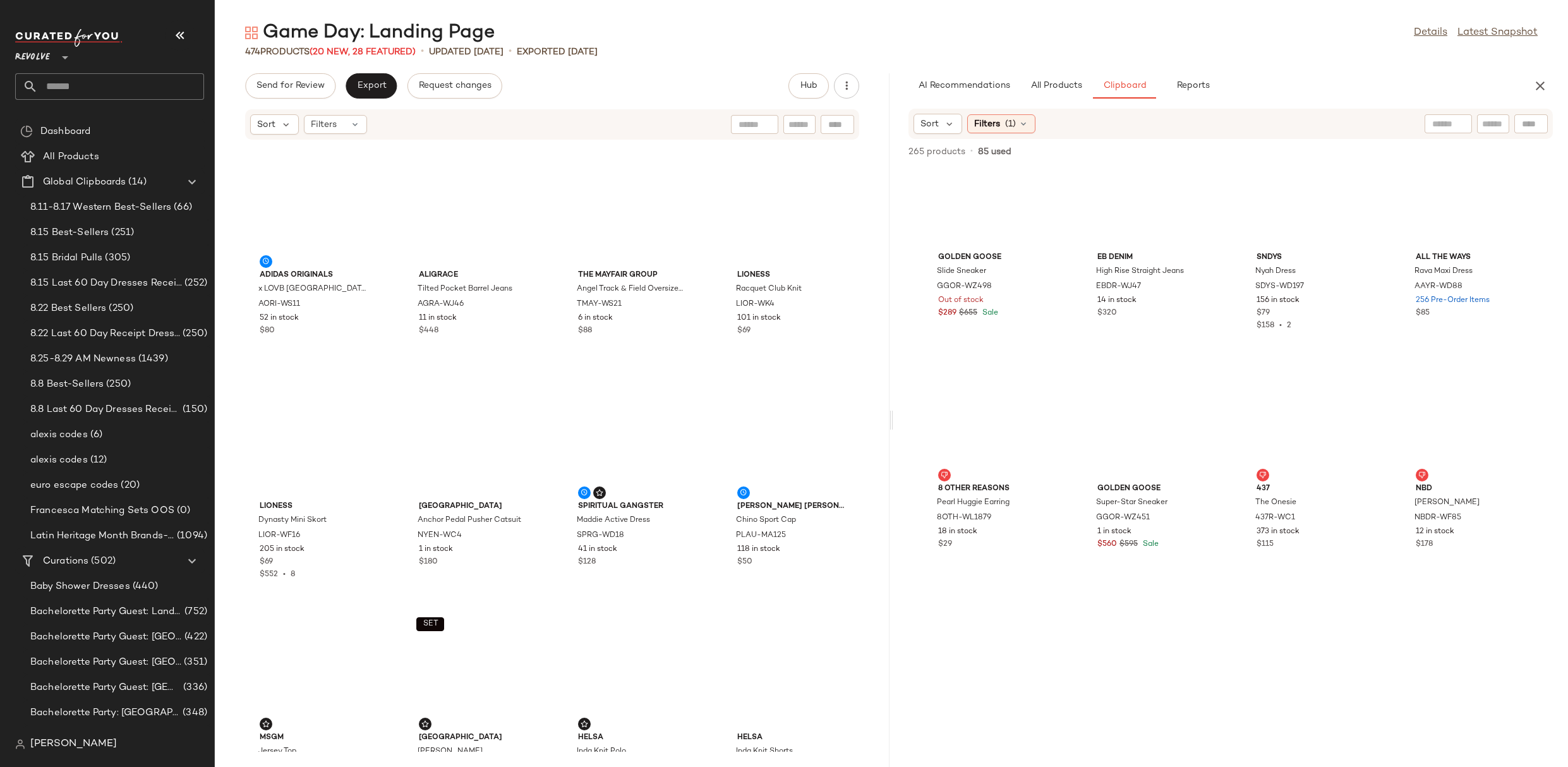
scroll to position [2313, 0]
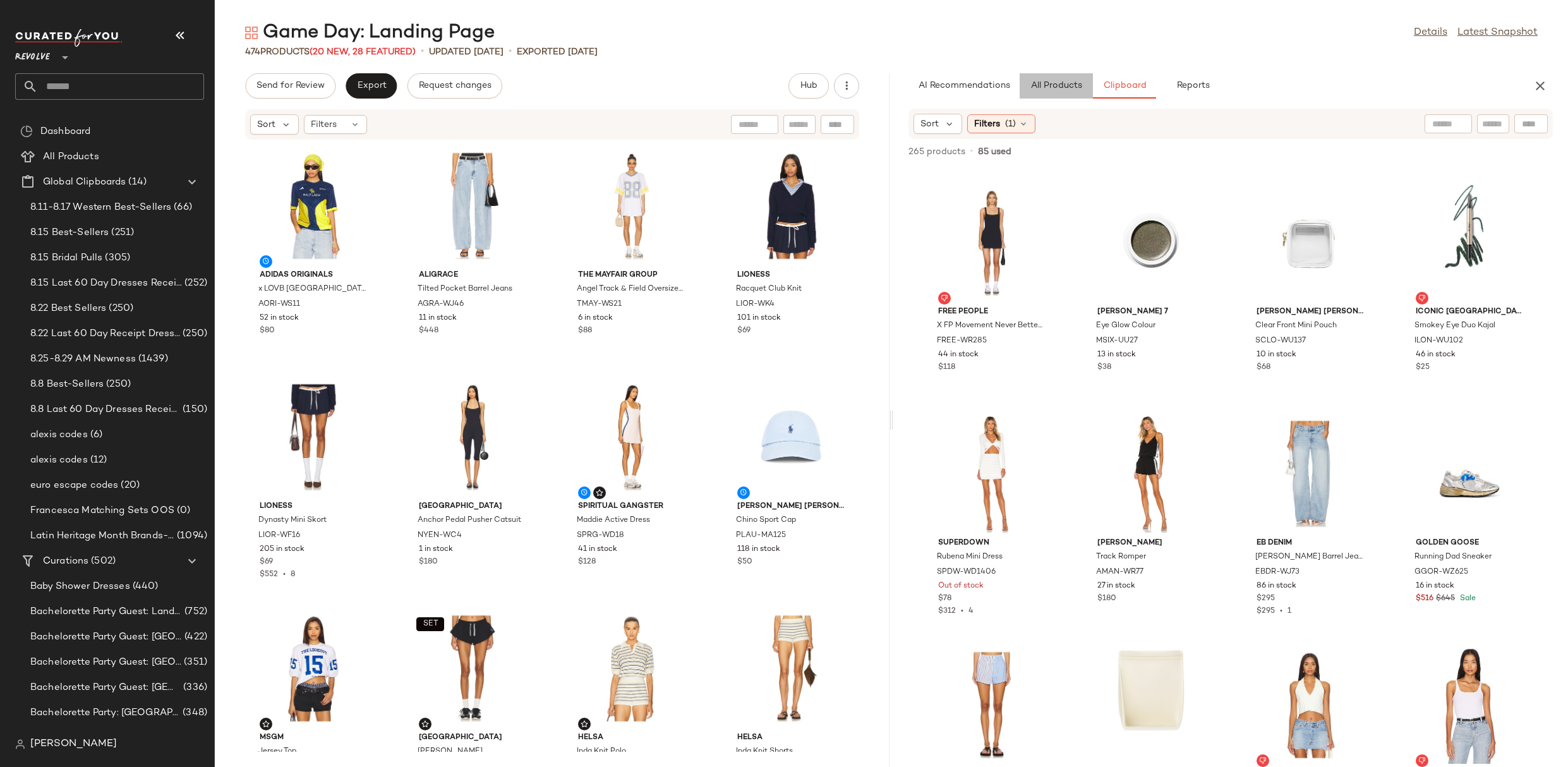
click at [1066, 87] on span "All Products" at bounding box center [1056, 86] width 52 height 10
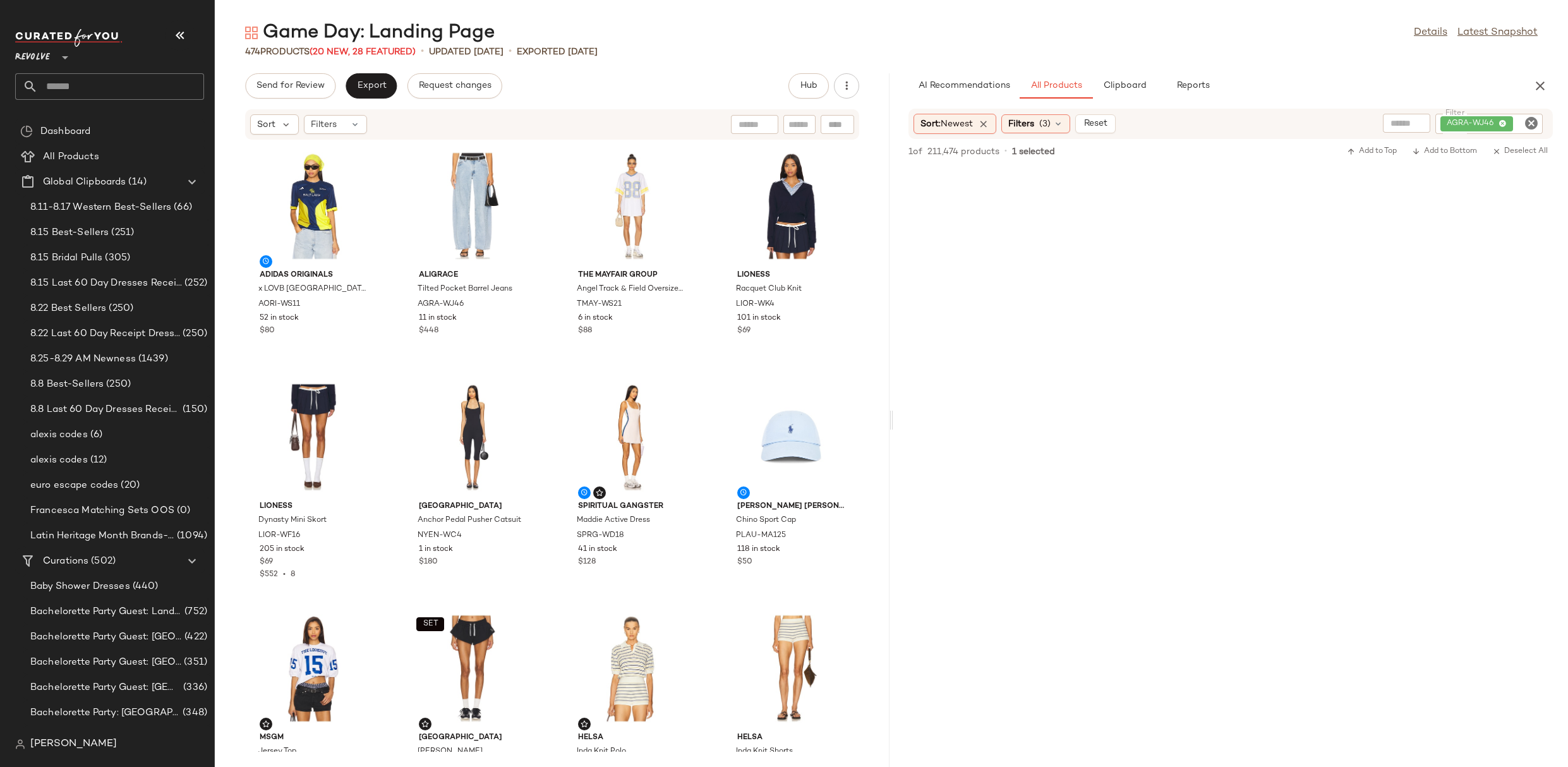
click at [1531, 127] on icon "Clear Filter" at bounding box center [1531, 122] width 15 height 15
type input "*******"
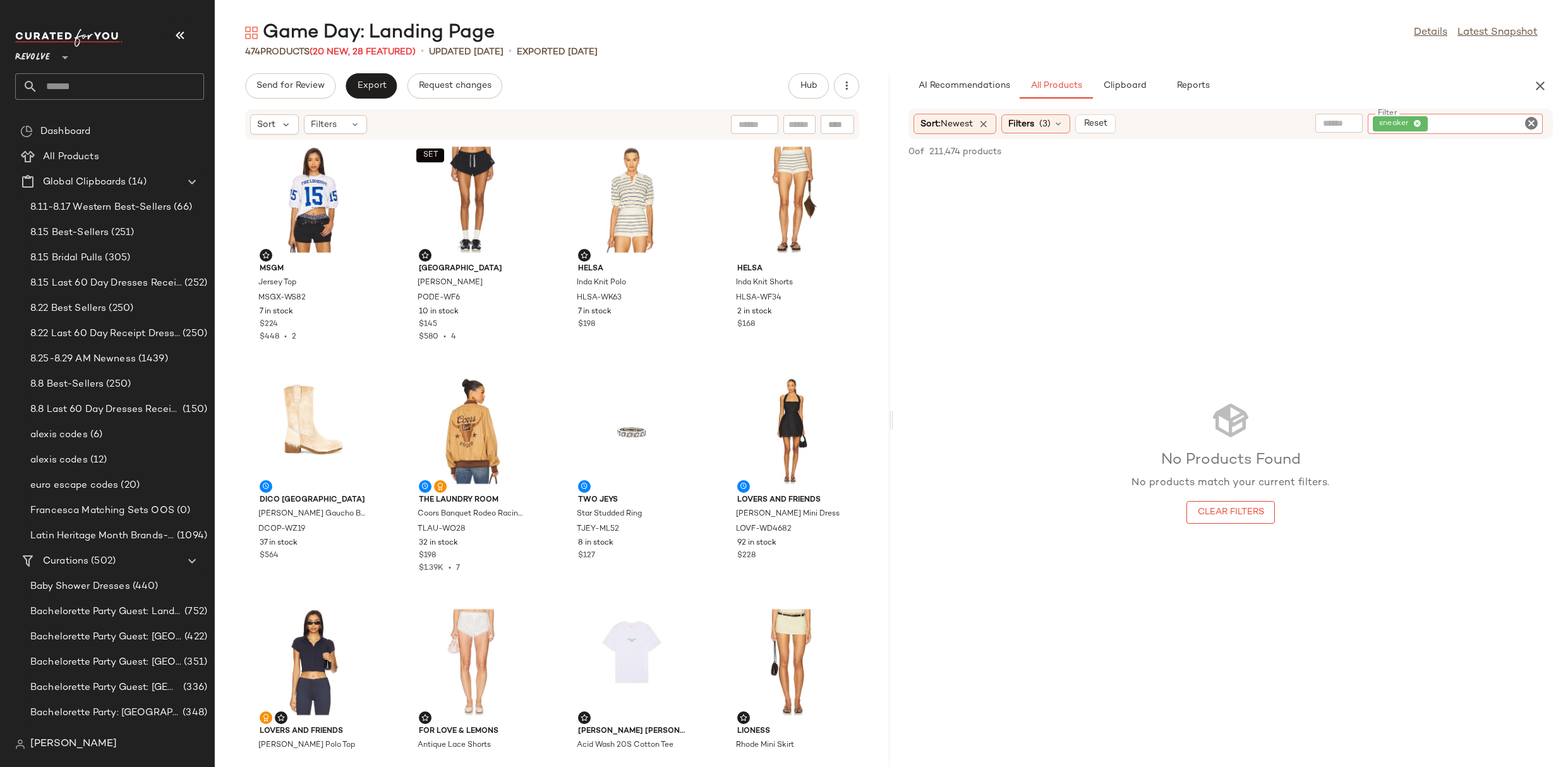
scroll to position [0, 0]
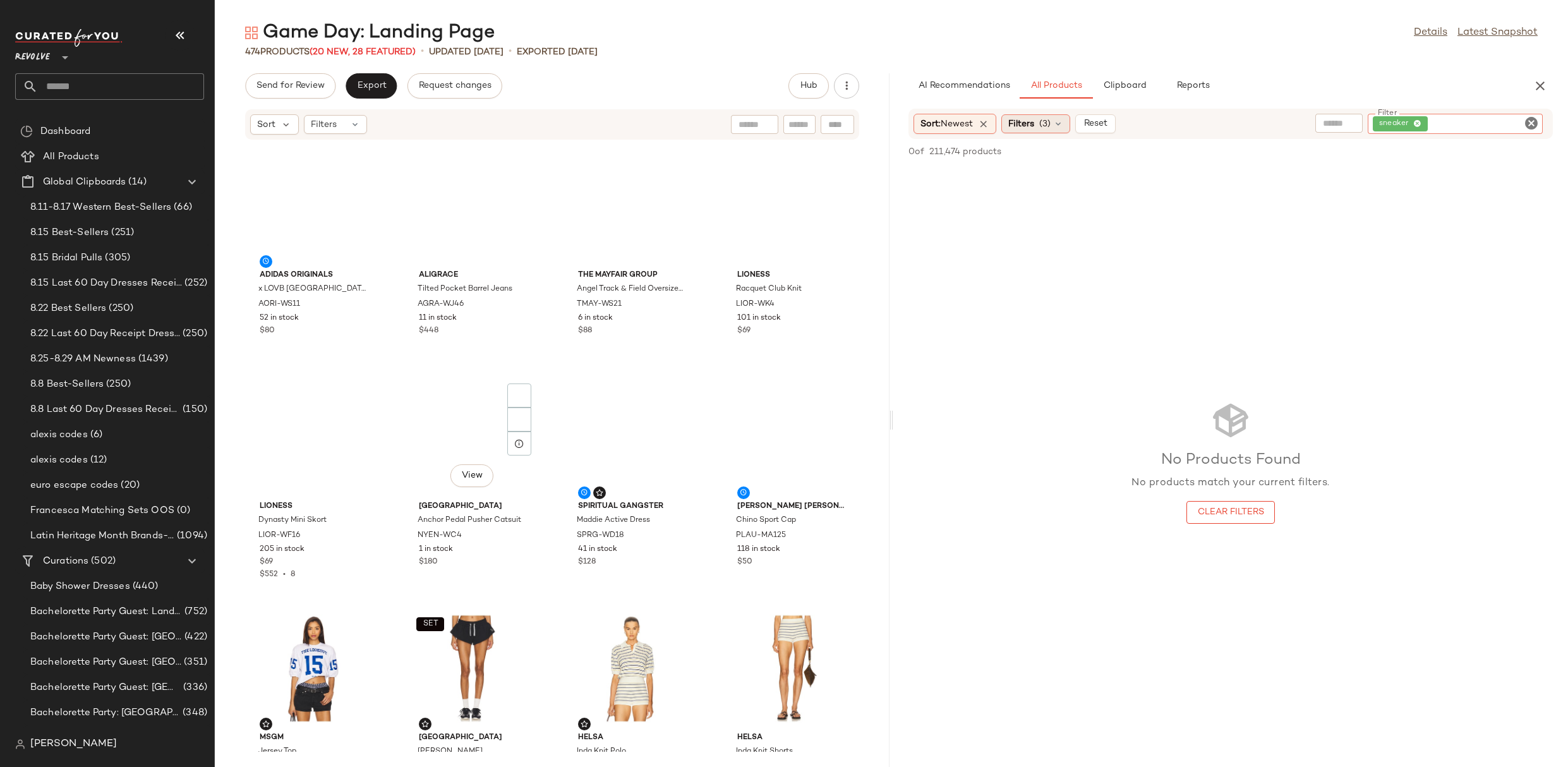
click at [1062, 117] on div "Filters (3)" at bounding box center [1036, 124] width 69 height 19
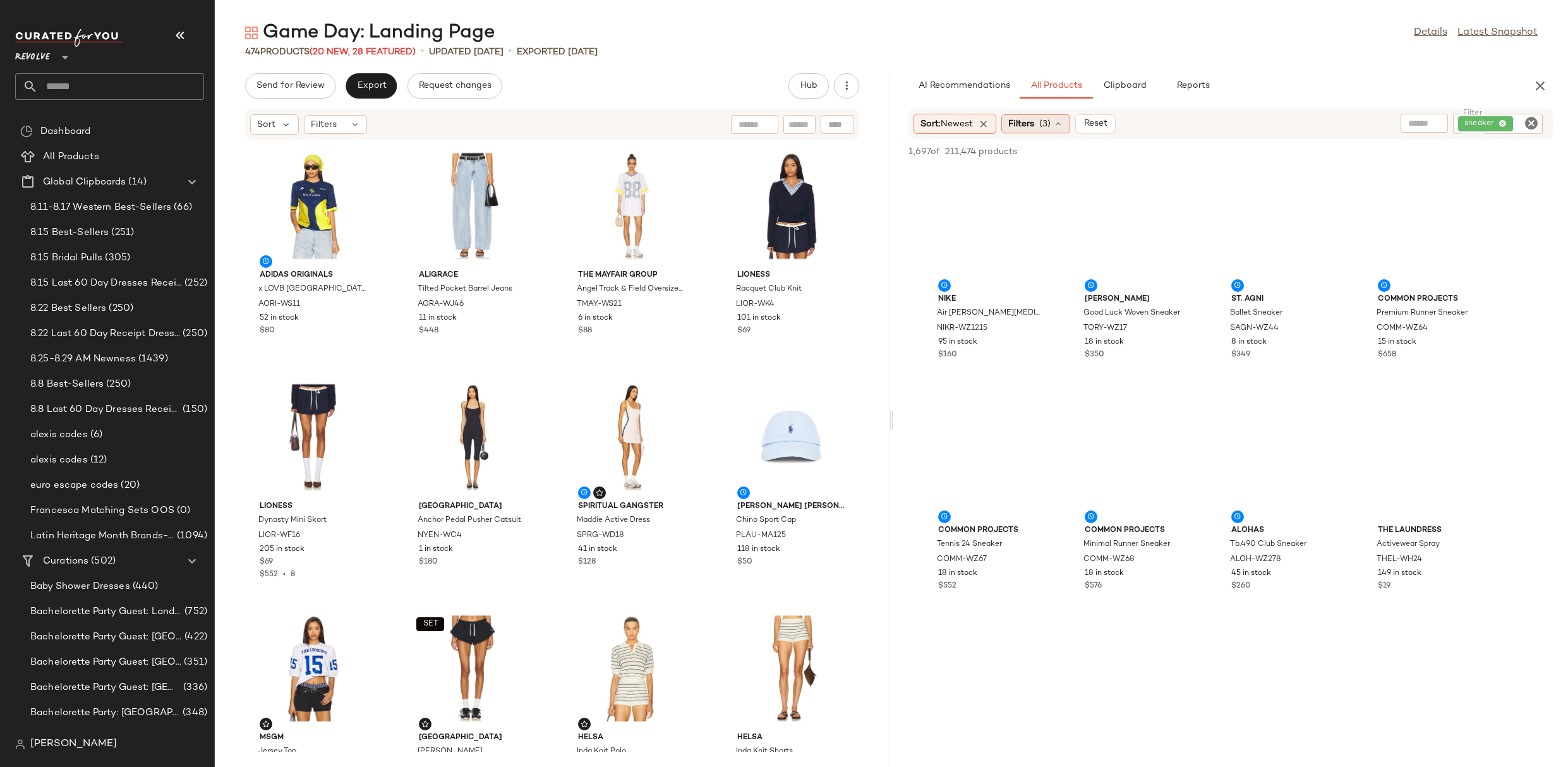
click at [1220, 64] on div "Game Day: Landing Page Details Latest Snapshot 474 Products (20 New, 28 Feature…" at bounding box center [892, 393] width 1353 height 747
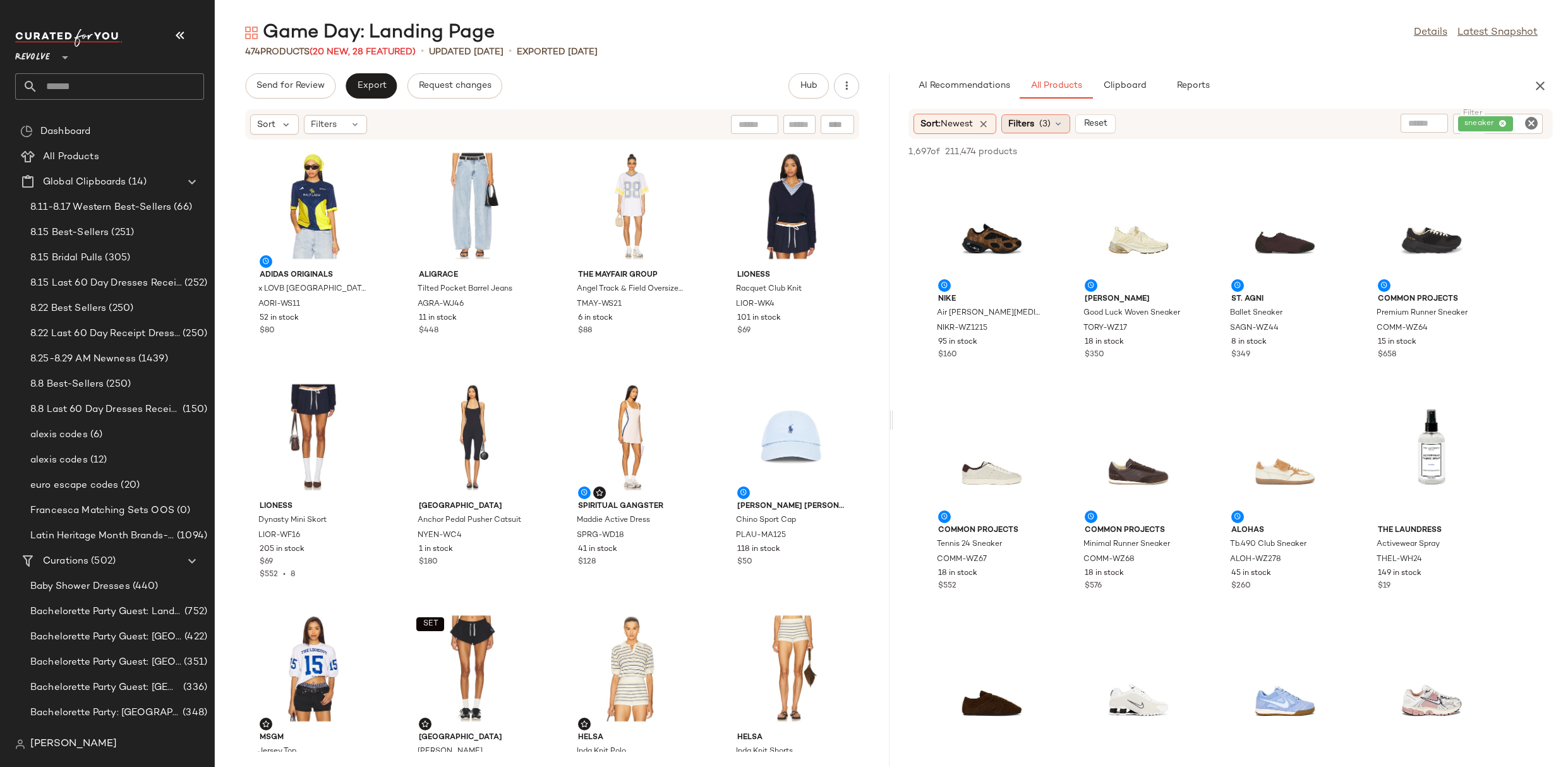
click at [1050, 122] on span "(3)" at bounding box center [1044, 123] width 11 height 13
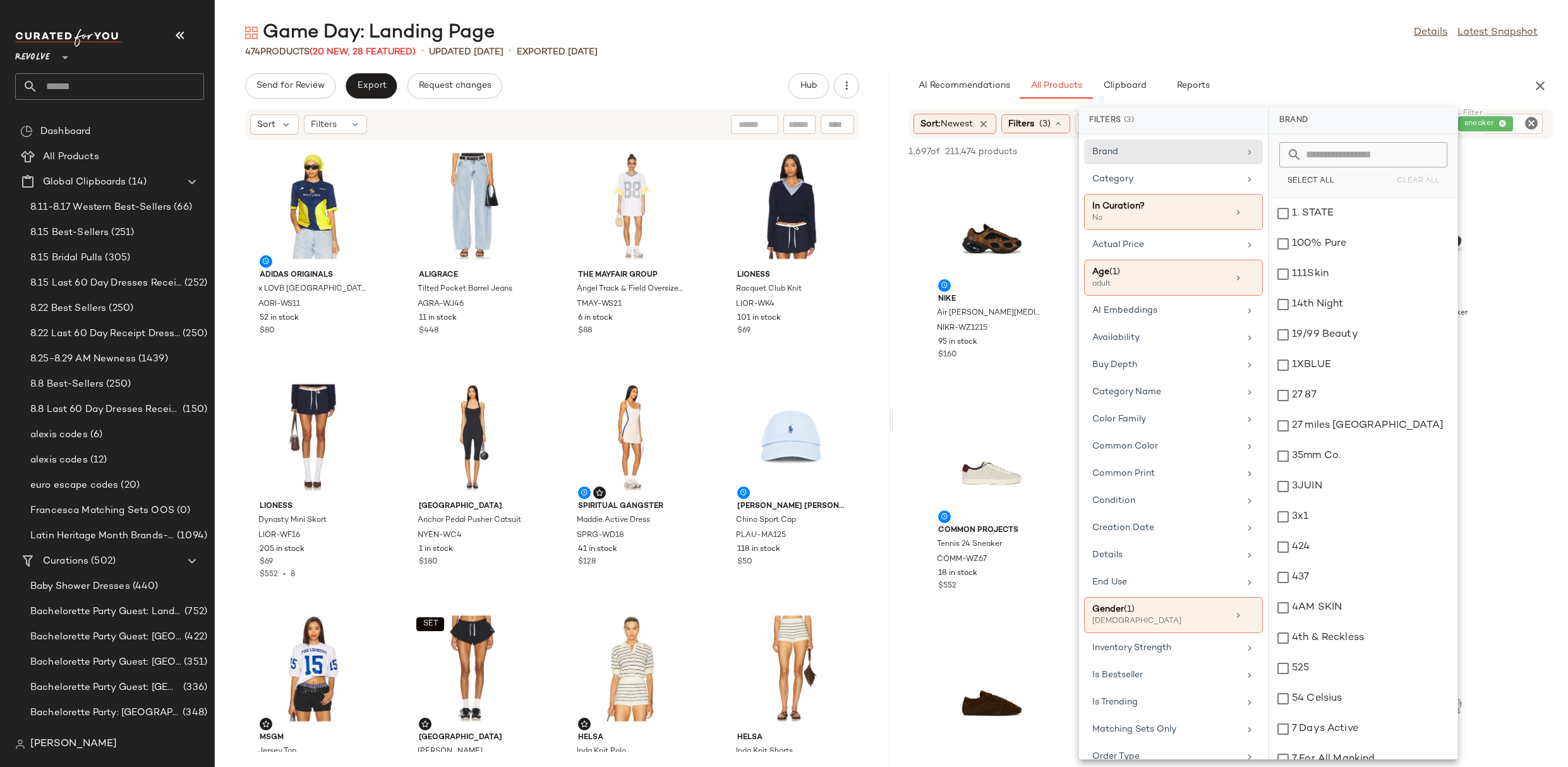
scroll to position [22, 0]
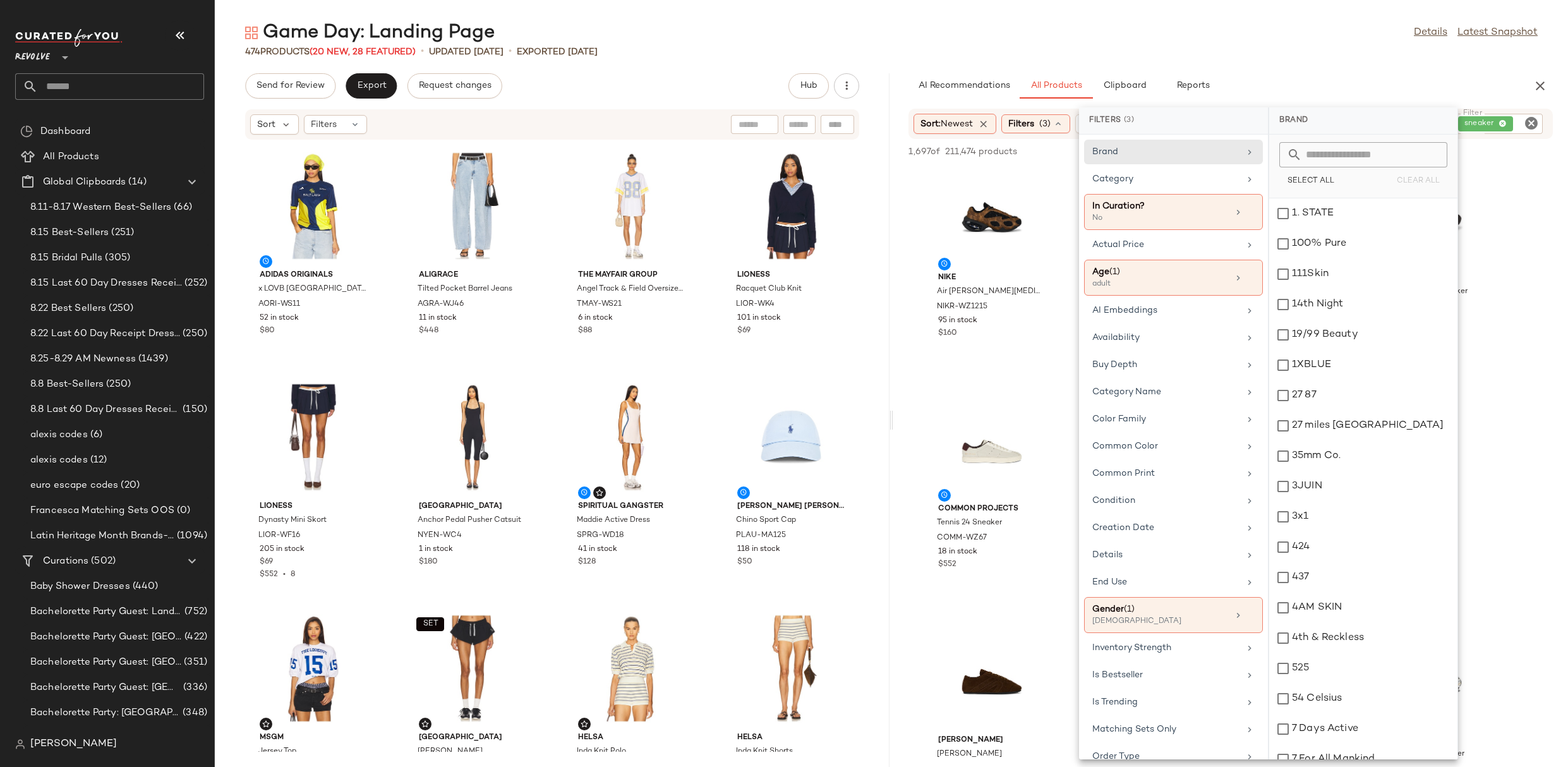
click at [1251, 33] on div "Game Day: Landing Page Details Latest Snapshot" at bounding box center [892, 32] width 1353 height 25
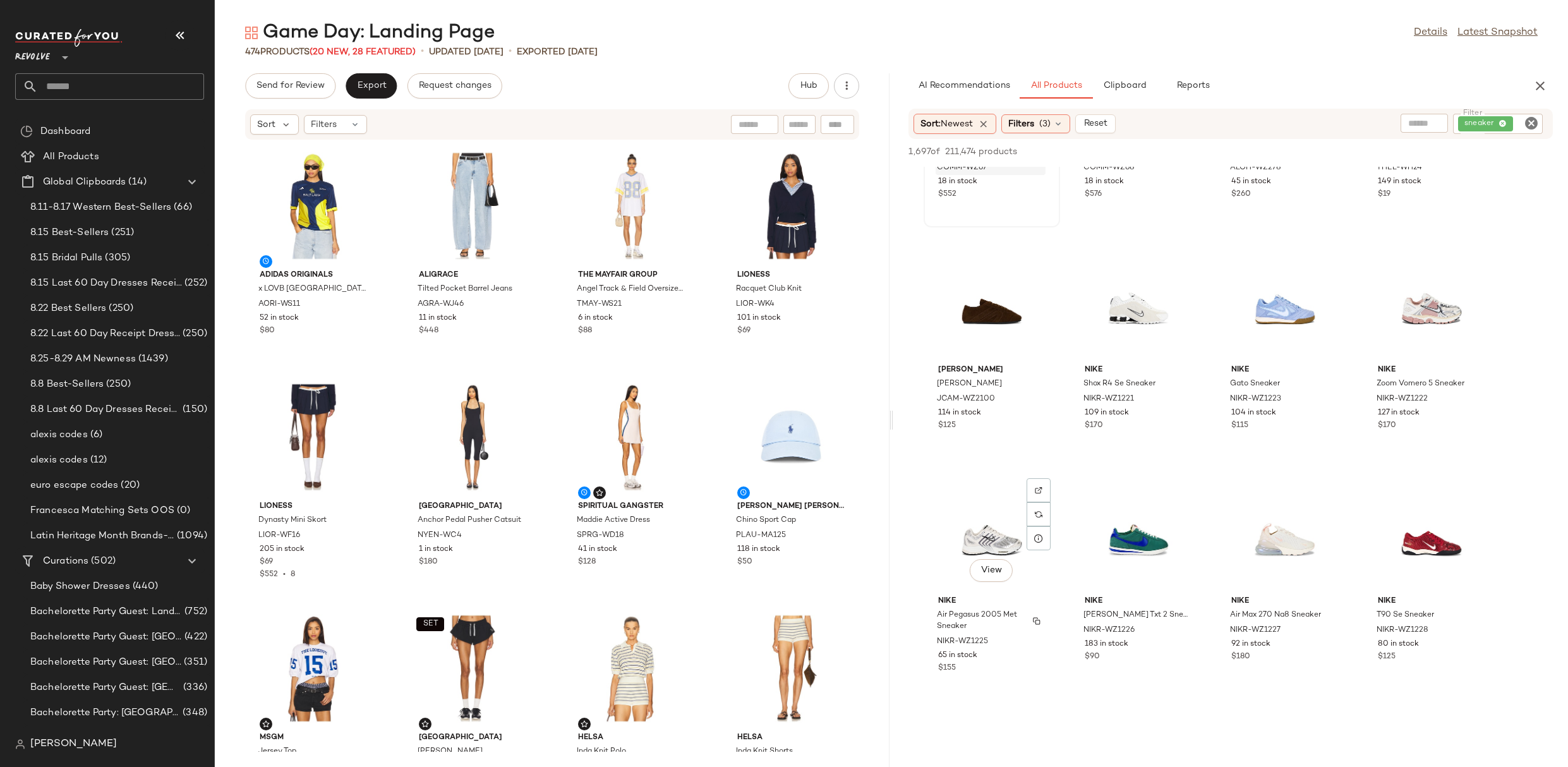
scroll to position [464, 0]
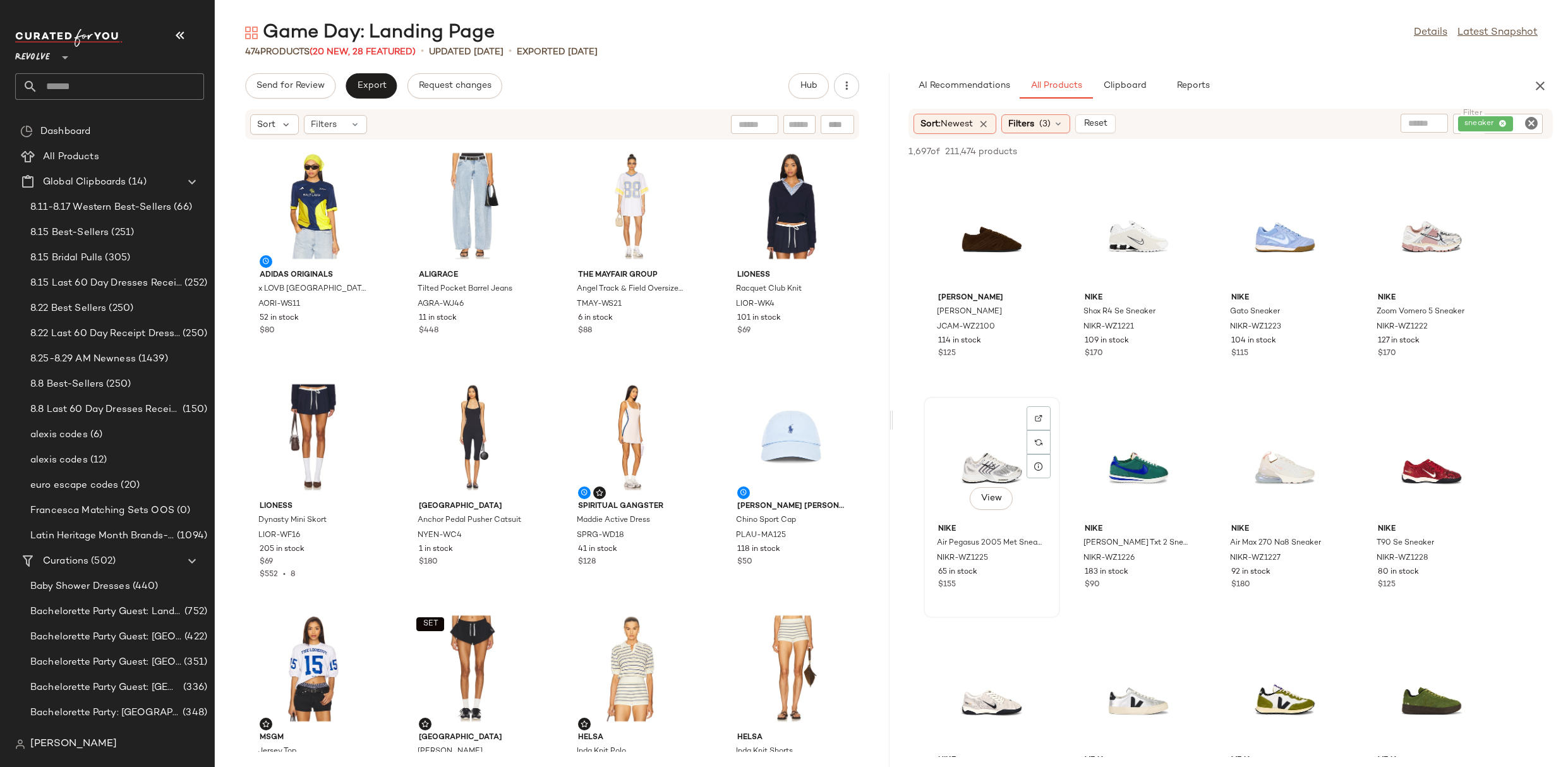
click at [989, 459] on div "View" at bounding box center [991, 460] width 127 height 117
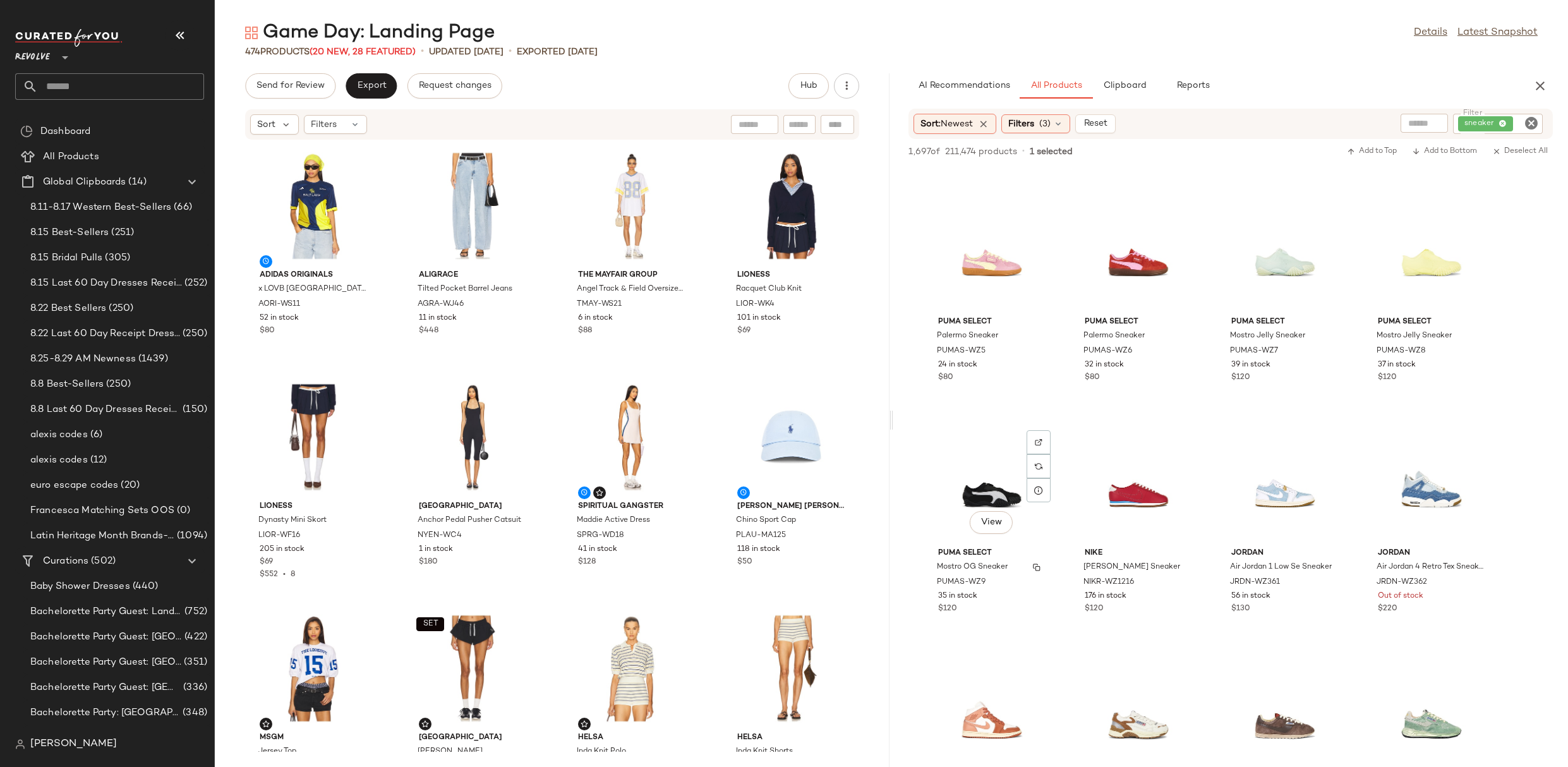
scroll to position [2288, 0]
click at [1481, 213] on img at bounding box center [1478, 213] width 8 height 8
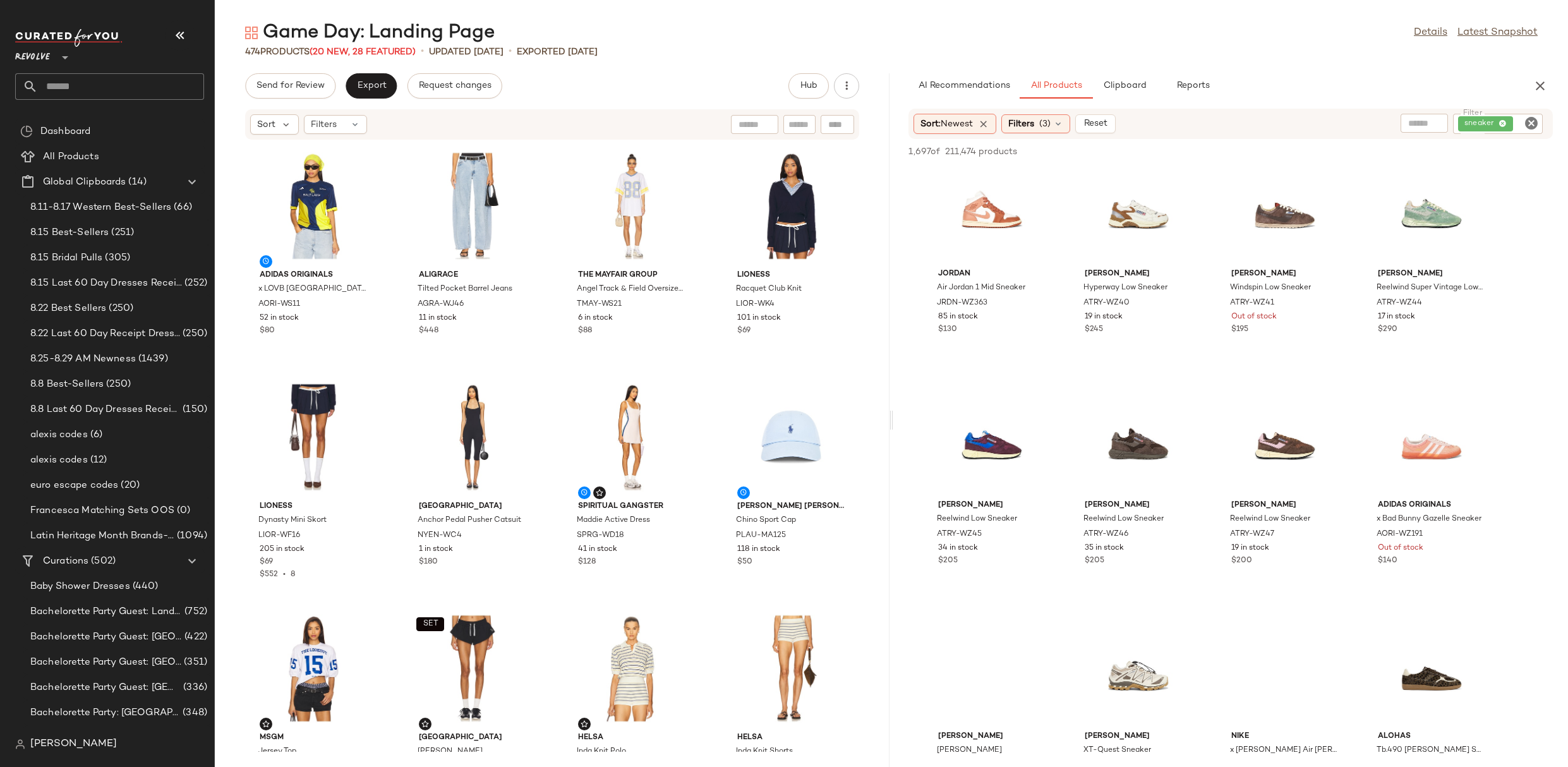
scroll to position [2576, 0]
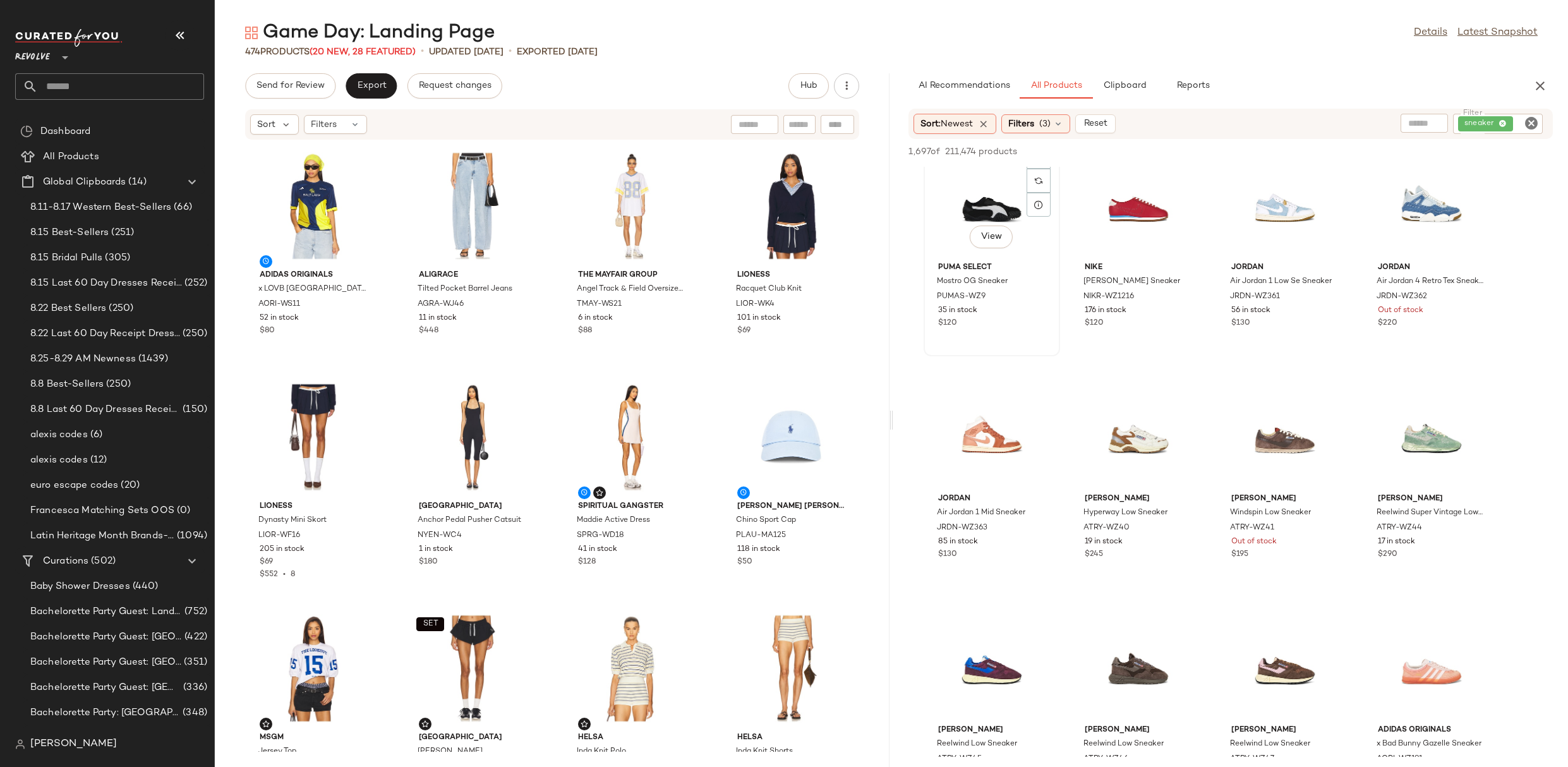
click at [996, 178] on div "View" at bounding box center [991, 198] width 127 height 117
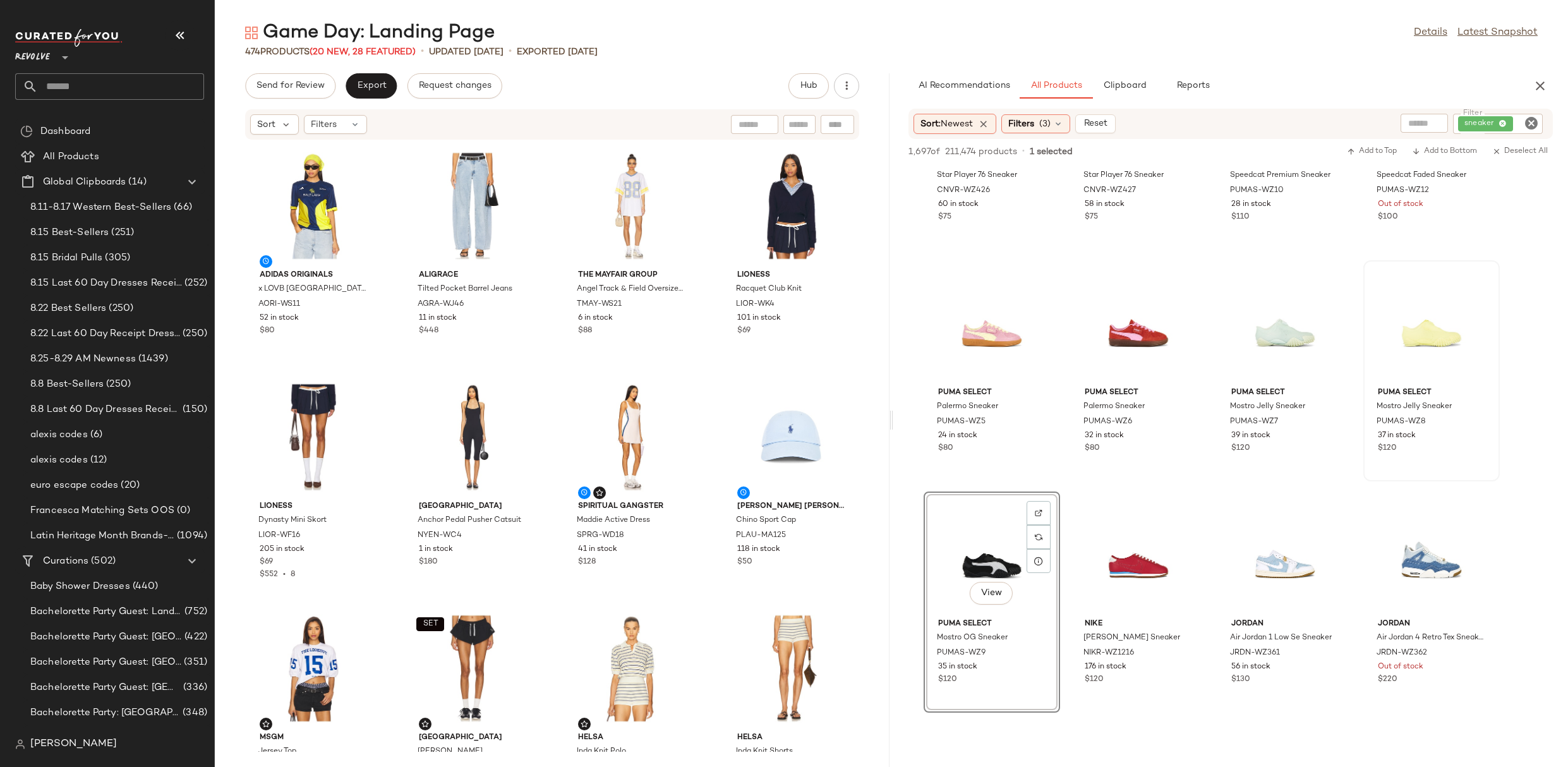
scroll to position [2246, 0]
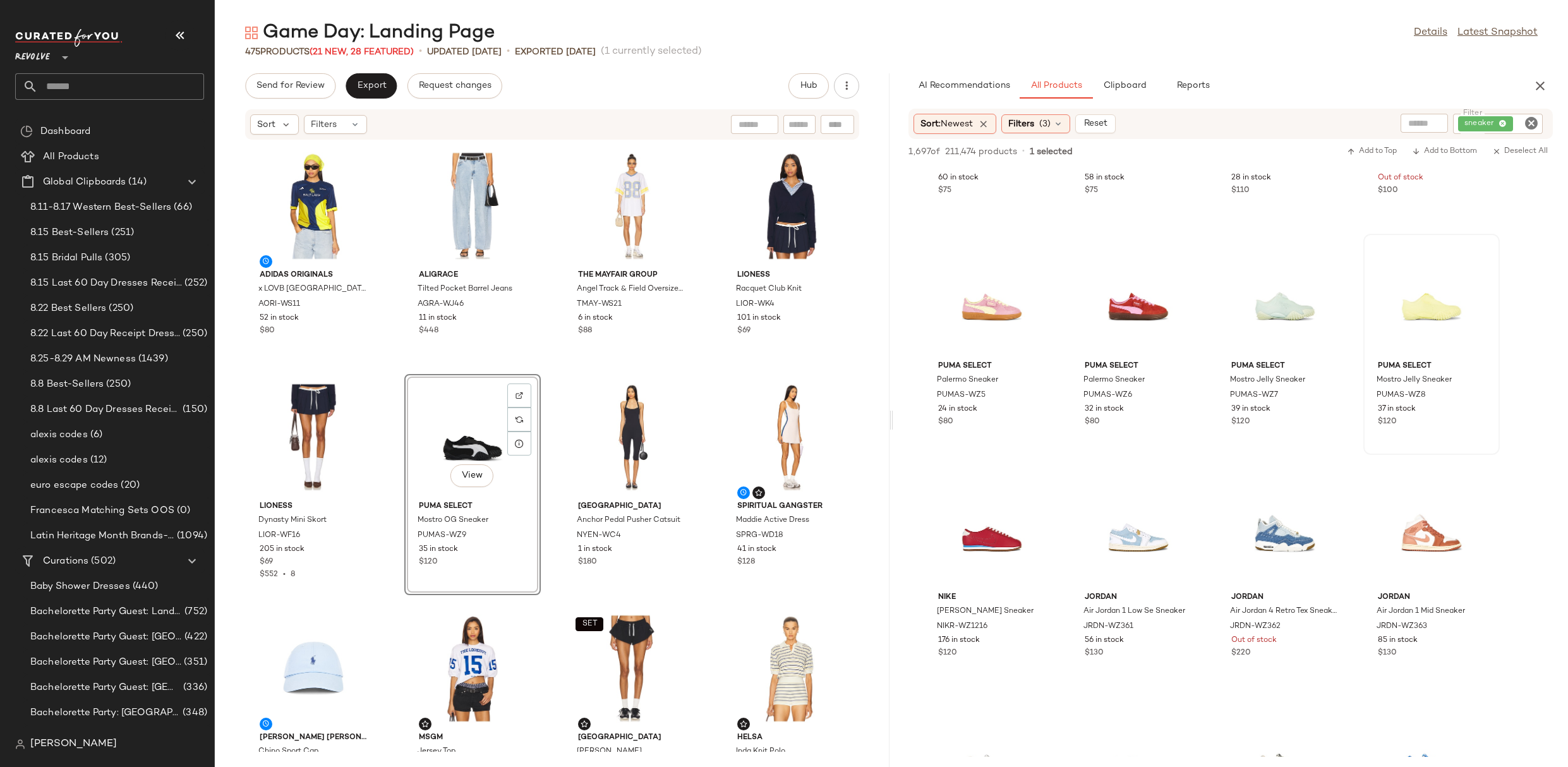
click at [1536, 121] on icon "Clear Filter" at bounding box center [1531, 122] width 15 height 15
type input "*"
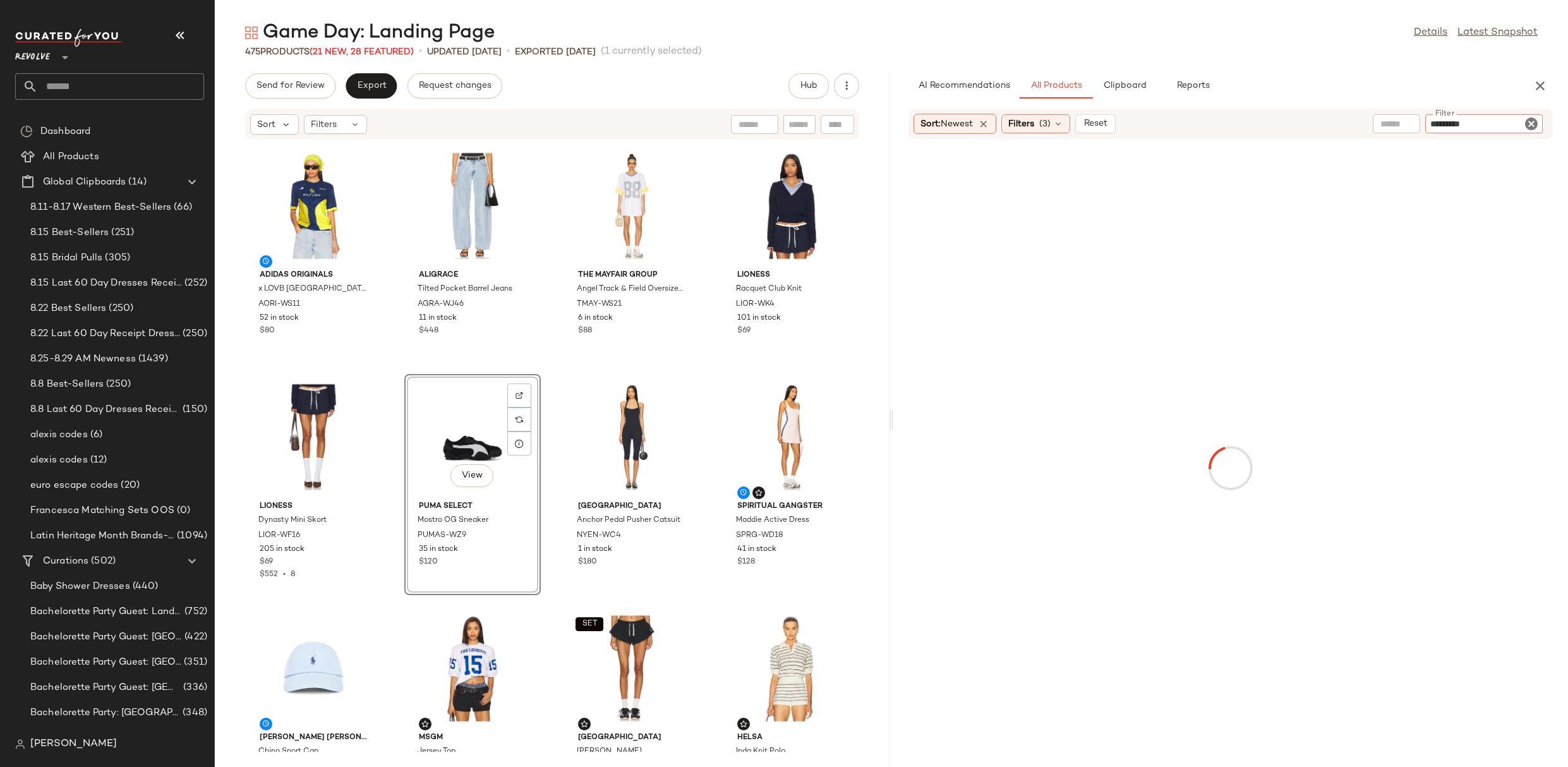
type input "**********"
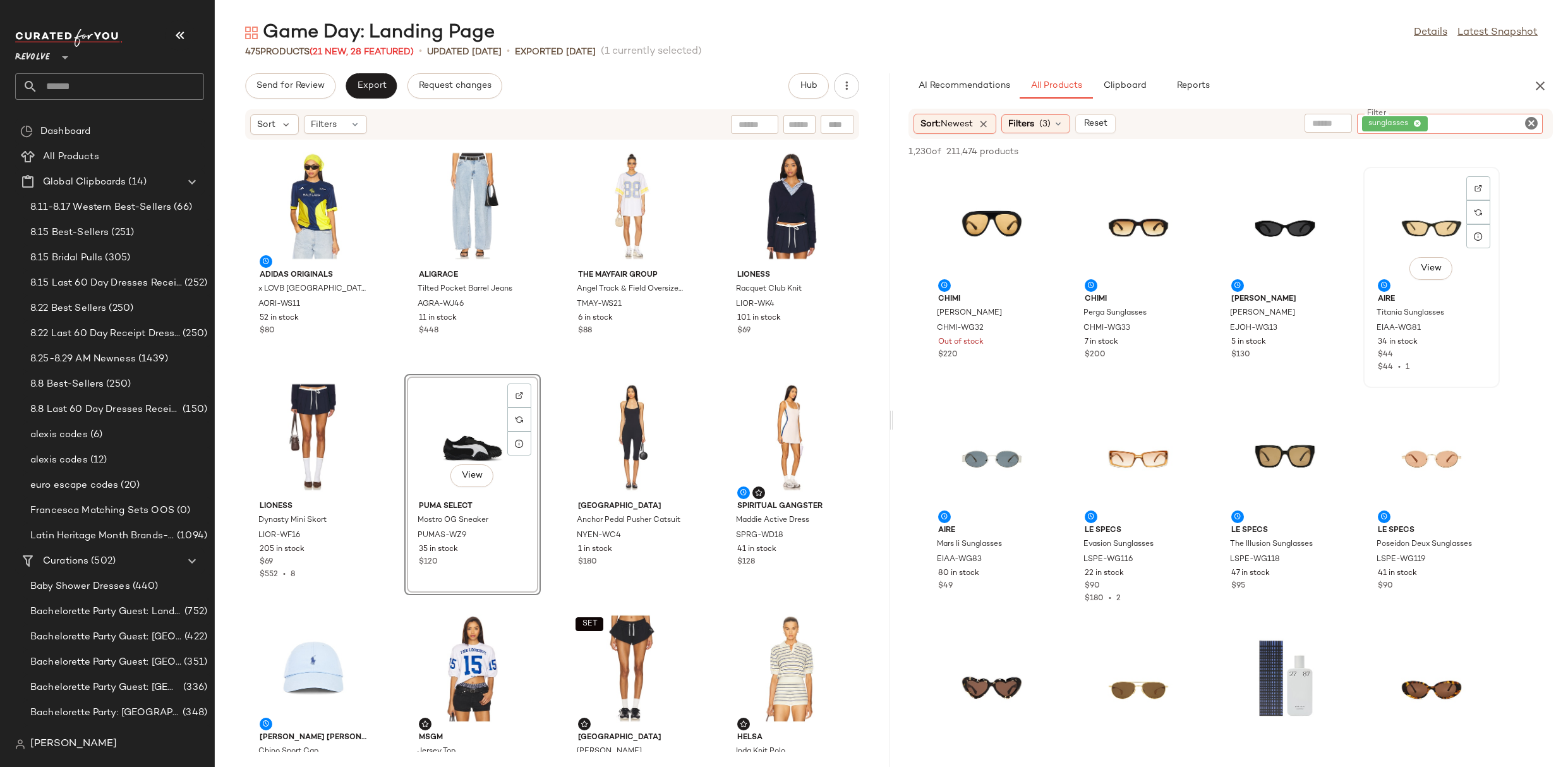
click at [1426, 228] on div "View" at bounding box center [1431, 229] width 127 height 117
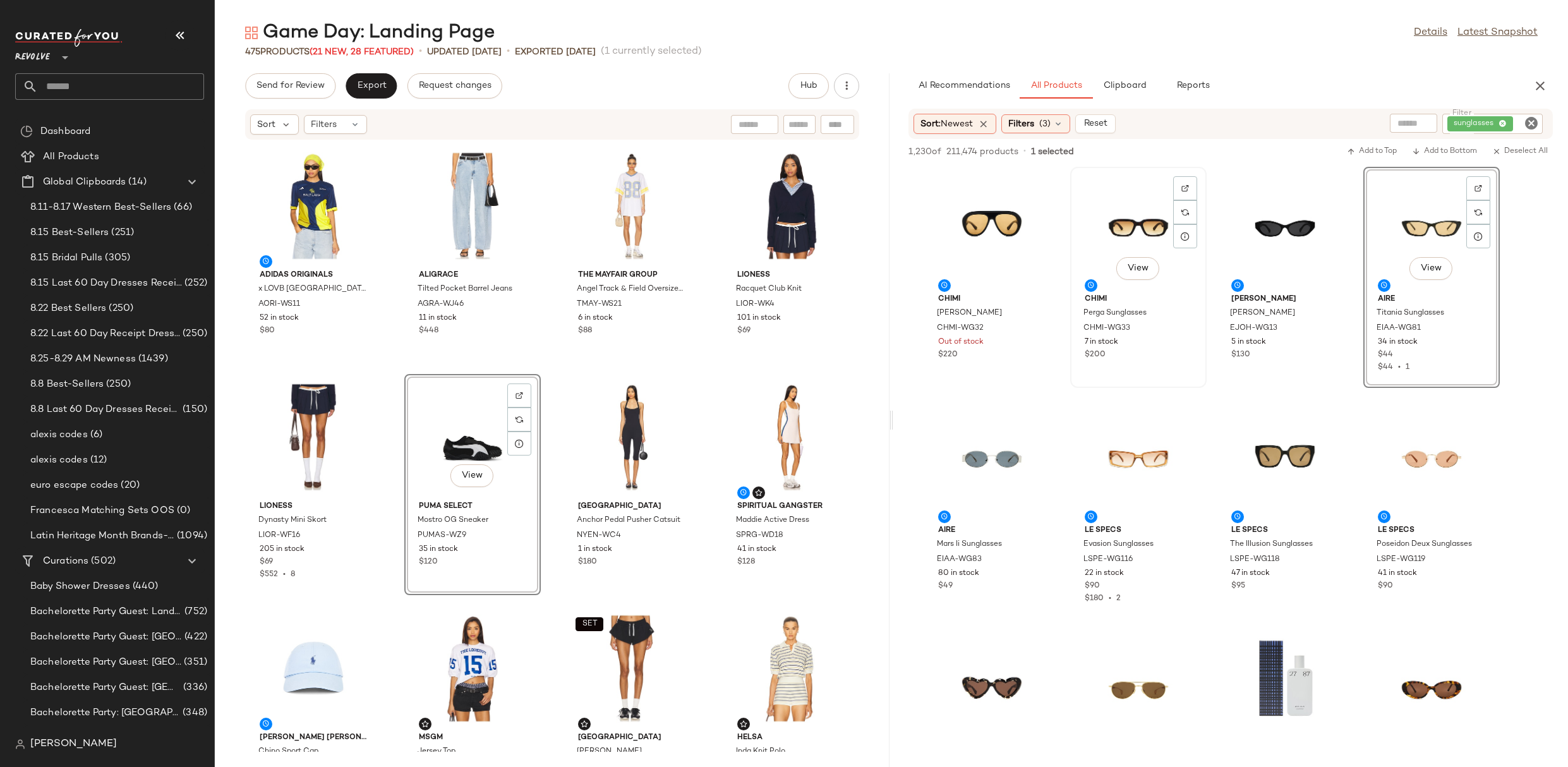
click at [1117, 224] on div "View" at bounding box center [1138, 229] width 127 height 117
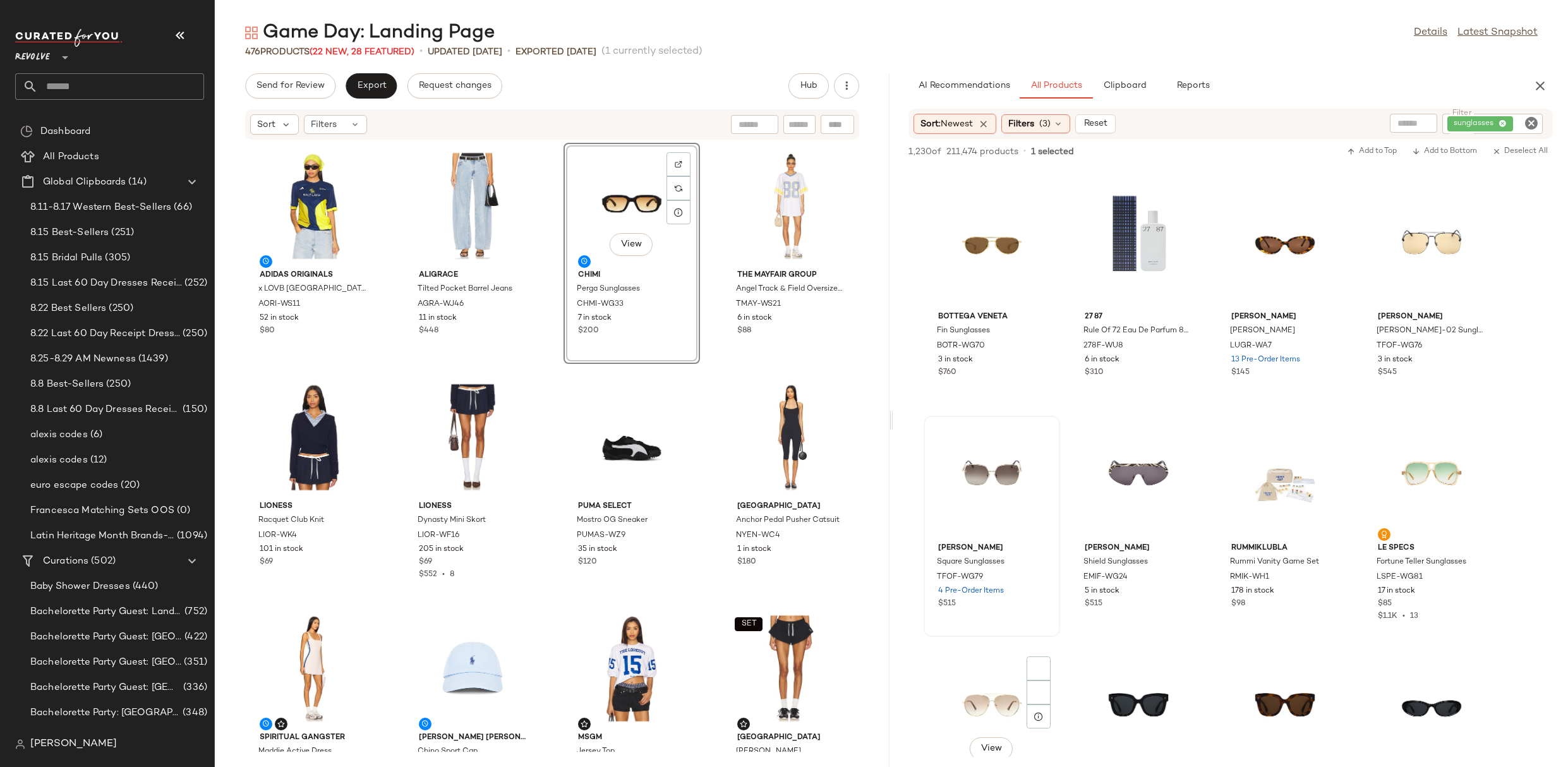
scroll to position [855, 0]
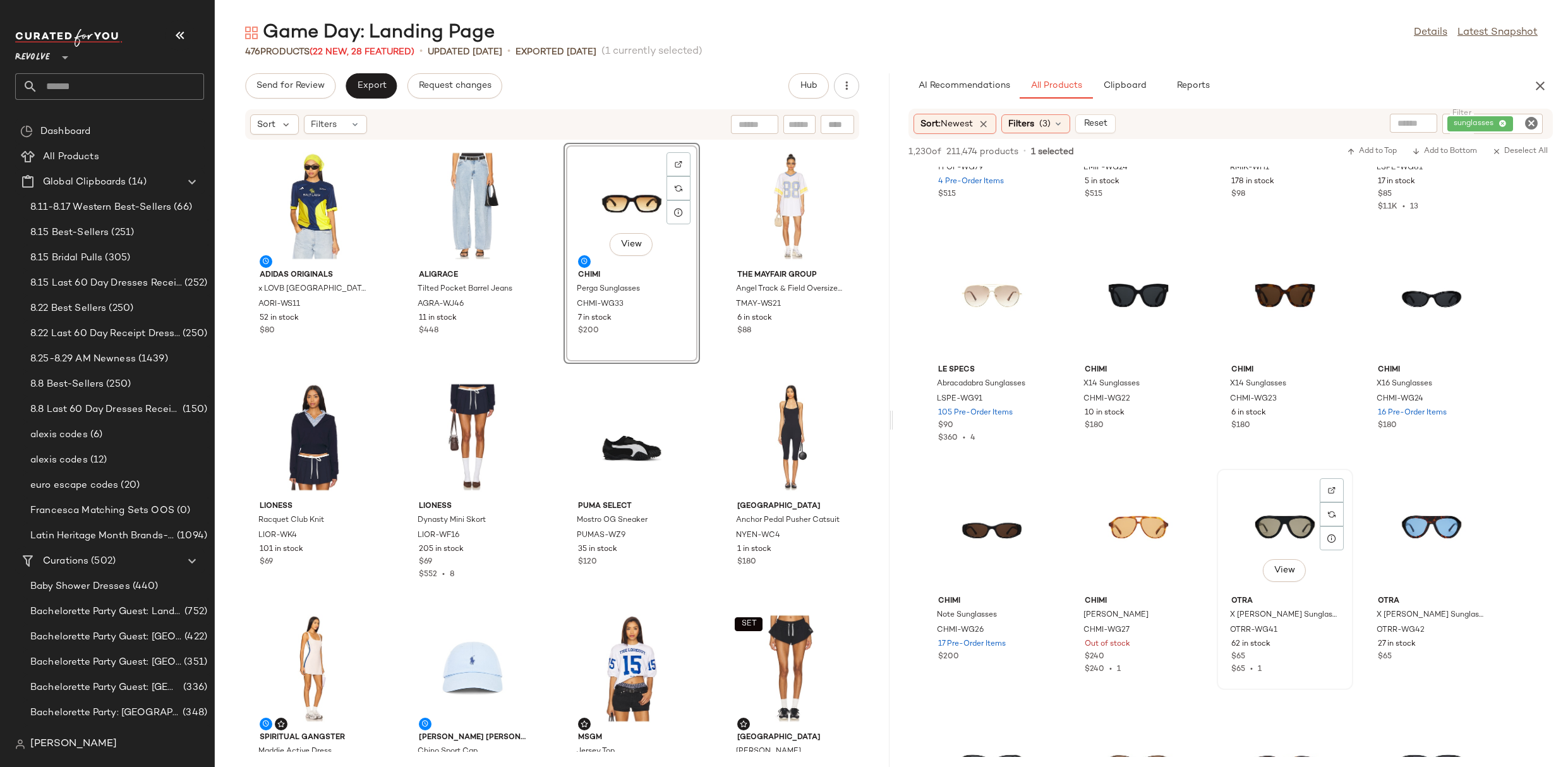
click at [1258, 551] on div "View" at bounding box center [1284, 532] width 127 height 117
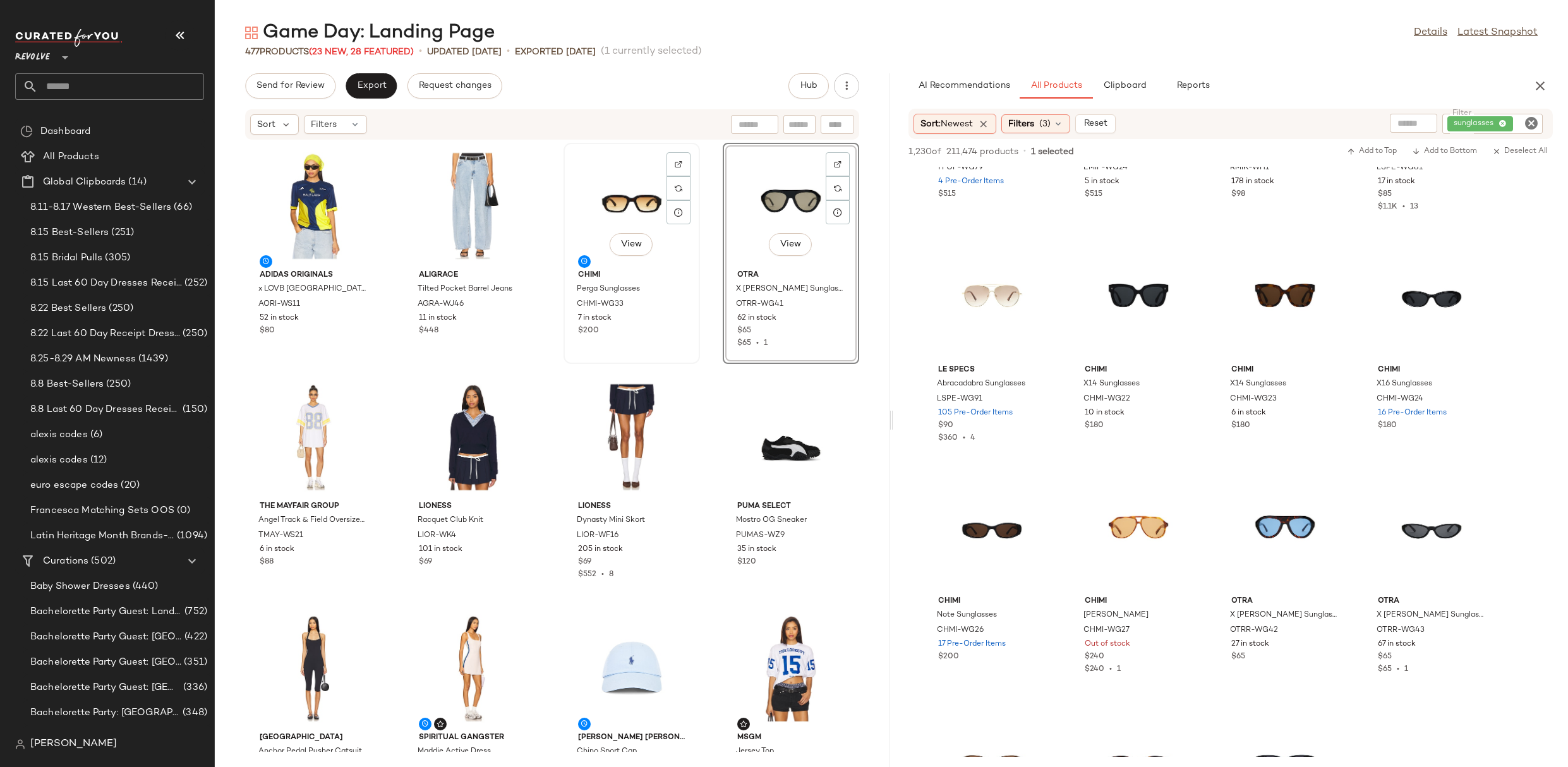
click at [601, 195] on div "View" at bounding box center [631, 206] width 127 height 117
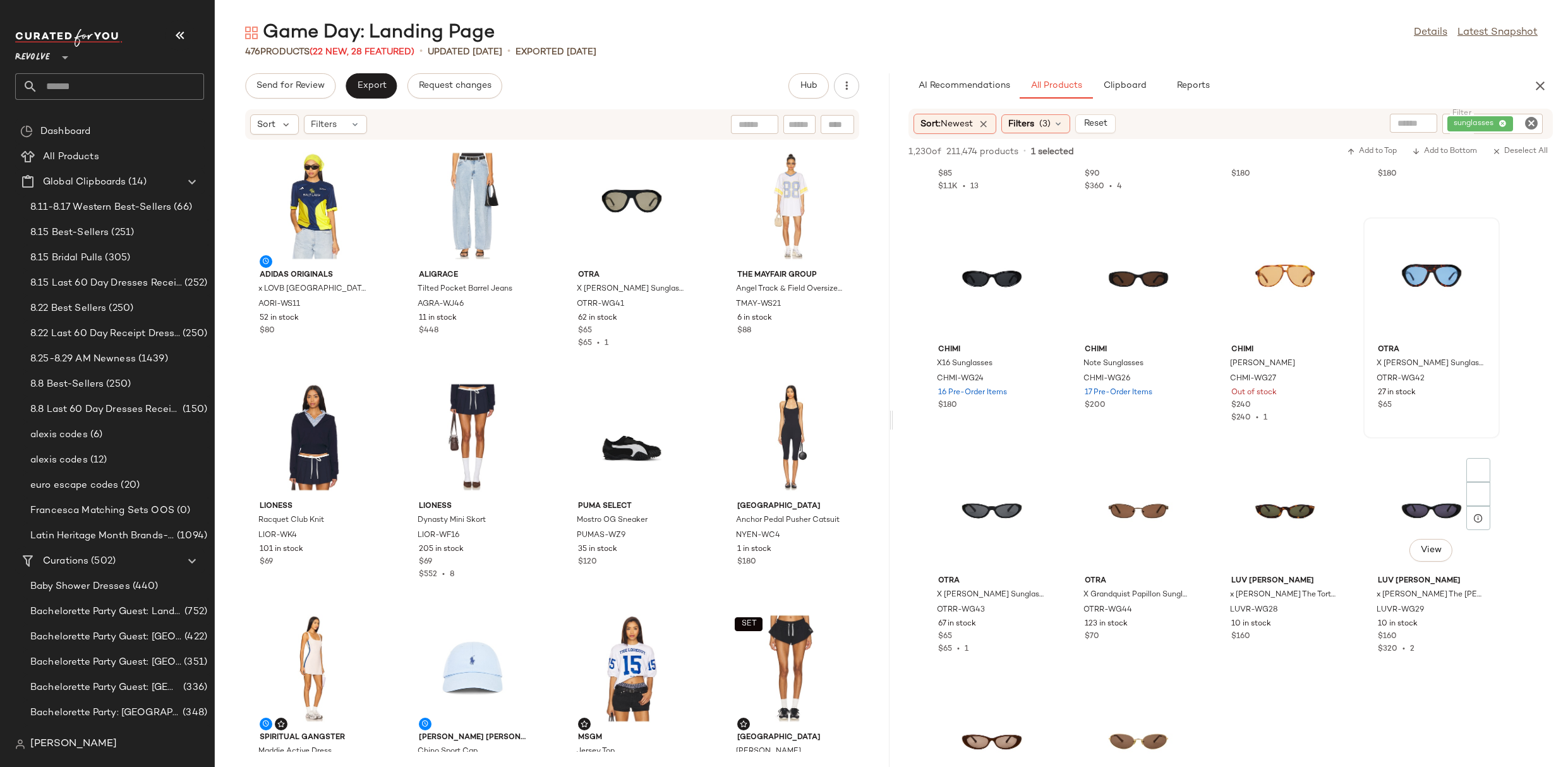
scroll to position [1137, 0]
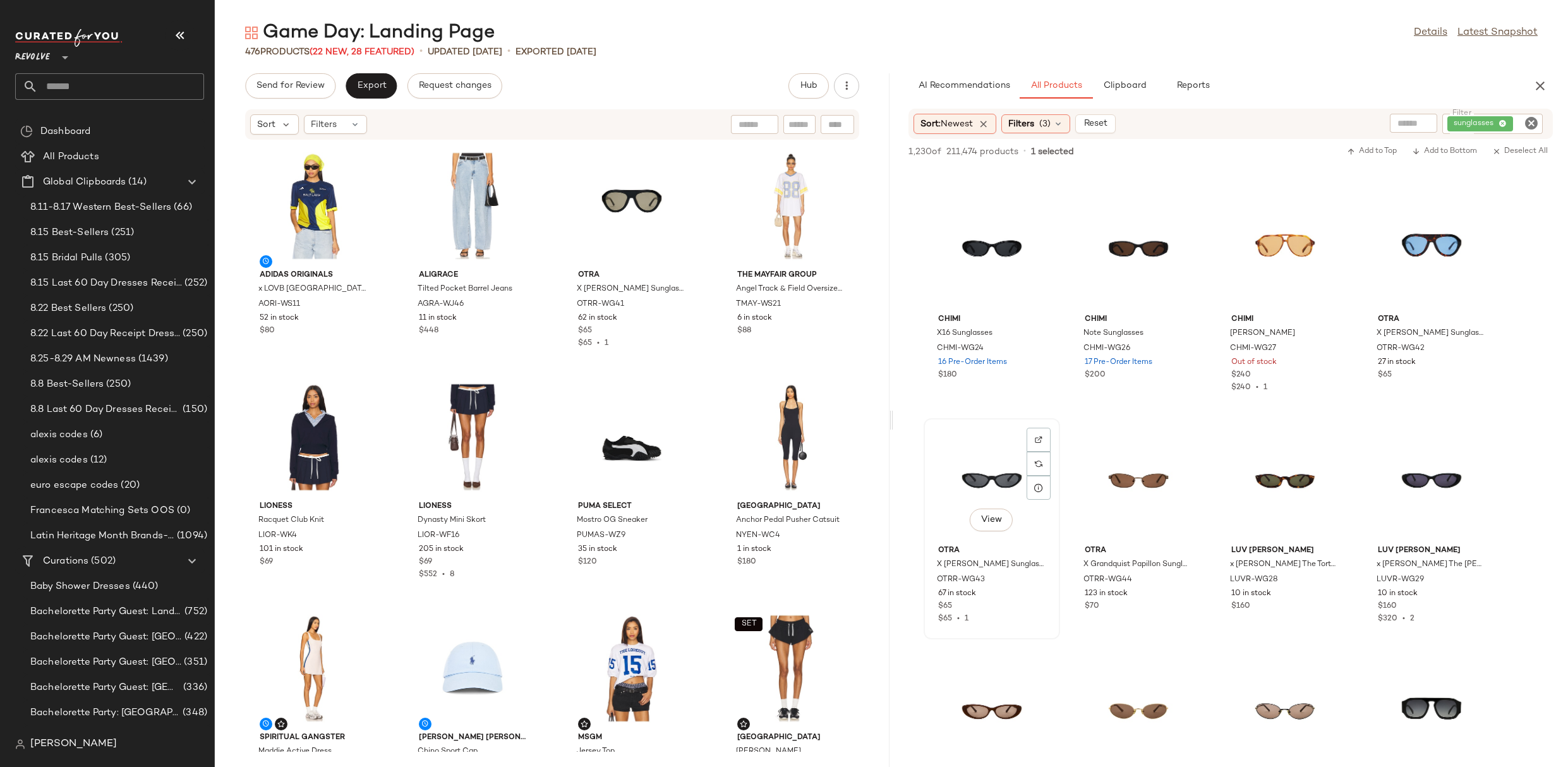
click at [999, 479] on div "View" at bounding box center [991, 481] width 127 height 117
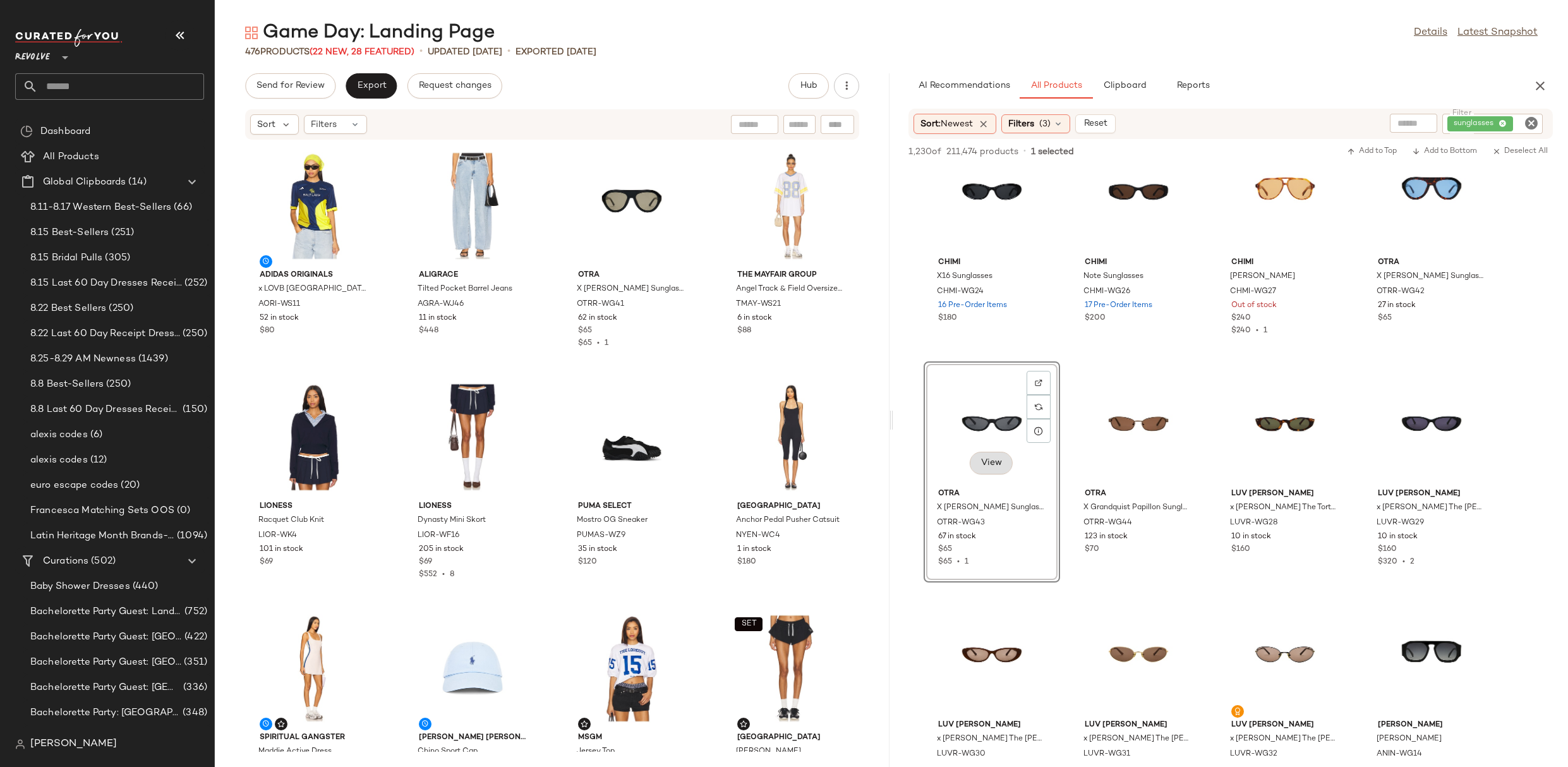
scroll to position [1200, 0]
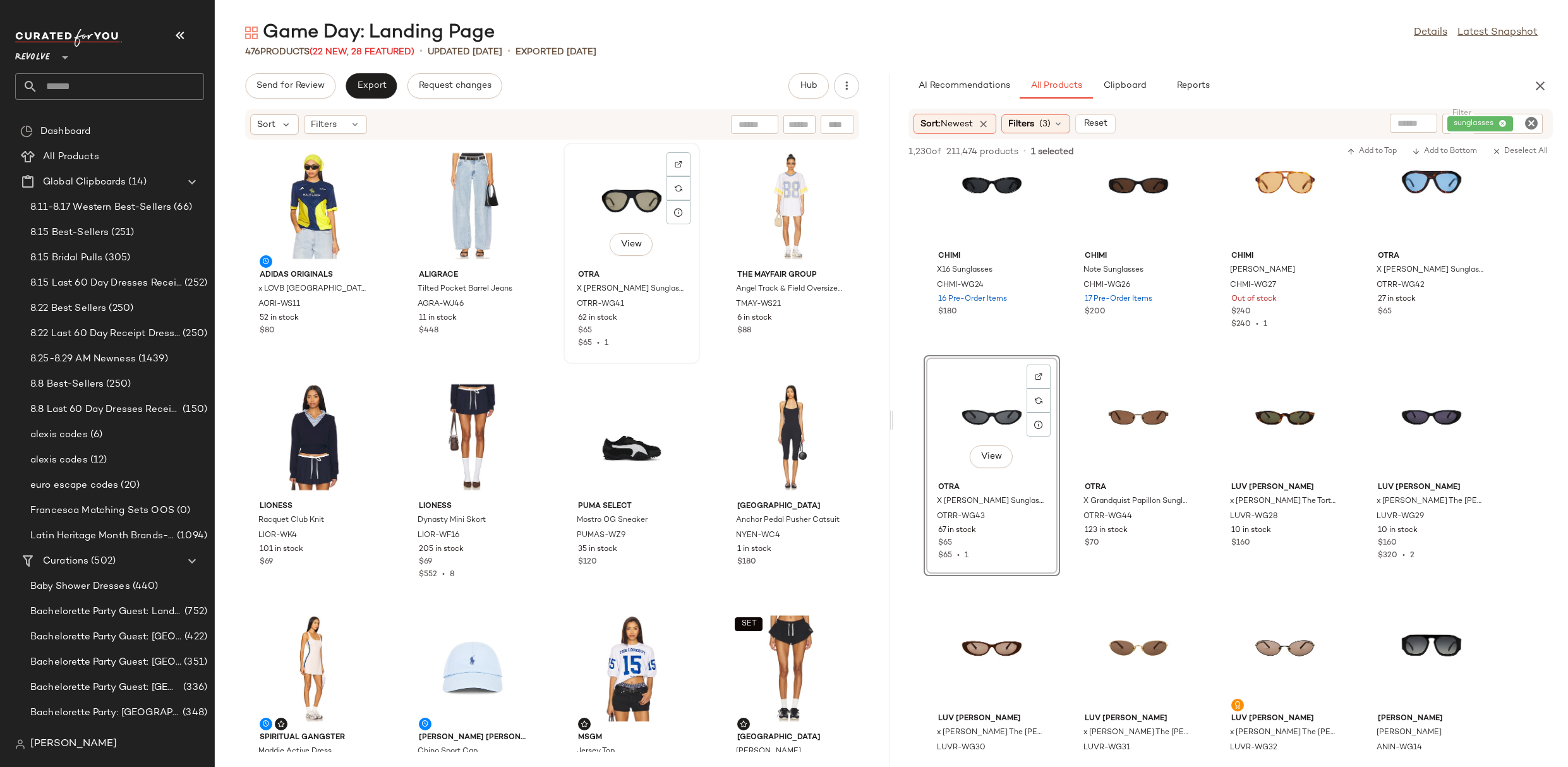
click at [624, 211] on div "View" at bounding box center [631, 206] width 127 height 117
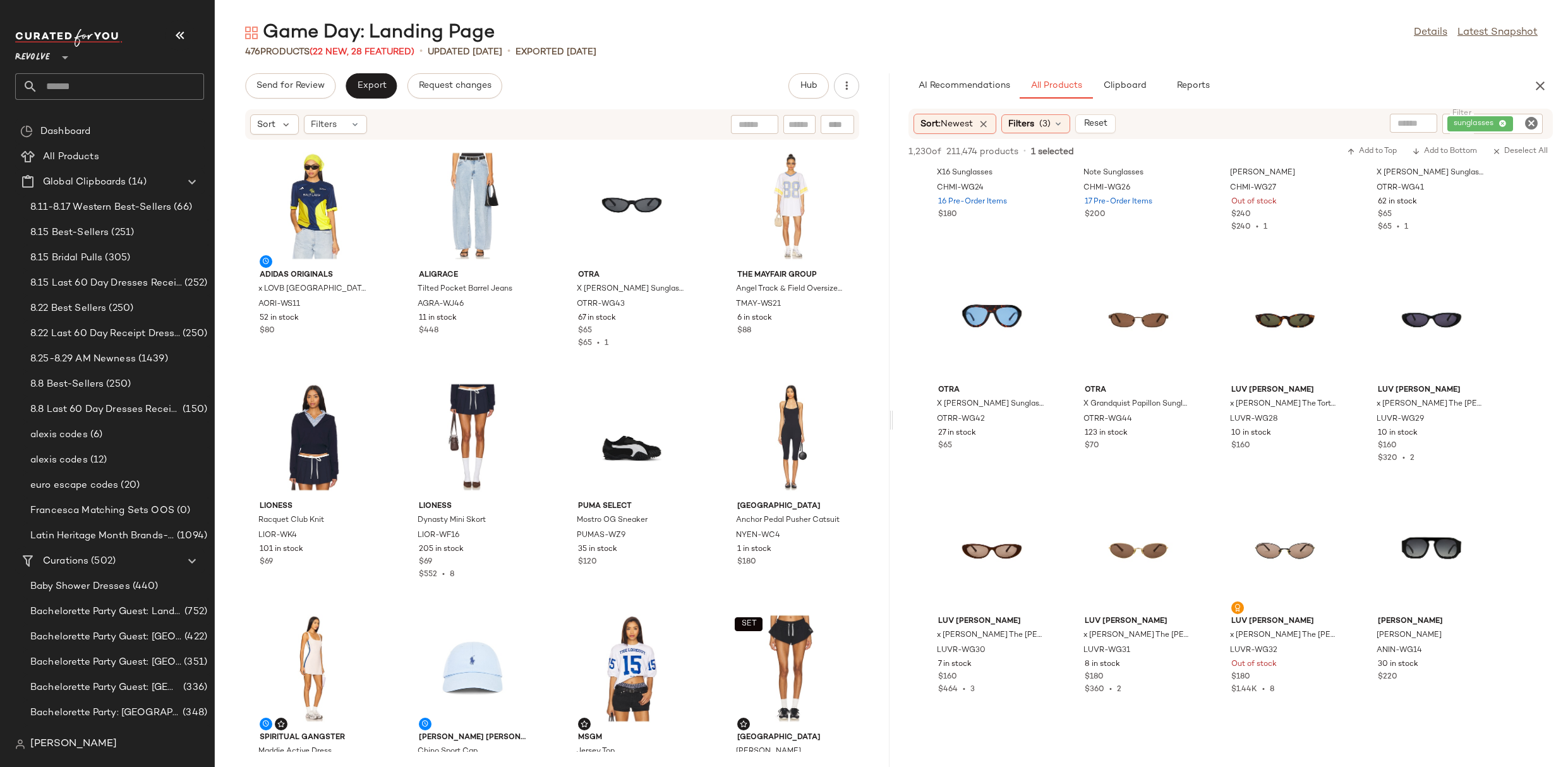
scroll to position [1318, 0]
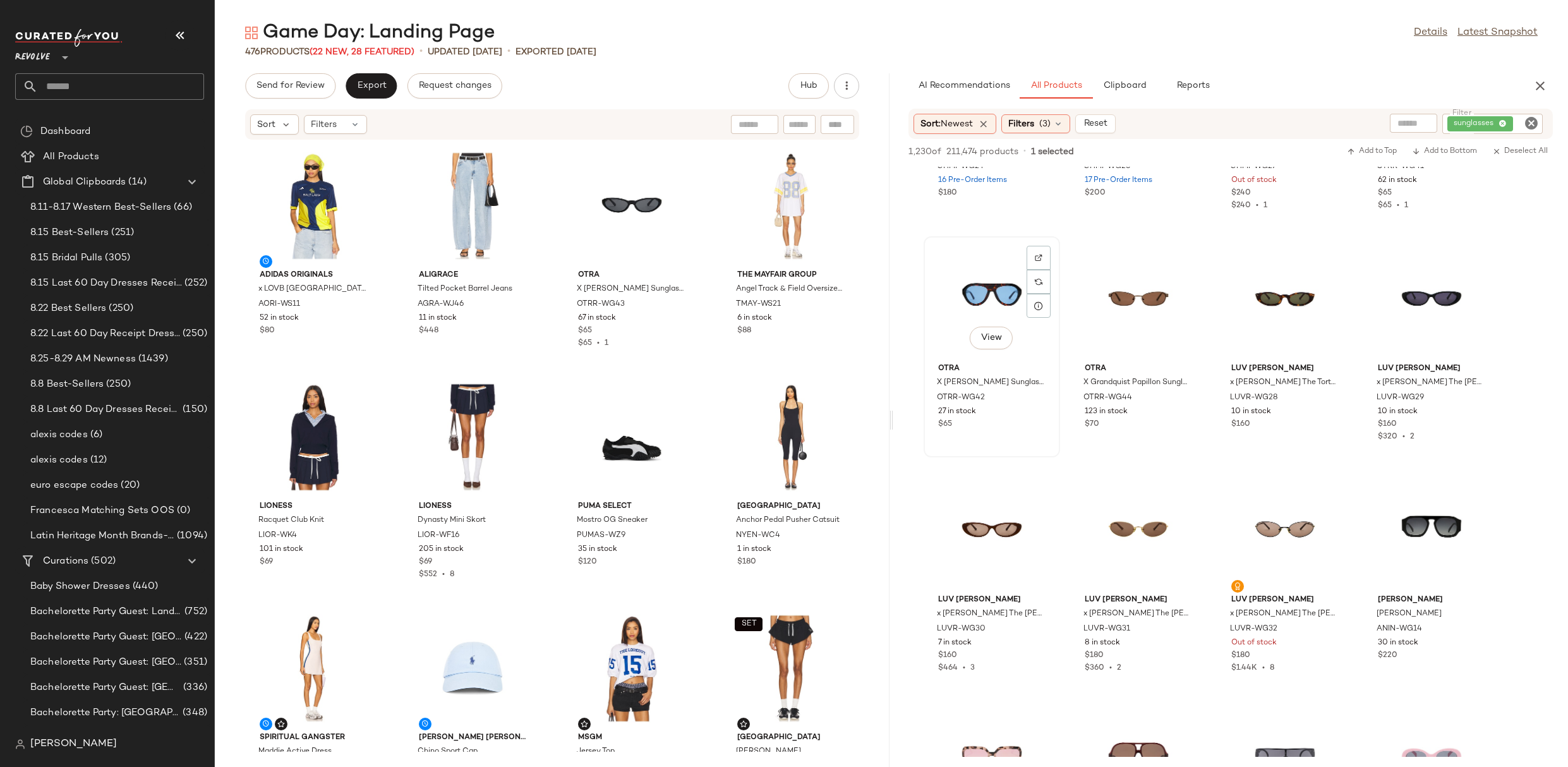
click at [984, 312] on div "View" at bounding box center [991, 299] width 127 height 117
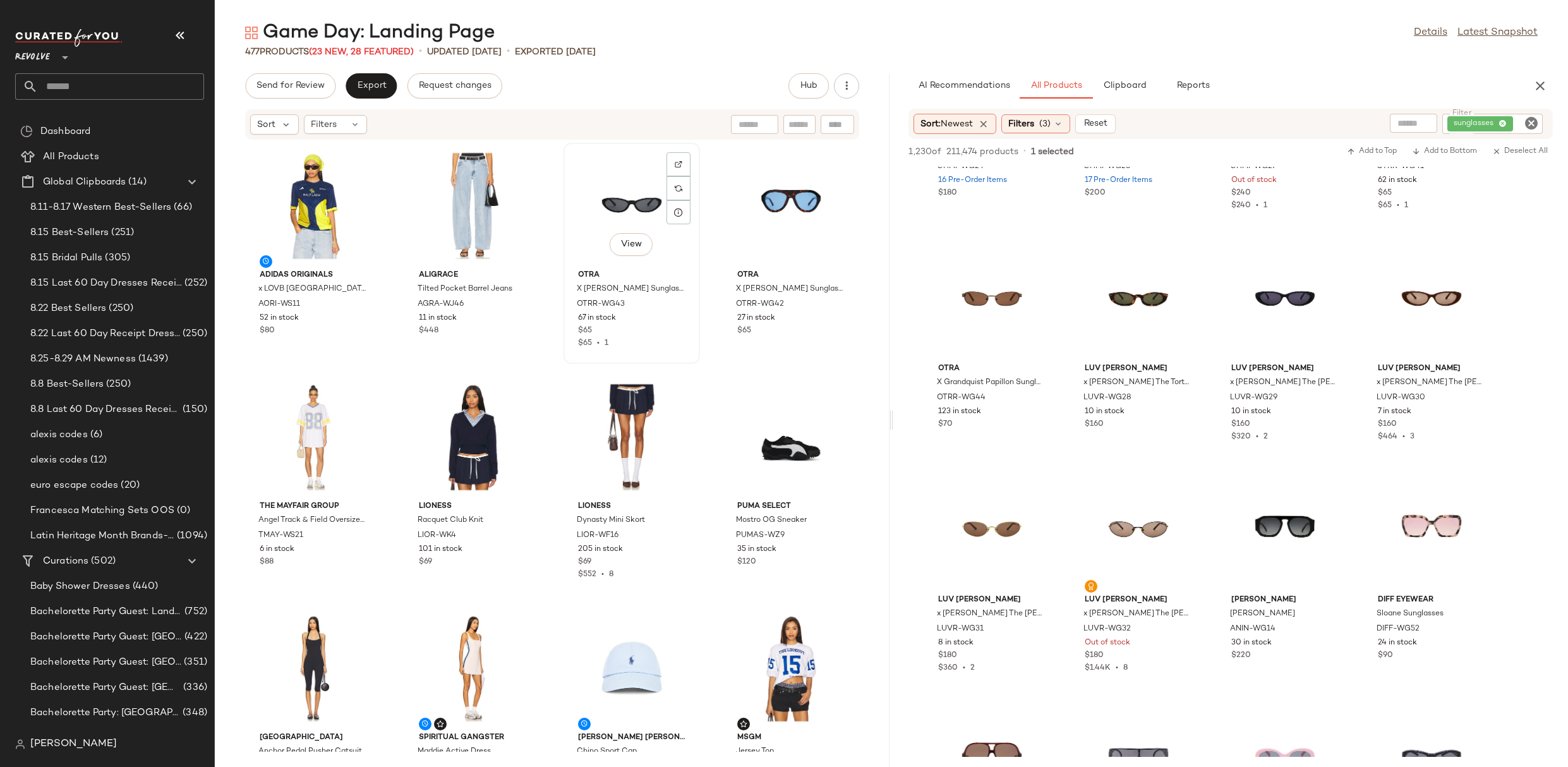
click at [597, 220] on div "View" at bounding box center [631, 206] width 127 height 117
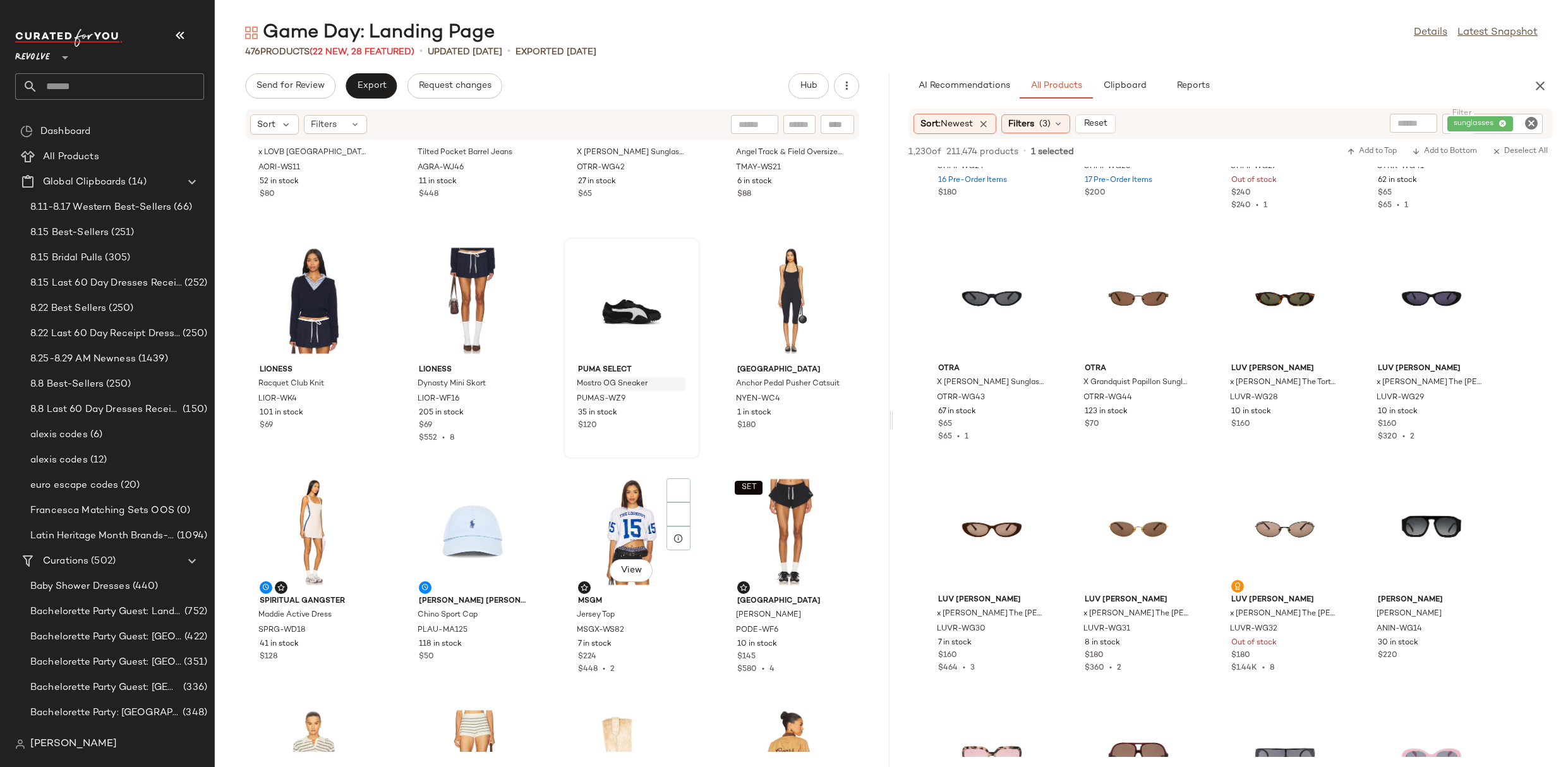
scroll to position [371, 0]
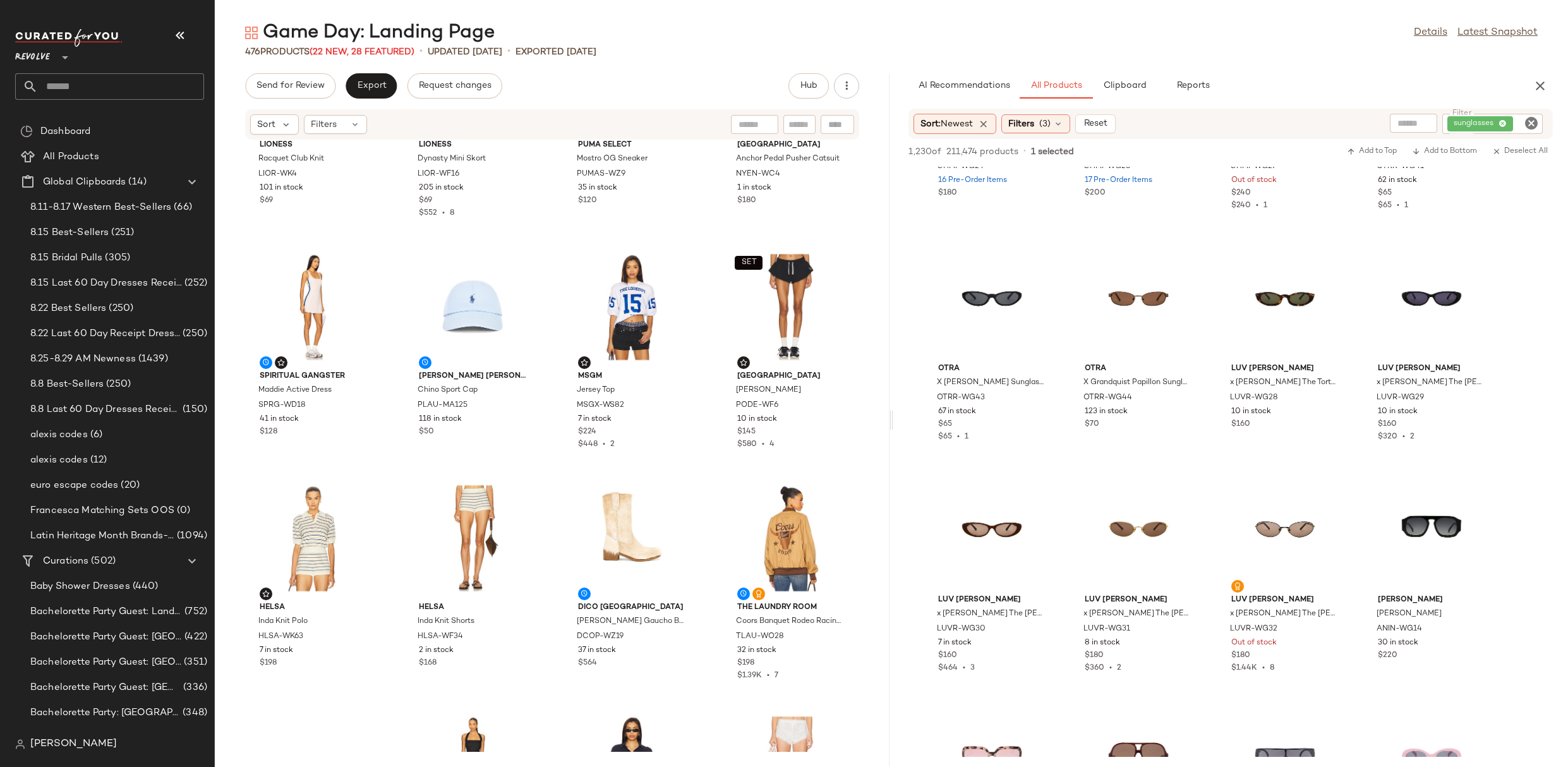
click at [1533, 121] on icon "Clear Filter" at bounding box center [1531, 122] width 15 height 15
type input "***"
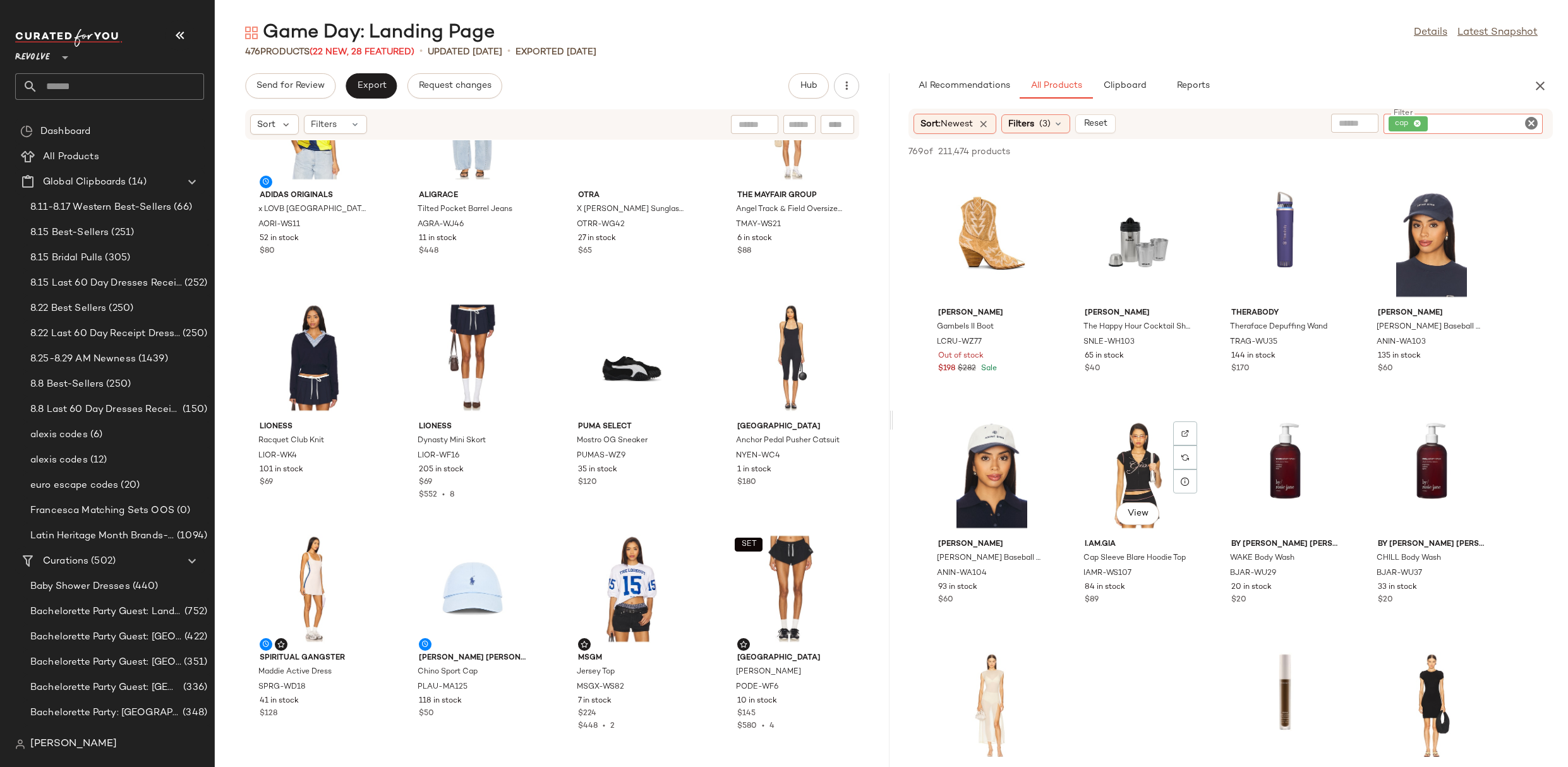
scroll to position [1596, 0]
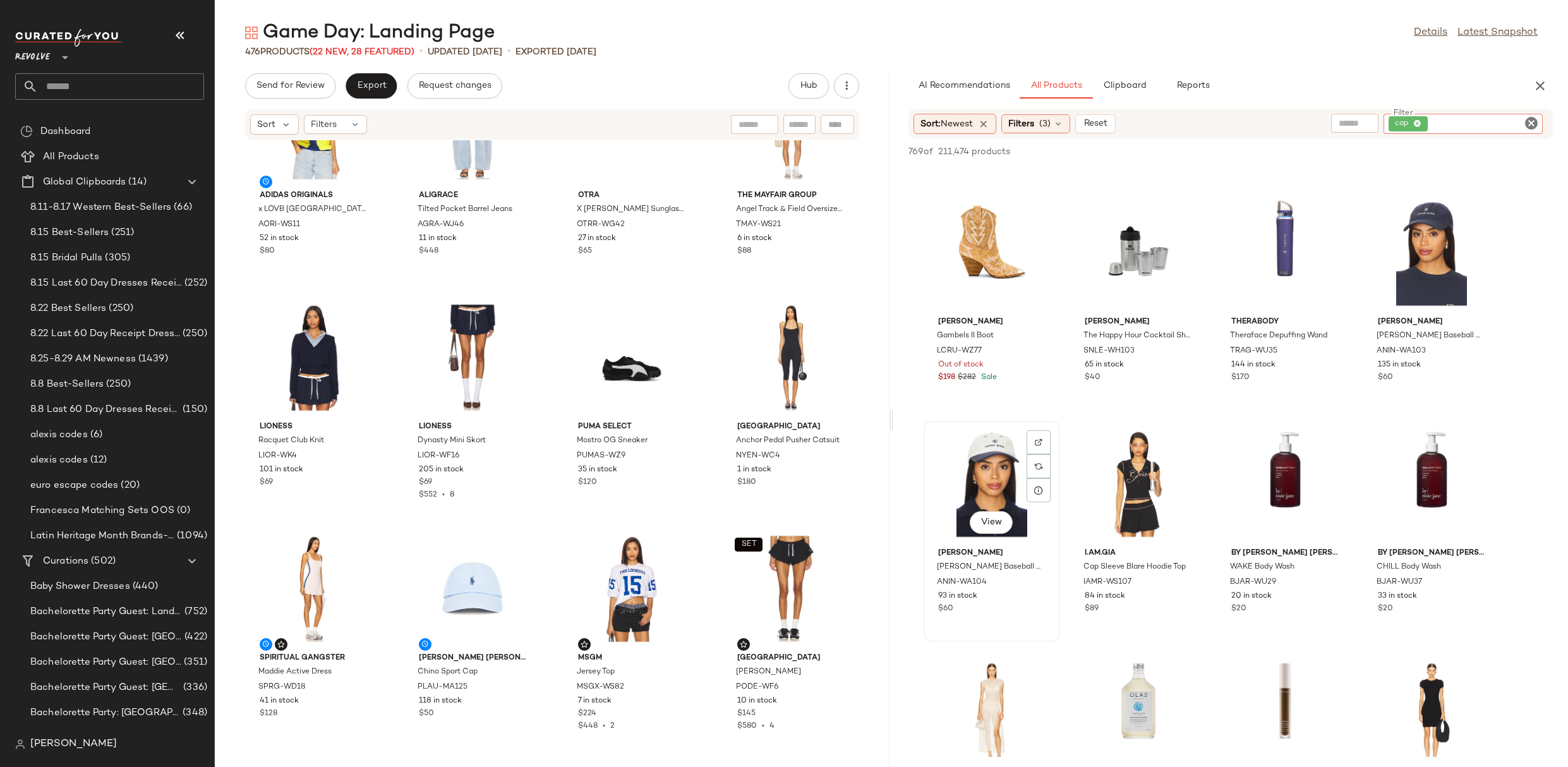
click at [999, 481] on div "View" at bounding box center [991, 483] width 127 height 117
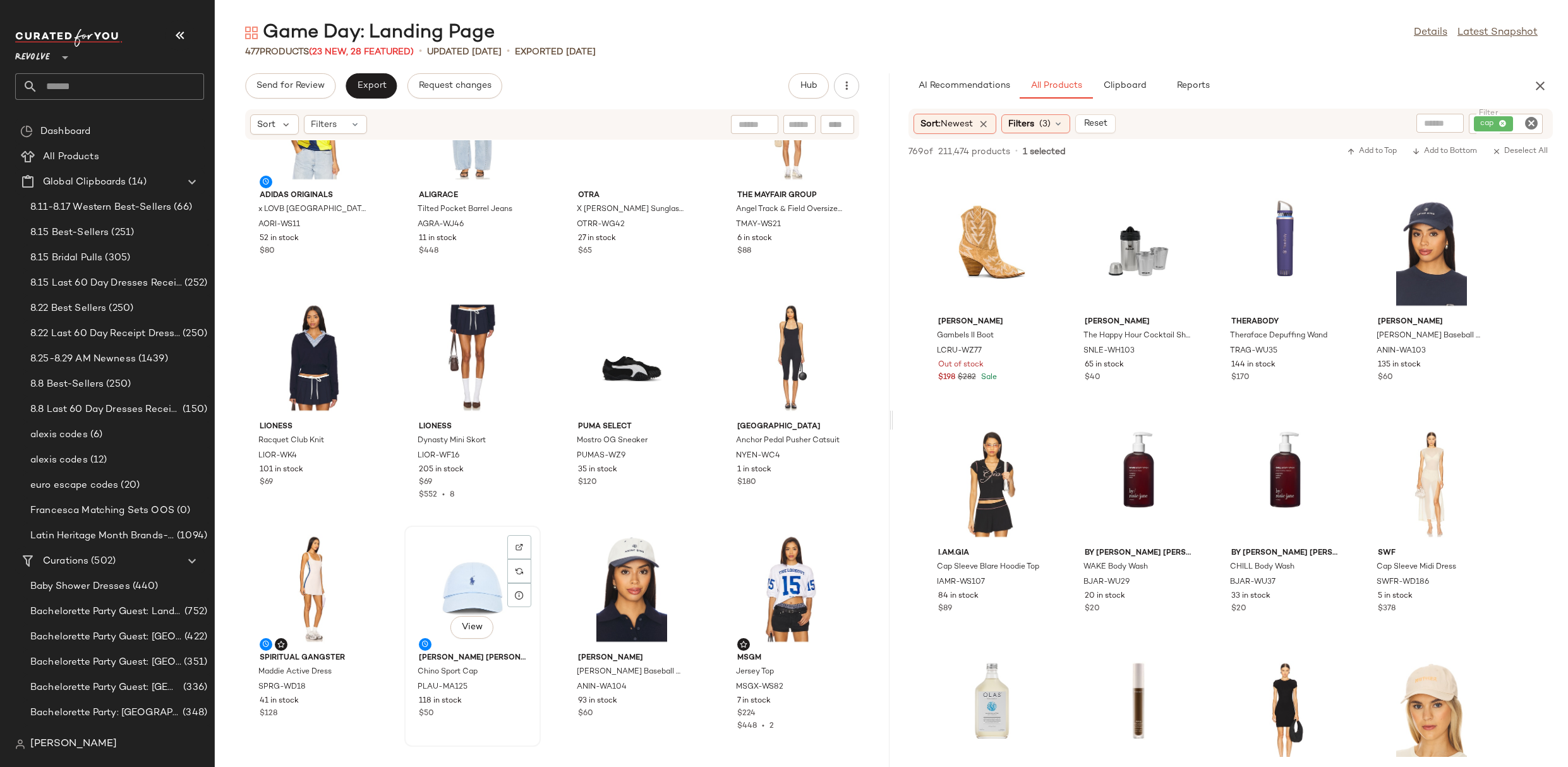
click at [441, 585] on div "View" at bounding box center [472, 588] width 127 height 117
click at [581, 588] on div "View" at bounding box center [631, 588] width 127 height 117
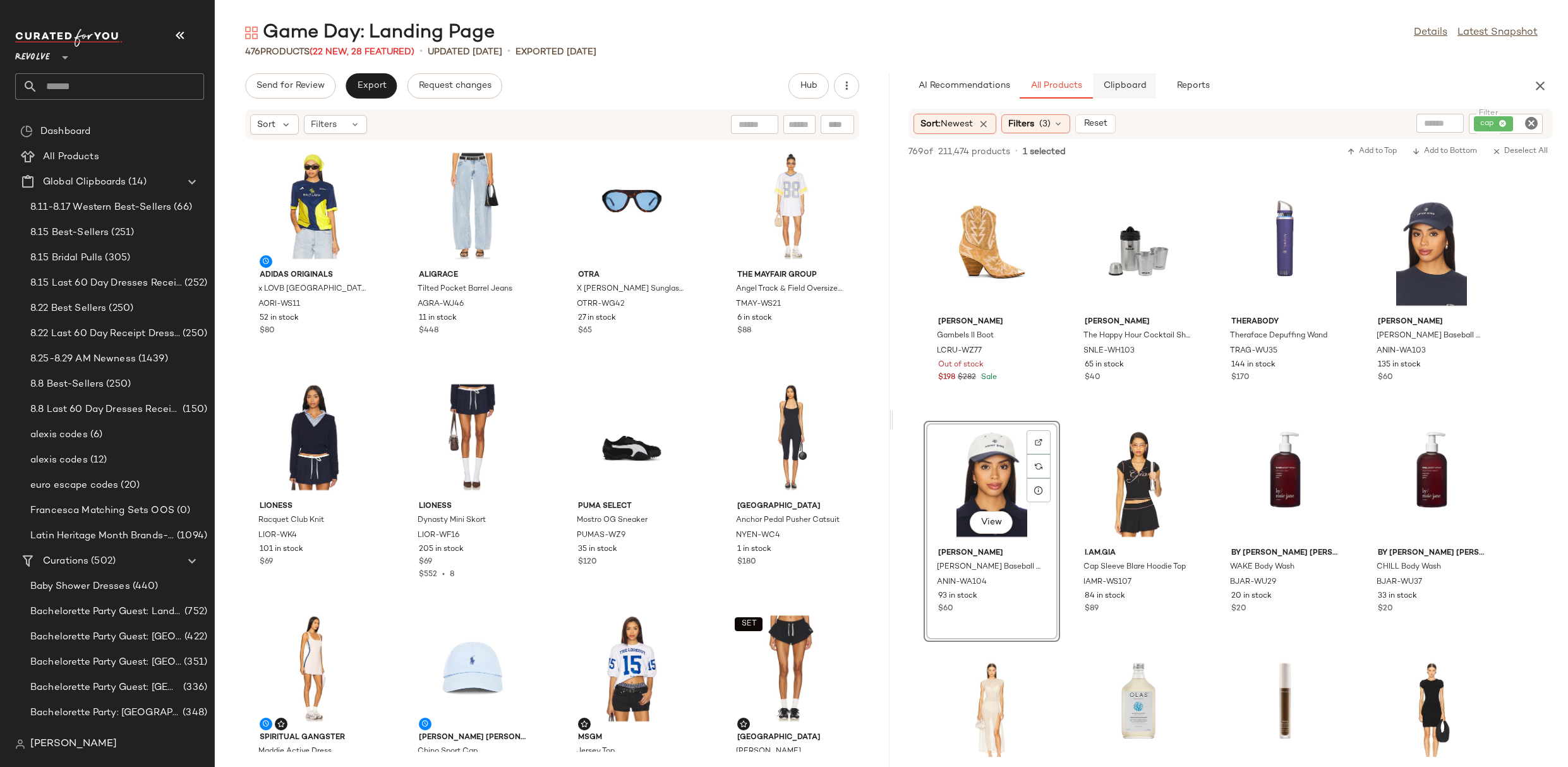
click at [1136, 89] on span "Clipboard" at bounding box center [1124, 86] width 43 height 10
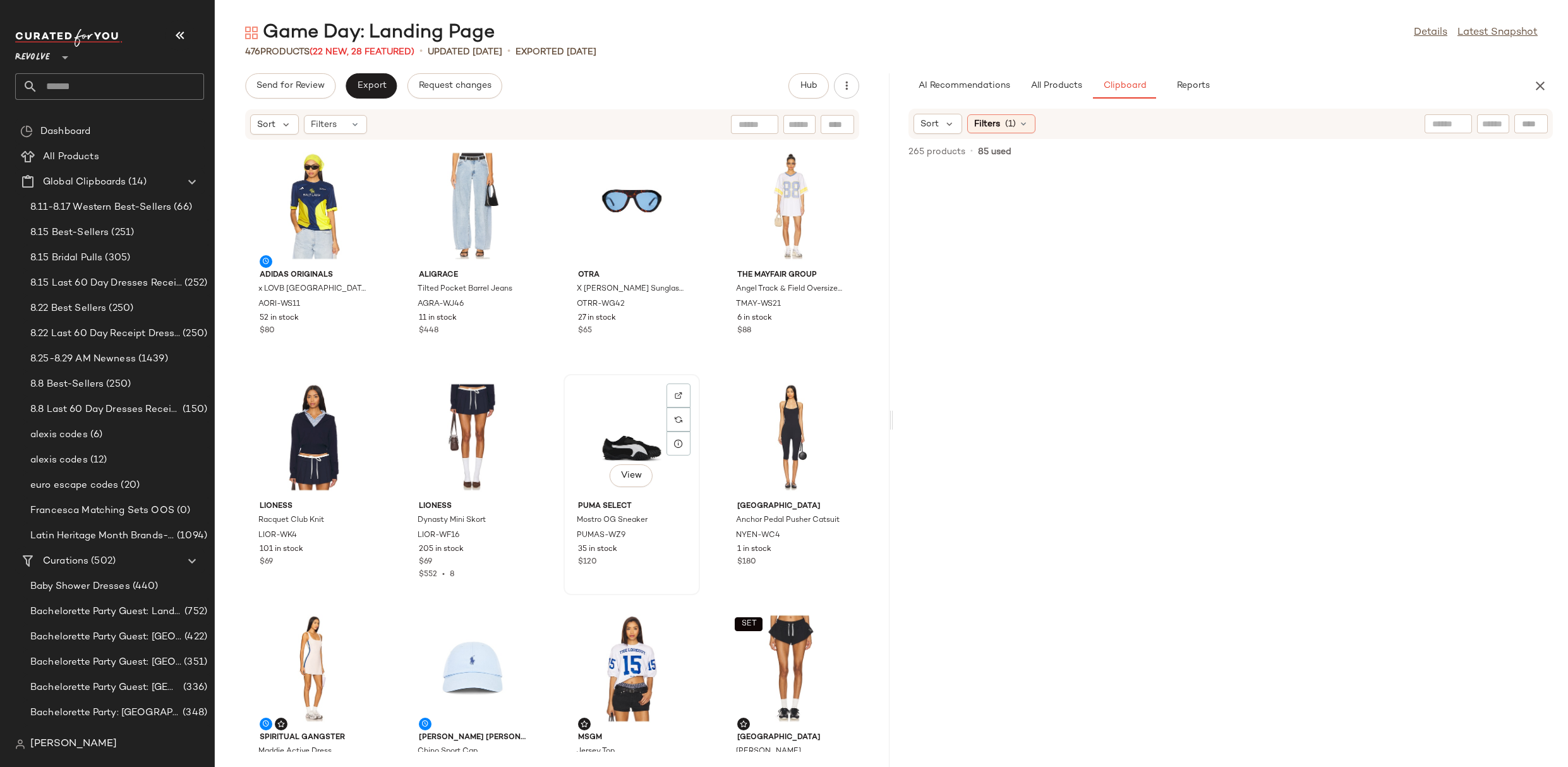
click at [599, 441] on div "View" at bounding box center [631, 436] width 127 height 117
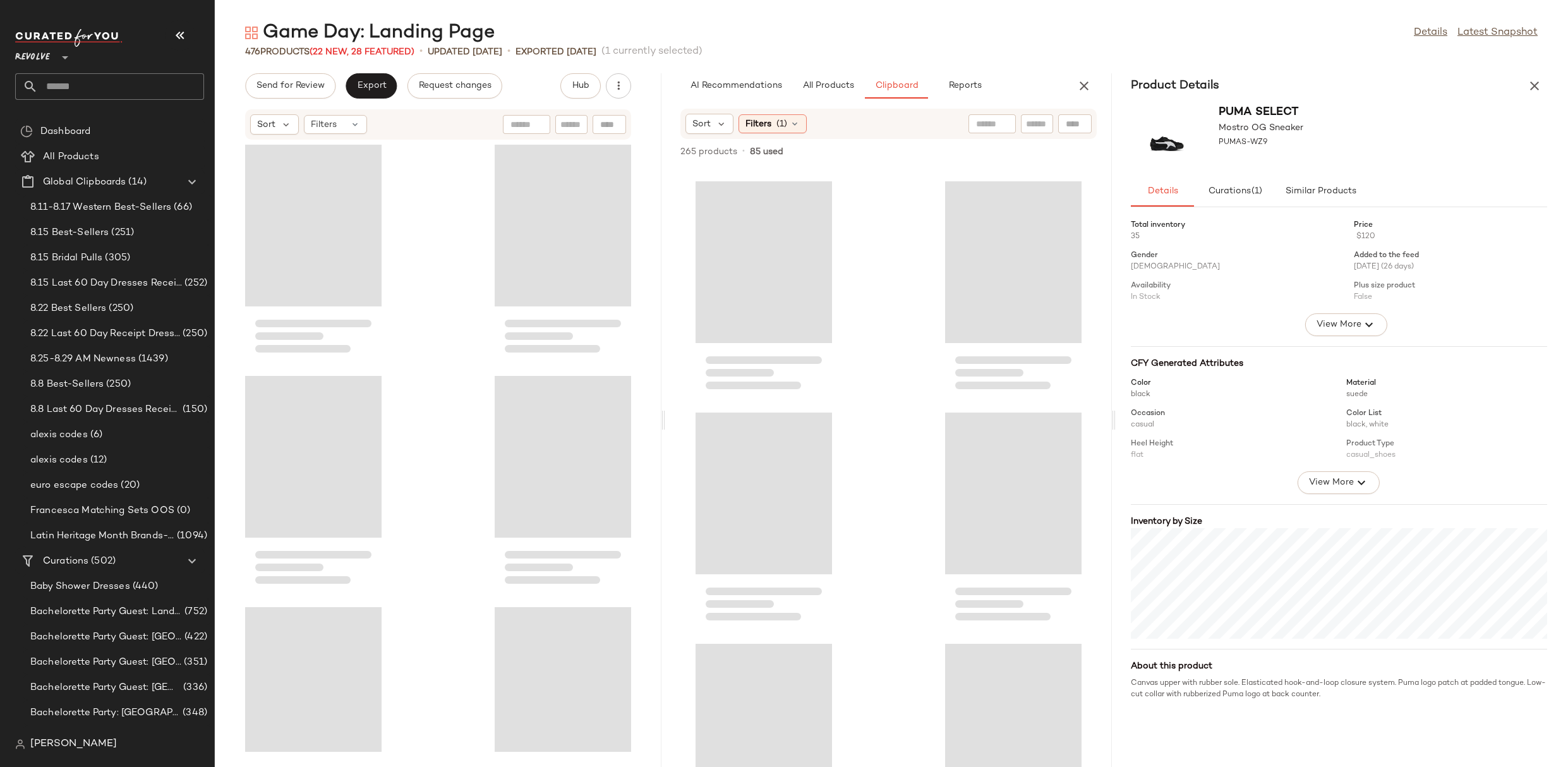
scroll to position [4858, 0]
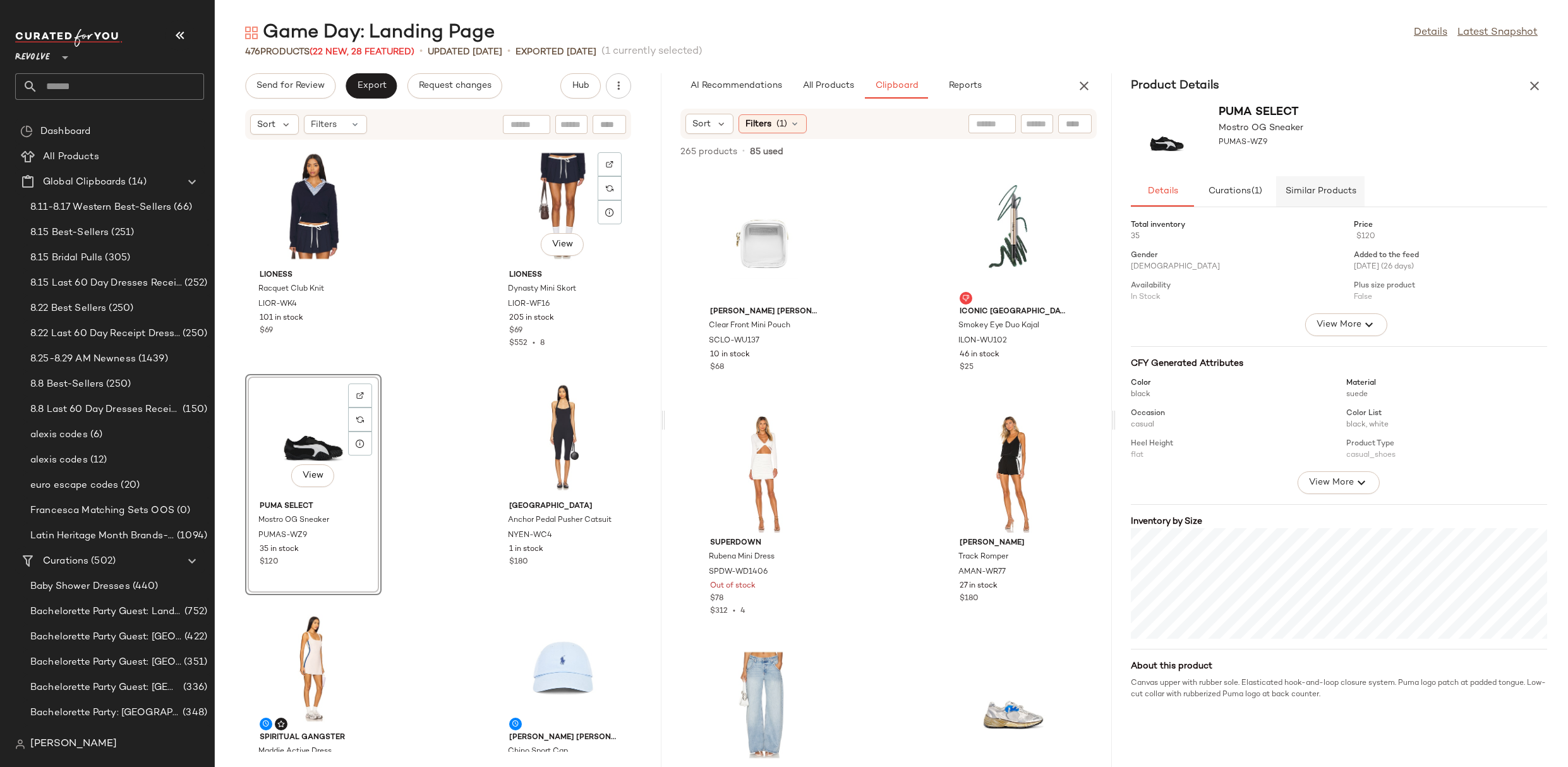
click at [1310, 191] on span "Similar Products" at bounding box center [1320, 192] width 71 height 10
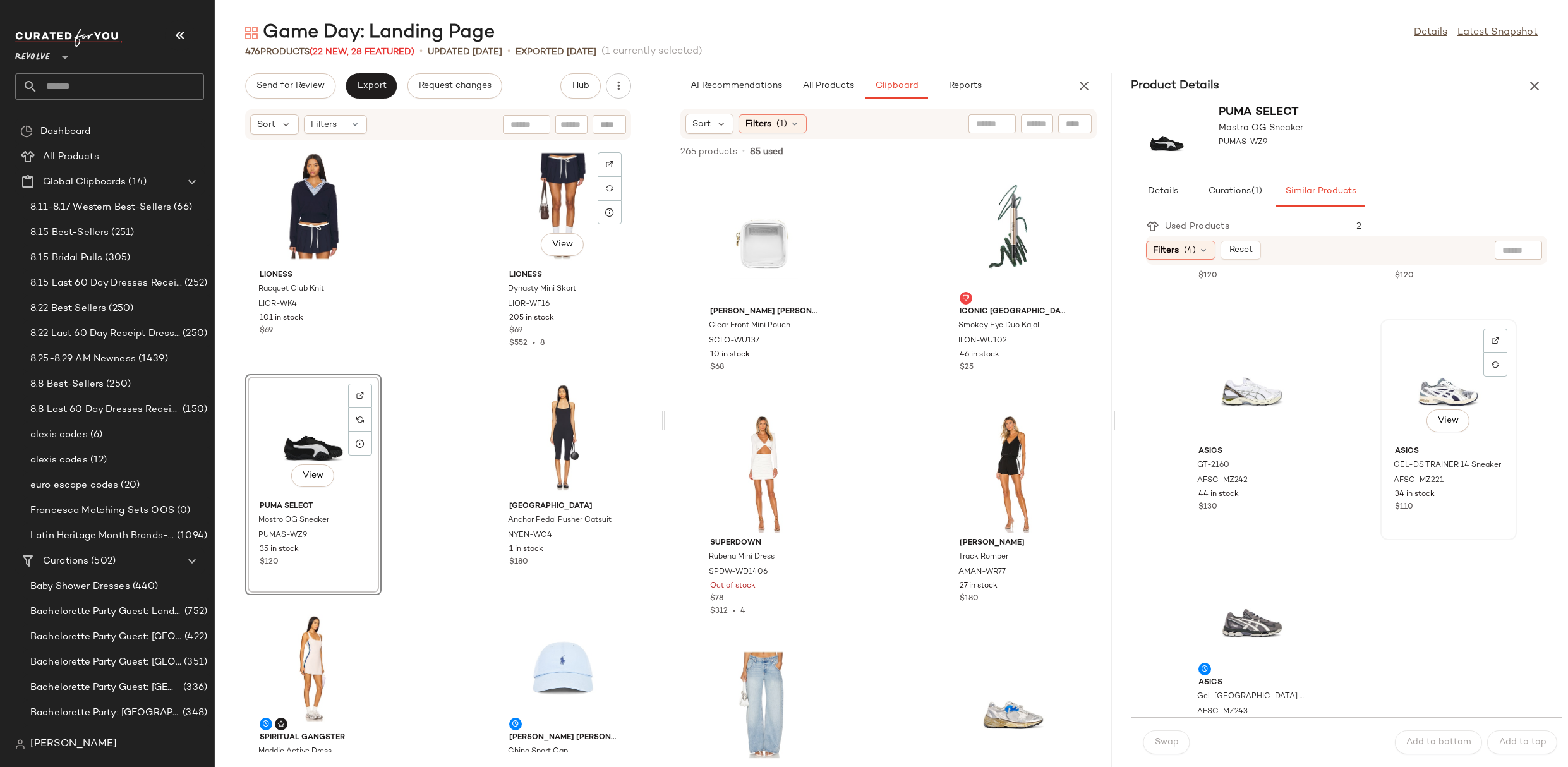
scroll to position [2298, 0]
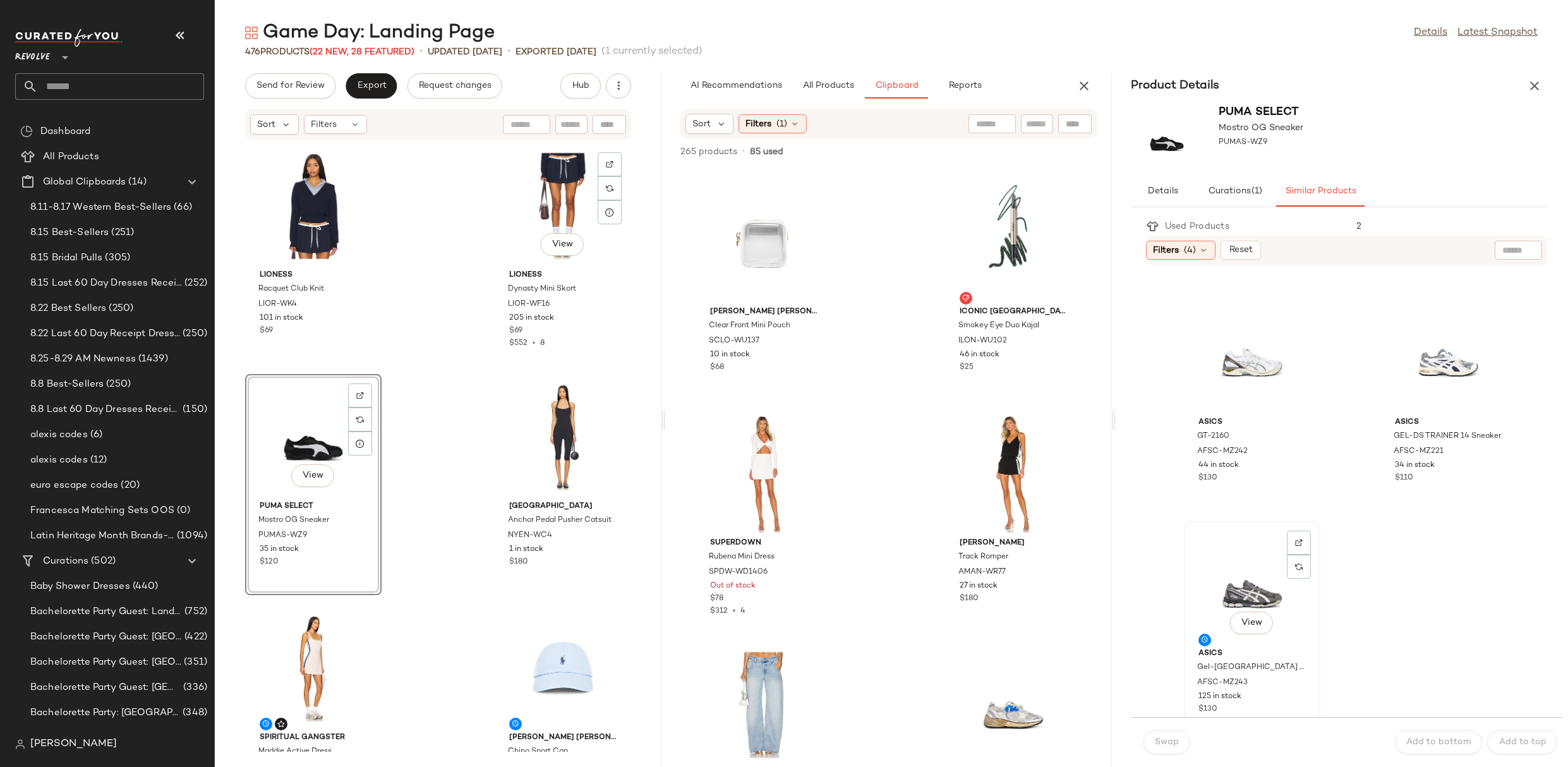
click at [1234, 581] on div "View" at bounding box center [1251, 584] width 127 height 117
click at [1166, 744] on span "Swap" at bounding box center [1166, 743] width 24 height 10
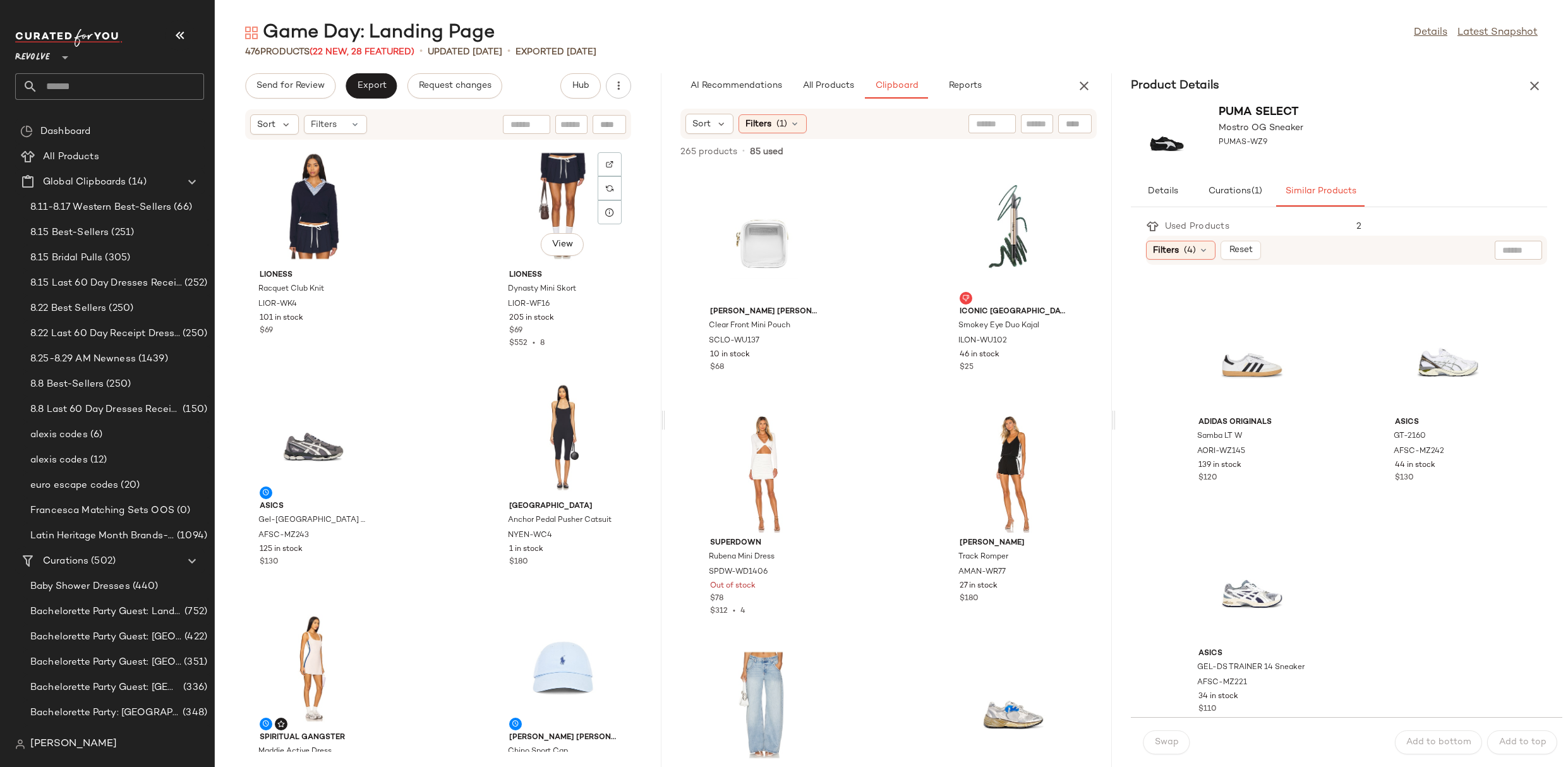
click at [1532, 102] on div "Puma Select Mostro OG Sneaker PUMAS-WZ9" at bounding box center [1338, 138] width 447 height 78
click at [1536, 94] on button "button" at bounding box center [1534, 85] width 25 height 25
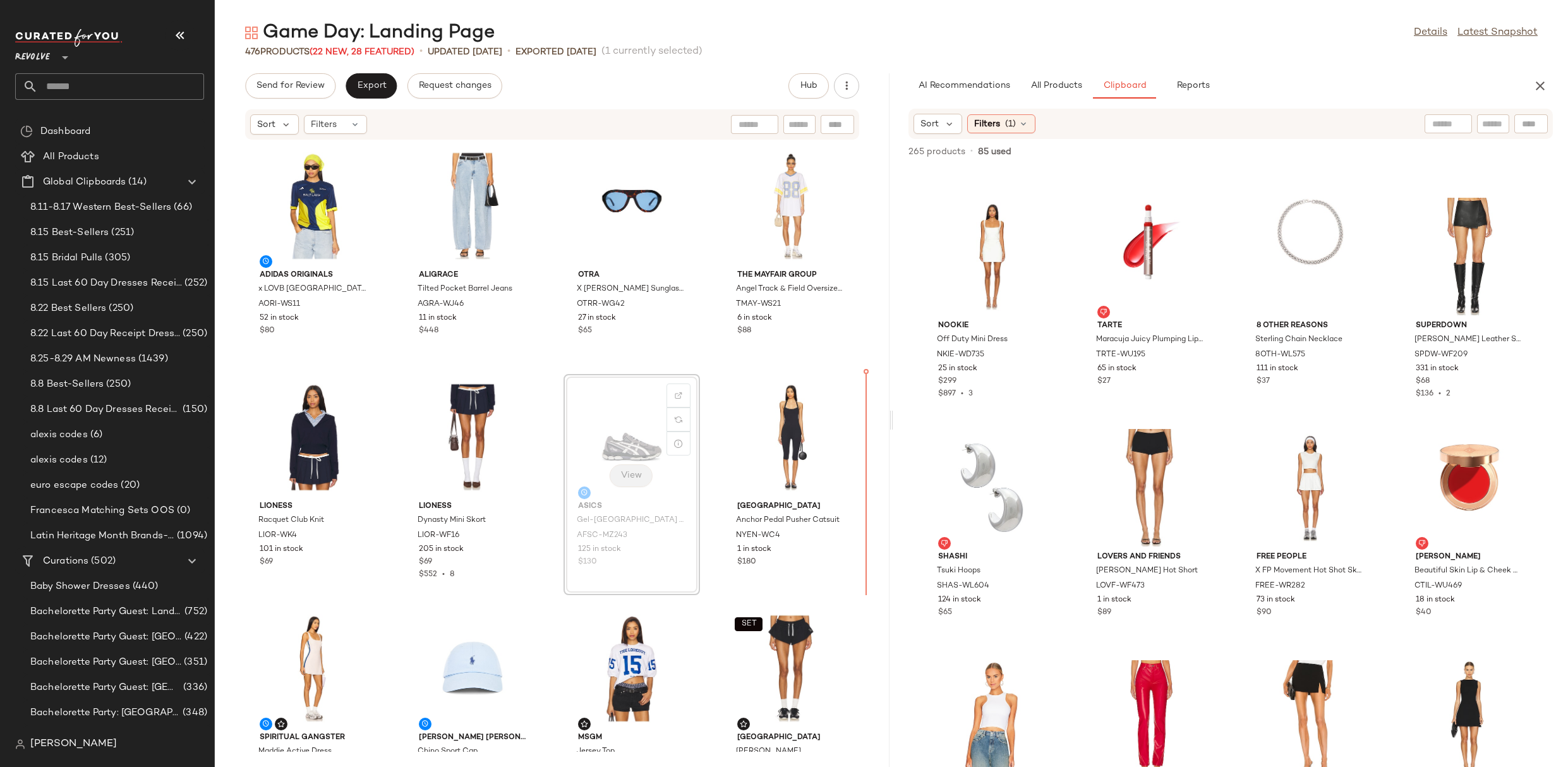
drag, startPoint x: 604, startPoint y: 470, endPoint x: 611, endPoint y: 469, distance: 7.1
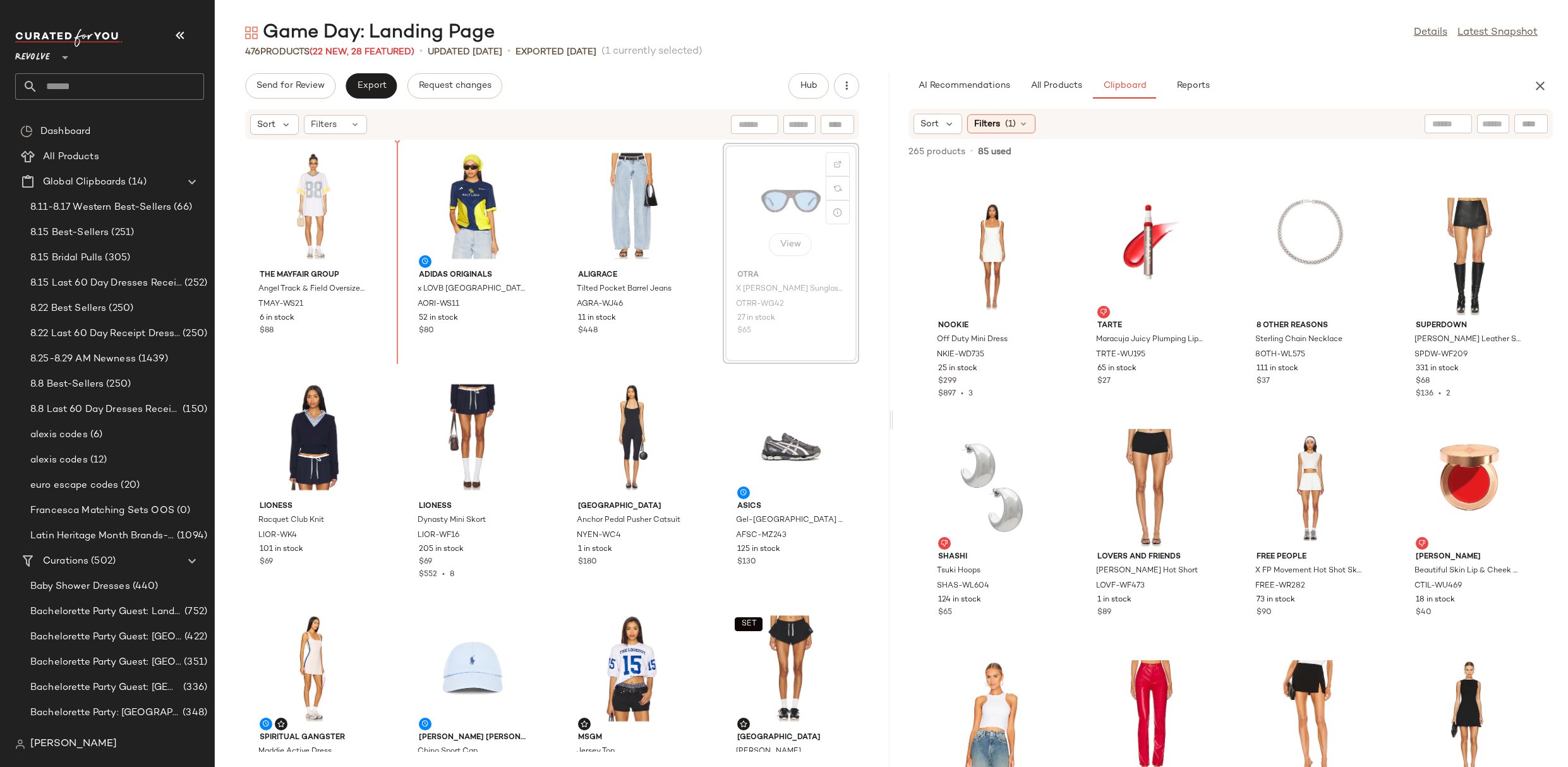
drag, startPoint x: 761, startPoint y: 221, endPoint x: 751, endPoint y: 221, distance: 10.0
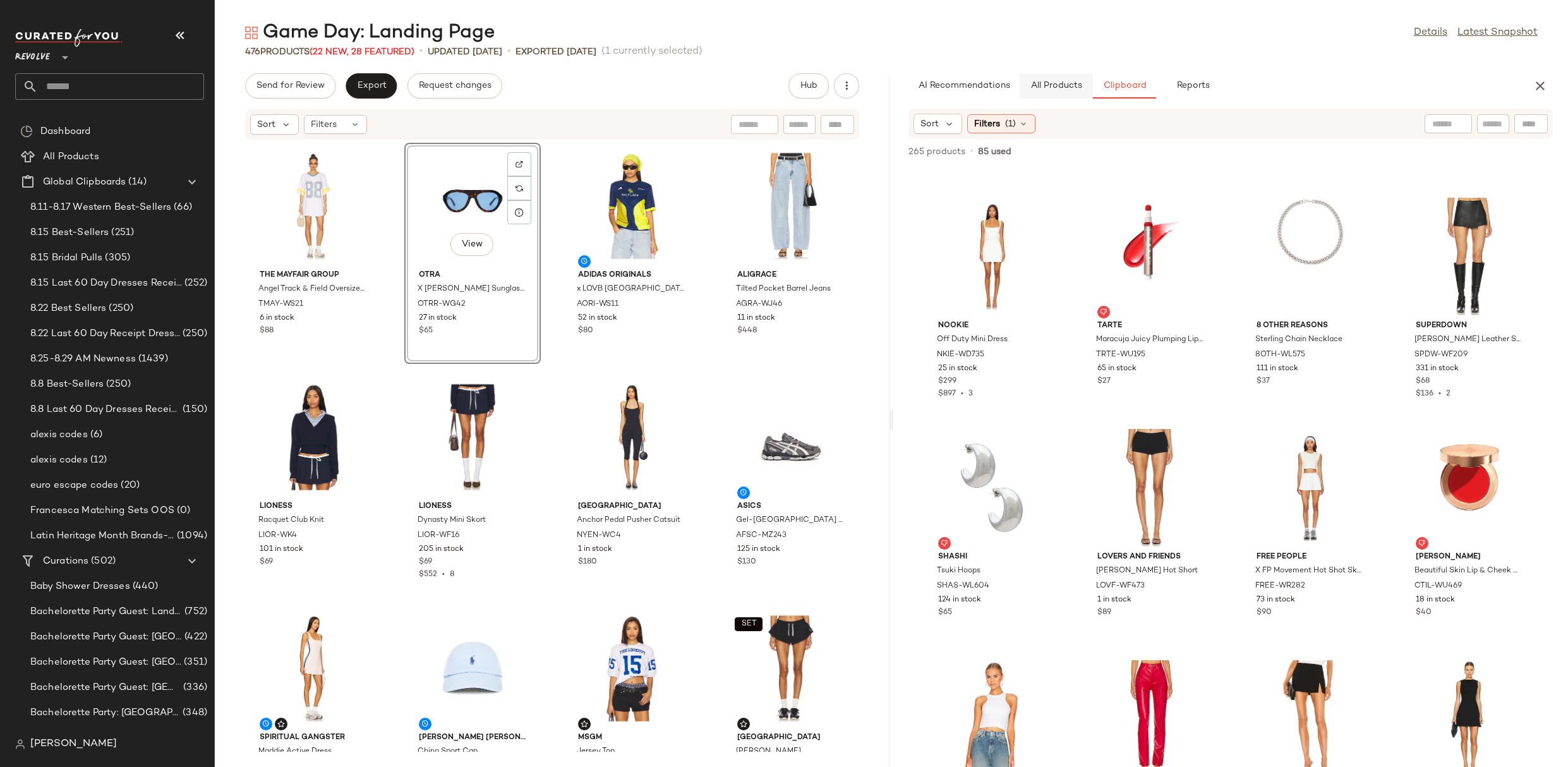
click at [1065, 87] on span "All Products" at bounding box center [1056, 86] width 52 height 10
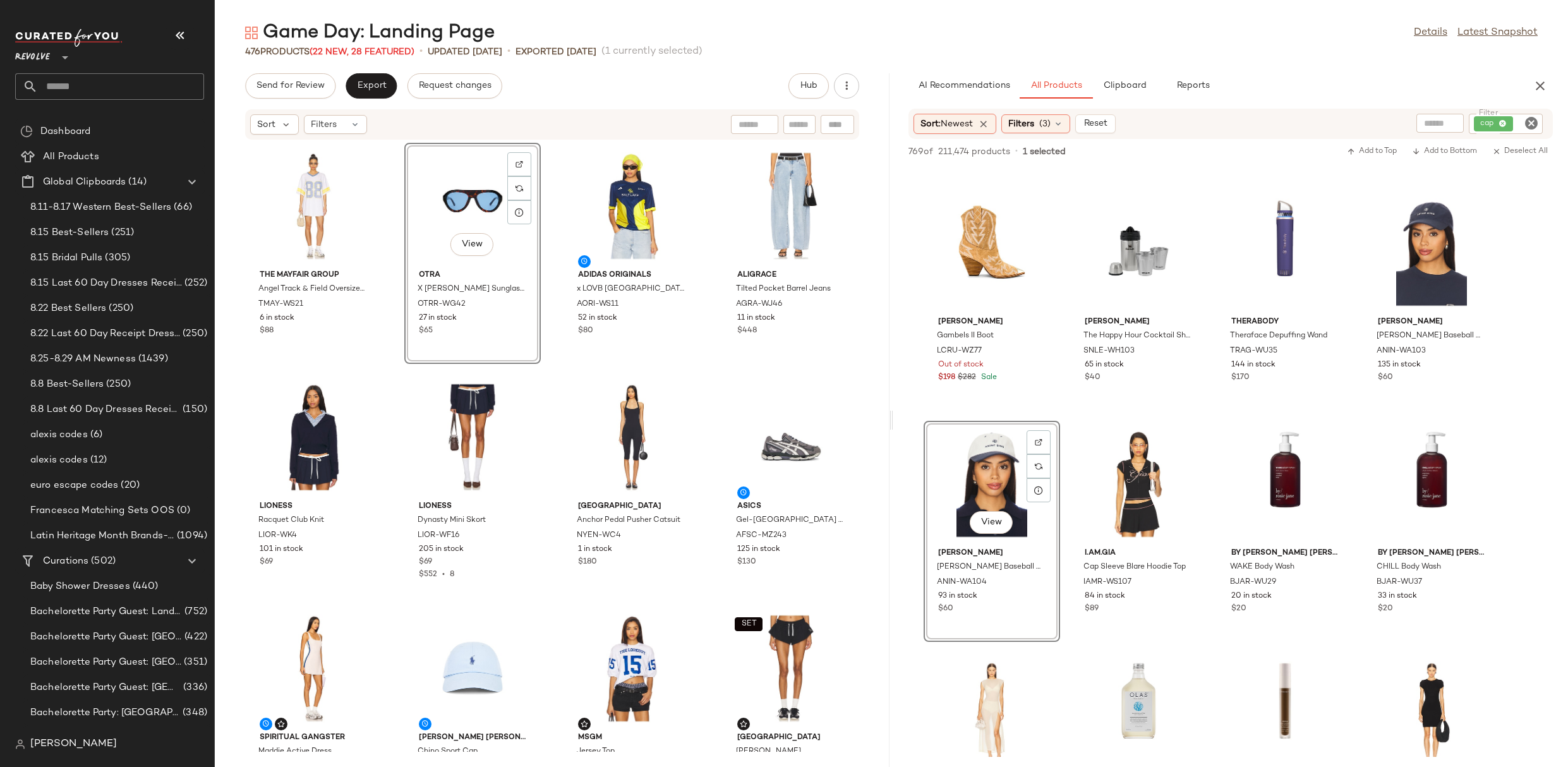
click at [1532, 124] on icon "Clear Filter" at bounding box center [1531, 122] width 15 height 15
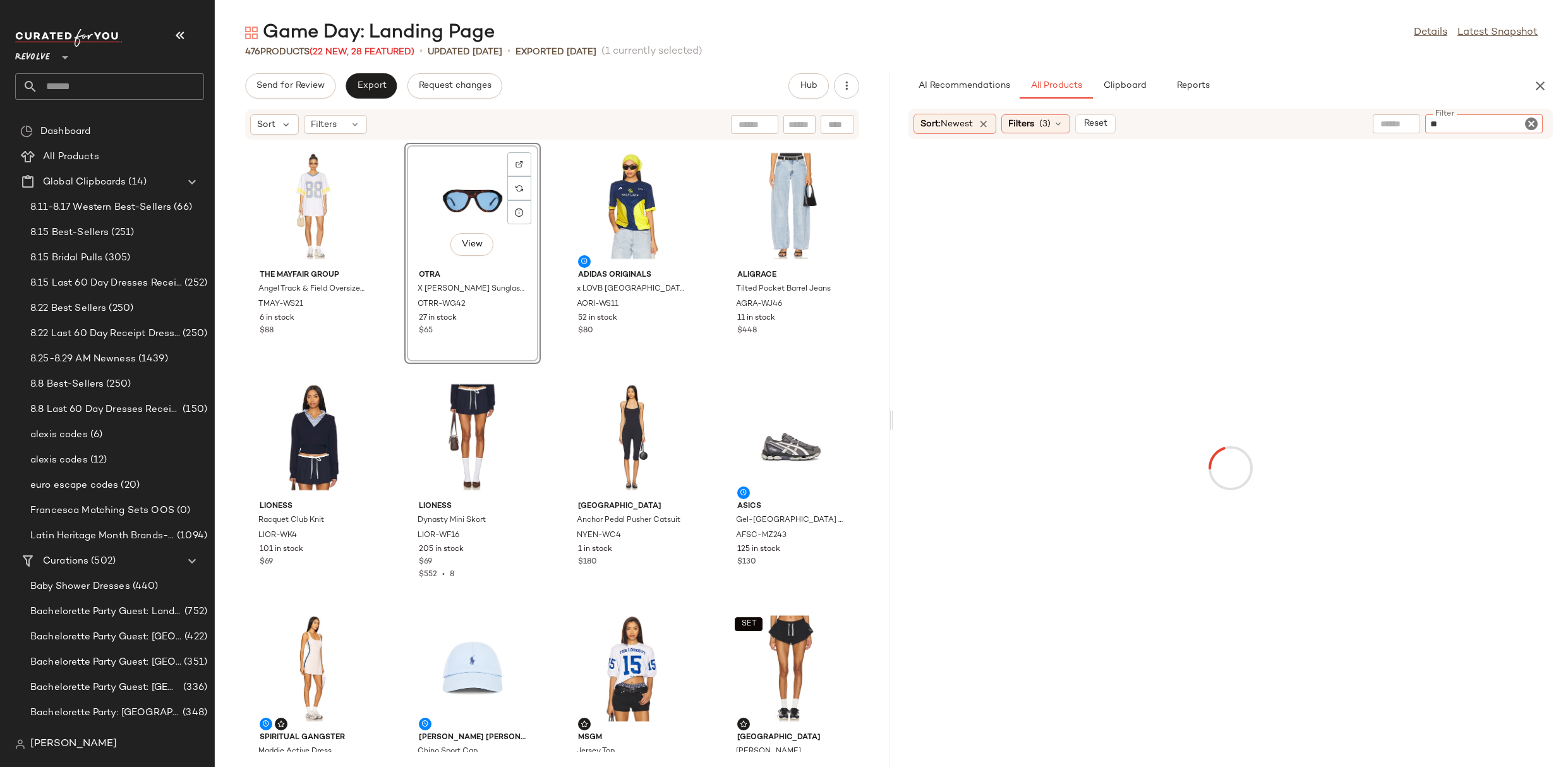
type input "*"
type input "***"
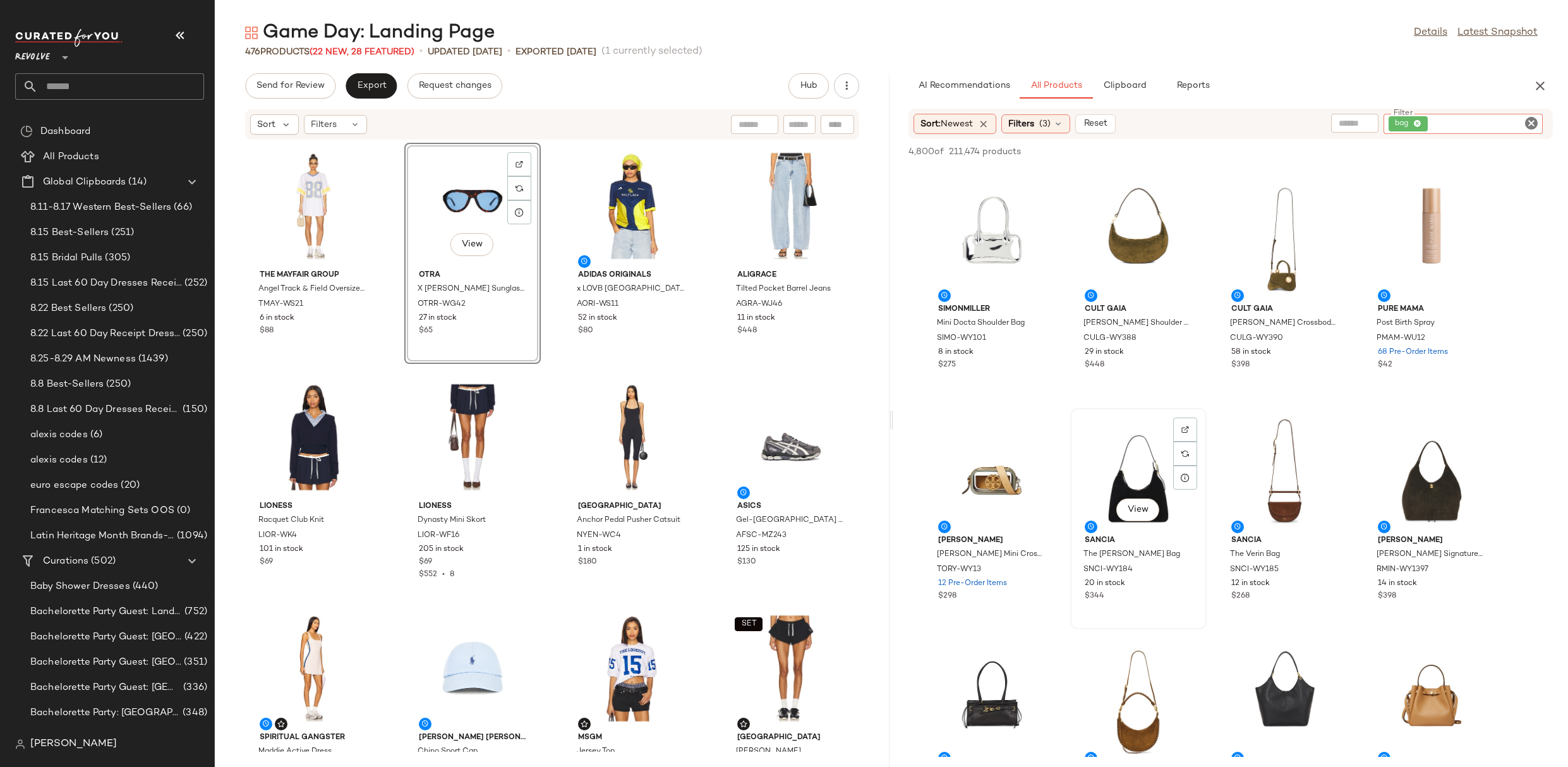
scroll to position [667, 0]
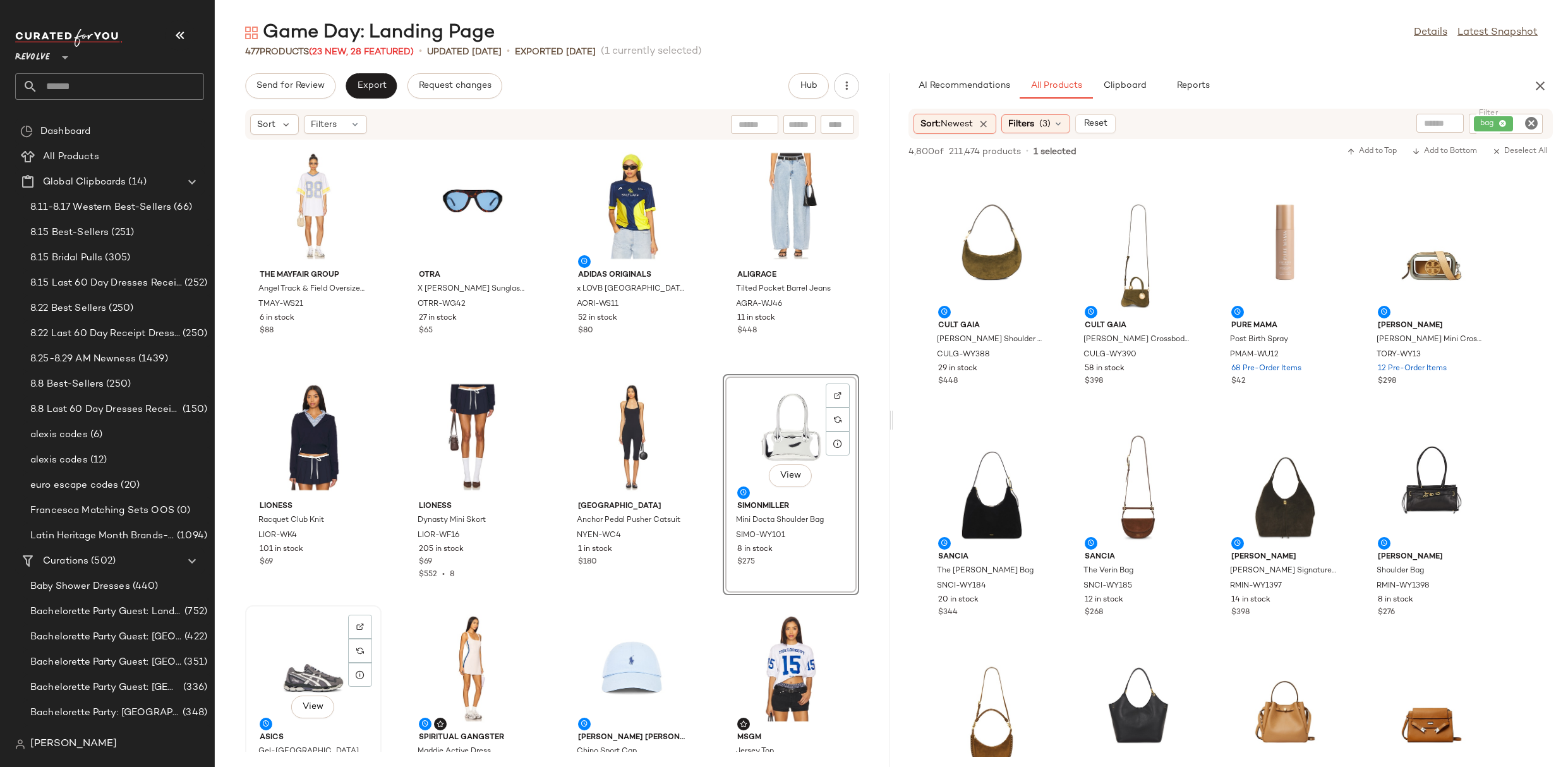
click at [298, 667] on div "View" at bounding box center [313, 668] width 127 height 117
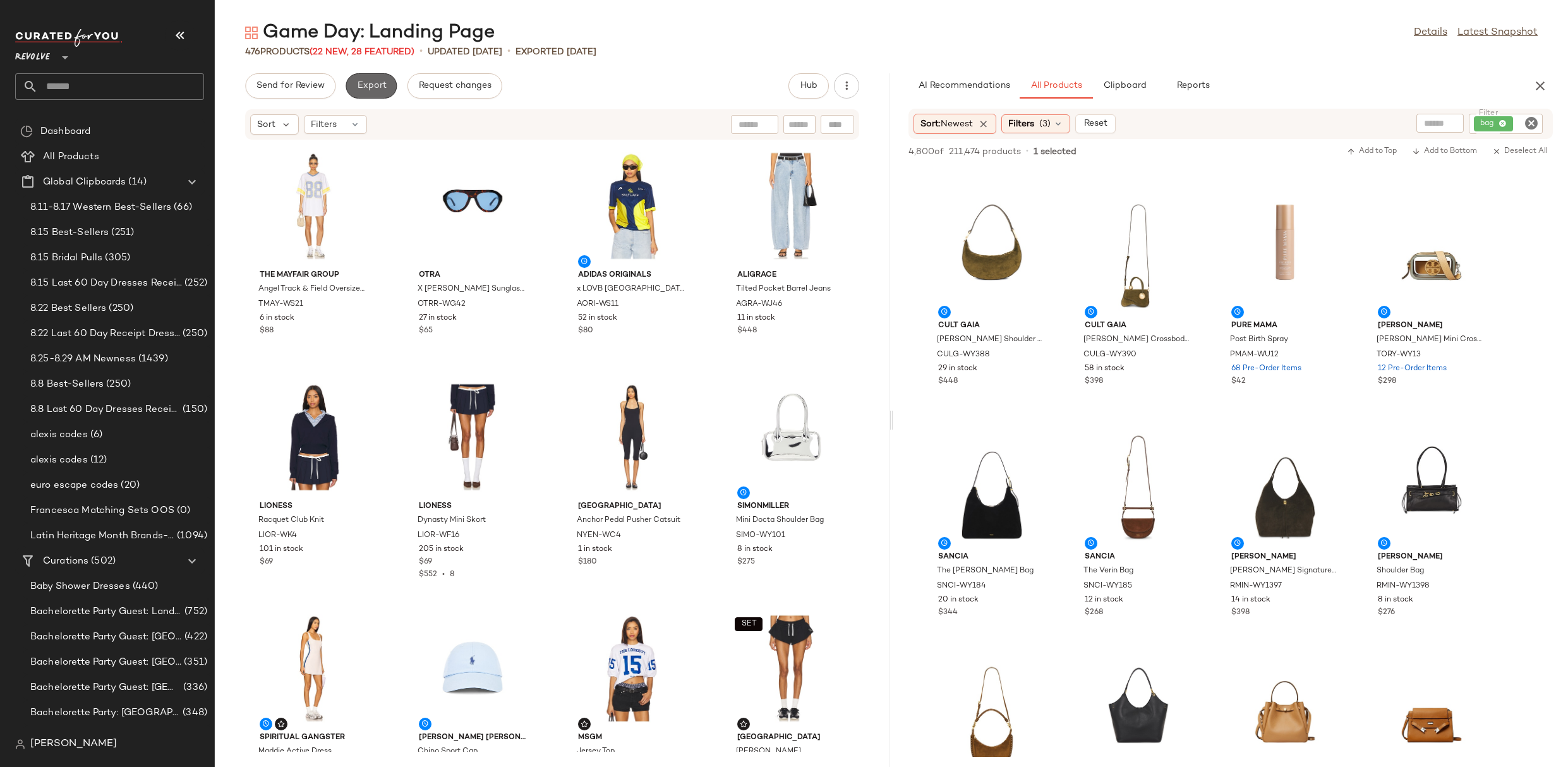
click at [369, 81] on span "Export" at bounding box center [371, 86] width 29 height 10
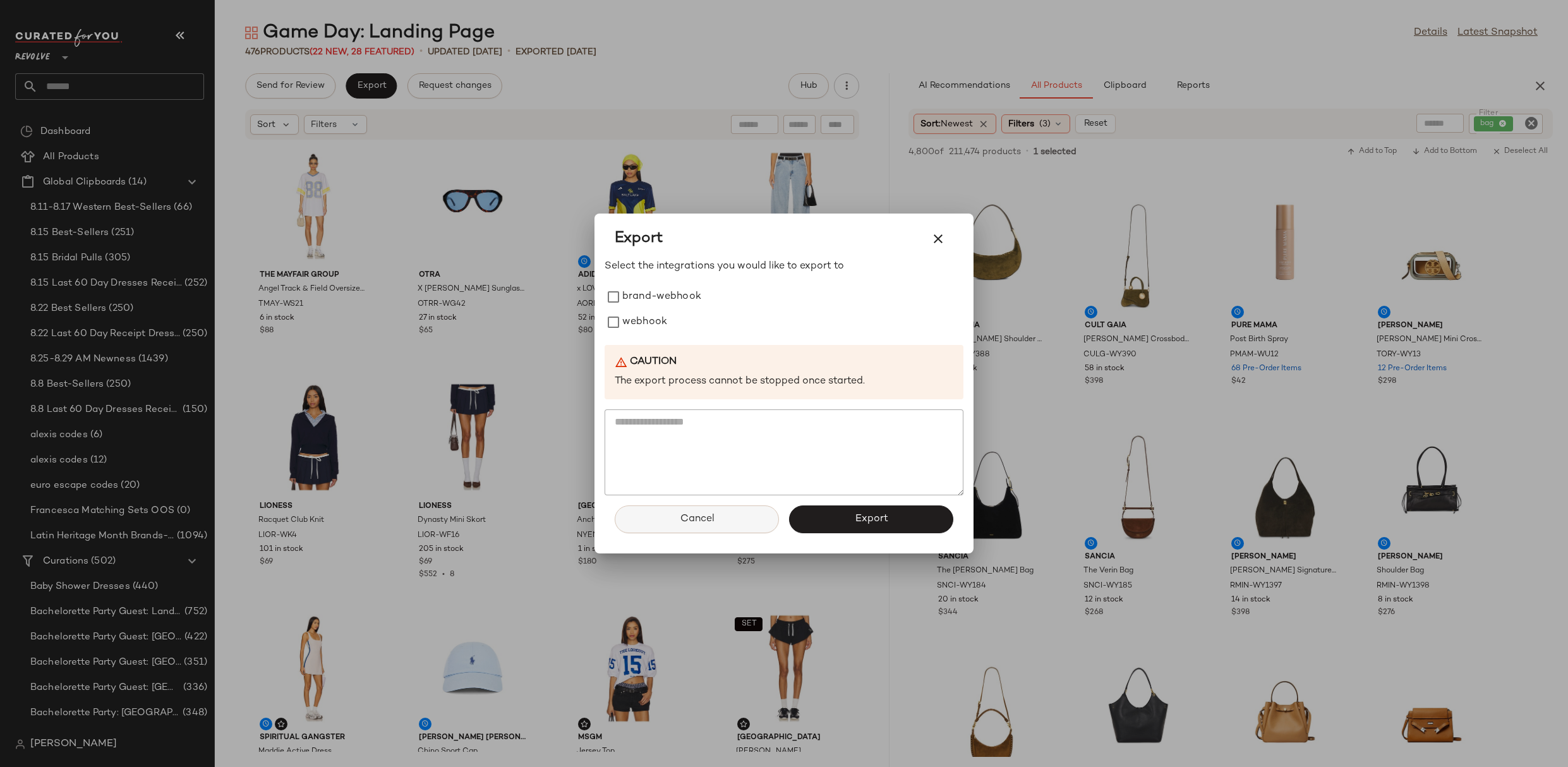
click at [674, 516] on button "Cancel" at bounding box center [696, 520] width 164 height 28
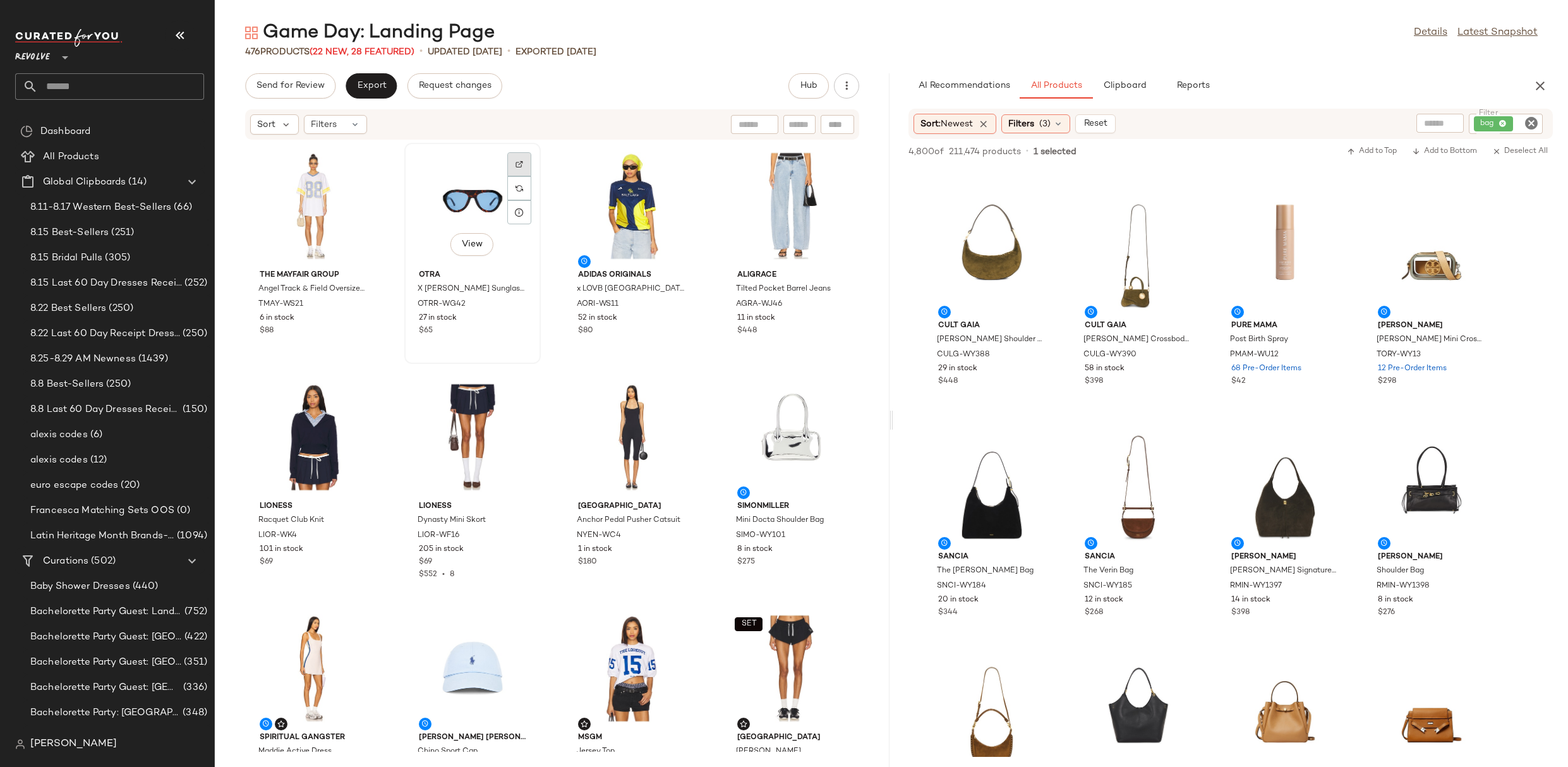
click at [515, 167] on img at bounding box center [519, 164] width 8 height 8
click at [674, 156] on div at bounding box center [678, 165] width 24 height 24
click at [456, 216] on div "View" at bounding box center [472, 206] width 127 height 117
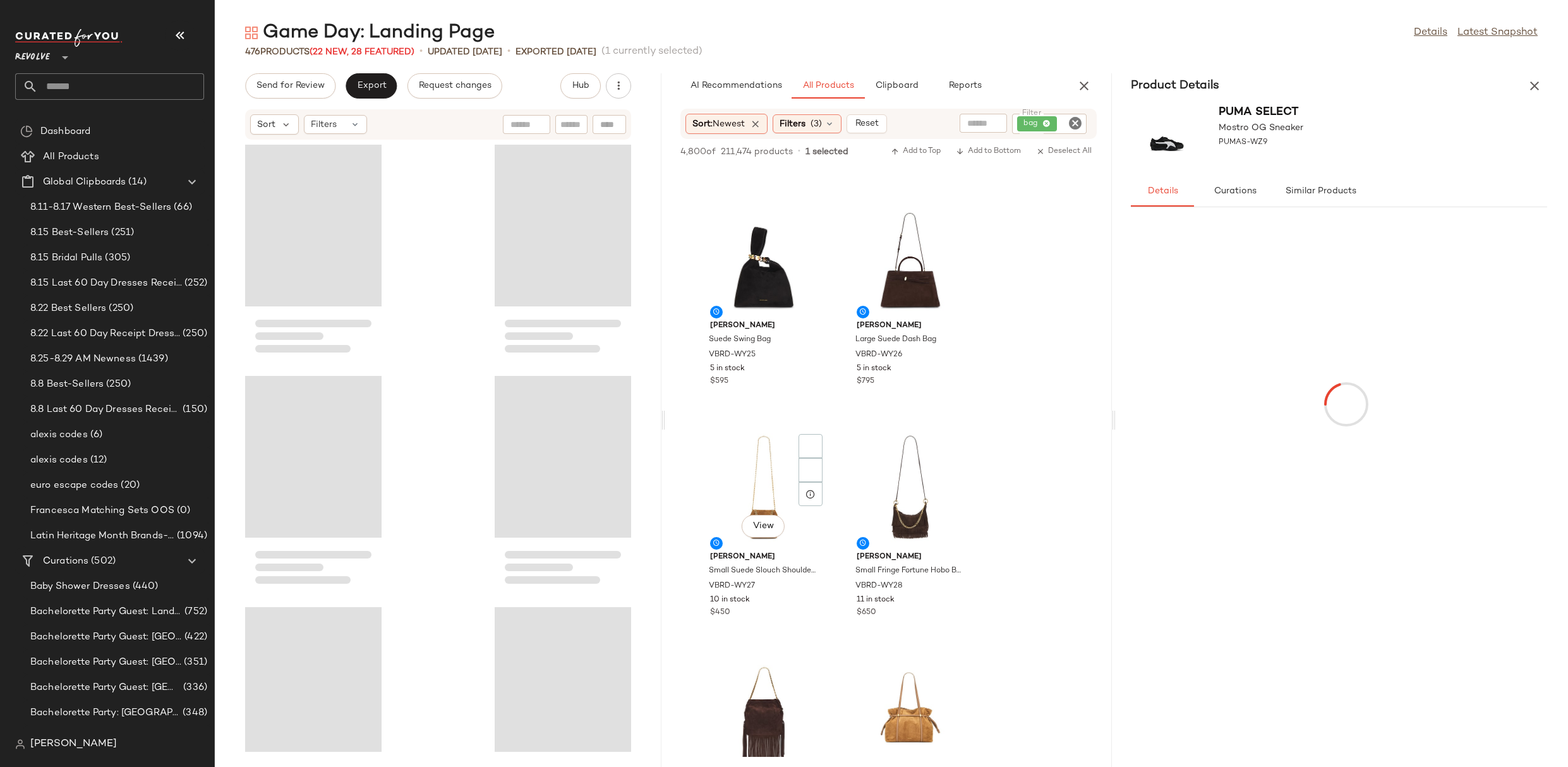
scroll to position [1130, 0]
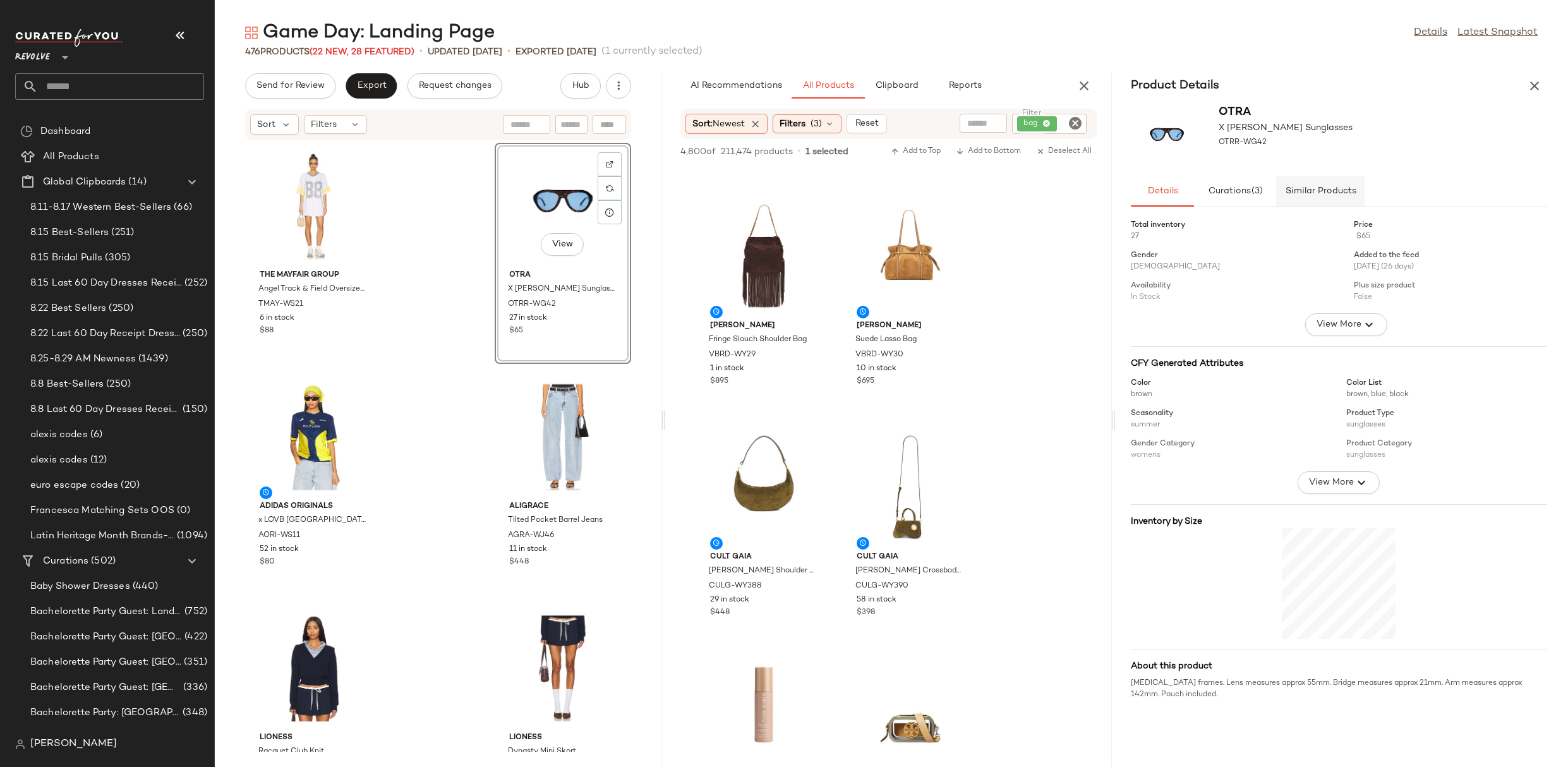
click at [1325, 192] on span "Similar Products" at bounding box center [1320, 192] width 71 height 10
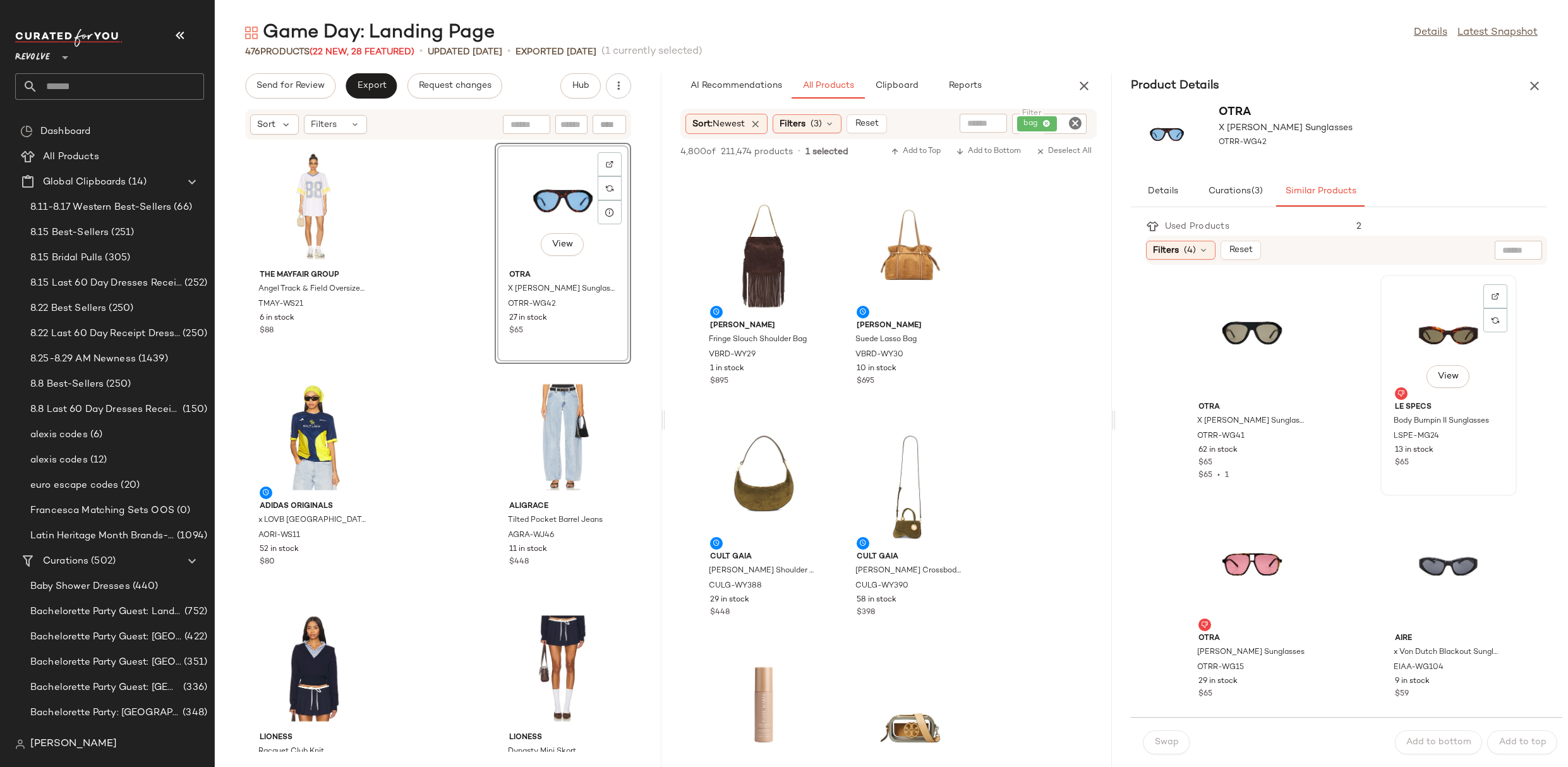
scroll to position [52, 0]
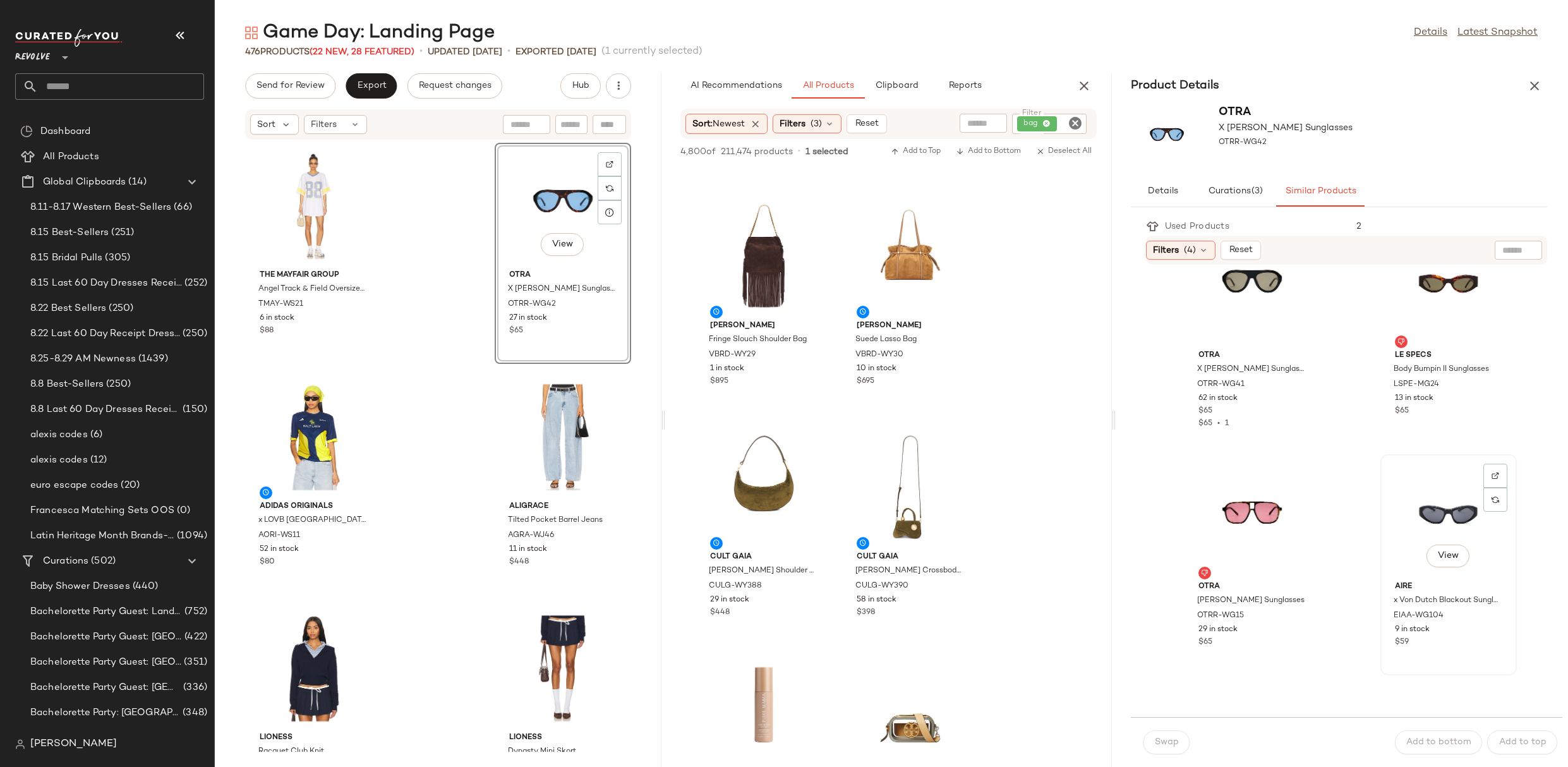
click at [1429, 518] on div "View" at bounding box center [1448, 517] width 127 height 117
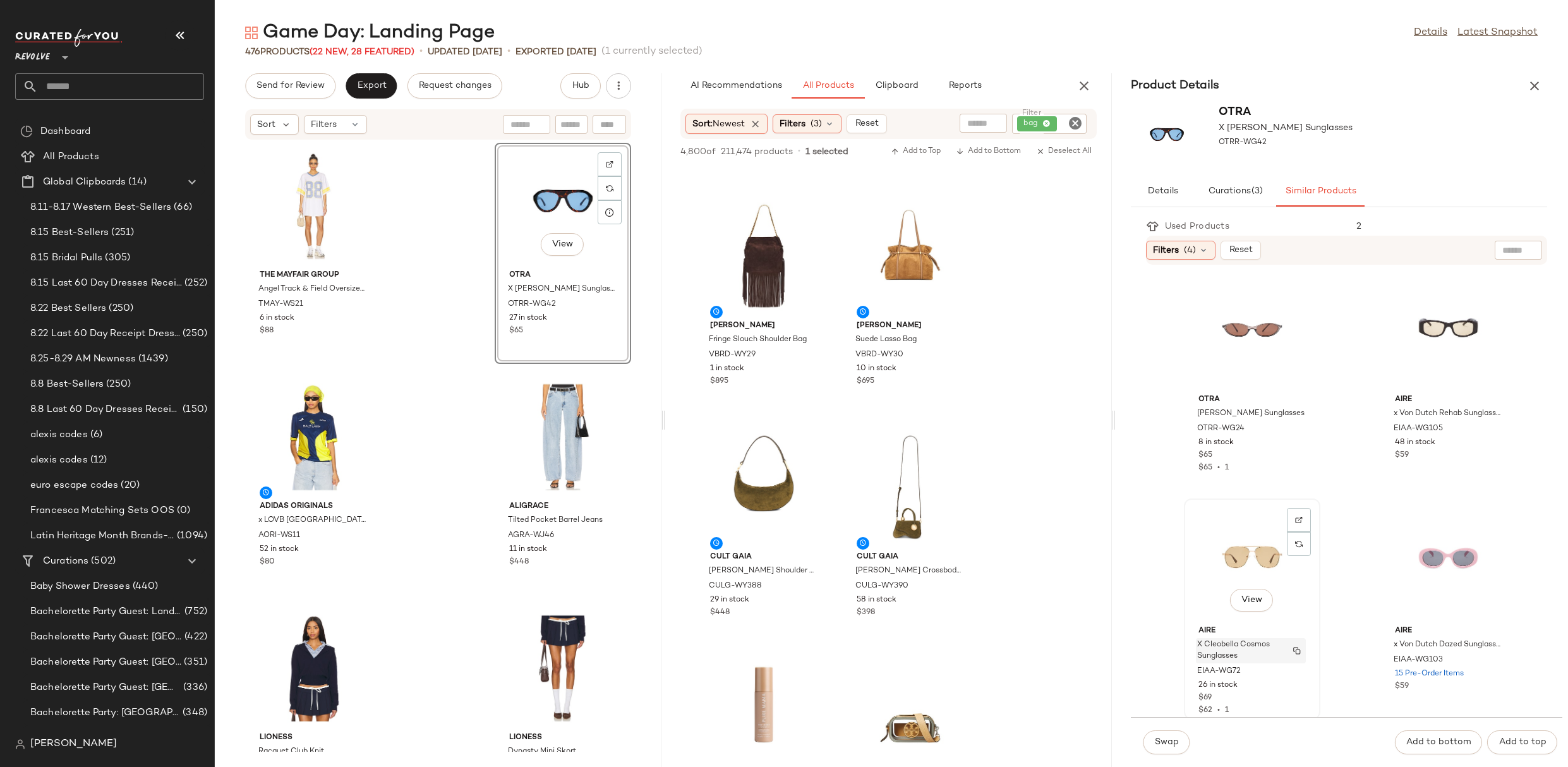
scroll to position [2324, 0]
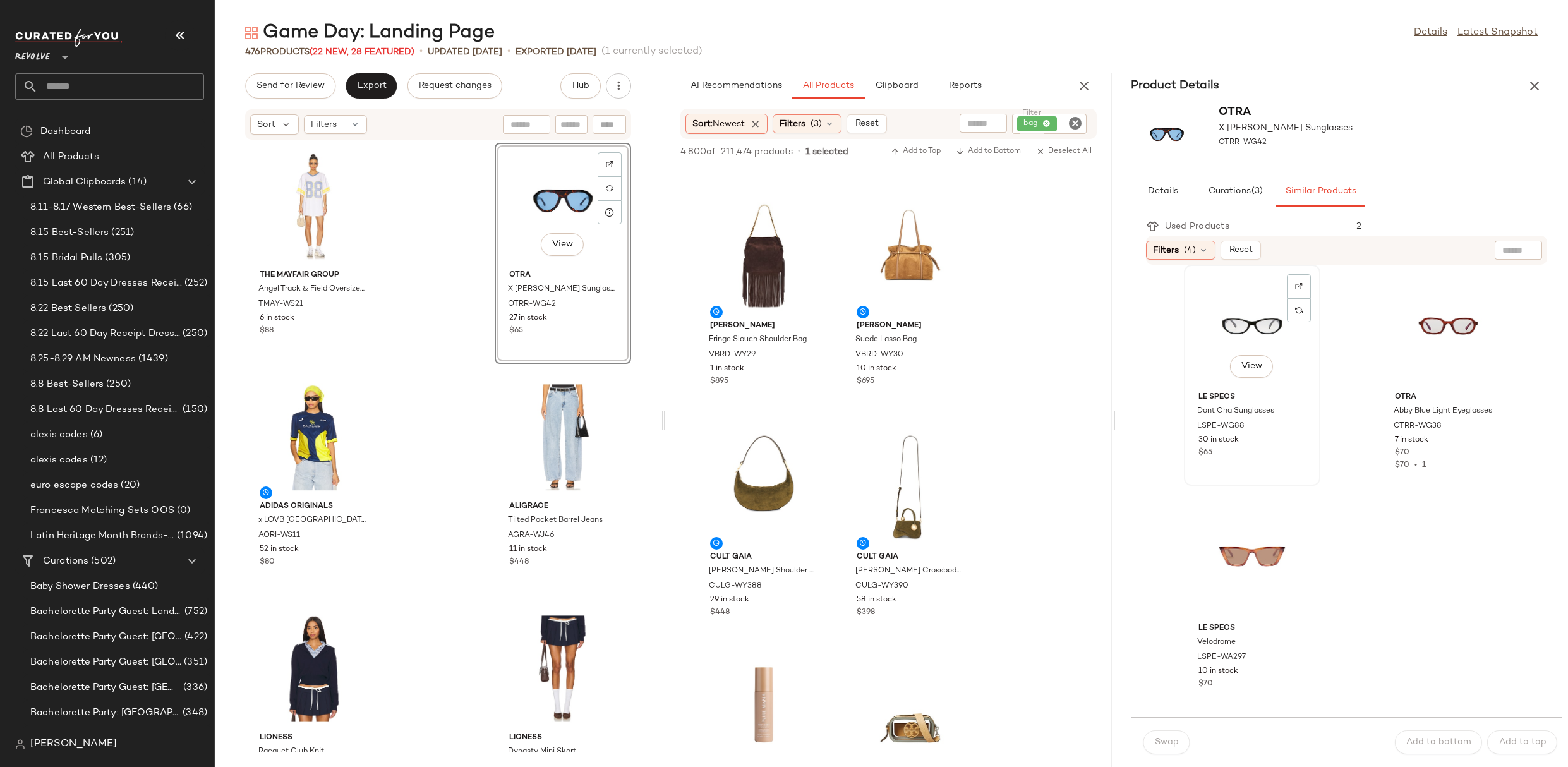
click at [1271, 284] on div "View" at bounding box center [1251, 327] width 127 height 117
click at [1173, 739] on span "Swap" at bounding box center [1166, 743] width 24 height 10
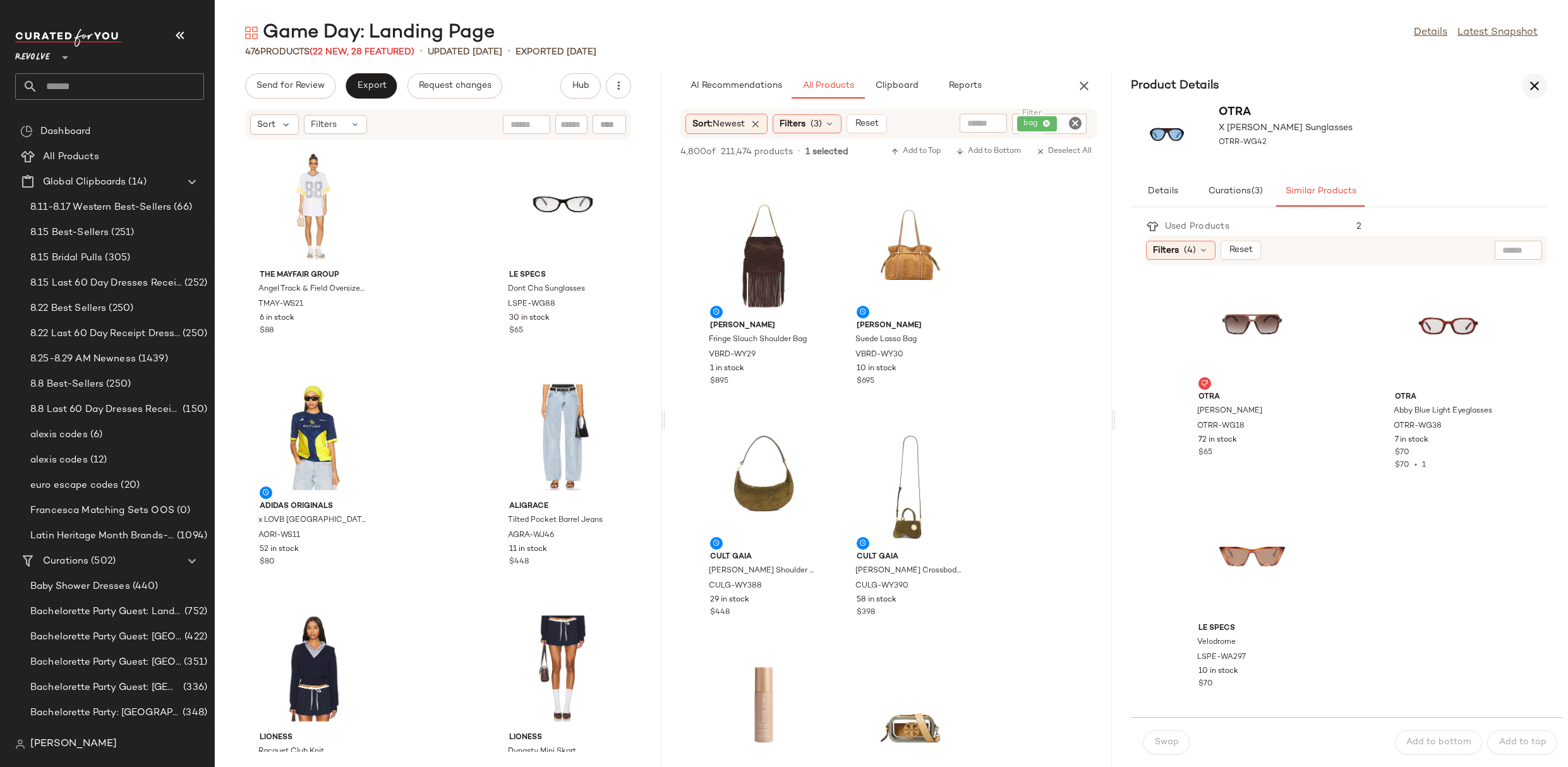
click at [1528, 82] on icon "button" at bounding box center [1534, 85] width 15 height 15
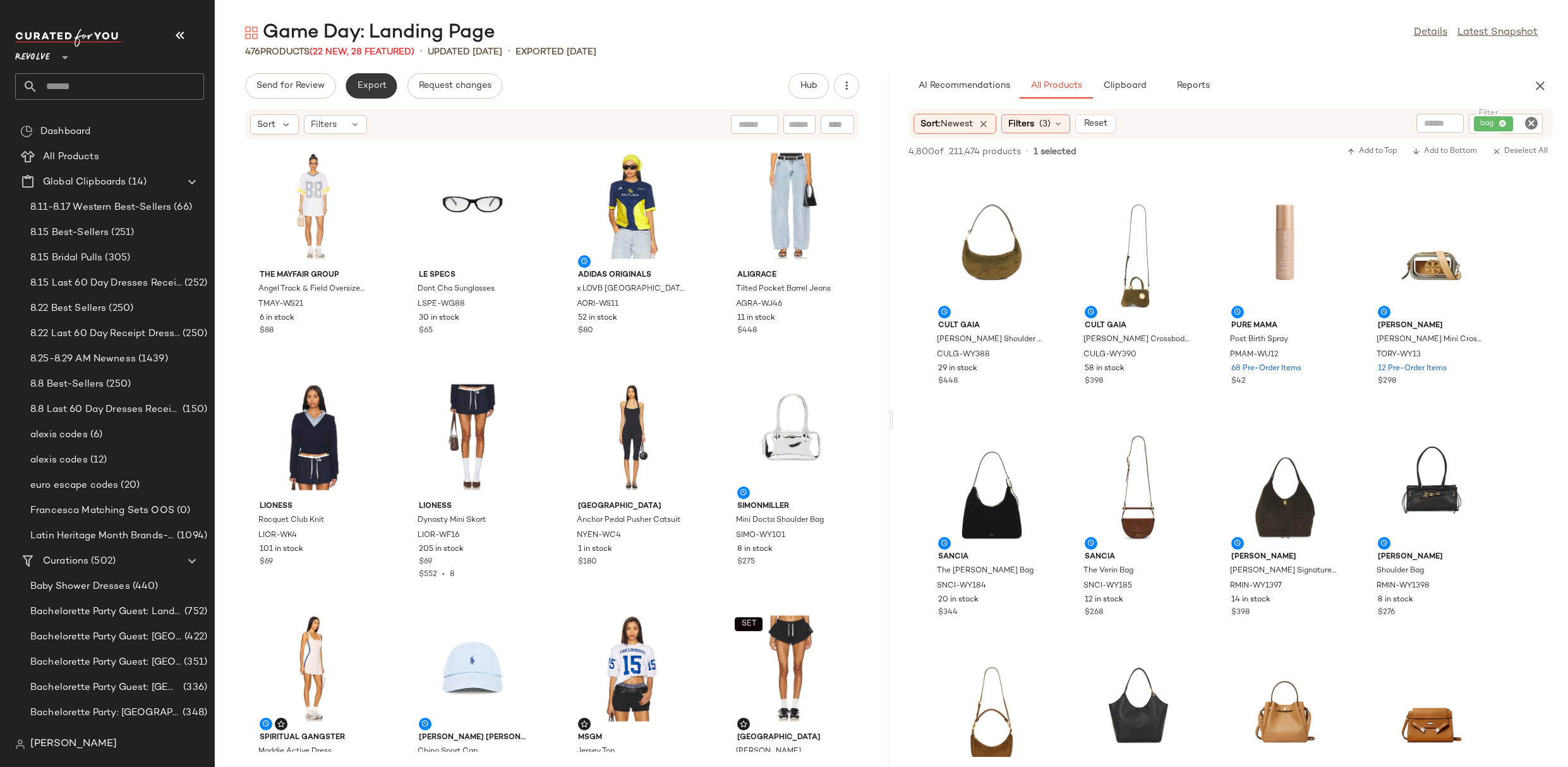
click at [364, 90] on span "Export" at bounding box center [371, 86] width 29 height 10
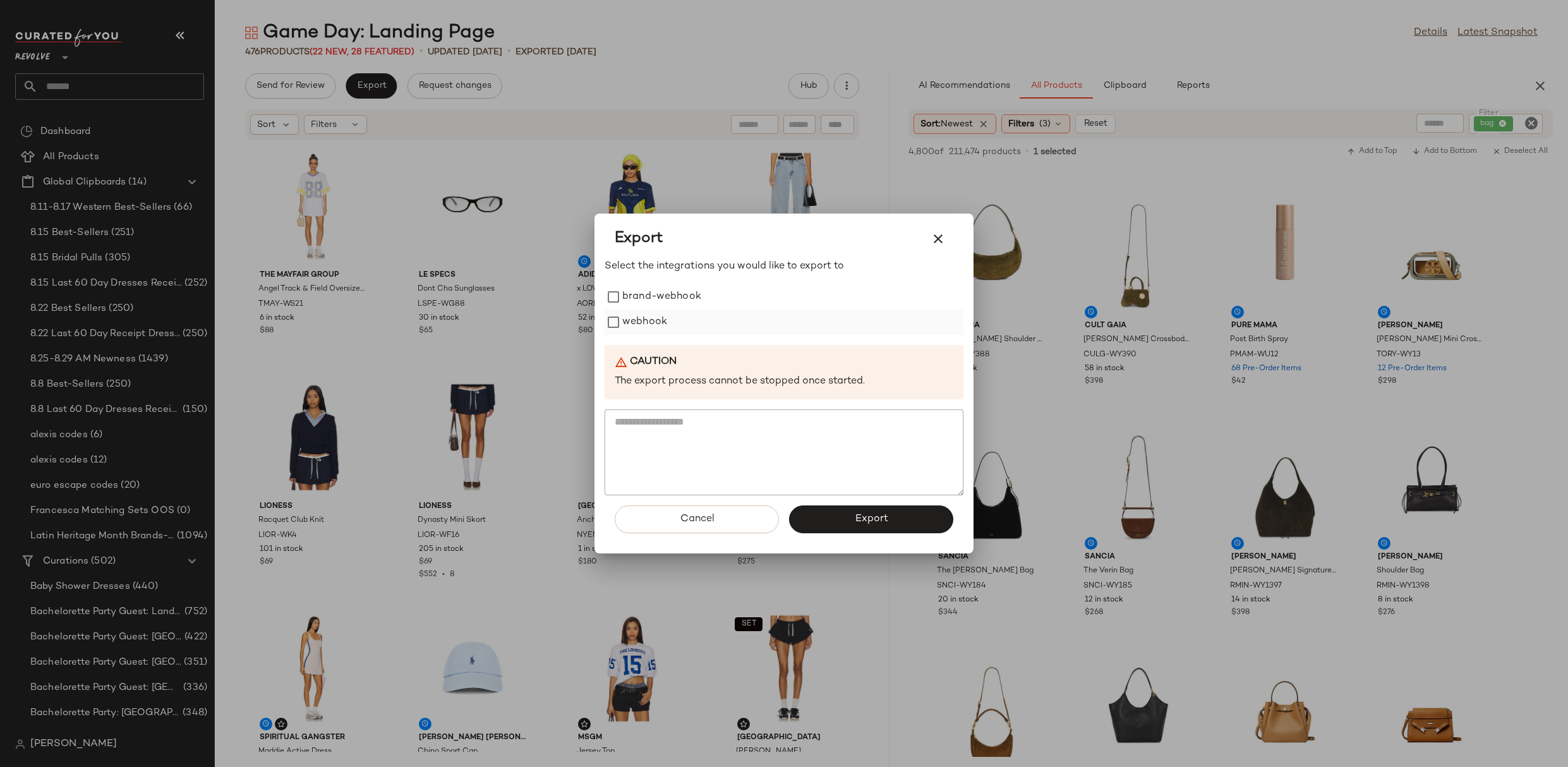
click at [633, 331] on label "webhook" at bounding box center [644, 322] width 45 height 25
click at [828, 502] on div "Cancel Export" at bounding box center [784, 524] width 359 height 58
click at [830, 527] on button "Export" at bounding box center [871, 520] width 164 height 28
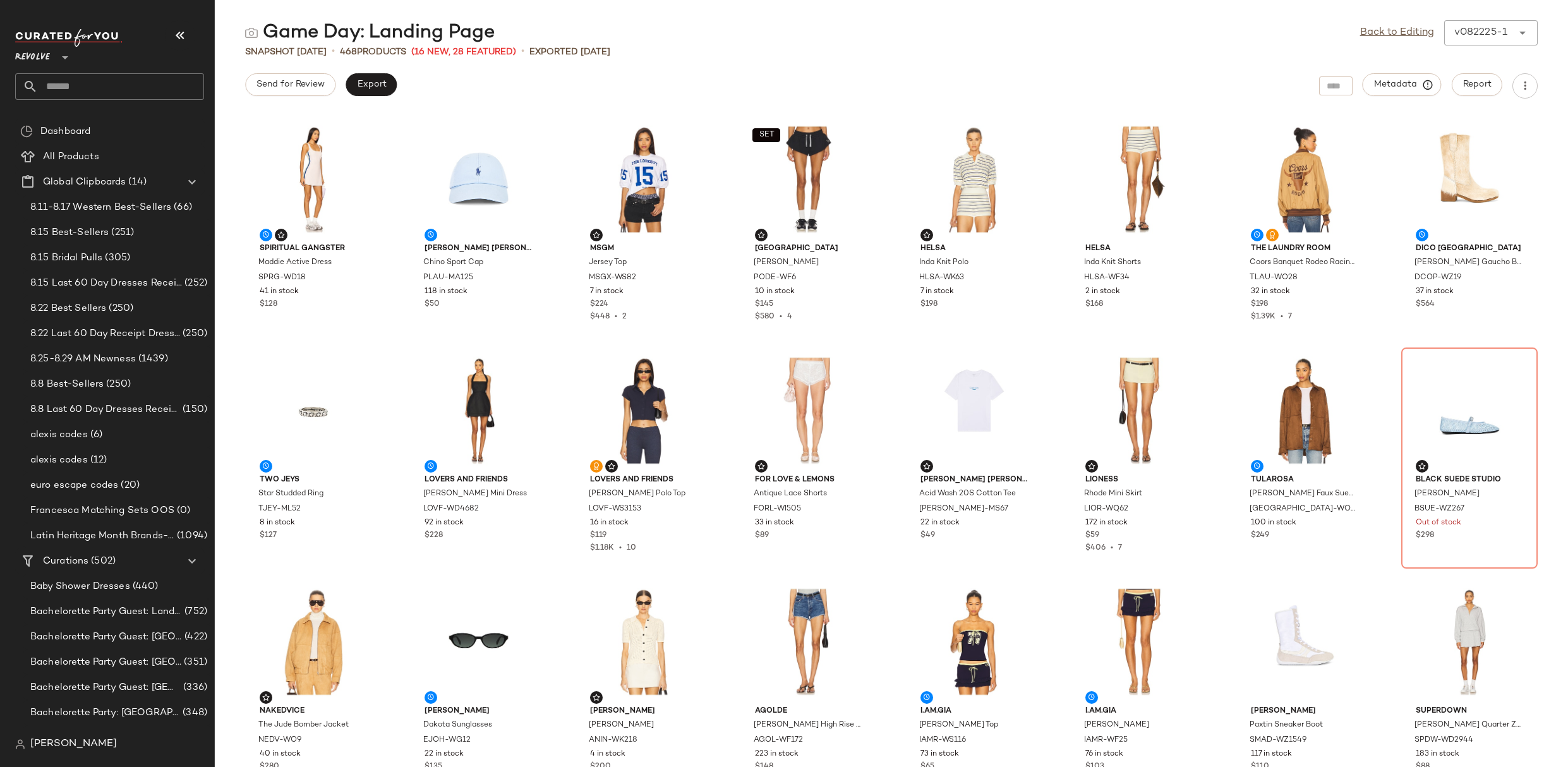
click at [1413, 23] on div "Back to Editing v082225-1 ******" at bounding box center [1448, 32] width 178 height 25
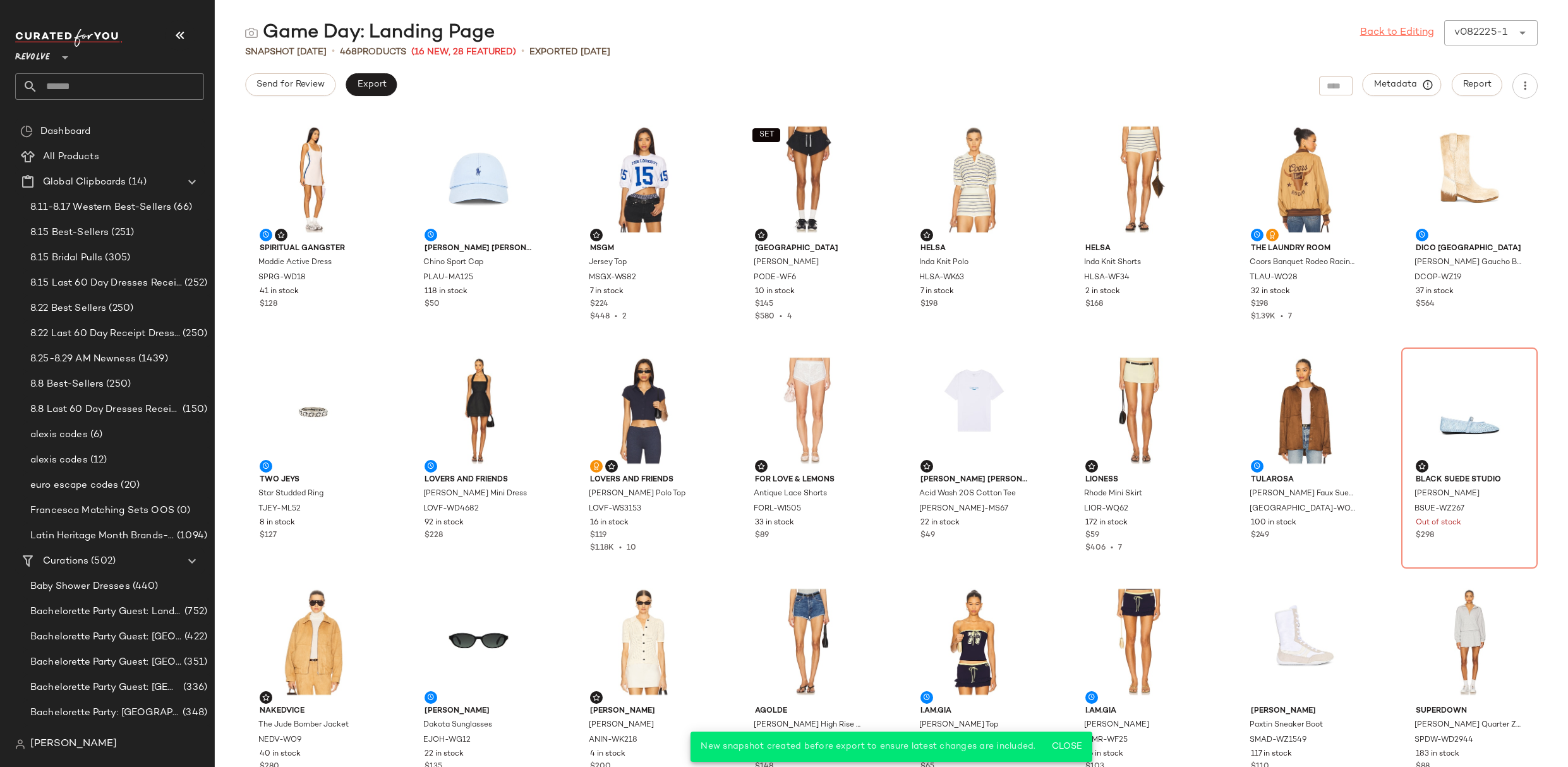
click at [1413, 38] on link "Back to Editing" at bounding box center [1396, 32] width 74 height 15
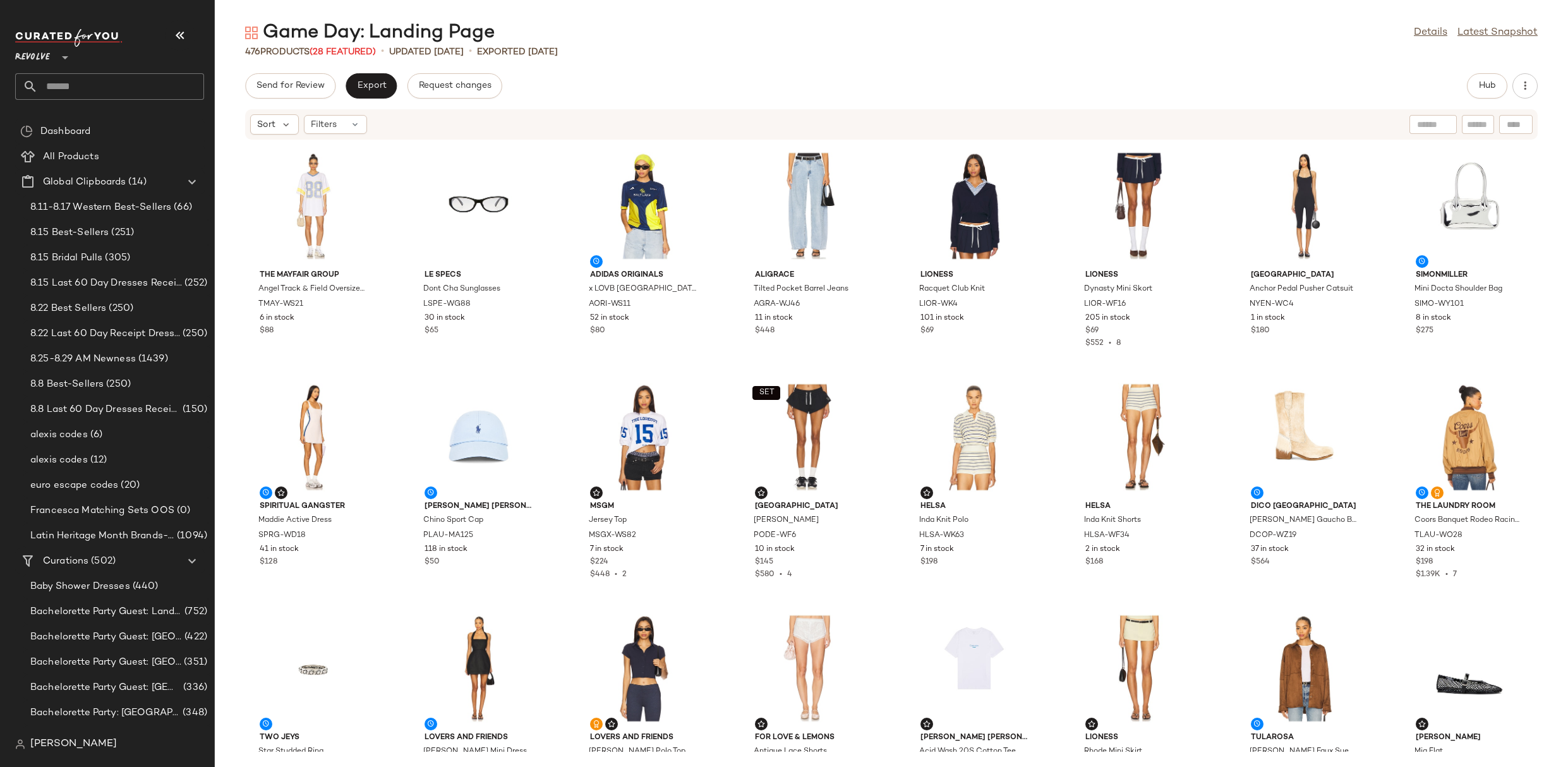
click at [76, 87] on input "text" at bounding box center [121, 86] width 167 height 27
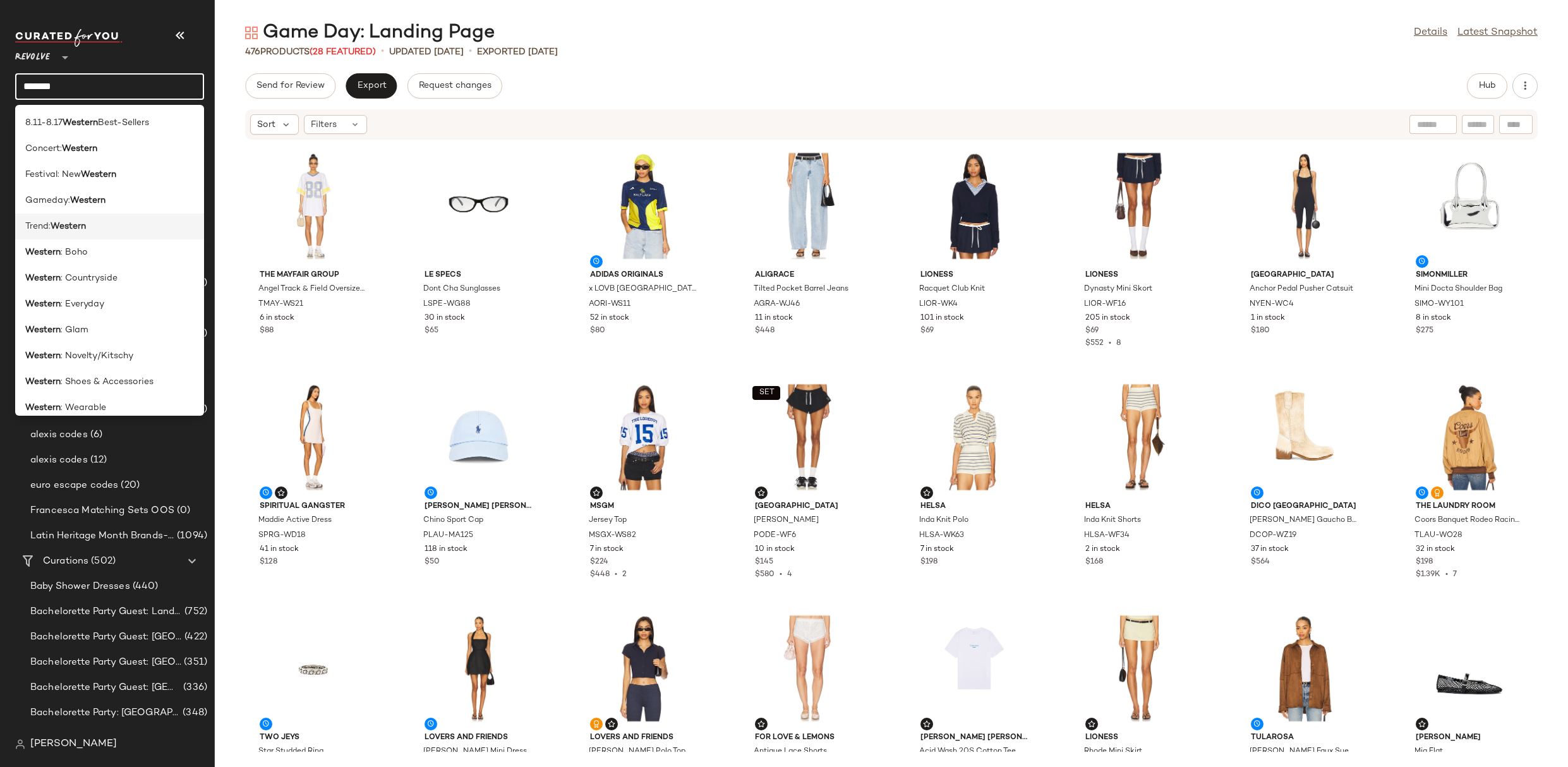
type input "*******"
click at [102, 226] on div "Trend: Western" at bounding box center [109, 226] width 168 height 13
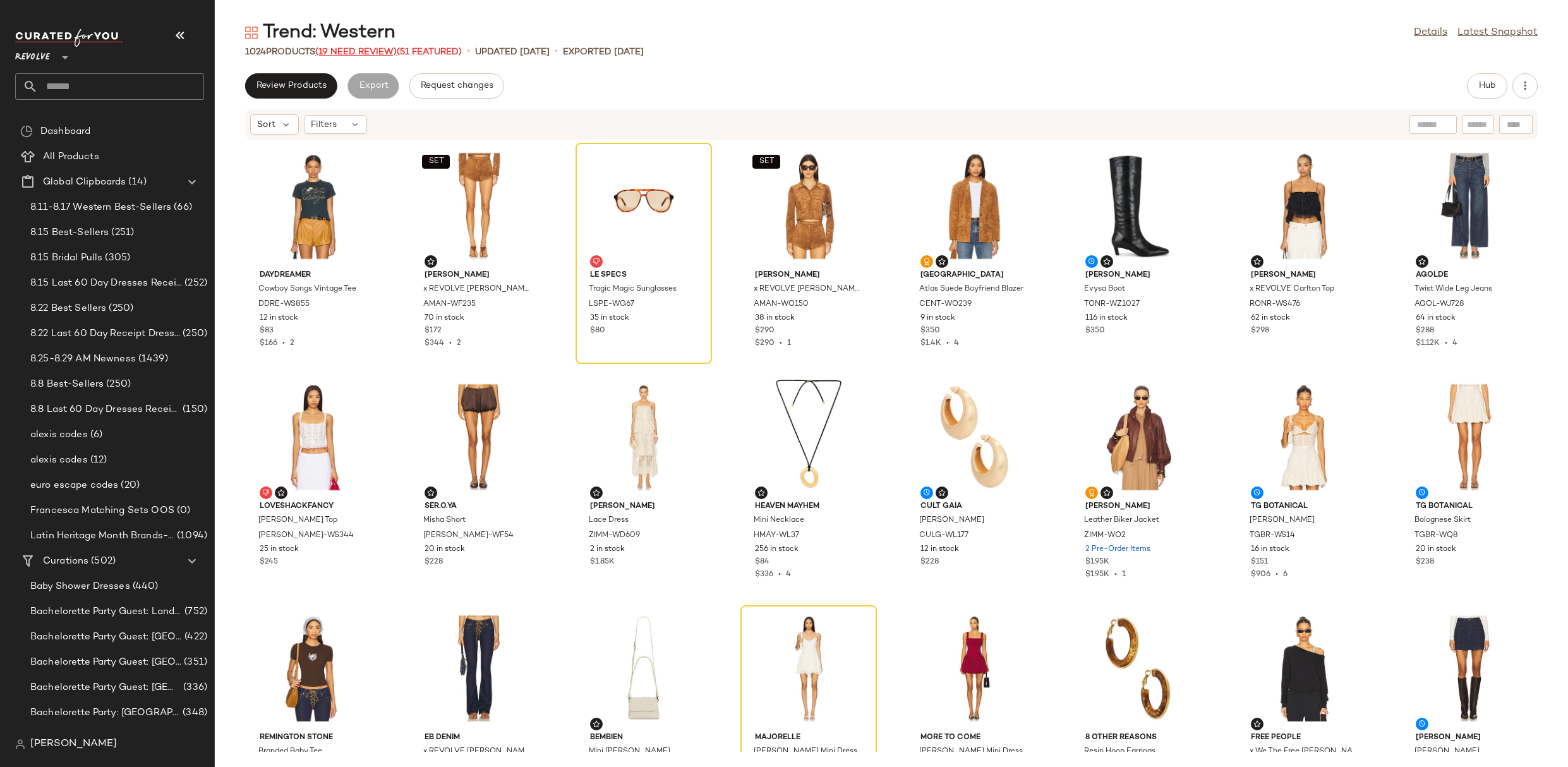
click at [357, 50] on span "(19 Need Review)" at bounding box center [356, 52] width 82 height 10
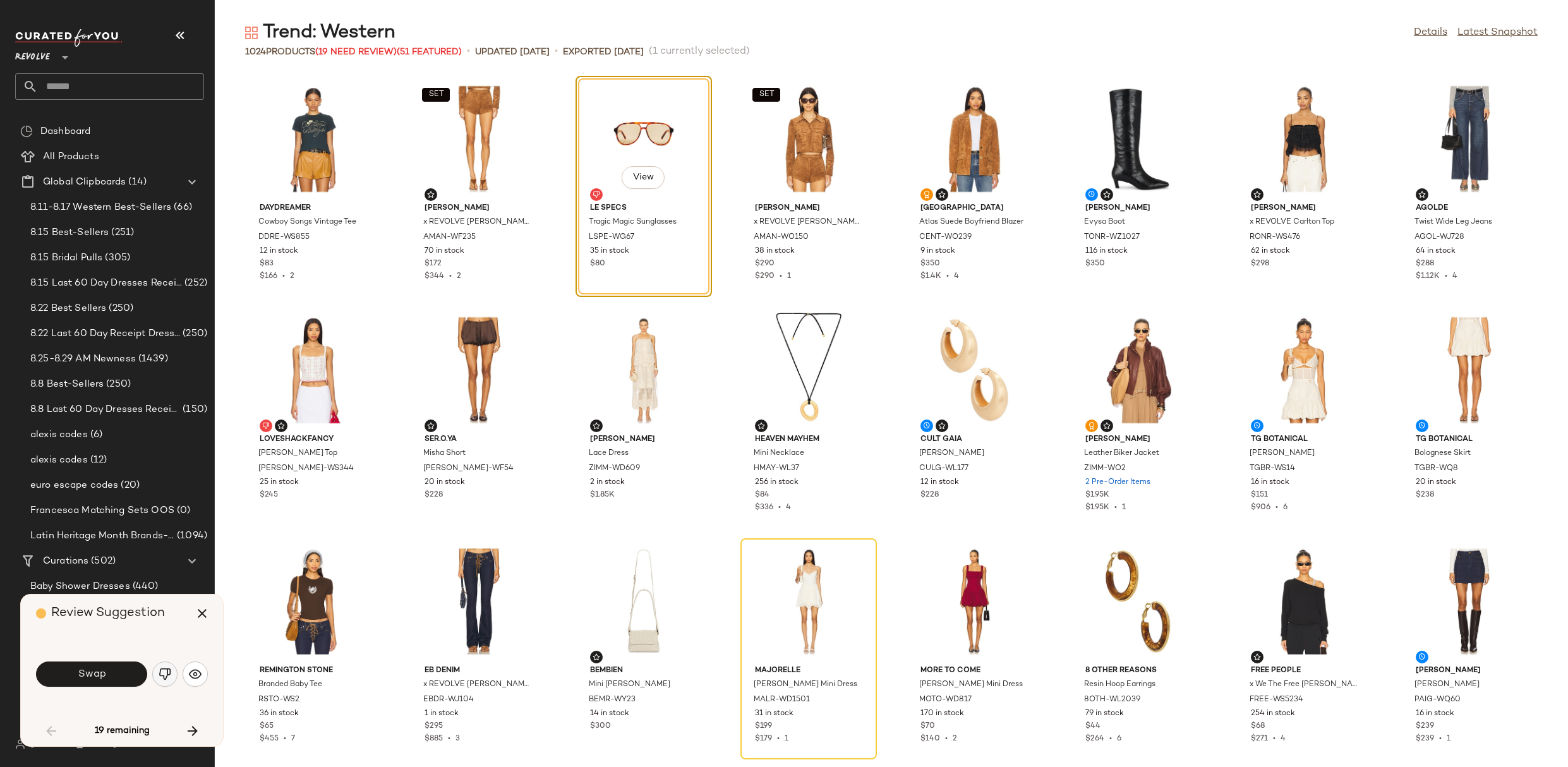
click at [160, 673] on img "button" at bounding box center [165, 674] width 13 height 13
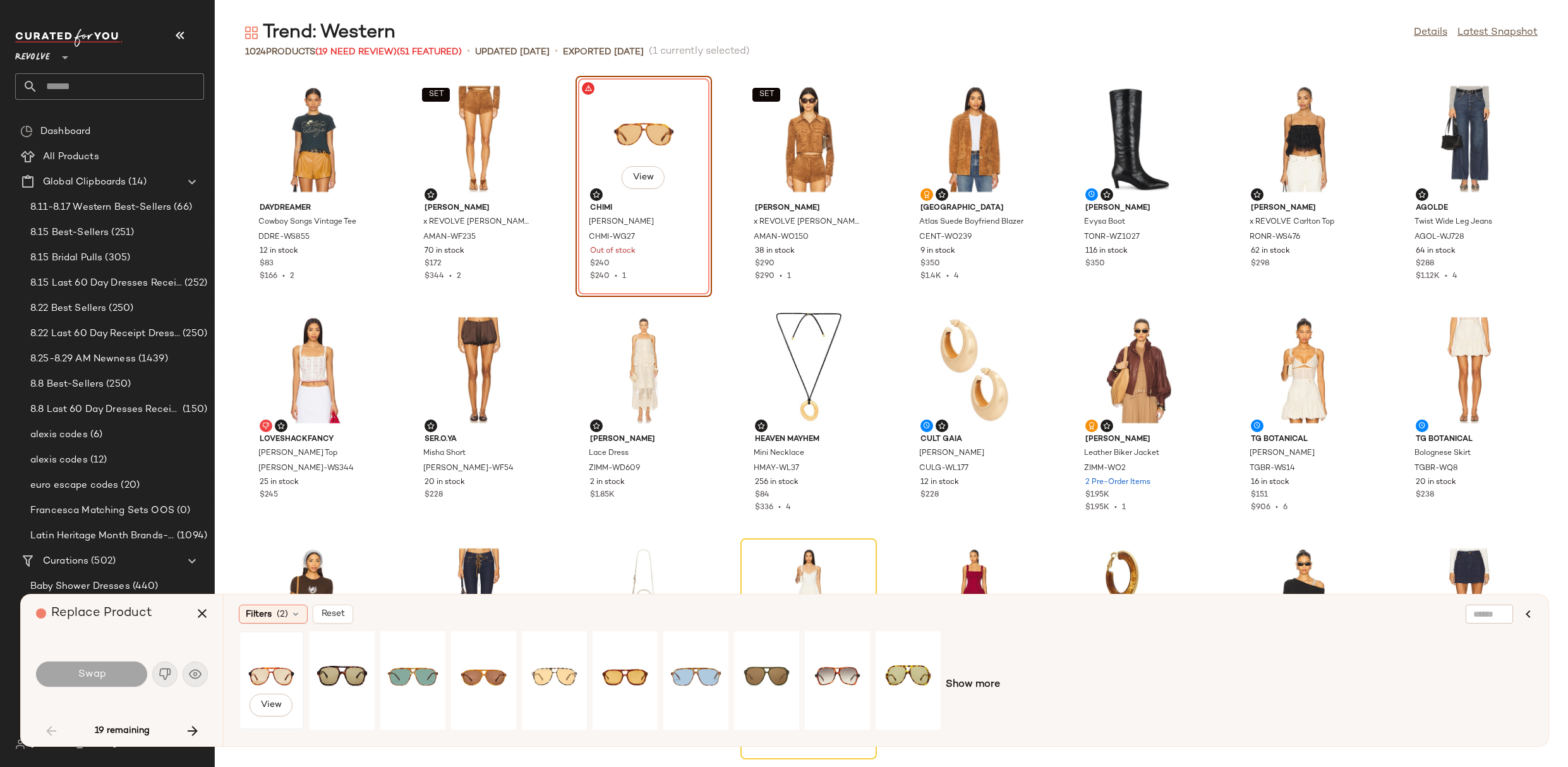
click at [265, 666] on div "View" at bounding box center [271, 680] width 56 height 89
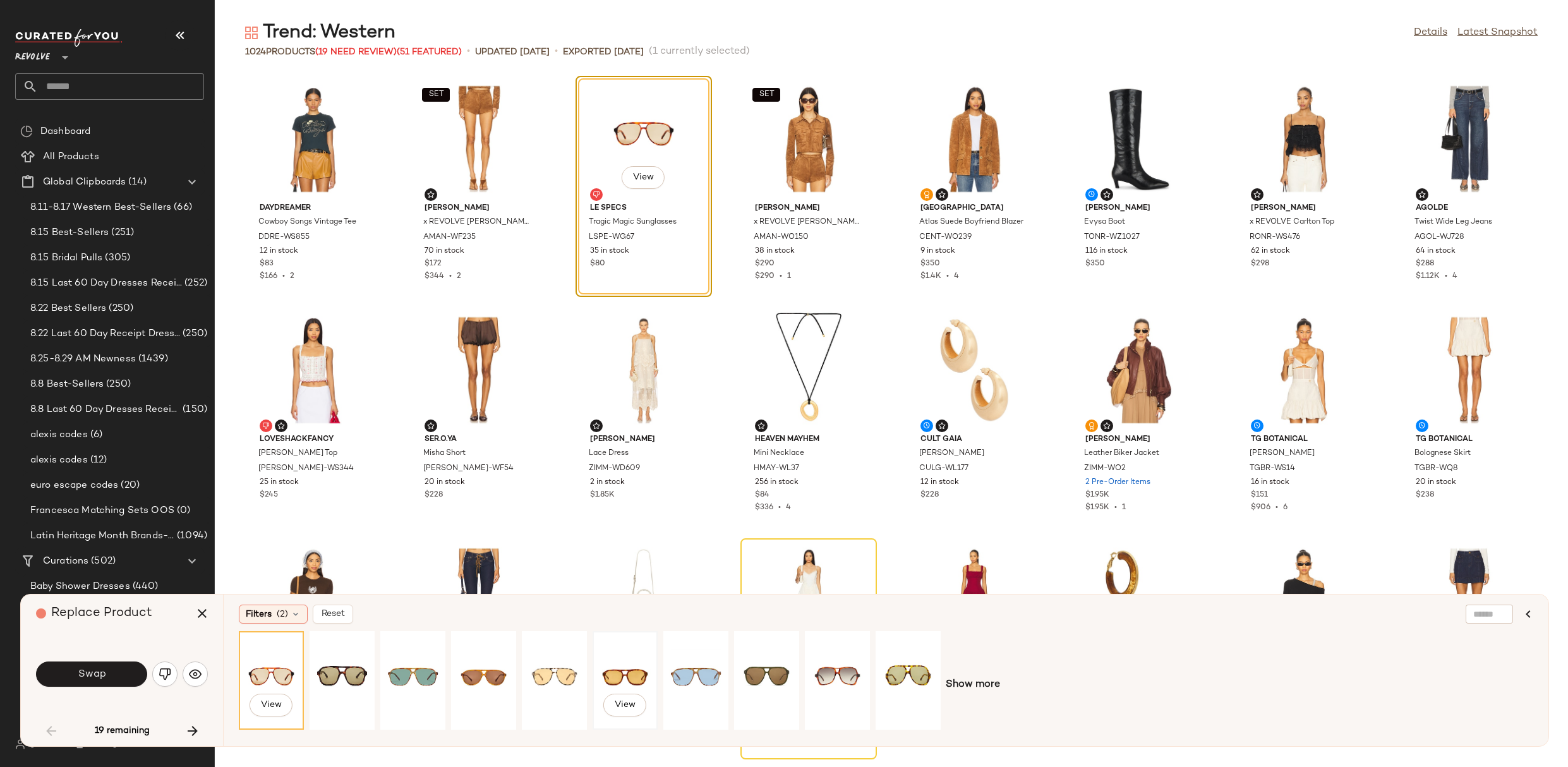
click at [624, 663] on div "View" at bounding box center [624, 680] width 56 height 89
click at [107, 674] on button "Swap" at bounding box center [92, 674] width 111 height 25
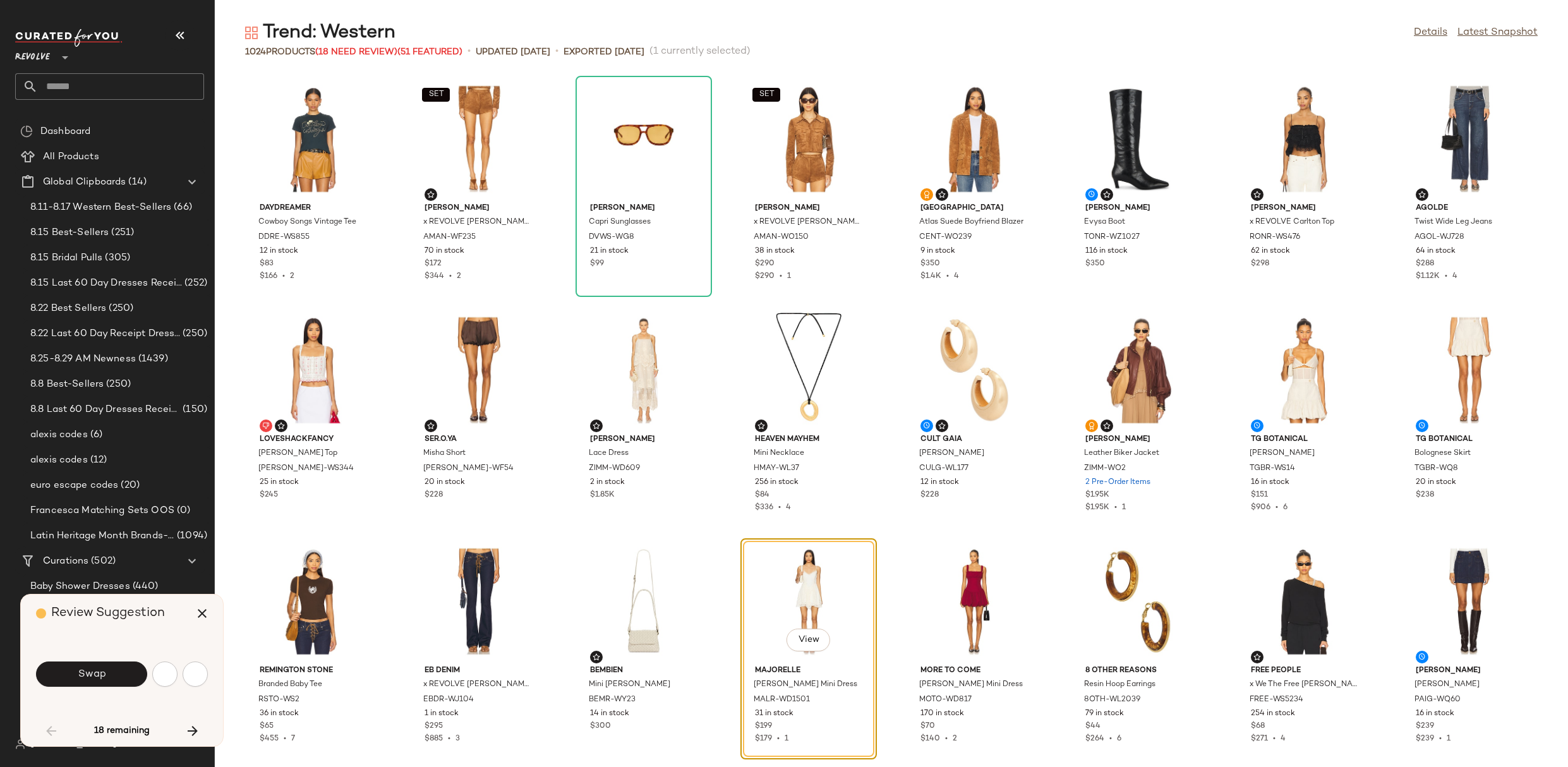
scroll to position [241, 0]
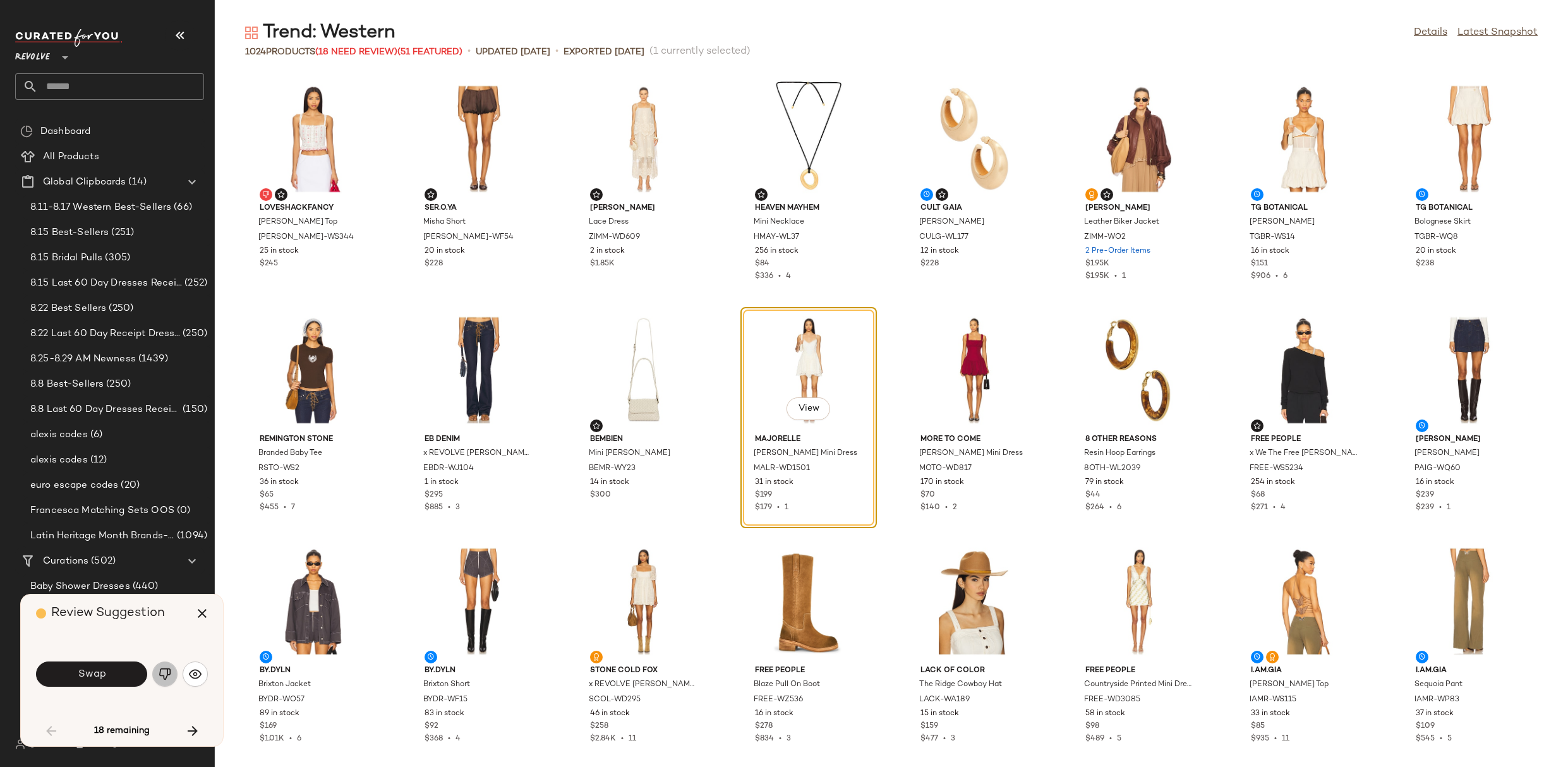
click at [163, 676] on img "button" at bounding box center [165, 674] width 13 height 13
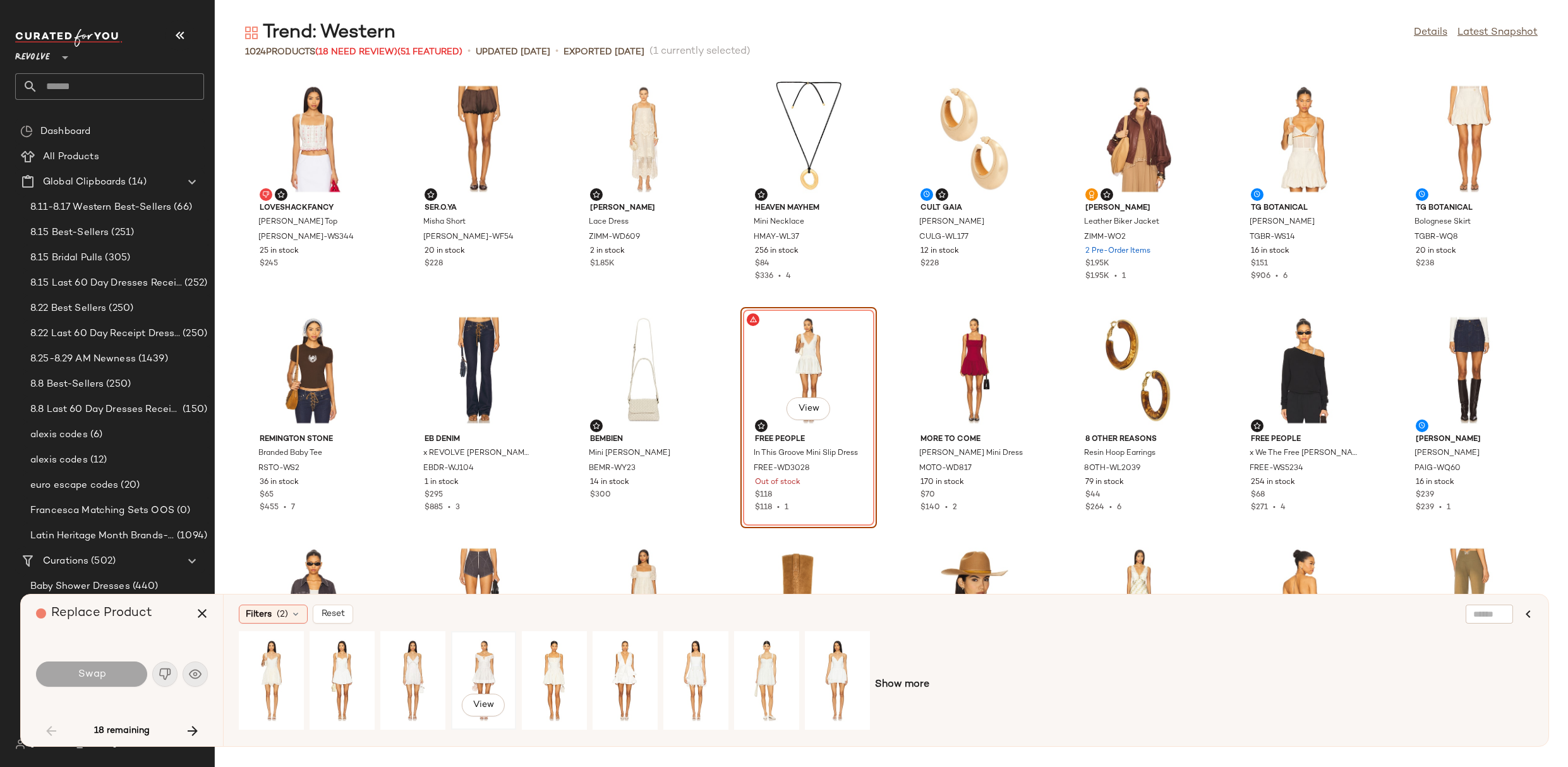
click at [465, 665] on div "View" at bounding box center [483, 680] width 56 height 89
click at [113, 683] on button "Swap" at bounding box center [92, 674] width 111 height 25
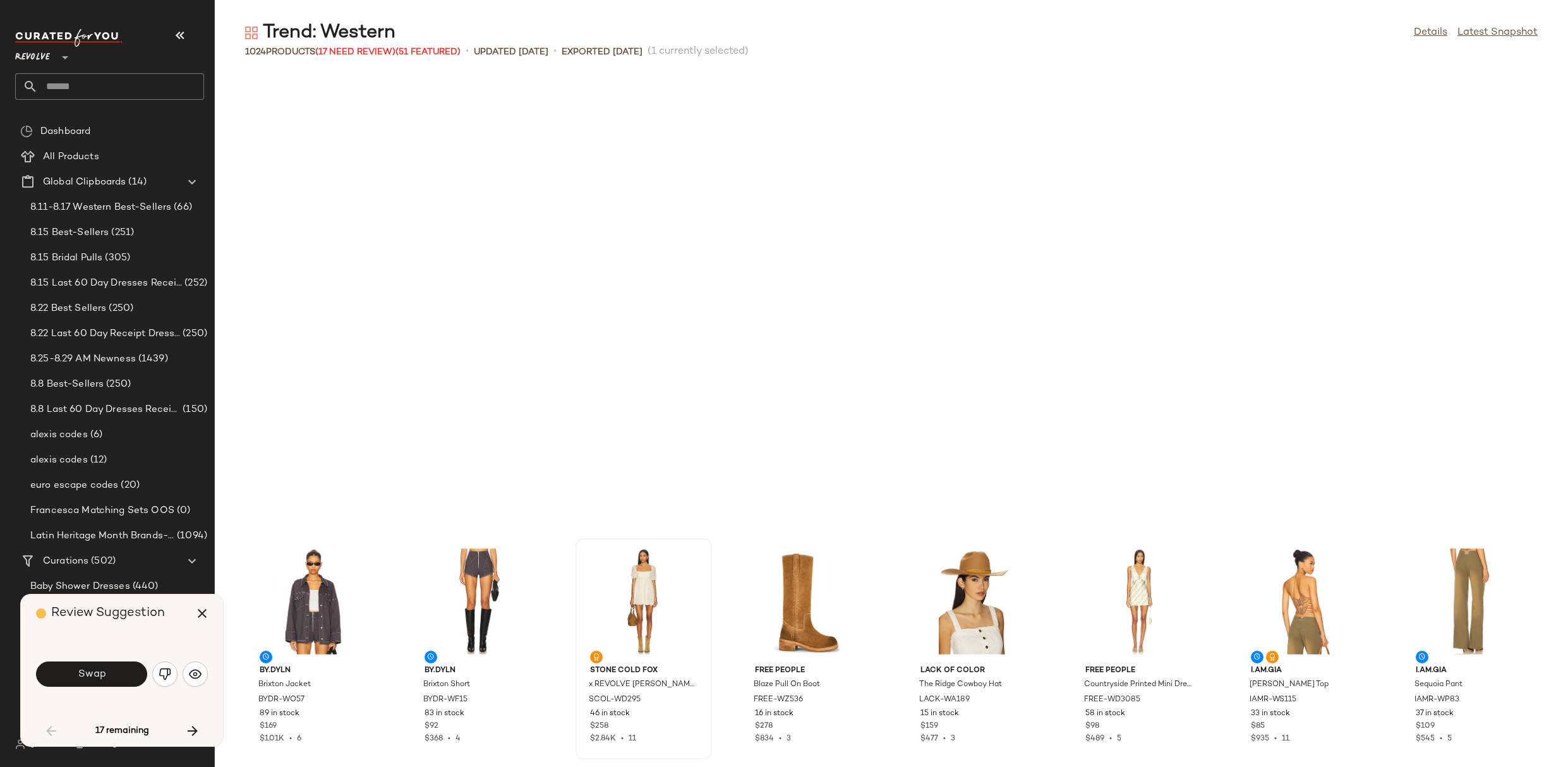
scroll to position [694, 0]
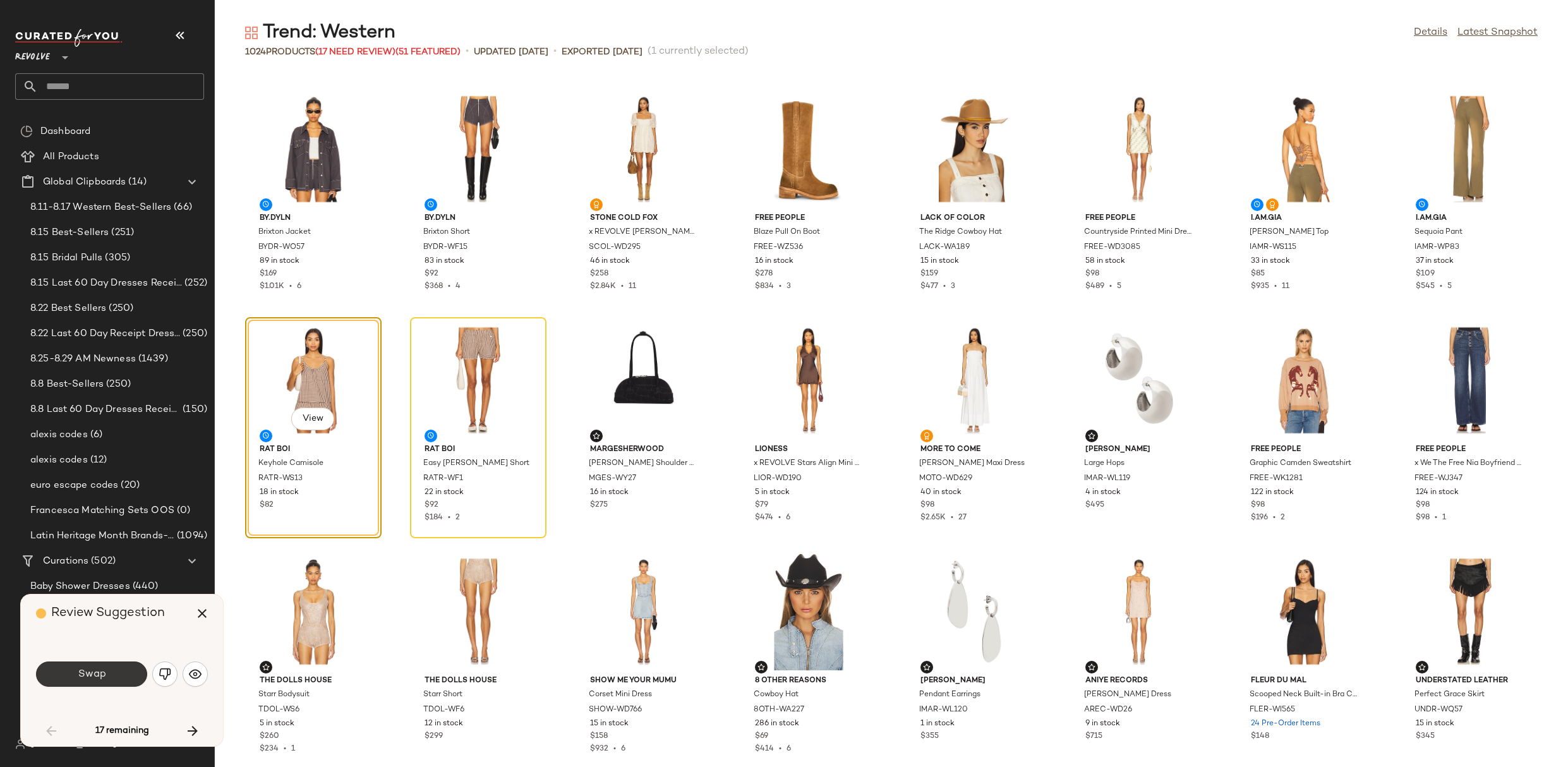
click at [125, 681] on button "Swap" at bounding box center [92, 674] width 111 height 25
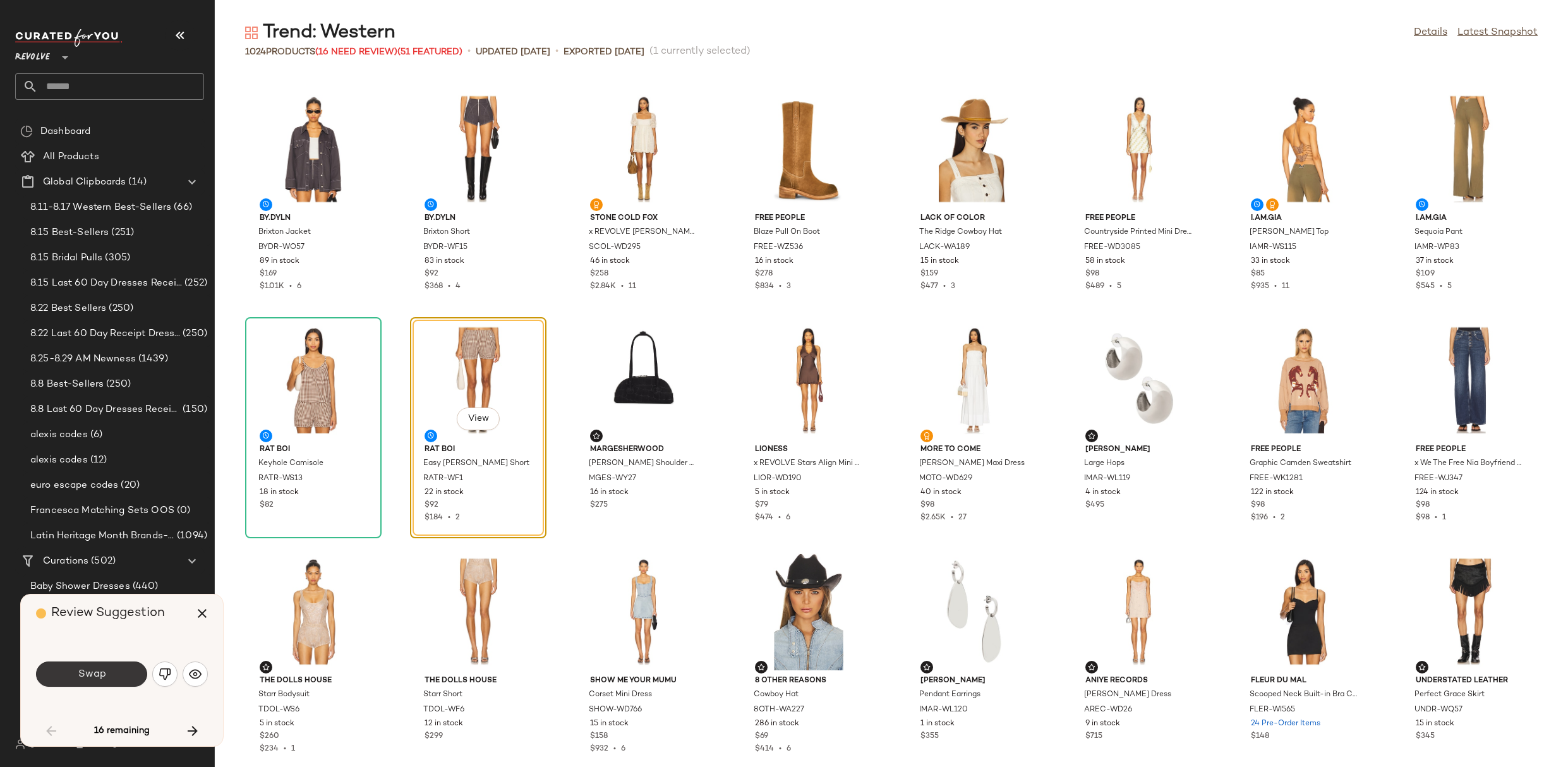
click at [122, 676] on button "Swap" at bounding box center [92, 674] width 111 height 25
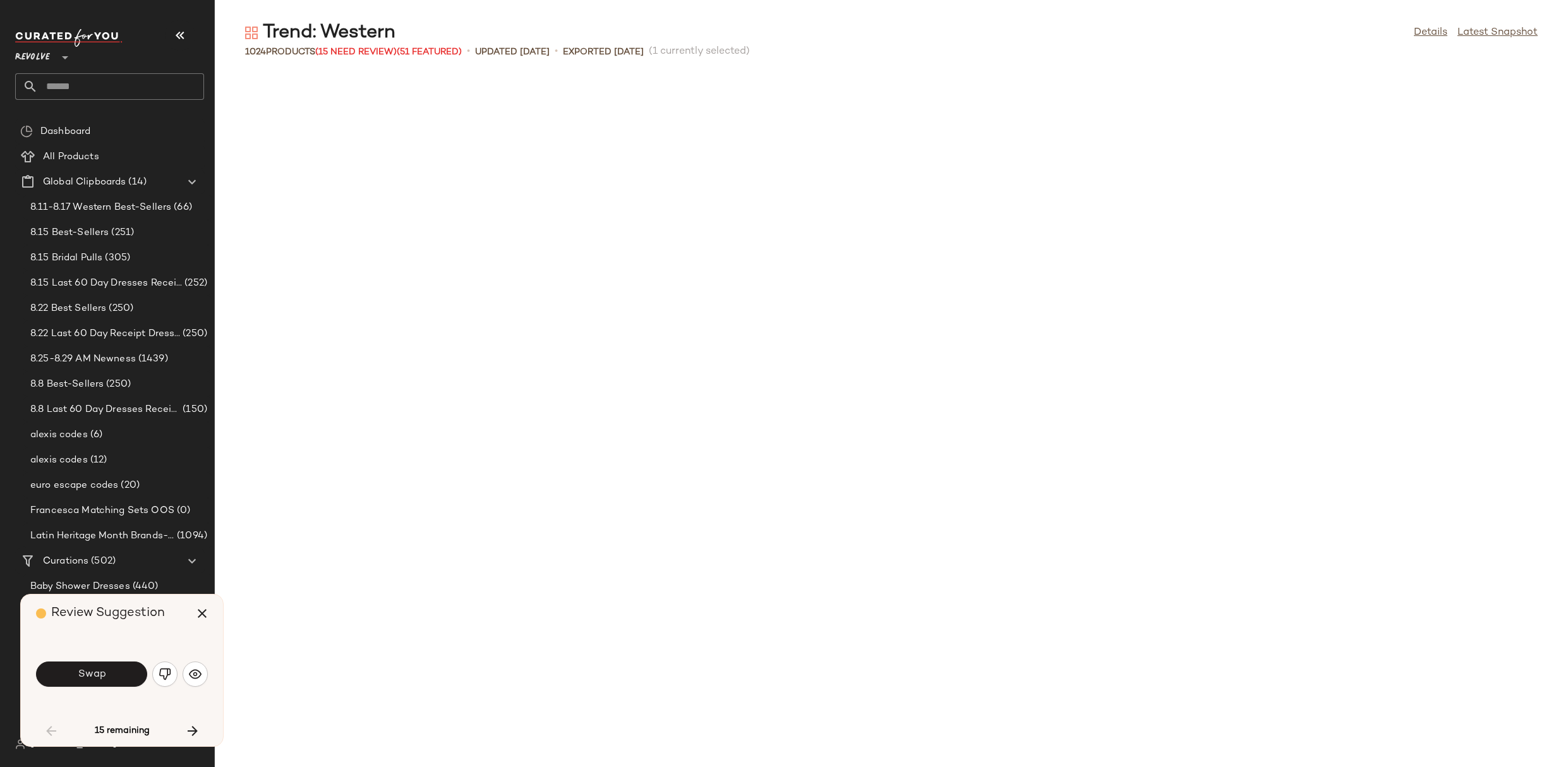
scroll to position [1388, 0]
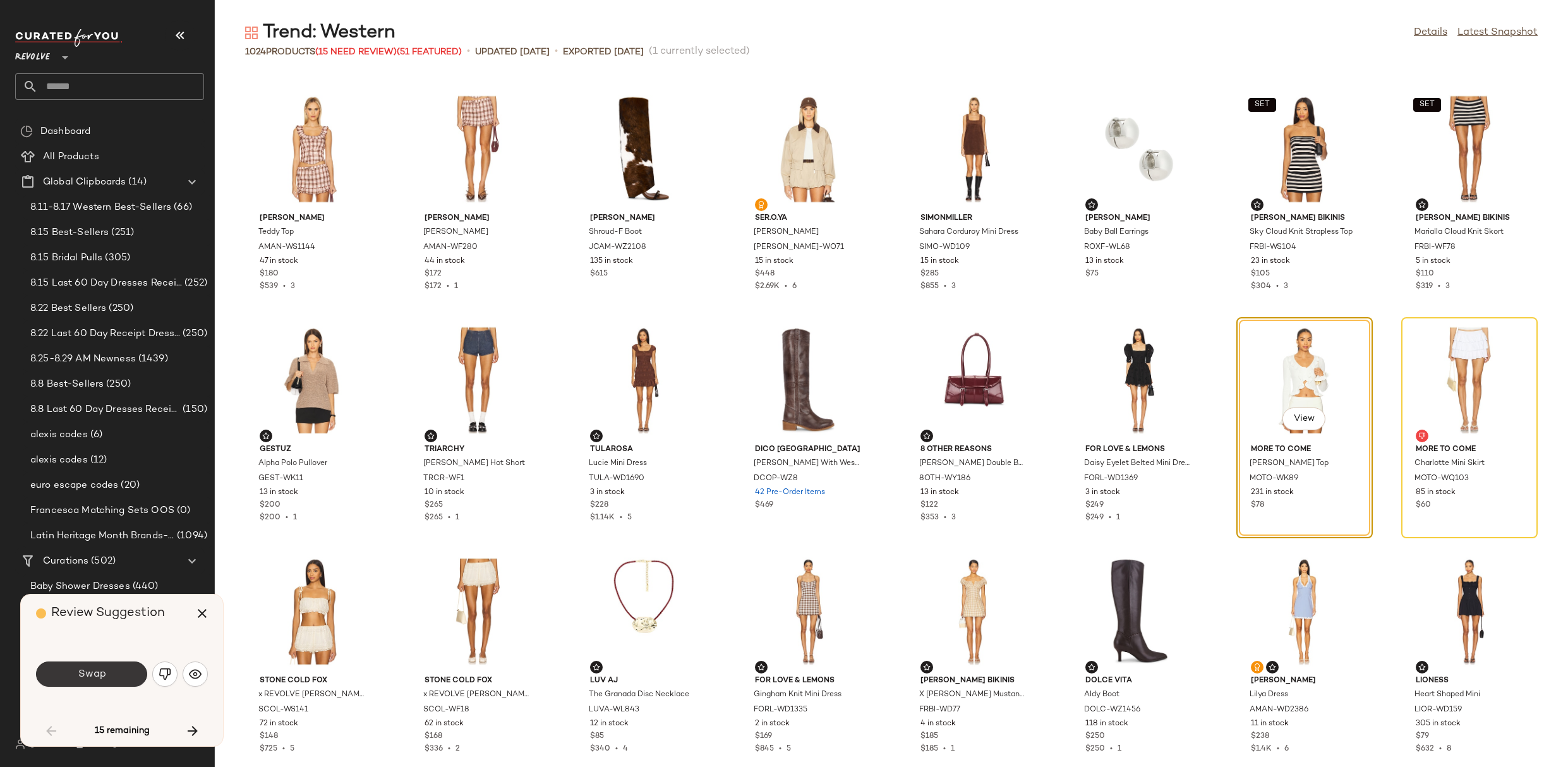
click at [114, 669] on button "Swap" at bounding box center [92, 674] width 111 height 25
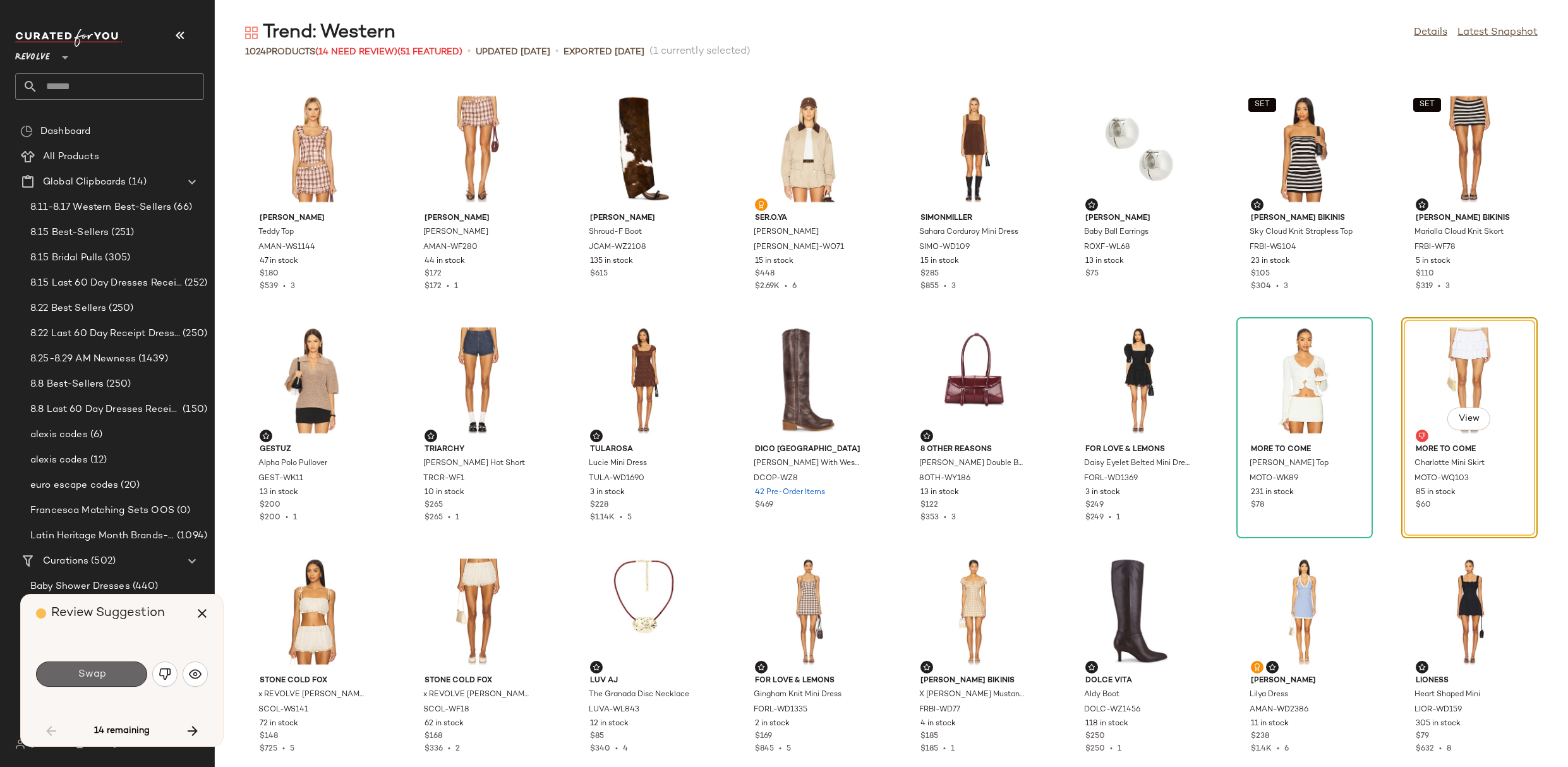
click at [99, 682] on button "Swap" at bounding box center [92, 674] width 111 height 25
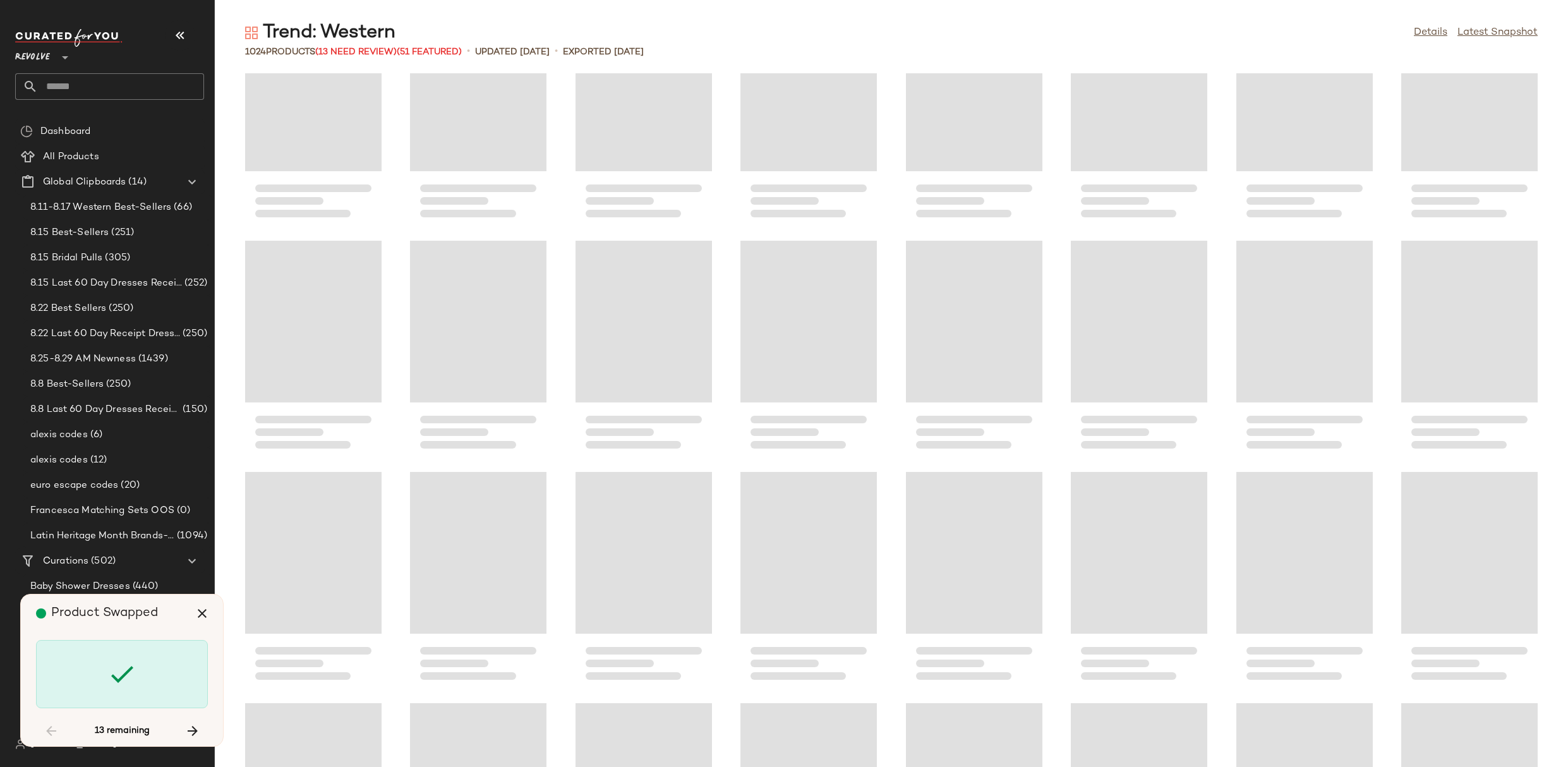
scroll to position [4007, 0]
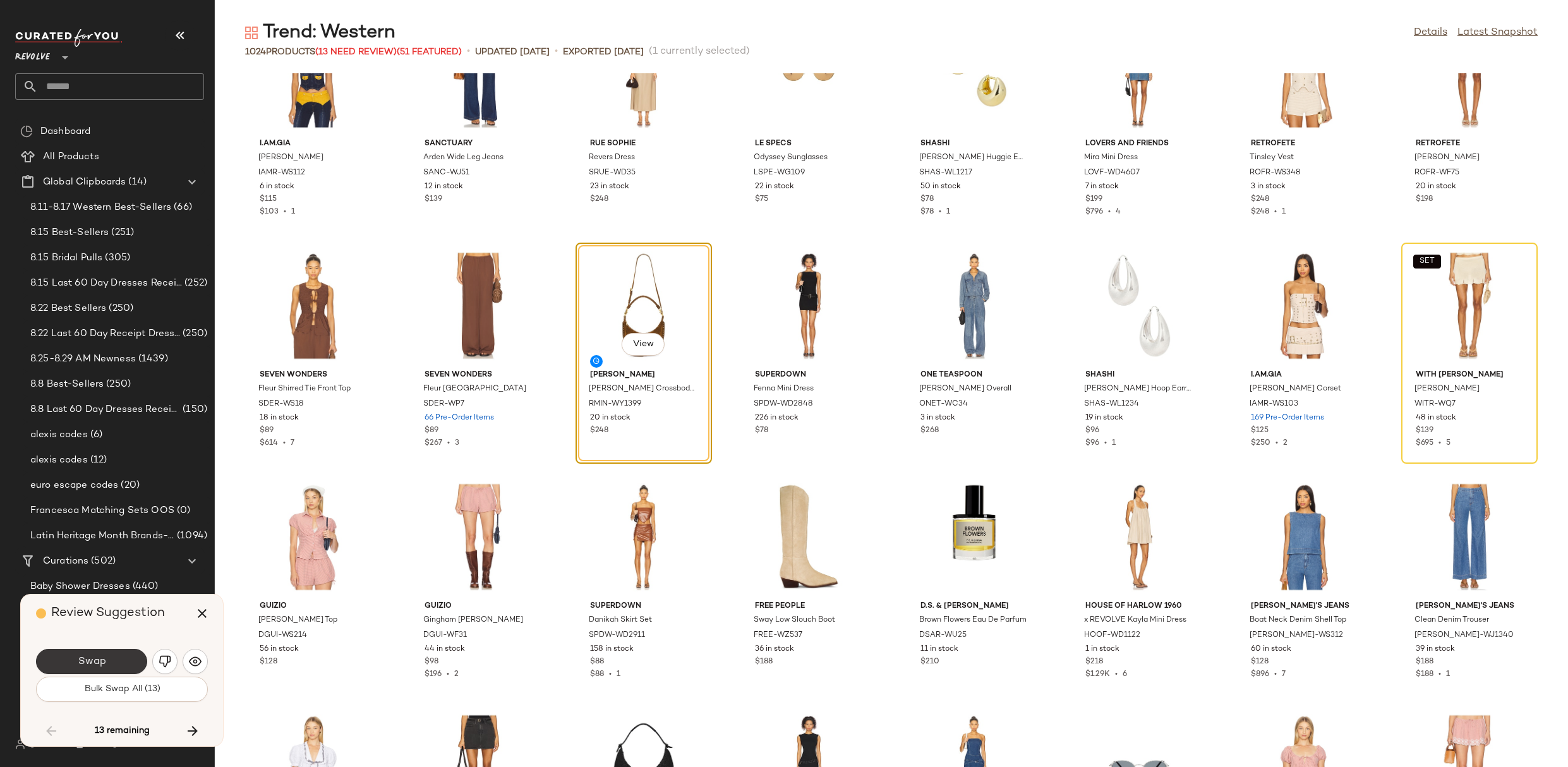
click at [99, 662] on span "Swap" at bounding box center [91, 662] width 29 height 12
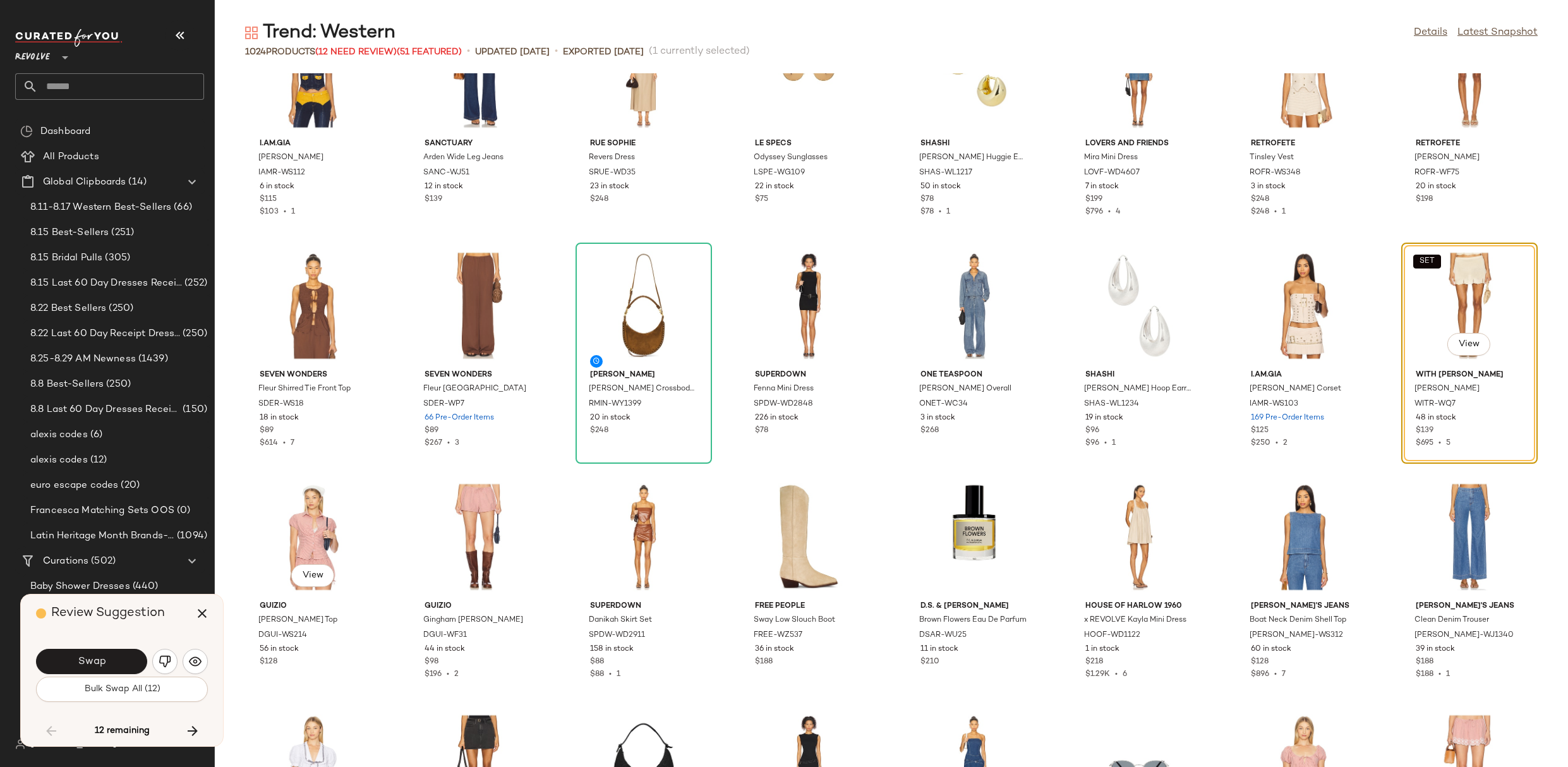
scroll to position [3932, 0]
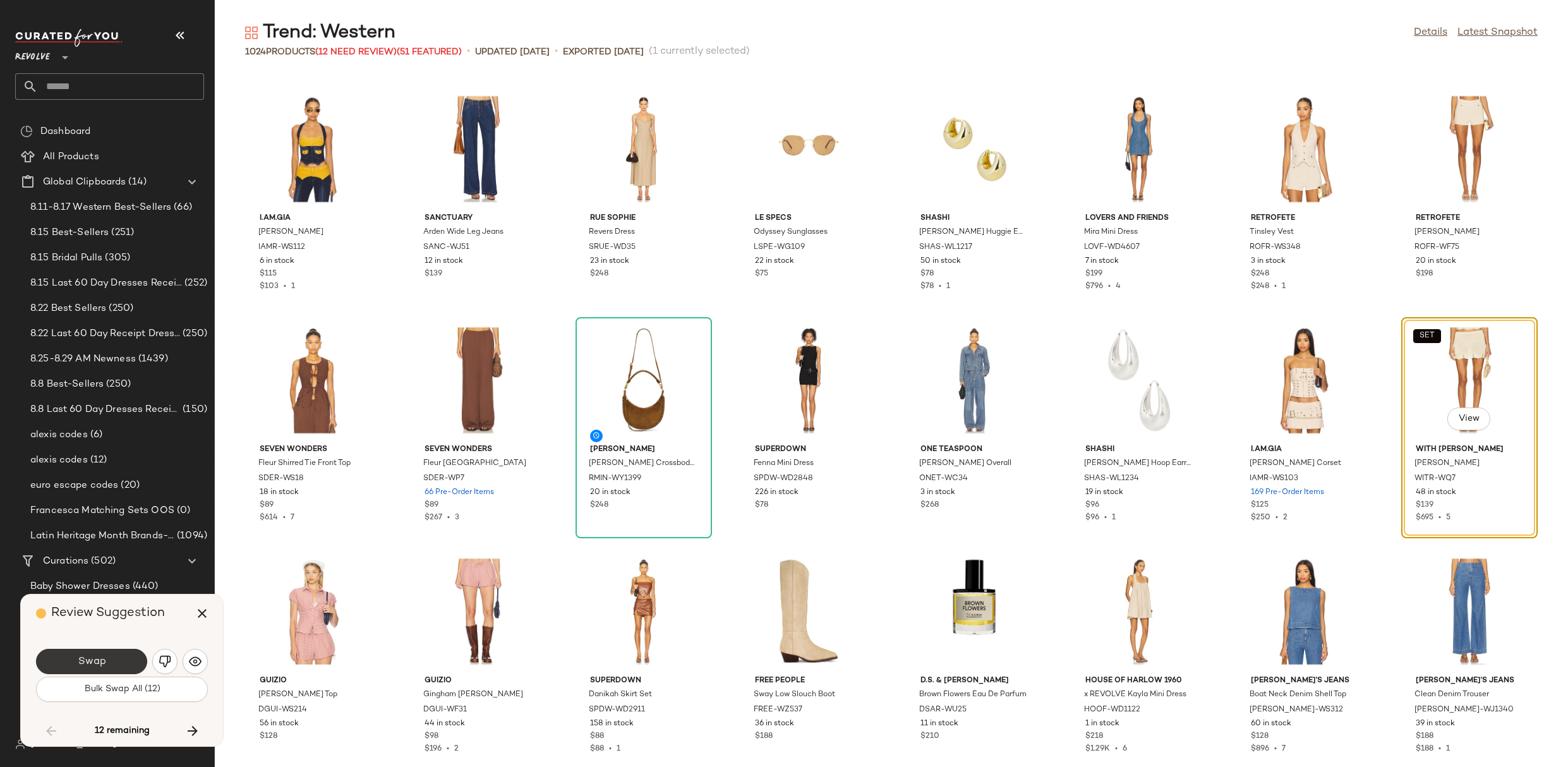
click at [116, 651] on button "Swap" at bounding box center [92, 661] width 111 height 25
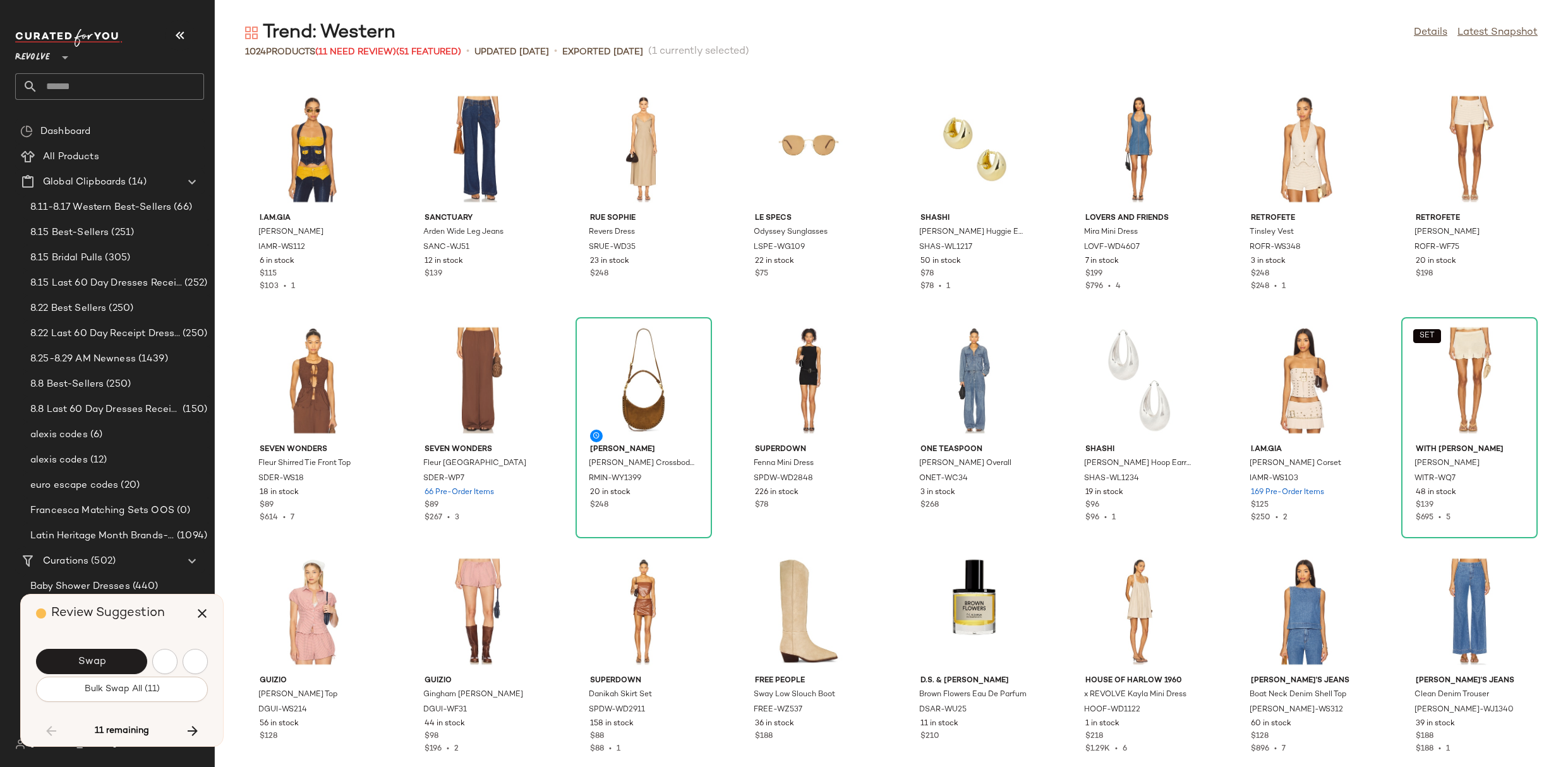
scroll to position [4858, 0]
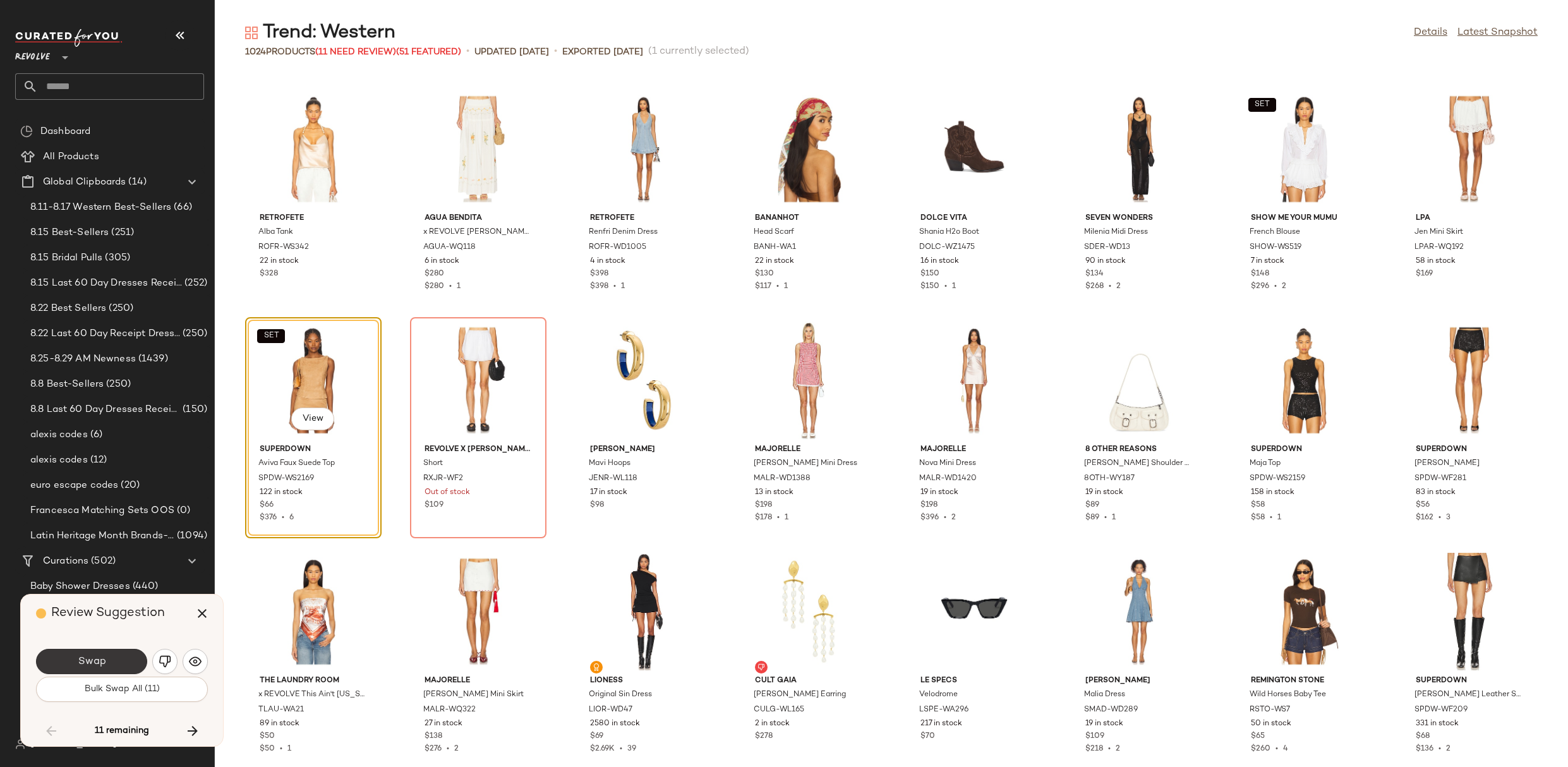
click at [127, 665] on button "Swap" at bounding box center [92, 661] width 111 height 25
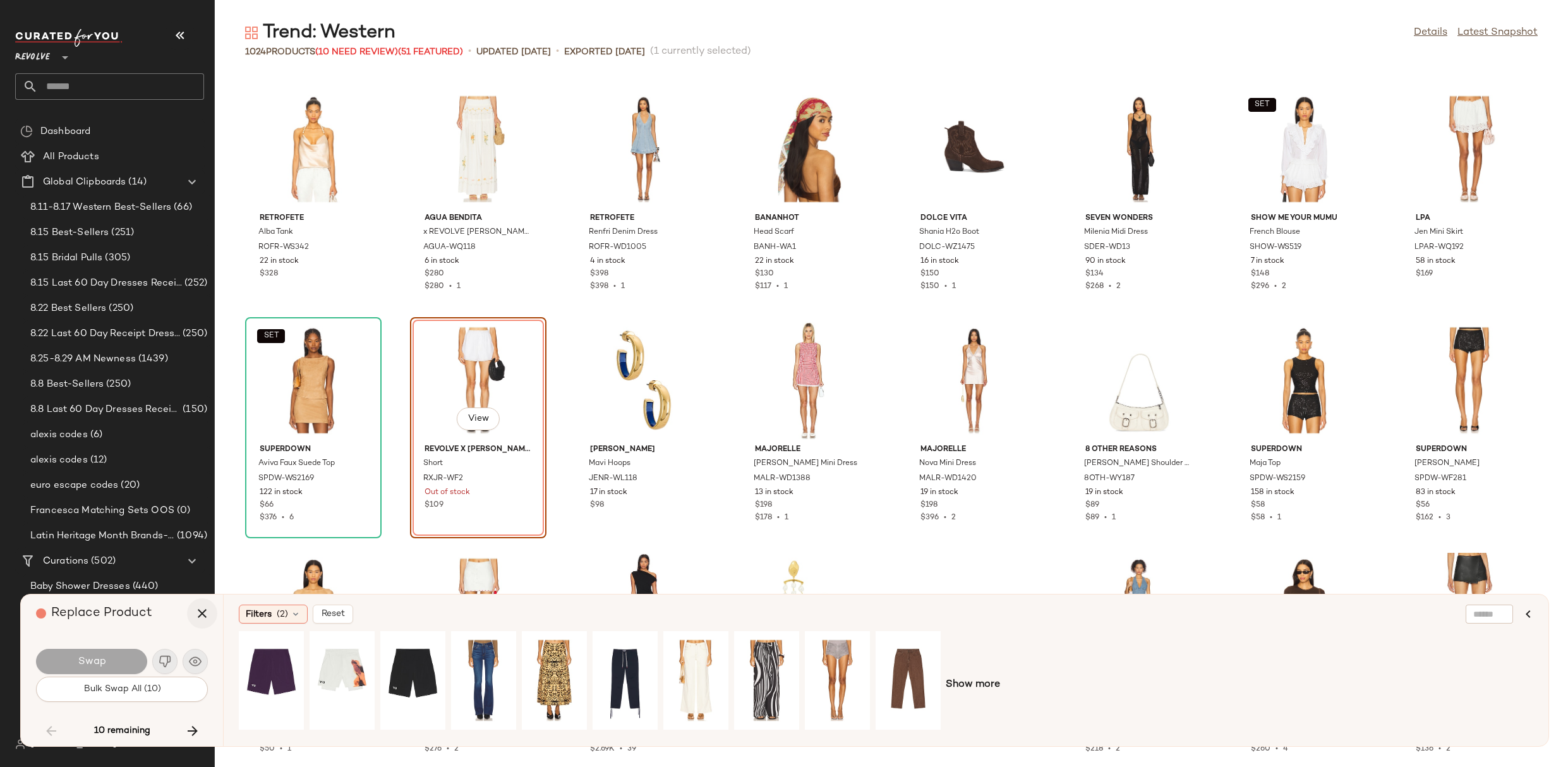
click at [203, 613] on icon "button" at bounding box center [201, 613] width 15 height 15
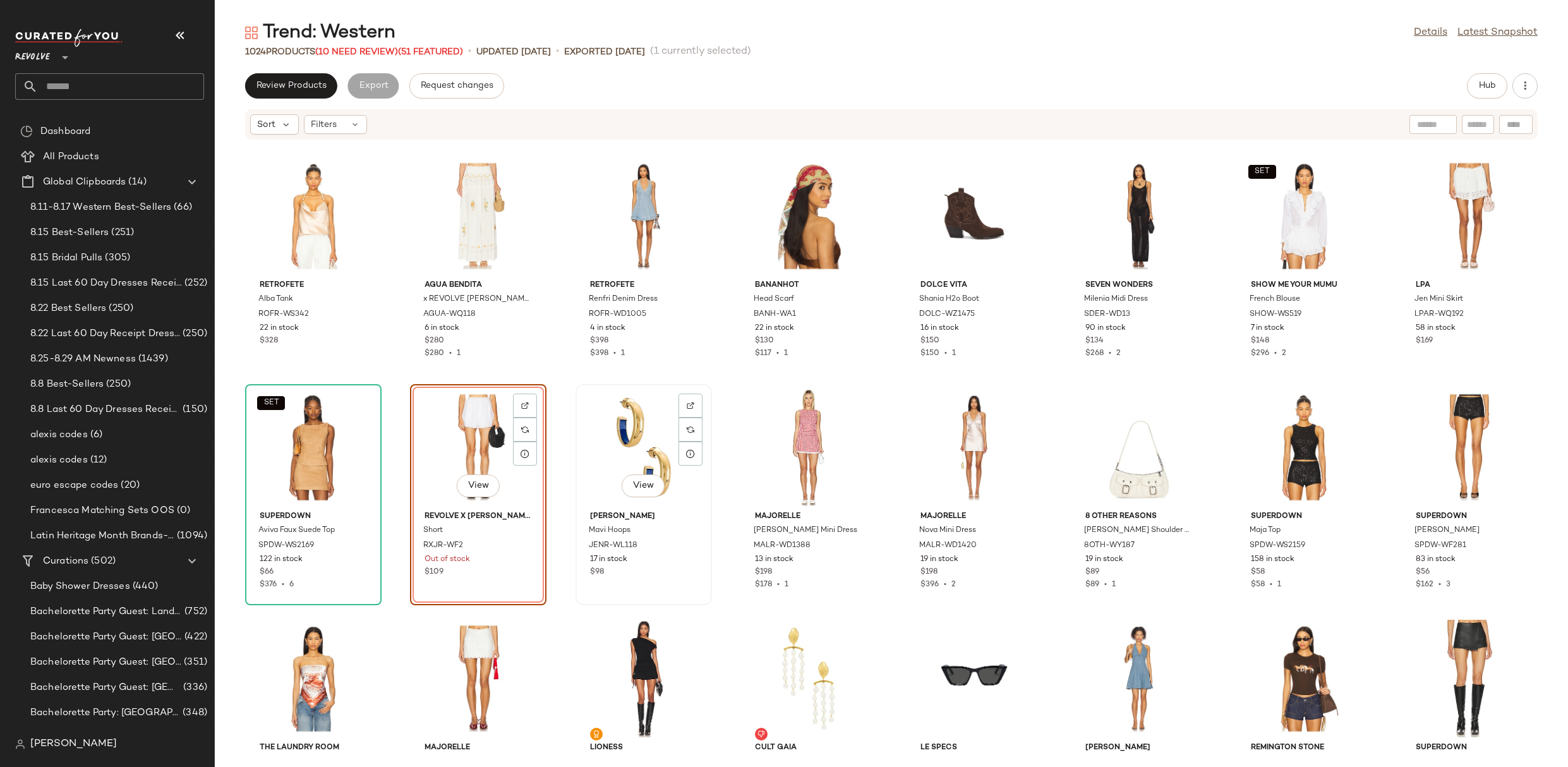
click at [608, 455] on div "View" at bounding box center [644, 447] width 127 height 117
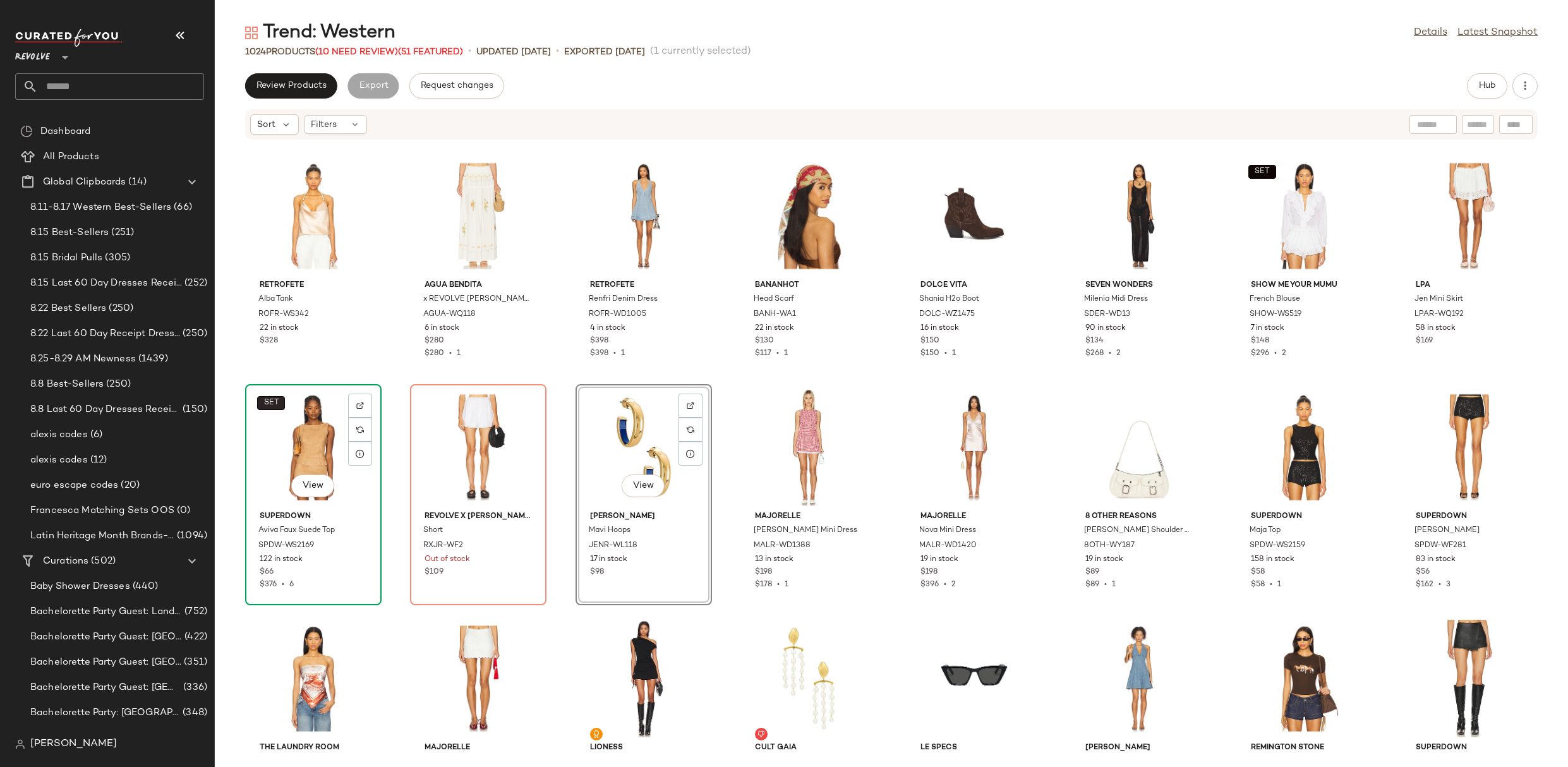
click at [275, 402] on span "SET" at bounding box center [271, 403] width 16 height 9
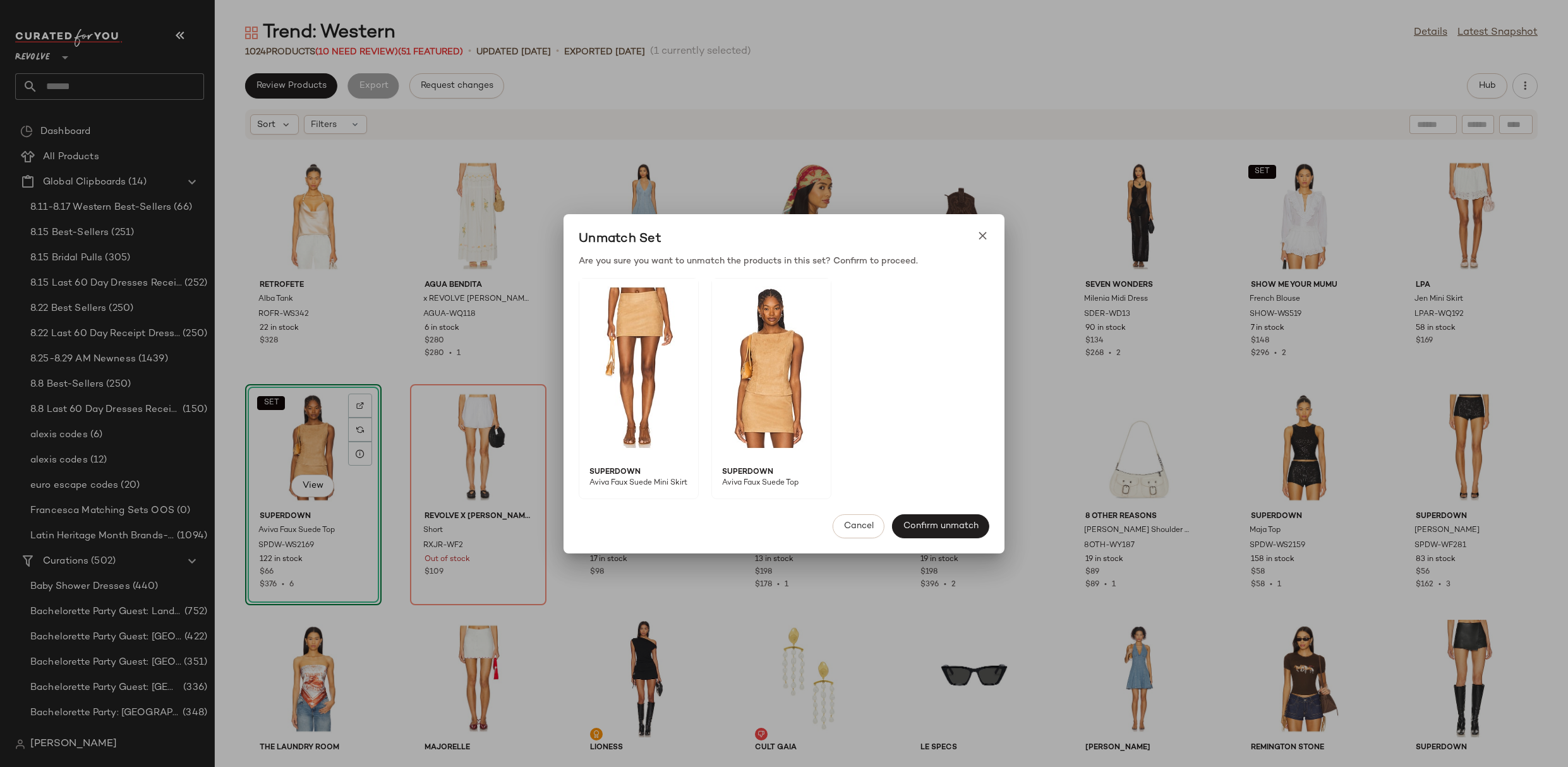
click at [611, 476] on span "superdown" at bounding box center [634, 468] width 110 height 21
click at [627, 478] on span "Aviva Faux Suede Mini Skirt" at bounding box center [634, 488] width 110 height 21
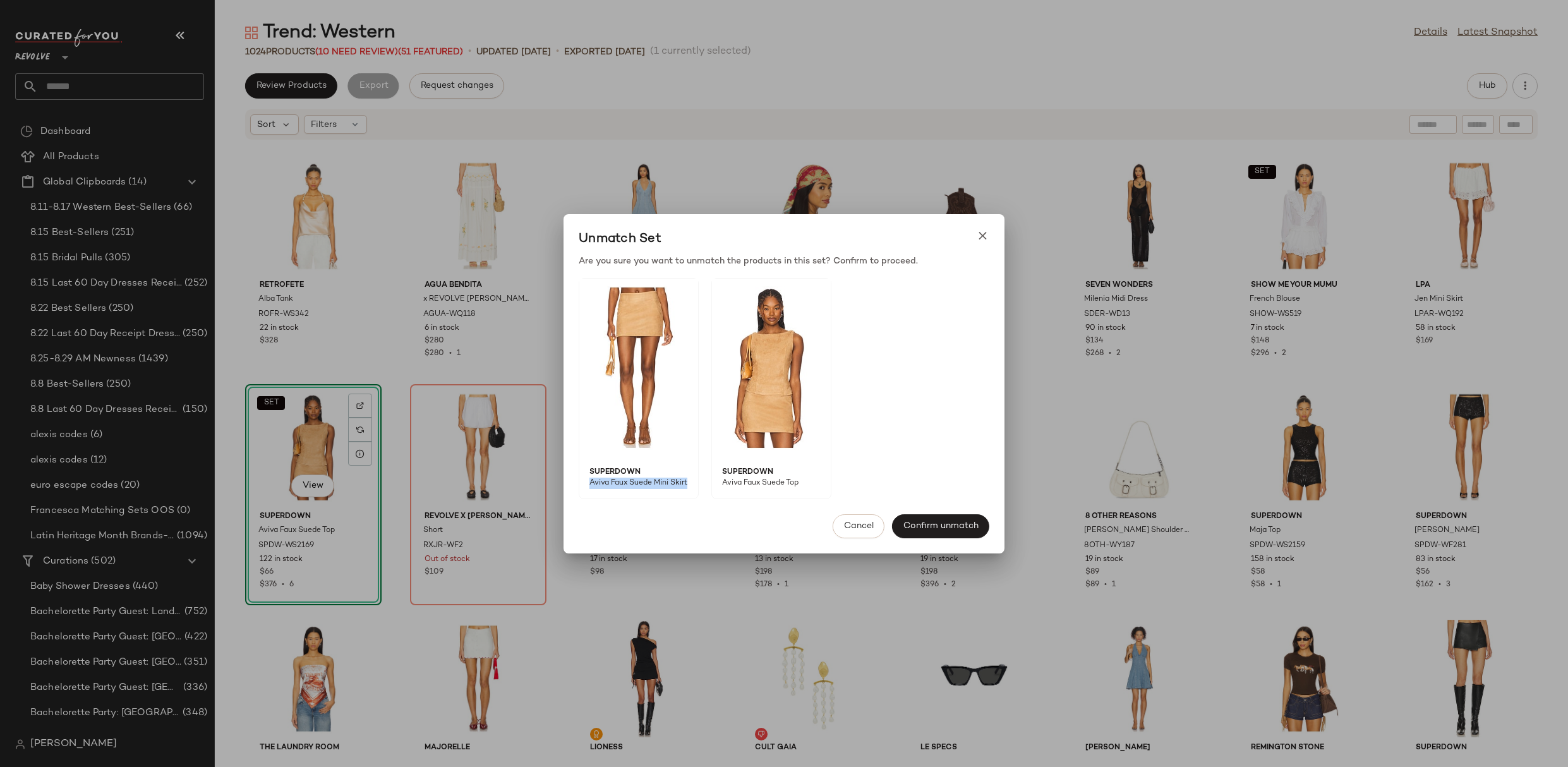
click at [627, 478] on span "Aviva Faux Suede Mini Skirt" at bounding box center [634, 488] width 110 height 21
copy span "Aviva Faux Suede Mini Skirt"
click at [853, 532] on button "Cancel" at bounding box center [859, 527] width 52 height 24
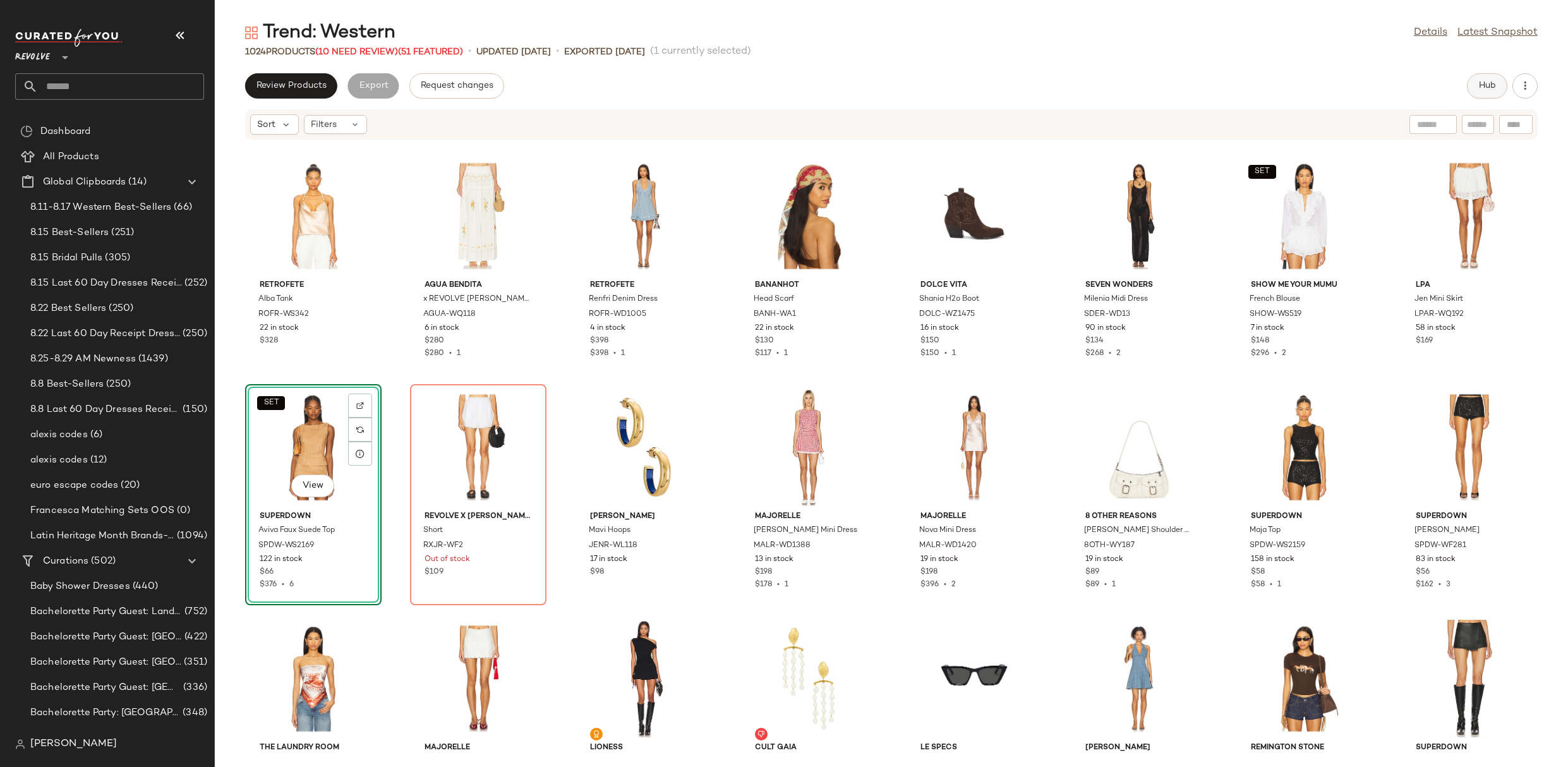
click at [1486, 88] on span "Hub" at bounding box center [1487, 86] width 17 height 10
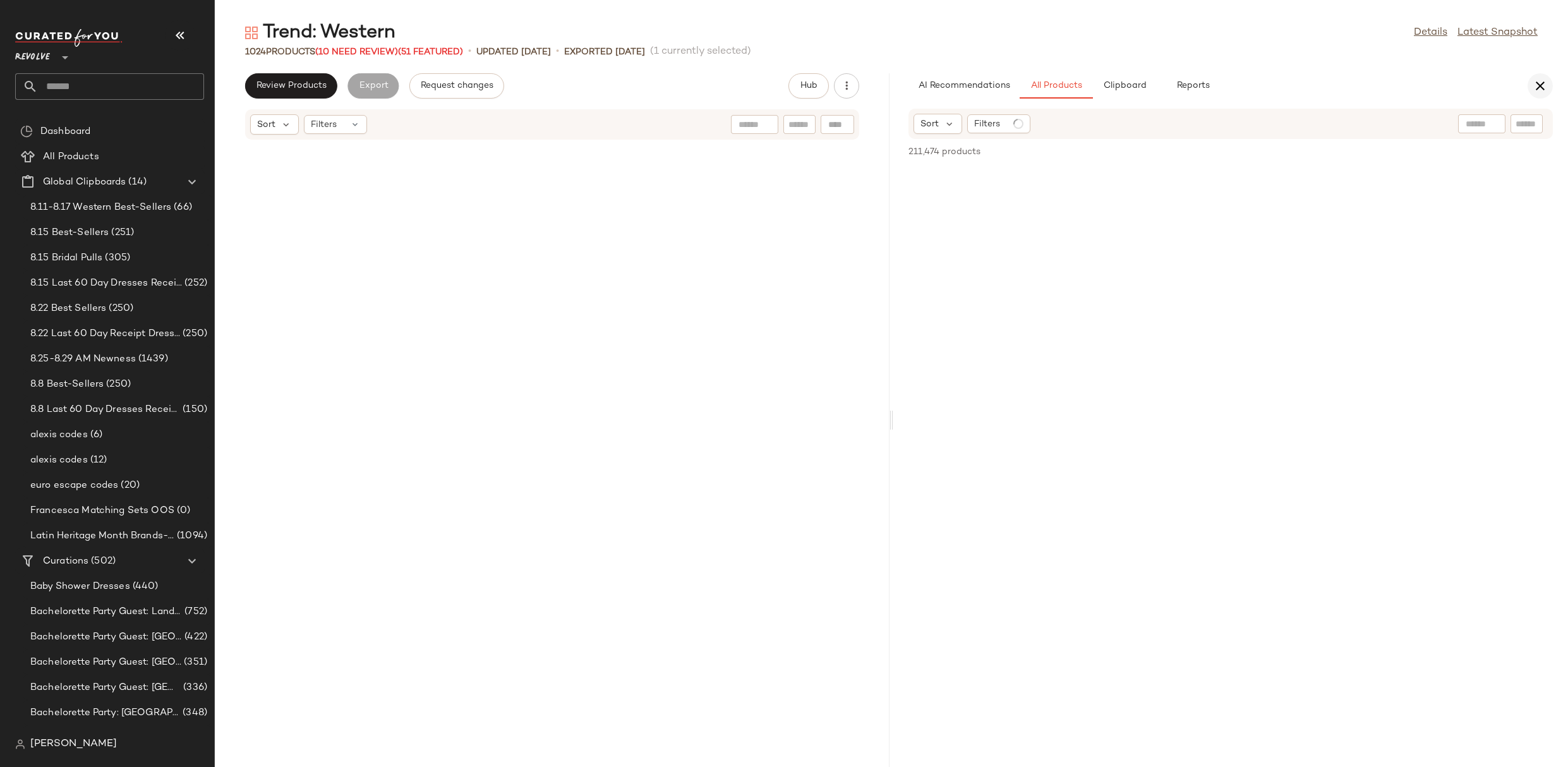
scroll to position [9947, 0]
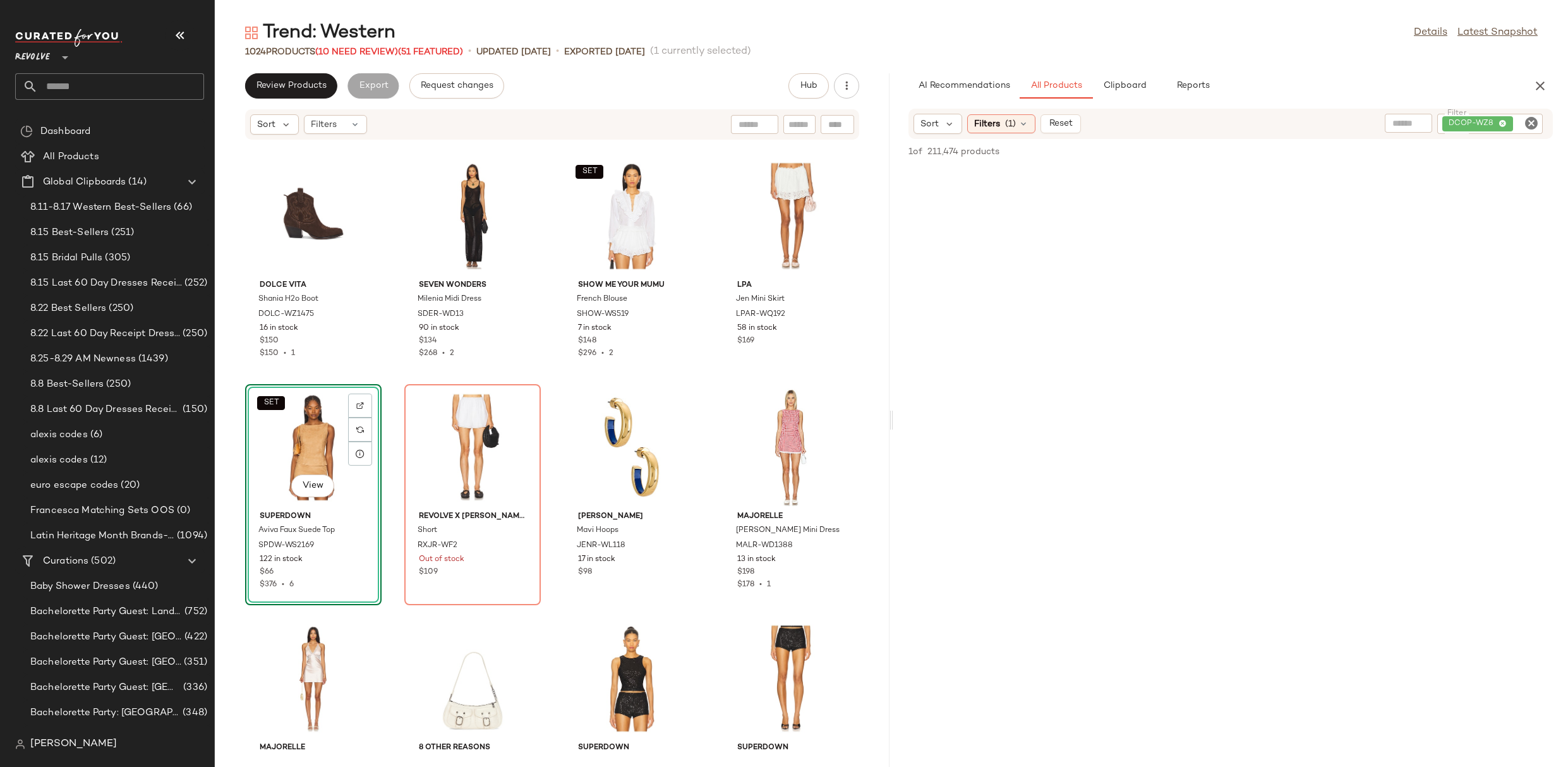
click at [1528, 121] on icon "Clear Filter" at bounding box center [1531, 122] width 15 height 15
paste input "**********"
type input "**********"
click at [1014, 122] on span "(1)" at bounding box center [1010, 123] width 10 height 13
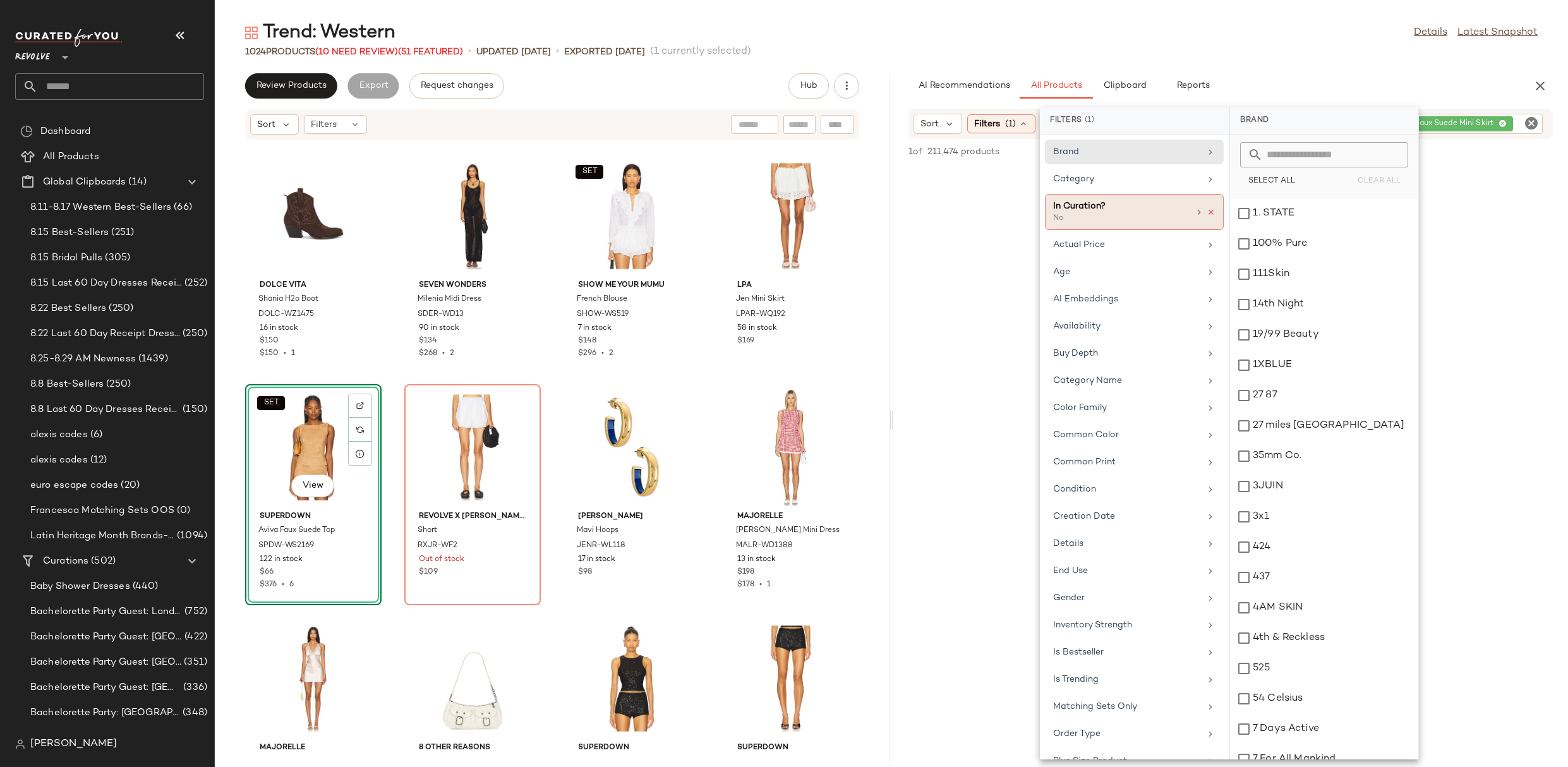
click at [1210, 212] on icon at bounding box center [1211, 213] width 9 height 9
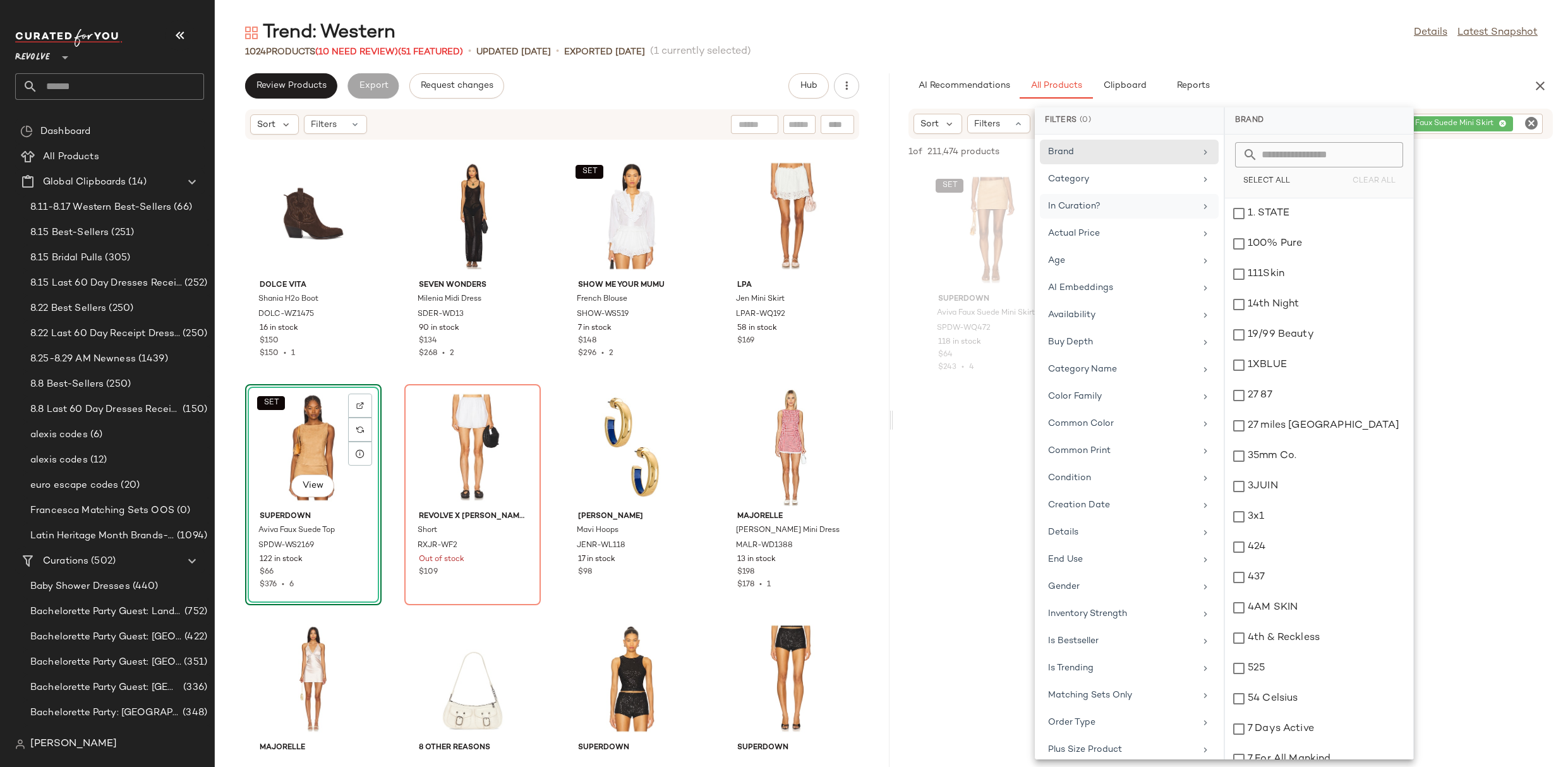
click at [1273, 55] on div "1024 Products (10 Need Review) (51 Featured) • updated Aug 25th • Exported Aug …" at bounding box center [892, 51] width 1353 height 13
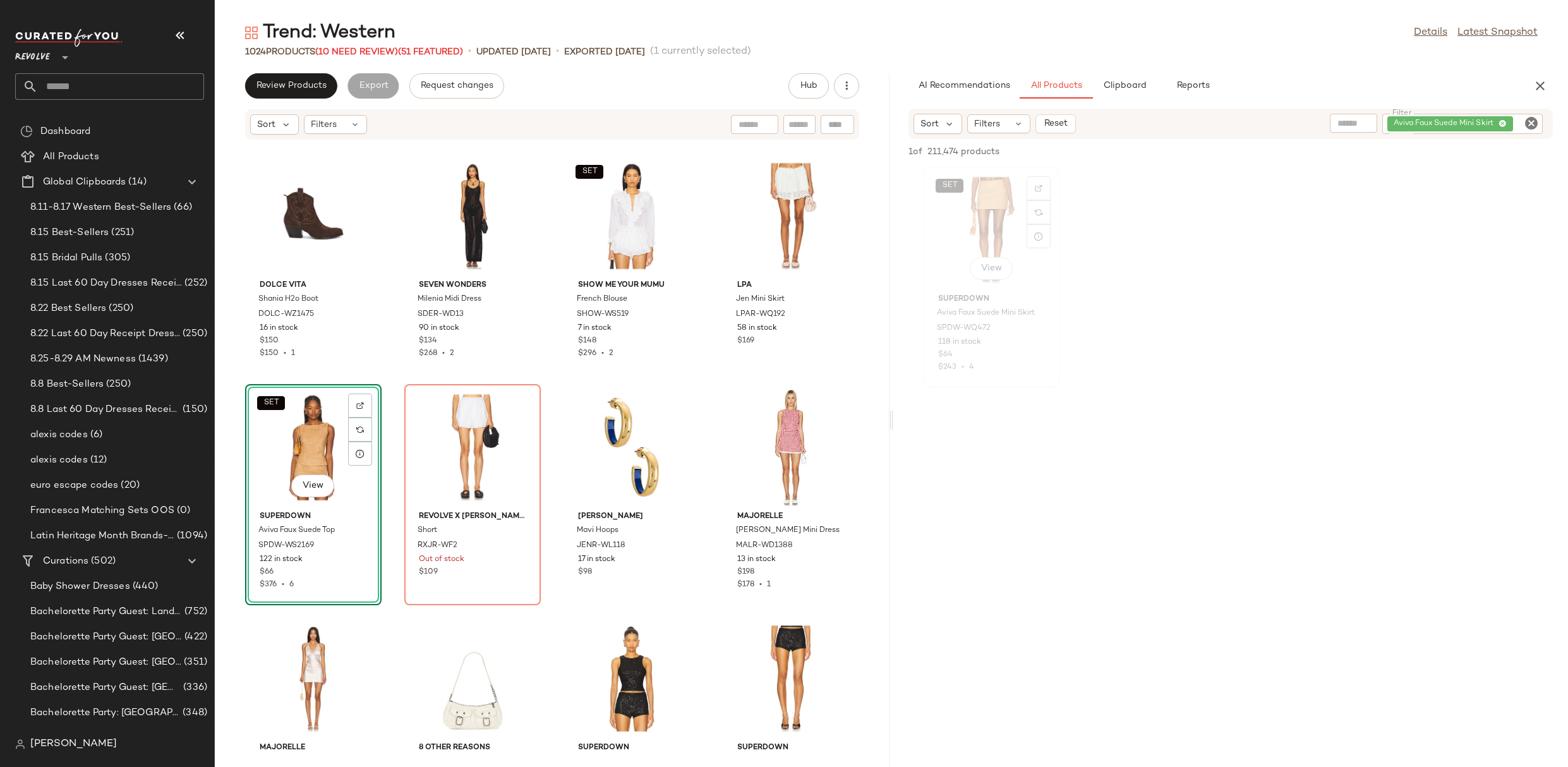
click at [1009, 190] on div "SET View" at bounding box center [991, 229] width 127 height 117
click at [829, 120] on div at bounding box center [837, 125] width 34 height 19
click at [961, 326] on span "SPDW-WQ472" at bounding box center [964, 328] width 54 height 11
click at [839, 122] on div at bounding box center [837, 125] width 34 height 19
paste input "**********"
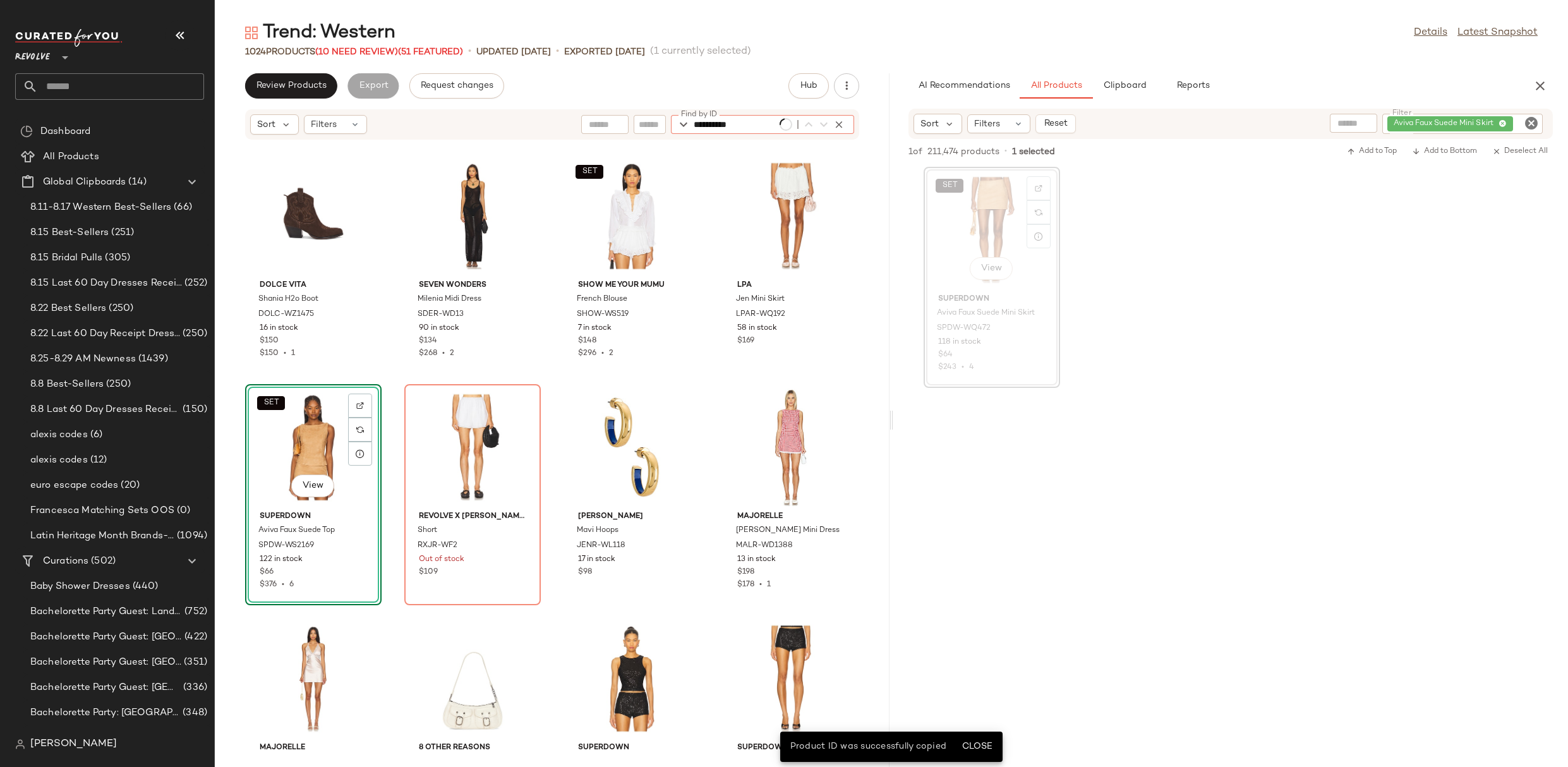
type input "**********"
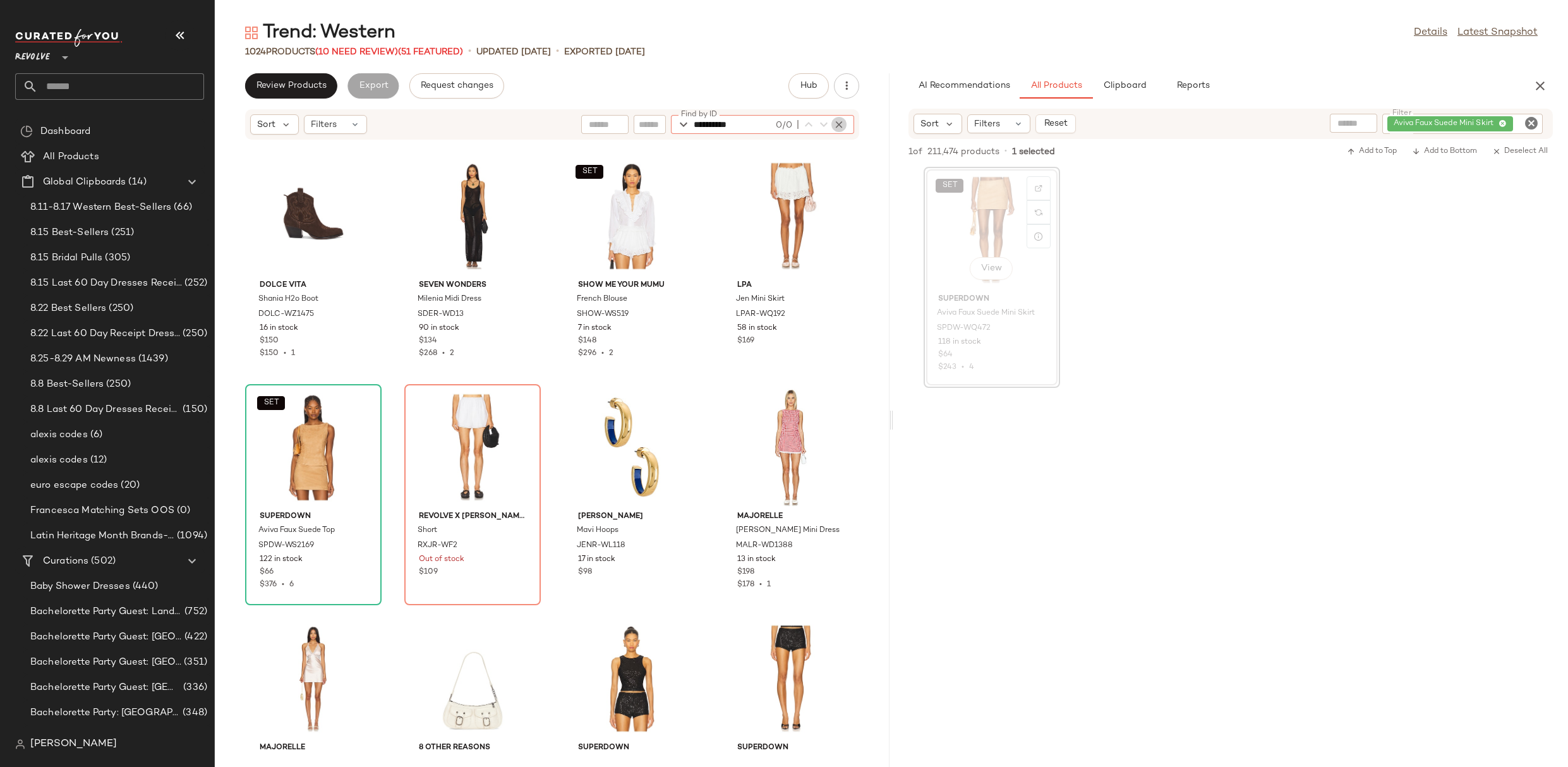
click at [839, 124] on icon "button" at bounding box center [839, 124] width 11 height 11
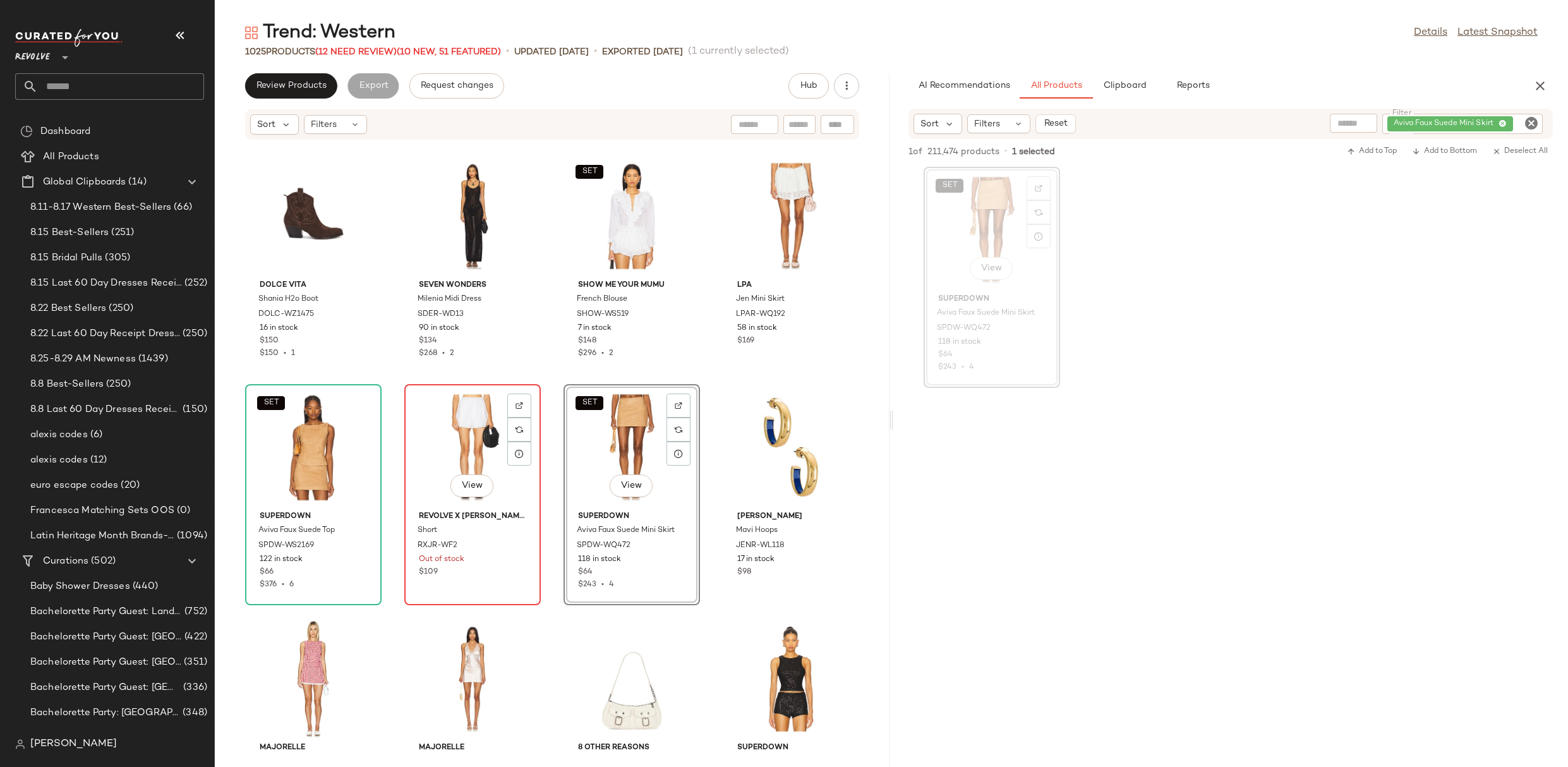
click at [476, 460] on div "View" at bounding box center [472, 447] width 127 height 117
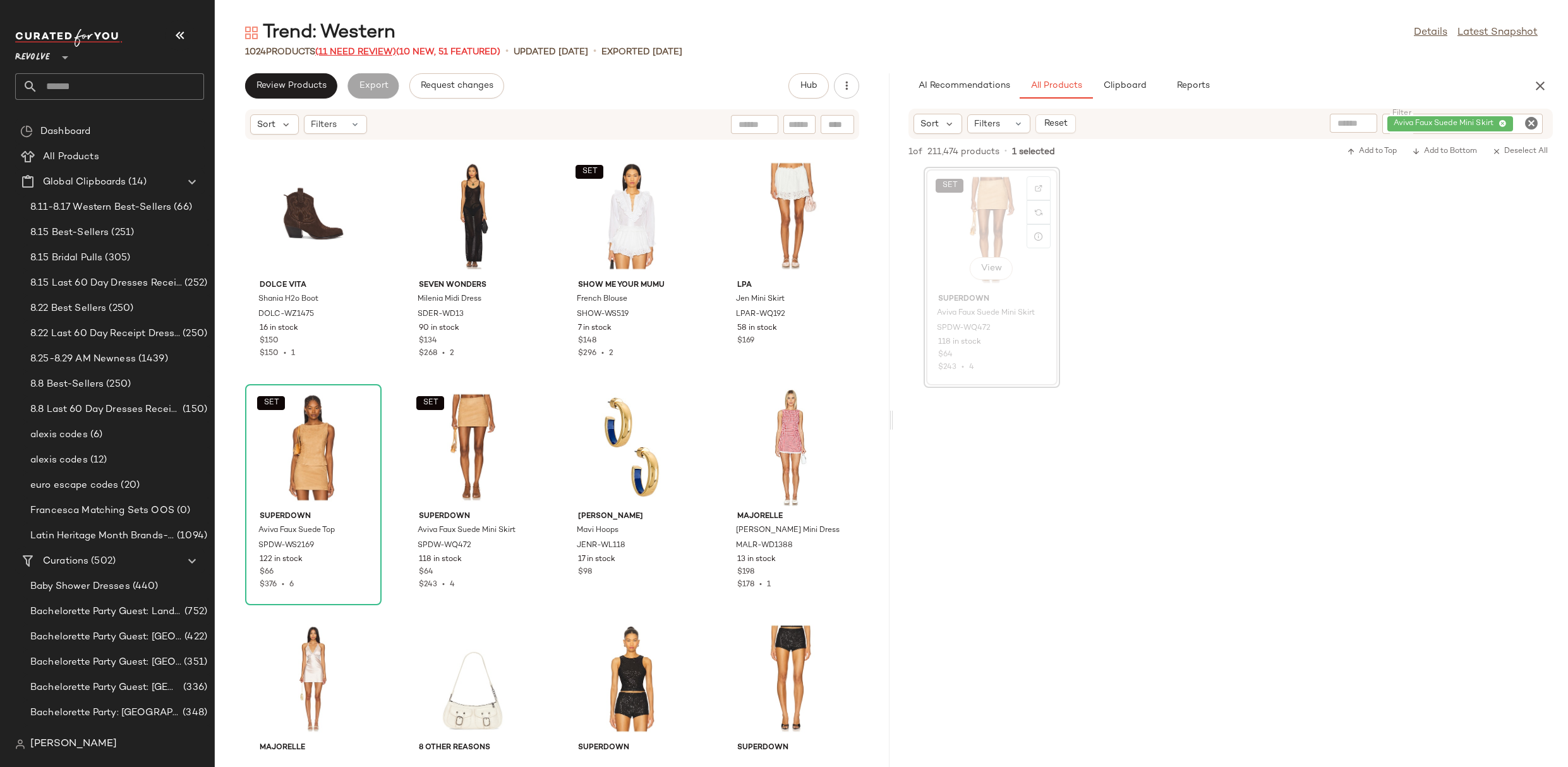
click at [366, 48] on span "(11 Need Review)" at bounding box center [355, 52] width 81 height 10
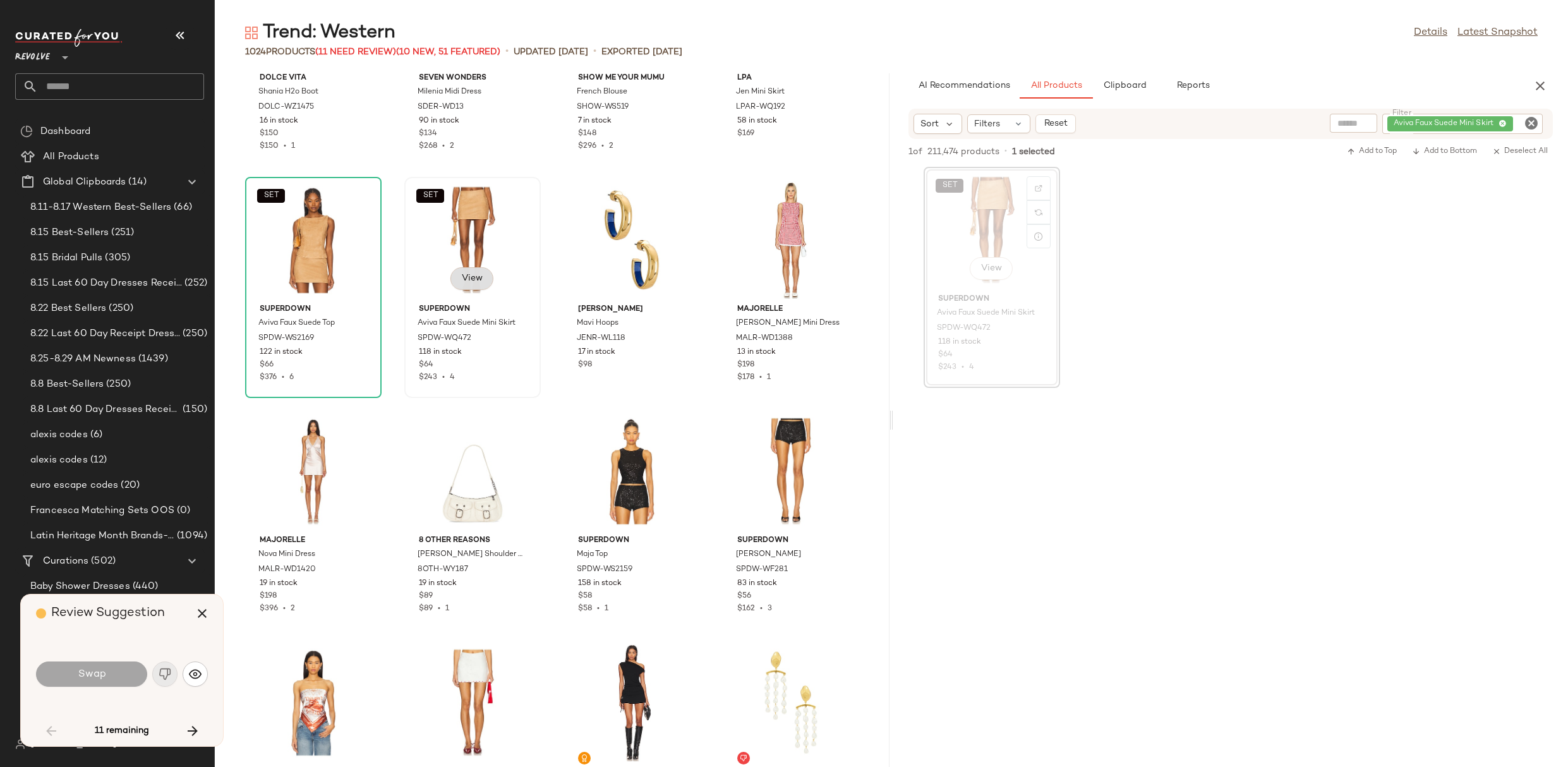
scroll to position [10088, 0]
click at [190, 732] on icon "button" at bounding box center [192, 731] width 15 height 15
click at [192, 732] on div "11 remaining" at bounding box center [122, 731] width 172 height 30
click at [209, 605] on button "button" at bounding box center [202, 613] width 30 height 30
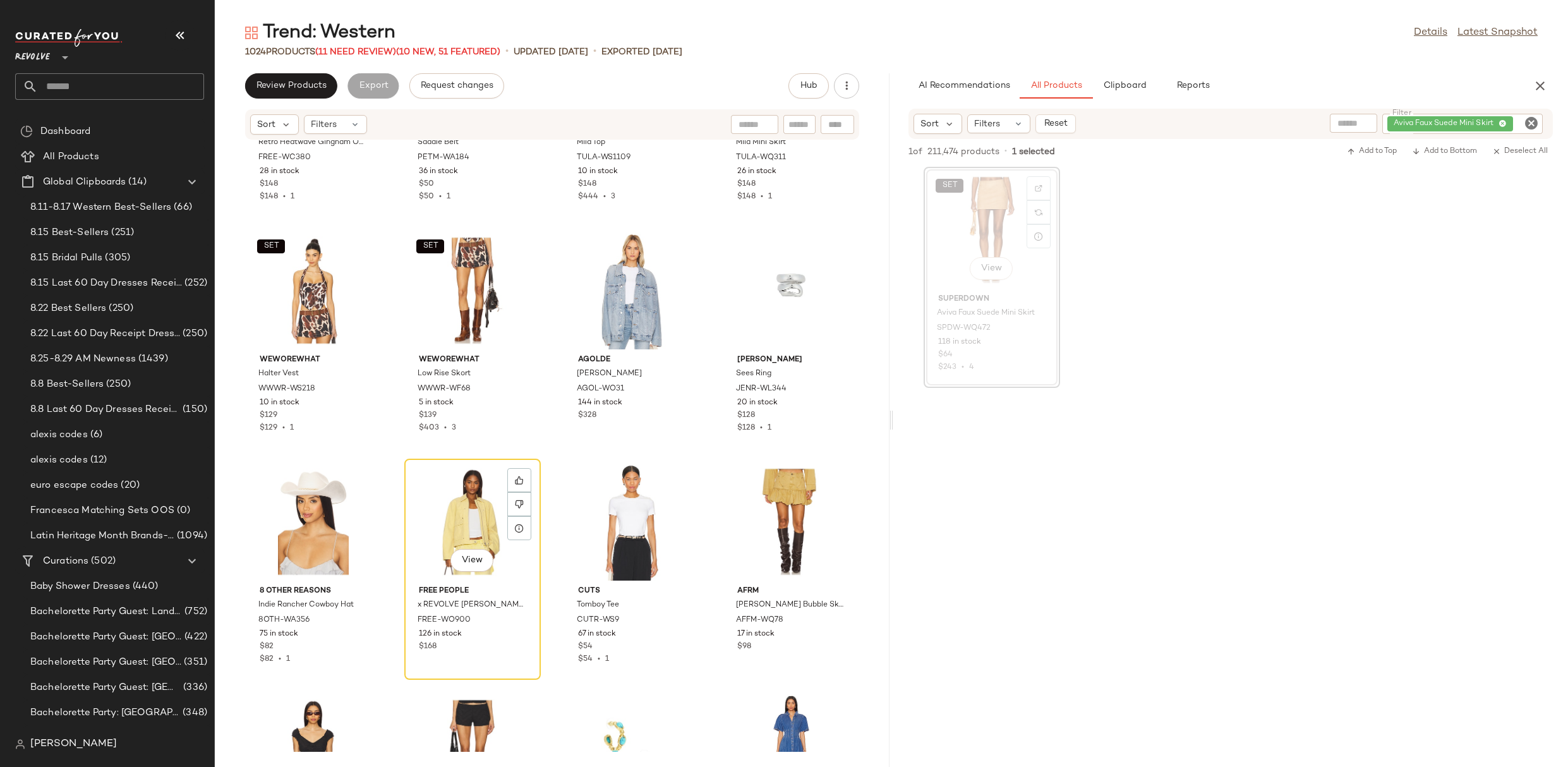
scroll to position [12464, 0]
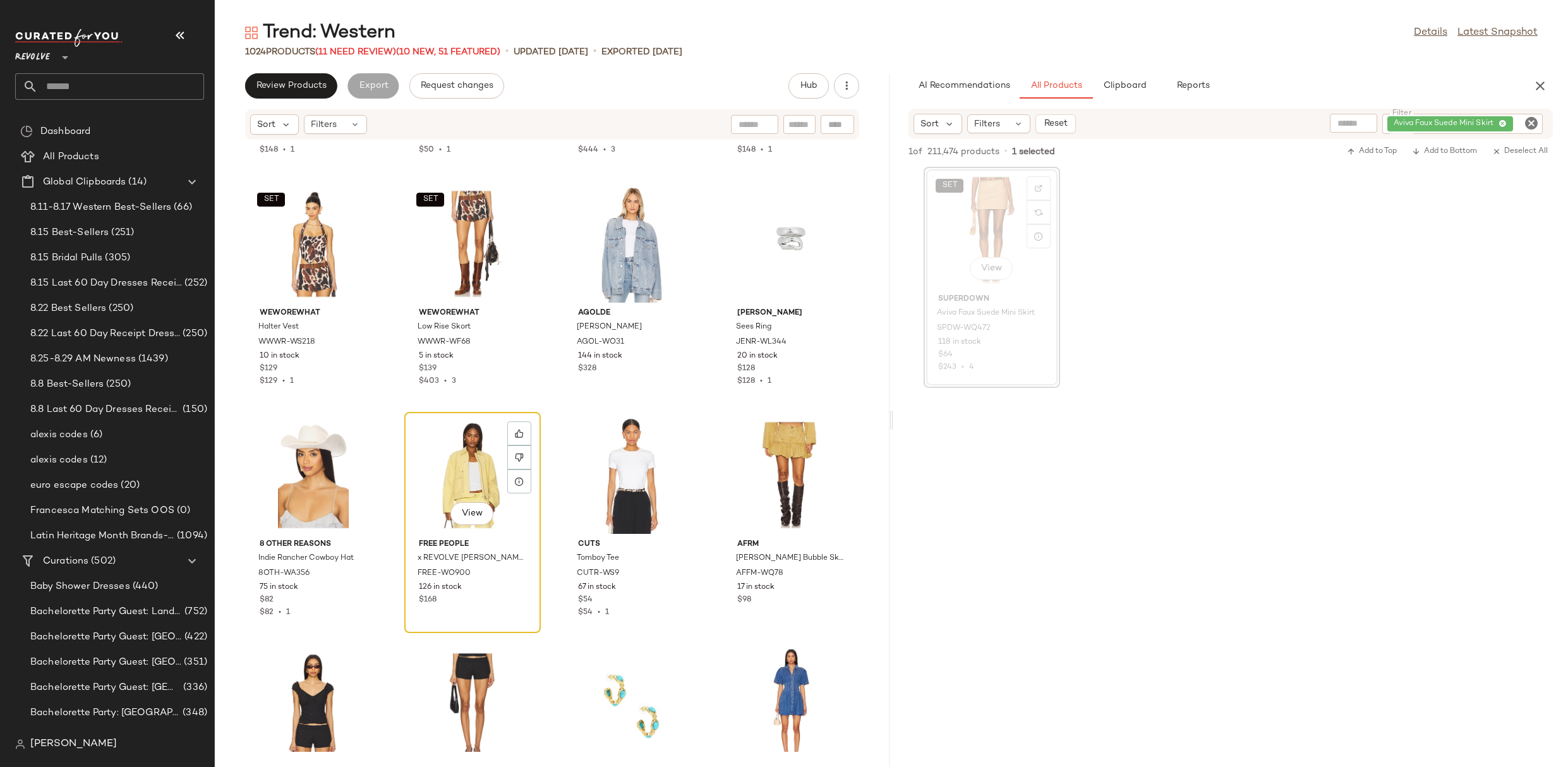
click at [444, 463] on div "View" at bounding box center [472, 475] width 127 height 117
click at [522, 427] on div at bounding box center [519, 434] width 24 height 24
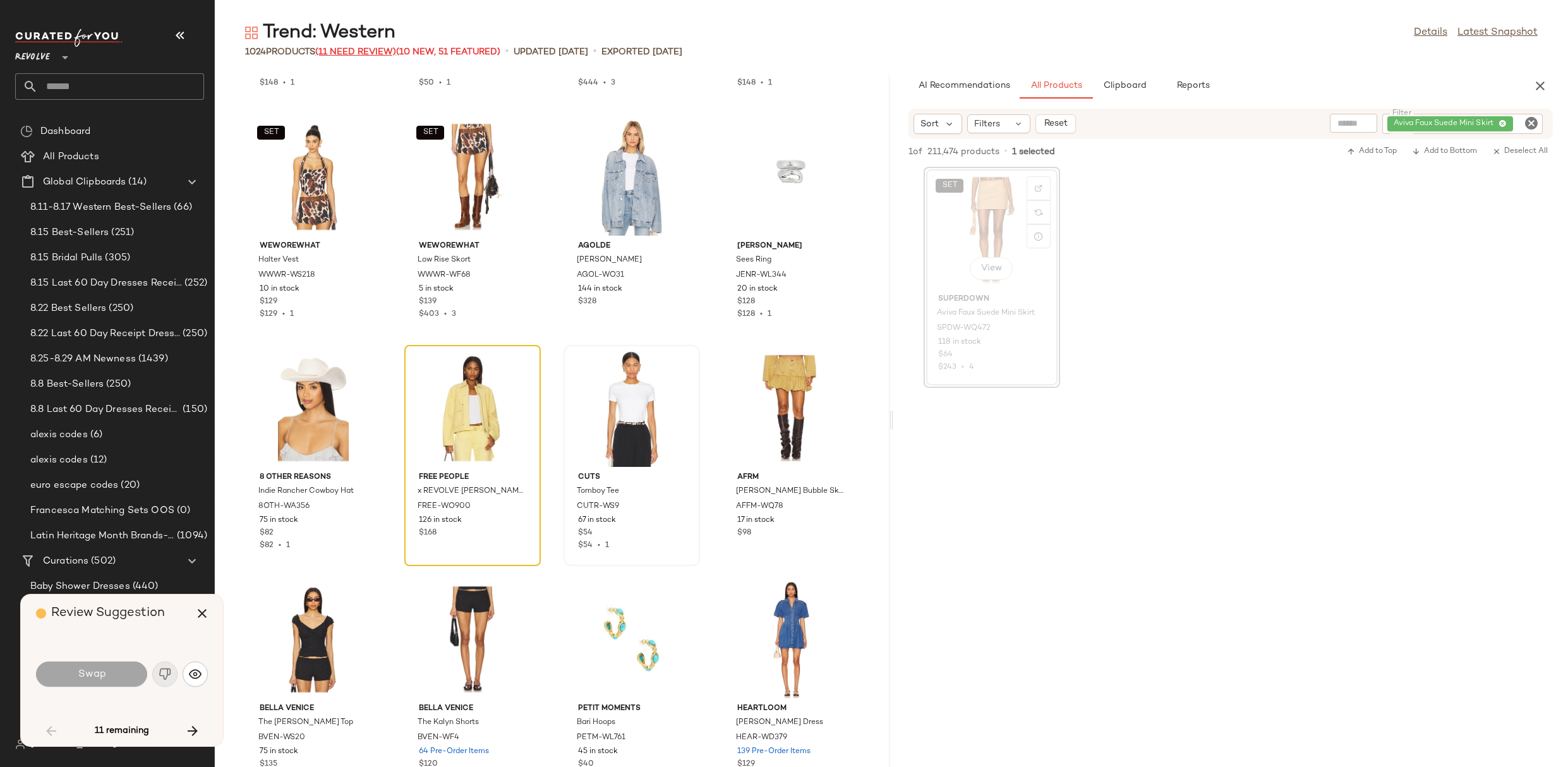
click at [391, 50] on span "(11 Need Review)" at bounding box center [355, 52] width 81 height 10
click at [1542, 85] on icon "button" at bounding box center [1539, 85] width 15 height 15
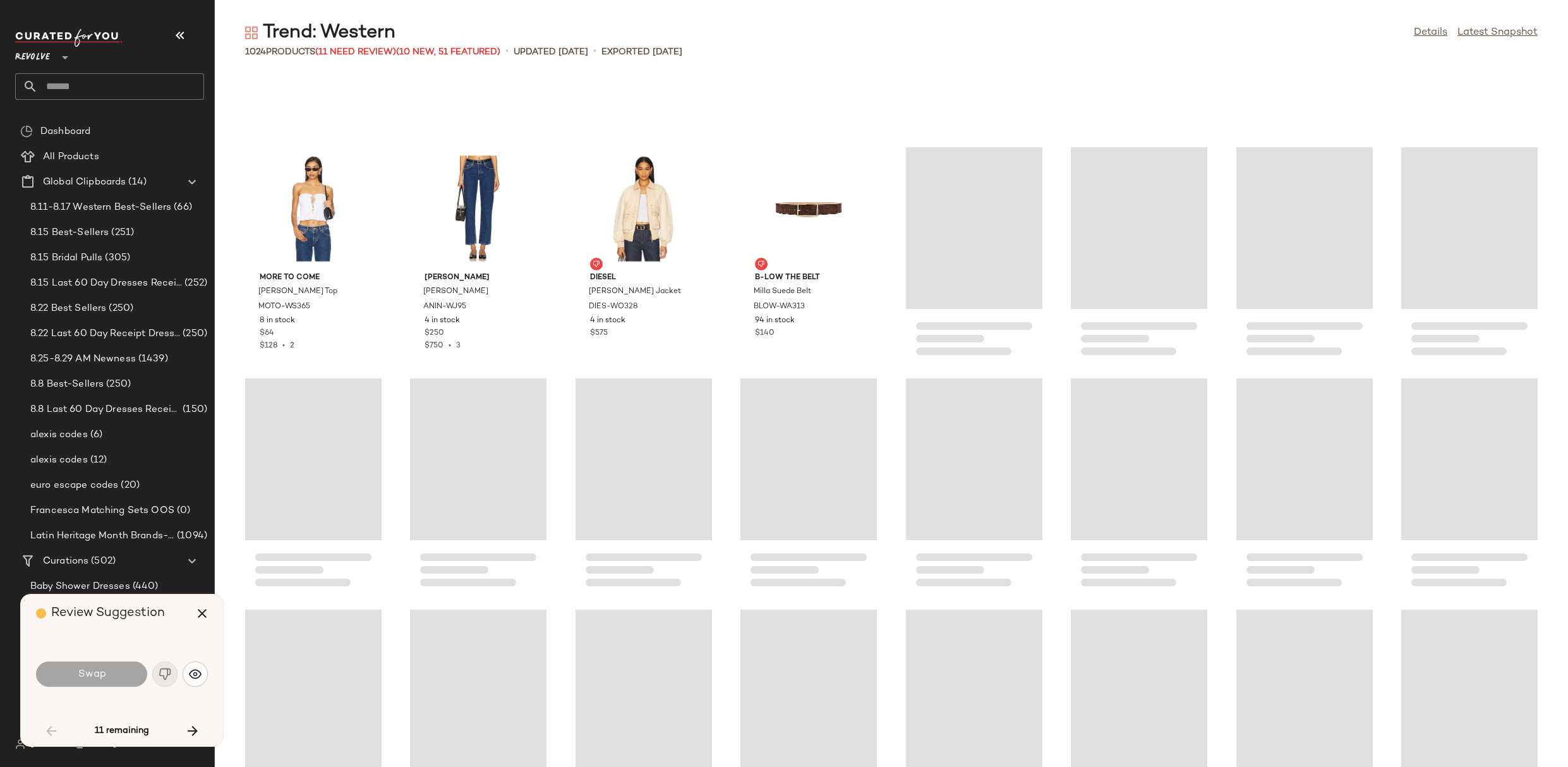
scroll to position [14825, 0]
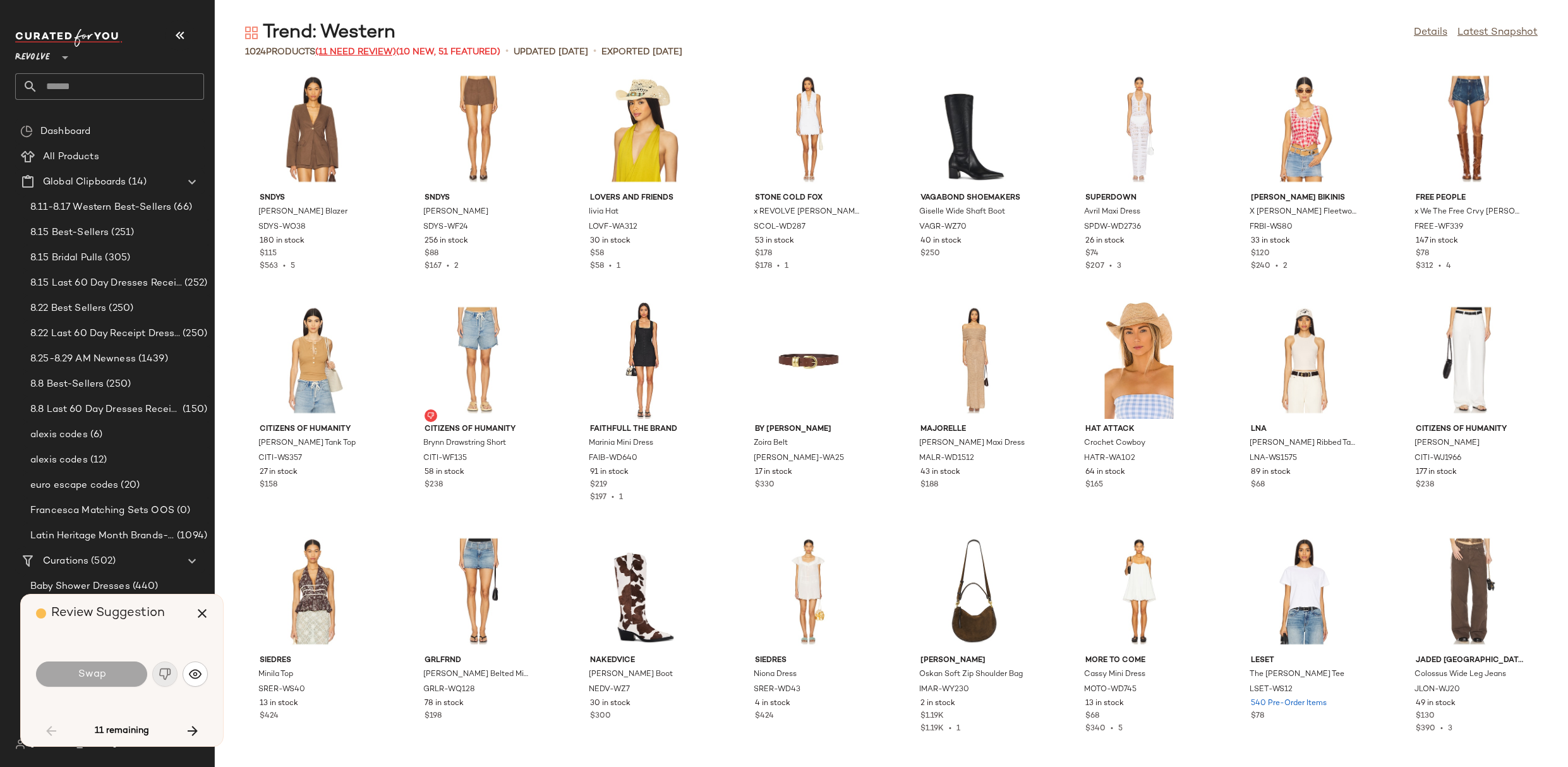
click at [360, 48] on span "(11 Need Review)" at bounding box center [355, 52] width 81 height 10
click at [360, 55] on span "(11 Need Review)" at bounding box center [355, 52] width 81 height 10
click at [356, 48] on span "(11 Need Review)" at bounding box center [355, 52] width 81 height 10
click at [201, 608] on icon "button" at bounding box center [201, 613] width 15 height 15
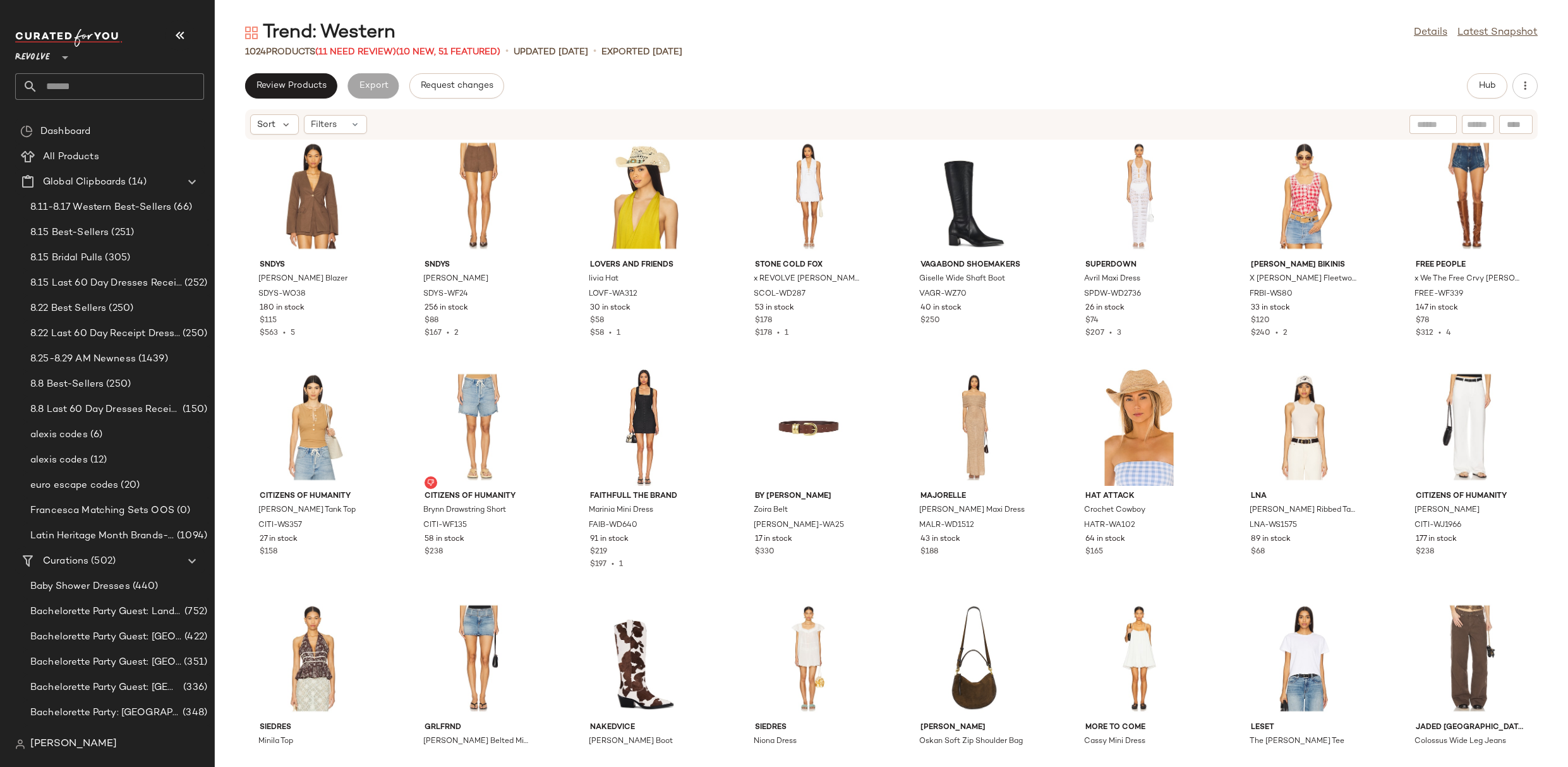
click at [373, 45] on div "1024 Products (11 Need Review) (10 New, 51 Featured)" at bounding box center [373, 51] width 255 height 13
click at [373, 52] on span "(11 Need Review)" at bounding box center [355, 52] width 81 height 10
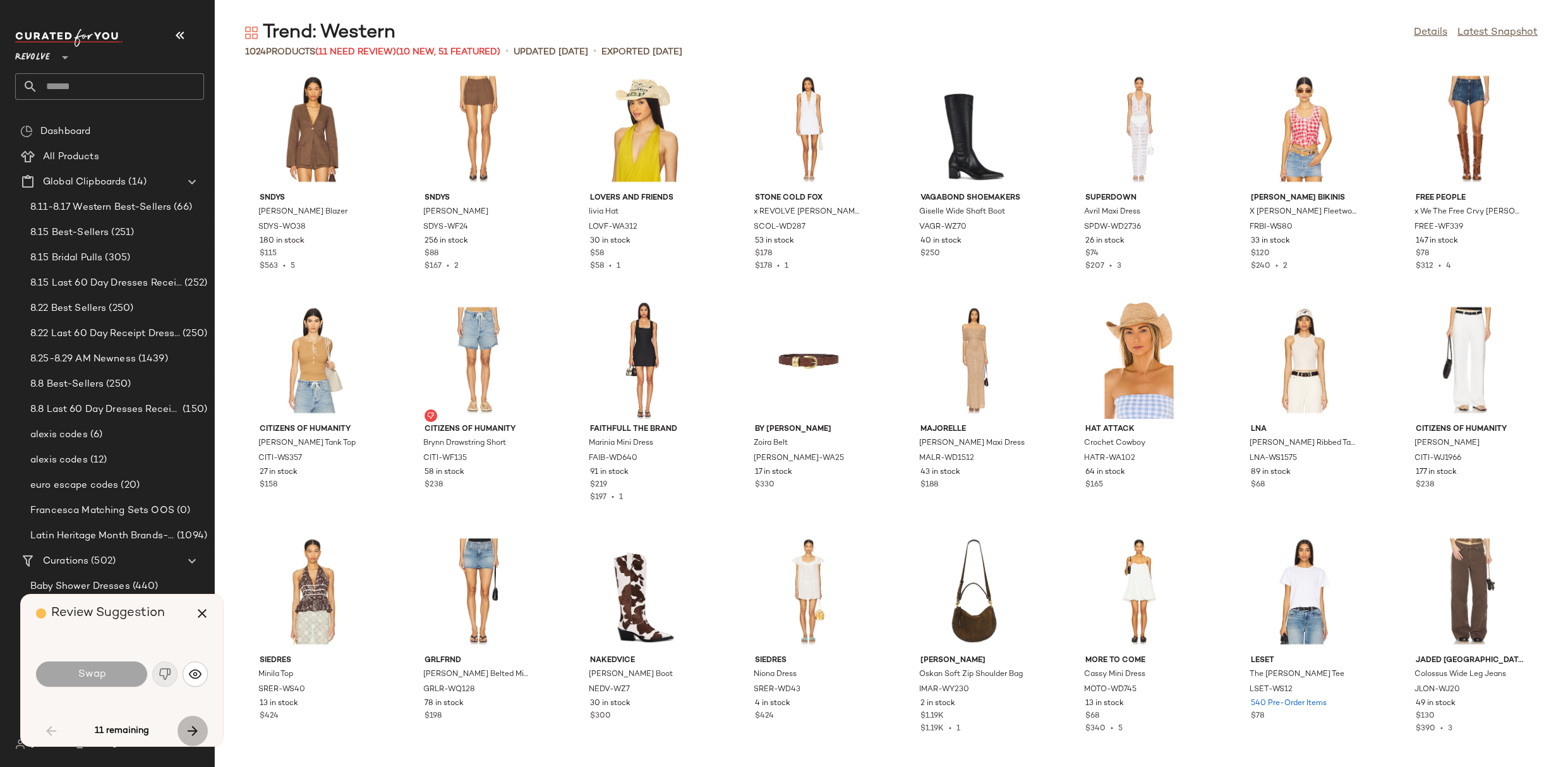
click at [201, 724] on button "button" at bounding box center [193, 731] width 30 height 30
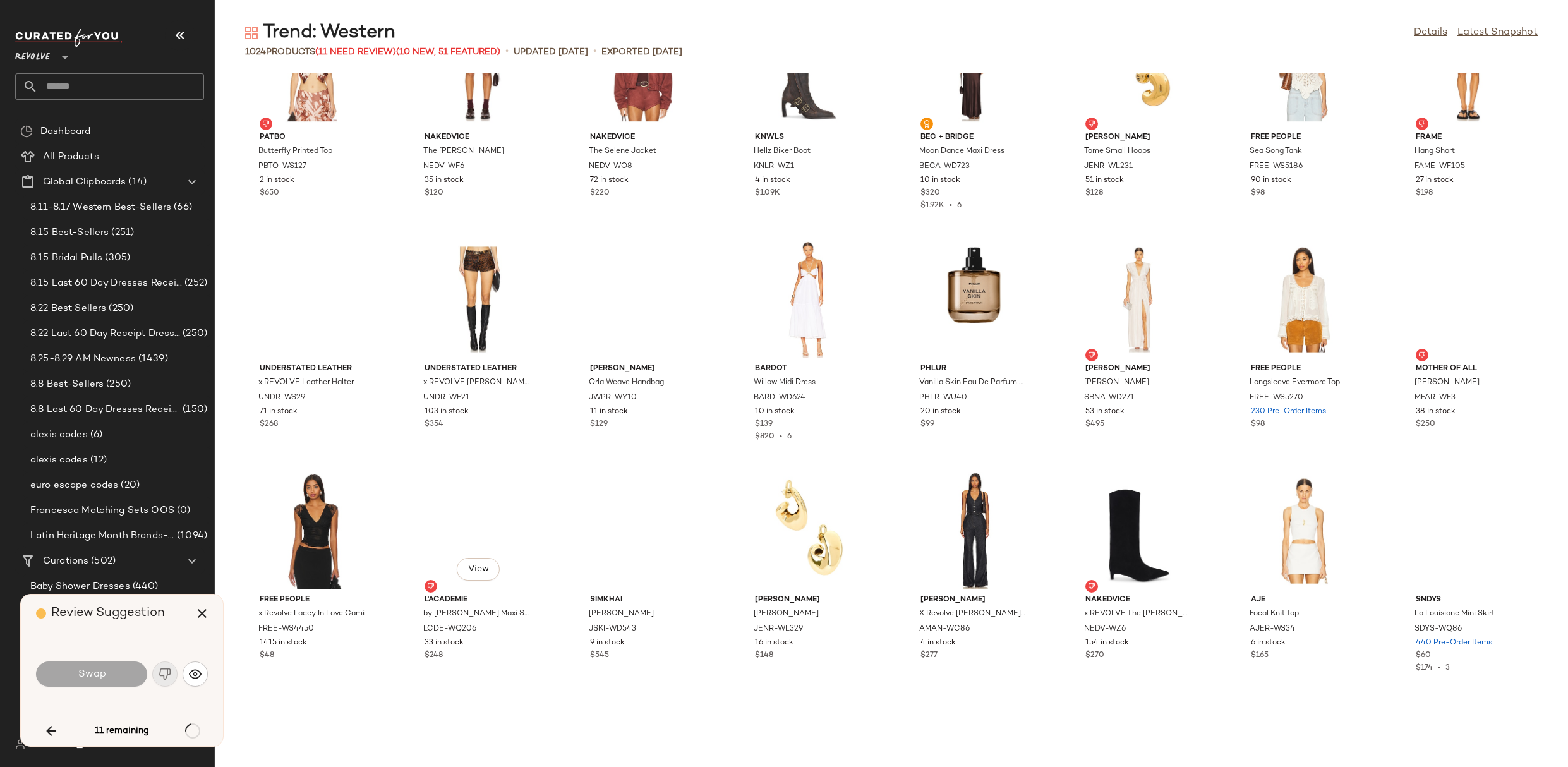
scroll to position [16828, 0]
